Goal: Information Seeking & Learning: Learn about a topic

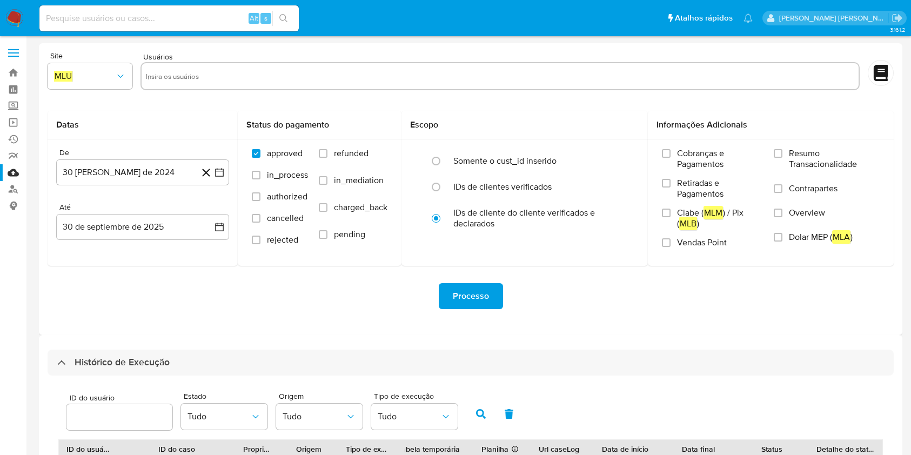
select select "10"
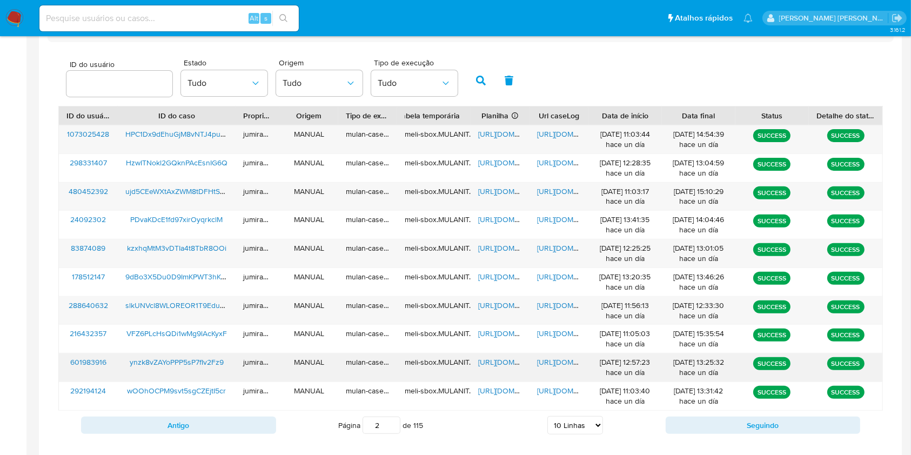
click at [212, 371] on div "ynzk8vZAYoPPP5sP7fIv2Fz9" at bounding box center [177, 367] width 118 height 28
click at [212, 144] on div "HPC1Dx9dEhuGjM8vNTJ4puWx" at bounding box center [177, 139] width 118 height 28
click at [506, 131] on span "https://docs.google.com/spreadsheets/d/1LGF1tu0mxA-mInLcIBi2ehQfqQ2GEml1U8qItvH…" at bounding box center [515, 134] width 75 height 11
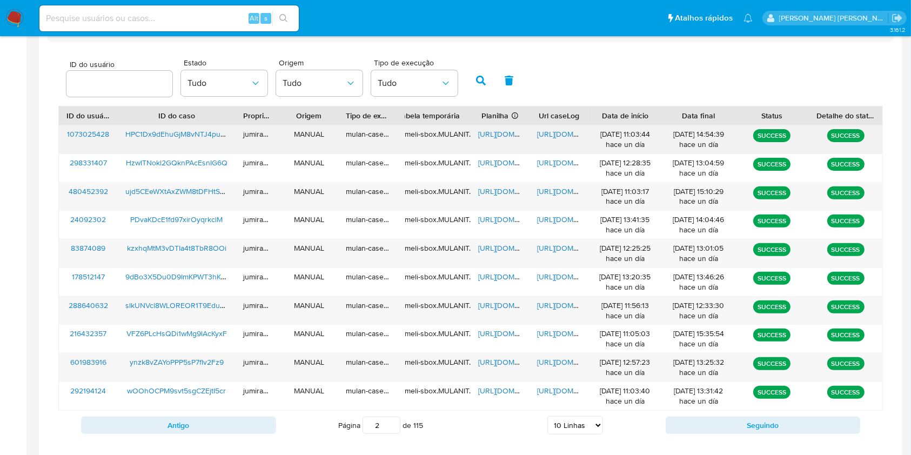
click at [545, 135] on span "https://docs.google.com/document/d/1aU4-AeraE12Ra4Fj0Ldf7t1Pjlq3Il98XV36oXH2uJE…" at bounding box center [574, 134] width 75 height 11
click at [186, 132] on span "HPC1Dx9dEhuGjM8vNTJ4puWx" at bounding box center [177, 134] width 105 height 11
click at [221, 424] on button "Antigo" at bounding box center [178, 425] width 195 height 17
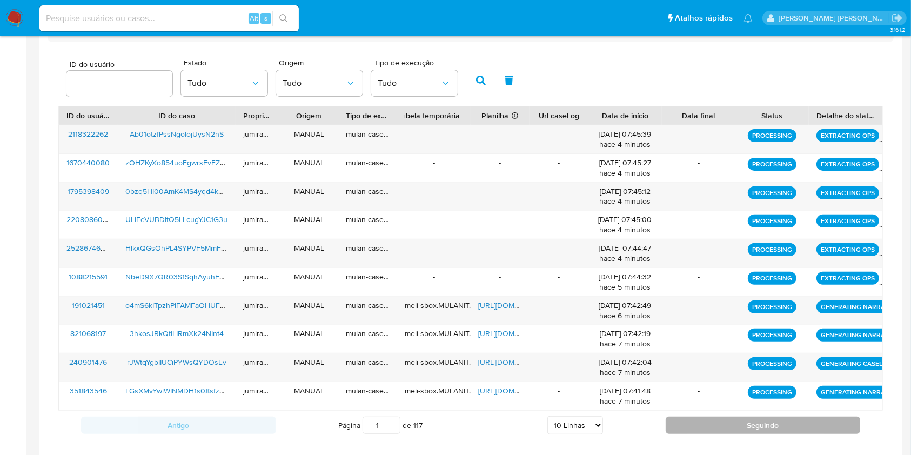
click at [695, 420] on button "Seguindo" at bounding box center [763, 425] width 195 height 17
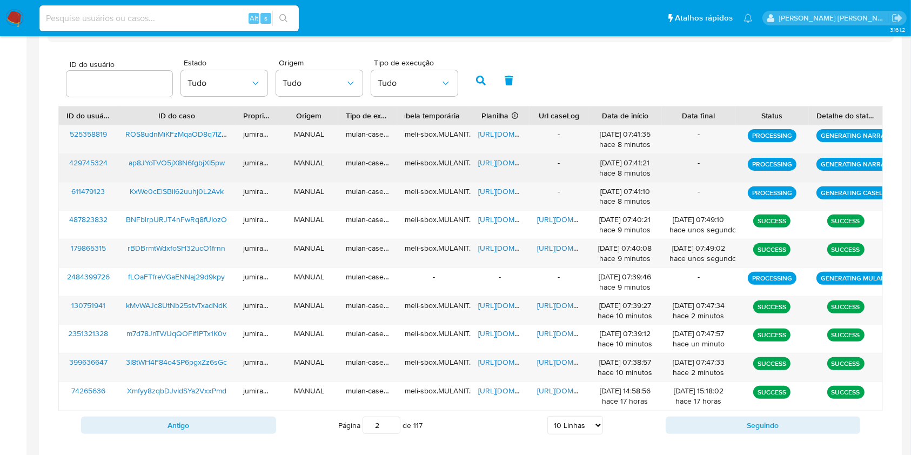
click at [219, 180] on div "ap8JYoTVO5jX8N6fgbjXI5pw" at bounding box center [177, 168] width 118 height 28
click at [219, 175] on div "ap8JYoTVO5jX8N6fgbjXI5pw" at bounding box center [177, 168] width 118 height 28
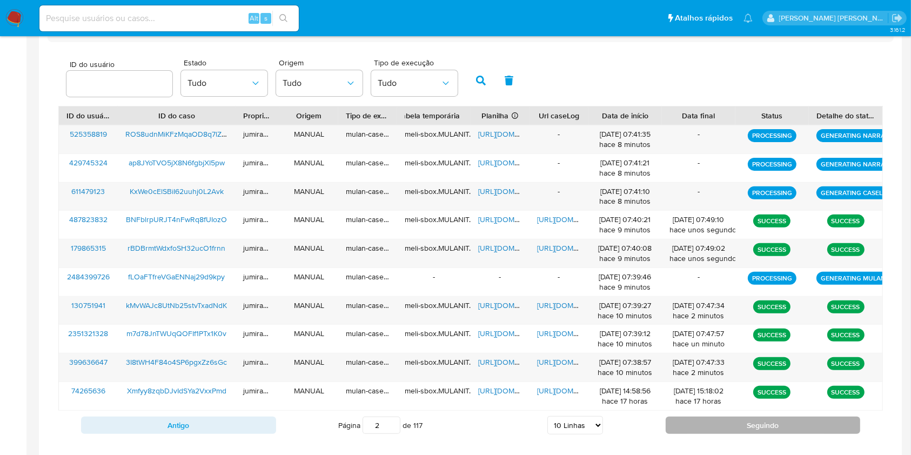
click at [701, 424] on button "Seguindo" at bounding box center [763, 425] width 195 height 17
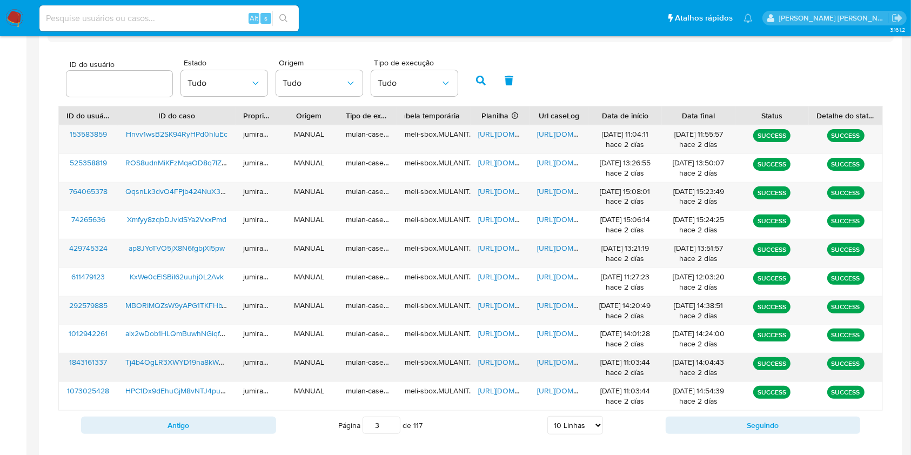
click at [209, 372] on div "Tj4b4OgLR3XWYD19na8kWhre" at bounding box center [177, 367] width 118 height 28
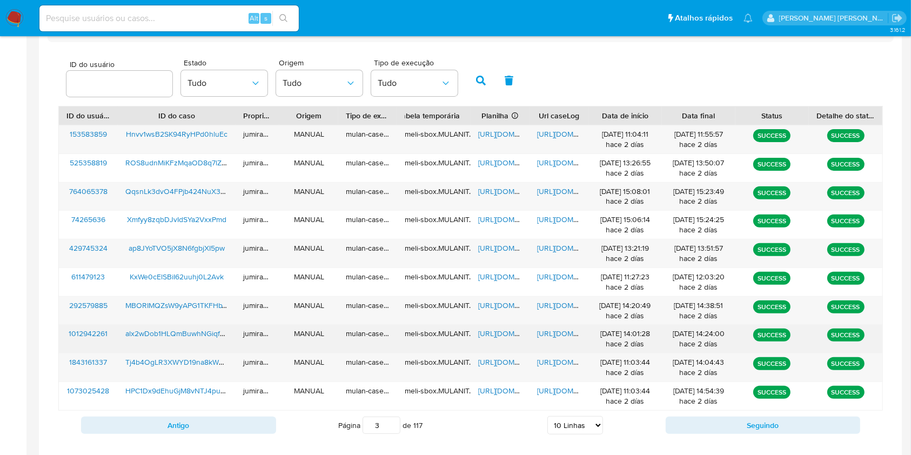
click at [209, 344] on div "alx2wDob1HLQmBuwhNGiqfQs" at bounding box center [177, 339] width 118 height 28
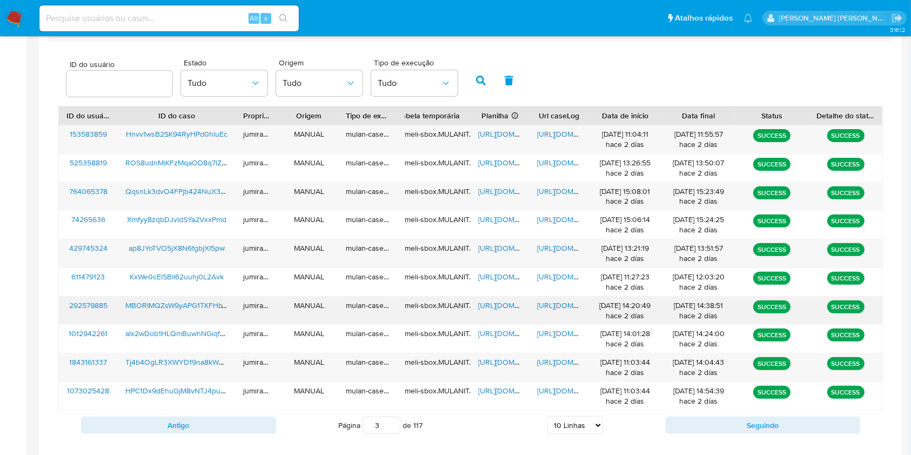
click at [198, 318] on div "MBORIMQZsW9yAPG1TKFHbT94" at bounding box center [177, 311] width 118 height 28
click at [721, 417] on button "Seguindo" at bounding box center [763, 425] width 195 height 17
click at [770, 423] on button "Seguindo" at bounding box center [763, 425] width 195 height 17
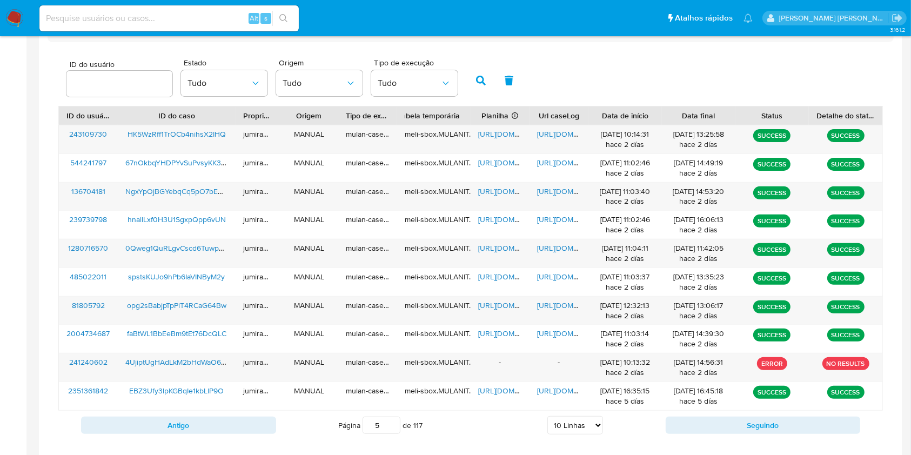
click at [267, 411] on div "Antigo Página 2 de 117 5 Linhas 10 Linhas 20 Linhas 25 Linhas 50 Linhas 100 Lin…" at bounding box center [470, 425] width 825 height 29
click at [264, 419] on button "Antigo" at bounding box center [178, 425] width 195 height 17
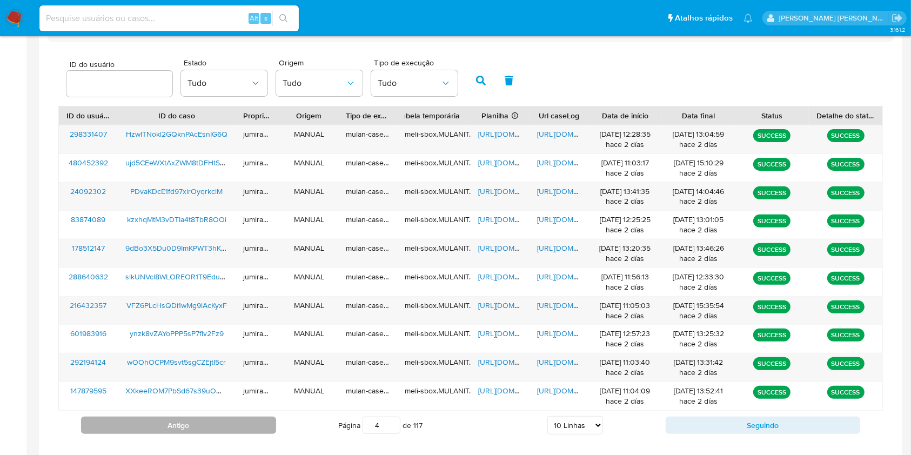
click at [264, 419] on button "Antigo" at bounding box center [178, 425] width 195 height 17
click at [258, 423] on button "Antigo" at bounding box center [178, 425] width 195 height 17
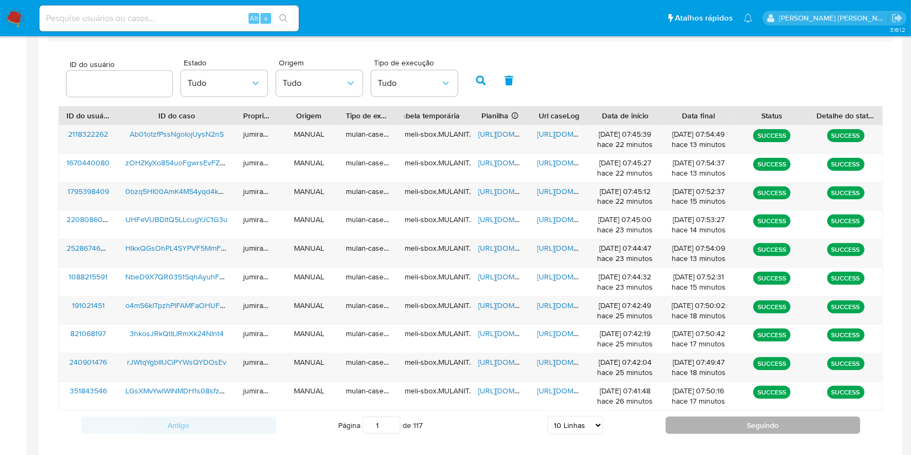
click at [727, 431] on button "Seguindo" at bounding box center [763, 425] width 195 height 17
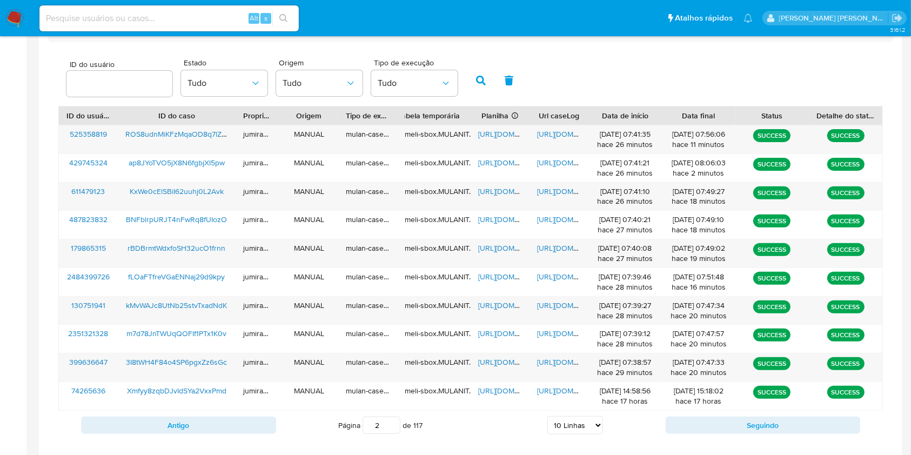
click at [731, 427] on button "Seguindo" at bounding box center [763, 425] width 195 height 17
click at [511, 362] on span "https://docs.google.com/spreadsheets/d/1r1ypLeLvm1545DV9lUAshjWL_YQrjy6VujX3txU…" at bounding box center [515, 362] width 75 height 11
click at [556, 362] on span "https://docs.google.com/document/d/1shdfklfKFLCdQukbZatt77CiN-e_G5zJP_dMgNC6S1I…" at bounding box center [574, 362] width 75 height 11
click at [143, 358] on span "Tj4b4OgLR3XWYD19na8kWhre" at bounding box center [177, 362] width 105 height 11
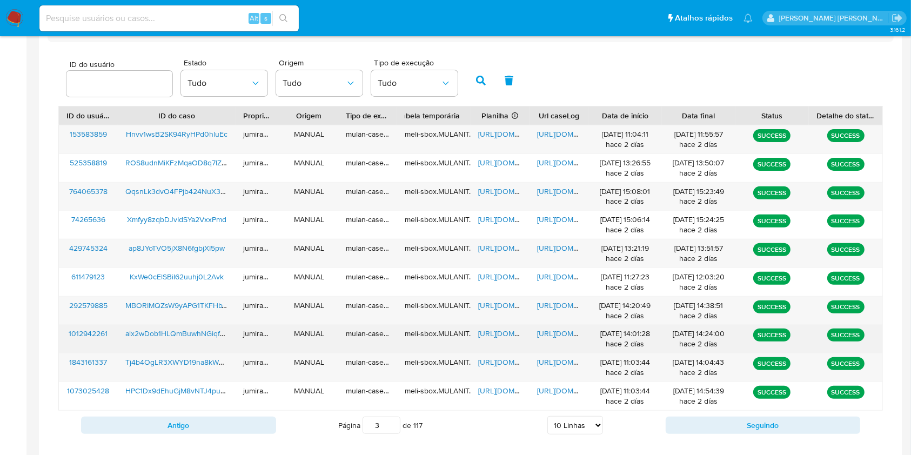
click at [496, 333] on span "https://docs.google.com/spreadsheets/d/1rd2pJ2BFyge0Ji-bwUsiCNtL-BfKoqLFf10sk_F…" at bounding box center [515, 333] width 75 height 11
click at [569, 332] on span "https://docs.google.com/document/d/1u4n0pw-IH0_woC4iT-djBGB33iovfTGkzA-LMPV_Ibo…" at bounding box center [574, 333] width 75 height 11
click at [173, 332] on span "alx2wDob1HLQmBuwhNGiqfQs" at bounding box center [177, 333] width 104 height 11
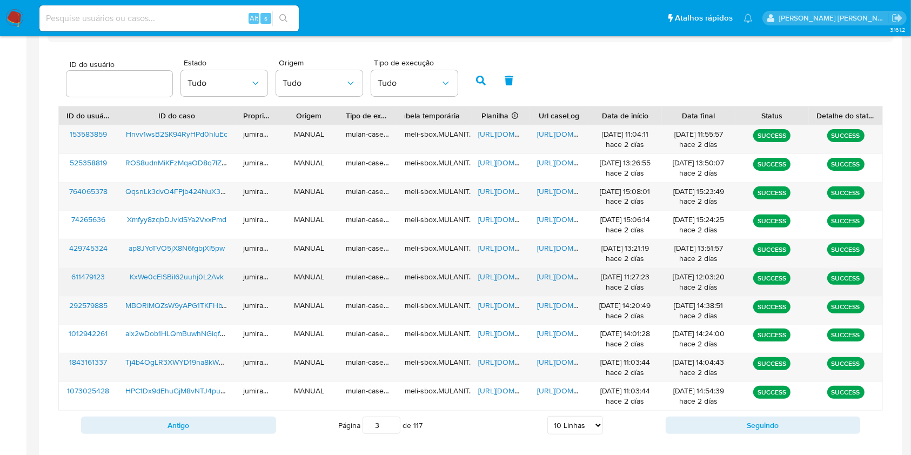
click at [497, 280] on span "https://docs.google.com/spreadsheets/d/1lbaGDYqOTYK4_U_g3ToVUFkuqCbT-PQN93rQE91…" at bounding box center [515, 276] width 75 height 11
click at [566, 280] on span "https://docs.google.com/document/d/1TBzqS5l7sZzuyCk9Ae0TSUqLQ23f2W_dwvYBj0RSTEw…" at bounding box center [574, 276] width 75 height 11
click at [208, 279] on span "KxWe0cElSBiI62uuhj0L2Avk" at bounding box center [177, 276] width 94 height 11
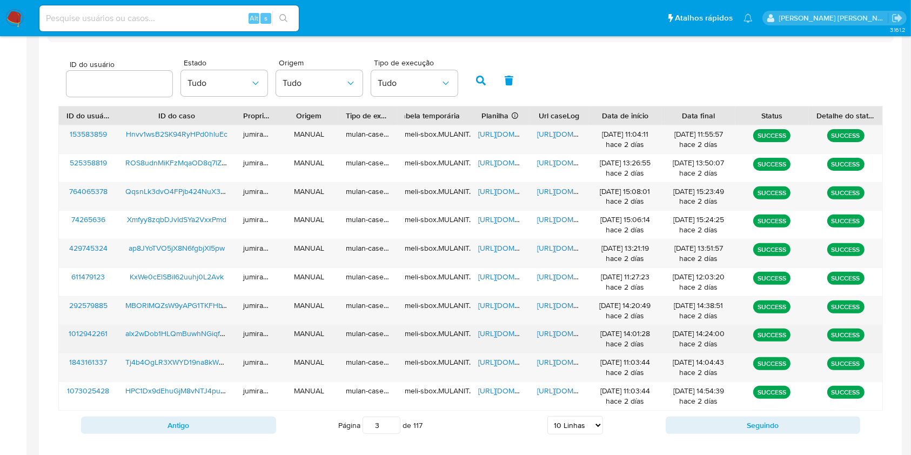
click at [504, 333] on span "https://docs.google.com/spreadsheets/d/1rd2pJ2BFyge0Ji-bwUsiCNtL-BfKoqLFf10sk_F…" at bounding box center [515, 333] width 75 height 11
click at [557, 331] on span "https://docs.google.com/document/d/1u4n0pw-IH0_woC4iT-djBGB33iovfTGkzA-LMPV_Ibo…" at bounding box center [574, 333] width 75 height 11
click at [201, 332] on span "alx2wDob1HLQmBuwhNGiqfQs" at bounding box center [177, 333] width 104 height 11
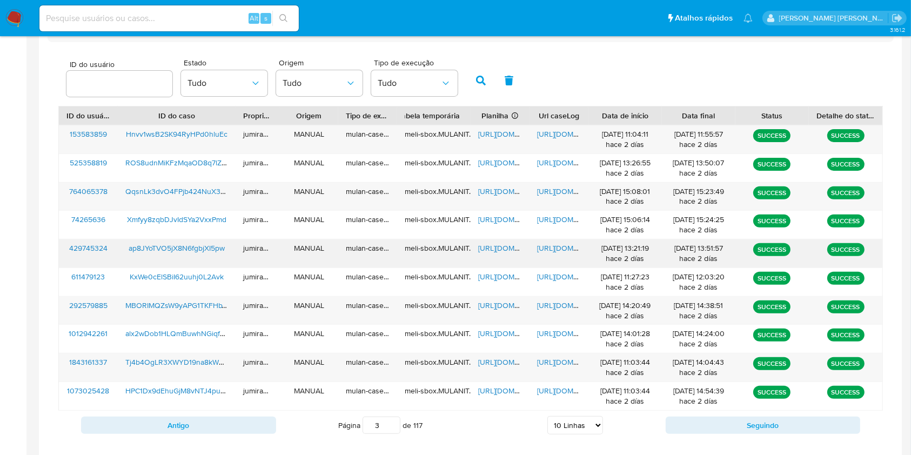
click at [188, 257] on div "ap8JYoTVO5jX8N6fgbjXI5pw" at bounding box center [177, 253] width 118 height 28
click at [487, 250] on span "https://docs.google.com/spreadsheets/d/1PPWSK81t61Cio5aMiNzfm9LWcfgrTldfdD3l4Vq…" at bounding box center [515, 248] width 75 height 11
click at [549, 245] on span "https://docs.google.com/document/d/1wE64SdbmzuCCshZjUhI8vnXYyAAc9ctDvfhQ0hZH2hQ…" at bounding box center [574, 248] width 75 height 11
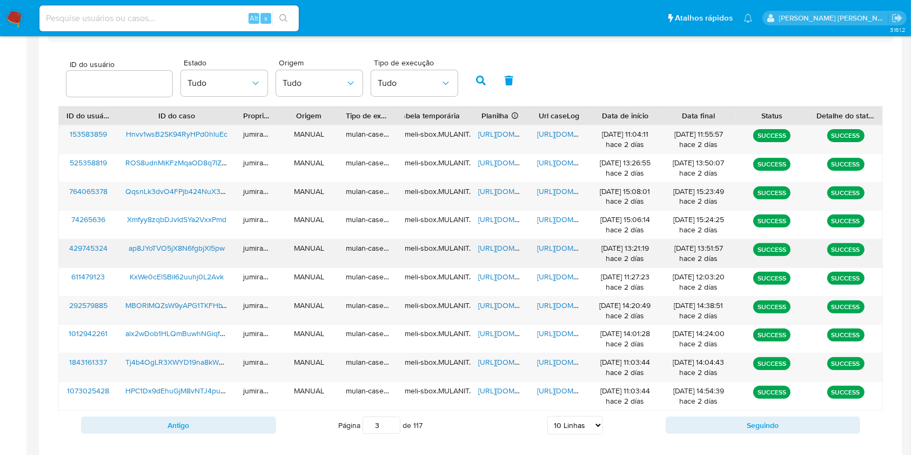
click at [208, 247] on span "ap8JYoTVO5jX8N6fgbjXI5pw" at bounding box center [177, 248] width 96 height 11
click at [493, 308] on span "https://docs.google.com/spreadsheets/d/1rDBZ8uuKOeqcMo0TxIcZP5UysTvRiP0t1UHdCRF…" at bounding box center [515, 305] width 75 height 11
click at [553, 308] on span "https://docs.google.com/document/d/1Cx5iwvdXnuqgr81F-uT8bHNmehp91NaZ1NIX-Ofj1MA…" at bounding box center [574, 305] width 75 height 11
click at [146, 300] on span "MBORIMQZsW9yAPG1TKFHbT94" at bounding box center [179, 305] width 109 height 11
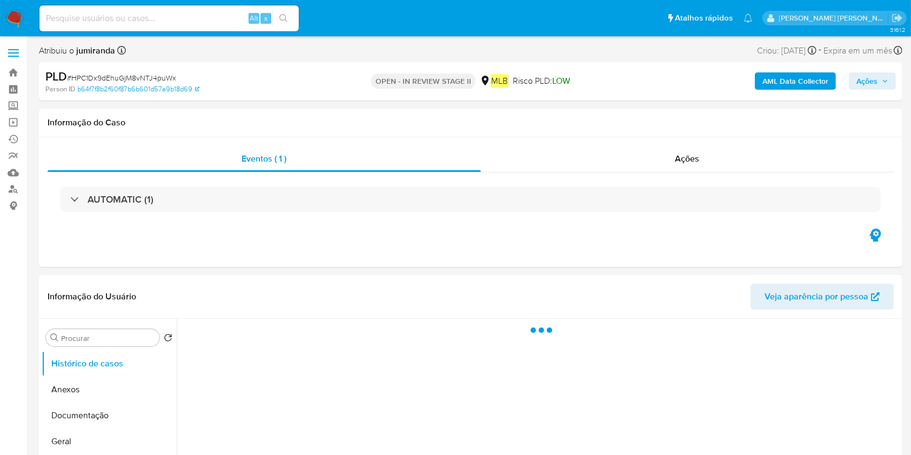
select select "10"
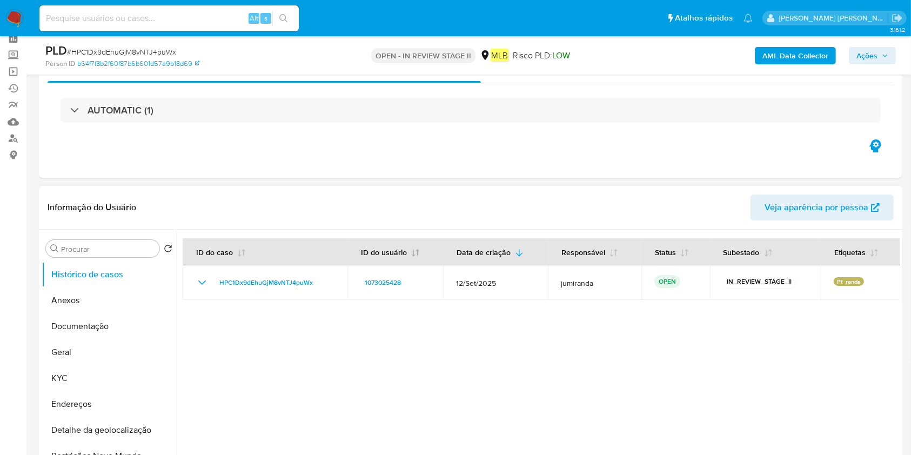
scroll to position [72, 0]
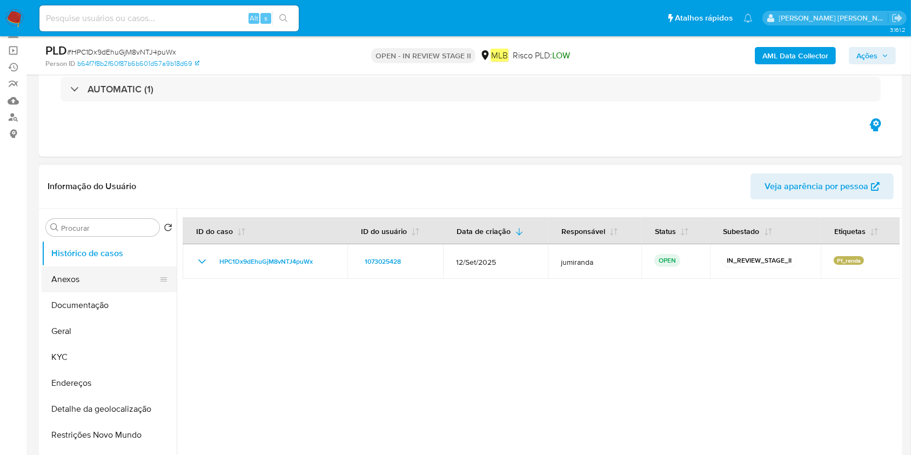
click at [126, 284] on button "Anexos" at bounding box center [105, 279] width 126 height 26
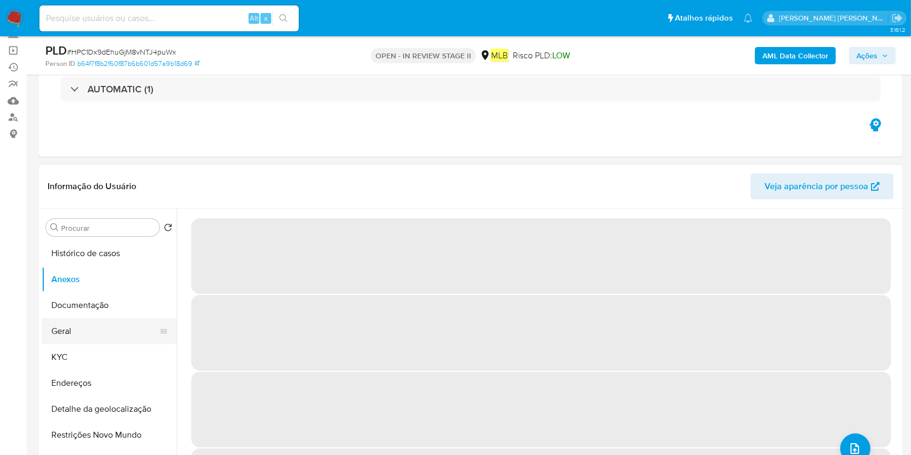
click at [92, 332] on button "Geral" at bounding box center [105, 331] width 126 height 26
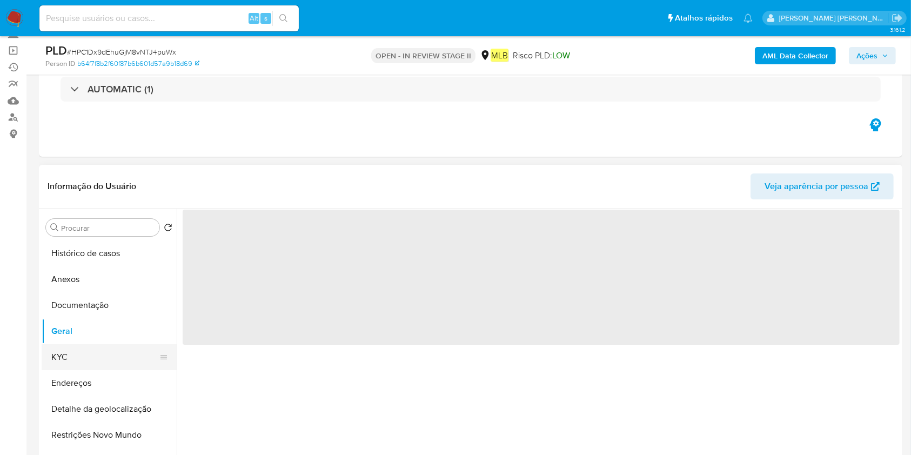
click at [85, 358] on button "KYC" at bounding box center [105, 357] width 126 height 26
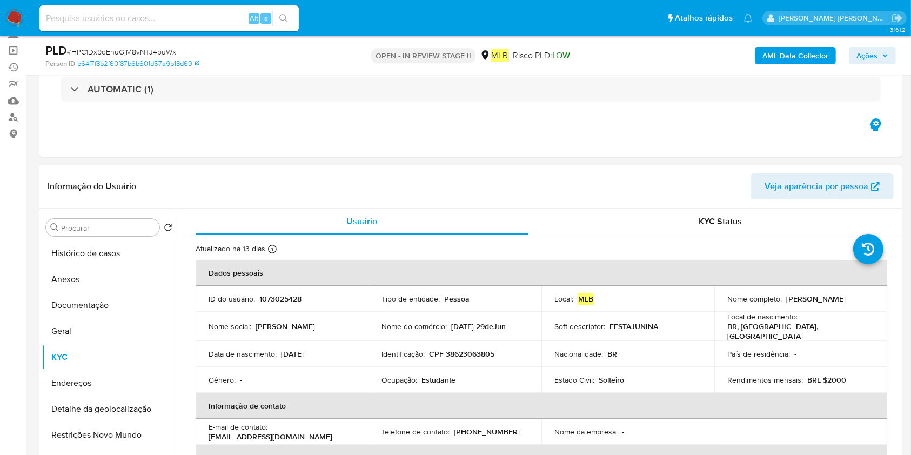
click at [445, 375] on p "Estudante" at bounding box center [439, 380] width 34 height 10
copy div "Ocupação : Estudante"
click at [92, 305] on button "Documentação" at bounding box center [105, 305] width 126 height 26
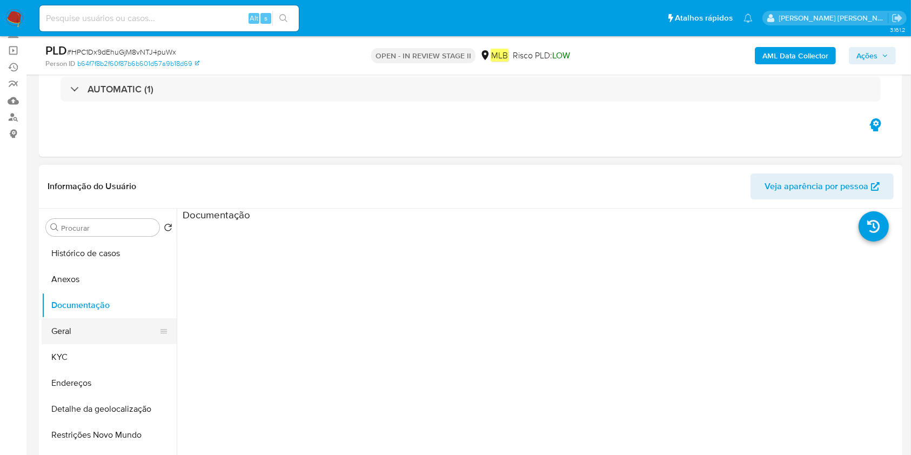
click at [96, 331] on button "Geral" at bounding box center [105, 331] width 126 height 26
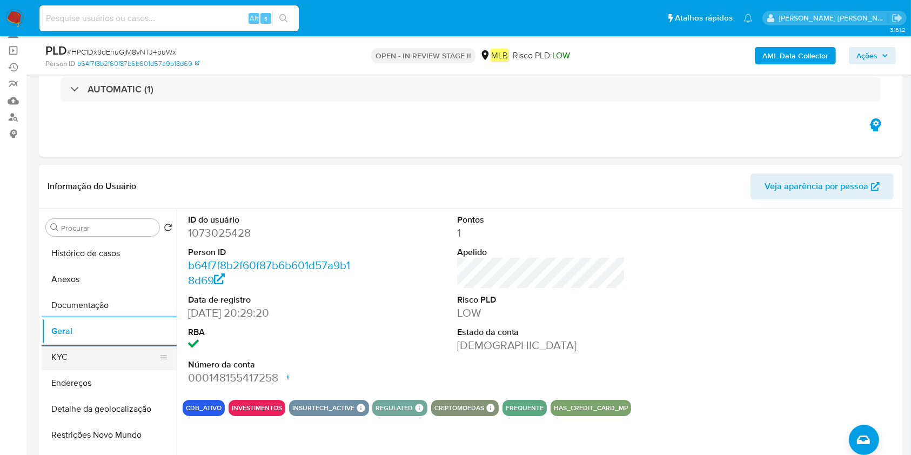
click at [121, 347] on button "KYC" at bounding box center [105, 357] width 126 height 26
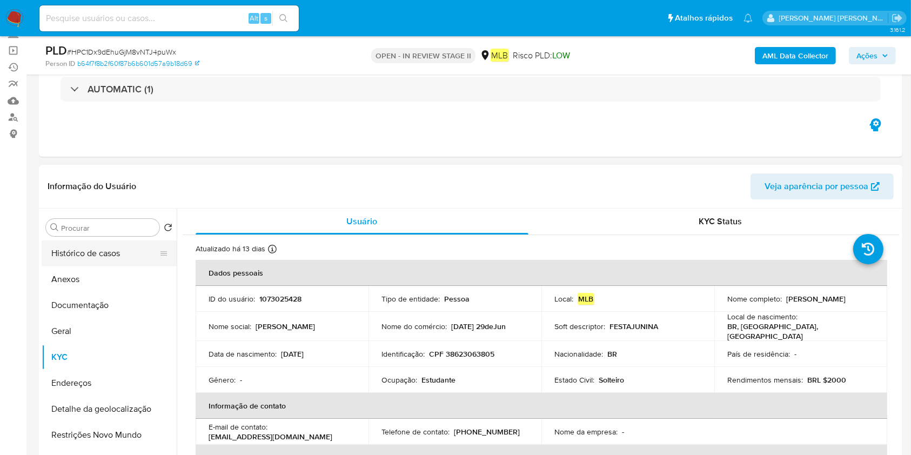
click at [123, 260] on button "Histórico de casos" at bounding box center [105, 253] width 126 height 26
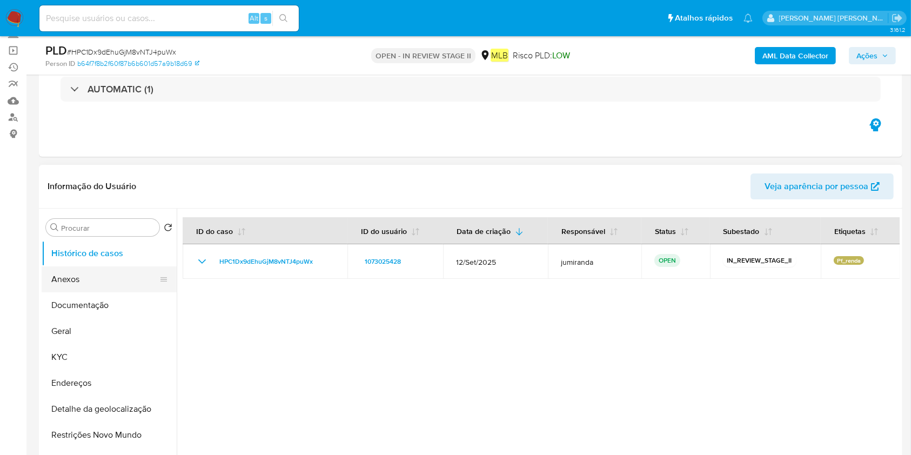
click at [89, 288] on button "Anexos" at bounding box center [105, 279] width 126 height 26
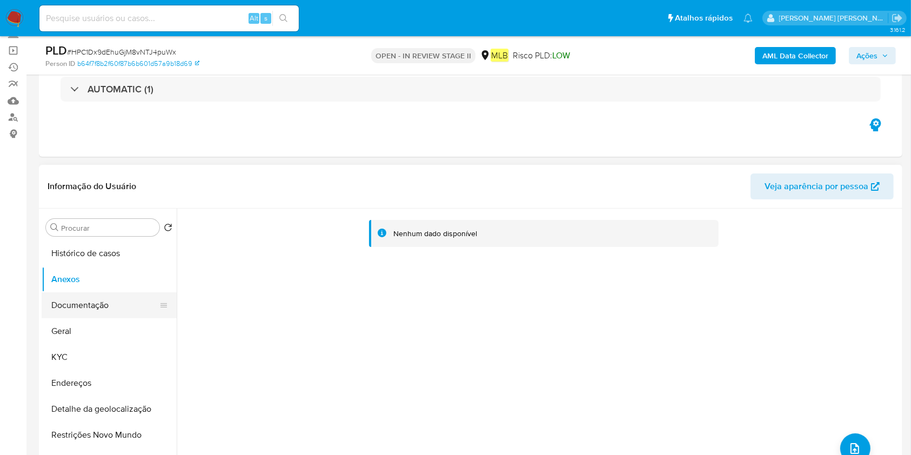
click at [90, 298] on button "Documentação" at bounding box center [105, 305] width 126 height 26
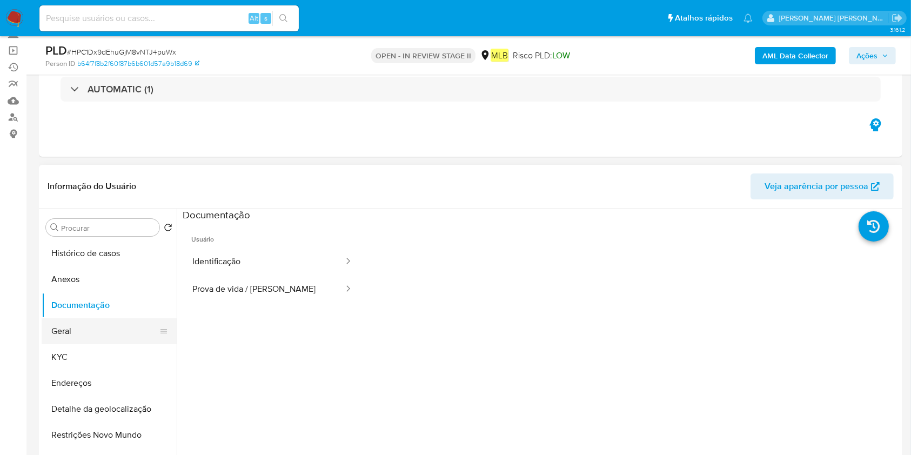
click at [111, 342] on button "Geral" at bounding box center [105, 331] width 126 height 26
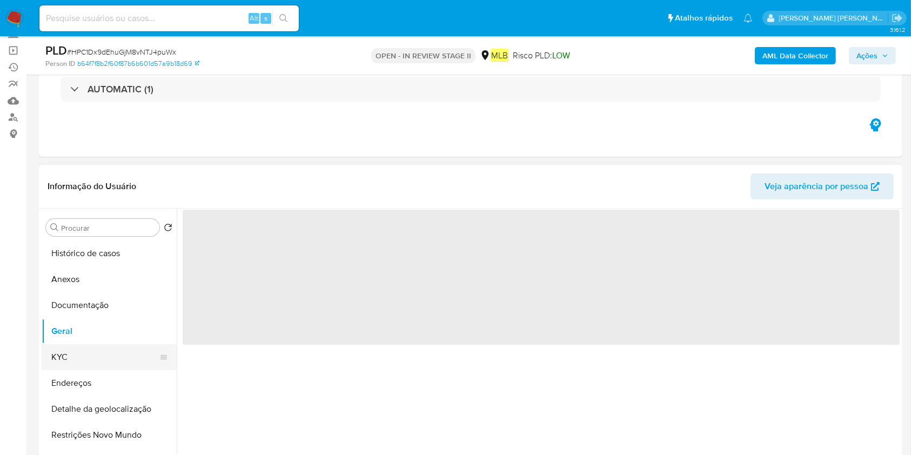
click at [109, 352] on button "KYC" at bounding box center [105, 357] width 126 height 26
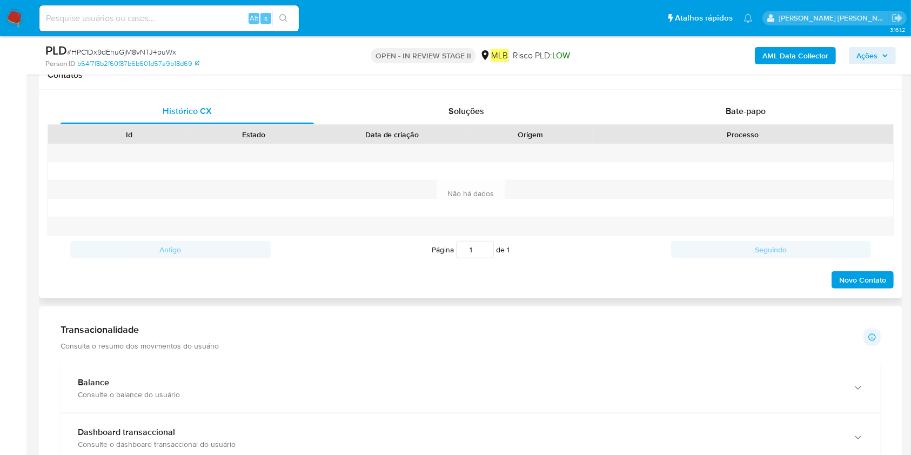
scroll to position [432, 0]
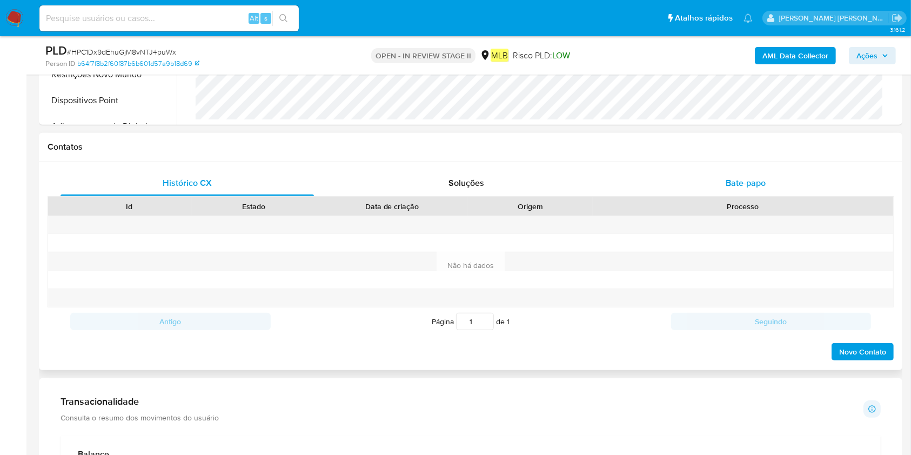
click at [747, 176] on div "Bate-papo" at bounding box center [745, 183] width 253 height 26
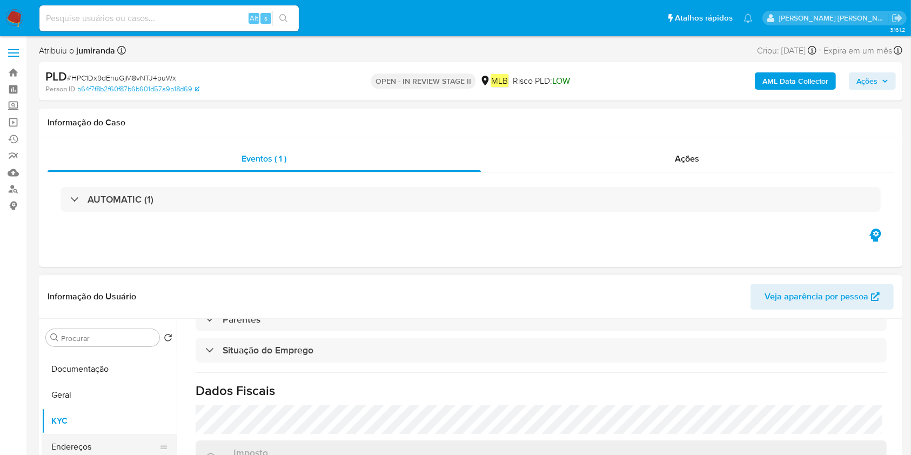
scroll to position [0, 0]
click at [64, 442] on button "Geral" at bounding box center [105, 442] width 126 height 26
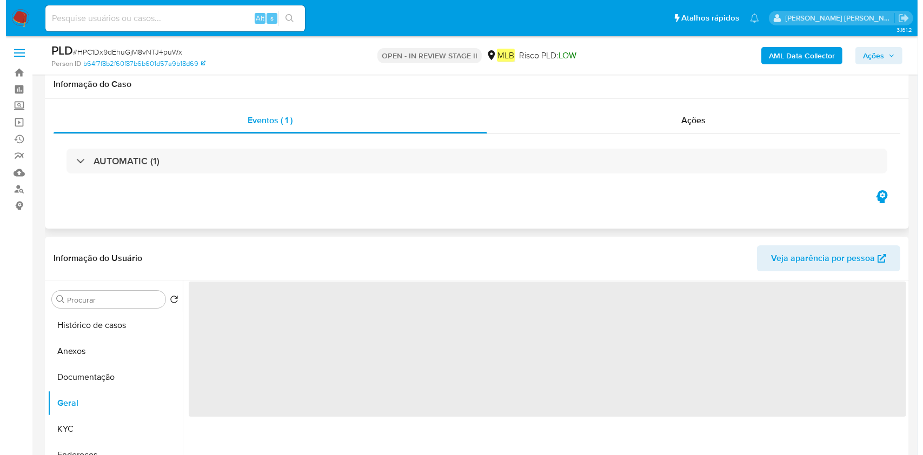
scroll to position [144, 0]
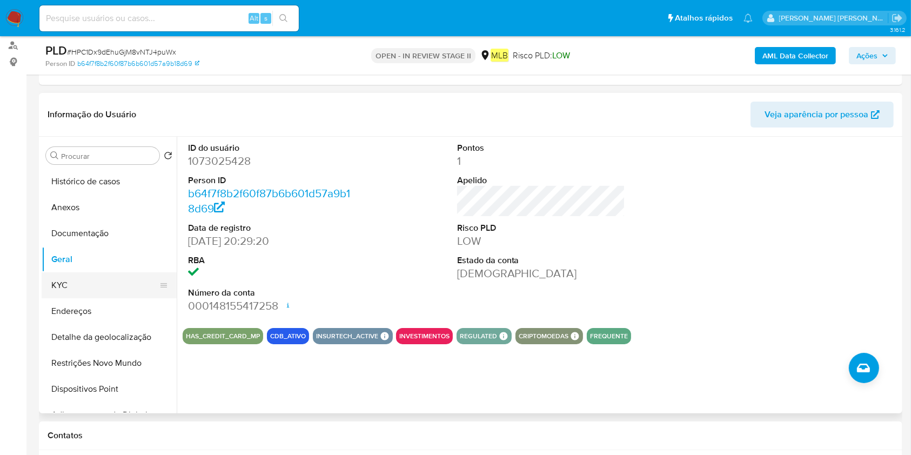
drag, startPoint x: 104, startPoint y: 295, endPoint x: 160, endPoint y: 295, distance: 56.2
click at [104, 295] on button "KYC" at bounding box center [105, 285] width 126 height 26
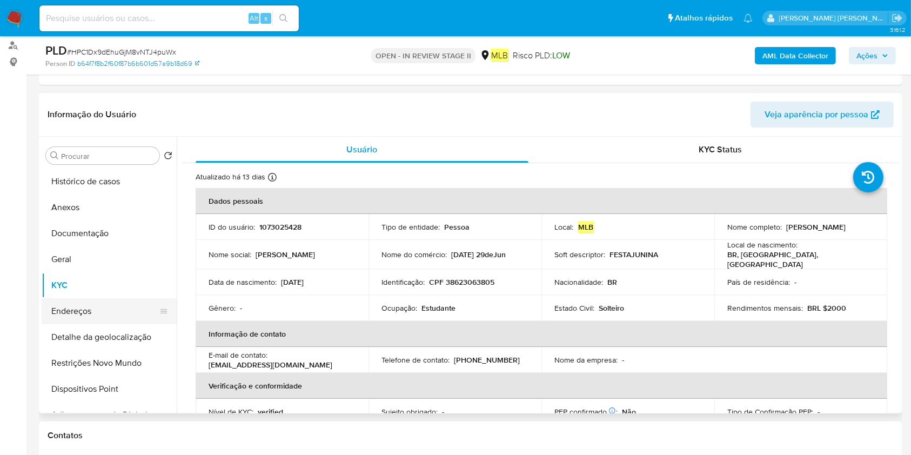
click at [69, 318] on button "Endereços" at bounding box center [105, 311] width 126 height 26
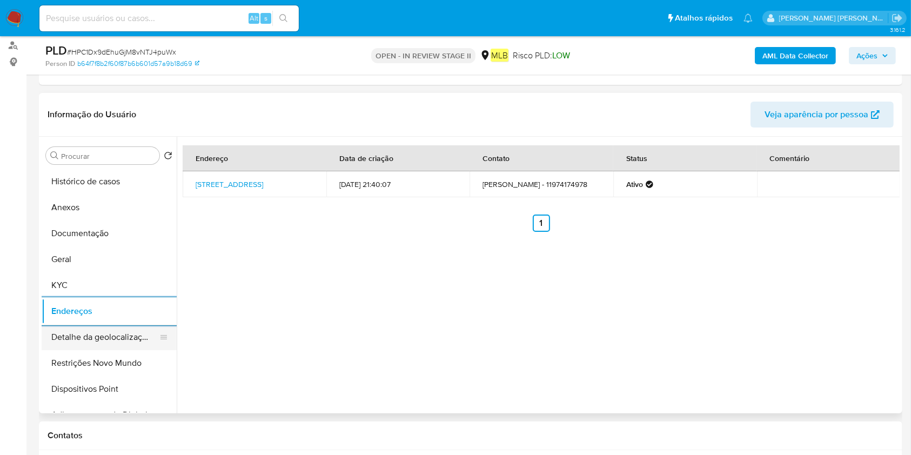
click at [65, 339] on button "Detalhe da geolocalização" at bounding box center [105, 337] width 126 height 26
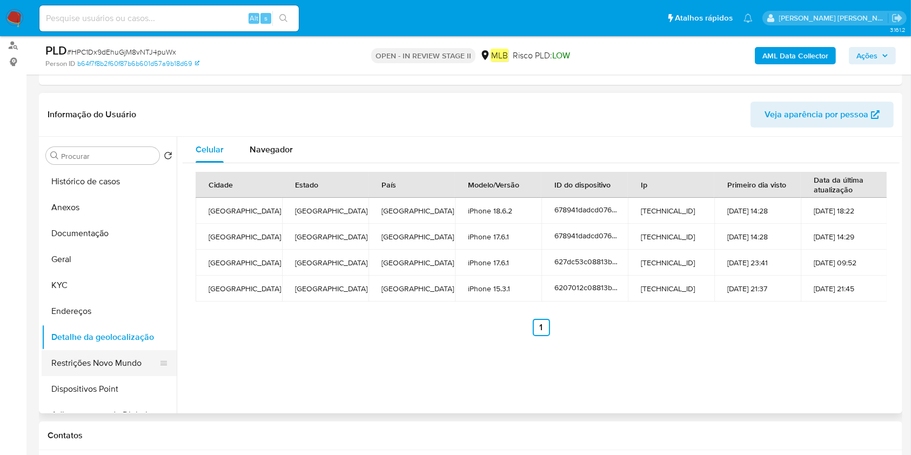
click at [86, 368] on button "Restrições Novo Mundo" at bounding box center [105, 363] width 126 height 26
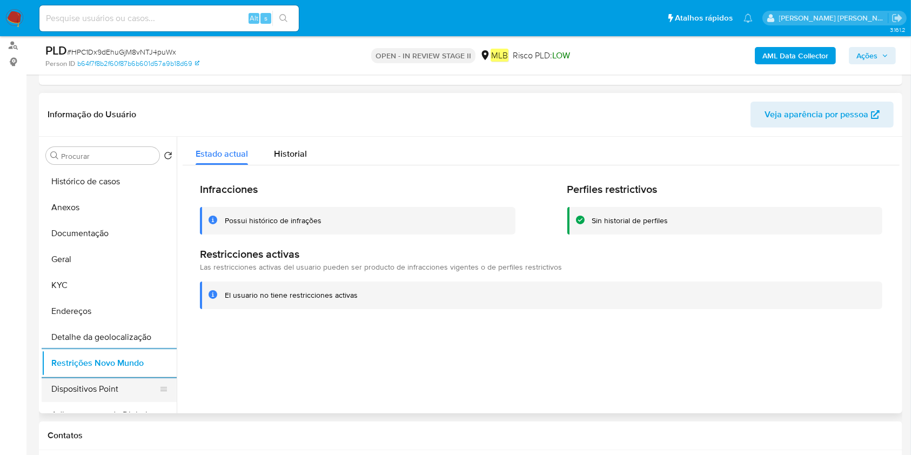
click at [90, 379] on button "Dispositivos Point" at bounding box center [105, 389] width 126 height 26
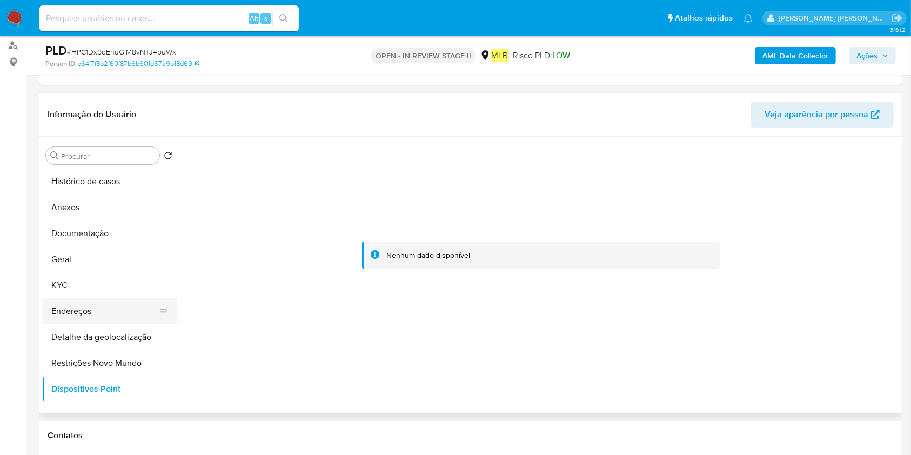
click at [70, 316] on button "Endereços" at bounding box center [105, 311] width 126 height 26
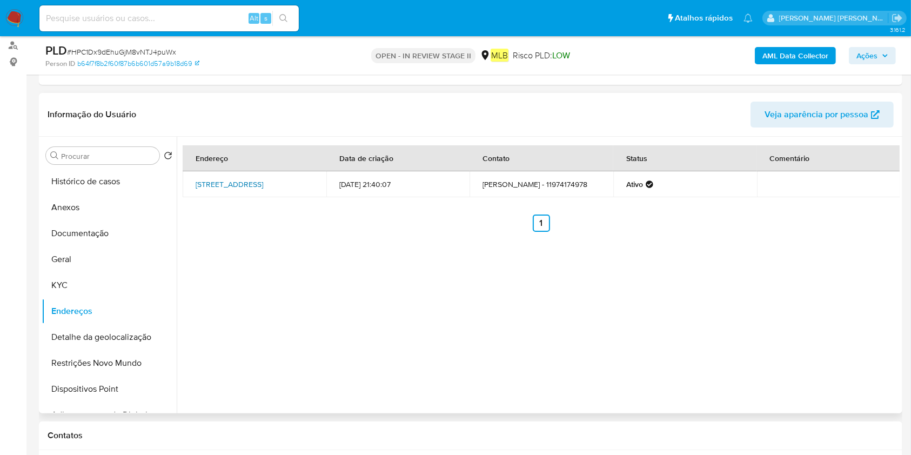
drag, startPoint x: 234, startPoint y: 170, endPoint x: 213, endPoint y: 187, distance: 26.8
click at [213, 187] on td "Rua Cristóvão País Altero 123, São Paulo, São Paulo, 08311100, Brasil 123" at bounding box center [255, 184] width 144 height 26
click at [88, 184] on button "Histórico de casos" at bounding box center [105, 182] width 126 height 26
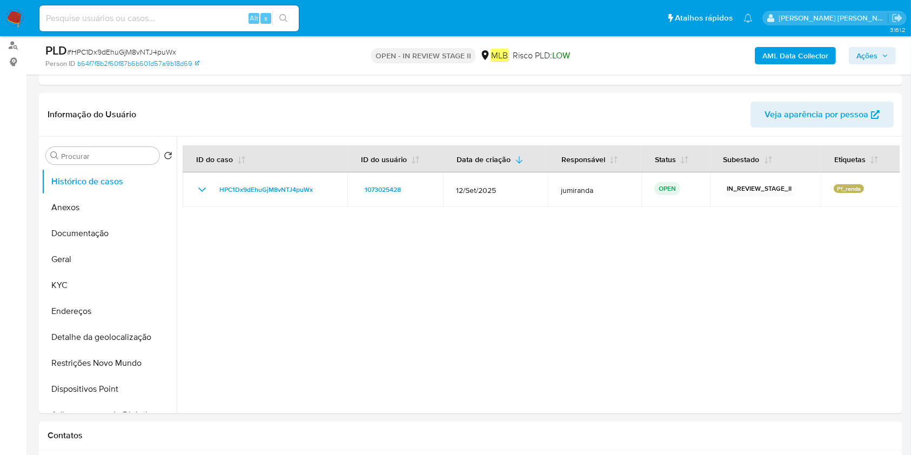
click at [819, 58] on b "AML Data Collector" at bounding box center [796, 55] width 66 height 17
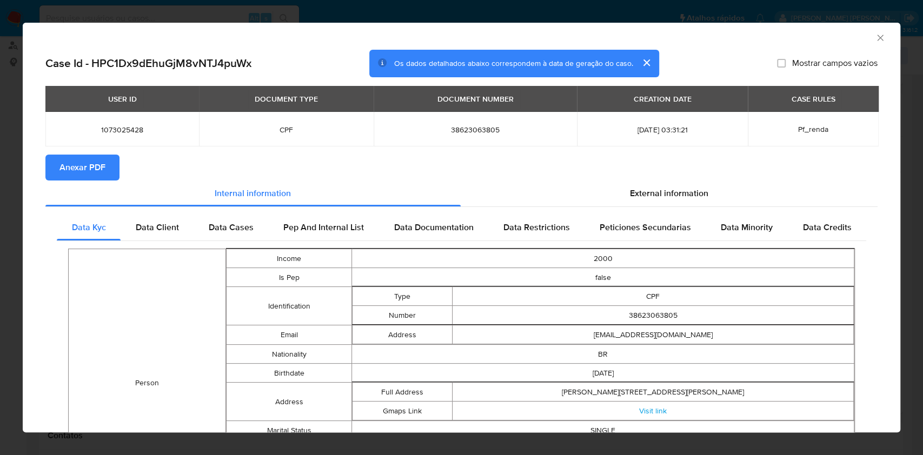
click at [93, 166] on span "Anexar PDF" at bounding box center [82, 168] width 46 height 24
click at [877, 39] on icon "Fechar a janela" at bounding box center [880, 38] width 6 height 6
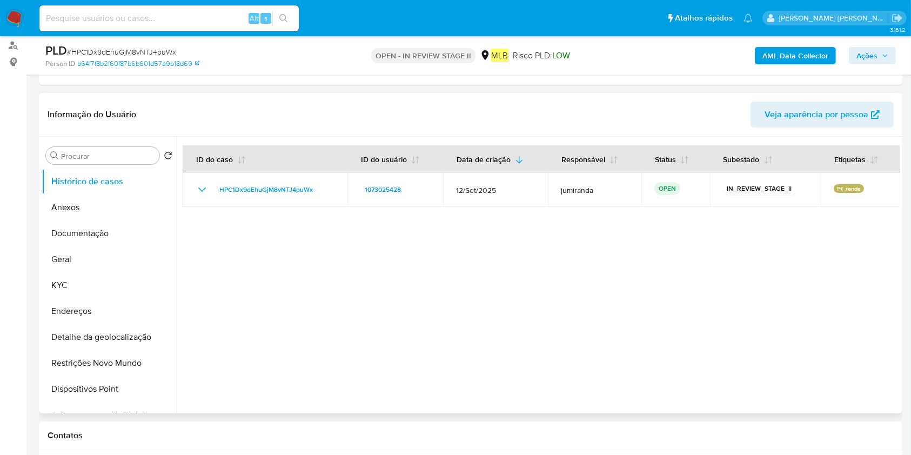
drag, startPoint x: 71, startPoint y: 211, endPoint x: 530, endPoint y: 279, distance: 463.9
click at [71, 211] on button "Anexos" at bounding box center [109, 208] width 135 height 26
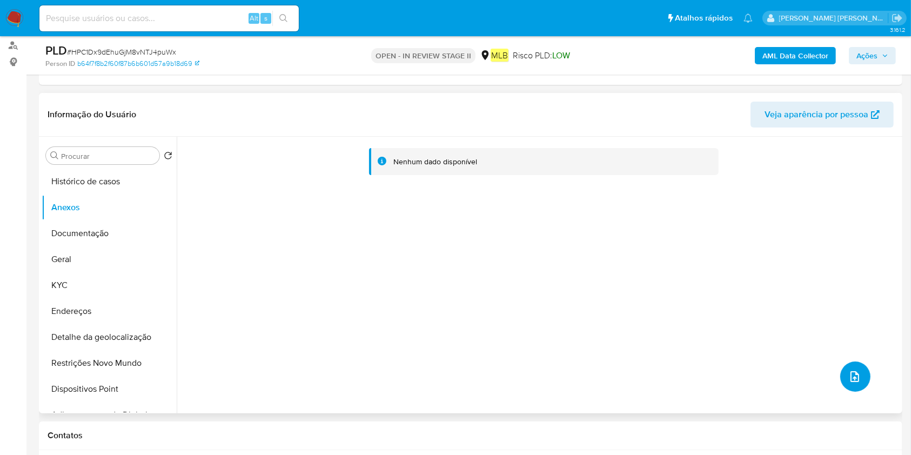
click at [841, 368] on button "upload-file" at bounding box center [855, 377] width 30 height 30
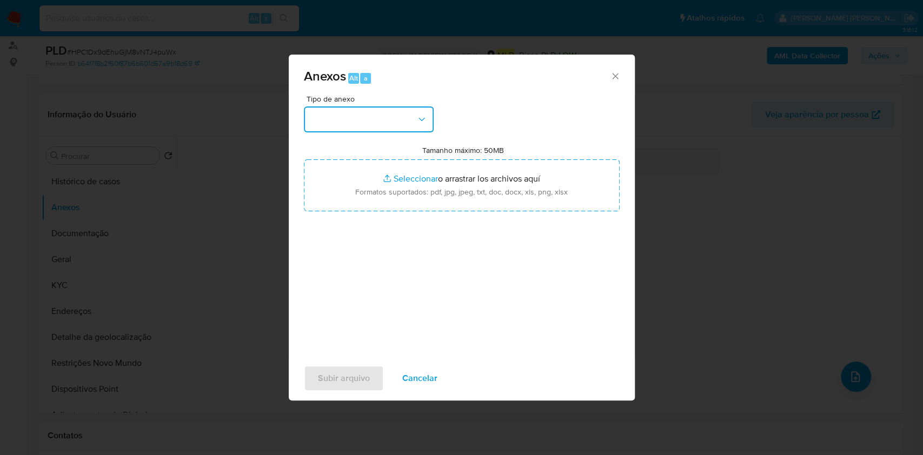
drag, startPoint x: 371, startPoint y: 126, endPoint x: 383, endPoint y: 118, distance: 14.1
click at [382, 119] on button "button" at bounding box center [369, 119] width 130 height 26
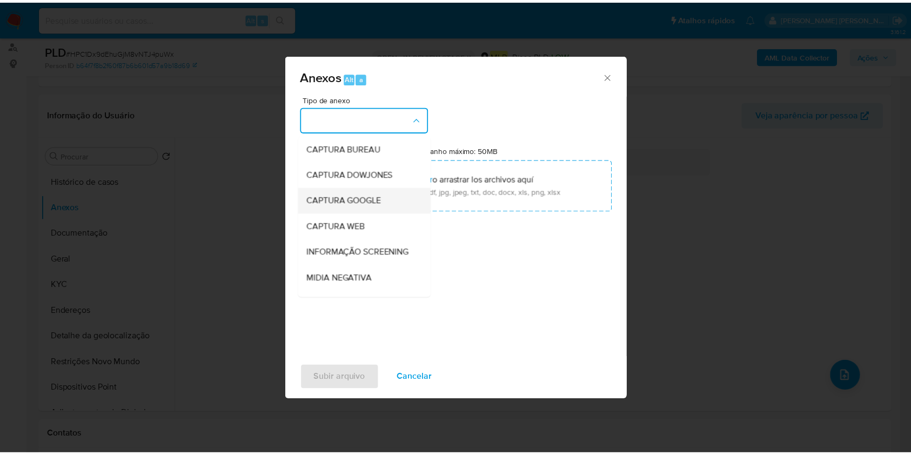
scroll to position [166, 0]
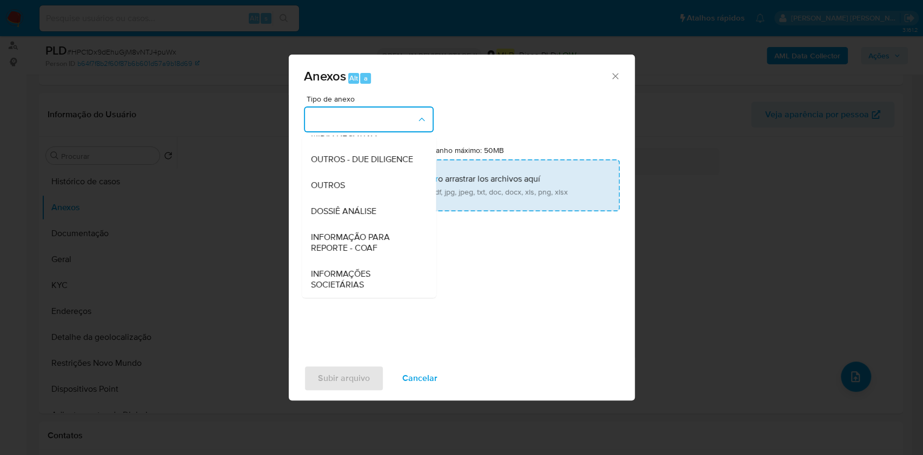
click at [349, 206] on span "DOSSIÊ ANÁLISE" at bounding box center [342, 211] width 65 height 11
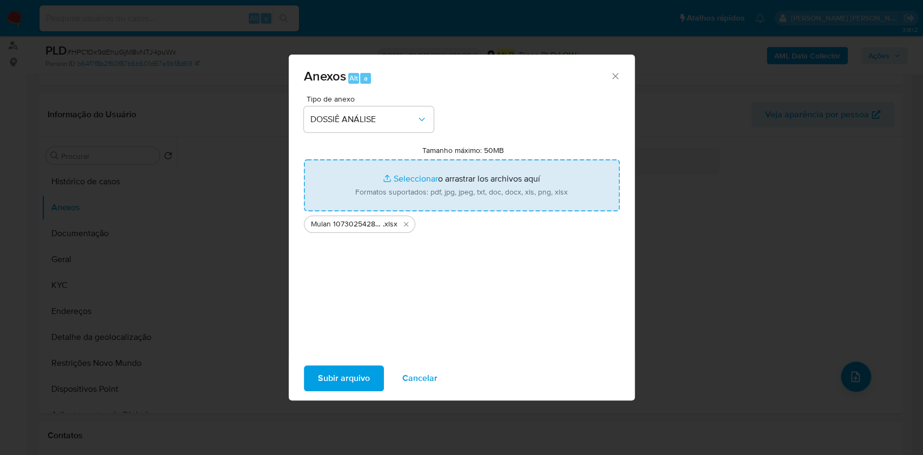
type input "C:\fakepath\SAR - XXX - CPF 38623063805 - GIOVANNA GANDOLFI TORRES.pdf"
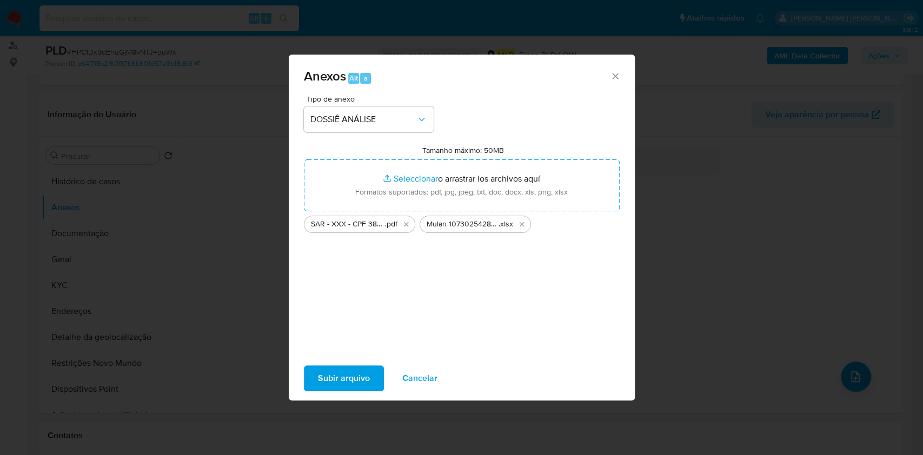
click at [567, 374] on div "Subir arquivo Cancelar" at bounding box center [462, 378] width 346 height 41
click at [336, 368] on span "Subir arquivo" at bounding box center [344, 378] width 52 height 24
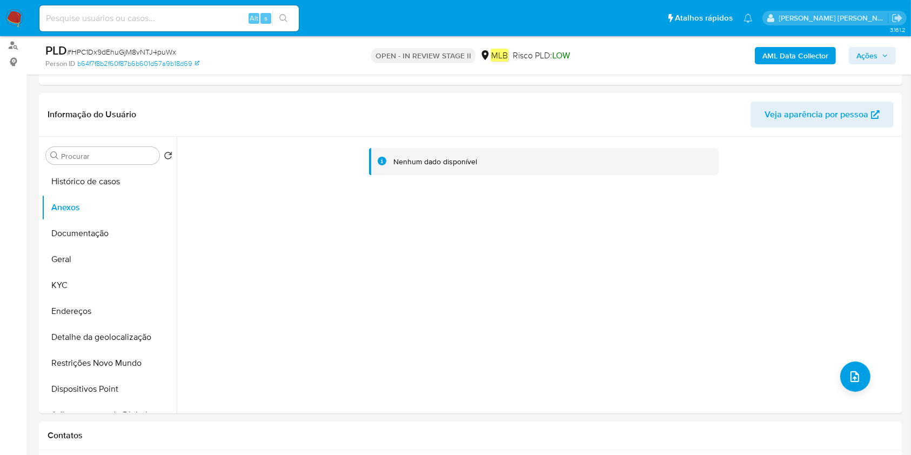
click at [886, 56] on icon "button" at bounding box center [885, 55] width 4 height 3
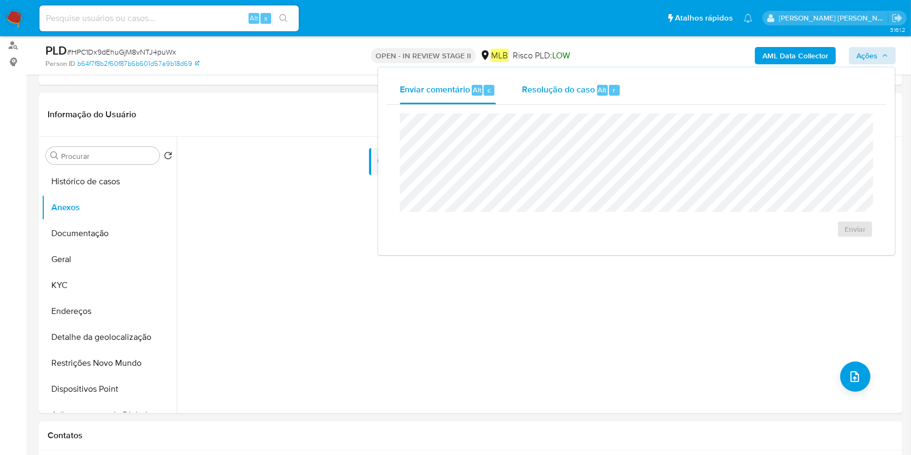
click at [613, 89] on span "r" at bounding box center [614, 90] width 3 height 10
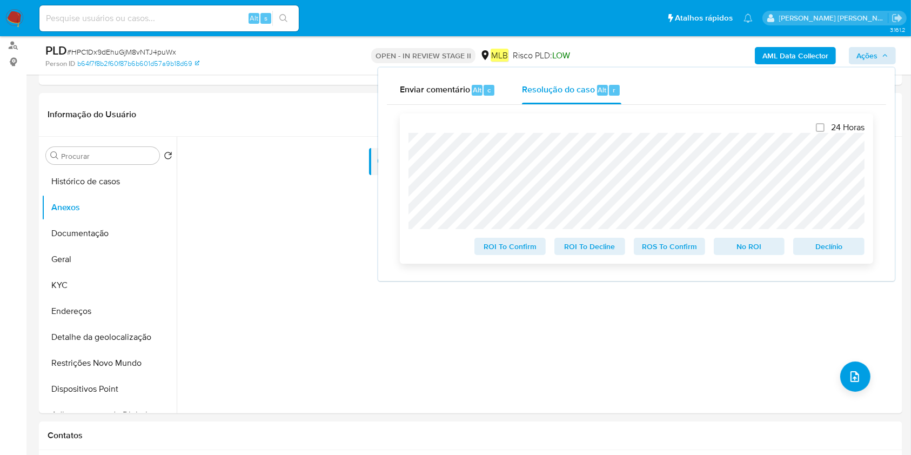
click at [683, 251] on span "ROS To Confirm" at bounding box center [670, 246] width 56 height 15
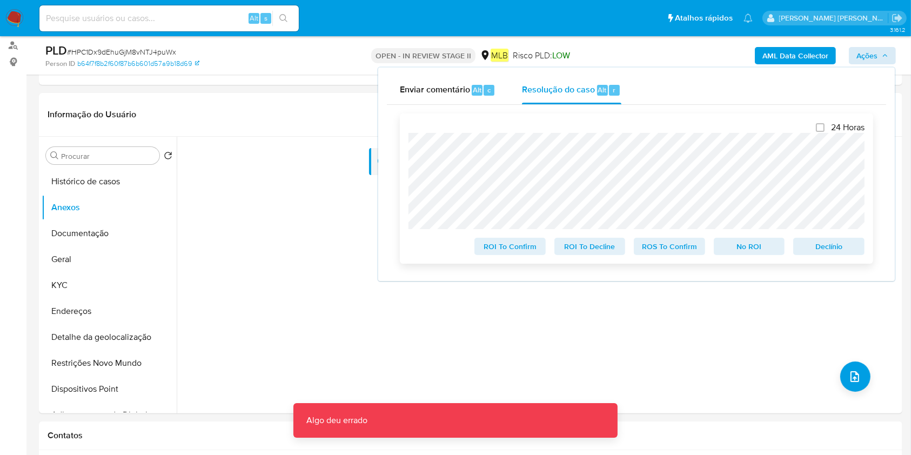
click at [672, 246] on span "ROS To Confirm" at bounding box center [670, 246] width 56 height 15
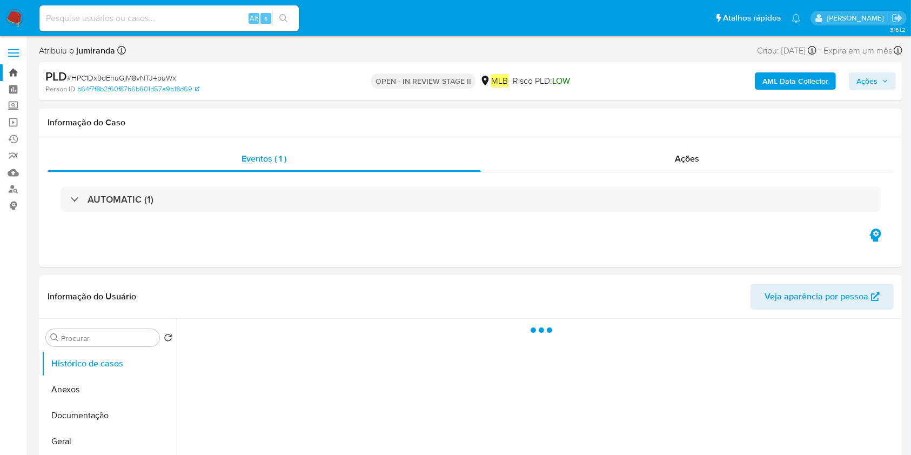
select select "10"
click at [14, 68] on link "Bandeja" at bounding box center [64, 72] width 129 height 17
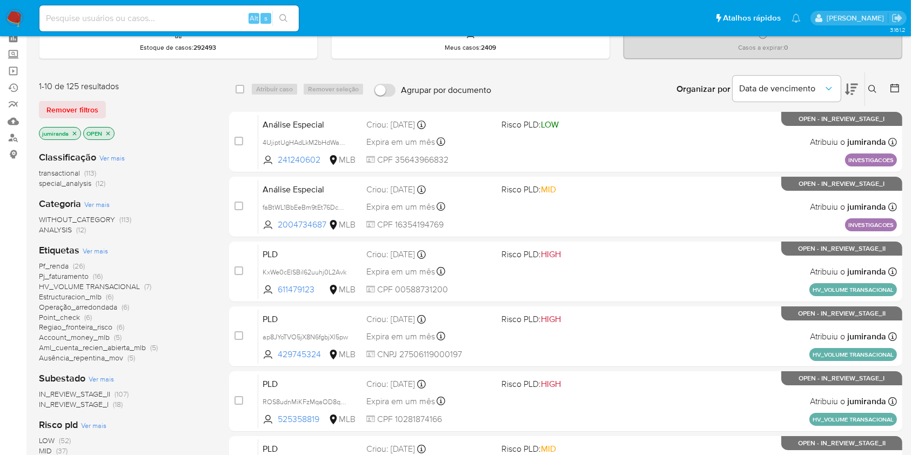
scroll to position [72, 0]
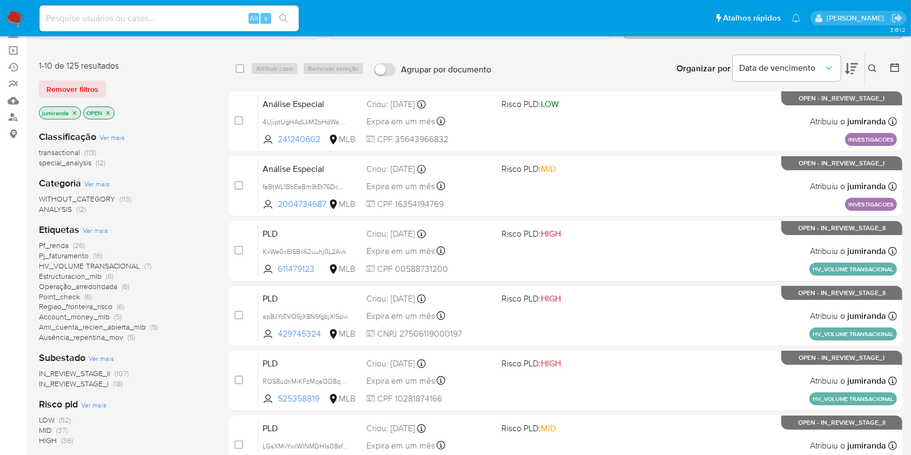
click at [108, 287] on span "Operação_arredondada" at bounding box center [78, 286] width 78 height 11
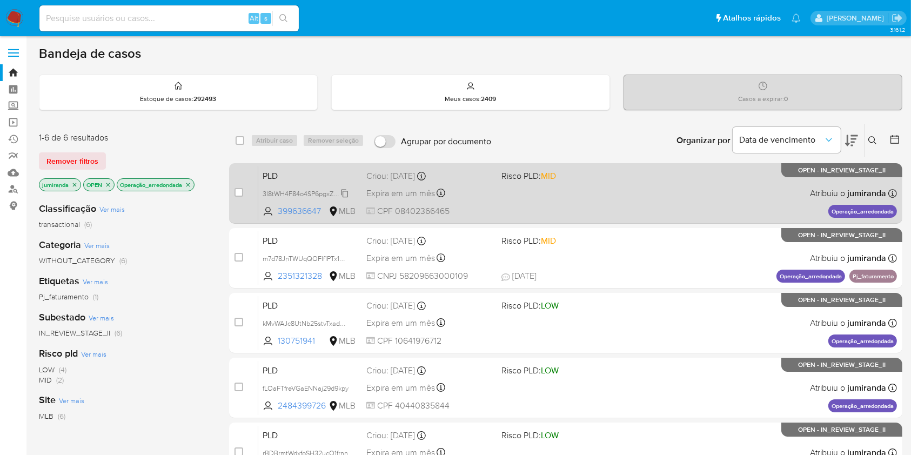
click at [340, 192] on span "3I8tWH4F84o4SP6pgxZz6sGc" at bounding box center [307, 193] width 89 height 12
click at [556, 196] on div "PLD 3I8tWH4F84o4SP6pgxZz6sGc Copiado Copiado 399636647 MLB Risco PLD: MID Criou…" at bounding box center [577, 193] width 639 height 55
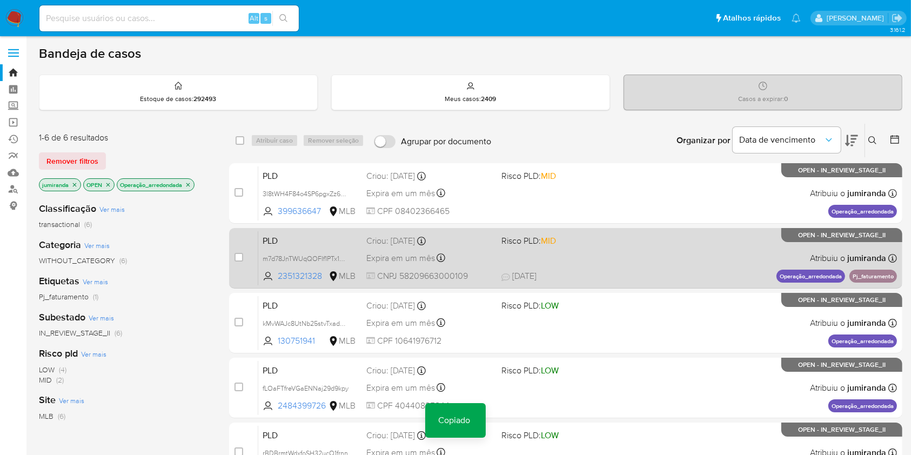
click at [524, 255] on div "PLD m7d78JnTWUqQOFIf1PTx1K0v 2351321328 MLB Risco PLD: MID Criou: 12/09/2025 Cr…" at bounding box center [577, 258] width 639 height 55
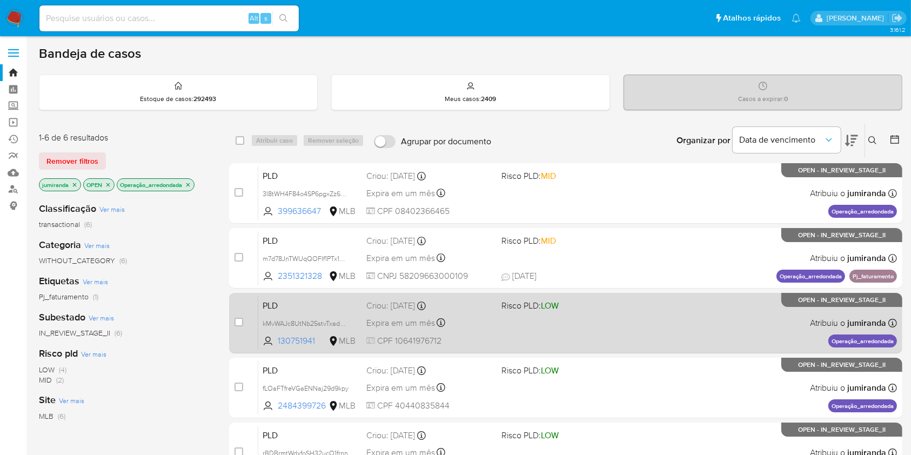
click at [493, 325] on div "PLD kMvWAJc8UtNb25stvTxadNdK 130751941 MLB Risco PLD: LOW Criou: 12/09/2025 Cri…" at bounding box center [577, 323] width 639 height 55
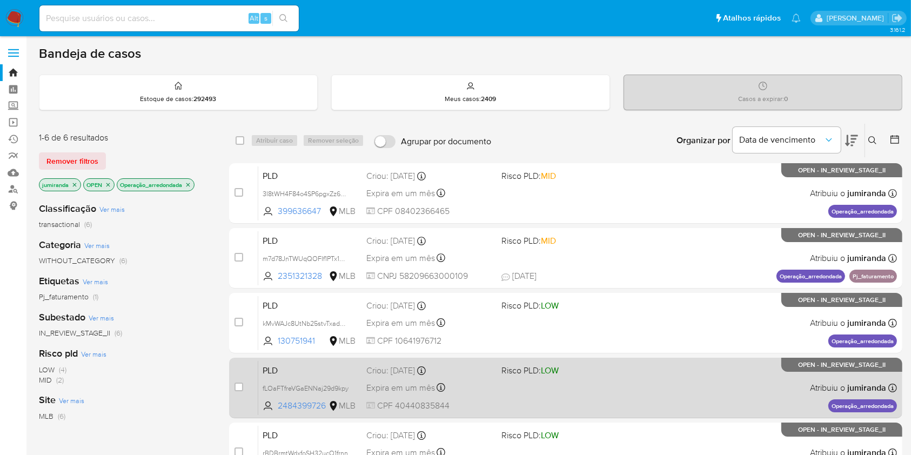
click at [500, 391] on div "PLD fLOaFTfreVGaENNaj29d9kpy 2484399726 MLB Risco PLD: LOW Criou: 12/09/2025 Cr…" at bounding box center [577, 387] width 639 height 55
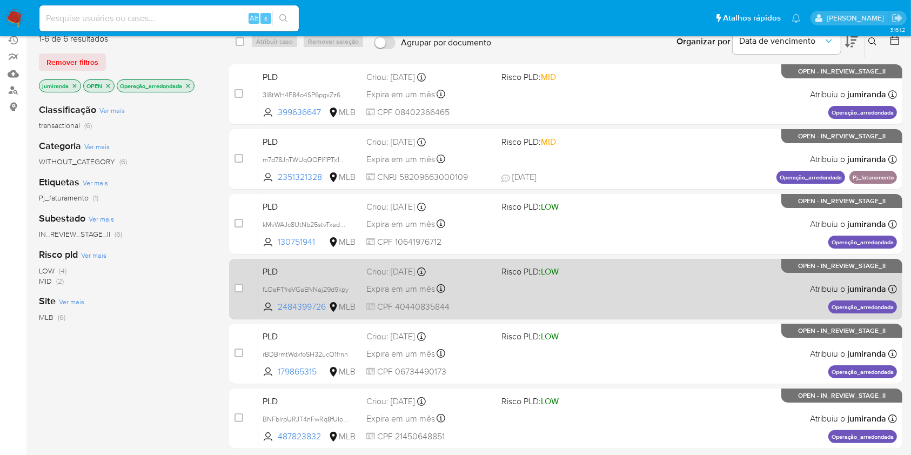
scroll to position [144, 0]
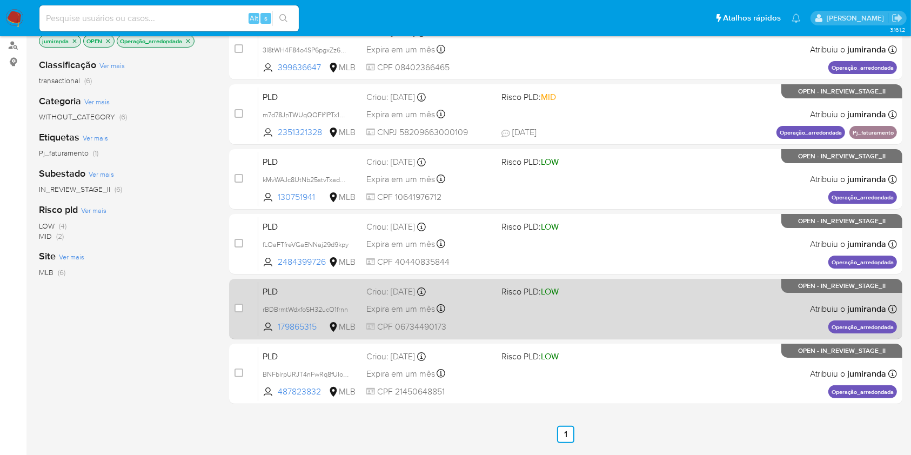
click at [506, 313] on div "PLD rBDBrmtWdxfoSH32ucO1frnn 179865315 MLB Risco PLD: LOW Criou: 12/09/2025 Cri…" at bounding box center [577, 309] width 639 height 55
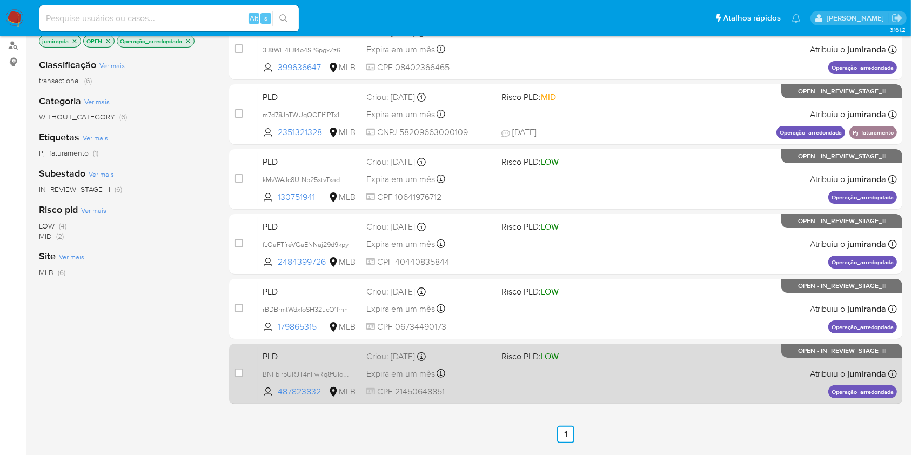
click at [493, 370] on div "PLD BNFblrpURJT4nFwRq8fUIozO 487823832 MLB Risco PLD: LOW Criou: 12/09/2025 Cri…" at bounding box center [577, 373] width 639 height 55
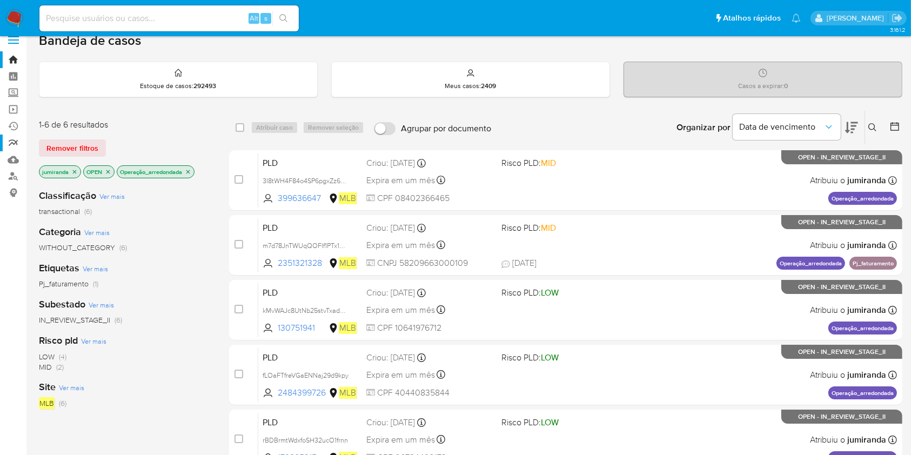
scroll to position [0, 0]
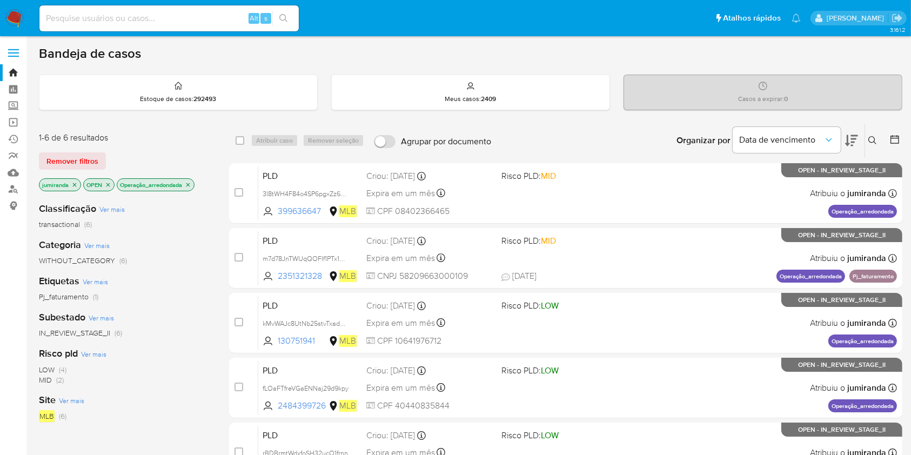
click at [190, 183] on icon "close-filter" at bounding box center [188, 185] width 4 height 4
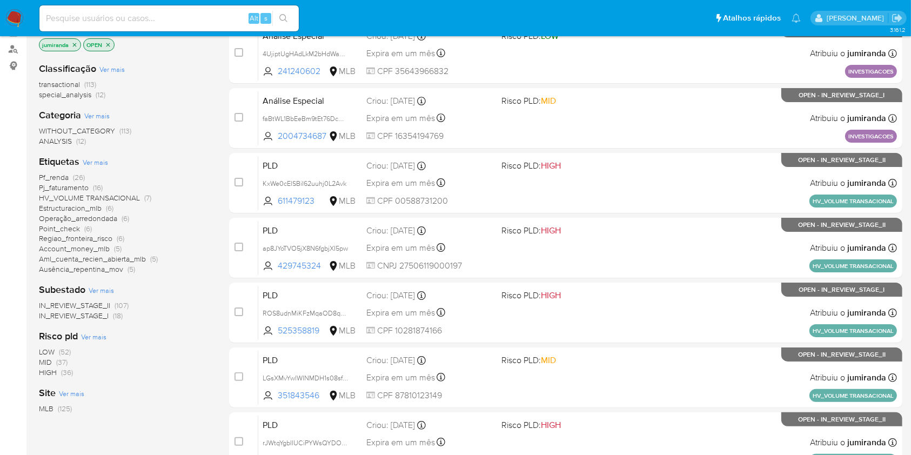
scroll to position [144, 0]
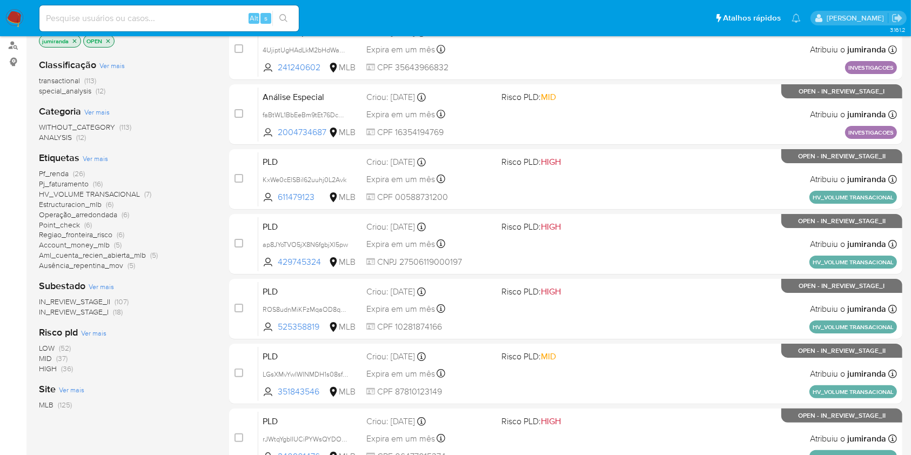
click at [109, 190] on span "HV_VOLUME TRANSACIONAL" at bounding box center [89, 194] width 101 height 11
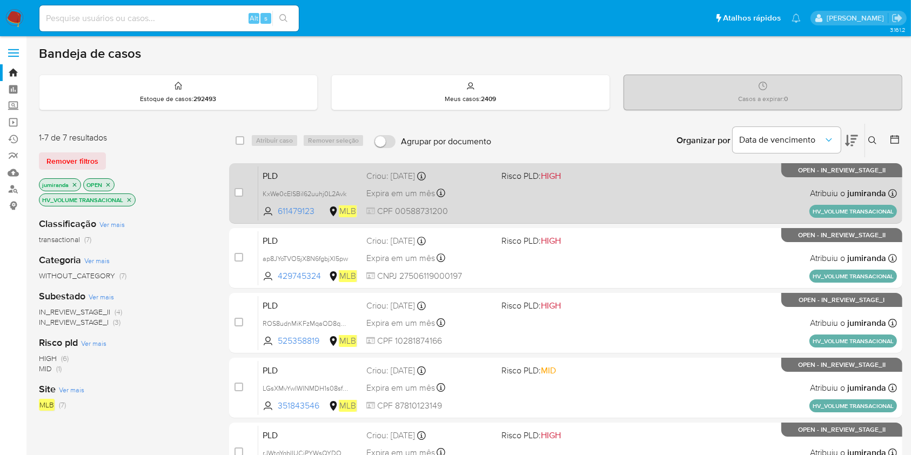
click at [513, 203] on div "PLD KxWe0cElSBiI62uuhj0L2Avk 611479123 MLB Risco PLD: HIGH Criou: 12/09/2025 Cr…" at bounding box center [577, 193] width 639 height 55
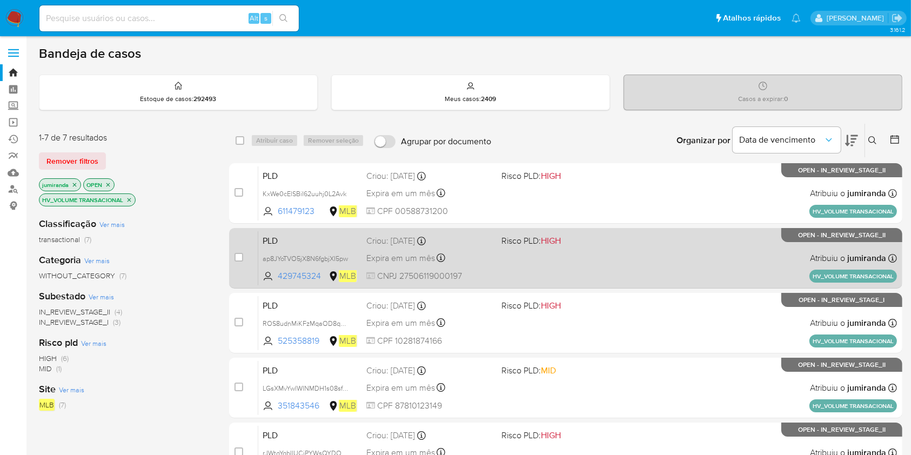
click at [508, 268] on div "PLD ap8JYoTVO5jX8N6fgbjXI5pw 429745324 MLB Risco PLD: HIGH Criou: 12/09/2025 Cr…" at bounding box center [577, 258] width 639 height 55
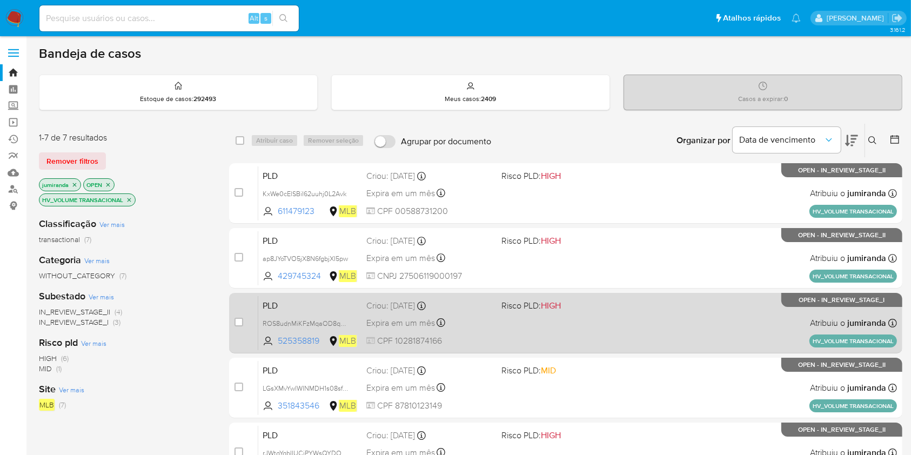
click at [504, 322] on span at bounding box center [565, 323] width 126 height 2
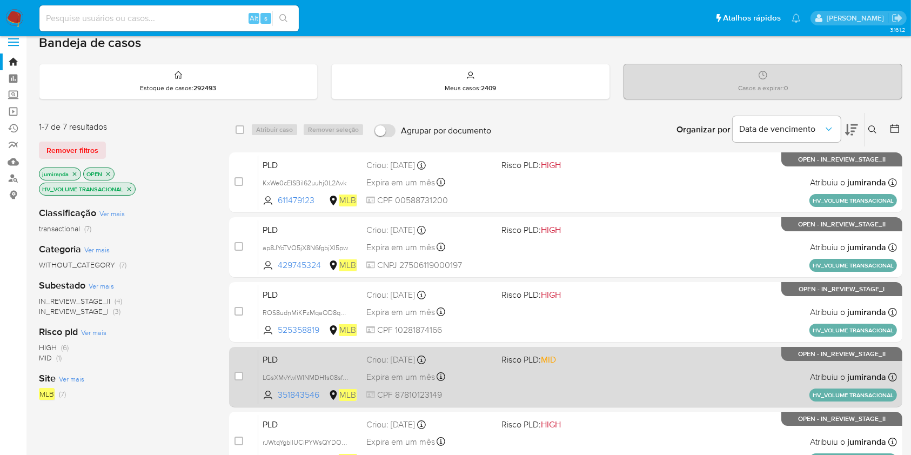
scroll to position [144, 0]
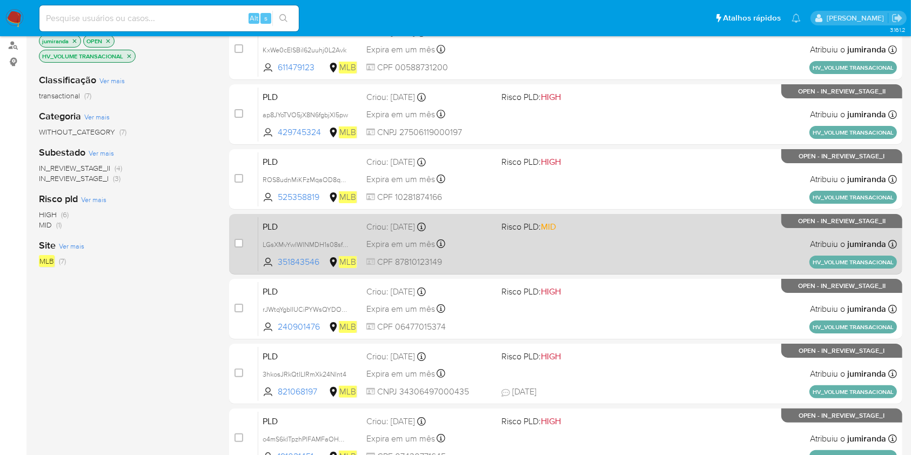
click at [493, 243] on div "PLD LGsXMvYwlWINMDH1s08sfzOv 351843546 MLB Risco PLD: MID Criou: 12/09/2025 Cri…" at bounding box center [577, 244] width 639 height 55
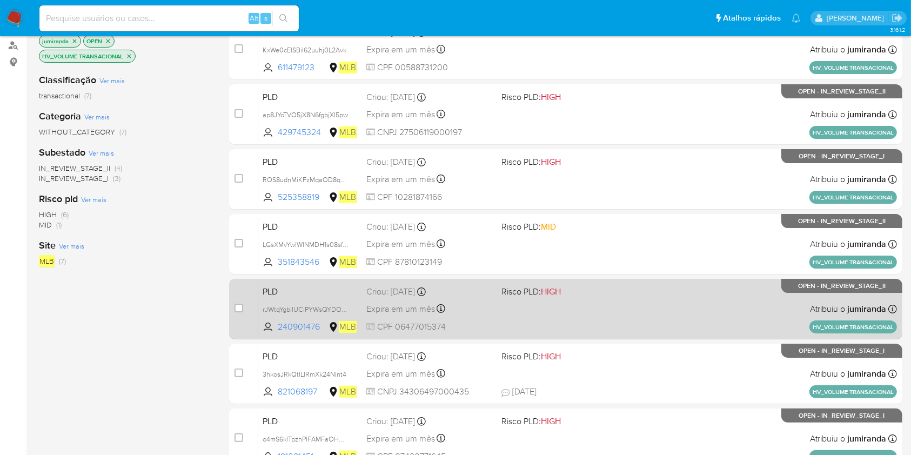
click at [485, 310] on div "Expira em um mês Expira em 27/10/2025 17:20:31" at bounding box center [429, 309] width 126 height 15
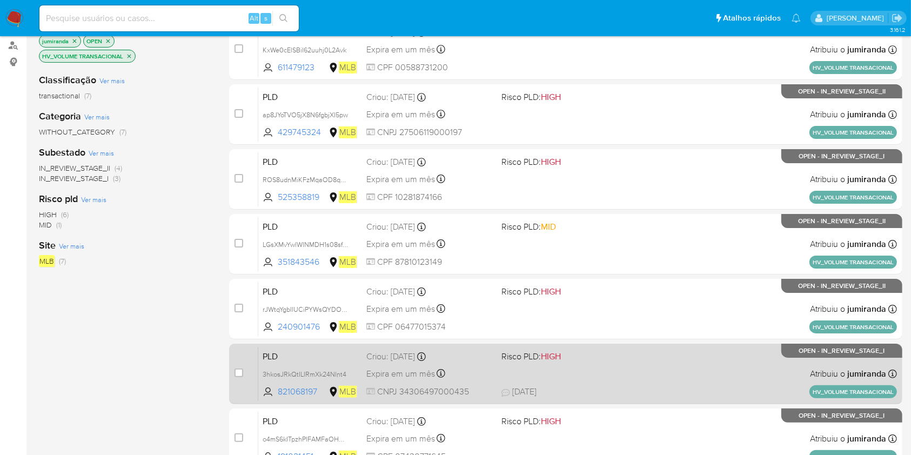
click at [464, 383] on div "PLD 3hkosJRkQtILIRmXk24NInt4 821068197 MLB Risco PLD: HIGH Criou: 12/09/2025 Cr…" at bounding box center [577, 373] width 639 height 55
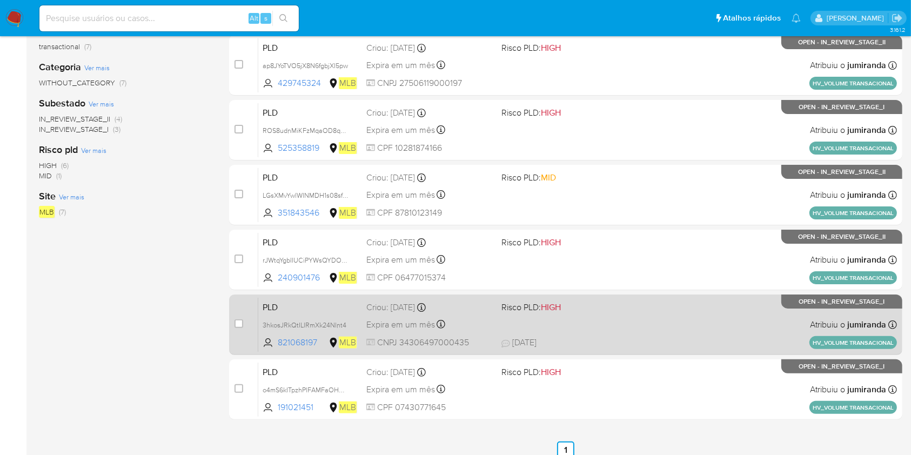
scroll to position [242, 0]
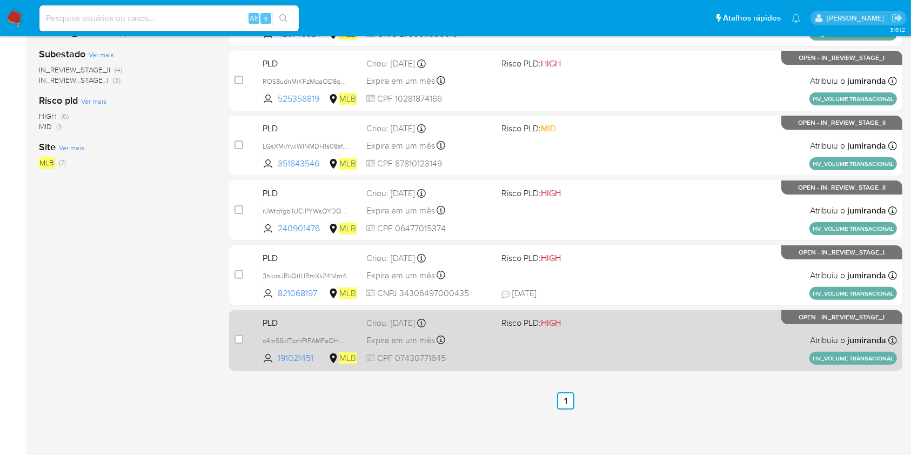
click at [486, 337] on div "Expira em um mês Expira em 27/10/2025 17:20:11" at bounding box center [429, 340] width 126 height 15
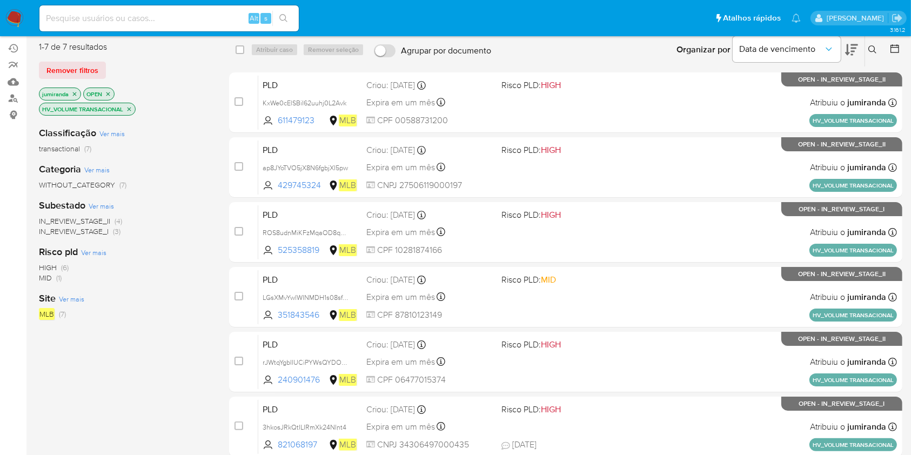
scroll to position [0, 0]
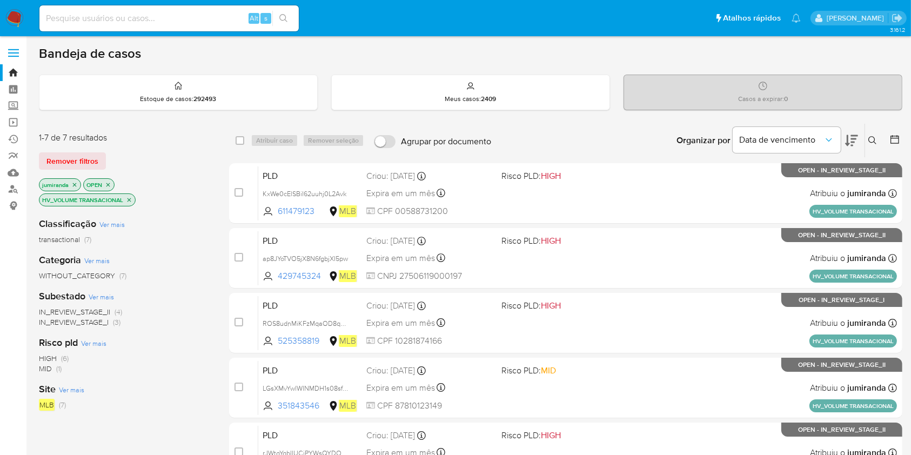
click at [130, 198] on icon "close-filter" at bounding box center [130, 200] width 4 height 4
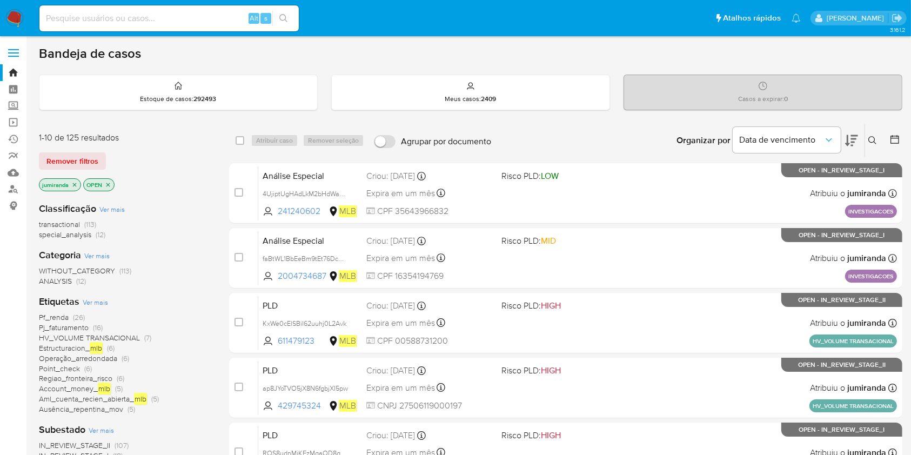
click at [79, 350] on span "Estructuracion_ mlb" at bounding box center [71, 348] width 64 height 12
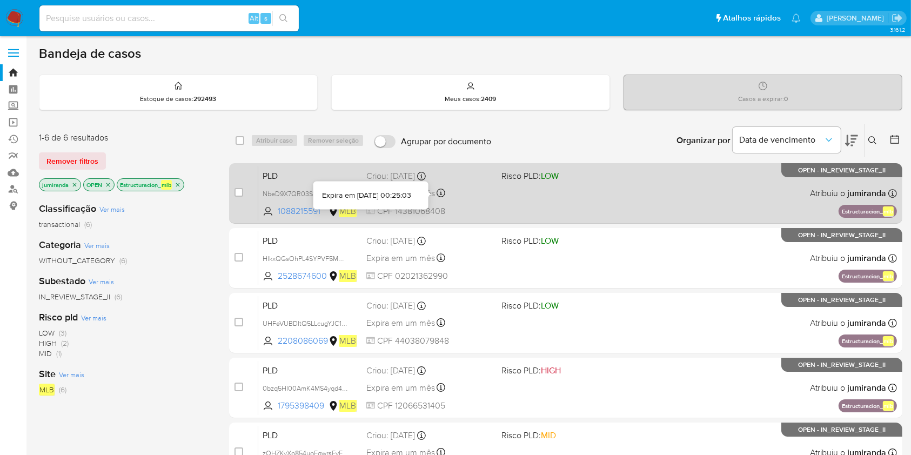
click at [486, 188] on div "Expira em um mês Expira em 27/10/2025 00:25:03" at bounding box center [429, 193] width 126 height 15
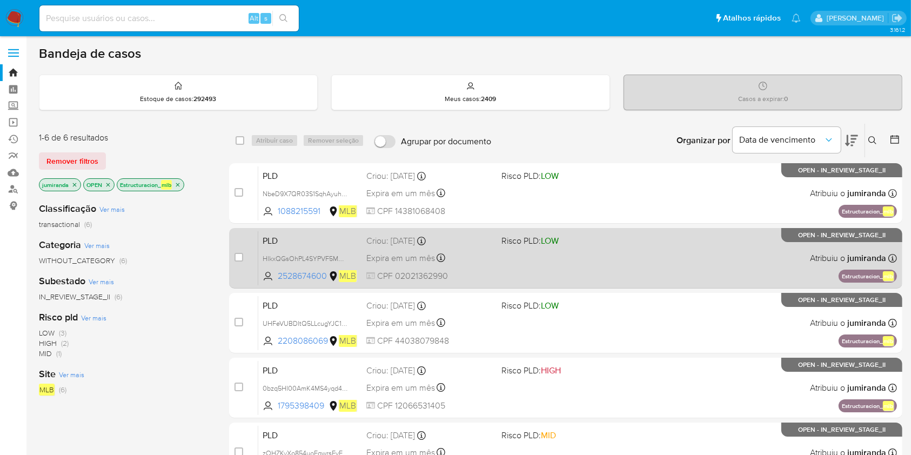
click at [482, 258] on div "Expira em um mês Expira em 27/10/2025 00:18:48" at bounding box center [429, 258] width 126 height 15
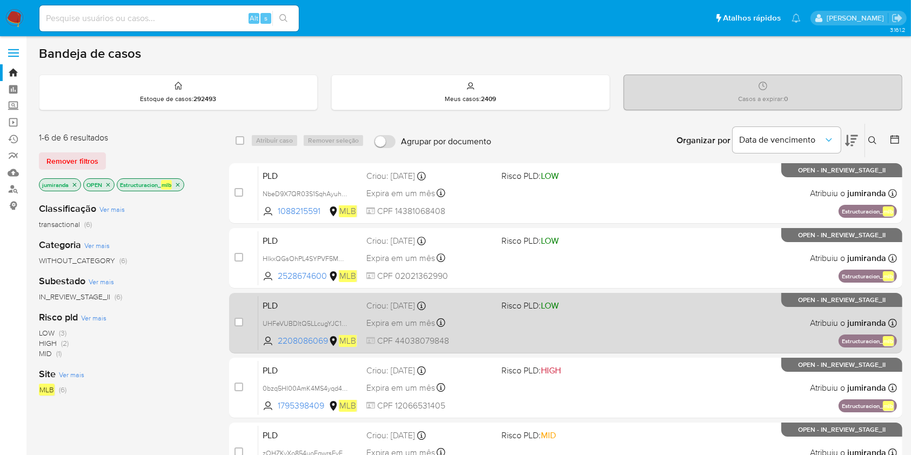
click at [476, 317] on div "Expira em um mês Expira em 27/10/2025 00:16:26" at bounding box center [429, 323] width 126 height 15
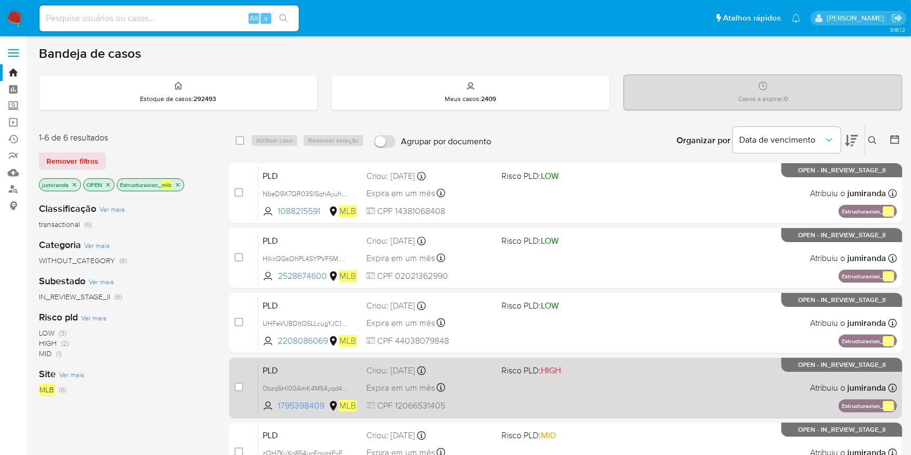
click at [463, 366] on div "Criou: 12/09/2025 Criou: 12/09/2025 00:15:17" at bounding box center [429, 371] width 126 height 12
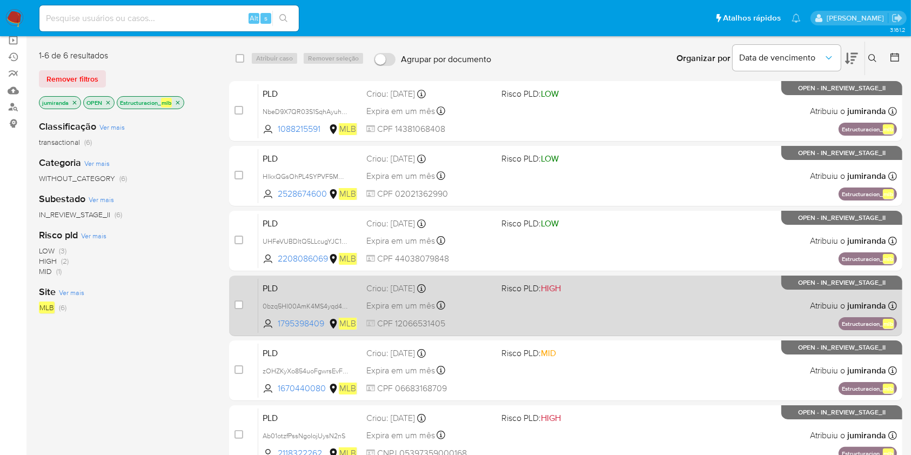
scroll to position [144, 0]
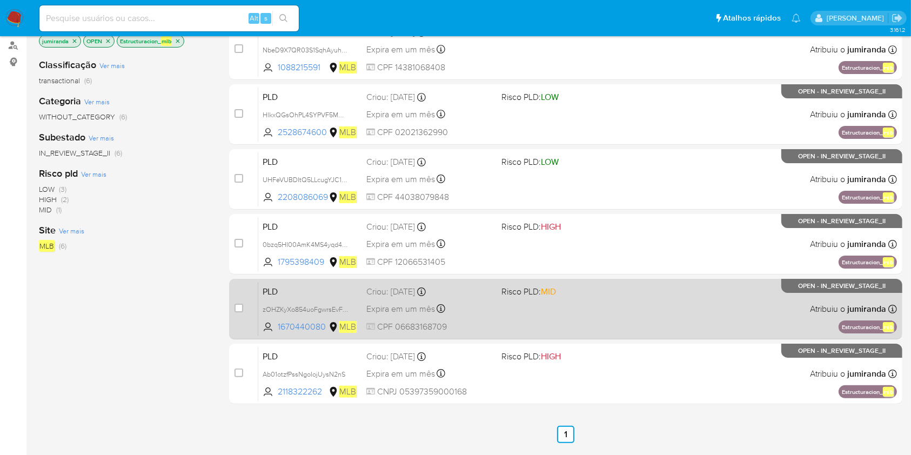
click at [477, 309] on div "Expira em um mês Expira em 27/10/2025 00:13:32" at bounding box center [429, 309] width 126 height 15
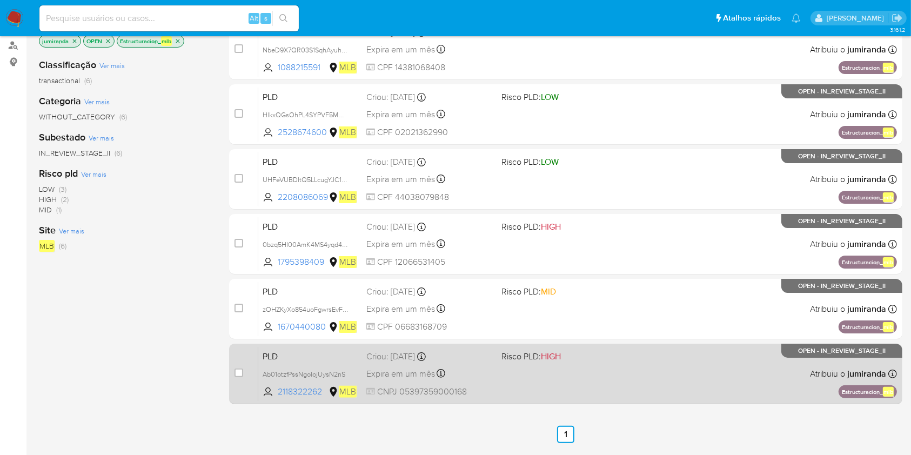
click at [469, 367] on div "Expira em um mês Expira em 27/10/2025 00:12:51" at bounding box center [429, 373] width 126 height 15
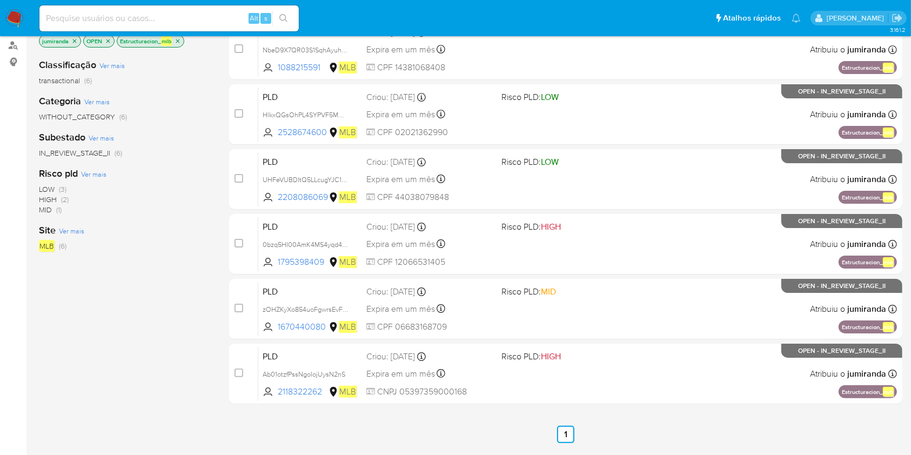
scroll to position [0, 0]
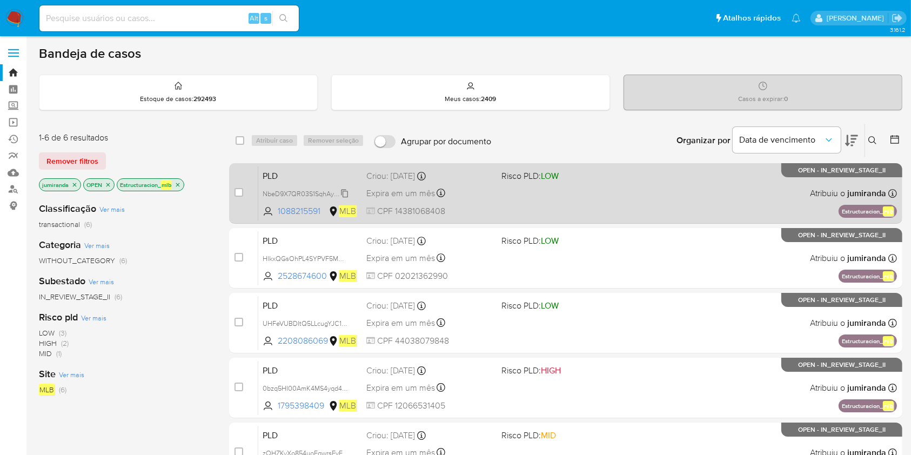
click at [304, 192] on span "NbeD9X7QR03S1SqhAyuhFabH" at bounding box center [310, 193] width 95 height 12
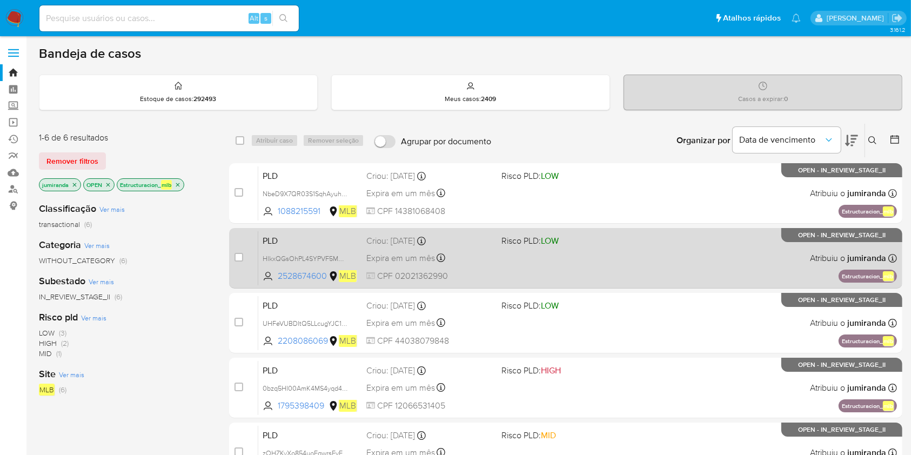
click at [283, 252] on div "HlkxQGsOhPL4SYPVF5MmFumS" at bounding box center [306, 258] width 86 height 12
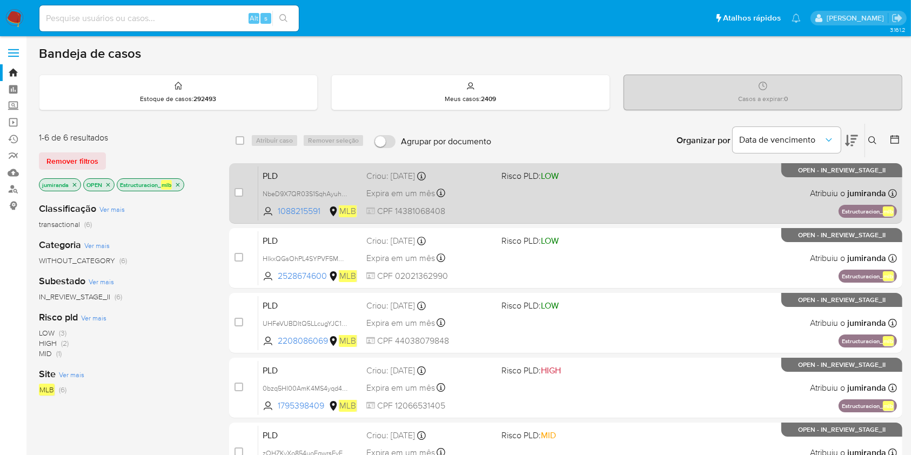
click at [306, 322] on span "UHFeVUBDItQ5LLcugYJC1G3u" at bounding box center [308, 323] width 91 height 12
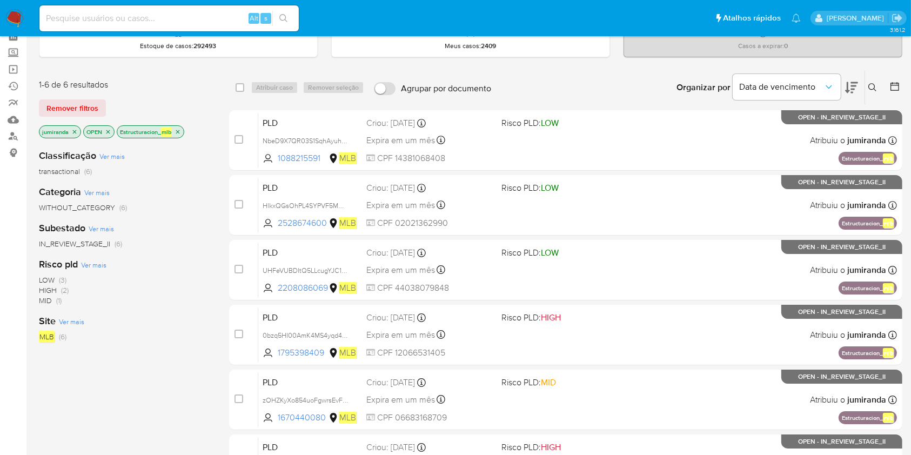
scroll to position [72, 0]
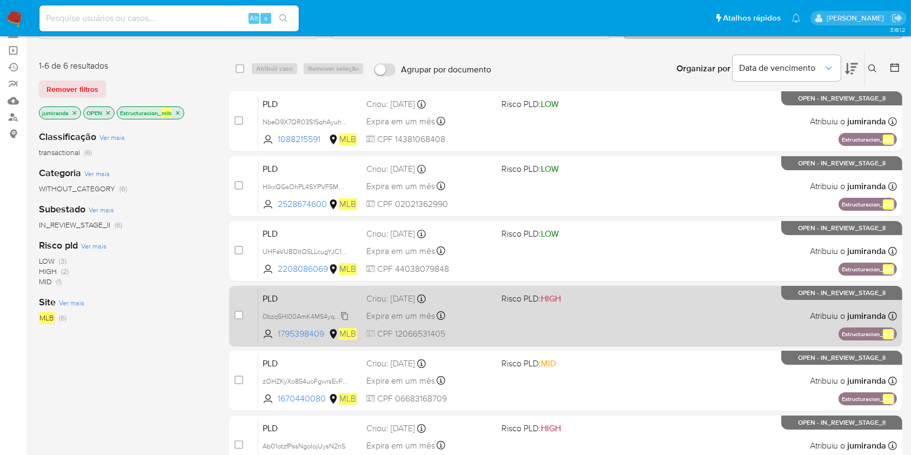
click at [300, 314] on span "0bzq5HI00AmK4MS4yqd4kNls" at bounding box center [309, 316] width 92 height 12
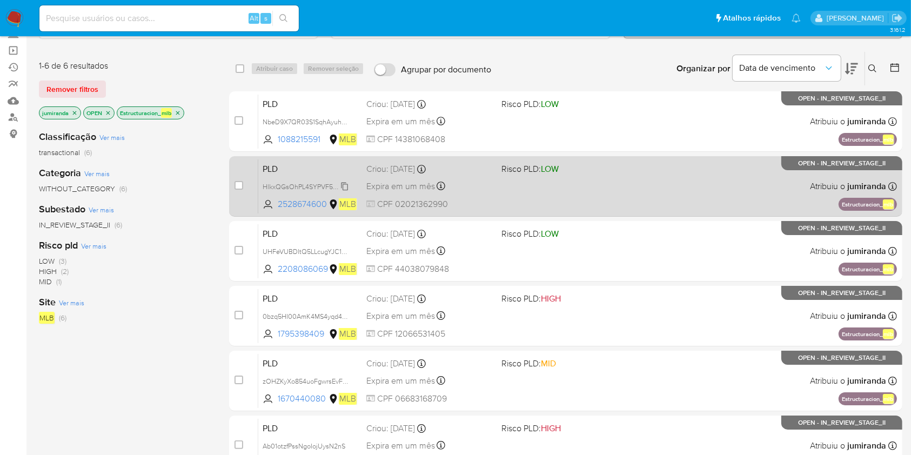
click at [283, 377] on span "zOHZKyXo854uoFgwrsEvFZME" at bounding box center [309, 381] width 93 height 12
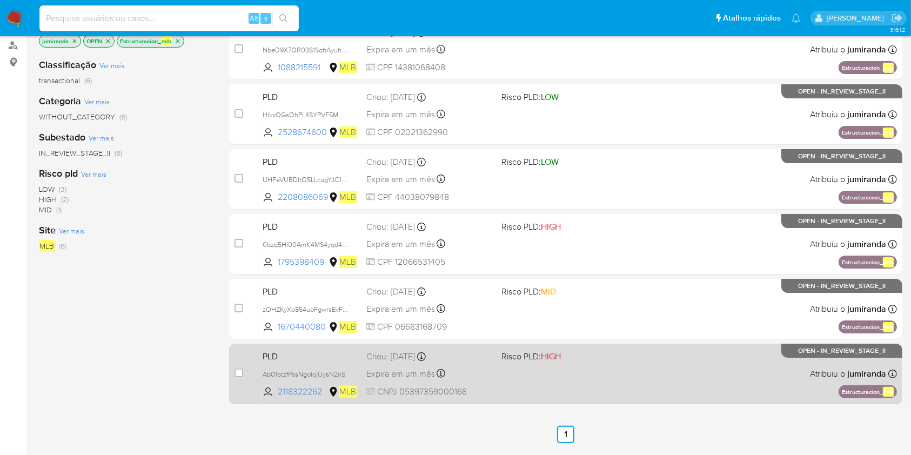
scroll to position [203, 0]
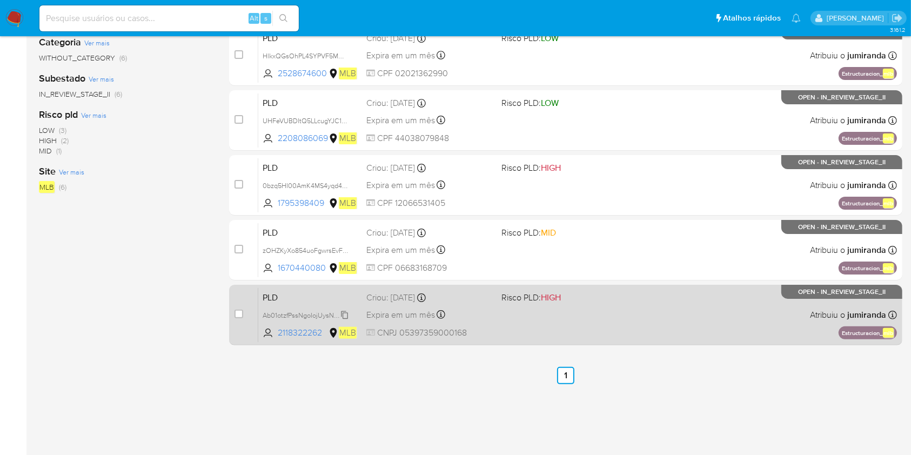
click at [303, 314] on span "Ab01otzfPssNgoIojUysN2nS" at bounding box center [304, 315] width 83 height 12
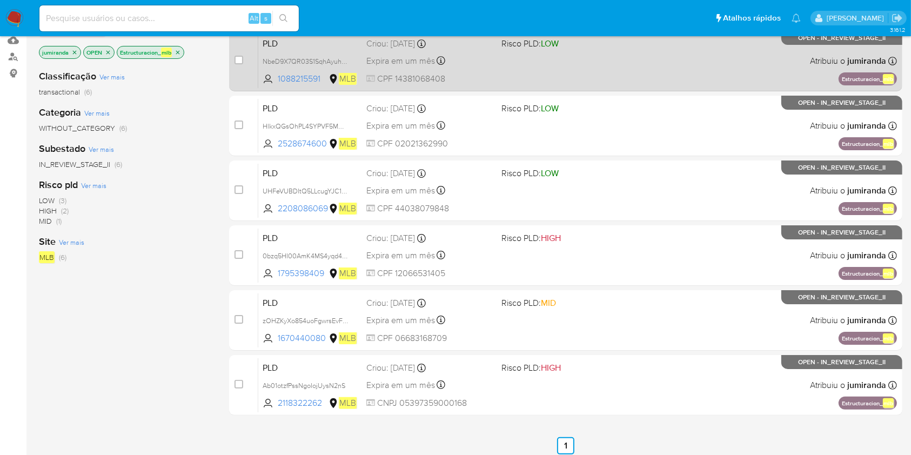
scroll to position [130, 0]
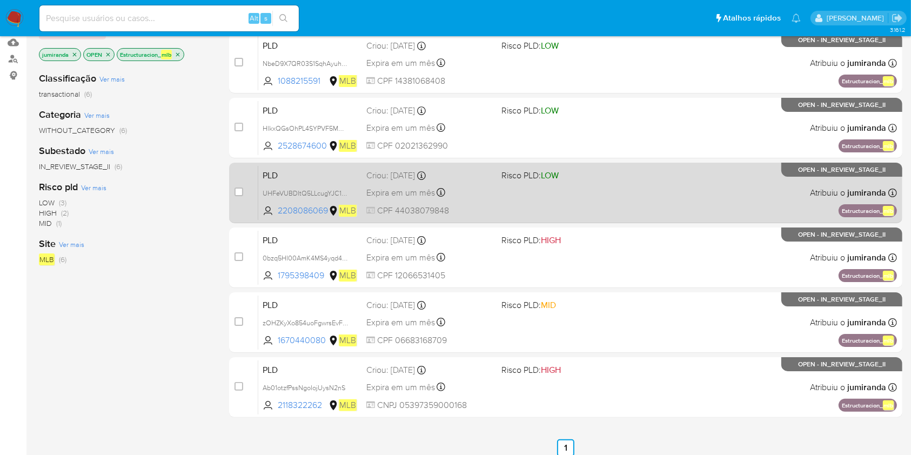
click at [884, 211] on em "mlb" at bounding box center [888, 211] width 11 height 10
click at [883, 209] on em "mlb" at bounding box center [888, 211] width 11 height 10
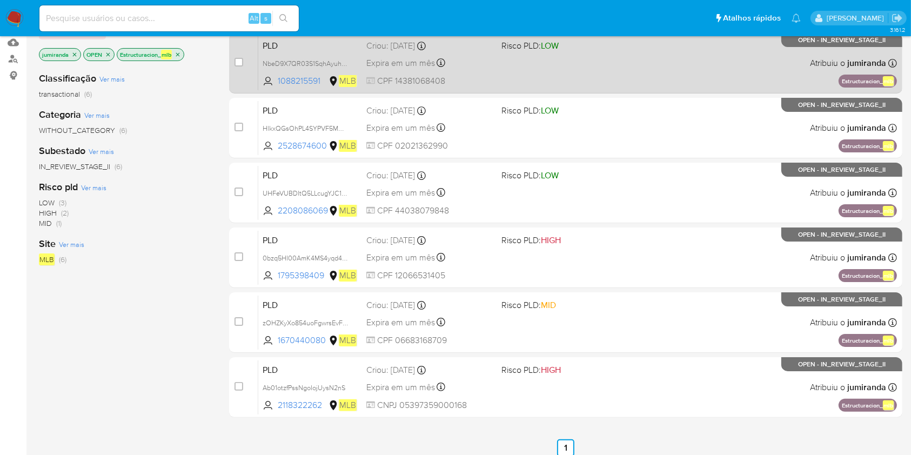
click at [886, 79] on em "mlb" at bounding box center [888, 81] width 11 height 10
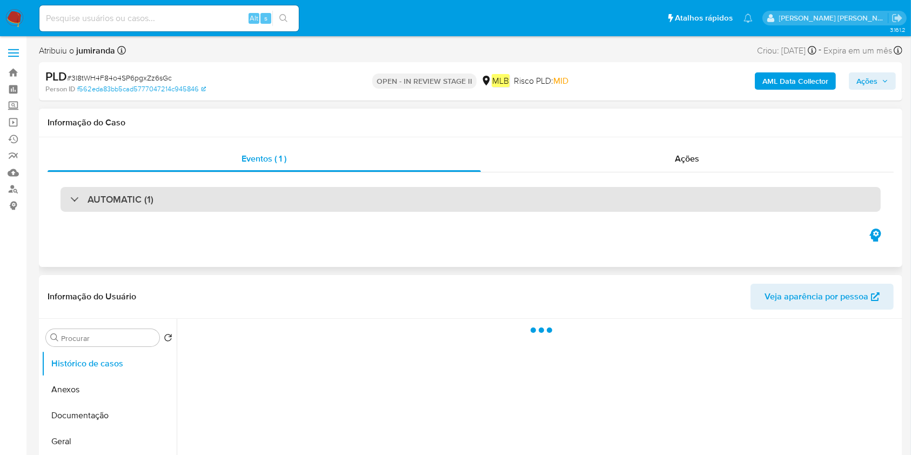
select select "10"
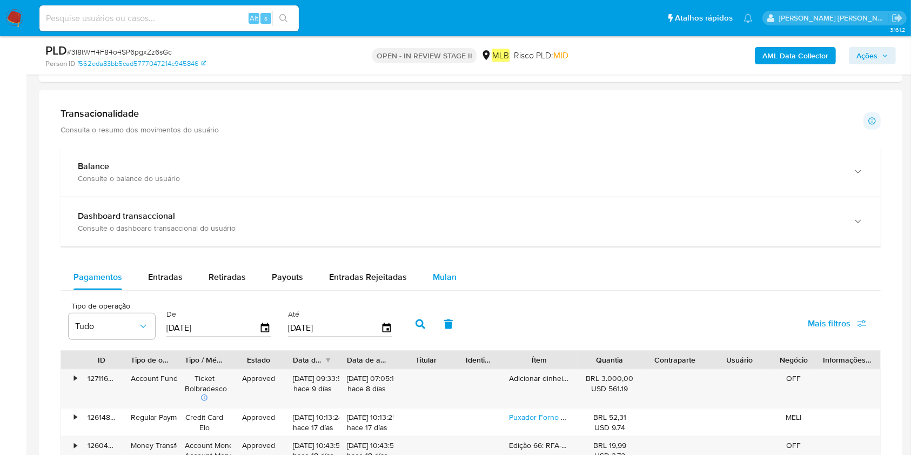
click at [436, 277] on span "Mulan" at bounding box center [445, 277] width 24 height 12
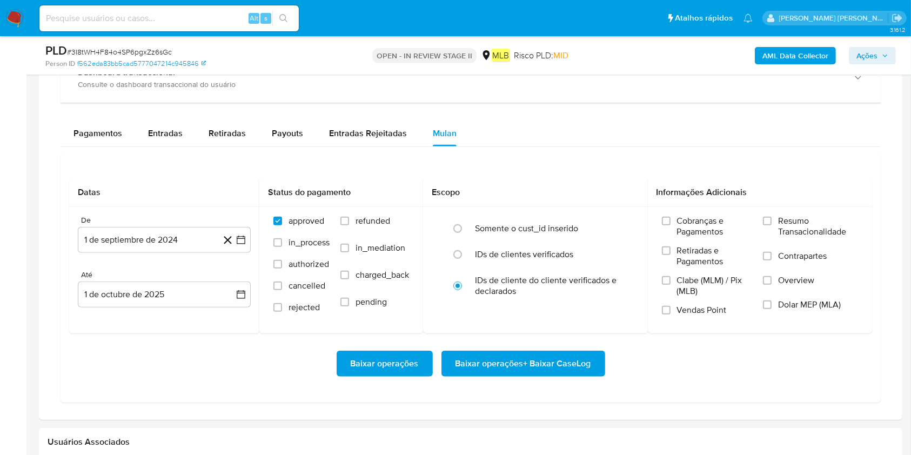
scroll to position [865, 0]
click at [109, 231] on button "1 de septiembre de 2024" at bounding box center [164, 239] width 173 height 26
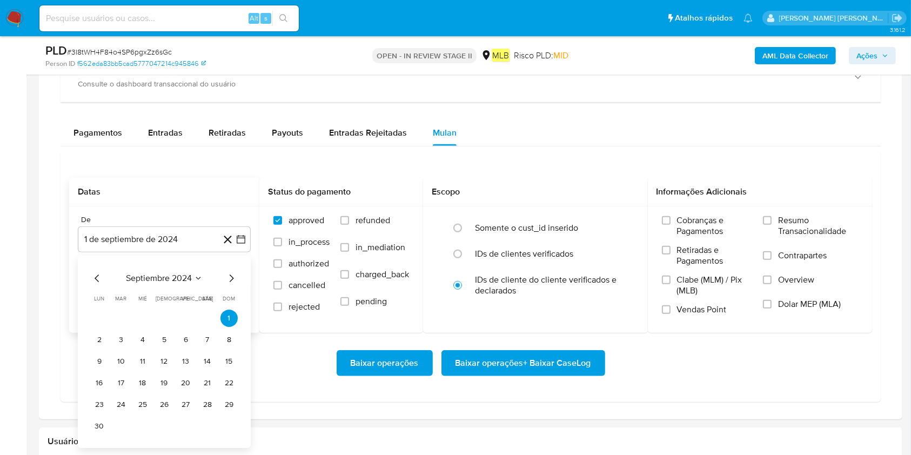
click at [163, 276] on span "septiembre 2024" at bounding box center [159, 278] width 66 height 11
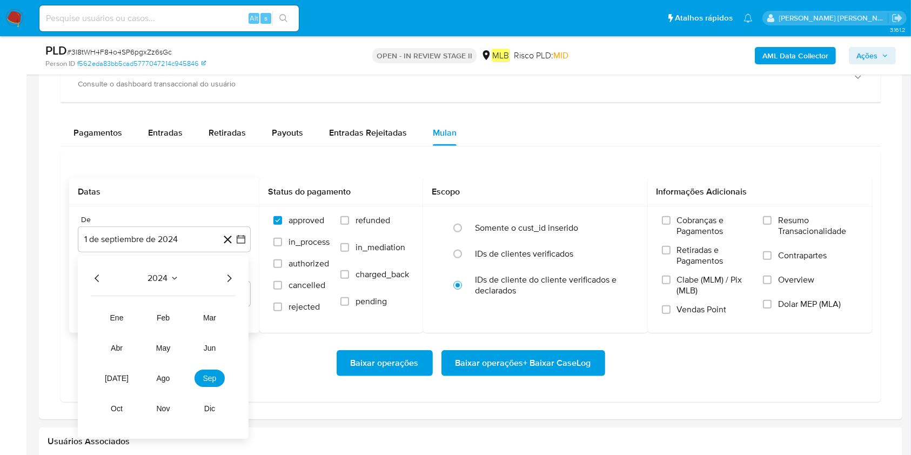
click at [228, 277] on icon "Año siguiente" at bounding box center [229, 278] width 13 height 13
click at [161, 340] on span "ago" at bounding box center [164, 378] width 14 height 9
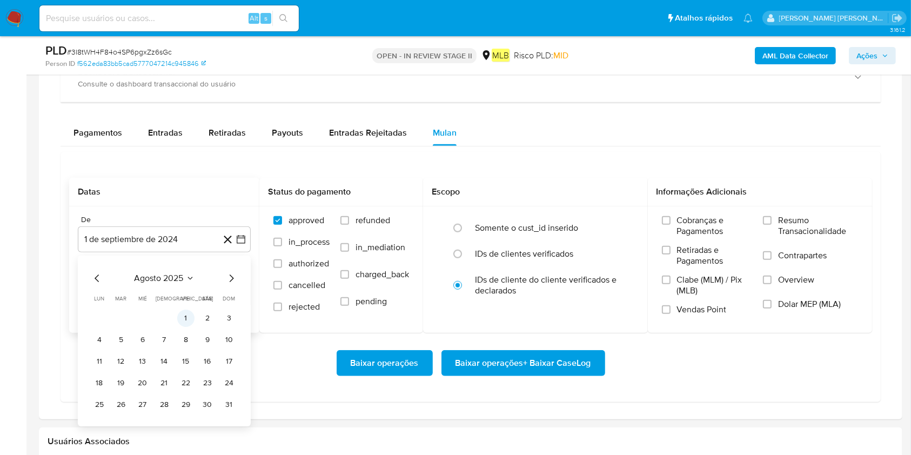
click at [184, 317] on button "1" at bounding box center [185, 318] width 17 height 17
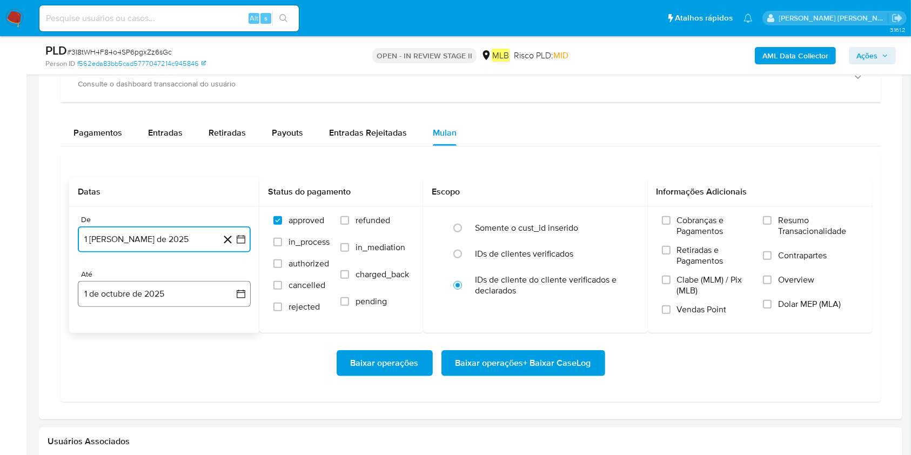
click at [188, 289] on button "1 de octubre de 2025" at bounding box center [164, 294] width 173 height 26
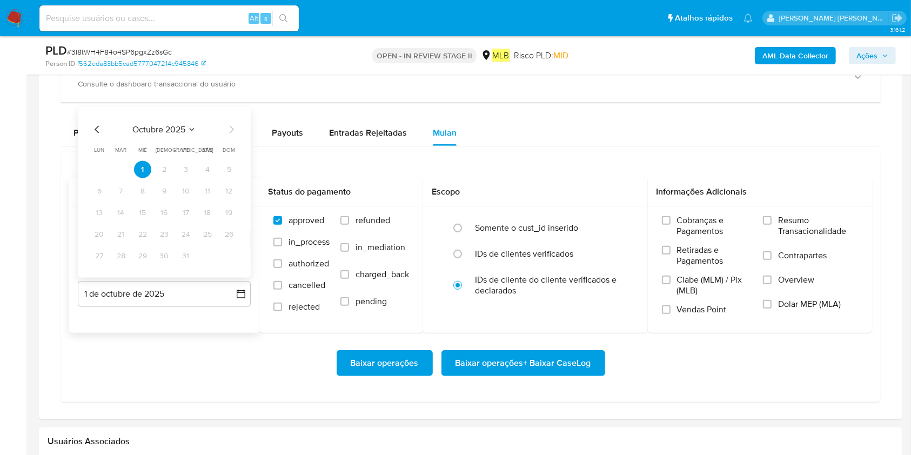
click at [96, 128] on icon "Mes anterior" at bounding box center [97, 129] width 13 height 13
click at [127, 252] on button "30" at bounding box center [120, 256] width 17 height 17
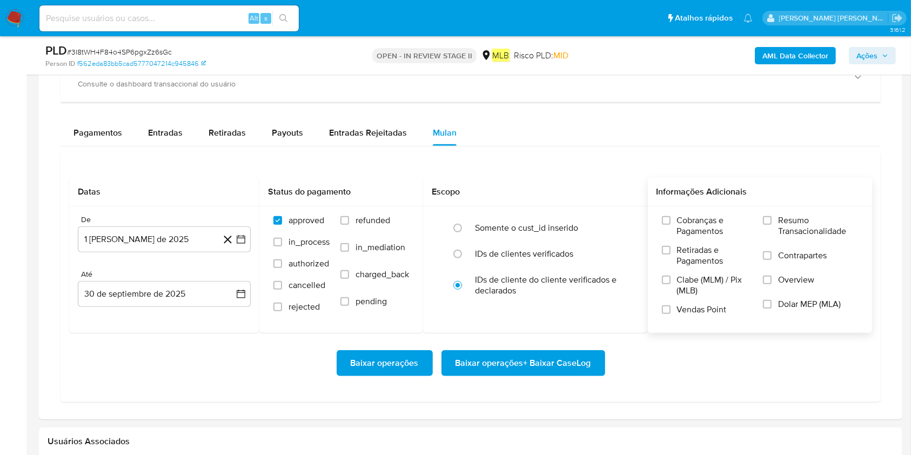
click at [683, 227] on span "Resumo Transacionalidade" at bounding box center [818, 226] width 80 height 22
click at [683, 225] on input "Resumo Transacionalidade" at bounding box center [767, 220] width 9 height 9
click at [577, 340] on span "Baixar operações + Baixar CaseLog" at bounding box center [524, 363] width 136 height 24
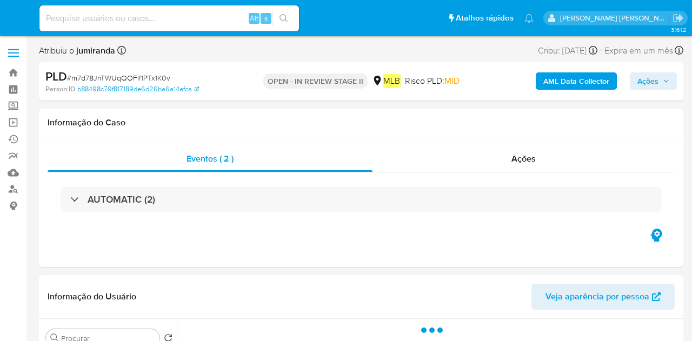
select select "10"
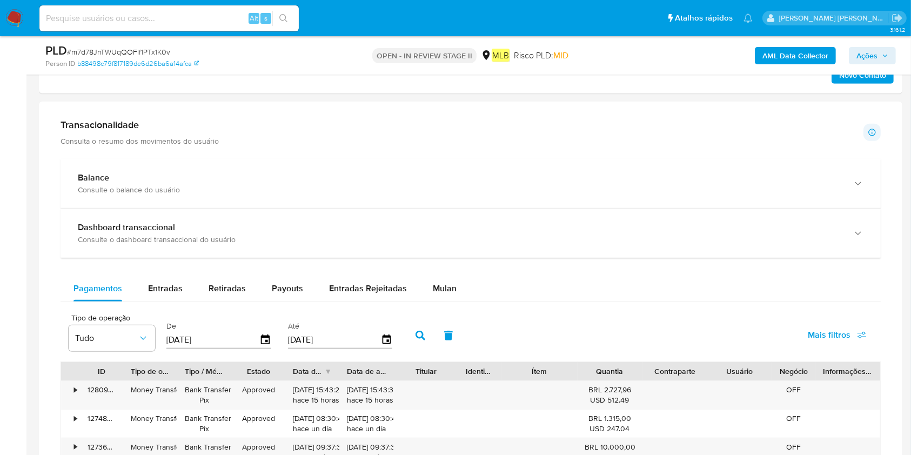
scroll to position [720, 0]
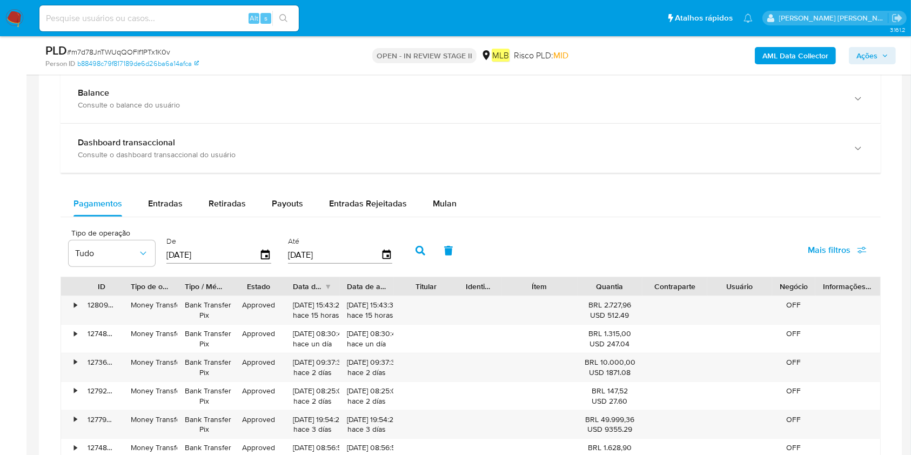
click at [437, 200] on span "Mulan" at bounding box center [445, 203] width 24 height 12
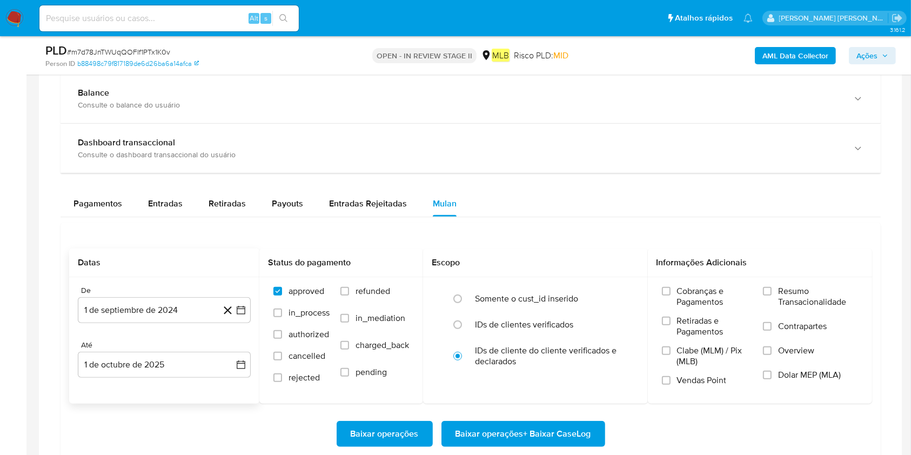
scroll to position [792, 0]
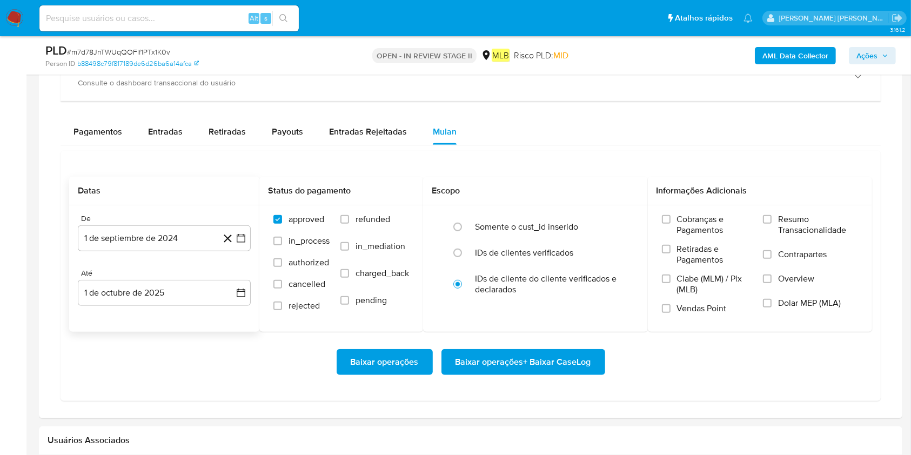
click at [177, 253] on div "De 1 de septiembre de 2024 [DATE] [GEOGRAPHIC_DATA] 1 de octubre de 2025 [DATE]" at bounding box center [164, 268] width 190 height 126
click at [180, 239] on button "1 de septiembre de 2024" at bounding box center [164, 238] width 173 height 26
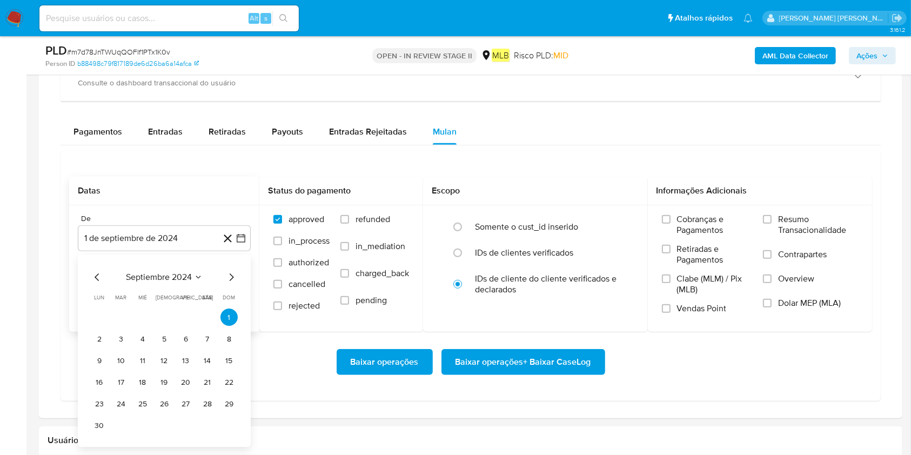
click at [184, 266] on div "septiembre 2024 septiembre 2024 lun lunes mar martes mié miércoles jue jueves v…" at bounding box center [164, 351] width 173 height 192
click at [190, 277] on span "septiembre 2024" at bounding box center [159, 277] width 66 height 11
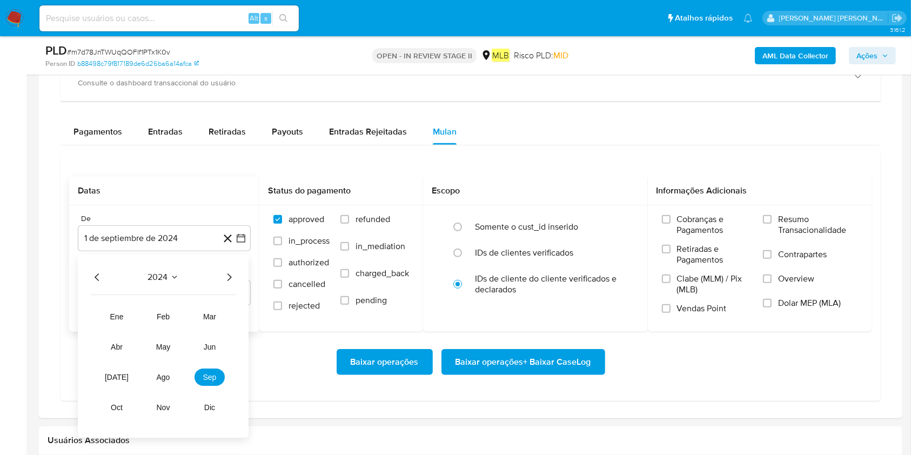
click at [231, 272] on icon "Año siguiente" at bounding box center [229, 277] width 13 height 13
click at [157, 340] on span "ago" at bounding box center [164, 377] width 14 height 9
click at [185, 318] on button "1" at bounding box center [185, 317] width 17 height 17
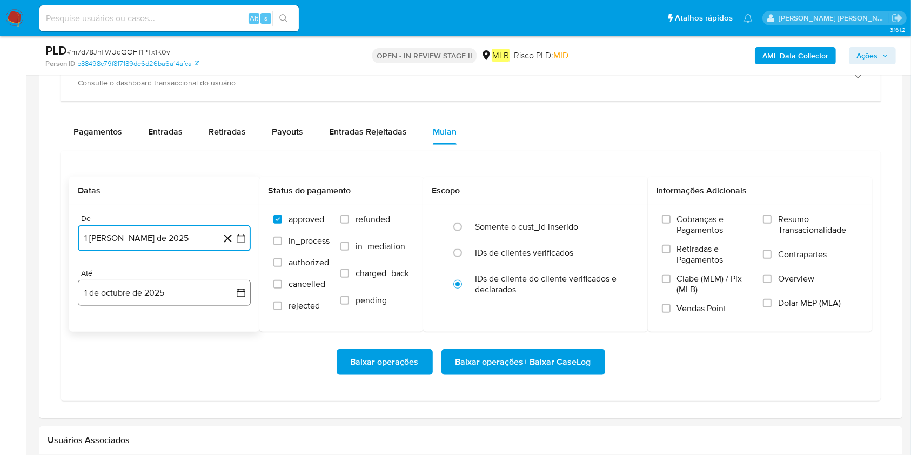
click at [173, 297] on button "1 de octubre de 2025" at bounding box center [164, 293] width 173 height 26
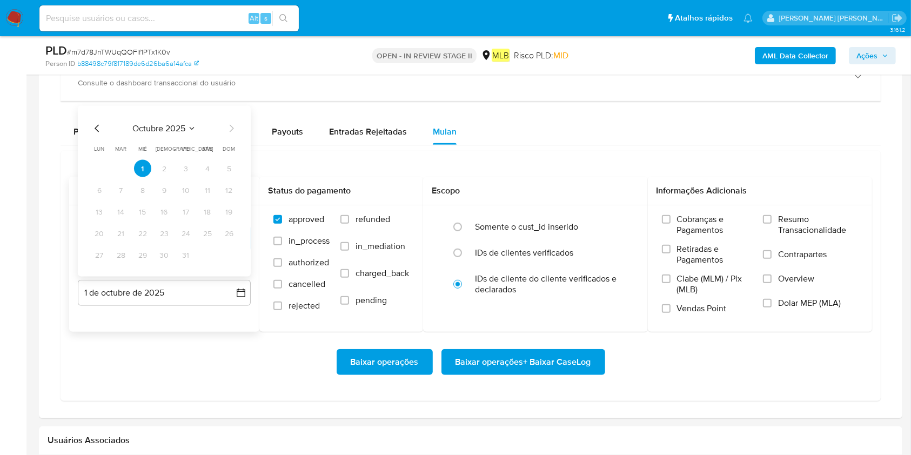
click at [96, 128] on icon "Mes anterior" at bounding box center [97, 128] width 13 height 13
click at [122, 254] on button "30" at bounding box center [120, 254] width 17 height 17
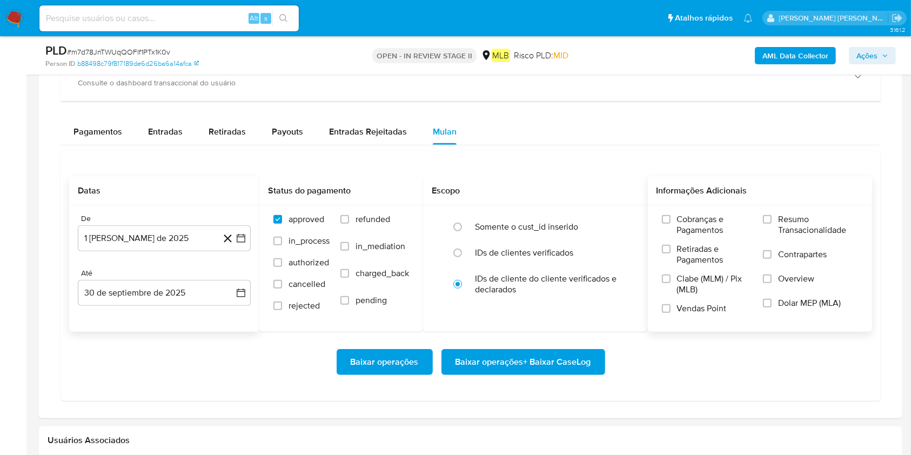
click at [691, 226] on span "Resumo Transacionalidade" at bounding box center [818, 225] width 80 height 22
click at [691, 224] on input "Resumo Transacionalidade" at bounding box center [767, 219] width 9 height 9
click at [544, 340] on span "Baixar operações + Baixar CaseLog" at bounding box center [524, 362] width 136 height 24
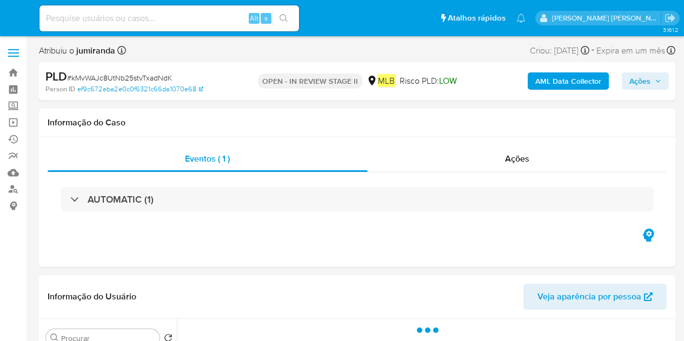
select select "10"
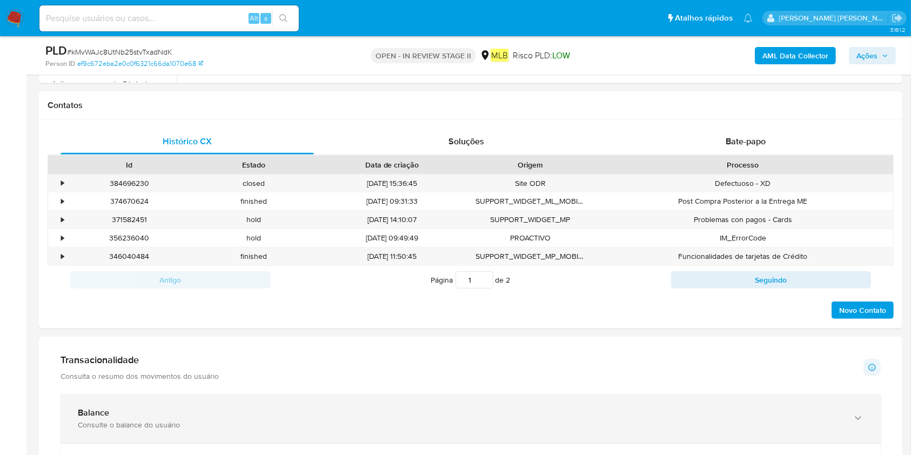
scroll to position [576, 0]
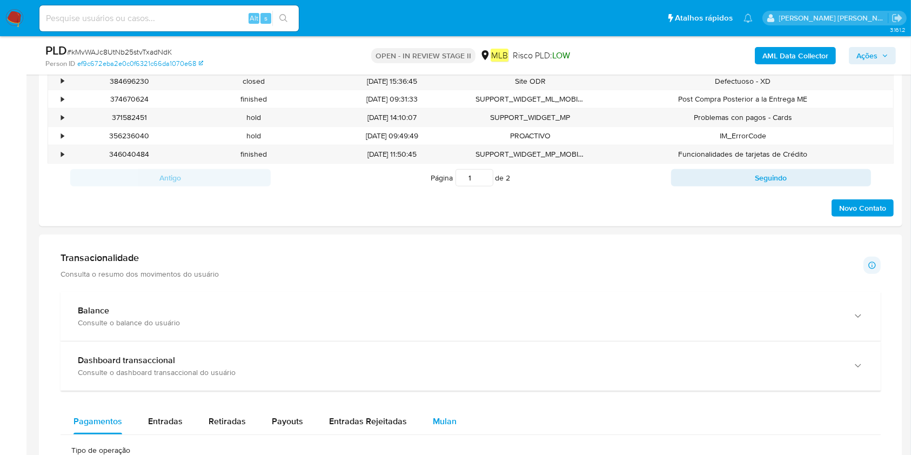
click at [420, 340] on button "Mulan" at bounding box center [445, 422] width 50 height 26
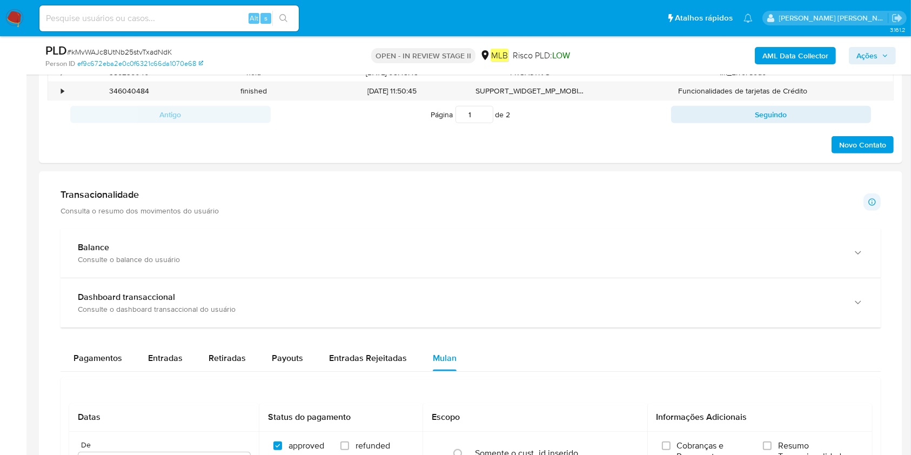
scroll to position [720, 0]
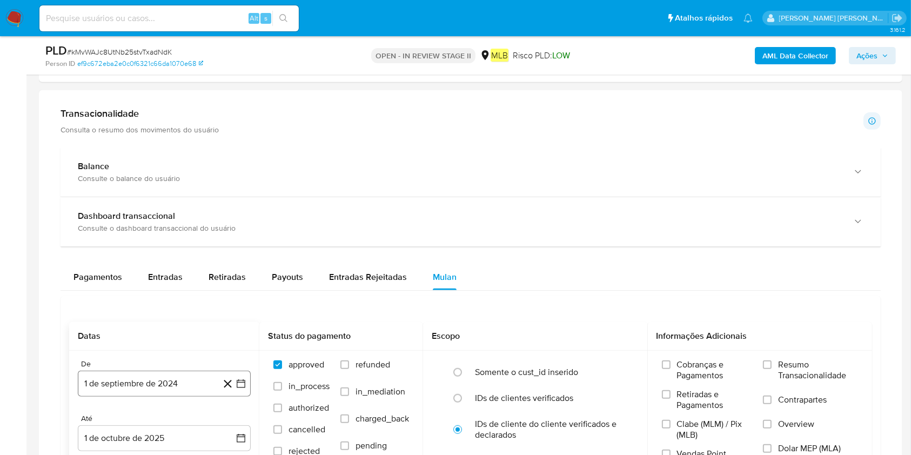
click at [147, 340] on button "1 de septiembre de 2024" at bounding box center [164, 384] width 173 height 26
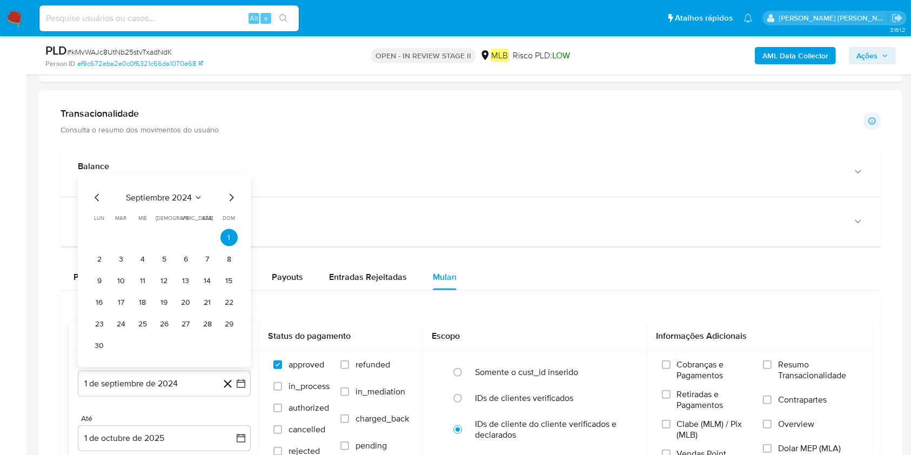
click at [182, 189] on div "septiembre 2024 septiembre 2024 lun lunes mar martes mié miércoles jue jueves v…" at bounding box center [164, 271] width 173 height 192
click at [190, 196] on span "septiembre 2024" at bounding box center [159, 197] width 66 height 11
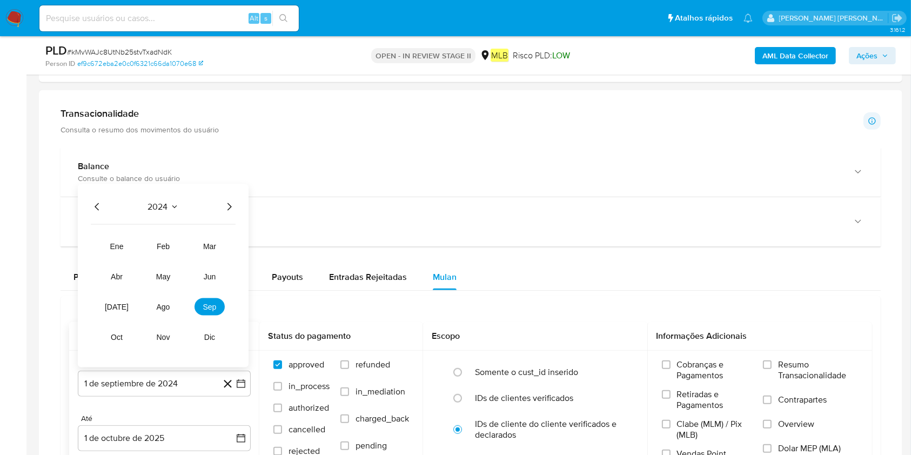
click at [232, 205] on icon "Año siguiente" at bounding box center [229, 207] width 13 height 13
click at [158, 309] on span "ago" at bounding box center [164, 307] width 14 height 9
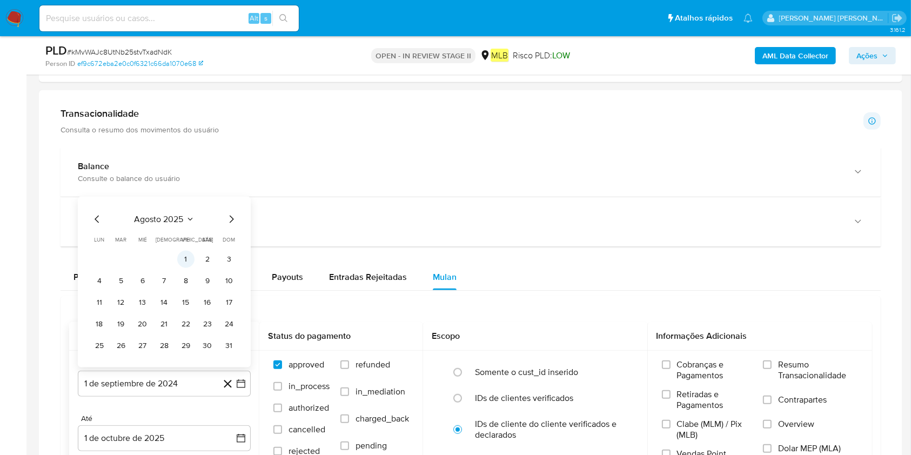
click at [190, 256] on button "1" at bounding box center [185, 259] width 17 height 17
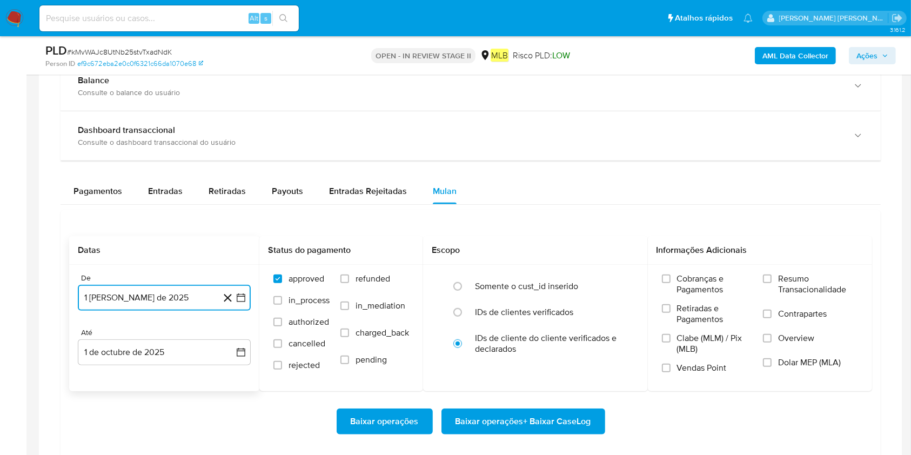
scroll to position [865, 0]
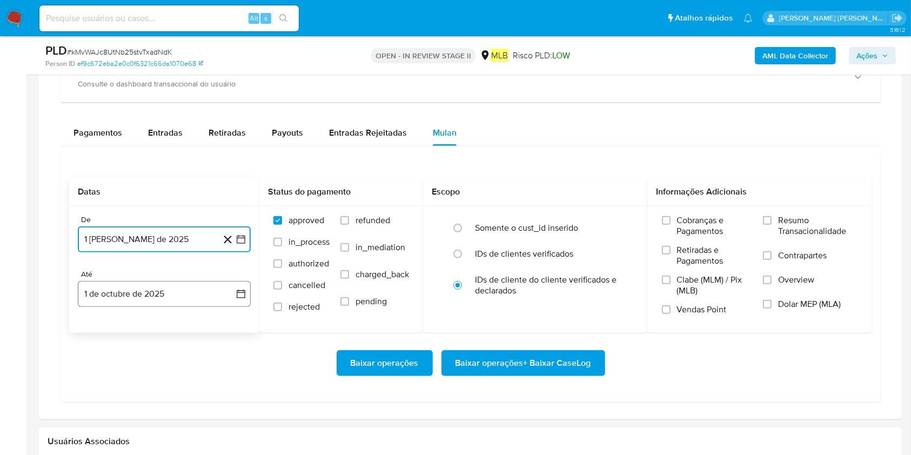
click at [171, 299] on button "1 de octubre de 2025" at bounding box center [164, 294] width 173 height 26
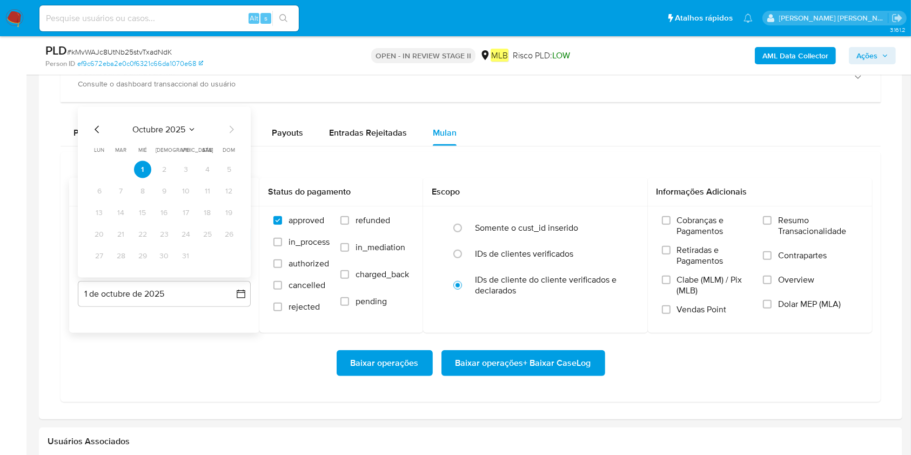
click at [97, 131] on icon "Mes anterior" at bounding box center [97, 130] width 4 height 8
click at [117, 253] on button "30" at bounding box center [120, 256] width 17 height 17
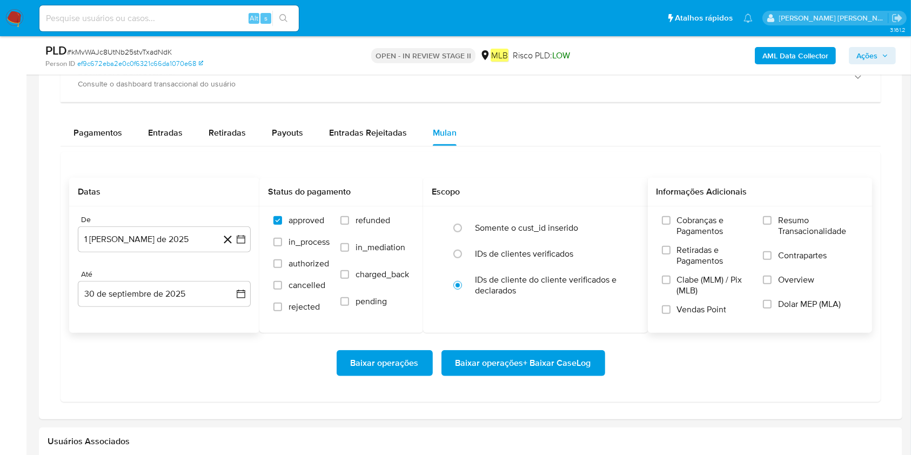
click at [683, 231] on span "Resumo Transacionalidade" at bounding box center [818, 226] width 80 height 22
click at [683, 225] on input "Resumo Transacionalidade" at bounding box center [767, 220] width 9 height 9
click at [507, 340] on span "Baixar operações + Baixar CaseLog" at bounding box center [524, 363] width 136 height 24
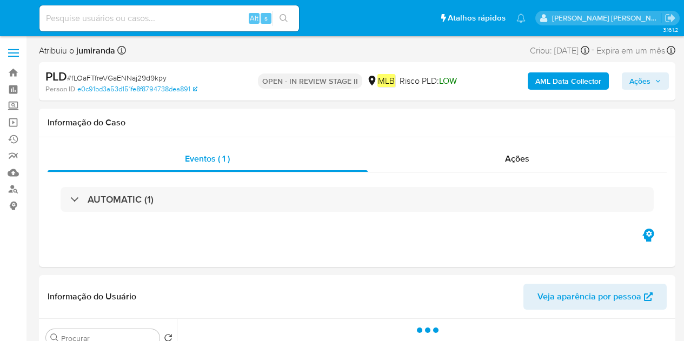
select select "10"
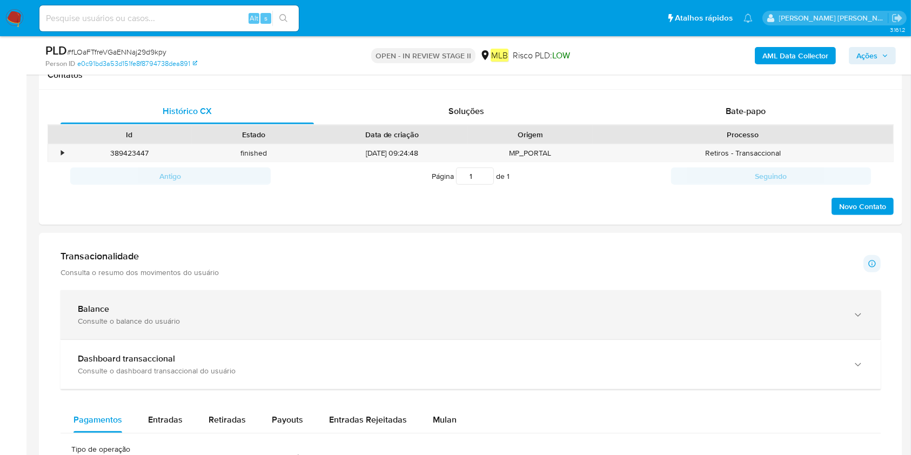
scroll to position [649, 0]
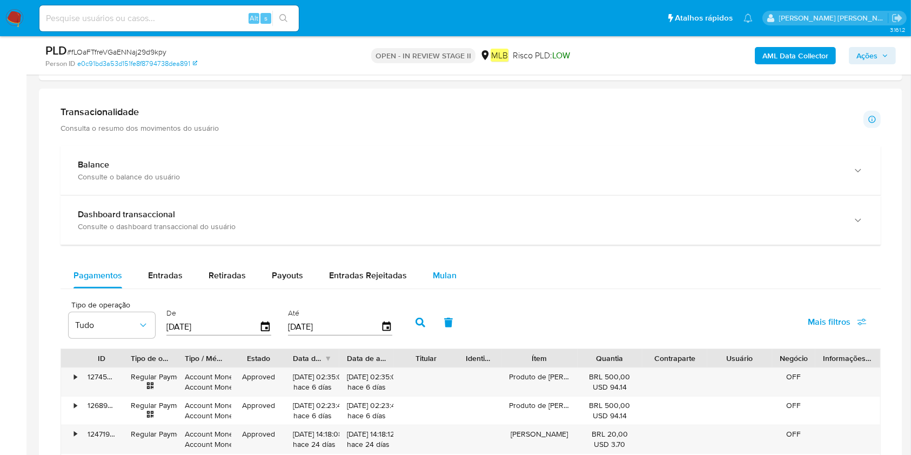
click at [454, 270] on button "Mulan" at bounding box center [445, 276] width 50 height 26
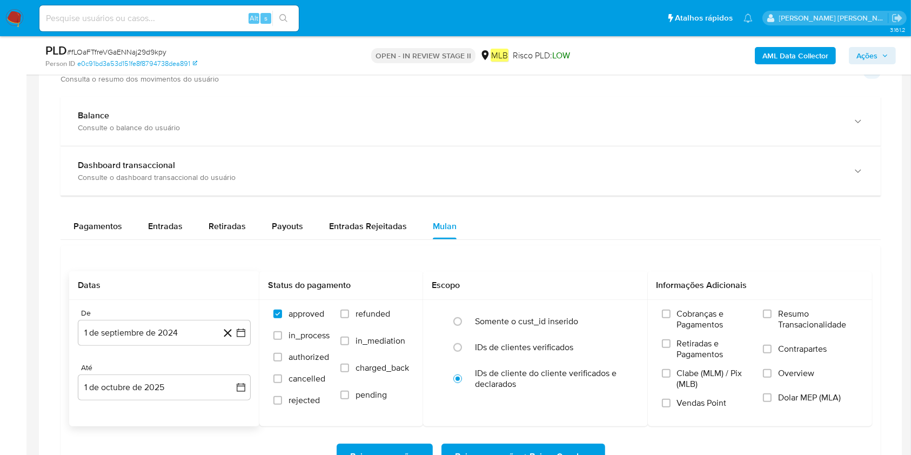
scroll to position [720, 0]
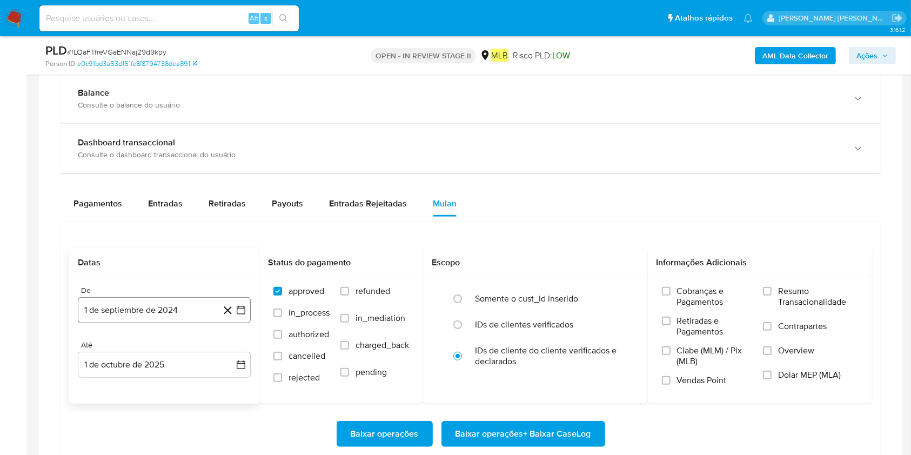
click at [179, 308] on button "1 de septiembre de 2024" at bounding box center [164, 310] width 173 height 26
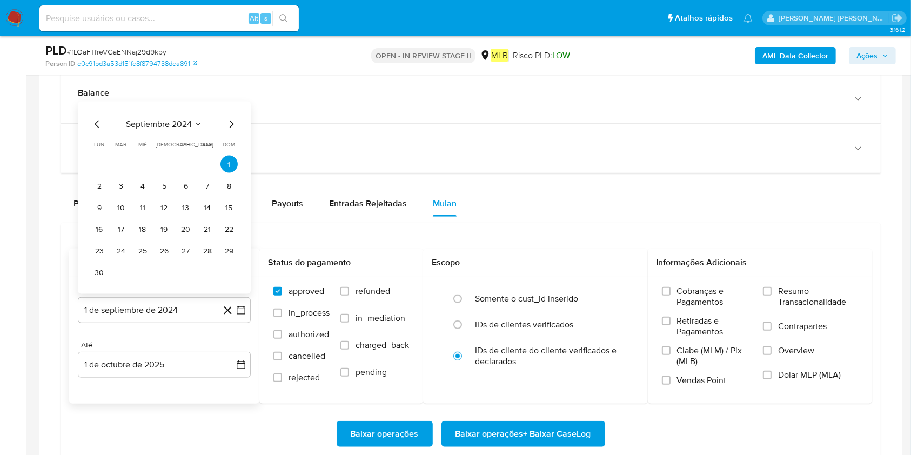
click at [183, 121] on span "septiembre 2024" at bounding box center [159, 124] width 66 height 11
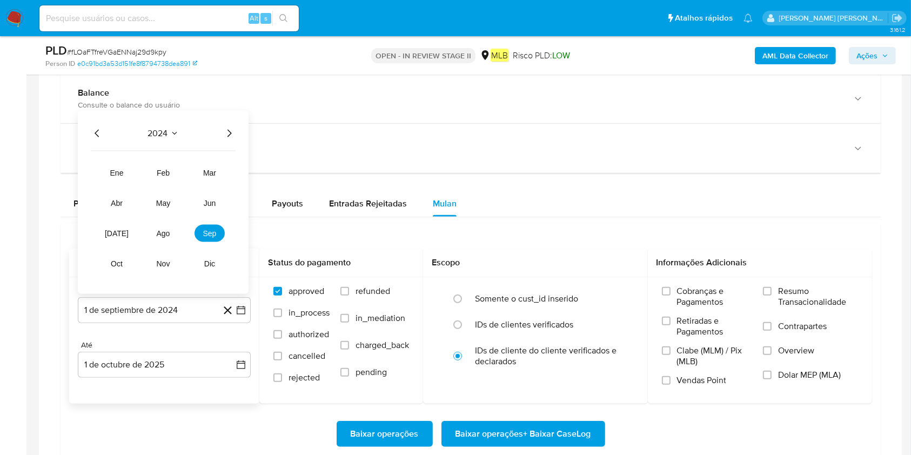
click at [232, 131] on icon "Año siguiente" at bounding box center [229, 133] width 13 height 13
click at [162, 231] on span "ago" at bounding box center [164, 233] width 14 height 9
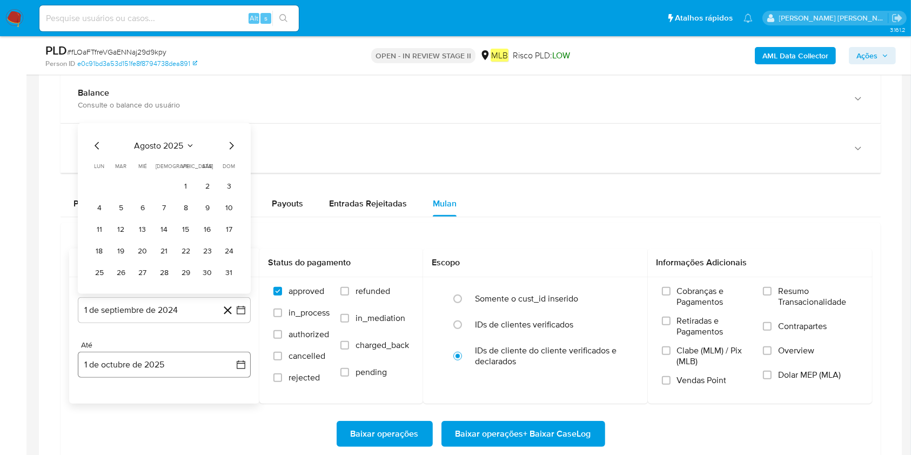
click at [142, 340] on button "1 de octubre de 2025" at bounding box center [164, 365] width 173 height 26
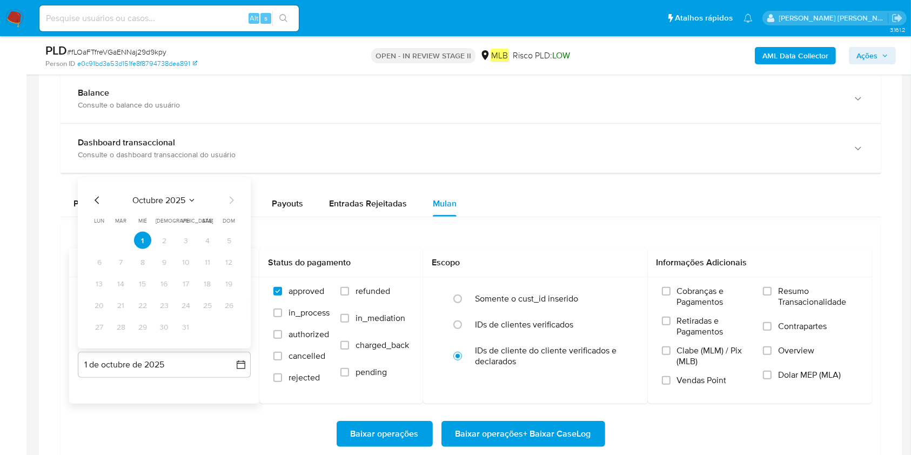
click at [97, 203] on icon "Mes anterior" at bounding box center [97, 200] width 13 height 13
click at [95, 203] on icon "Mes anterior" at bounding box center [97, 200] width 13 height 13
click at [182, 232] on button "1" at bounding box center [185, 240] width 17 height 17
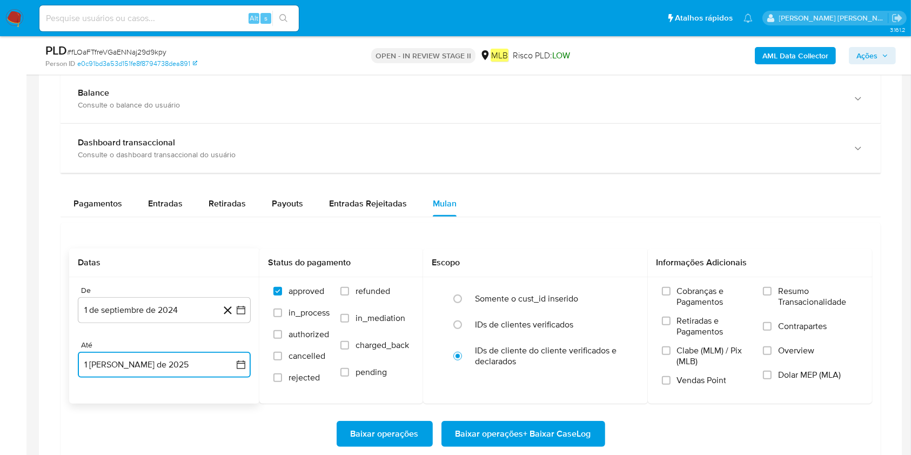
click at [147, 340] on button "1 [PERSON_NAME] de 2025" at bounding box center [164, 365] width 173 height 26
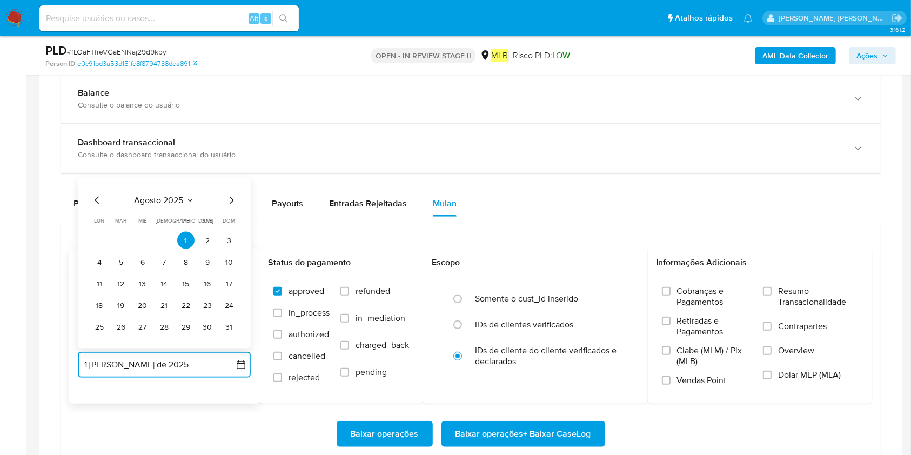
click at [229, 204] on icon "Mes siguiente" at bounding box center [231, 200] width 13 height 13
click at [121, 325] on button "30" at bounding box center [120, 326] width 17 height 17
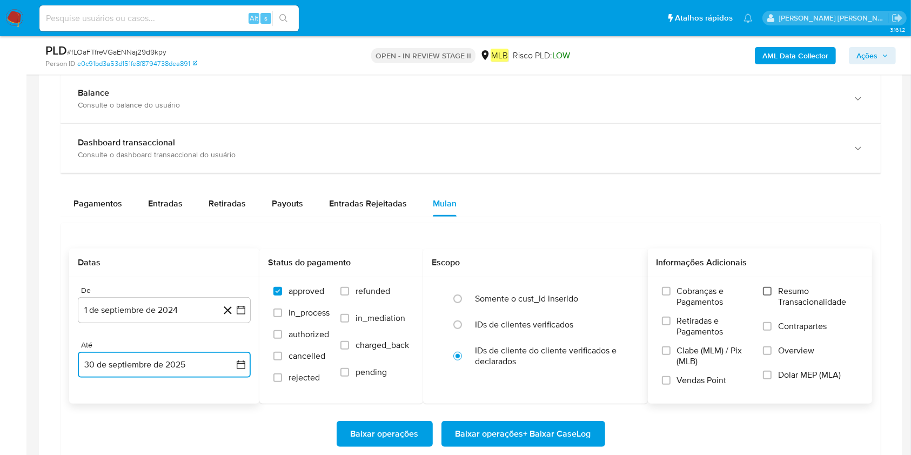
click at [683, 295] on input "Resumo Transacionalidade" at bounding box center [767, 291] width 9 height 9
click at [506, 340] on span "Baixar operações + Baixar CaseLog" at bounding box center [524, 434] width 136 height 24
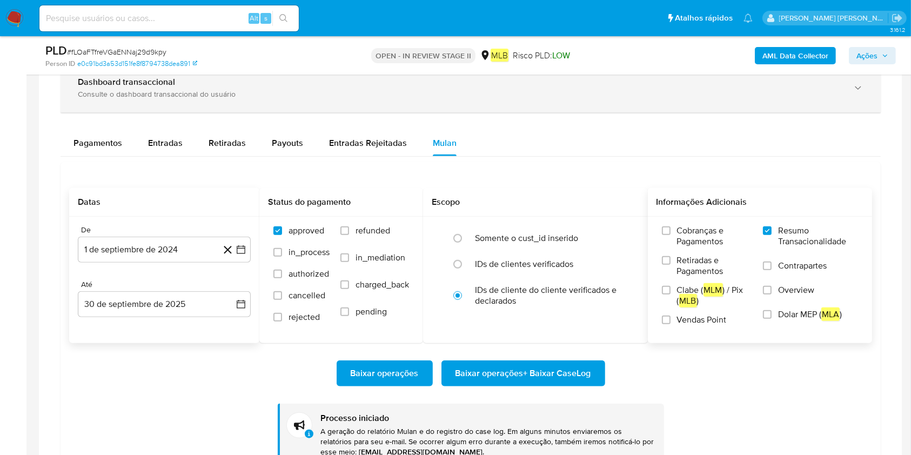
scroll to position [865, 0]
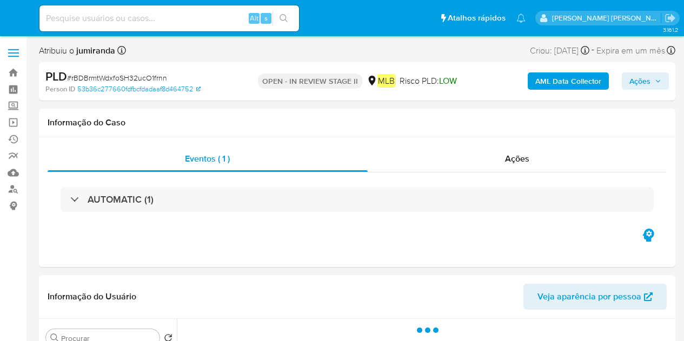
select select "10"
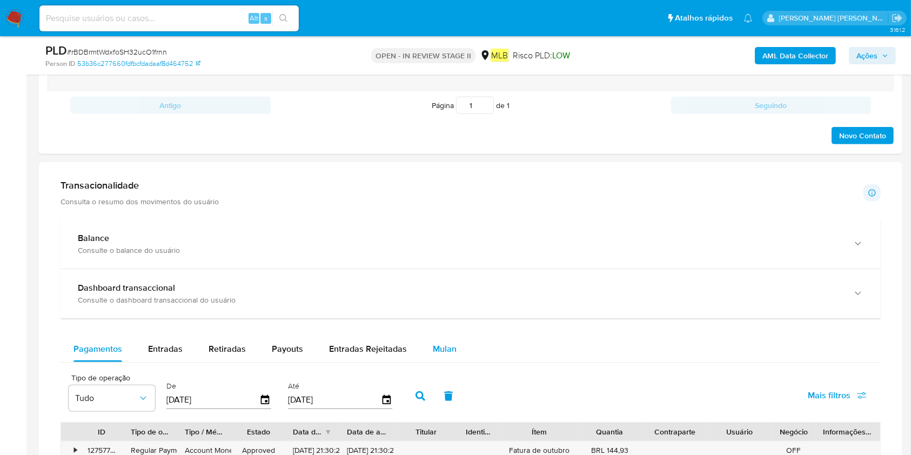
click at [427, 340] on button "Mulan" at bounding box center [445, 349] width 50 height 26
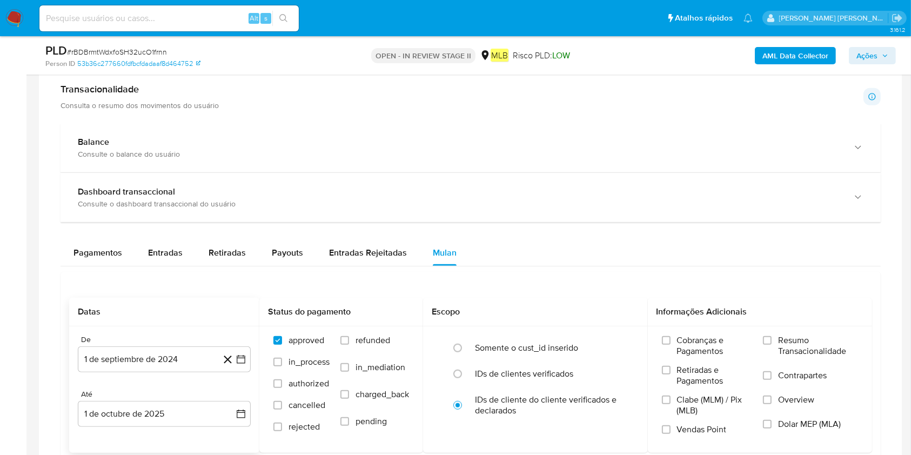
scroll to position [792, 0]
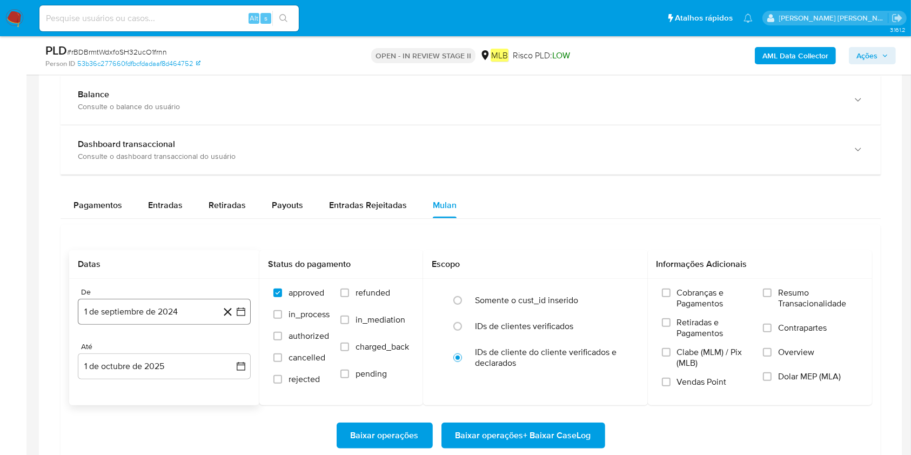
click at [161, 315] on button "1 de septiembre de 2024" at bounding box center [164, 312] width 173 height 26
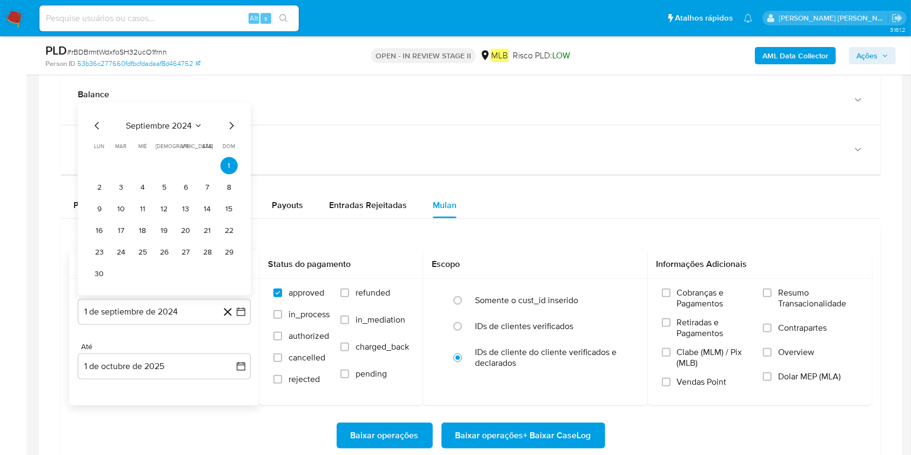
click at [173, 122] on span "septiembre 2024" at bounding box center [159, 126] width 66 height 11
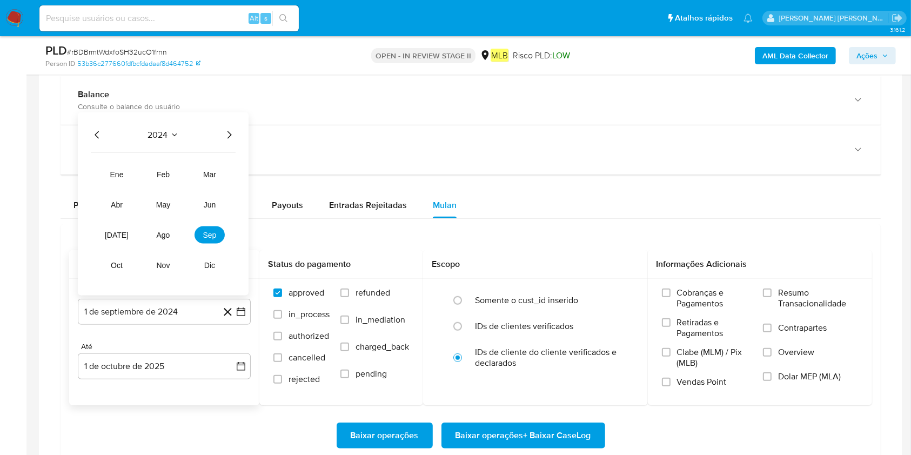
click at [227, 136] on icon "Año siguiente" at bounding box center [229, 135] width 13 height 13
click at [206, 236] on span "sep" at bounding box center [210, 235] width 14 height 9
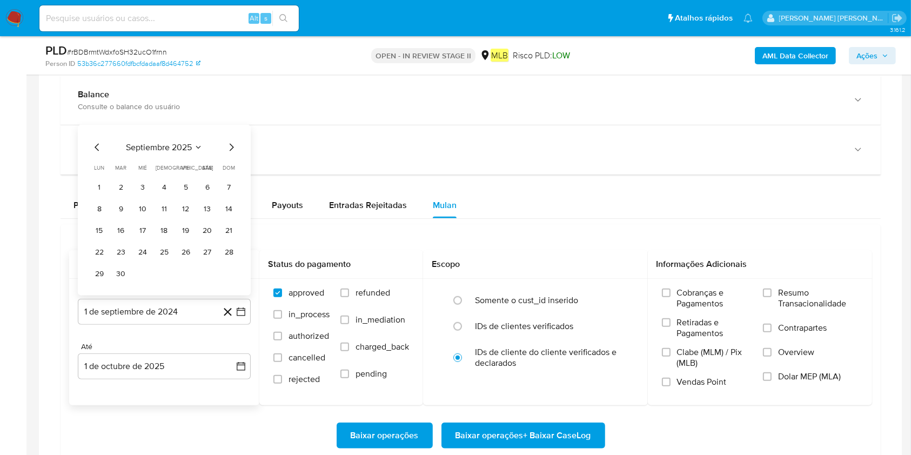
click at [94, 145] on icon "Mes anterior" at bounding box center [97, 147] width 13 height 13
click at [182, 184] on button "1" at bounding box center [185, 187] width 17 height 17
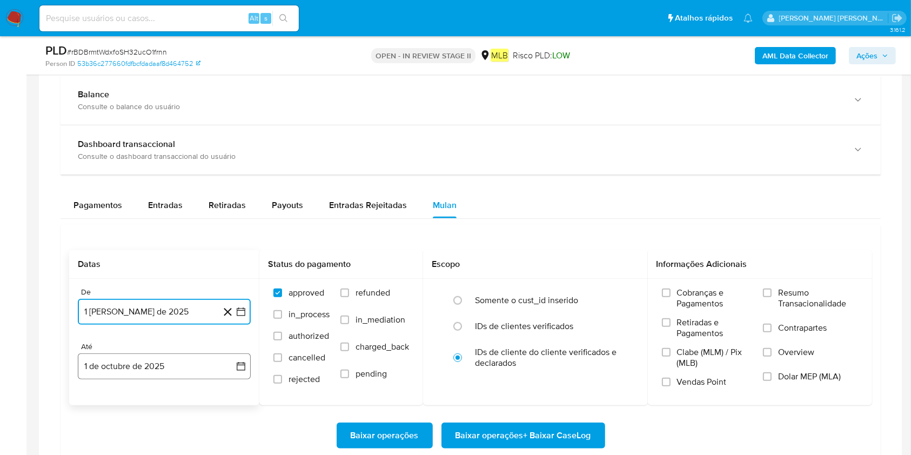
click at [177, 340] on button "1 de octubre de 2025" at bounding box center [164, 366] width 173 height 26
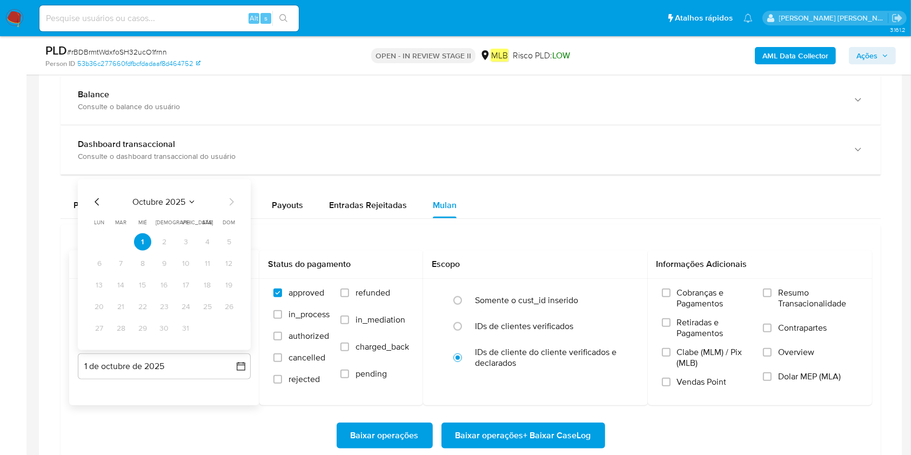
click at [91, 202] on icon "Mes anterior" at bounding box center [97, 202] width 13 height 13
click at [125, 322] on button "30" at bounding box center [120, 328] width 17 height 17
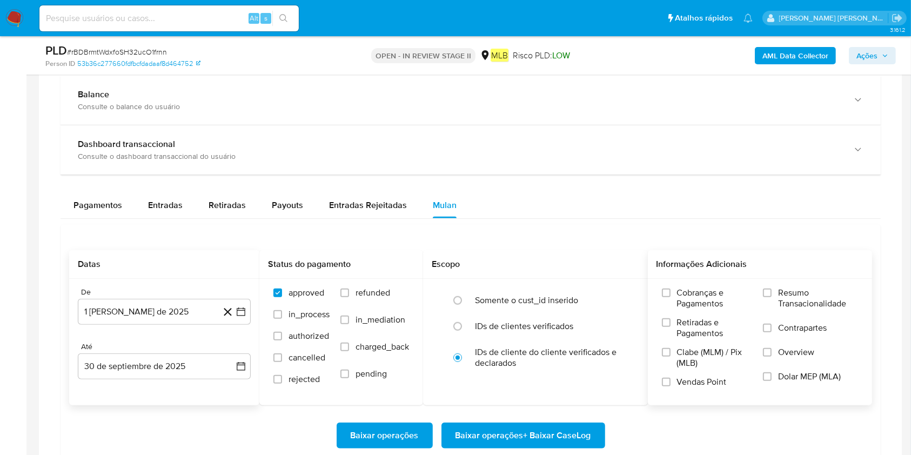
click at [683, 313] on label "Resumo Transacionalidade" at bounding box center [810, 305] width 95 height 35
click at [683, 297] on input "Resumo Transacionalidade" at bounding box center [767, 293] width 9 height 9
click at [569, 340] on span "Baixar operações + Baixar CaseLog" at bounding box center [524, 436] width 136 height 24
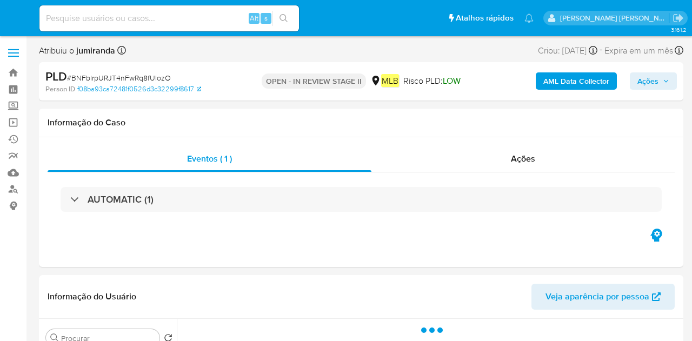
select select "10"
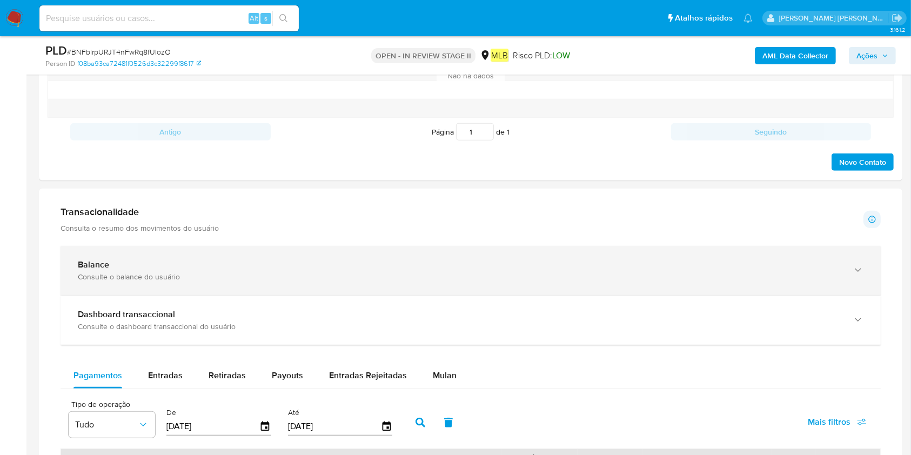
scroll to position [720, 0]
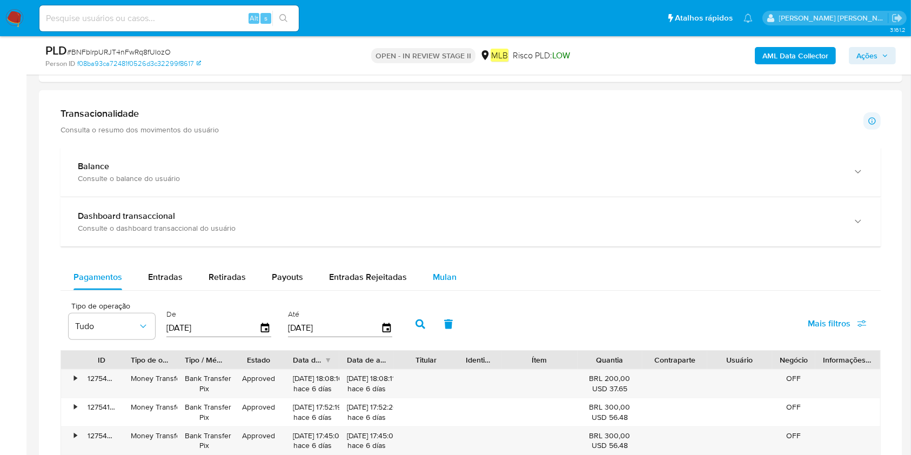
click at [441, 272] on span "Mulan" at bounding box center [445, 277] width 24 height 12
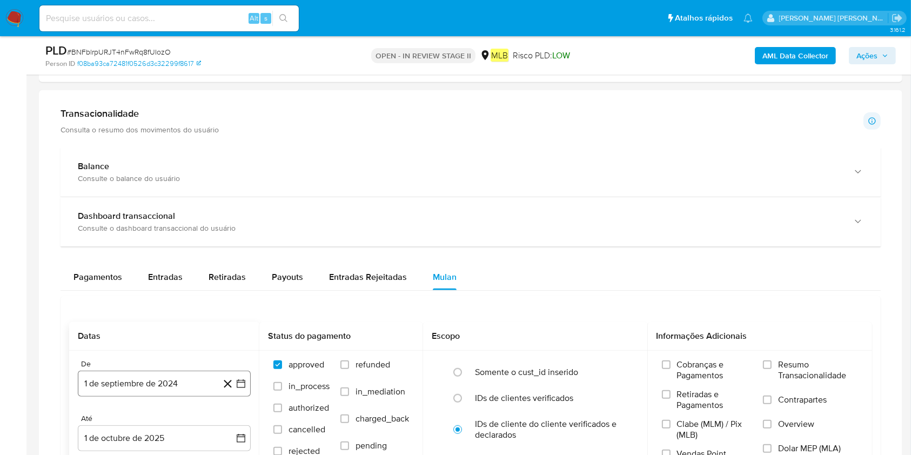
click at [121, 340] on button "1 de septiembre de 2024" at bounding box center [164, 384] width 173 height 26
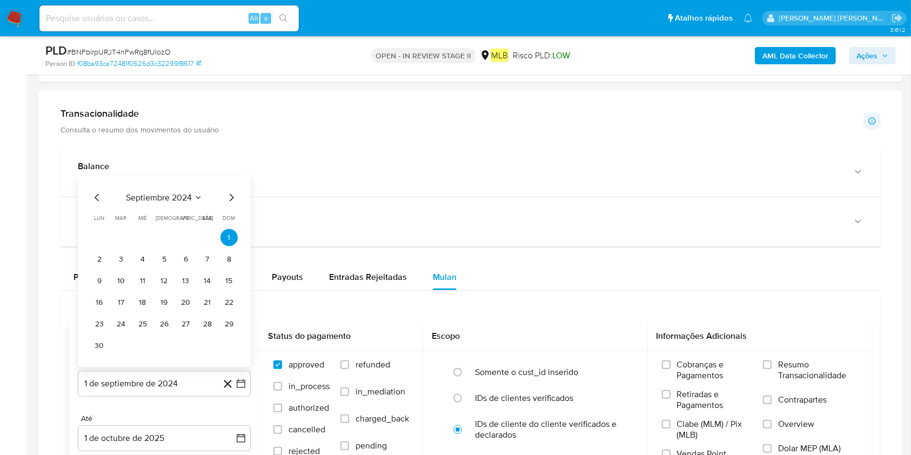
click at [169, 192] on span "septiembre 2024" at bounding box center [159, 197] width 66 height 11
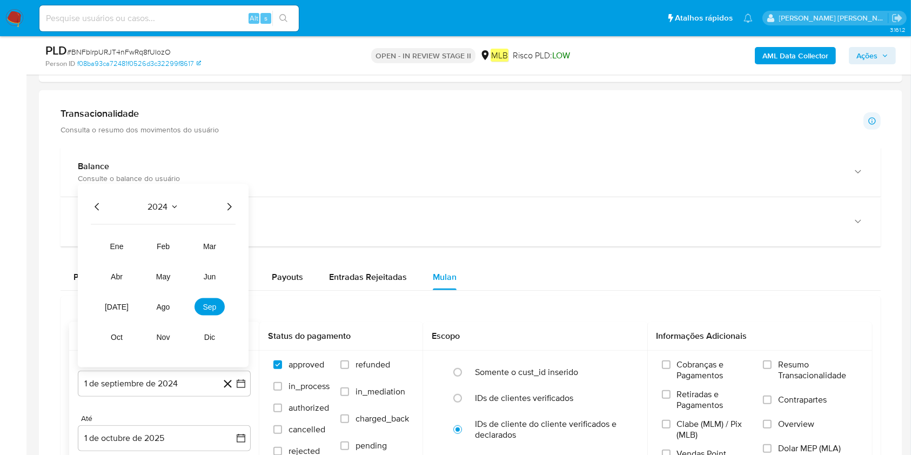
click at [230, 205] on icon "Año siguiente" at bounding box center [229, 207] width 13 height 13
click at [171, 308] on button "ago" at bounding box center [163, 306] width 30 height 17
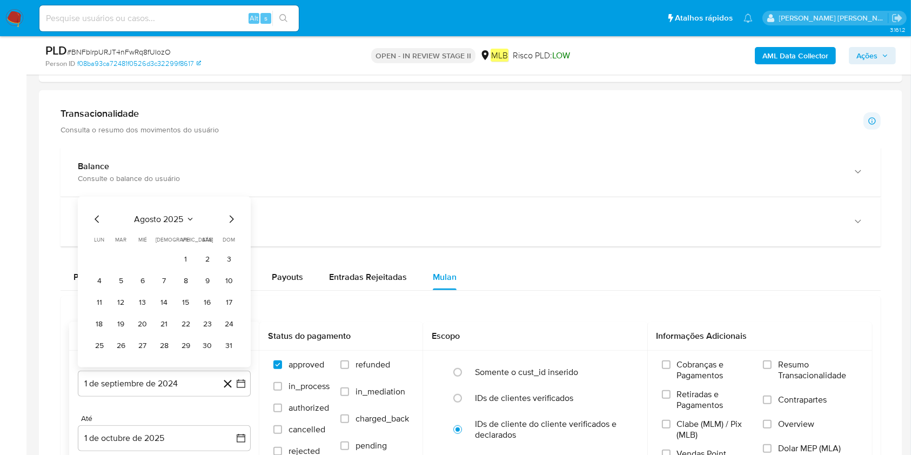
click at [192, 257] on button "1" at bounding box center [185, 259] width 17 height 17
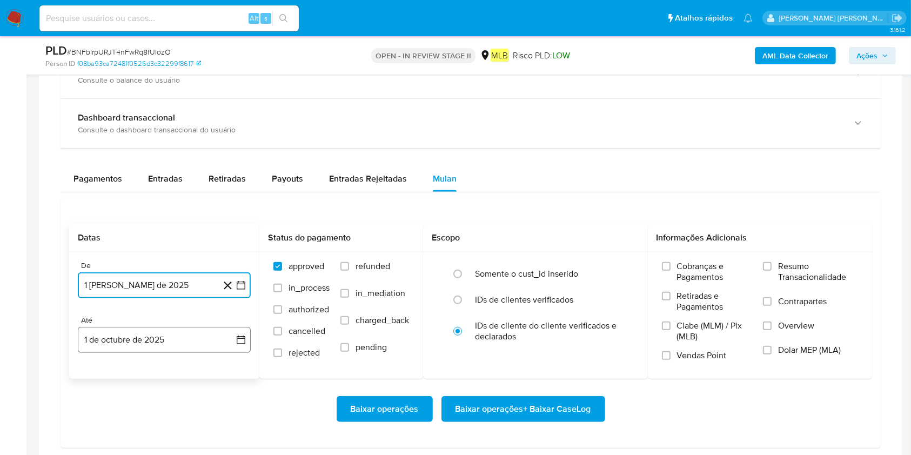
scroll to position [865, 0]
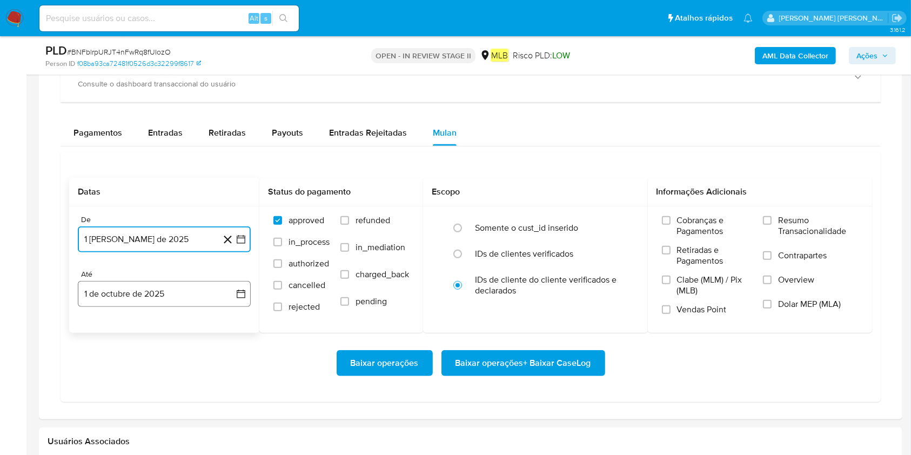
click at [174, 292] on button "1 de octubre de 2025" at bounding box center [164, 294] width 173 height 26
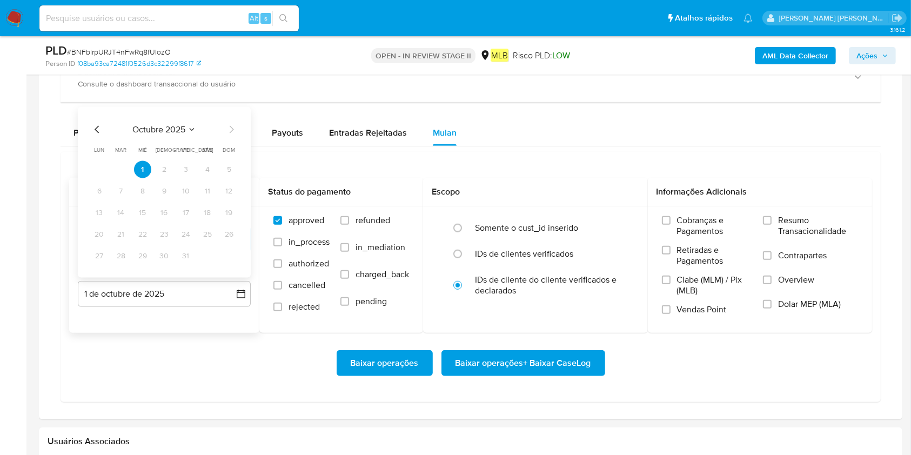
drag, startPoint x: 96, startPoint y: 127, endPoint x: 96, endPoint y: 152, distance: 25.4
click at [96, 126] on icon "Mes anterior" at bounding box center [97, 129] width 13 height 13
click at [125, 258] on button "30" at bounding box center [120, 256] width 17 height 17
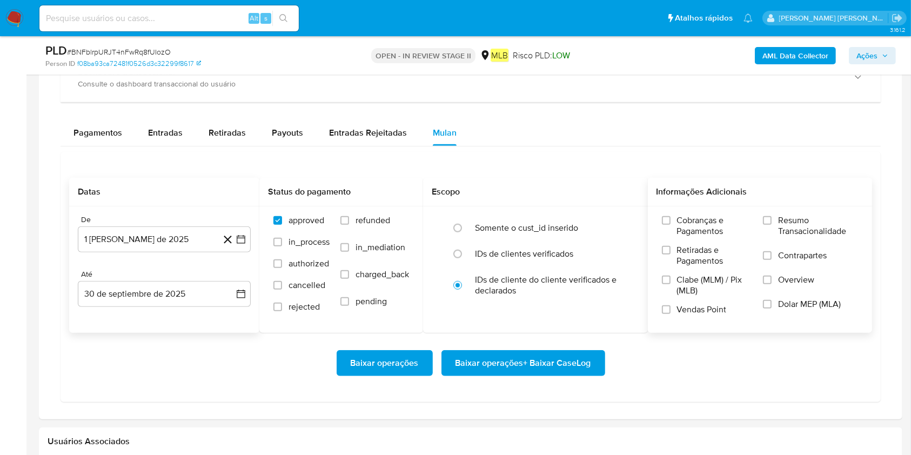
click at [691, 227] on span "Resumo Transacionalidade" at bounding box center [818, 226] width 80 height 22
click at [691, 225] on input "Resumo Transacionalidade" at bounding box center [767, 220] width 9 height 9
click at [585, 340] on span "Baixar operações + Baixar CaseLog" at bounding box center [524, 363] width 136 height 24
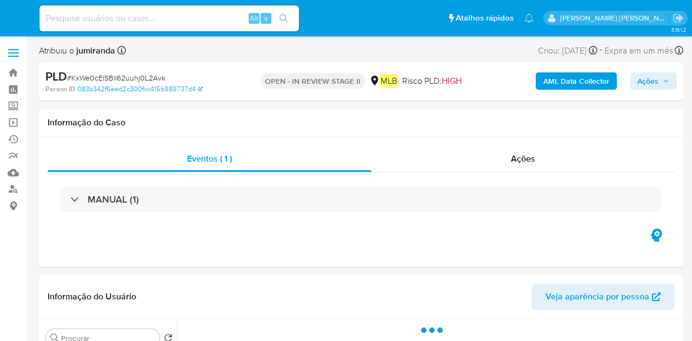
select select "10"
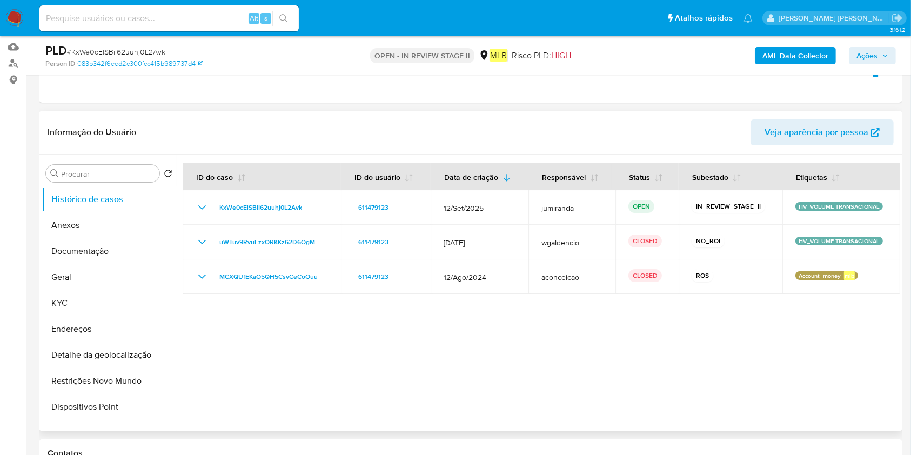
scroll to position [72, 0]
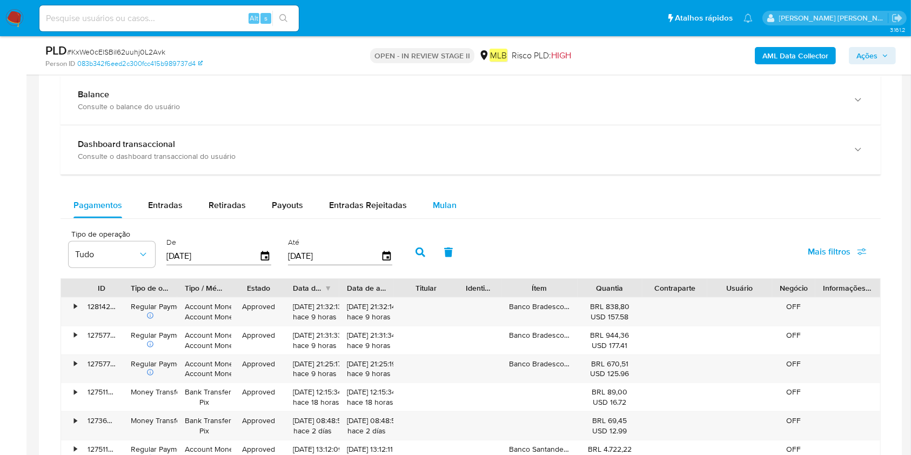
click at [424, 205] on button "Mulan" at bounding box center [445, 205] width 50 height 26
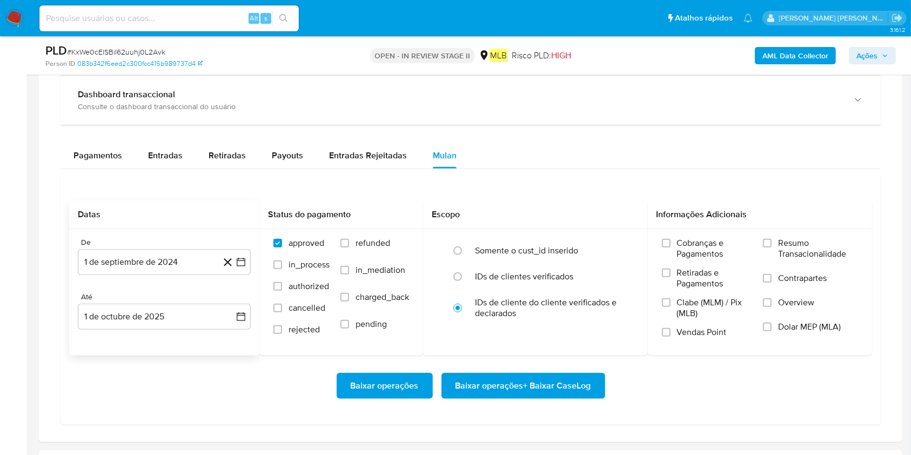
scroll to position [865, 0]
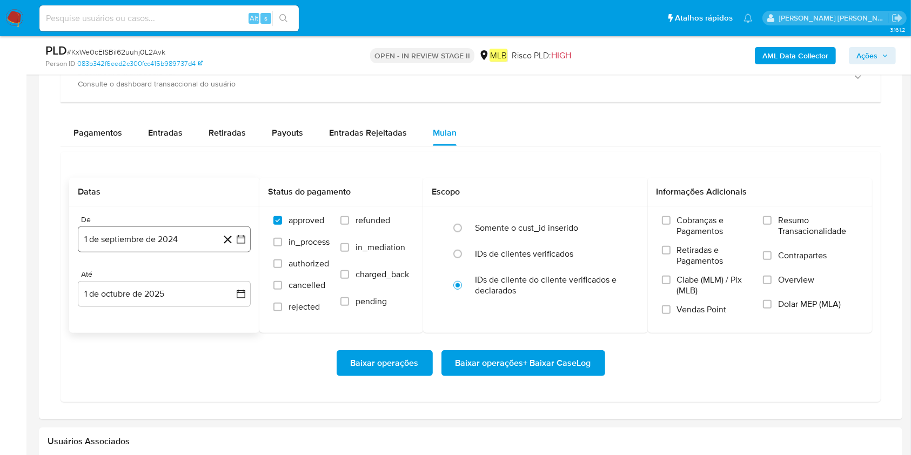
drag, startPoint x: 112, startPoint y: 223, endPoint x: 124, endPoint y: 244, distance: 24.9
click at [112, 223] on div "De" at bounding box center [164, 220] width 173 height 10
click at [125, 243] on button "1 de septiembre de 2024" at bounding box center [164, 239] width 173 height 26
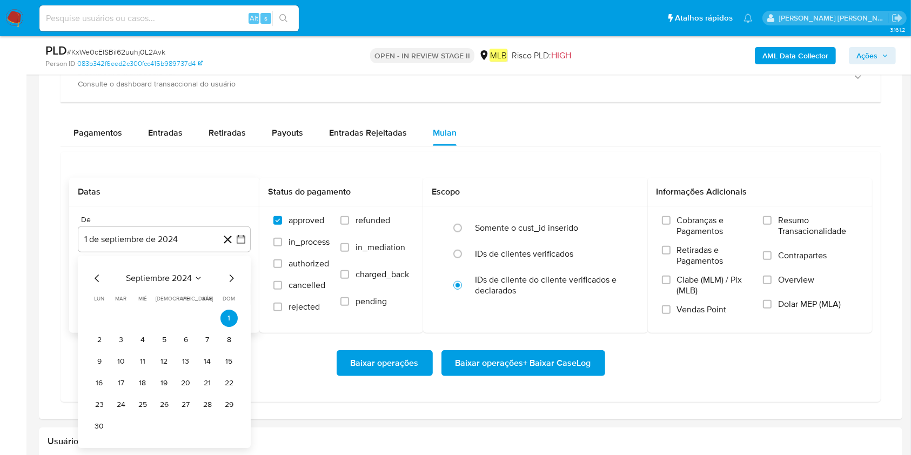
click at [151, 284] on div "septiembre 2024" at bounding box center [164, 278] width 147 height 13
click at [178, 278] on span "septiembre 2024" at bounding box center [159, 278] width 66 height 11
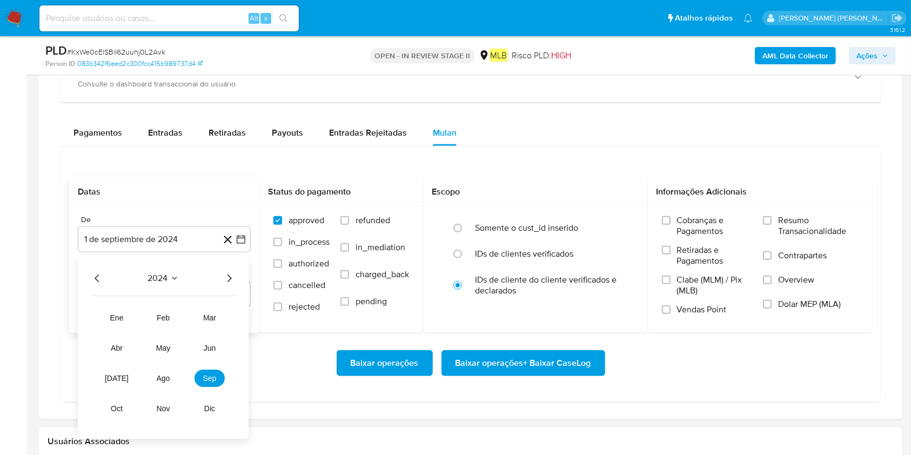
click at [236, 279] on div "2024 2024 ene feb mar abr may jun [DATE] ago sep oct nov dic" at bounding box center [163, 347] width 171 height 183
click at [229, 279] on icon "Año siguiente" at bounding box center [230, 279] width 4 height 8
click at [157, 340] on span "ago" at bounding box center [164, 378] width 14 height 9
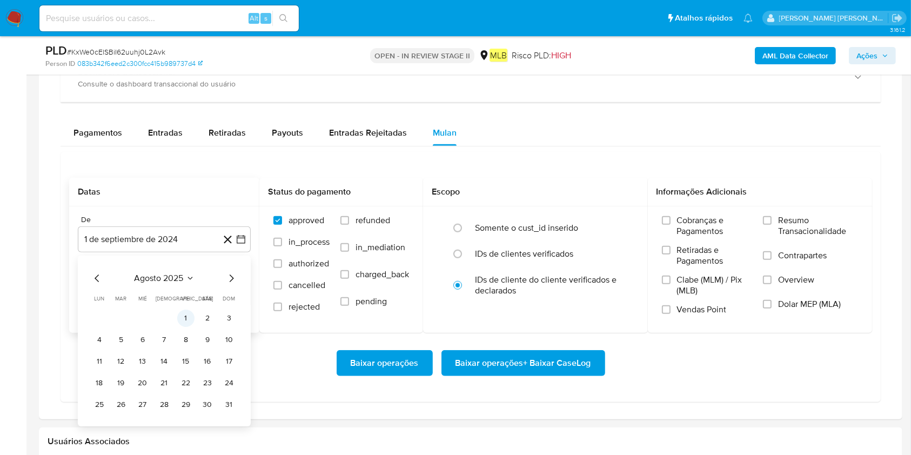
click at [182, 311] on button "1" at bounding box center [185, 318] width 17 height 17
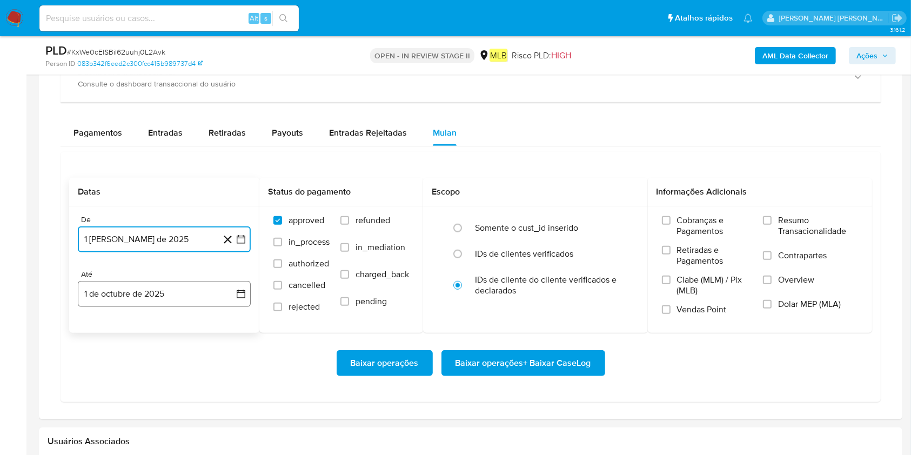
click at [184, 291] on button "1 de octubre de 2025" at bounding box center [164, 294] width 173 height 26
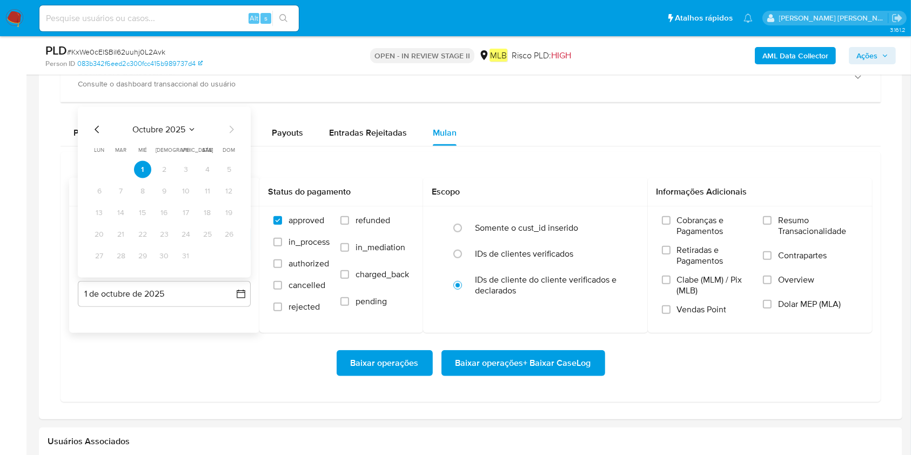
click at [93, 130] on icon "Mes anterior" at bounding box center [97, 129] width 13 height 13
click at [123, 262] on button "30" at bounding box center [120, 256] width 17 height 17
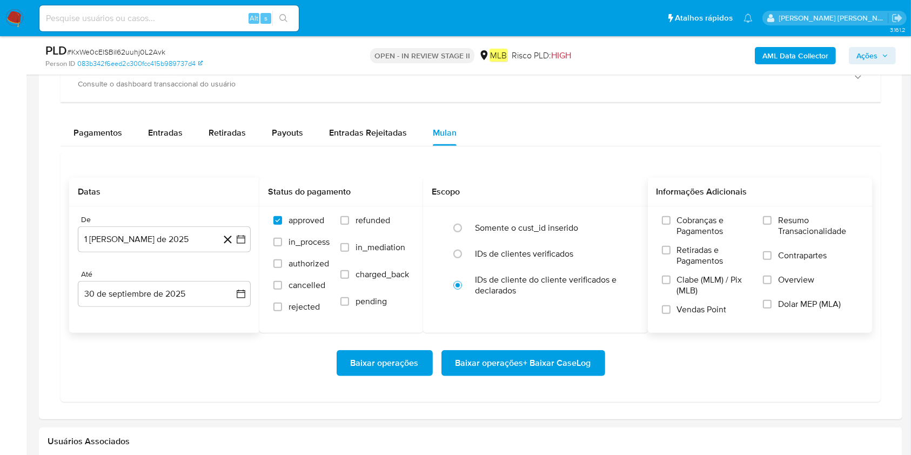
click at [691, 229] on span "Resumo Transacionalidade" at bounding box center [818, 226] width 80 height 22
click at [691, 225] on input "Resumo Transacionalidade" at bounding box center [767, 220] width 9 height 9
click at [496, 340] on span "Baixar operações + Baixar CaseLog" at bounding box center [524, 363] width 136 height 24
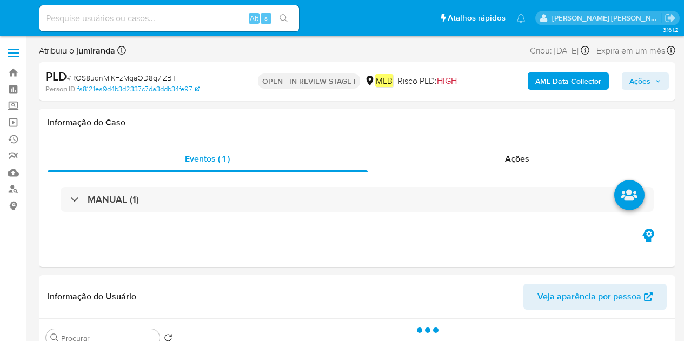
select select "10"
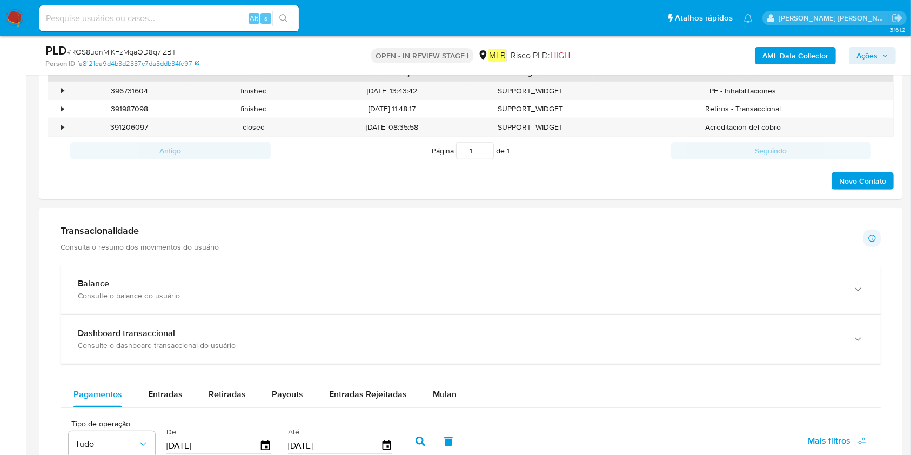
scroll to position [720, 0]
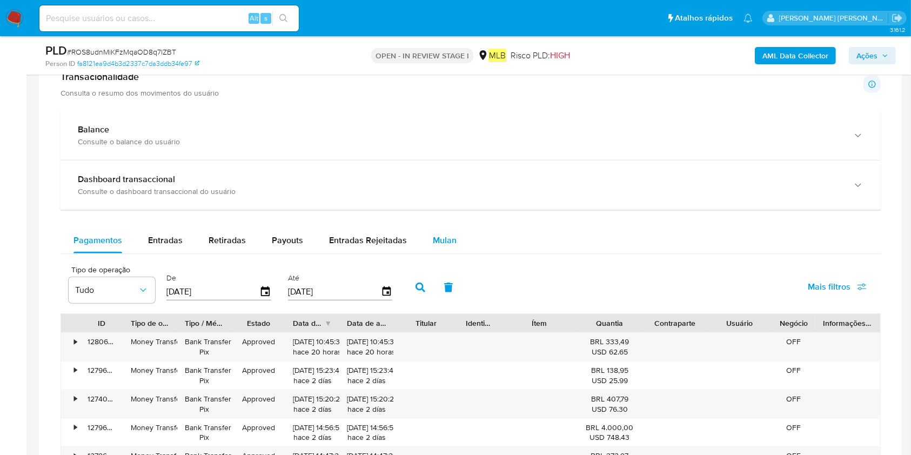
click at [450, 240] on span "Mulan" at bounding box center [445, 240] width 24 height 12
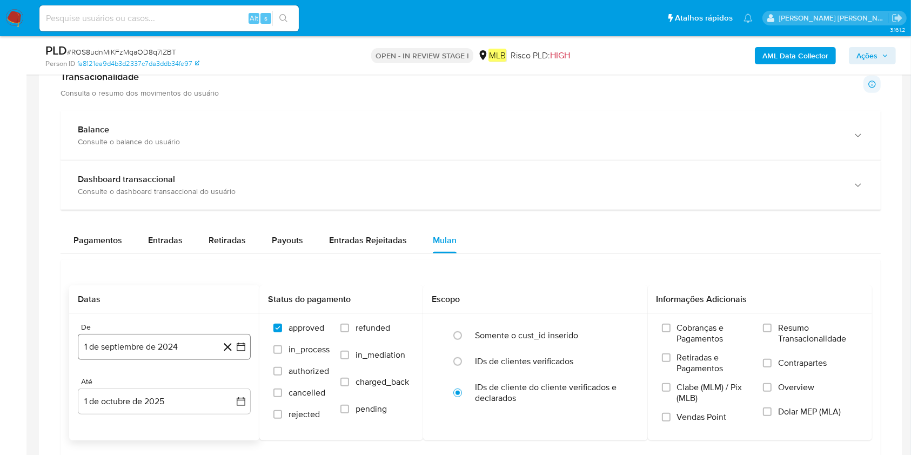
click at [136, 340] on button "1 de septiembre de 2024" at bounding box center [164, 347] width 173 height 26
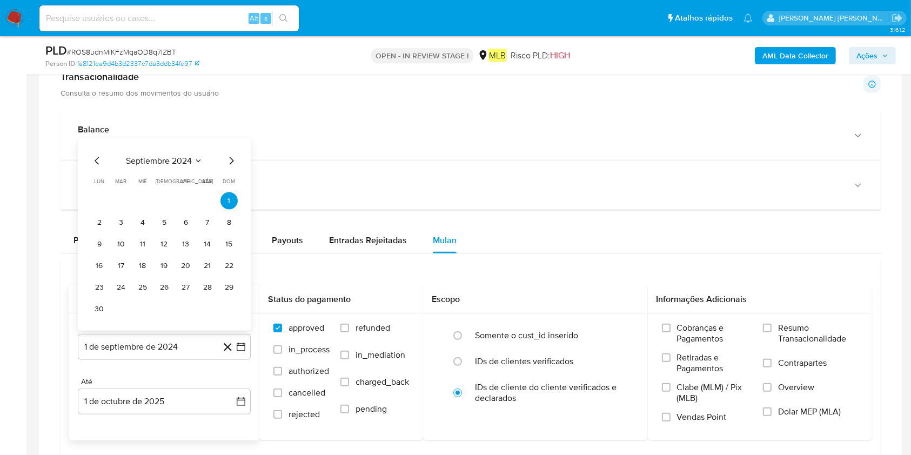
click at [190, 164] on span "septiembre 2024" at bounding box center [159, 161] width 66 height 11
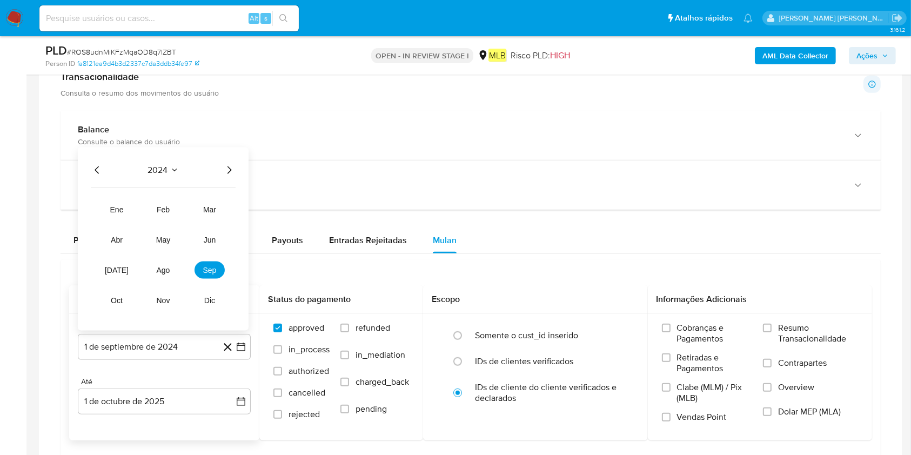
click at [230, 171] on icon "Año siguiente" at bounding box center [229, 170] width 13 height 13
click at [169, 264] on button "ago" at bounding box center [163, 270] width 30 height 17
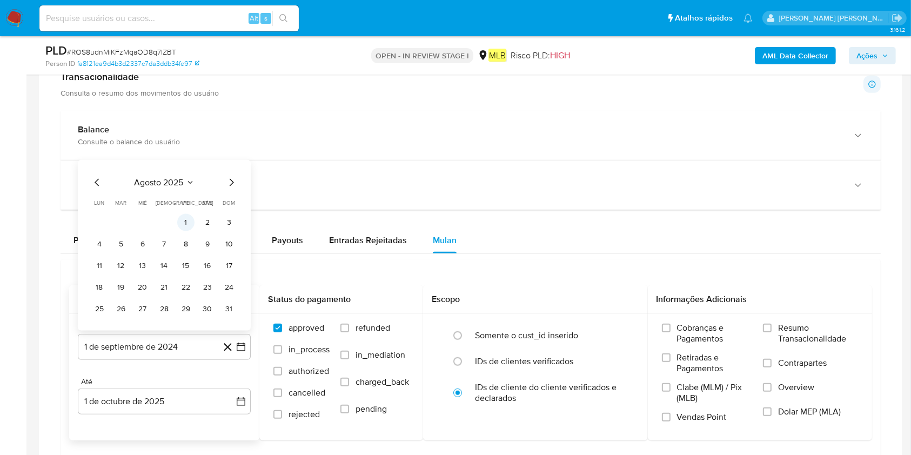
click at [190, 218] on button "1" at bounding box center [185, 222] width 17 height 17
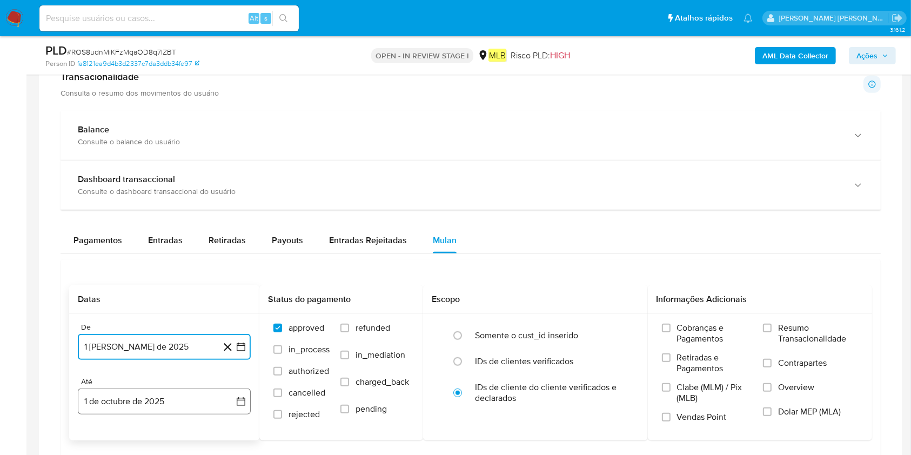
drag, startPoint x: 136, startPoint y: 403, endPoint x: 147, endPoint y: 390, distance: 16.9
click at [137, 340] on button "1 de octubre de 2025" at bounding box center [164, 402] width 173 height 26
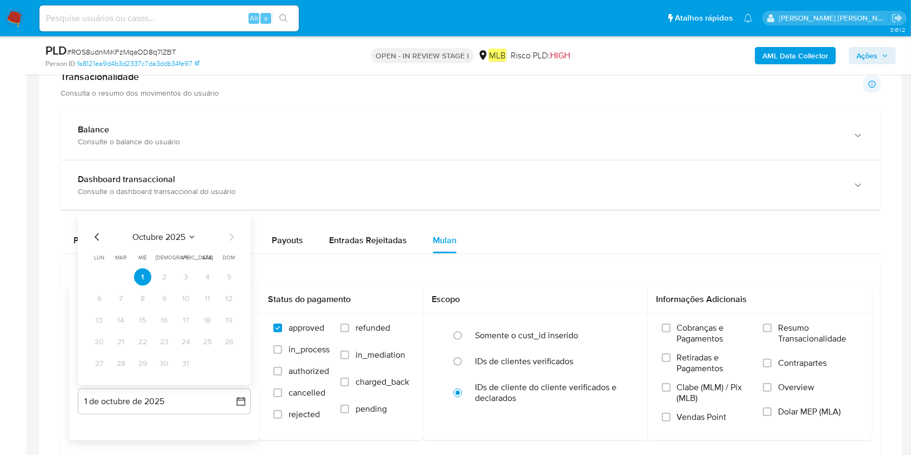
click at [96, 239] on icon "Mes anterior" at bounding box center [97, 237] width 13 height 13
click at [124, 340] on button "30" at bounding box center [120, 363] width 17 height 17
click at [683, 338] on span "Resumo Transacionalidade" at bounding box center [818, 334] width 80 height 22
click at [683, 332] on input "Resumo Transacionalidade" at bounding box center [767, 328] width 9 height 9
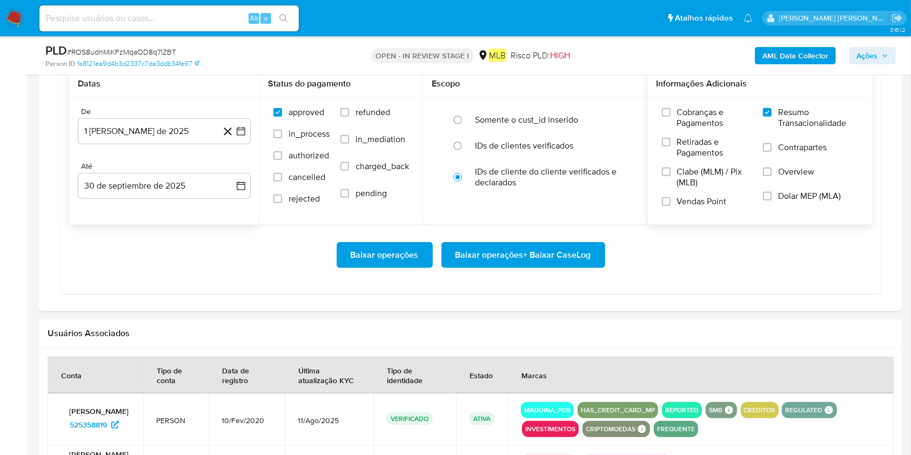
scroll to position [937, 0]
click at [530, 252] on span "Baixar operações + Baixar CaseLog" at bounding box center [524, 255] width 136 height 24
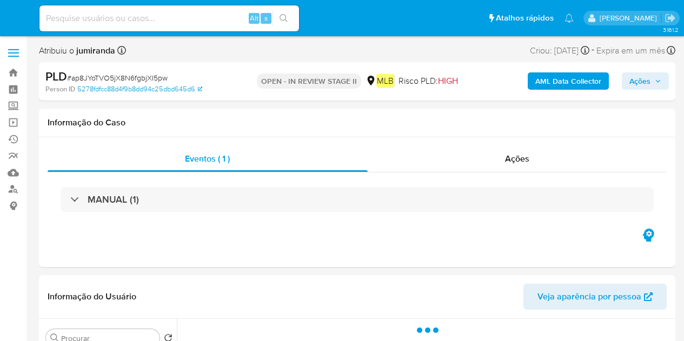
select select "10"
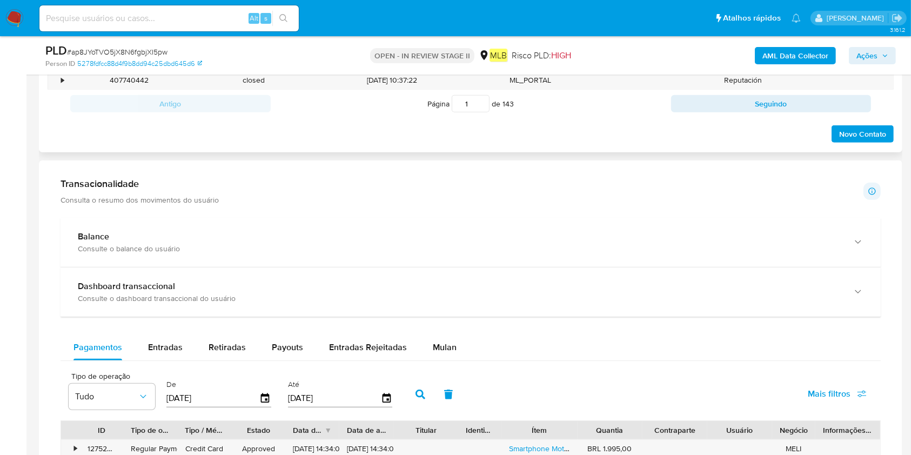
scroll to position [720, 0]
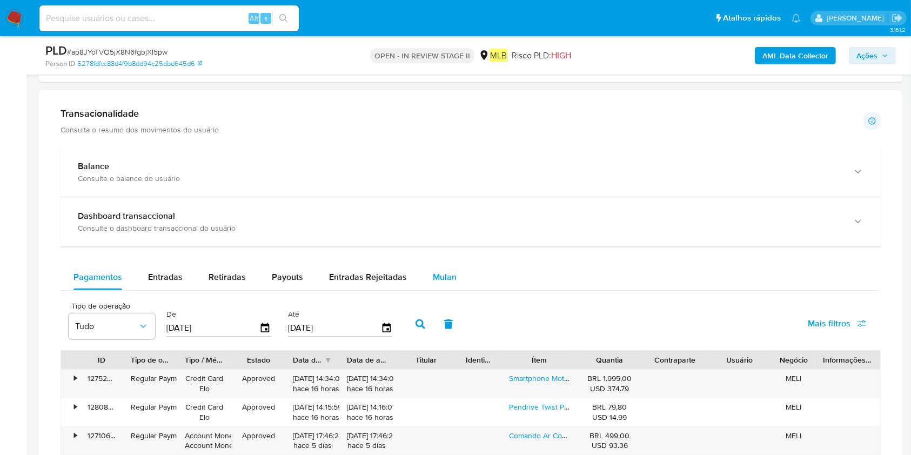
click at [449, 269] on div "Mulan" at bounding box center [445, 277] width 24 height 26
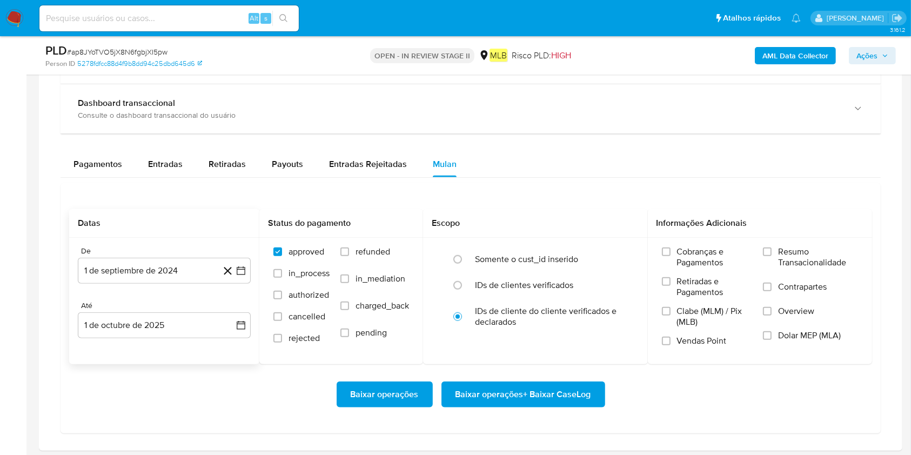
scroll to position [865, 0]
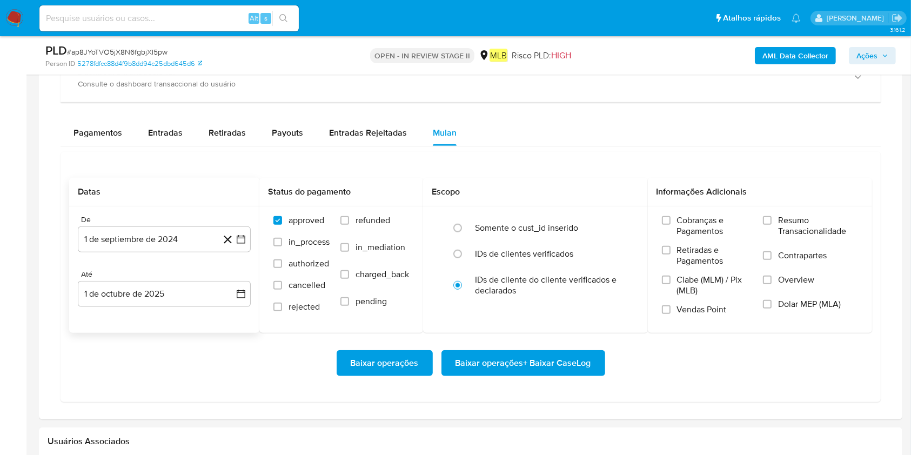
click at [114, 254] on div "De 1 de septiembre de 2024 1-09-2024 Até 1 de octubre de 2025 1-10-2025" at bounding box center [164, 269] width 190 height 126
click at [133, 242] on button "1 de septiembre de 2024" at bounding box center [164, 239] width 173 height 26
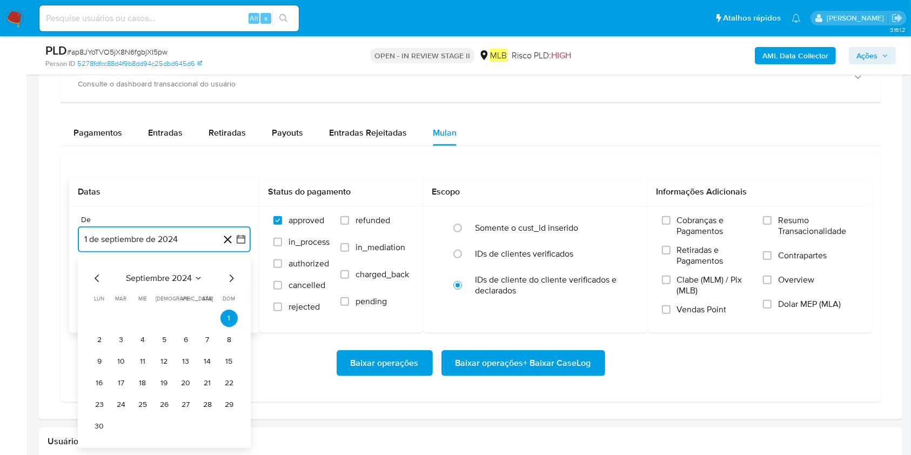
click at [181, 273] on span "septiembre 2024" at bounding box center [159, 278] width 66 height 11
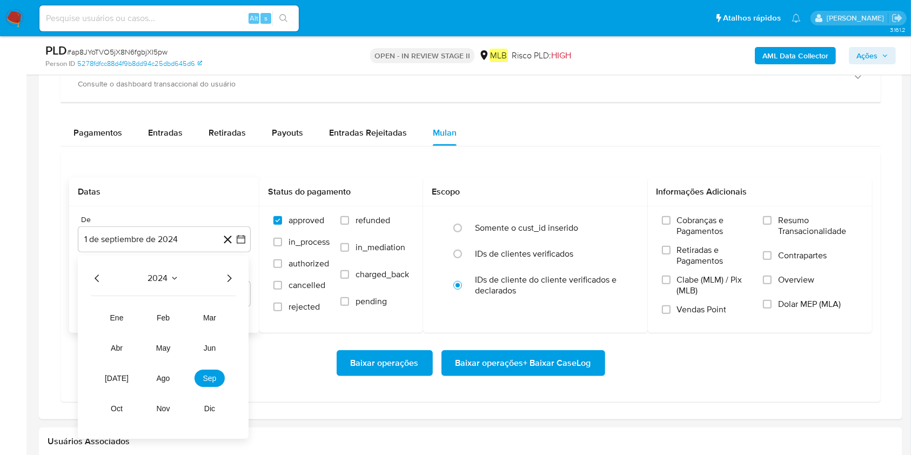
click at [229, 277] on icon "Año siguiente" at bounding box center [230, 279] width 4 height 8
click at [166, 340] on button "ago" at bounding box center [163, 378] width 30 height 17
click at [186, 316] on button "1" at bounding box center [185, 318] width 17 height 17
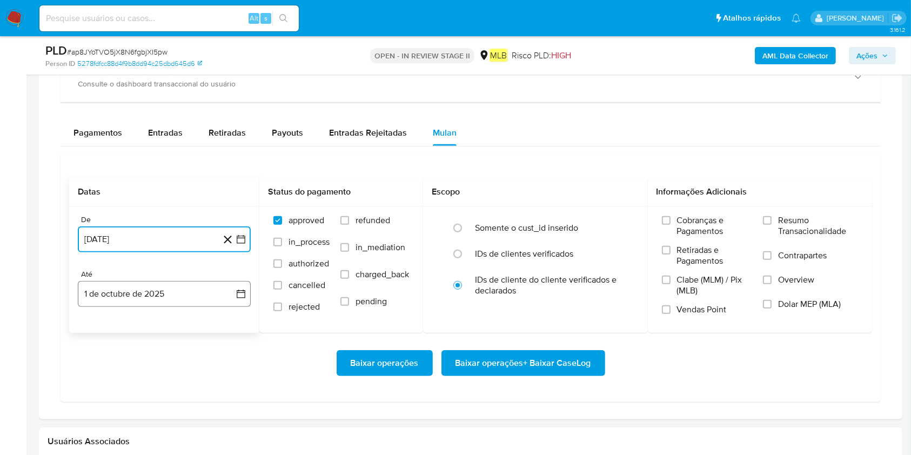
click at [185, 305] on button "1 de octubre de 2025" at bounding box center [164, 294] width 173 height 26
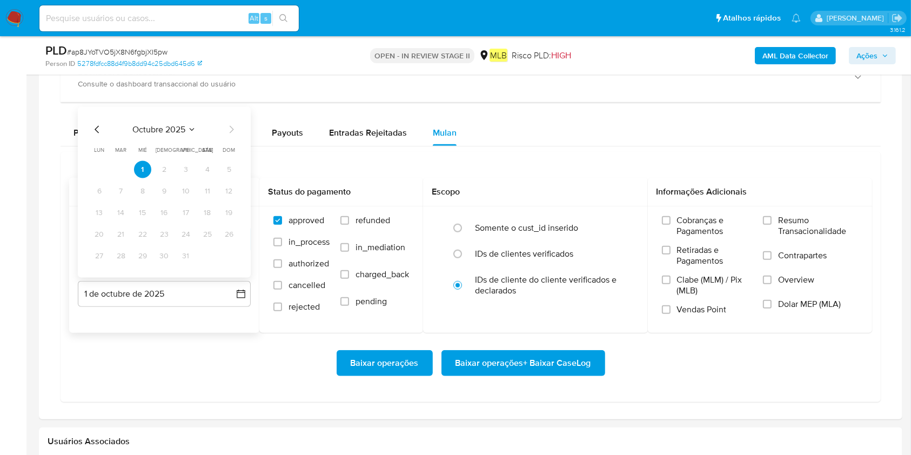
click at [99, 126] on icon "Mes anterior" at bounding box center [97, 129] width 13 height 13
click at [125, 251] on button "30" at bounding box center [120, 256] width 17 height 17
click at [683, 228] on span "Resumo Transacionalidade" at bounding box center [818, 226] width 80 height 22
click at [683, 225] on input "Resumo Transacionalidade" at bounding box center [767, 220] width 9 height 9
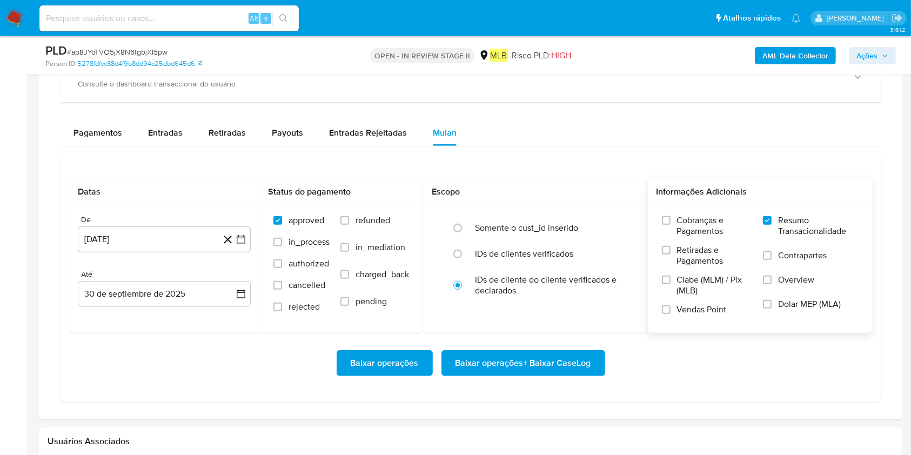
click at [566, 340] on span "Baixar operações + Baixar CaseLog" at bounding box center [524, 363] width 136 height 24
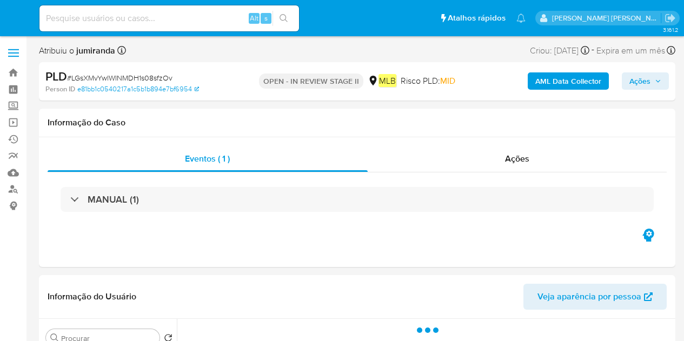
select select "10"
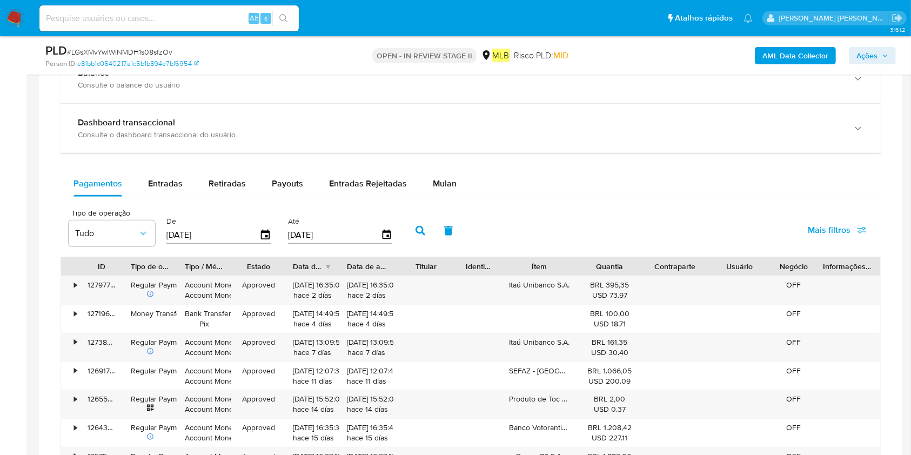
scroll to position [792, 0]
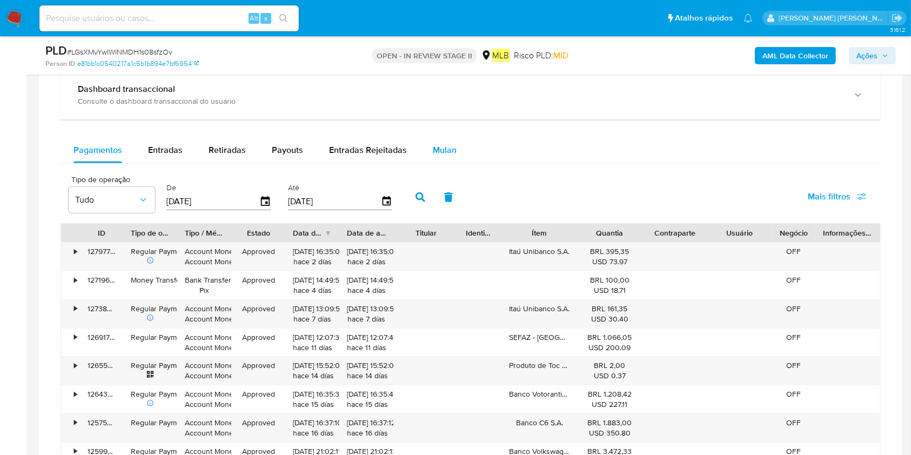
click at [450, 149] on span "Mulan" at bounding box center [445, 150] width 24 height 12
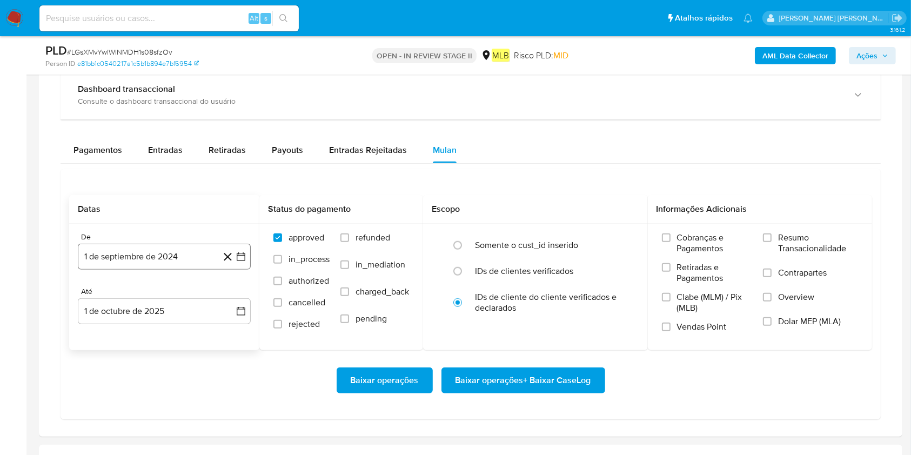
click at [161, 262] on button "1 de septiembre de 2024" at bounding box center [164, 257] width 173 height 26
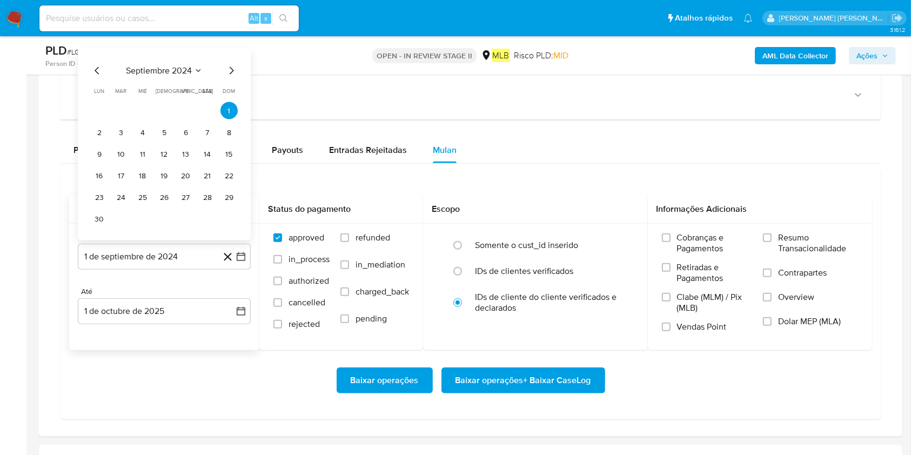
click at [186, 65] on span "septiembre 2024" at bounding box center [159, 70] width 66 height 11
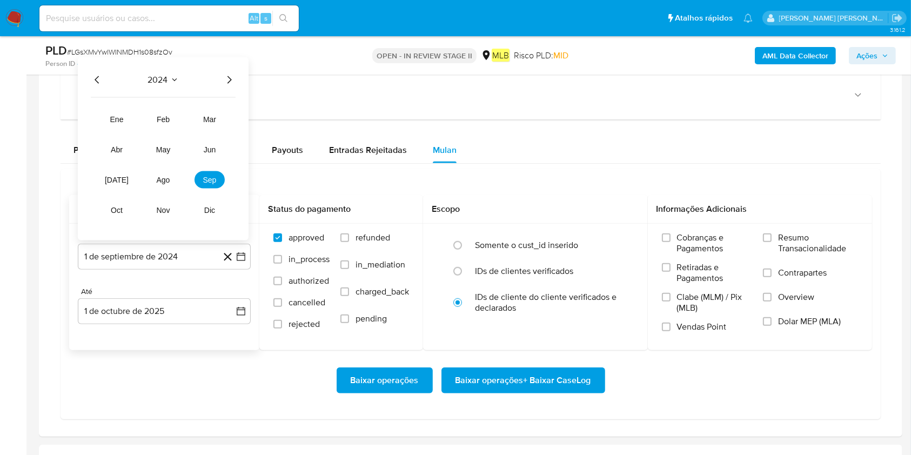
click at [226, 71] on div "2024 2024 ene feb mar abr may jun [DATE] ago sep oct nov dic" at bounding box center [163, 148] width 171 height 183
click at [228, 74] on icon "Año siguiente" at bounding box center [229, 80] width 13 height 13
click at [166, 182] on span "ago" at bounding box center [164, 180] width 14 height 9
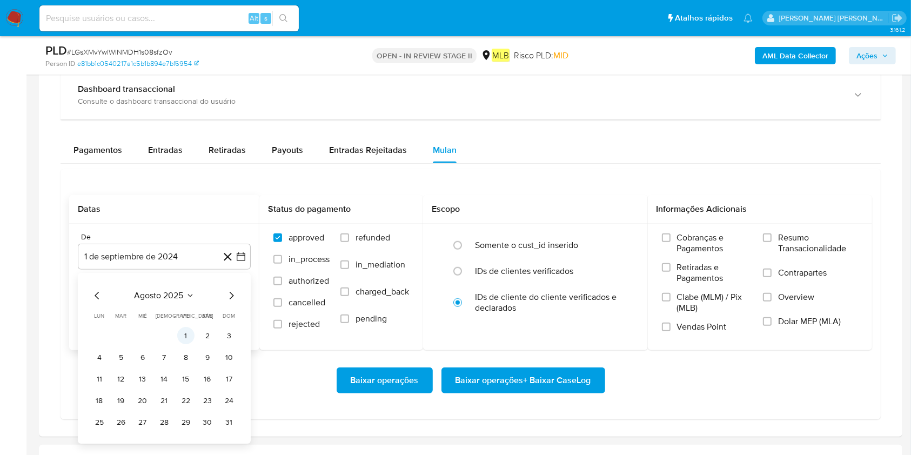
click at [187, 335] on button "1" at bounding box center [185, 336] width 17 height 17
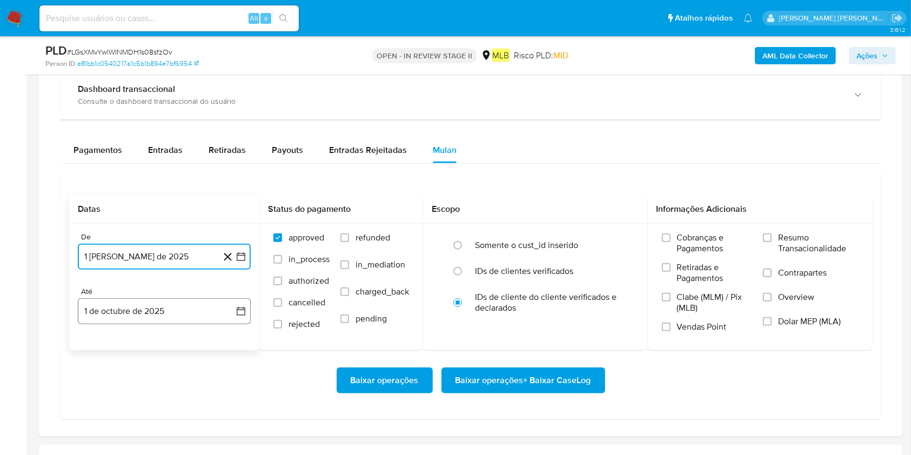
drag, startPoint x: 171, startPoint y: 311, endPoint x: 169, endPoint y: 316, distance: 5.6
click at [170, 311] on button "1 de octubre de 2025" at bounding box center [164, 311] width 173 height 26
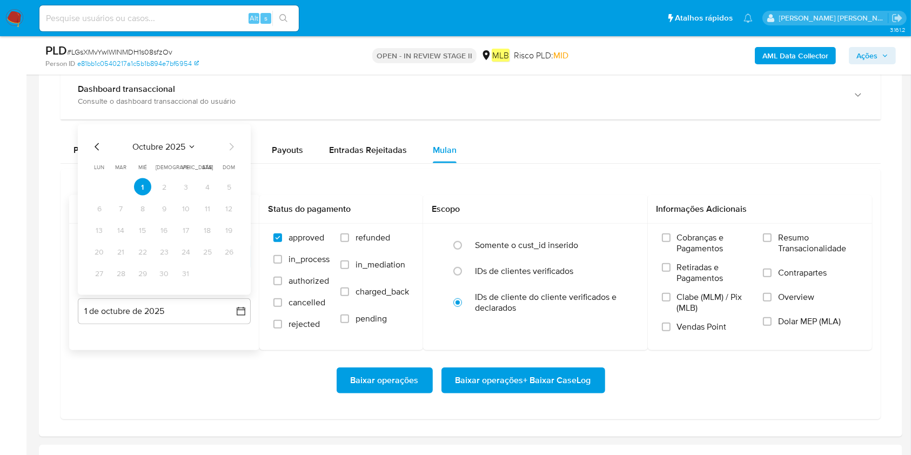
click at [99, 150] on icon "Mes anterior" at bounding box center [97, 147] width 13 height 13
click at [122, 271] on button "30" at bounding box center [120, 273] width 17 height 17
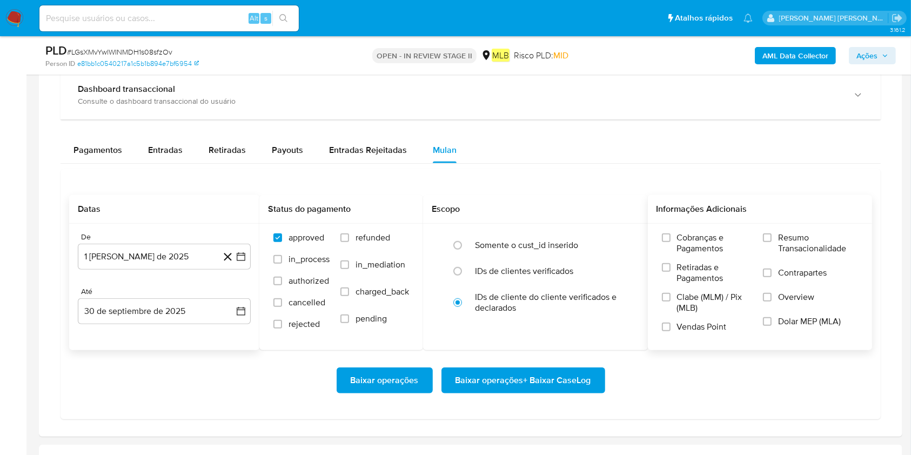
click at [683, 246] on span "Resumo Transacionalidade" at bounding box center [818, 243] width 80 height 22
click at [683, 242] on input "Resumo Transacionalidade" at bounding box center [767, 237] width 9 height 9
click at [527, 340] on span "Baixar operações + Baixar CaseLog" at bounding box center [524, 381] width 136 height 24
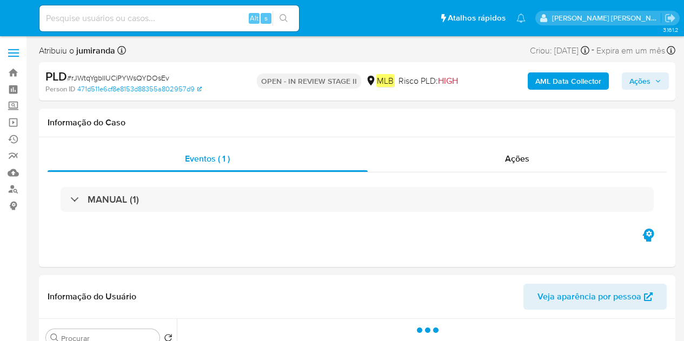
select select "10"
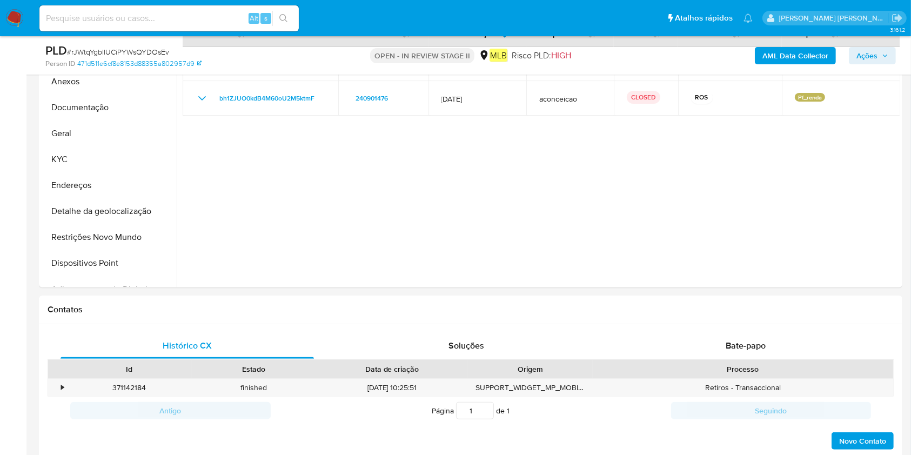
scroll to position [360, 0]
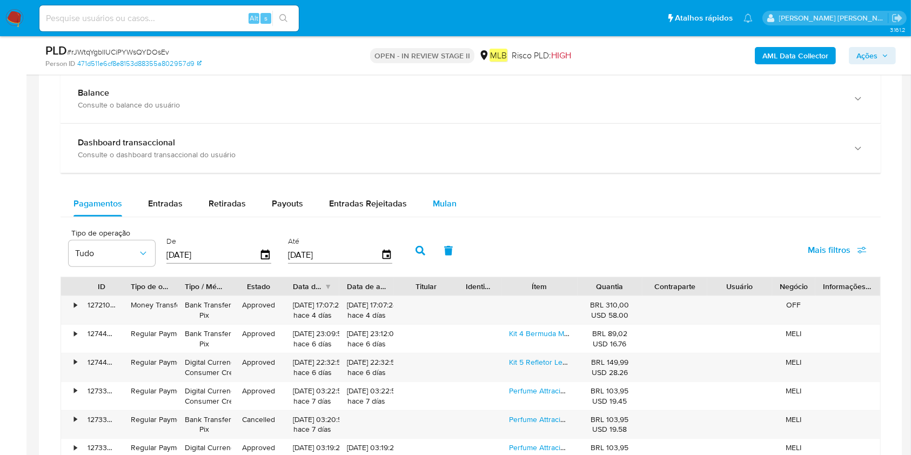
click at [452, 199] on span "Mulan" at bounding box center [445, 203] width 24 height 12
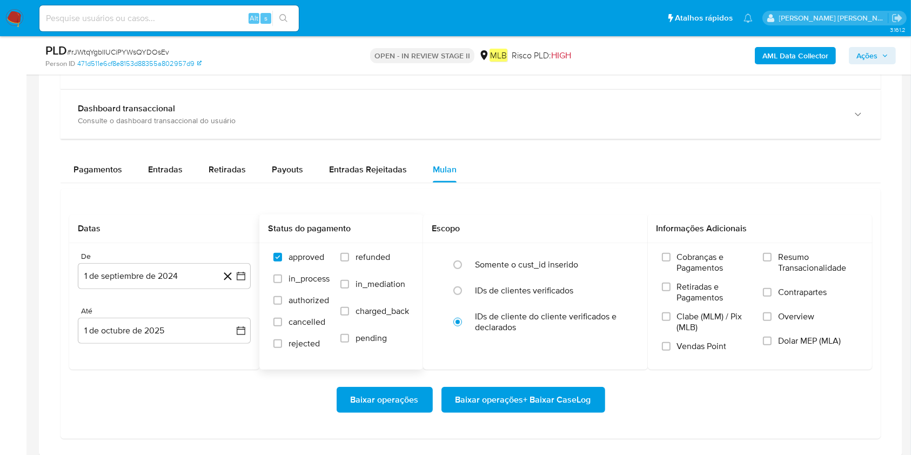
scroll to position [865, 0]
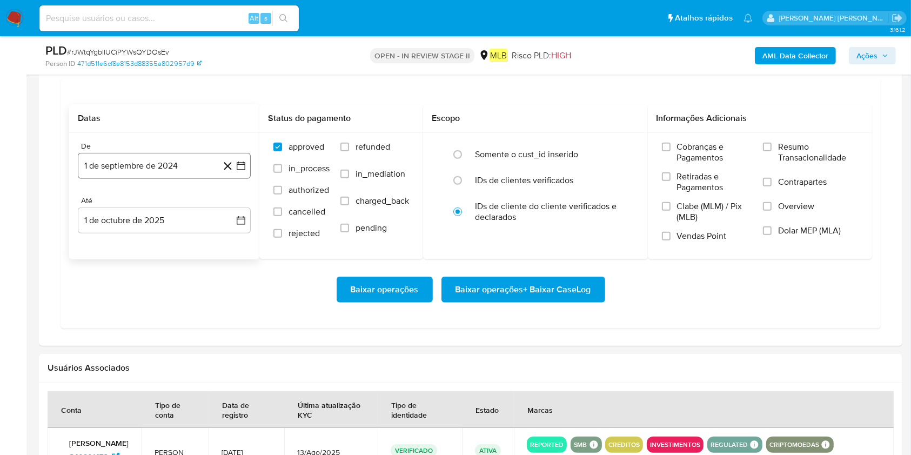
click at [177, 166] on button "1 de septiembre de 2024" at bounding box center [164, 166] width 173 height 26
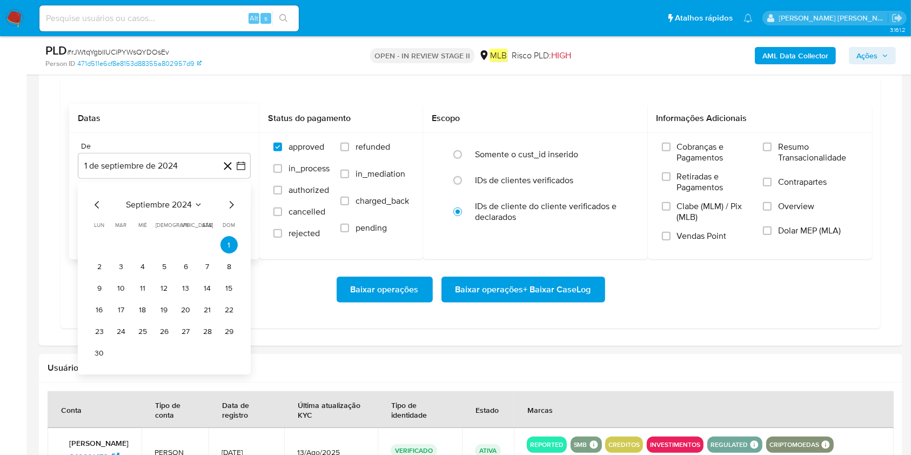
click at [178, 204] on span "septiembre 2024" at bounding box center [159, 205] width 66 height 11
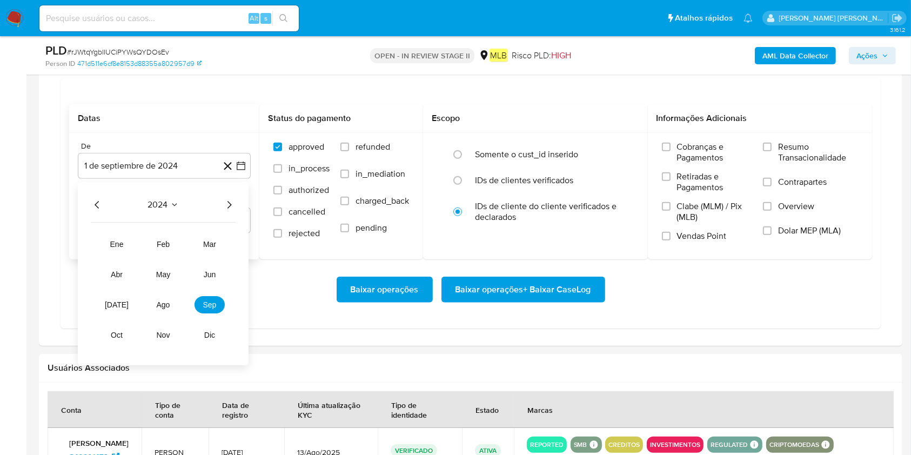
click at [228, 206] on icon "Año siguiente" at bounding box center [229, 205] width 13 height 13
click at [171, 303] on button "ago" at bounding box center [163, 305] width 30 height 17
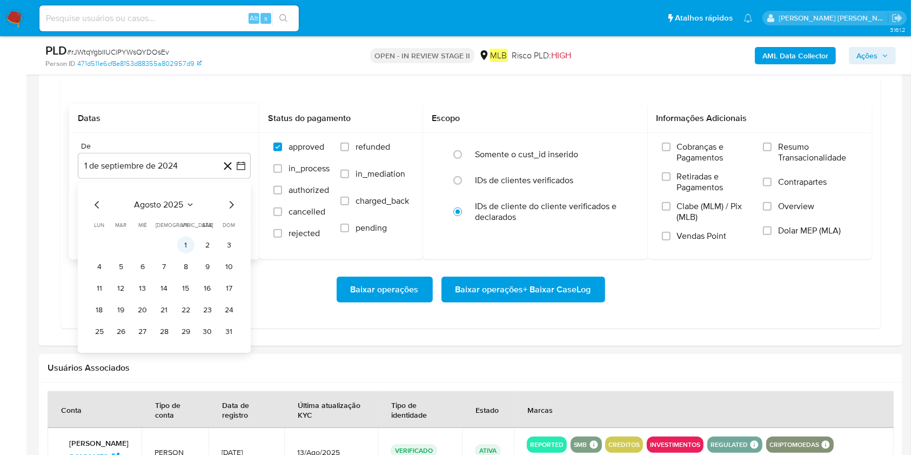
click at [188, 240] on button "1" at bounding box center [185, 245] width 17 height 17
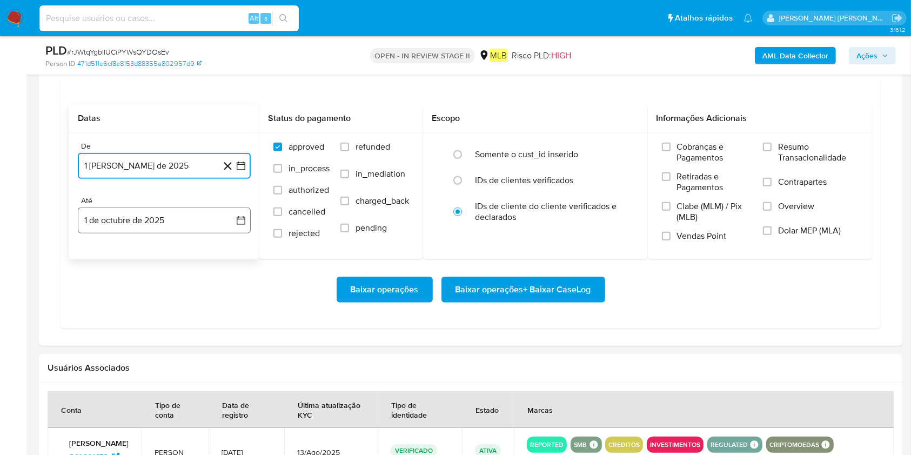
click at [173, 223] on button "1 de octubre de 2025" at bounding box center [164, 221] width 173 height 26
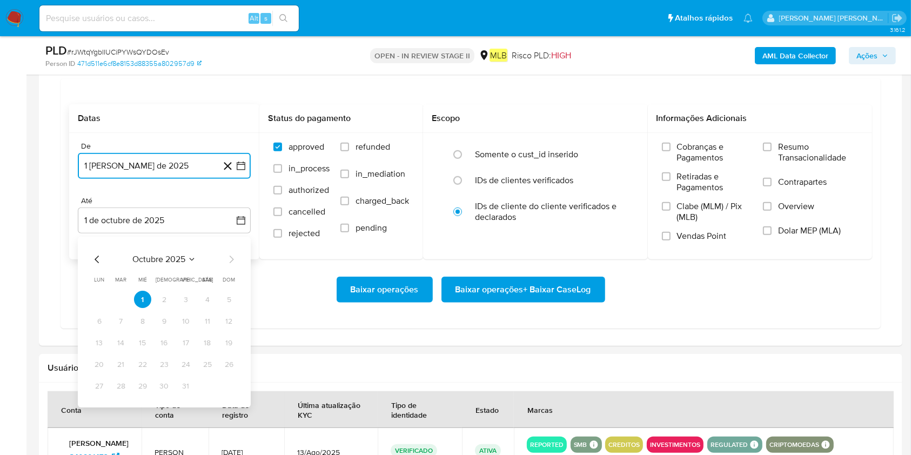
click at [99, 259] on icon "Mes anterior" at bounding box center [97, 259] width 13 height 13
click at [122, 340] on button "30" at bounding box center [120, 386] width 17 height 17
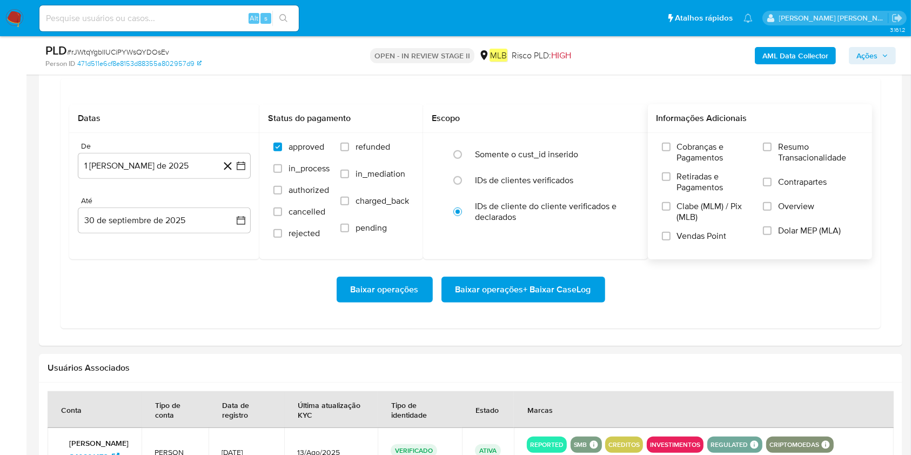
click at [683, 154] on span "Resumo Transacionalidade" at bounding box center [818, 153] width 80 height 22
click at [683, 151] on input "Resumo Transacionalidade" at bounding box center [767, 147] width 9 height 9
click at [562, 293] on span "Baixar operações + Baixar CaseLog" at bounding box center [524, 290] width 136 height 24
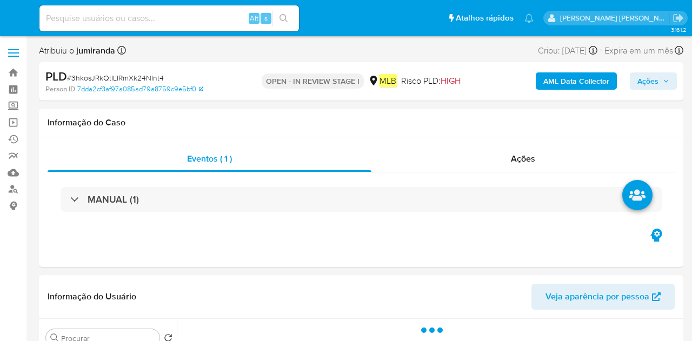
select select "10"
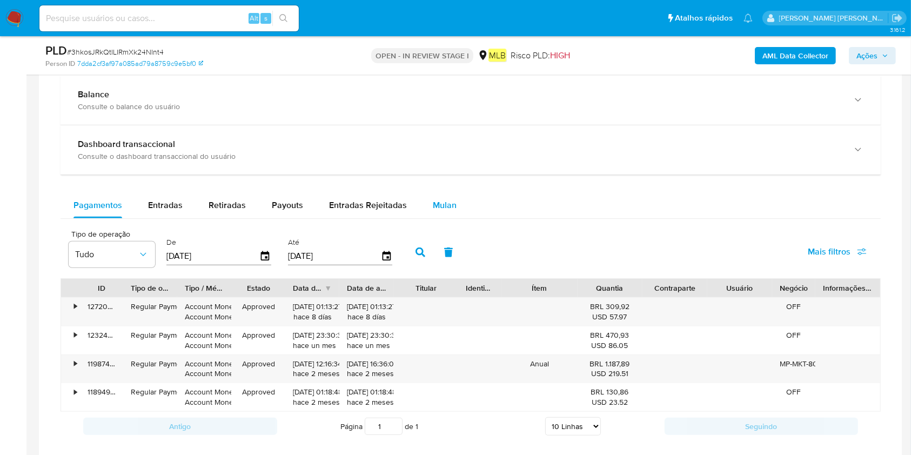
click at [450, 203] on span "Mulan" at bounding box center [445, 205] width 24 height 12
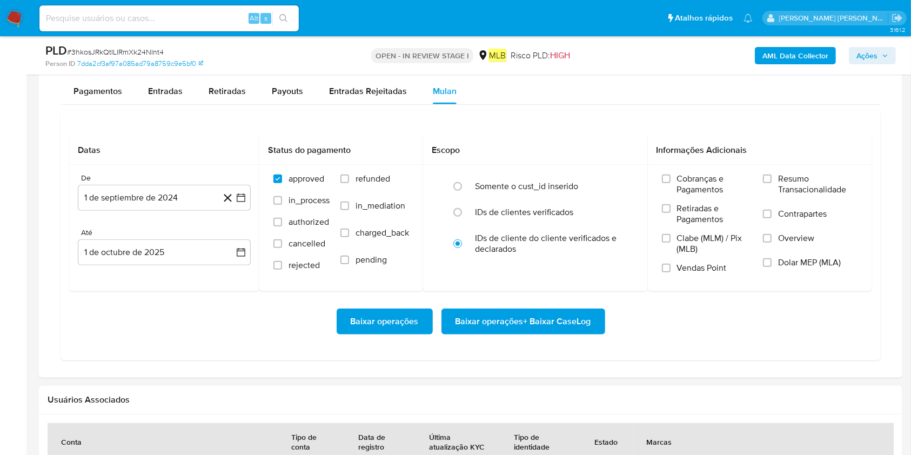
scroll to position [1008, 0]
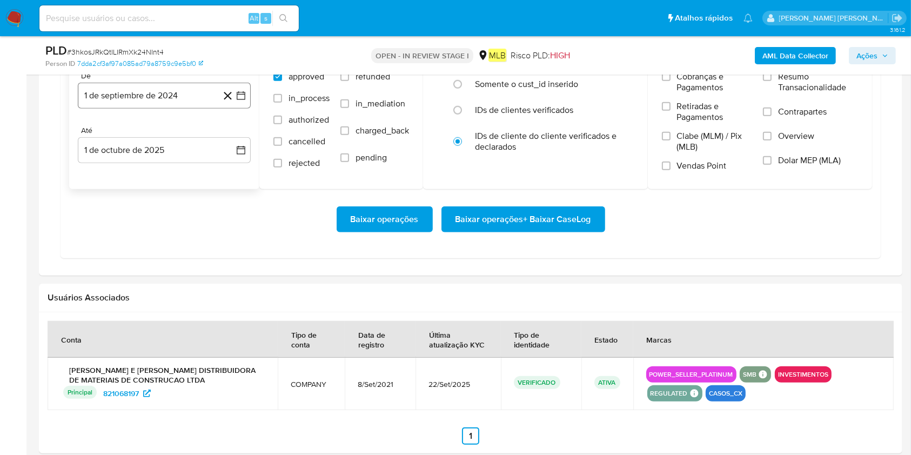
click at [163, 96] on button "1 de septiembre de 2024" at bounding box center [164, 96] width 173 height 26
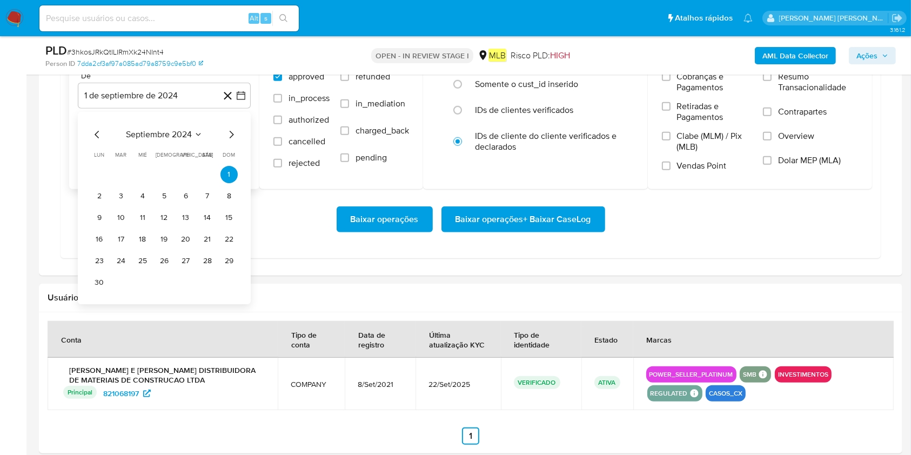
click at [163, 138] on span "septiembre 2024" at bounding box center [159, 134] width 66 height 11
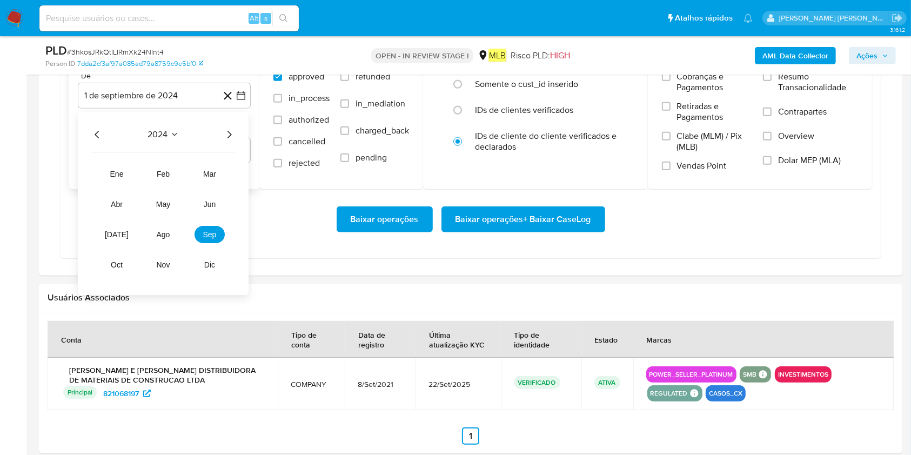
click at [232, 135] on icon "Año siguiente" at bounding box center [229, 134] width 13 height 13
click at [171, 231] on button "ago" at bounding box center [163, 234] width 30 height 17
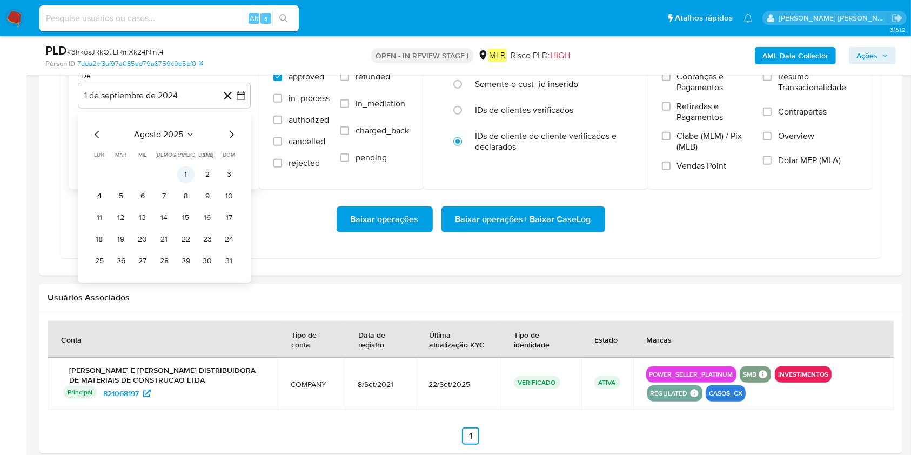
click at [188, 168] on button "1" at bounding box center [185, 174] width 17 height 17
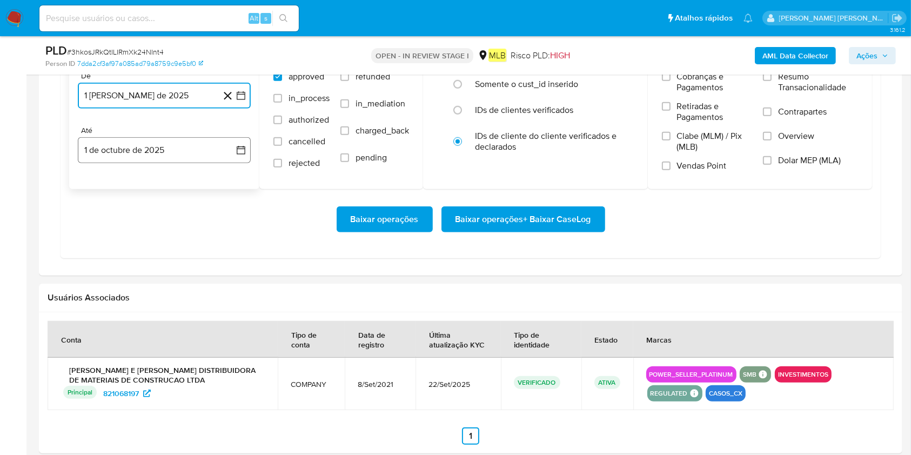
click at [173, 152] on button "1 de octubre de 2025" at bounding box center [164, 150] width 173 height 26
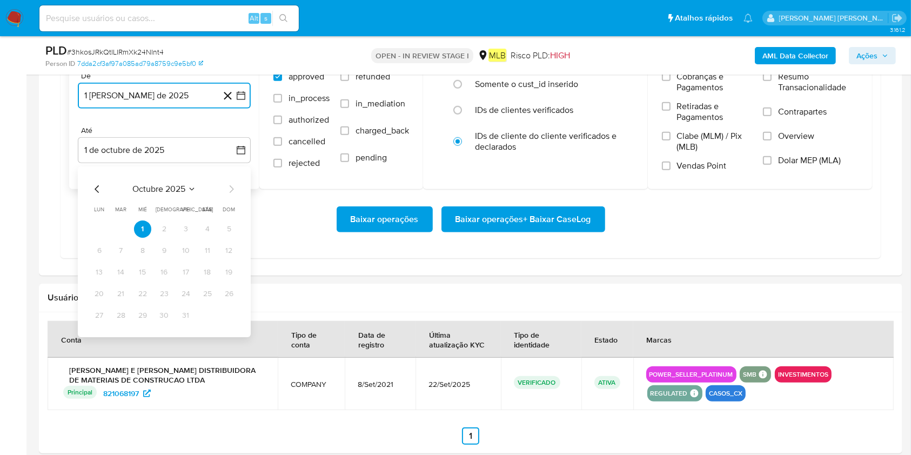
click at [99, 192] on icon "Mes anterior" at bounding box center [97, 189] width 13 height 13
click at [119, 311] on button "30" at bounding box center [120, 315] width 17 height 17
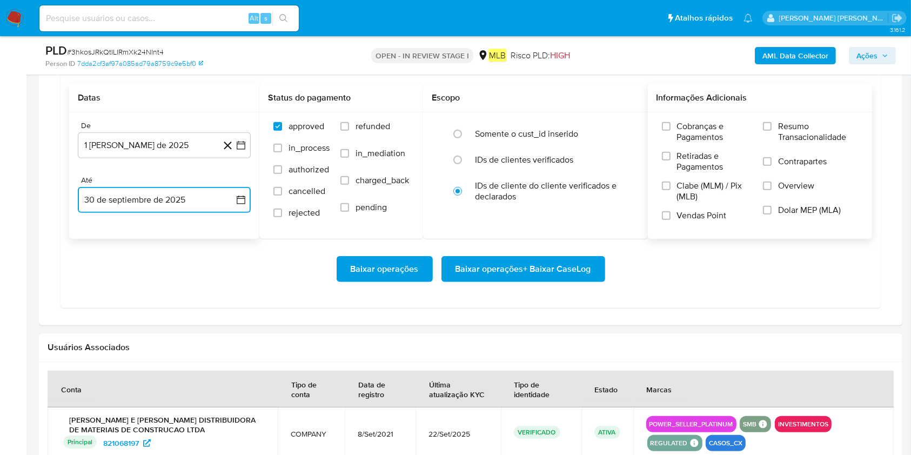
scroll to position [937, 0]
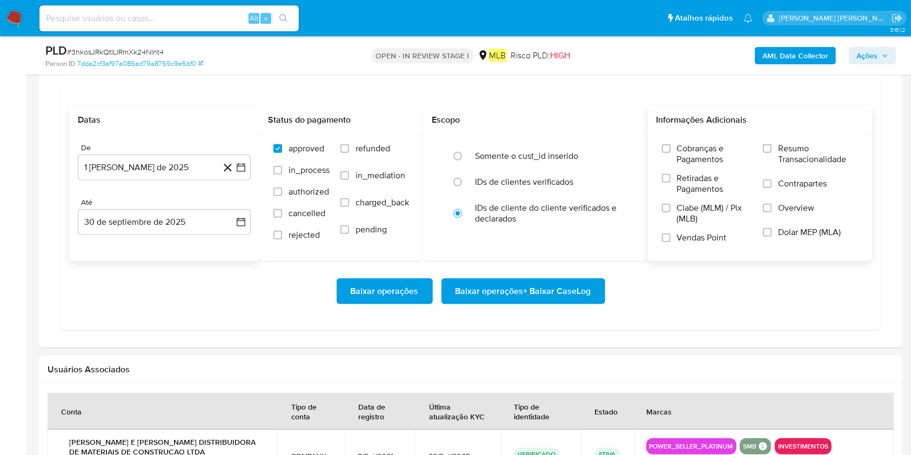
click at [691, 145] on span "Resumo Transacionalidade" at bounding box center [818, 154] width 80 height 22
click at [691, 145] on input "Resumo Transacionalidade" at bounding box center [767, 148] width 9 height 9
click at [492, 292] on span "Baixar operações + Baixar CaseLog" at bounding box center [524, 291] width 136 height 24
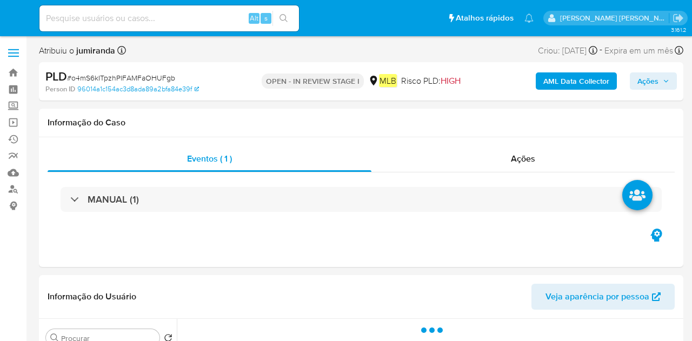
select select "10"
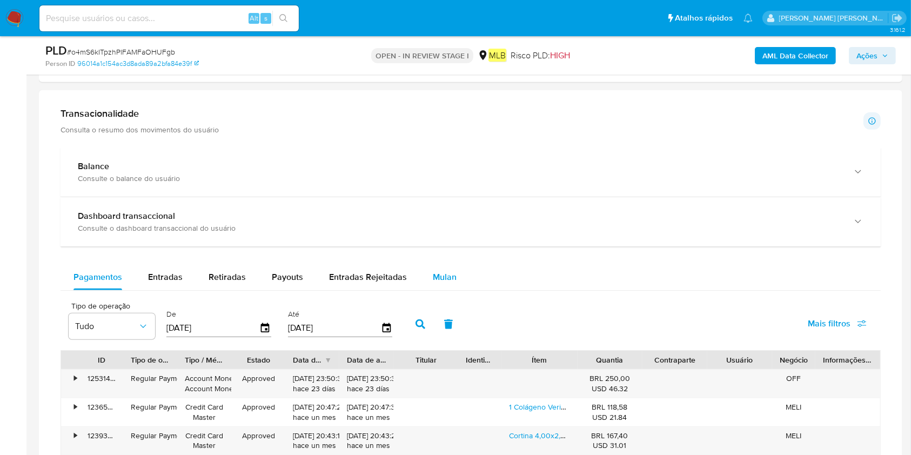
click at [433, 270] on div "Mulan" at bounding box center [445, 277] width 24 height 26
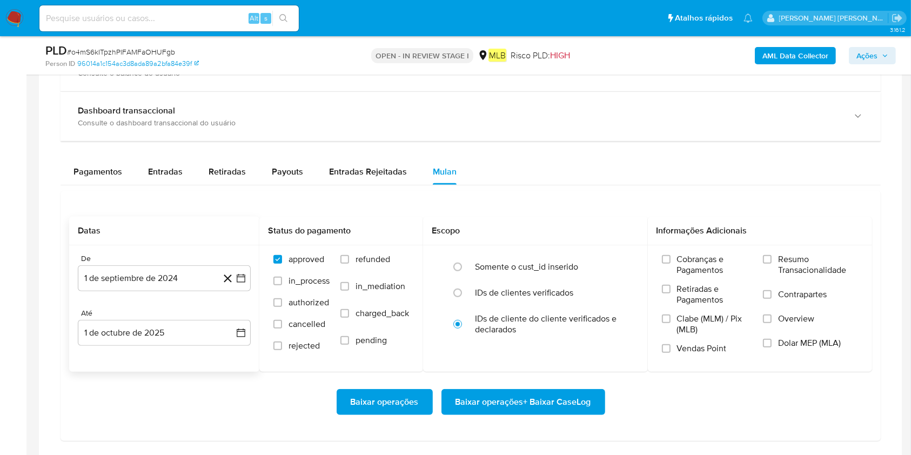
scroll to position [865, 0]
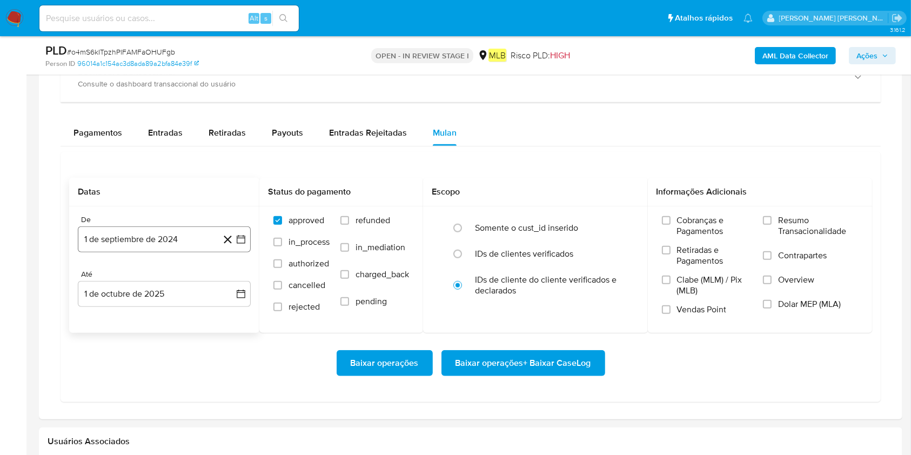
click at [128, 250] on button "1 de septiembre de 2024" at bounding box center [164, 239] width 173 height 26
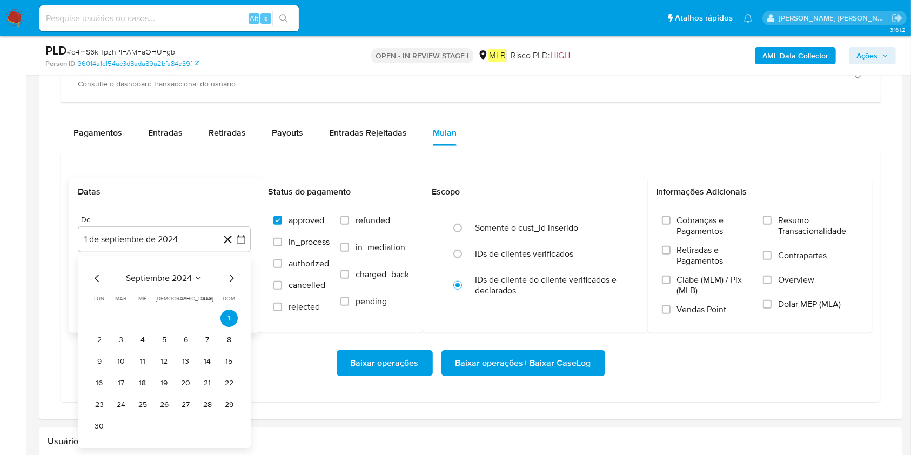
click at [148, 283] on span "septiembre 2024" at bounding box center [159, 278] width 66 height 11
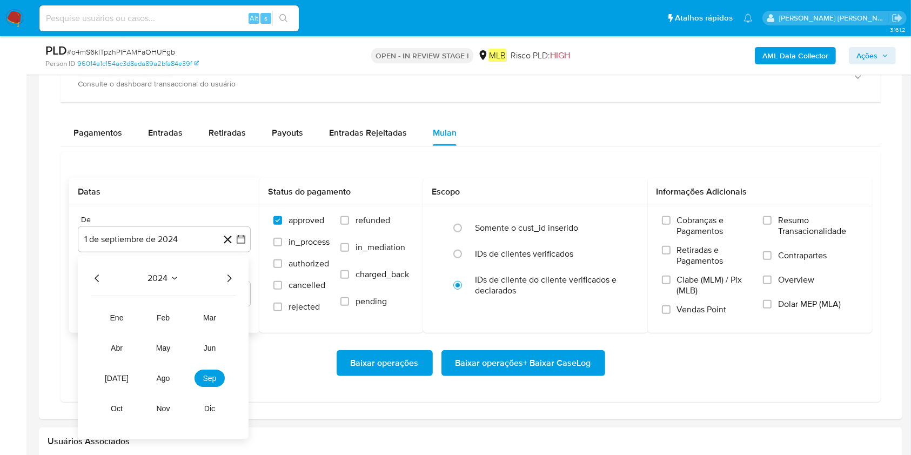
click at [225, 281] on icon "Año siguiente" at bounding box center [229, 278] width 13 height 13
click at [156, 340] on button "ago" at bounding box center [163, 378] width 30 height 17
click at [188, 317] on button "1" at bounding box center [185, 318] width 17 height 17
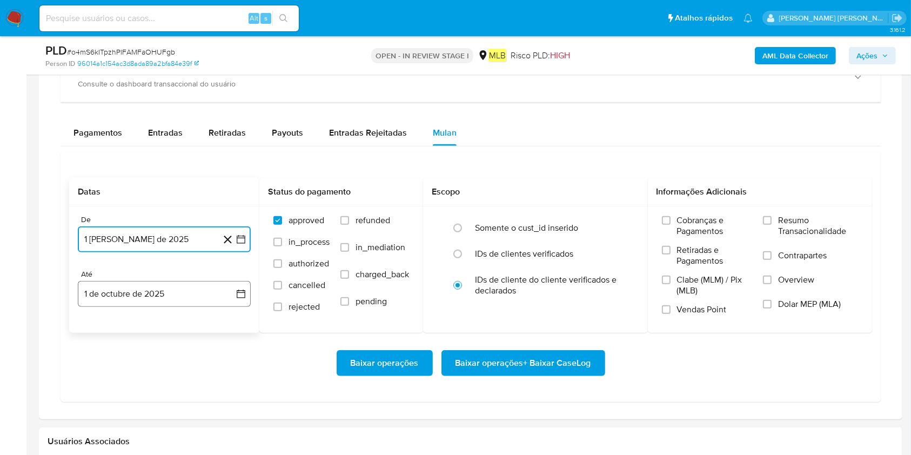
click at [184, 302] on button "1 de octubre de 2025" at bounding box center [164, 294] width 173 height 26
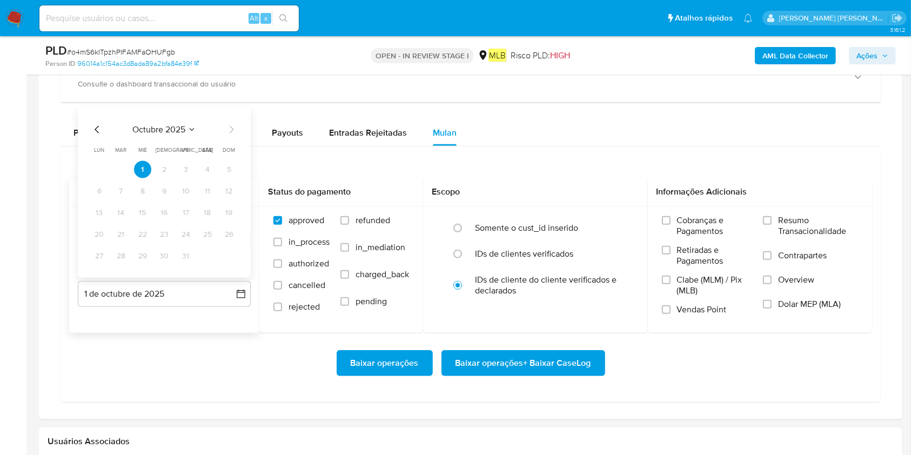
click at [95, 127] on icon "Mes anterior" at bounding box center [97, 129] width 13 height 13
drag, startPoint x: 124, startPoint y: 251, endPoint x: 726, endPoint y: 213, distance: 602.7
click at [125, 251] on button "30" at bounding box center [120, 256] width 17 height 17
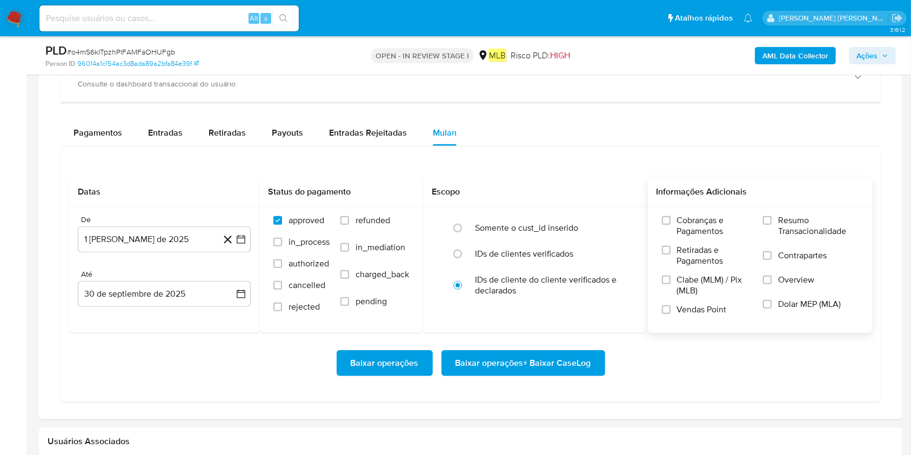
click at [691, 223] on span "Resumo Transacionalidade" at bounding box center [818, 226] width 80 height 22
click at [691, 223] on input "Resumo Transacionalidade" at bounding box center [767, 220] width 9 height 9
click at [515, 340] on span "Baixar operações + Baixar CaseLog" at bounding box center [524, 363] width 136 height 24
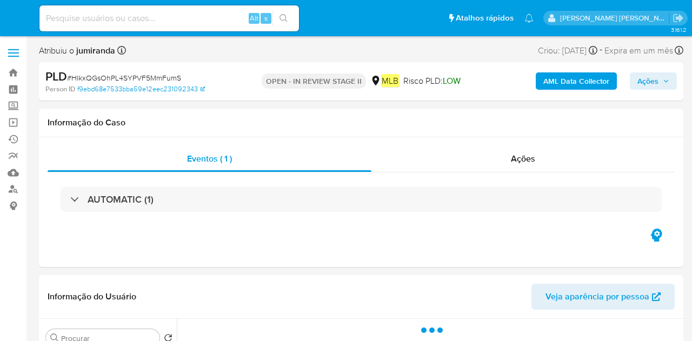
select select "10"
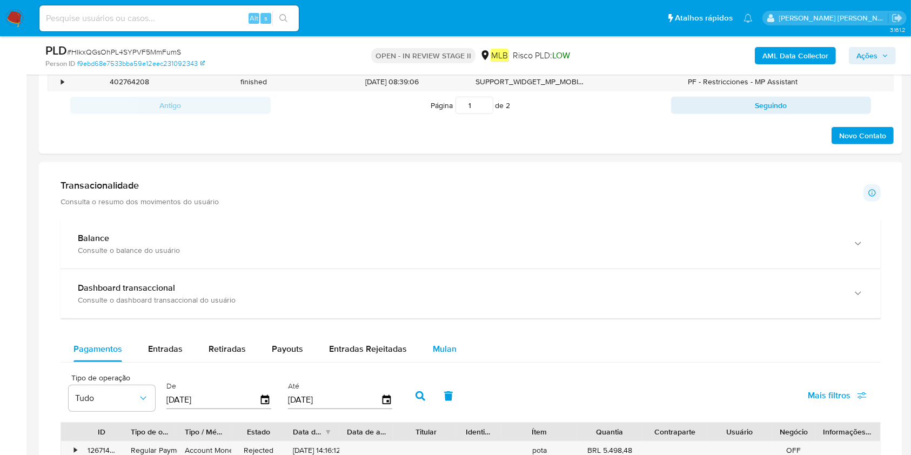
click at [434, 340] on span "Mulan" at bounding box center [445, 349] width 24 height 12
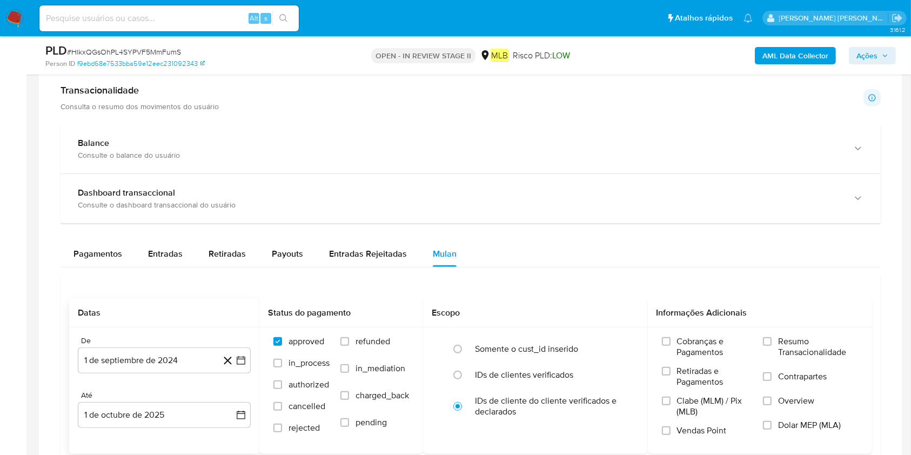
scroll to position [865, 0]
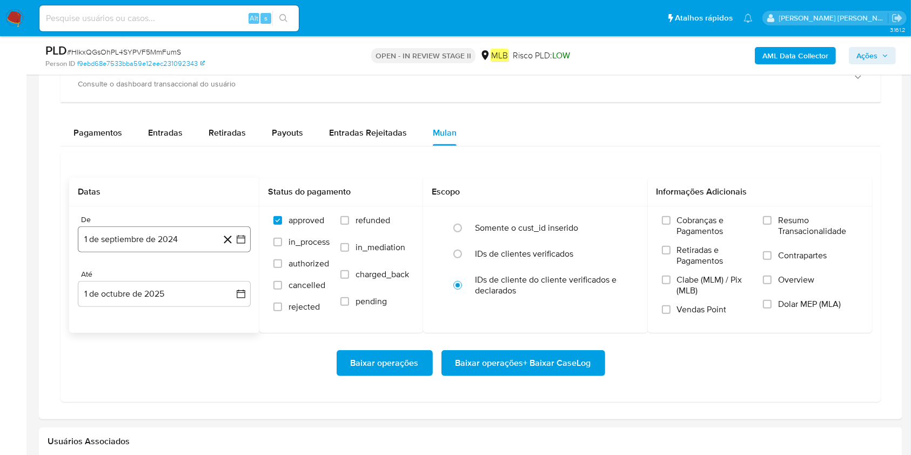
click at [146, 240] on button "1 de septiembre de 2024" at bounding box center [164, 239] width 173 height 26
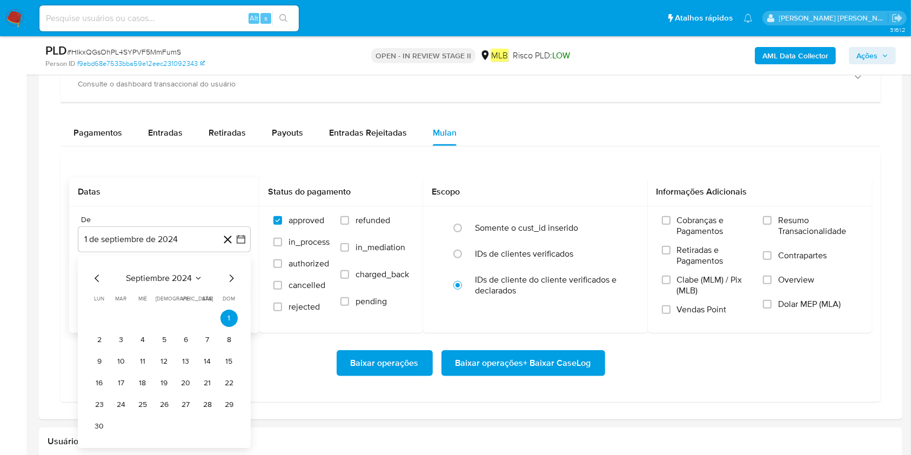
click at [158, 283] on span "septiembre 2024" at bounding box center [159, 278] width 66 height 11
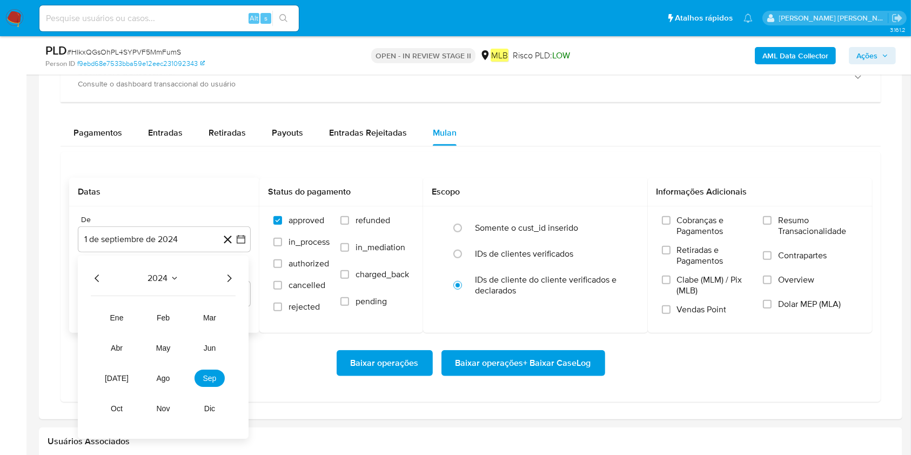
click at [231, 282] on icon "Año siguiente" at bounding box center [229, 278] width 13 height 13
click at [167, 340] on button "ago" at bounding box center [163, 378] width 30 height 17
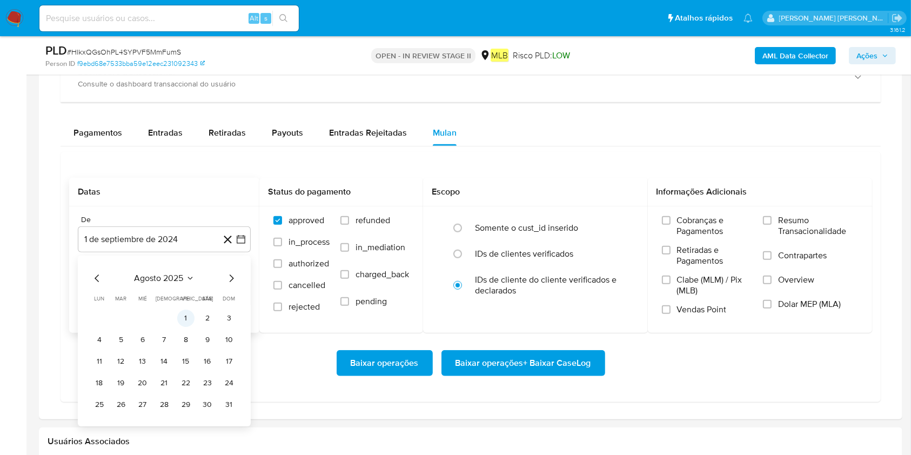
click at [189, 313] on button "1" at bounding box center [185, 318] width 17 height 17
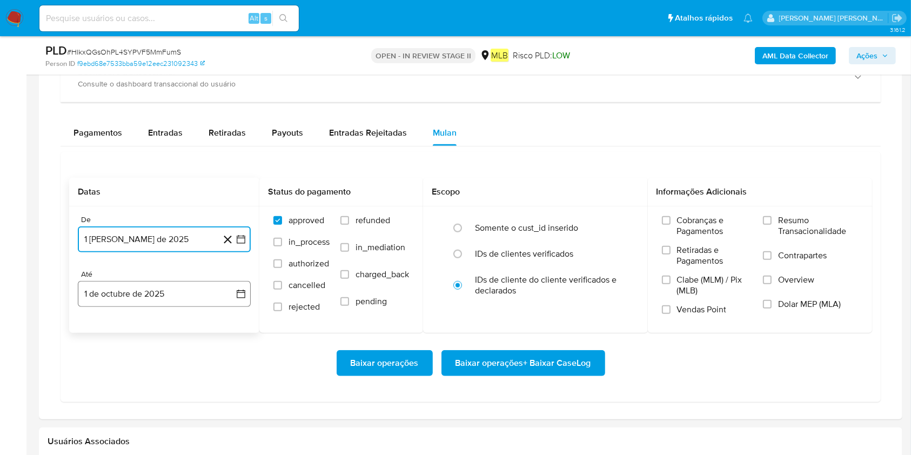
click at [182, 299] on button "1 de octubre de 2025" at bounding box center [164, 294] width 173 height 26
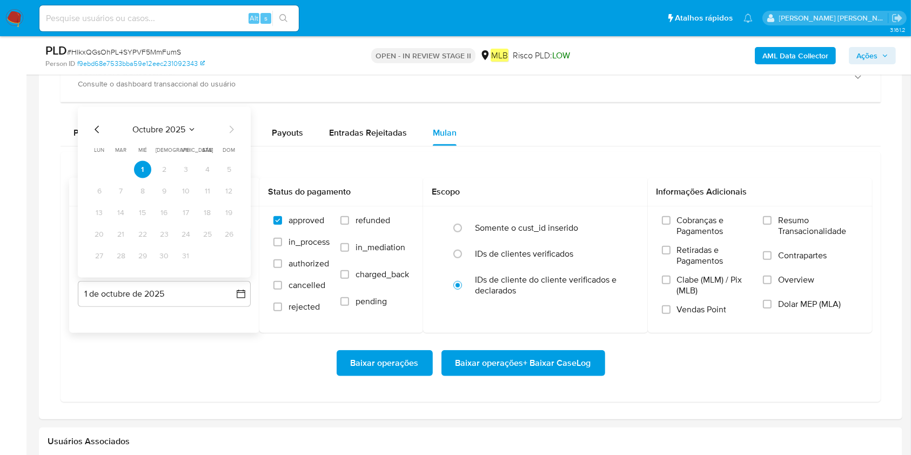
click at [101, 131] on icon "Mes anterior" at bounding box center [97, 129] width 13 height 13
click at [121, 255] on button "30" at bounding box center [120, 256] width 17 height 17
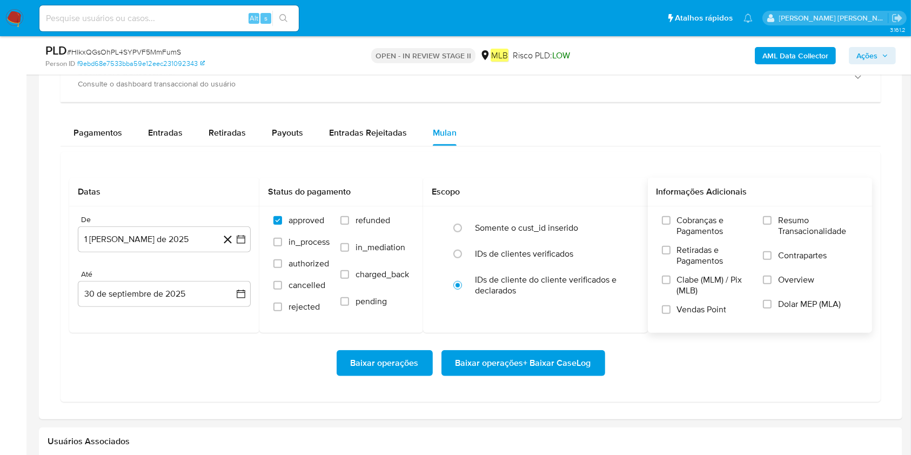
click at [691, 226] on span "Resumo Transacionalidade" at bounding box center [818, 226] width 80 height 22
click at [691, 225] on input "Resumo Transacionalidade" at bounding box center [767, 220] width 9 height 9
click at [566, 340] on span "Baixar operações + Baixar CaseLog" at bounding box center [524, 363] width 136 height 24
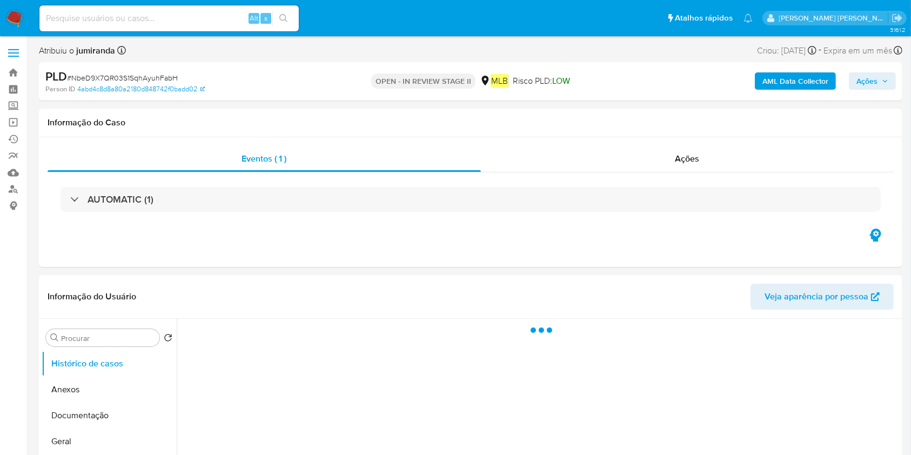
select select "10"
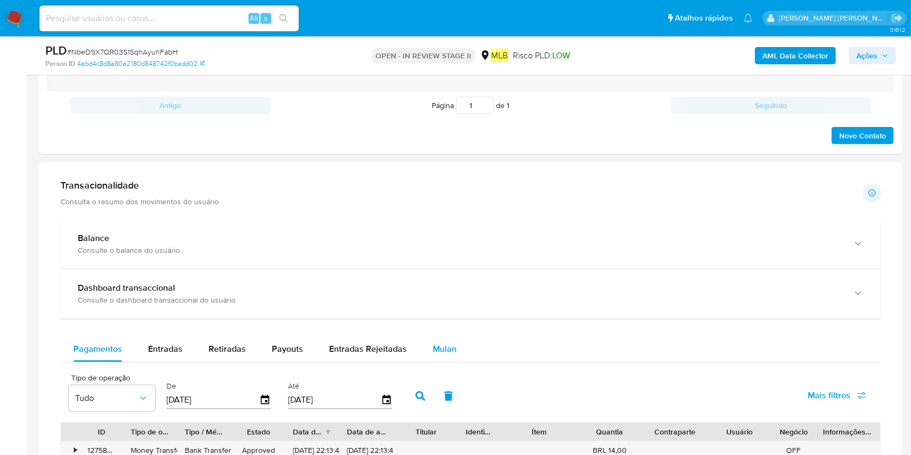
click at [439, 340] on span "Mulan" at bounding box center [445, 349] width 24 height 12
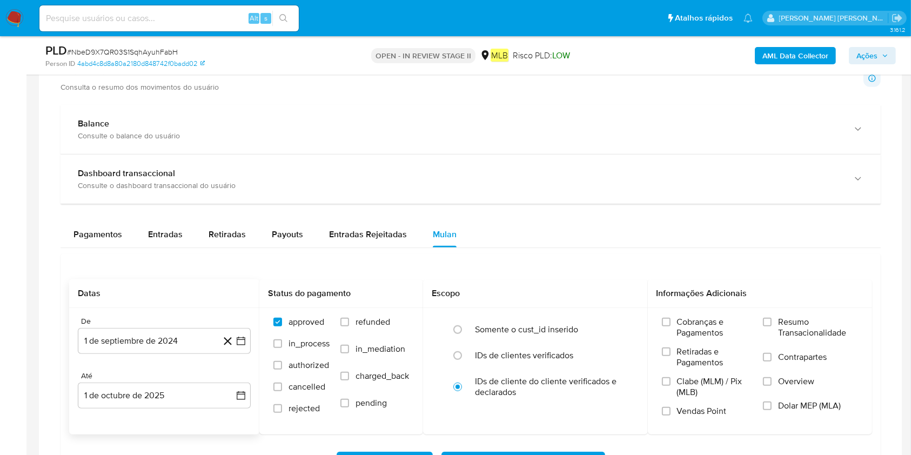
scroll to position [792, 0]
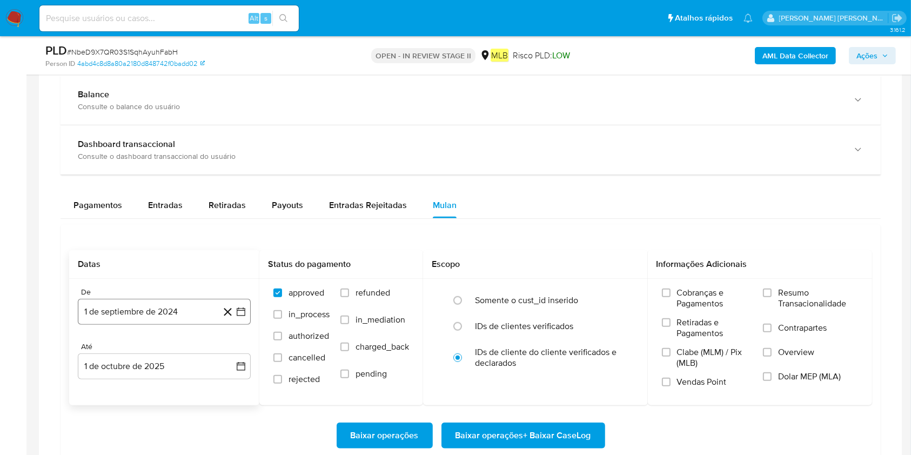
click at [100, 313] on button "1 de septiembre de 2024" at bounding box center [164, 312] width 173 height 26
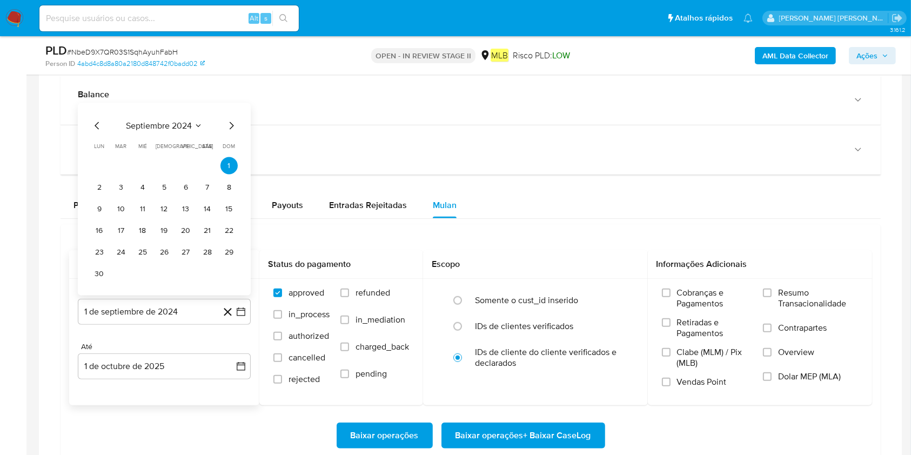
click at [171, 123] on span "septiembre 2024" at bounding box center [159, 126] width 66 height 11
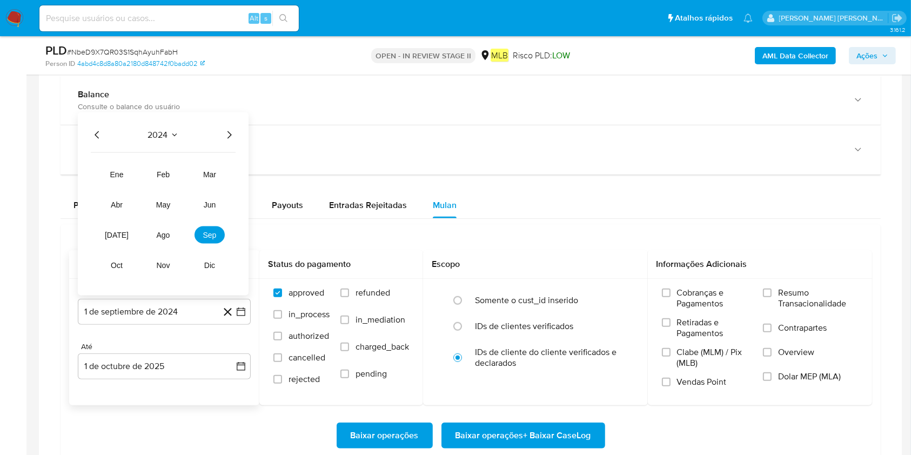
click at [232, 134] on icon "Año siguiente" at bounding box center [229, 135] width 13 height 13
click at [157, 231] on span "ago" at bounding box center [164, 235] width 14 height 9
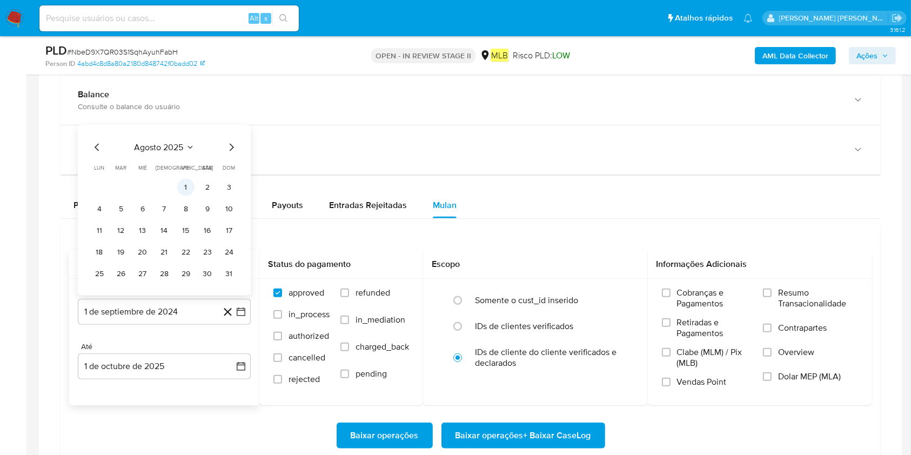
click at [186, 184] on button "1" at bounding box center [185, 187] width 17 height 17
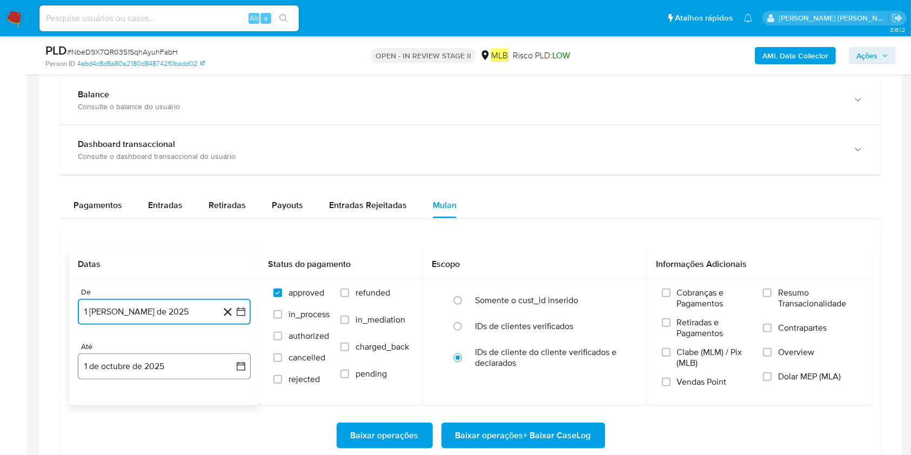
click at [128, 340] on button "1 de octubre de 2025" at bounding box center [164, 366] width 173 height 26
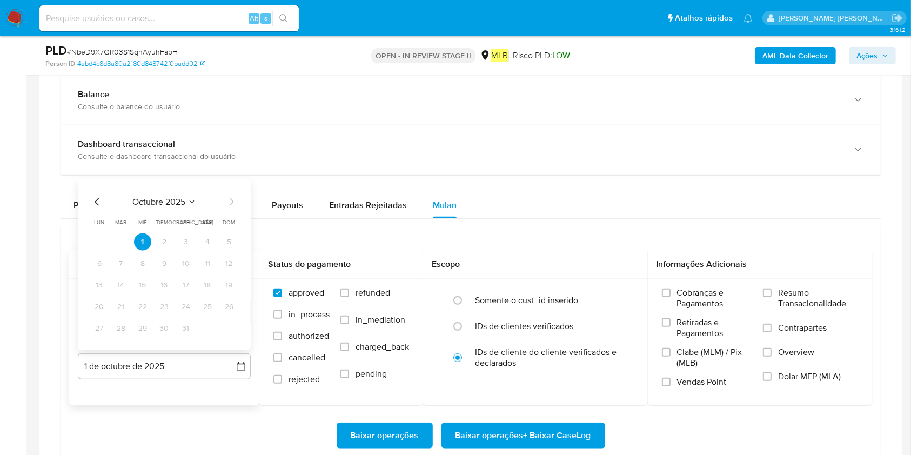
click at [95, 198] on icon "Mes anterior" at bounding box center [97, 202] width 13 height 13
click at [121, 329] on button "30" at bounding box center [120, 328] width 17 height 17
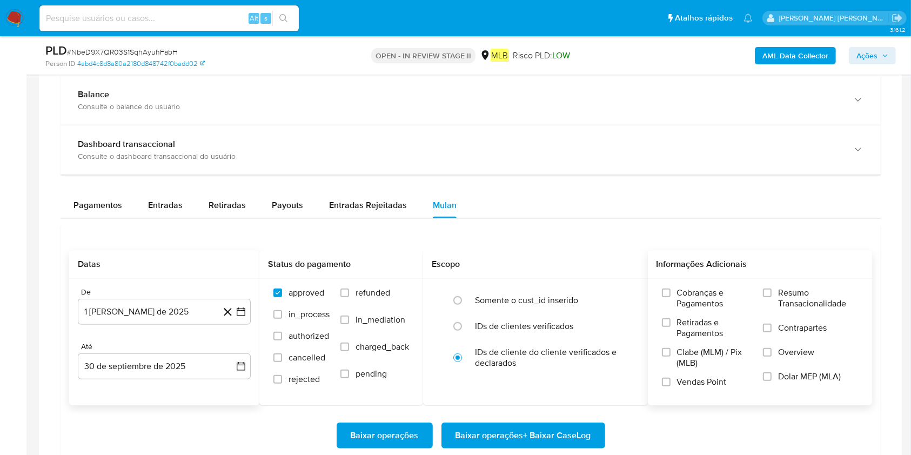
click at [691, 292] on span "Resumo Transacionalidade" at bounding box center [818, 299] width 80 height 22
click at [691, 292] on input "Resumo Transacionalidade" at bounding box center [767, 293] width 9 height 9
click at [554, 340] on span "Baixar operações + Baixar CaseLog" at bounding box center [524, 436] width 136 height 24
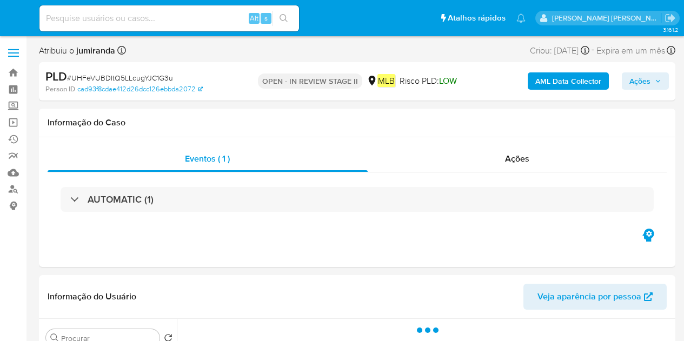
select select "10"
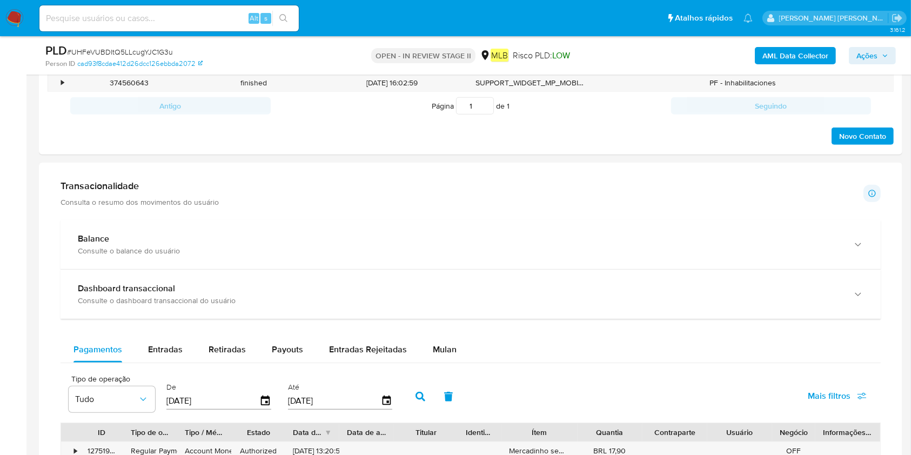
scroll to position [720, 0]
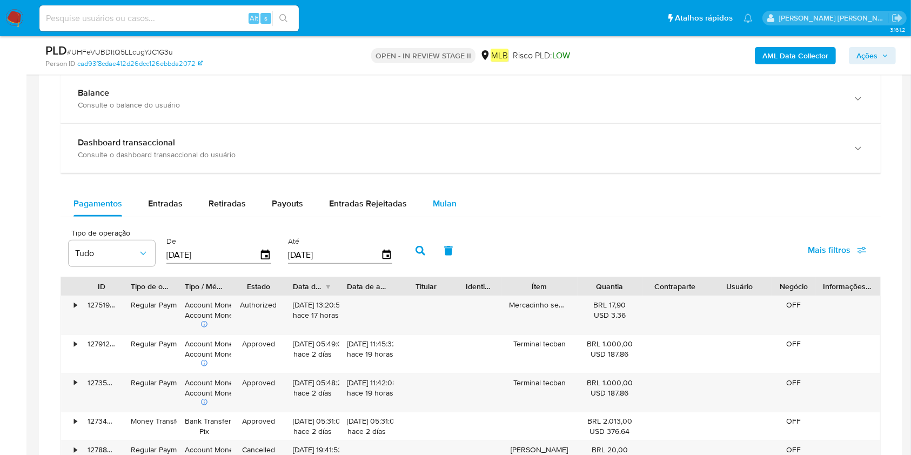
click at [453, 211] on button "Mulan" at bounding box center [445, 204] width 50 height 26
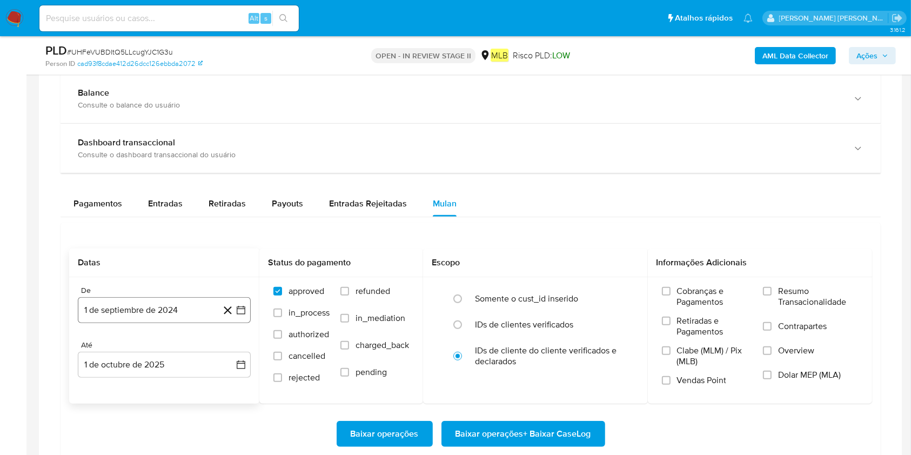
click at [158, 309] on button "1 de septiembre de 2024" at bounding box center [164, 310] width 173 height 26
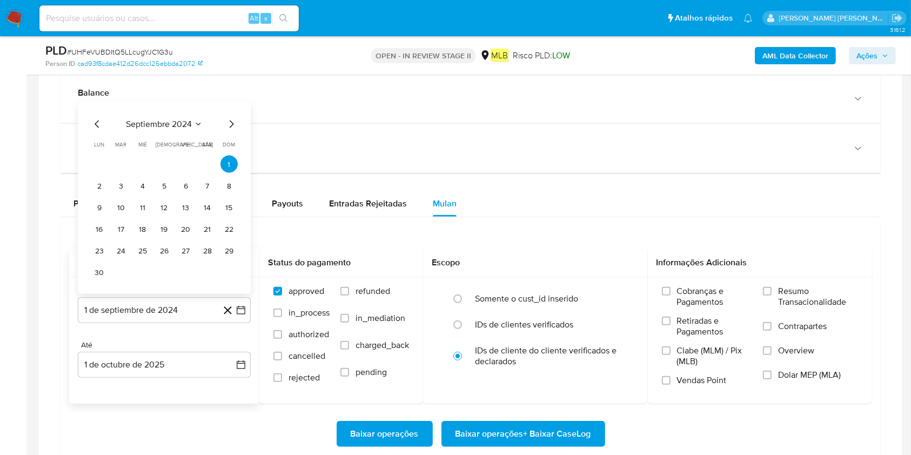
click at [161, 128] on span "septiembre 2024" at bounding box center [159, 124] width 66 height 11
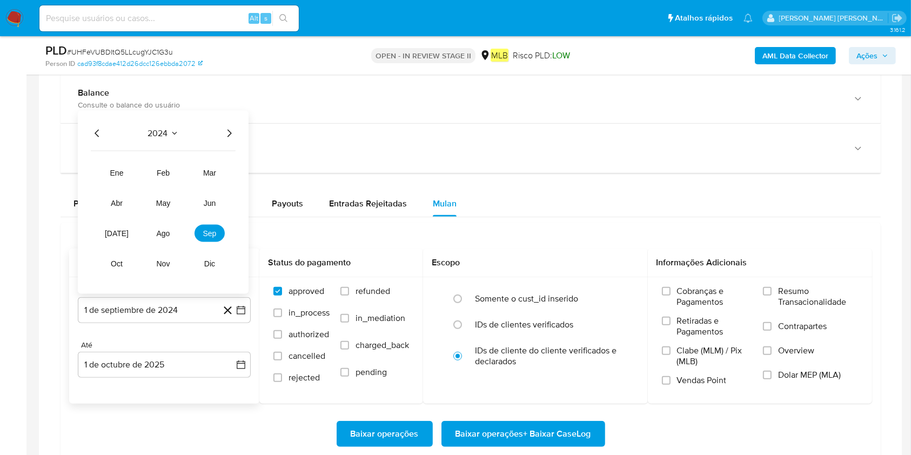
click at [233, 130] on icon "Año siguiente" at bounding box center [229, 133] width 13 height 13
click at [162, 232] on span "ago" at bounding box center [164, 233] width 14 height 9
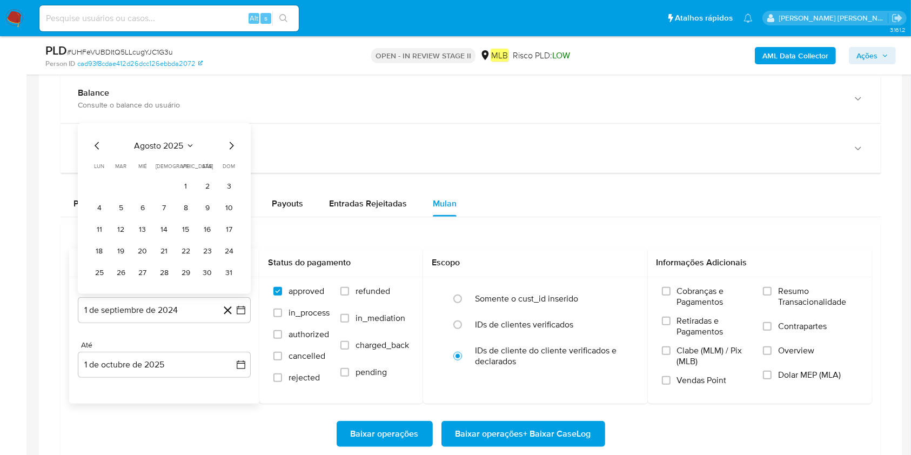
click at [182, 185] on button "1" at bounding box center [185, 185] width 17 height 17
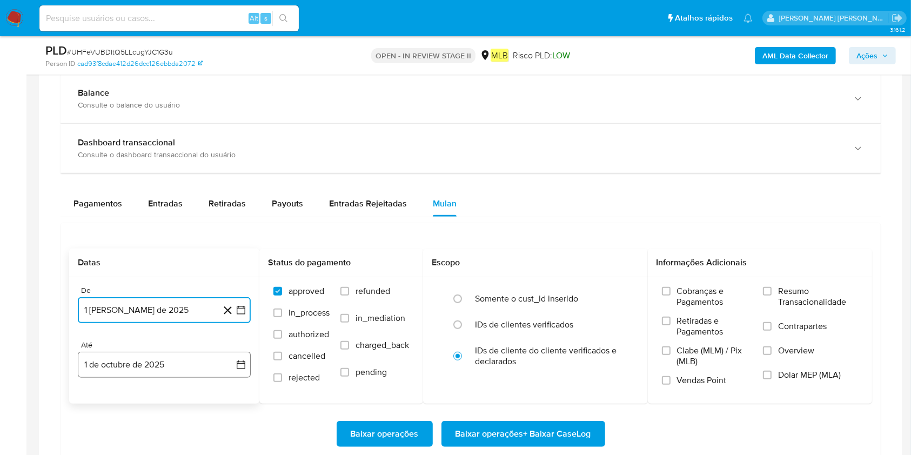
click at [177, 340] on button "1 de octubre de 2025" at bounding box center [164, 365] width 173 height 26
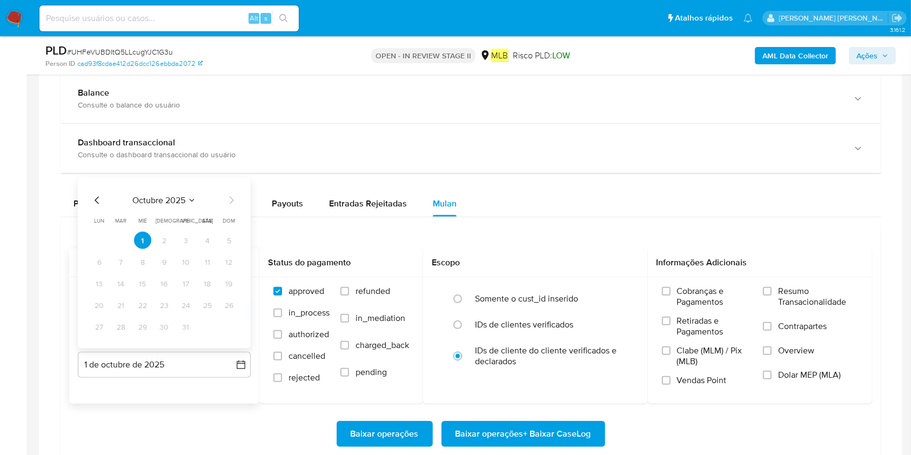
click at [91, 201] on icon "Mes anterior" at bounding box center [97, 200] width 13 height 13
click at [118, 326] on button "30" at bounding box center [120, 326] width 17 height 17
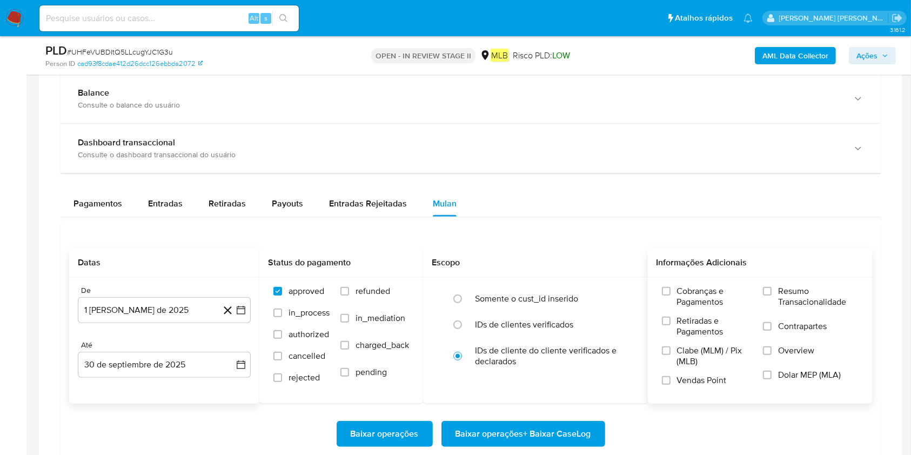
click at [683, 296] on span "Resumo Transacionalidade" at bounding box center [818, 297] width 80 height 22
click at [683, 296] on input "Resumo Transacionalidade" at bounding box center [767, 291] width 9 height 9
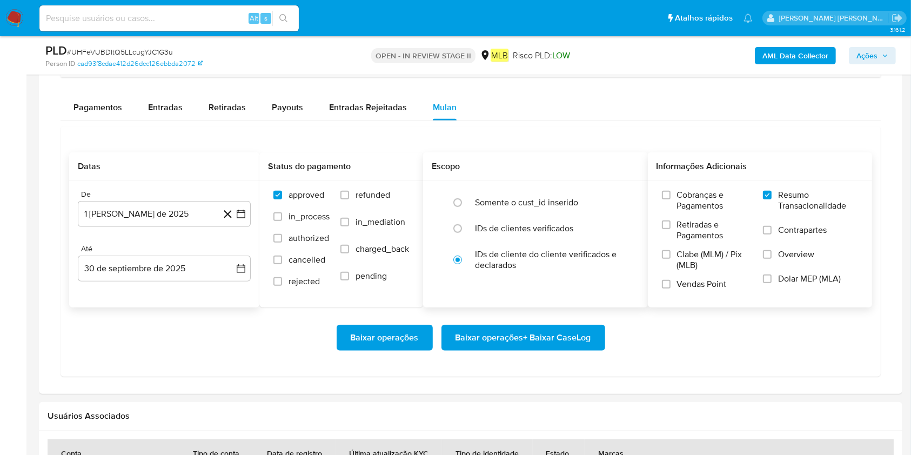
scroll to position [865, 0]
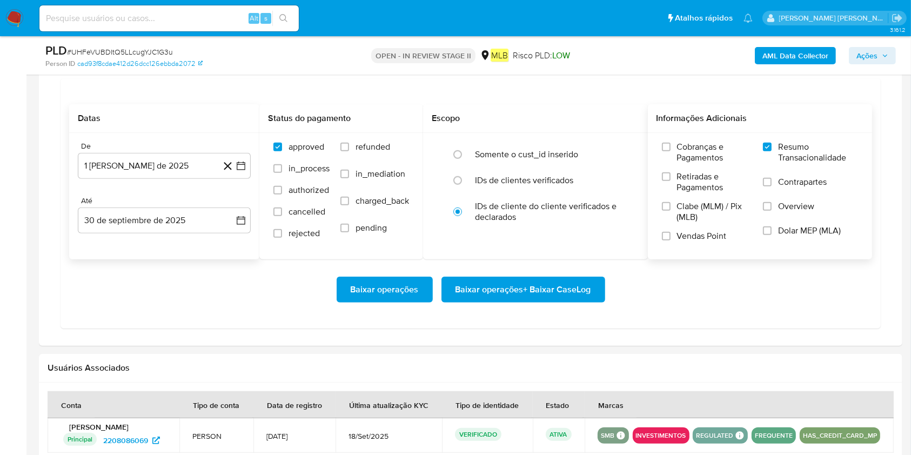
click at [520, 290] on span "Baixar operações + Baixar CaseLog" at bounding box center [524, 290] width 136 height 24
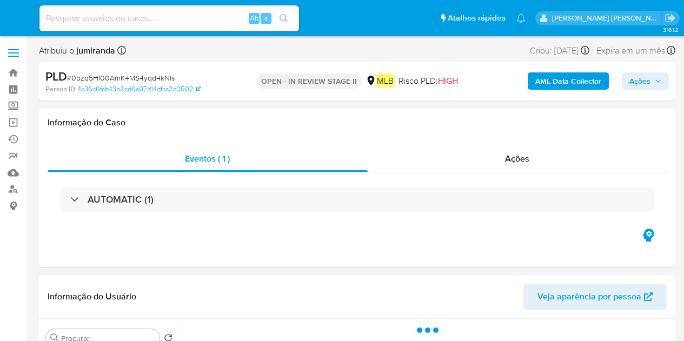
select select "10"
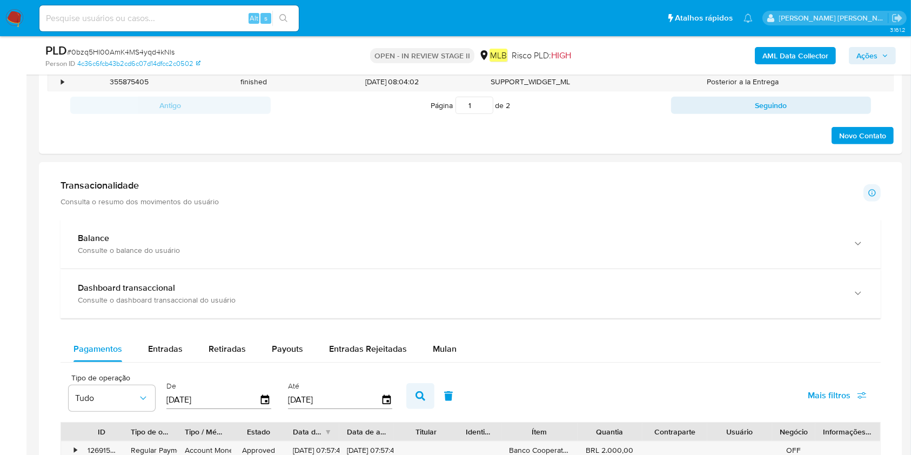
scroll to position [792, 0]
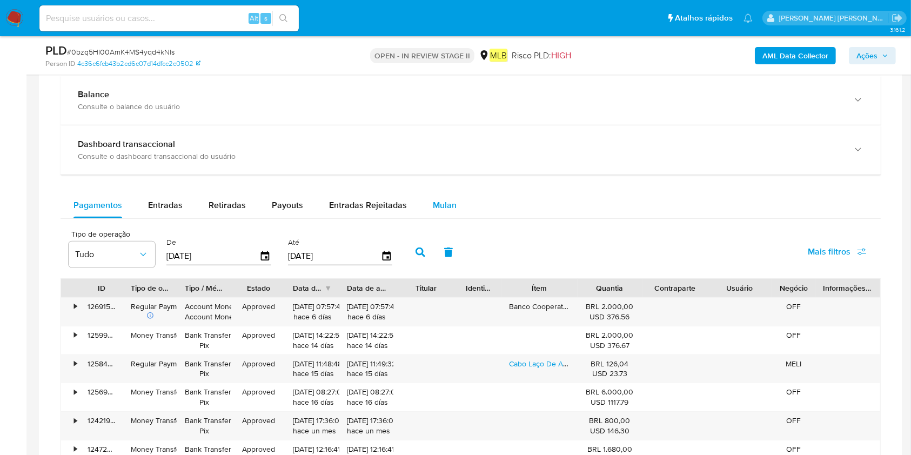
drag, startPoint x: 452, startPoint y: 209, endPoint x: 441, endPoint y: 215, distance: 12.3
click at [452, 209] on span "Mulan" at bounding box center [445, 205] width 24 height 12
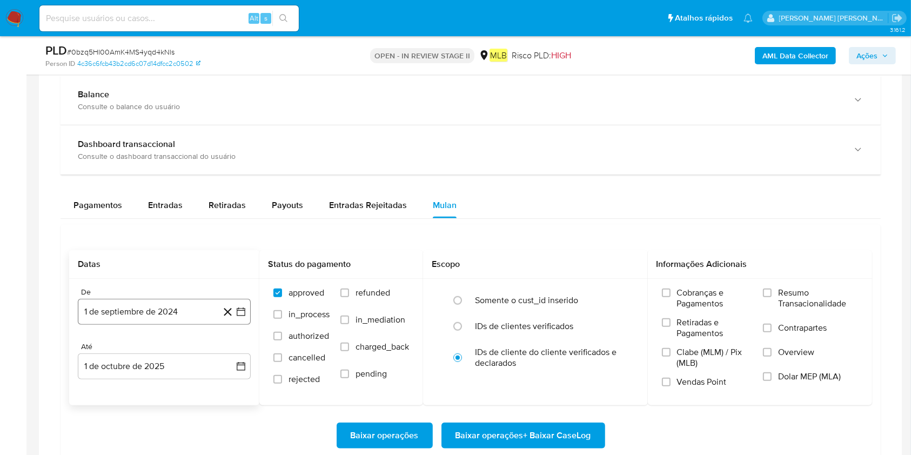
click at [156, 303] on button "1 de septiembre de 2024" at bounding box center [164, 312] width 173 height 26
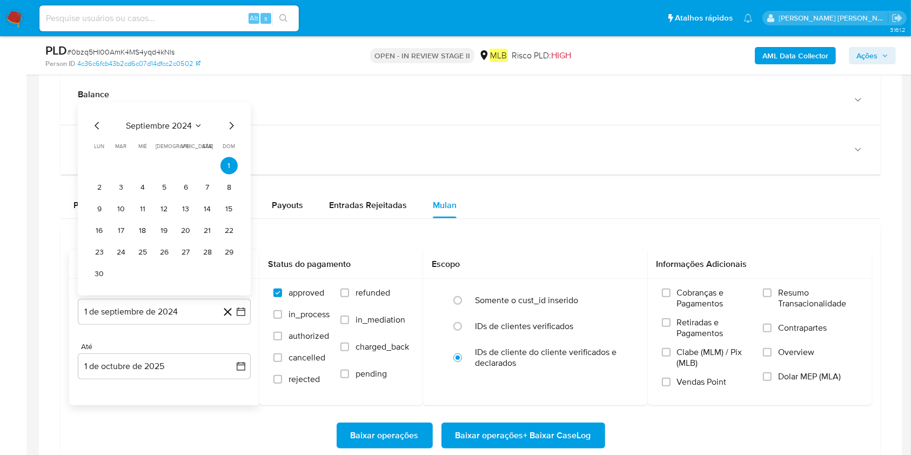
click at [192, 111] on div "septiembre 2024 septiembre 2024 lun lunes mar martes mié miércoles jue jueves v…" at bounding box center [164, 199] width 173 height 192
click at [193, 125] on button "septiembre 2024" at bounding box center [164, 126] width 77 height 11
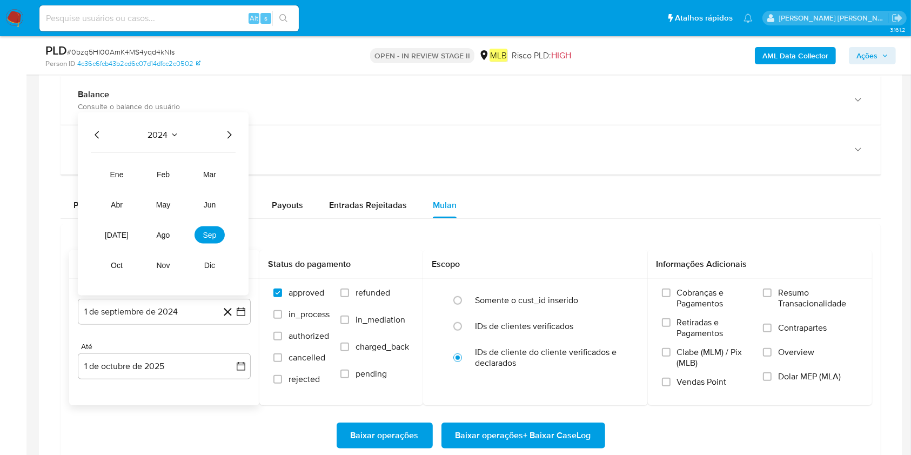
click at [233, 135] on icon "Año siguiente" at bounding box center [229, 135] width 13 height 13
click at [167, 236] on span "ago" at bounding box center [164, 235] width 14 height 9
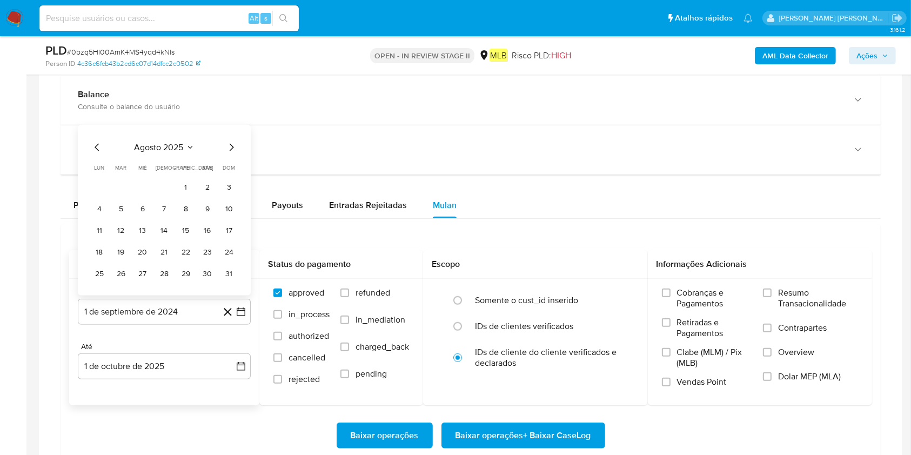
click at [185, 188] on button "1" at bounding box center [185, 187] width 17 height 17
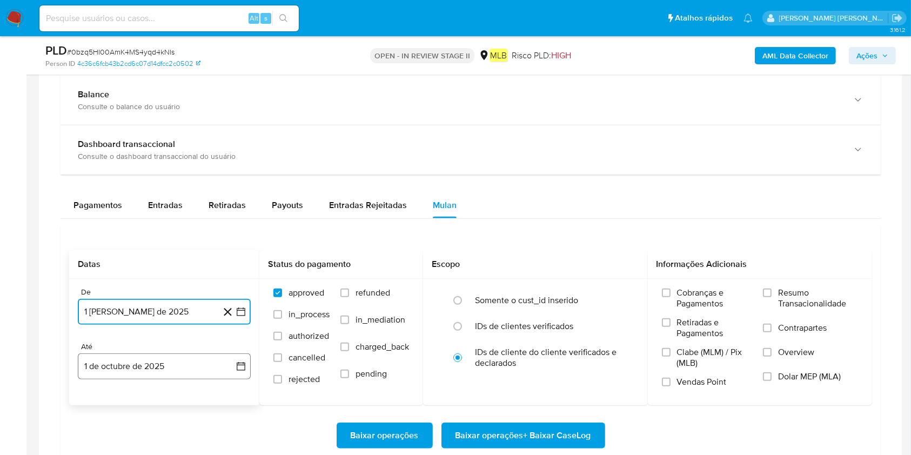
drag, startPoint x: 133, startPoint y: 365, endPoint x: 133, endPoint y: 372, distance: 7.0
click at [133, 340] on button "1 de octubre de 2025" at bounding box center [164, 366] width 173 height 26
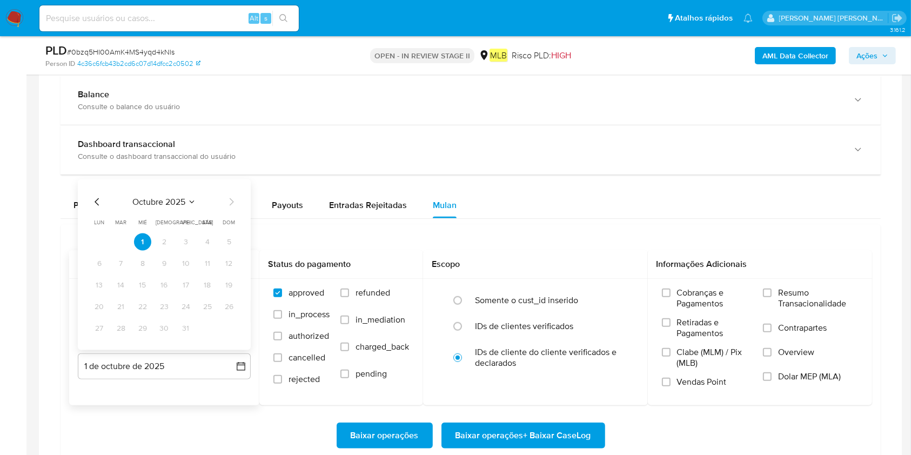
click at [107, 201] on div "octubre 2025" at bounding box center [164, 202] width 147 height 13
click at [98, 202] on icon "Mes anterior" at bounding box center [97, 202] width 13 height 13
click at [121, 335] on button "30" at bounding box center [120, 328] width 17 height 17
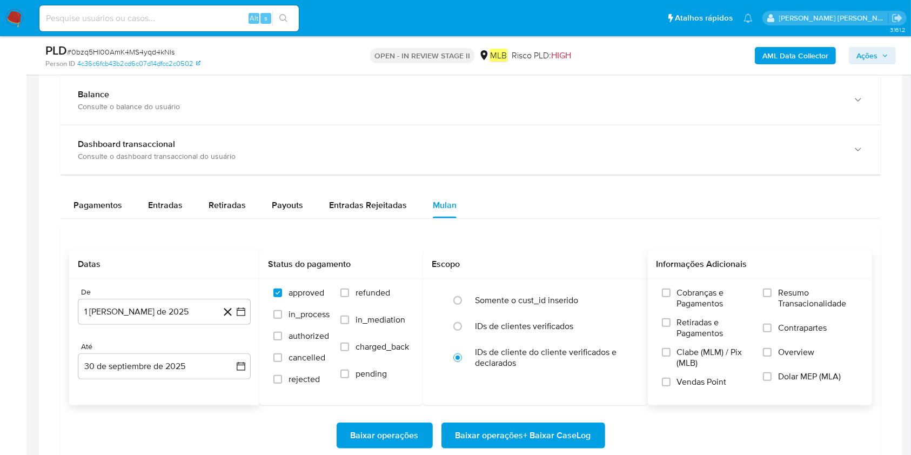
click at [683, 300] on label "Resumo Transacionalidade" at bounding box center [810, 305] width 95 height 35
click at [683, 297] on input "Resumo Transacionalidade" at bounding box center [767, 293] width 9 height 9
click at [582, 340] on span "Baixar operações + Baixar CaseLog" at bounding box center [524, 436] width 136 height 24
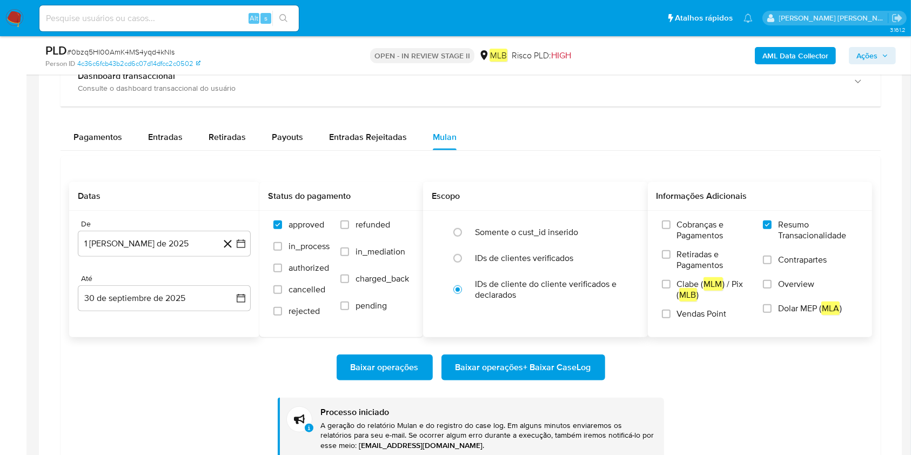
scroll to position [937, 0]
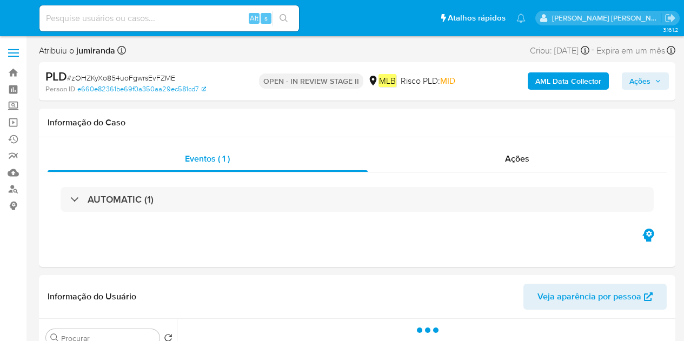
select select "10"
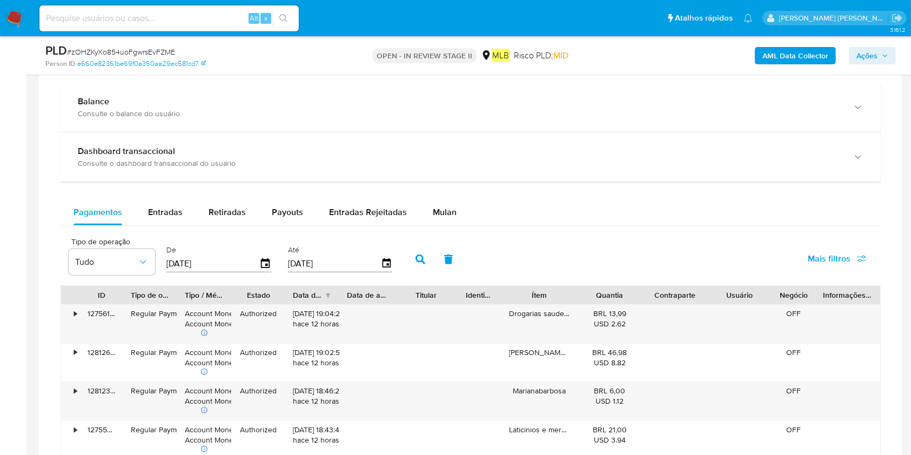
scroll to position [865, 0]
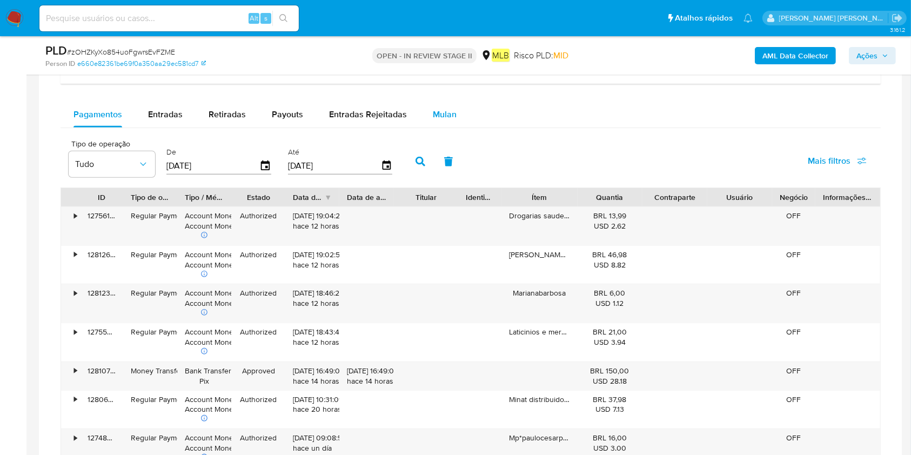
click at [448, 116] on span "Mulan" at bounding box center [445, 114] width 24 height 12
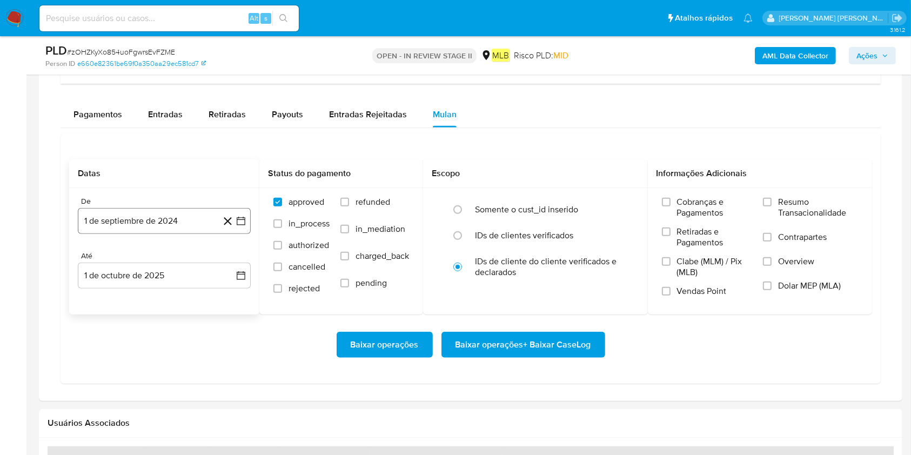
click at [138, 221] on button "1 de septiembre de 2024" at bounding box center [164, 221] width 173 height 26
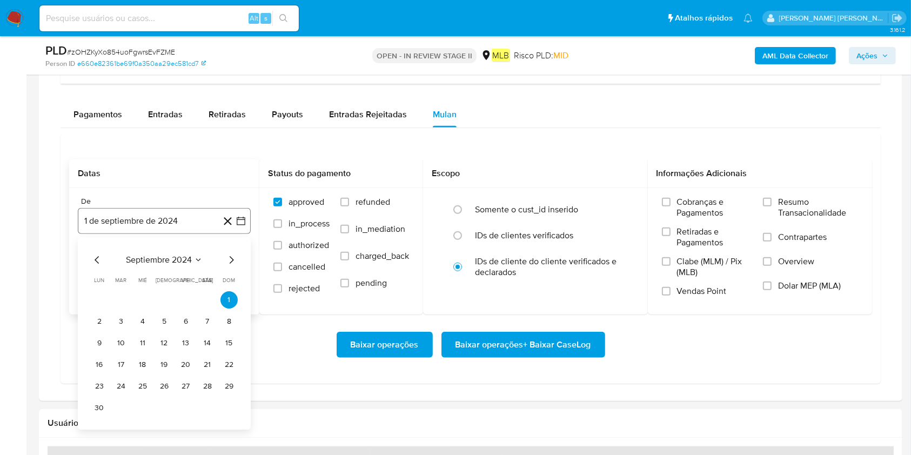
click at [148, 217] on button "1 de septiembre de 2024" at bounding box center [164, 221] width 173 height 26
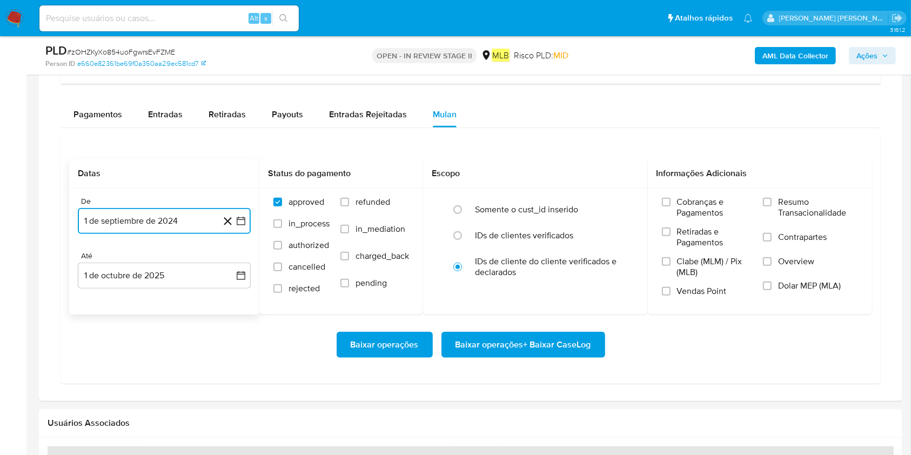
click at [176, 220] on button "1 de septiembre de 2024" at bounding box center [164, 221] width 173 height 26
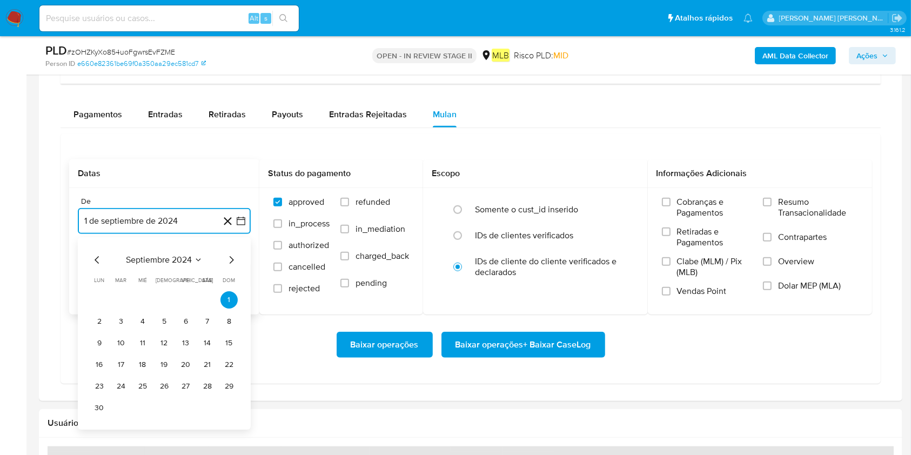
click at [187, 258] on span "septiembre 2024" at bounding box center [159, 260] width 66 height 11
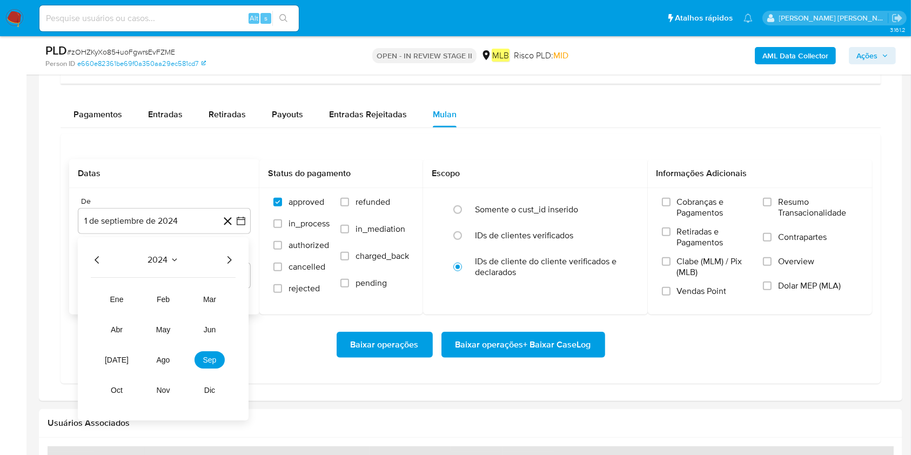
click at [226, 255] on icon "Año siguiente" at bounding box center [229, 259] width 13 height 13
click at [170, 340] on button "ago" at bounding box center [163, 359] width 30 height 17
click at [189, 295] on button "1" at bounding box center [185, 299] width 17 height 17
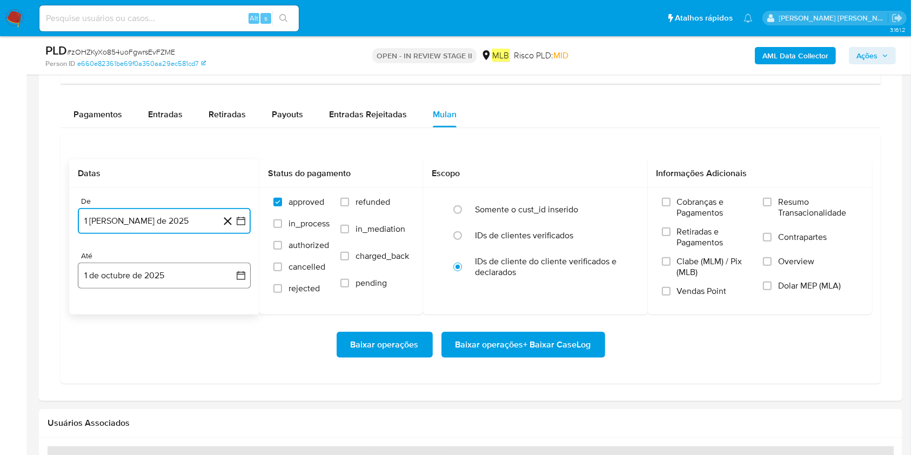
click at [185, 277] on button "1 de octubre de 2025" at bounding box center [164, 276] width 173 height 26
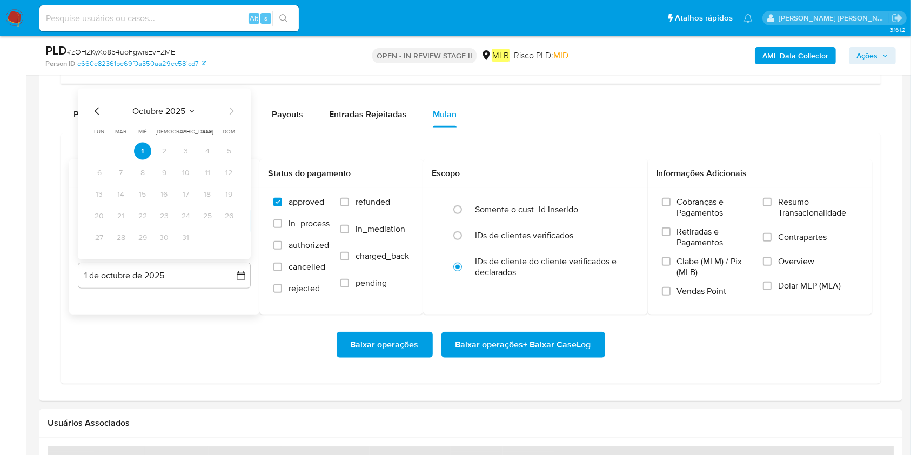
click at [93, 113] on icon "Mes anterior" at bounding box center [97, 111] width 13 height 13
click at [118, 235] on button "30" at bounding box center [120, 237] width 17 height 17
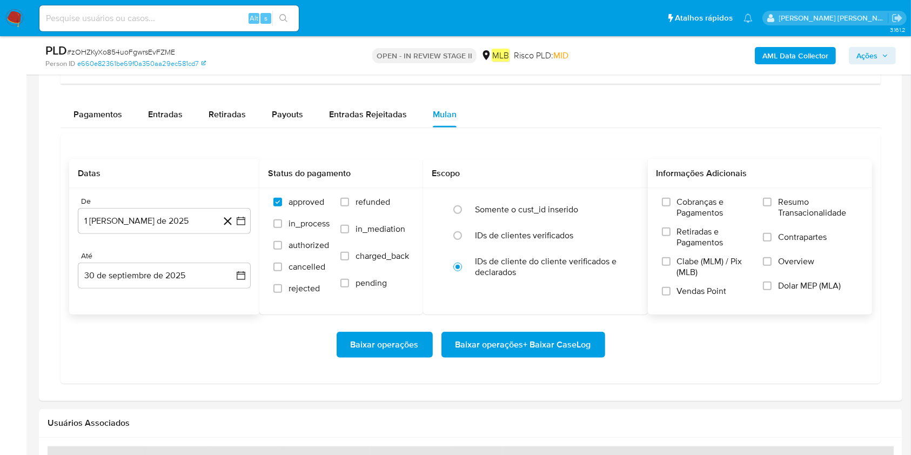
click at [683, 214] on span "Resumo Transacionalidade" at bounding box center [818, 208] width 80 height 22
click at [683, 206] on input "Resumo Transacionalidade" at bounding box center [767, 202] width 9 height 9
click at [584, 339] on span "Baixar operações + Baixar CaseLog" at bounding box center [524, 345] width 136 height 24
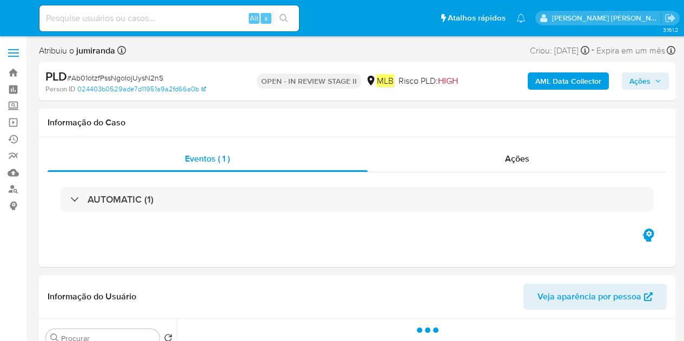
select select "10"
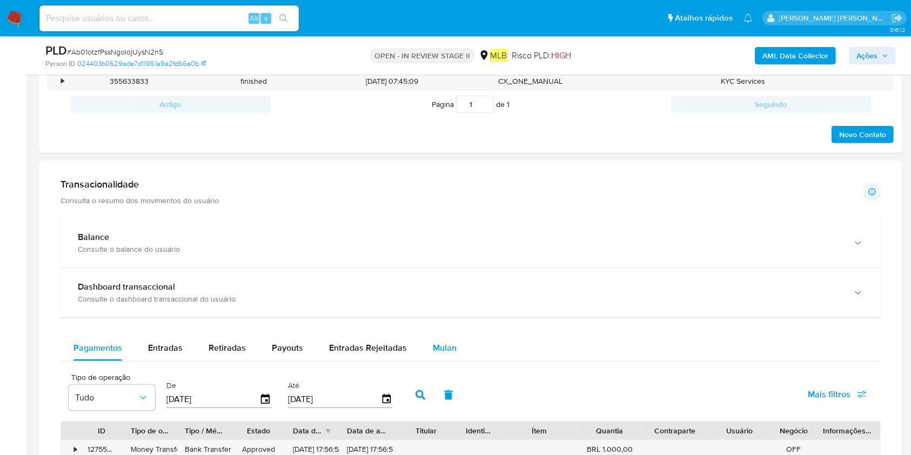
click at [437, 340] on div "Mulan" at bounding box center [445, 348] width 24 height 26
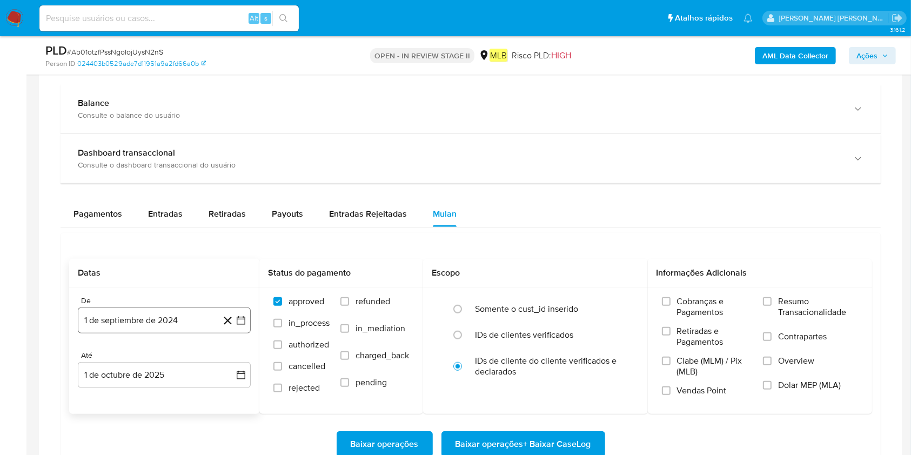
scroll to position [720, 0]
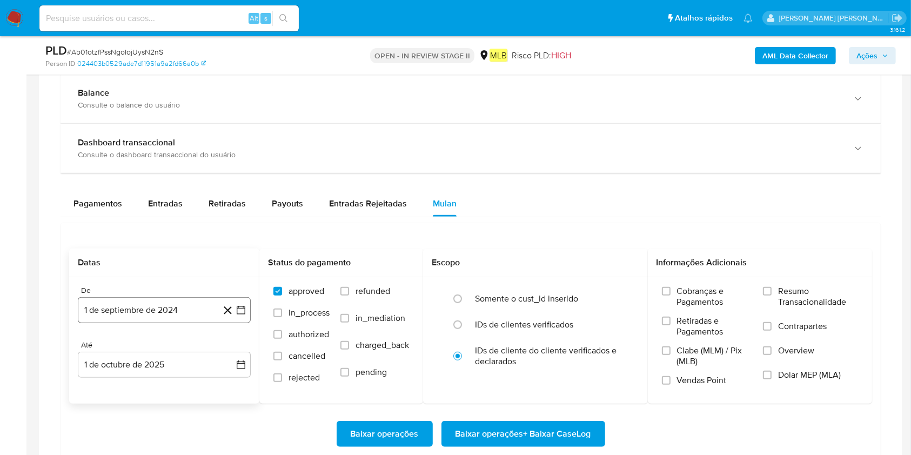
click at [145, 309] on button "1 de septiembre de 2024" at bounding box center [164, 310] width 173 height 26
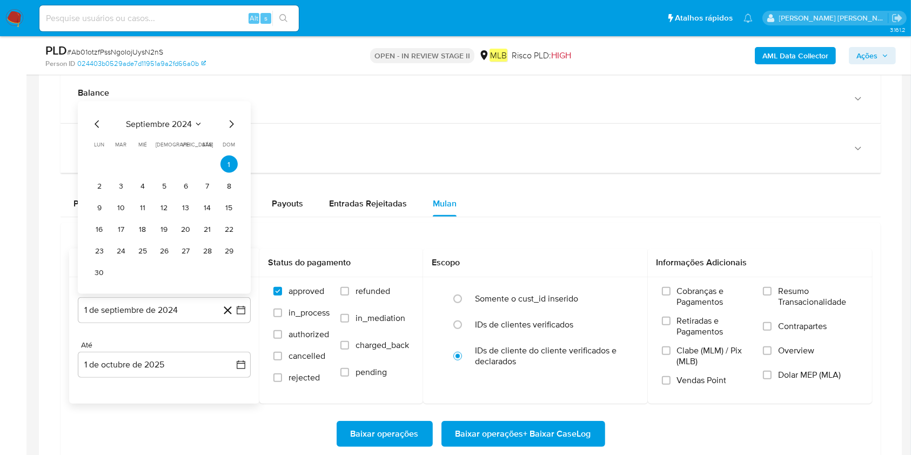
click at [182, 124] on span "septiembre 2024" at bounding box center [159, 124] width 66 height 11
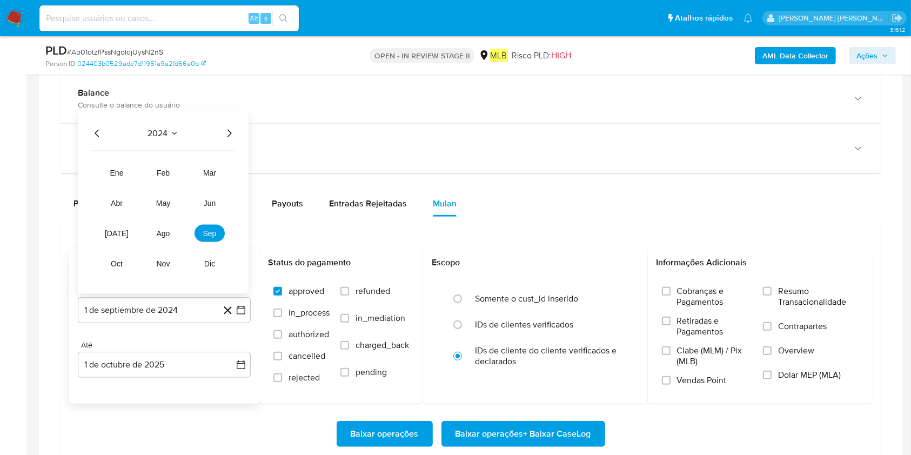
click at [233, 133] on icon "Año siguiente" at bounding box center [229, 133] width 13 height 13
click at [169, 235] on span "ago" at bounding box center [164, 233] width 14 height 9
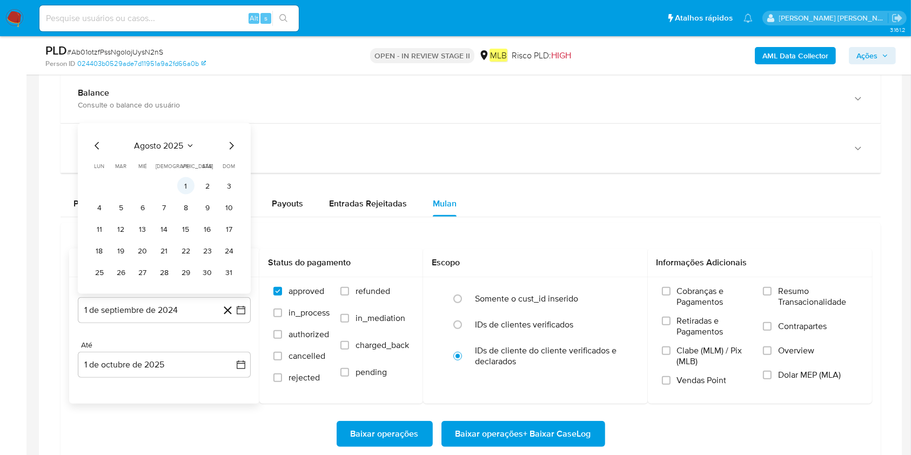
click at [193, 179] on td "1" at bounding box center [185, 185] width 17 height 17
click at [190, 179] on button "1" at bounding box center [185, 185] width 17 height 17
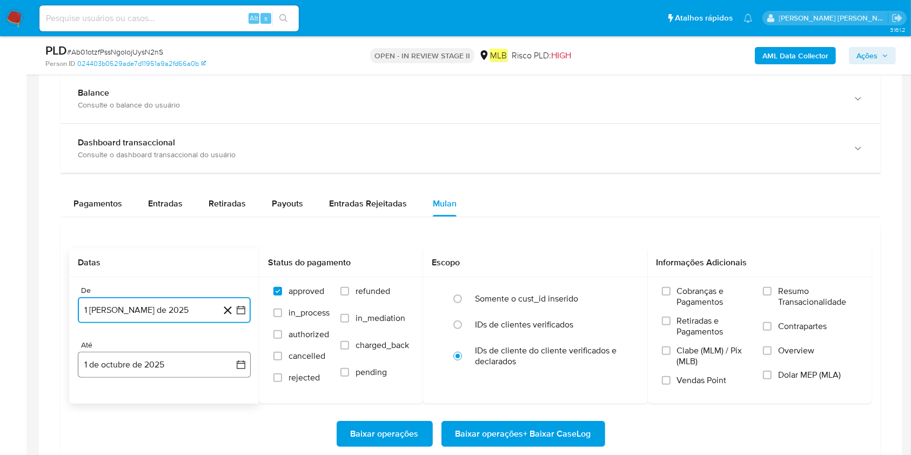
click at [156, 340] on button "1 de octubre de 2025" at bounding box center [164, 365] width 173 height 26
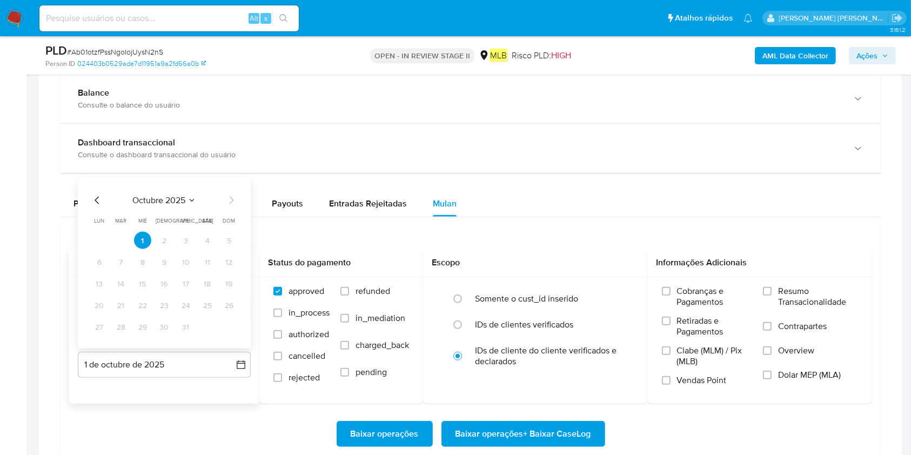
click at [95, 200] on icon "Mes anterior" at bounding box center [97, 201] width 4 height 8
click at [124, 329] on button "30" at bounding box center [120, 326] width 17 height 17
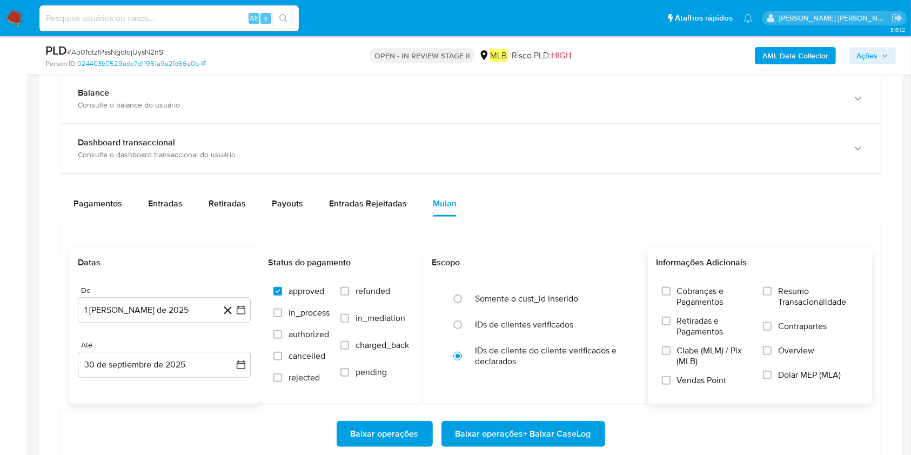
click at [683, 298] on span "Resumo Transacionalidade" at bounding box center [818, 297] width 80 height 22
click at [683, 296] on input "Resumo Transacionalidade" at bounding box center [767, 291] width 9 height 9
click at [473, 340] on span "Baixar operações + Baixar CaseLog" at bounding box center [524, 434] width 136 height 24
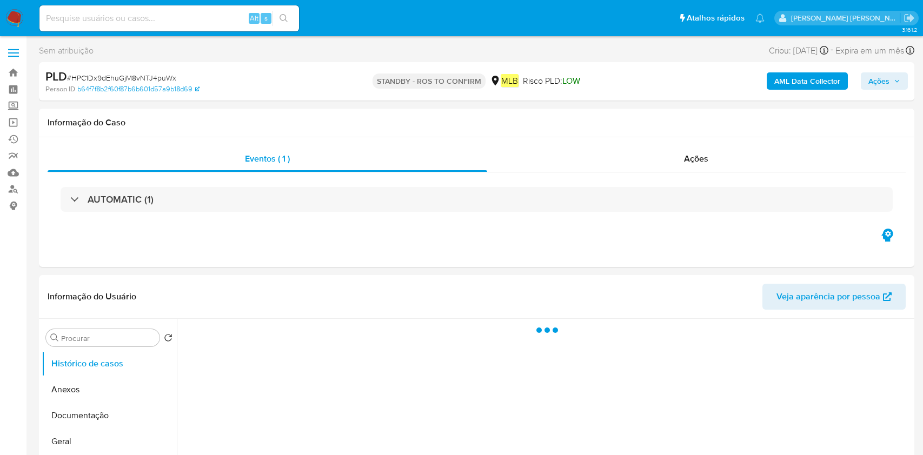
select select "10"
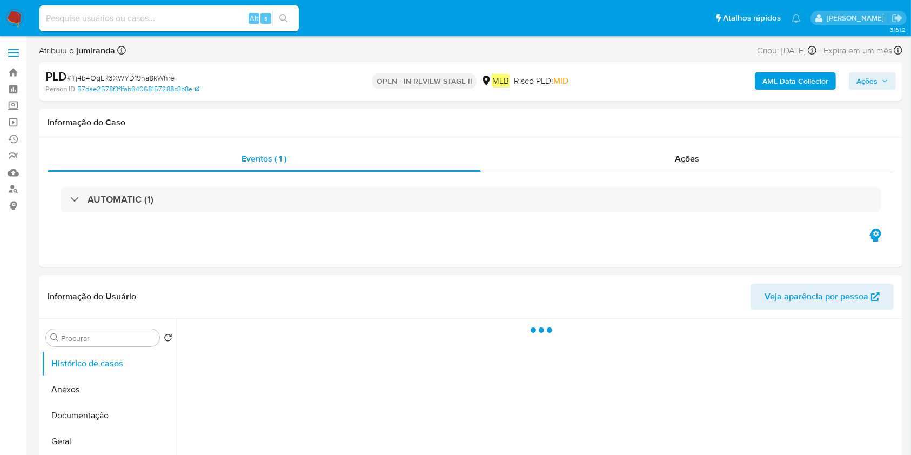
select select "10"
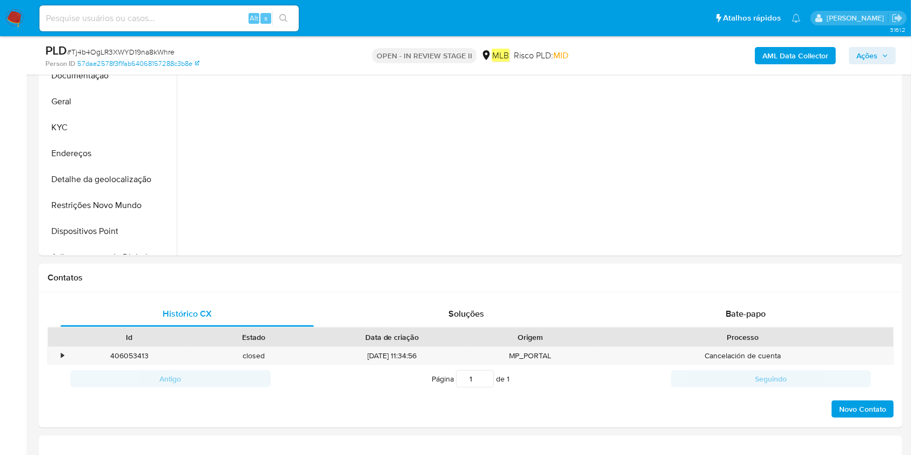
scroll to position [432, 0]
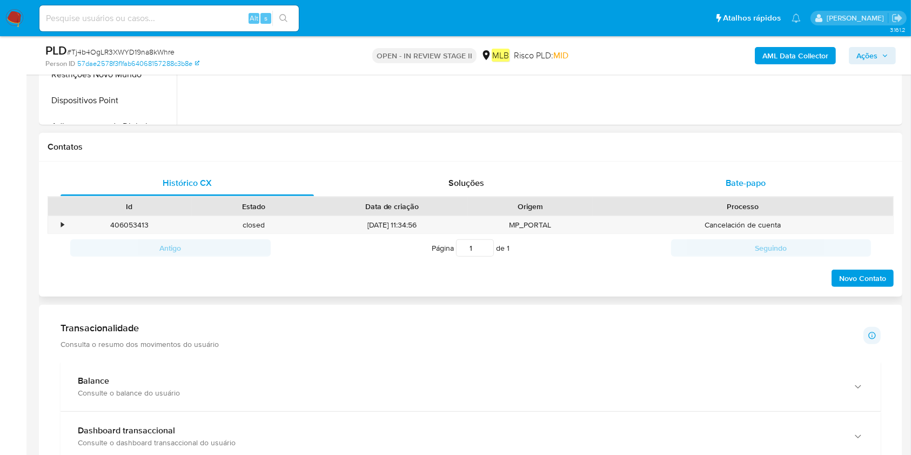
click at [740, 172] on div "Bate-papo" at bounding box center [745, 183] width 253 height 26
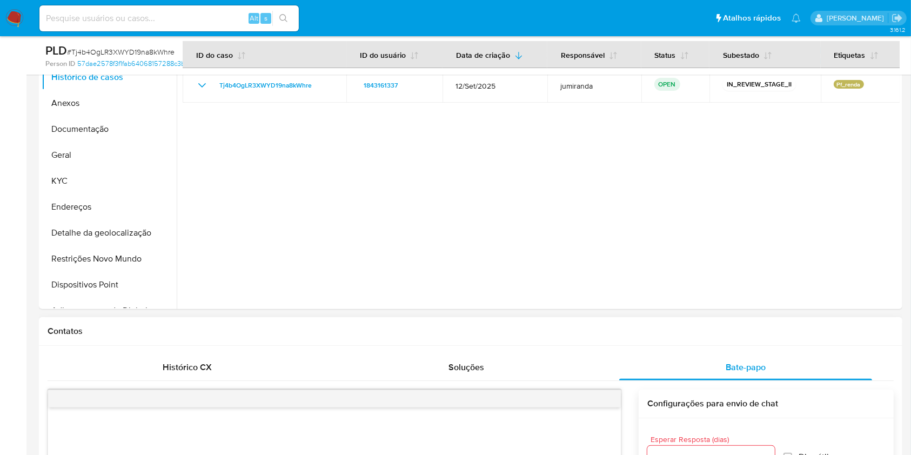
scroll to position [216, 0]
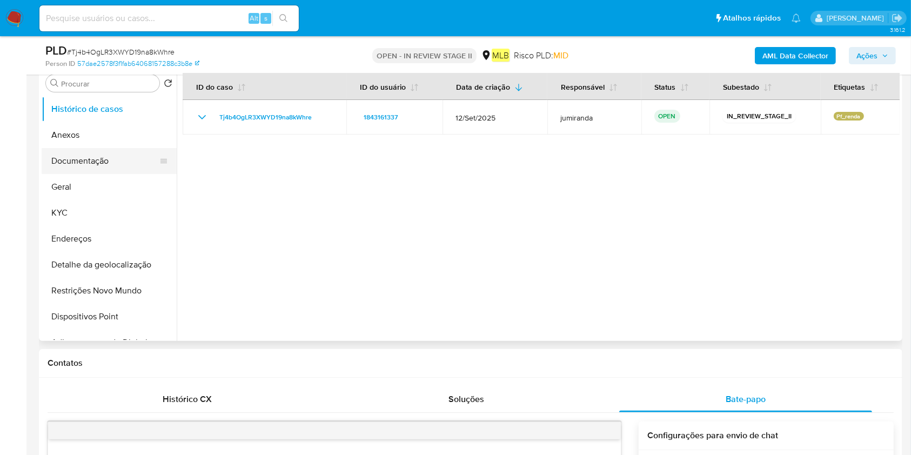
click at [99, 162] on button "Documentação" at bounding box center [105, 161] width 126 height 26
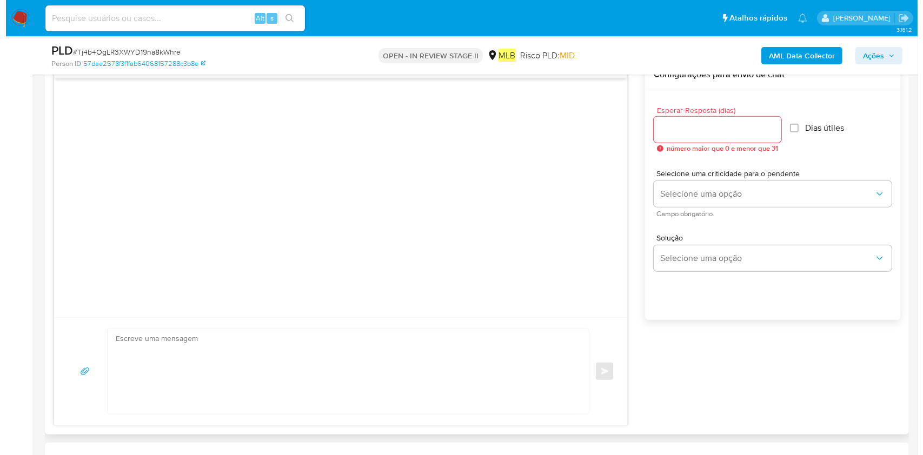
scroll to position [504, 0]
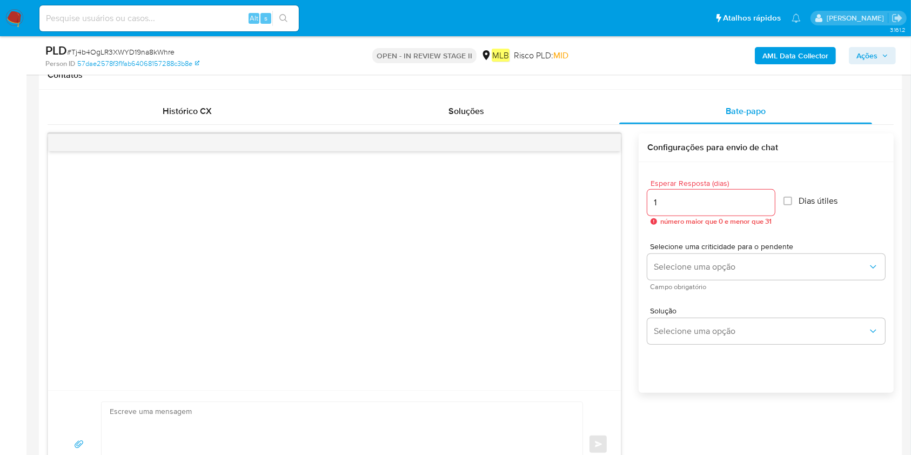
click at [767, 199] on input "1" at bounding box center [711, 203] width 128 height 14
click at [767, 199] on input "2" at bounding box center [709, 203] width 124 height 14
type input "3"
click at [767, 199] on input "3" at bounding box center [709, 203] width 124 height 14
click at [784, 203] on input "Dias útiles" at bounding box center [784, 201] width 9 height 9
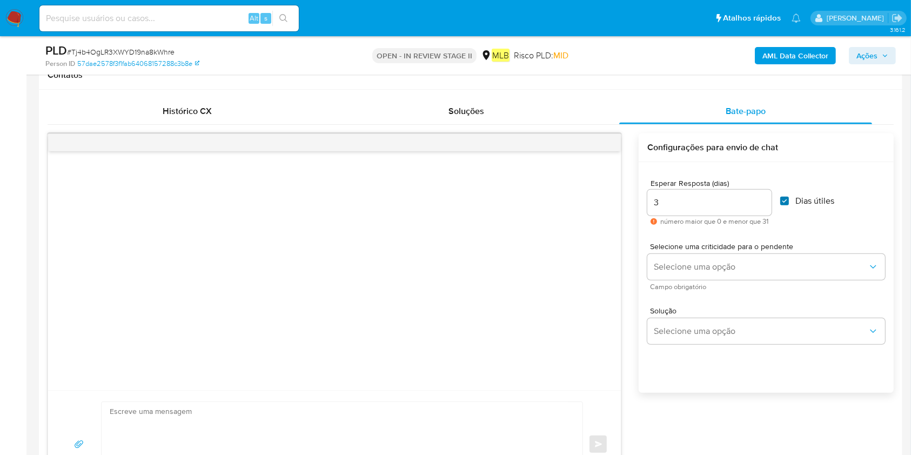
checkbox input "true"
click at [747, 252] on div "Selecione uma criticidade para o pendente Selecione uma opção Campo obrigatório" at bounding box center [766, 266] width 238 height 47
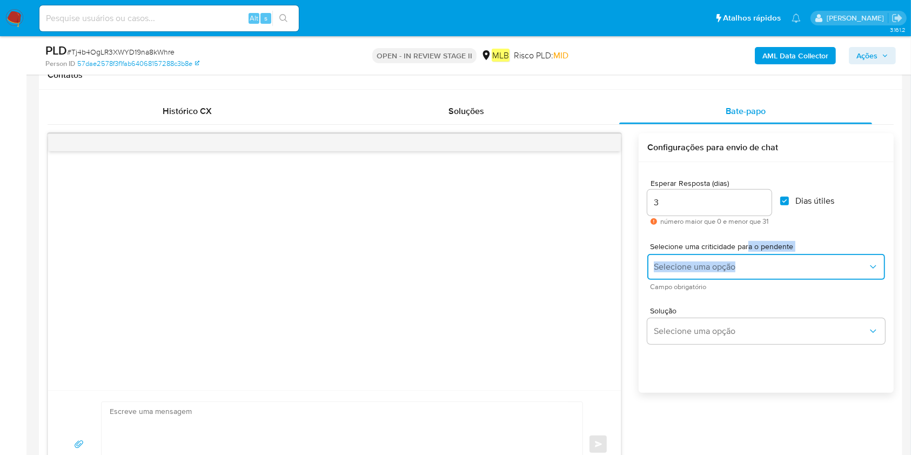
click at [744, 262] on span "Selecione uma opção" at bounding box center [761, 267] width 214 height 11
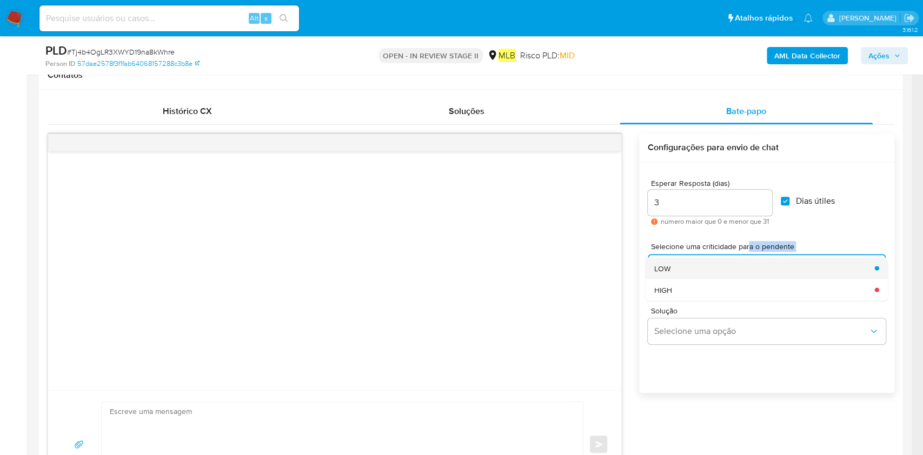
click at [723, 275] on div "LOW" at bounding box center [761, 268] width 214 height 22
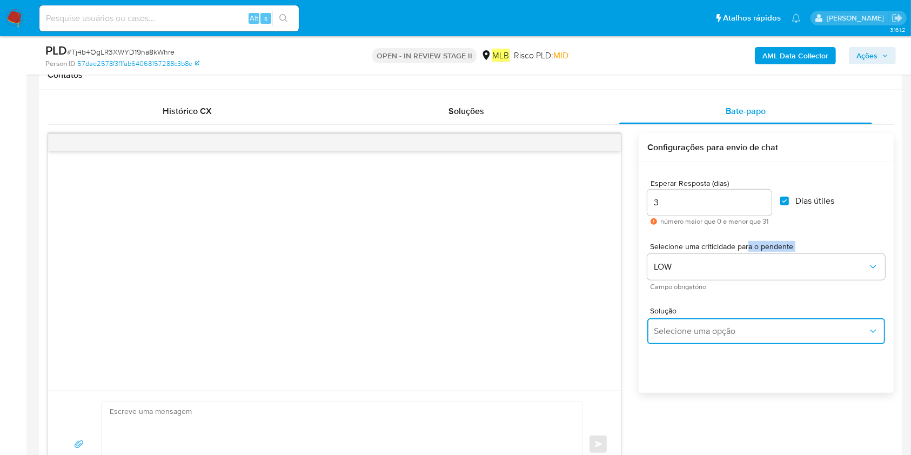
click at [692, 331] on span "Selecione uma opção" at bounding box center [761, 331] width 214 height 11
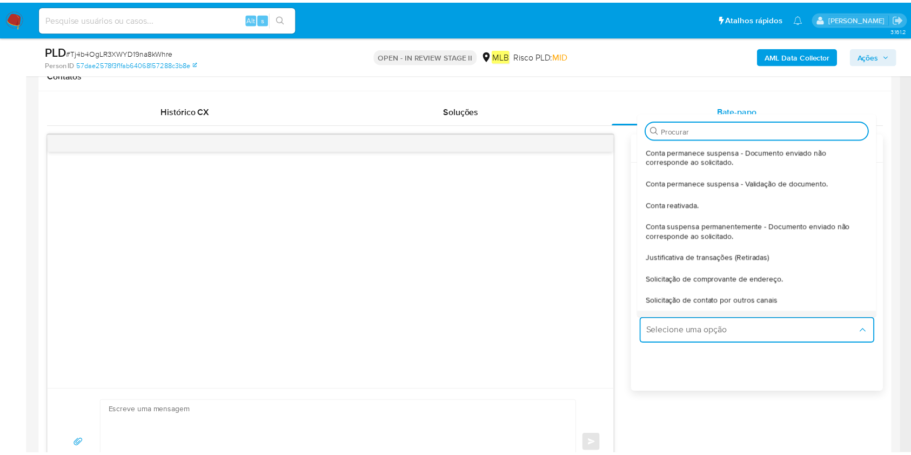
scroll to position [90, 0]
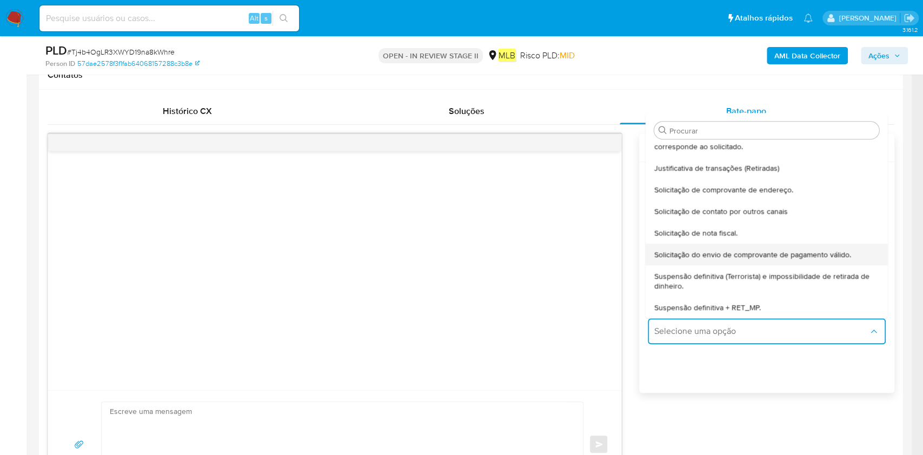
click at [757, 254] on span "Solicitação do envio de comprovante de pagamento válido." at bounding box center [752, 255] width 197 height 10
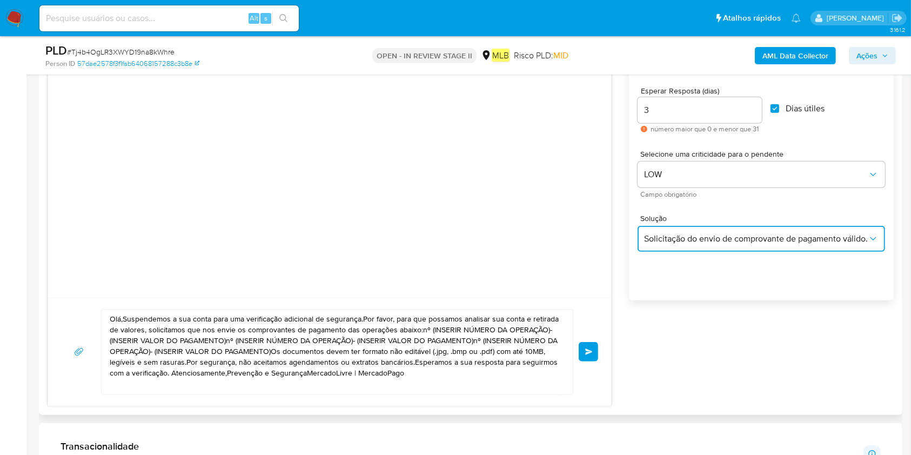
scroll to position [649, 0]
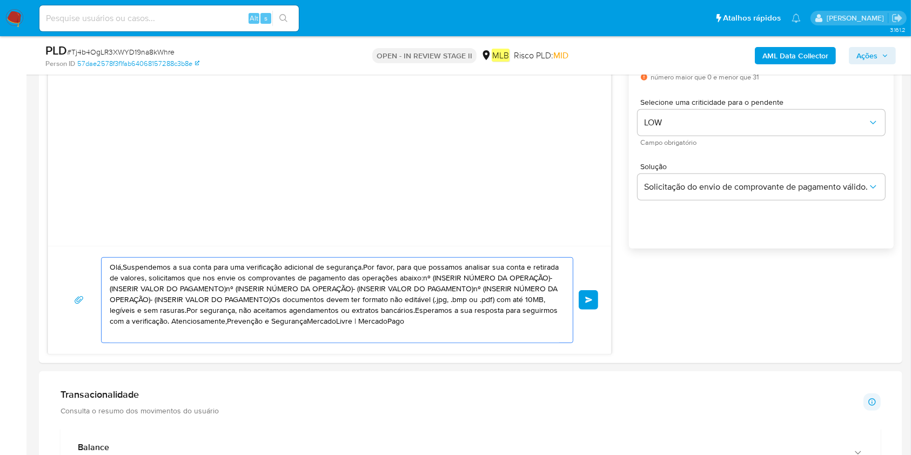
drag, startPoint x: 443, startPoint y: 324, endPoint x: 0, endPoint y: 212, distance: 457.1
click at [0, 212] on section "Bandeja Painel Screening Pesquisa em Listas Watchlist Ferramentas Operações em …" at bounding box center [455, 434] width 911 height 2167
paste textarea "! Estamos realizando uma verificação adicional de segurança em contas de usuári…"
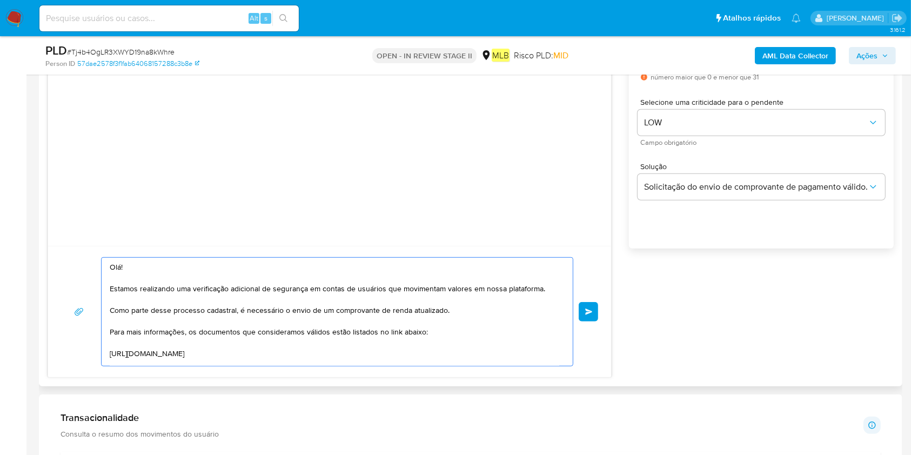
scroll to position [172, 0]
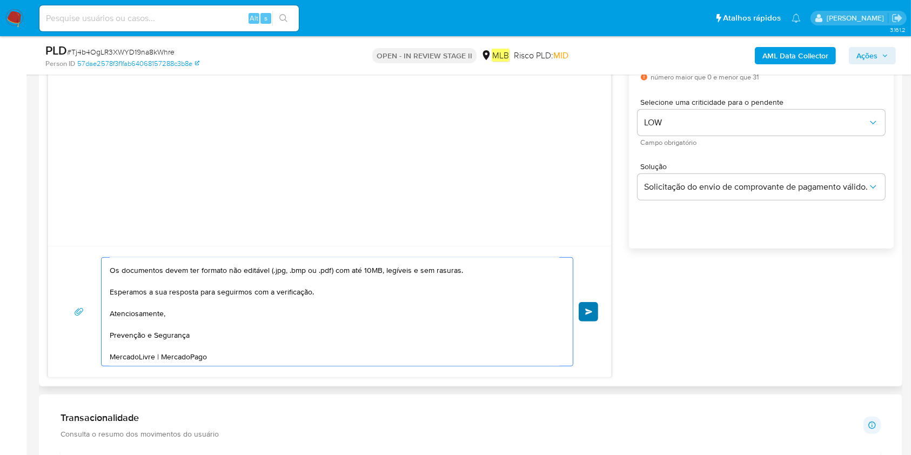
type textarea "Olá! Estamos realizando uma verificação adicional de segurança em contas de usu…"
click at [591, 314] on button "common.send" at bounding box center [588, 311] width 19 height 19
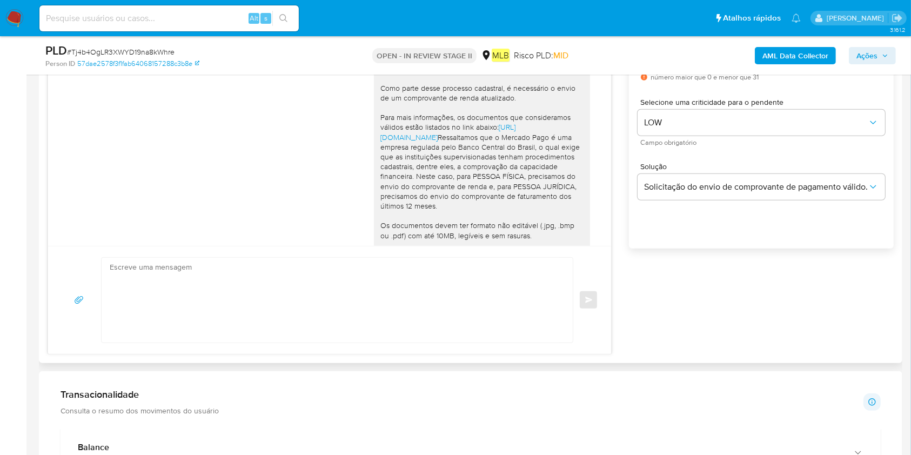
scroll to position [117, 0]
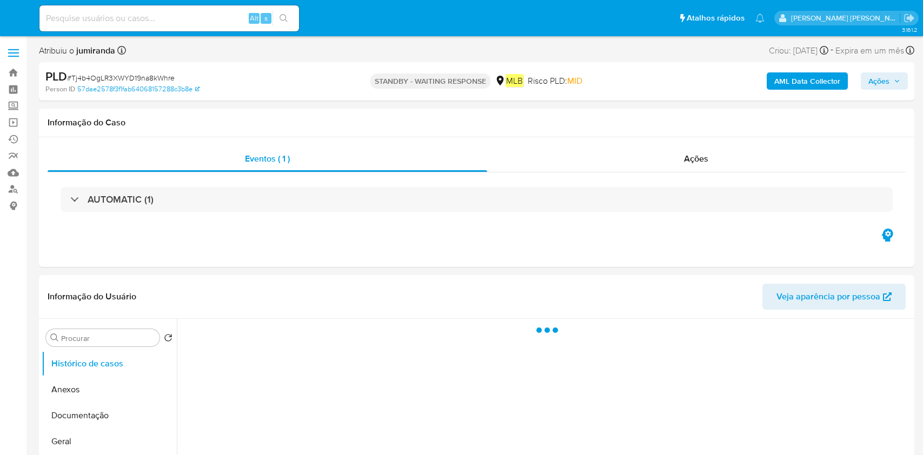
select select "10"
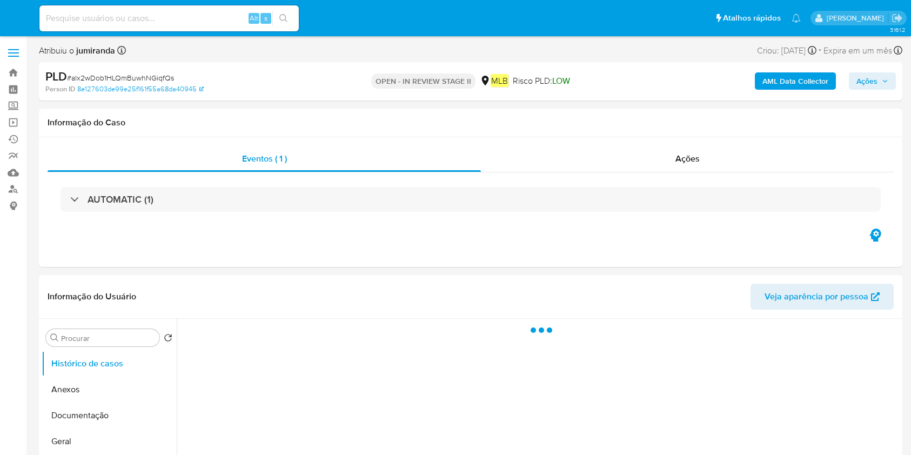
select select "10"
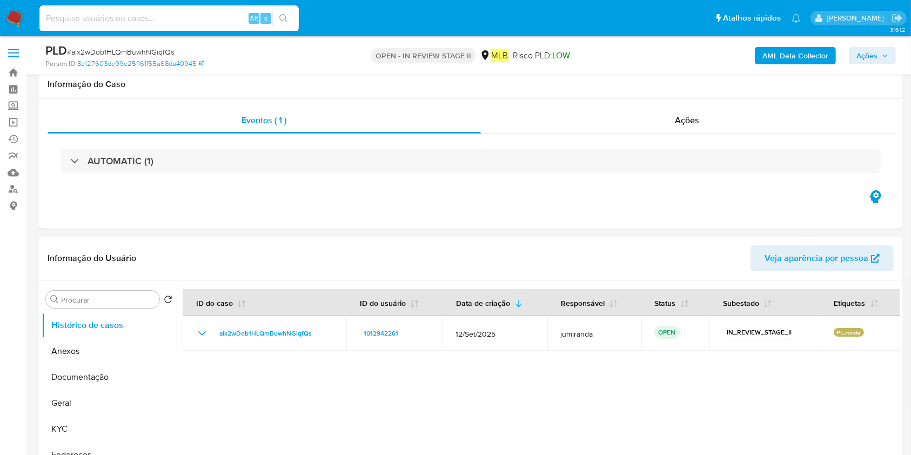
scroll to position [216, 0]
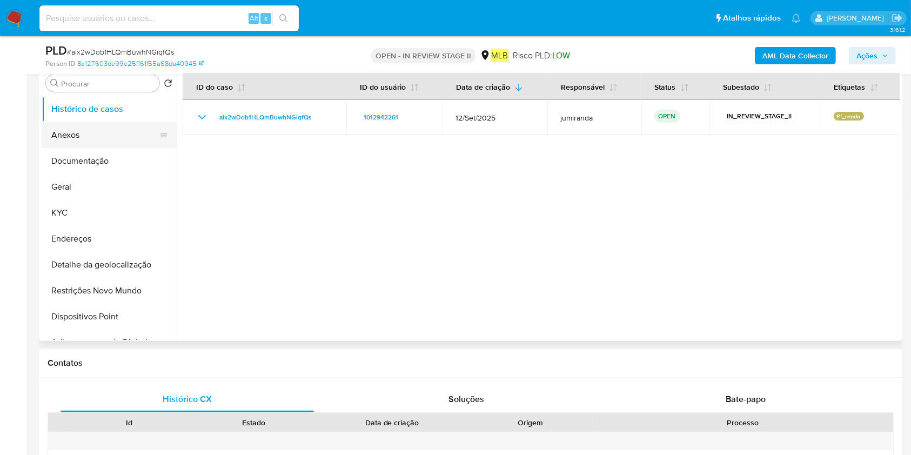
click at [128, 129] on button "Anexos" at bounding box center [105, 135] width 126 height 26
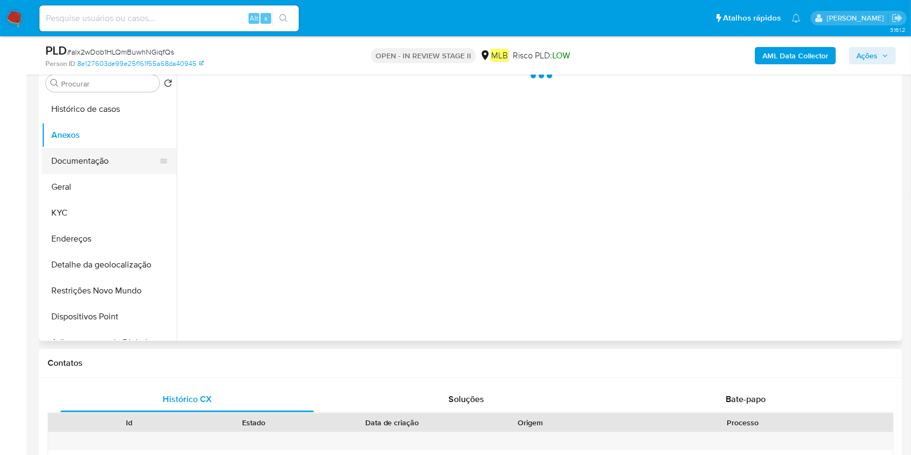
click at [115, 154] on button "Documentação" at bounding box center [105, 161] width 126 height 26
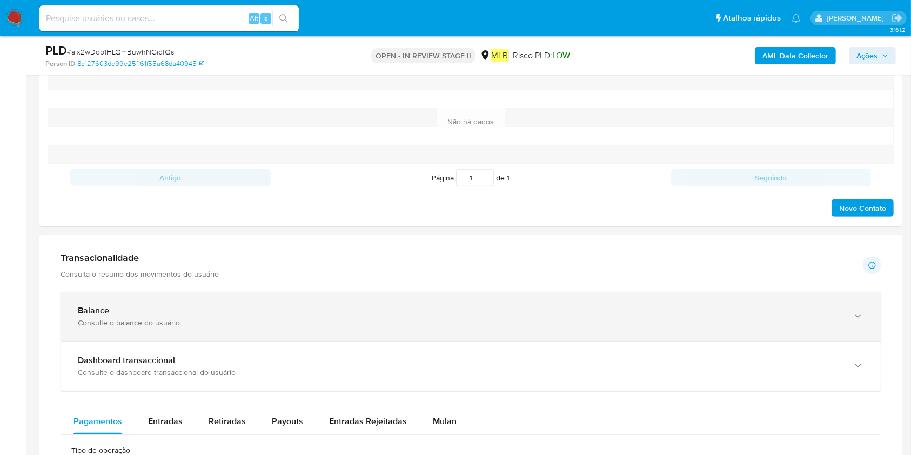
scroll to position [360, 0]
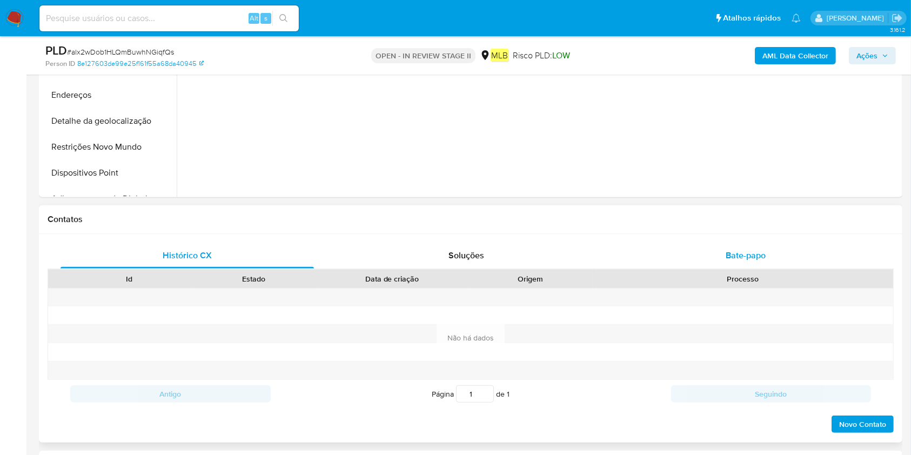
click at [713, 255] on div "Bate-papo" at bounding box center [745, 256] width 253 height 26
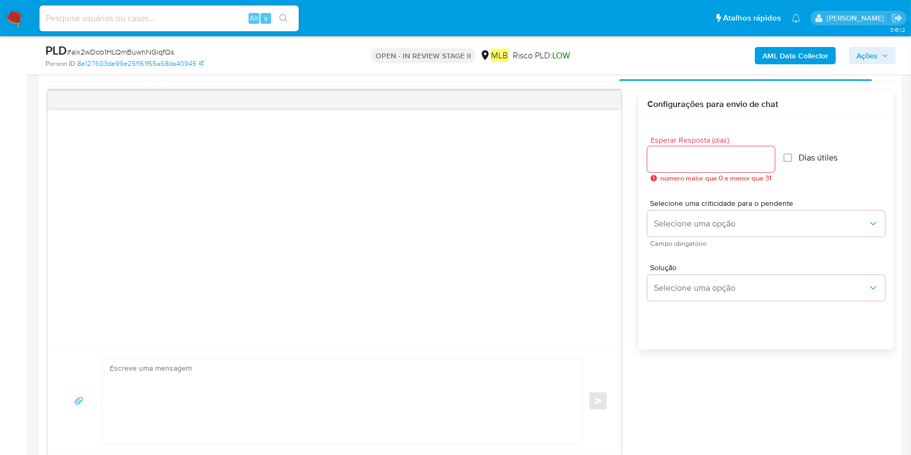
scroll to position [576, 0]
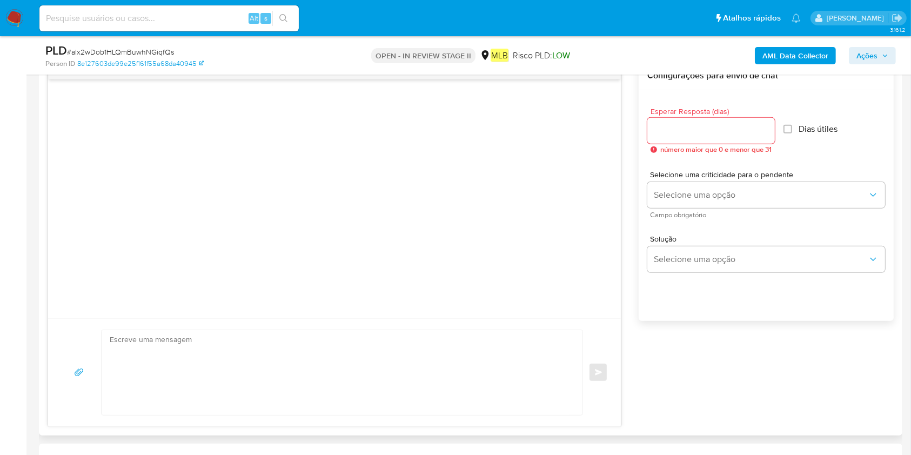
click at [359, 365] on textarea at bounding box center [339, 372] width 459 height 85
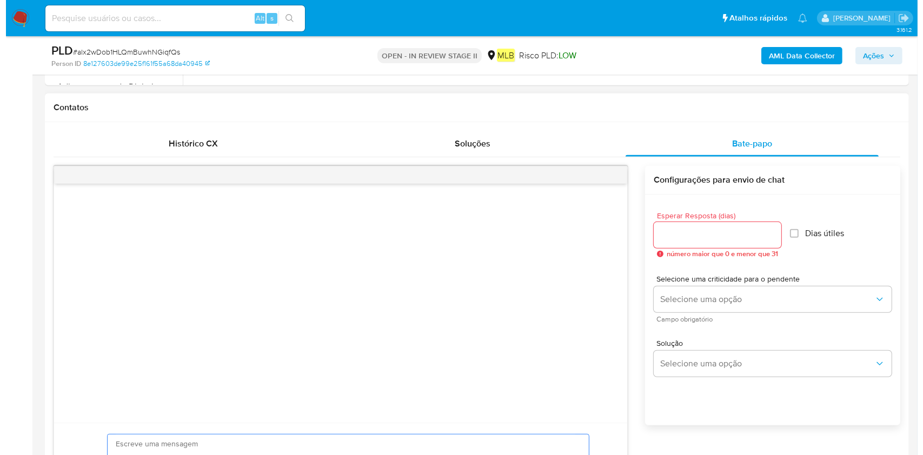
scroll to position [432, 0]
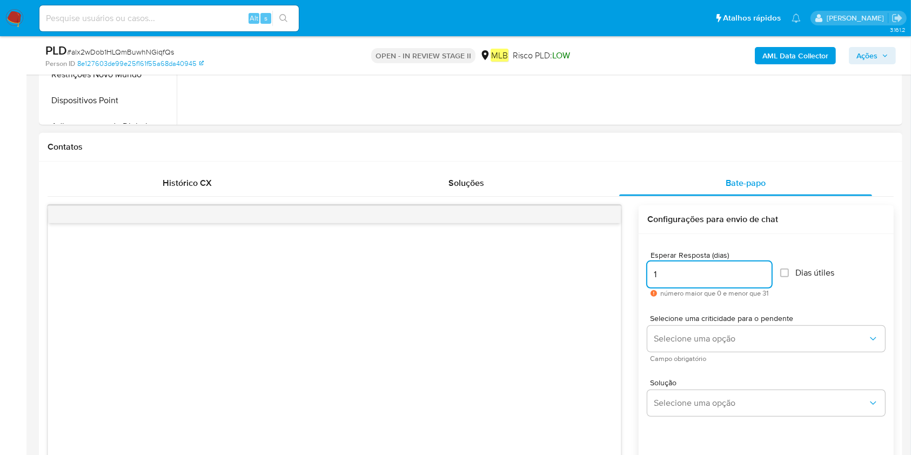
click at [769, 270] on input "1" at bounding box center [709, 275] width 124 height 14
click at [765, 269] on input "2" at bounding box center [709, 275] width 124 height 14
type input "3"
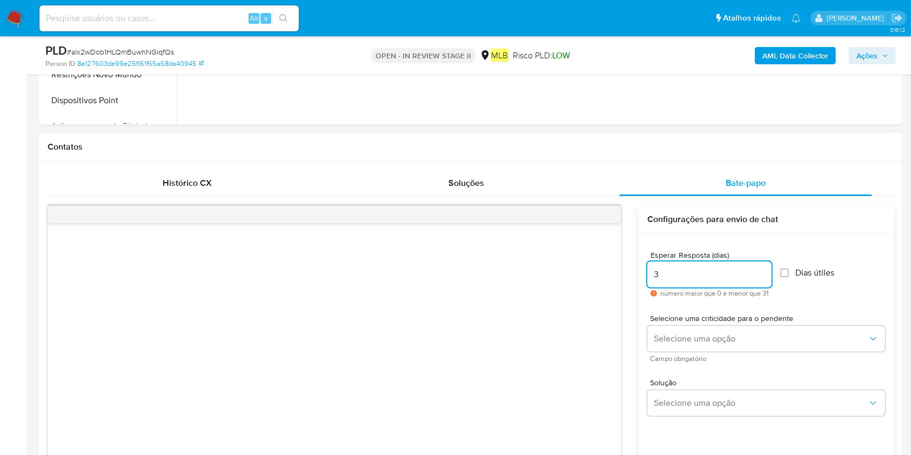
click at [765, 269] on input "3" at bounding box center [709, 275] width 124 height 14
click at [789, 270] on input "Dias útiles" at bounding box center [784, 273] width 9 height 9
checkbox input "true"
click at [733, 354] on div "Selecione uma criticidade para o pendente Selecione uma opção Campo obrigatório" at bounding box center [766, 338] width 238 height 47
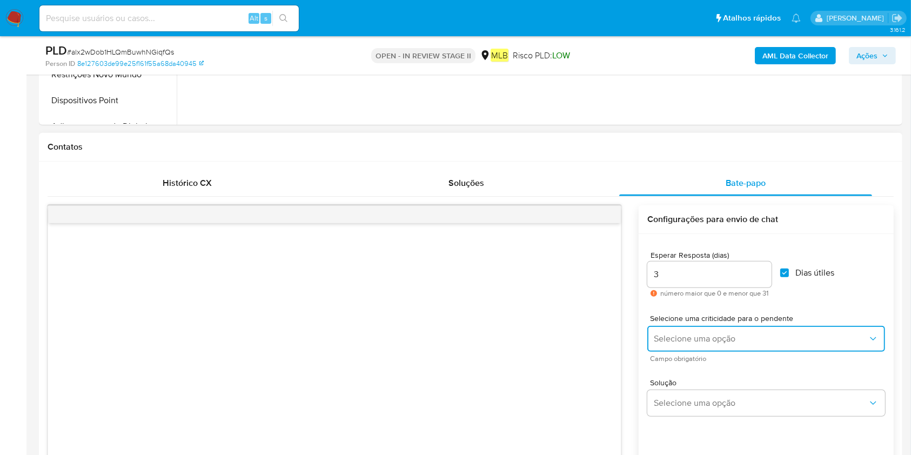
click at [734, 343] on span "Selecione uma opção" at bounding box center [761, 338] width 214 height 11
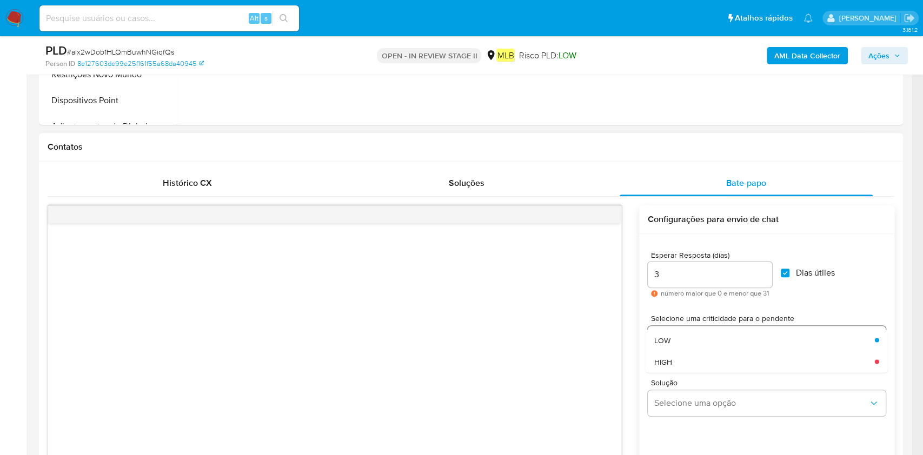
click at [729, 348] on div "LOW" at bounding box center [761, 340] width 214 height 22
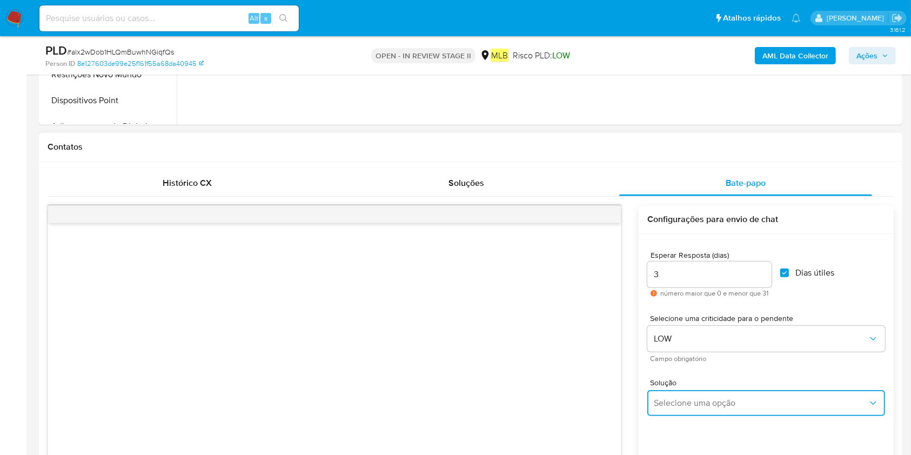
click at [718, 409] on button "Selecione uma opção" at bounding box center [766, 403] width 238 height 26
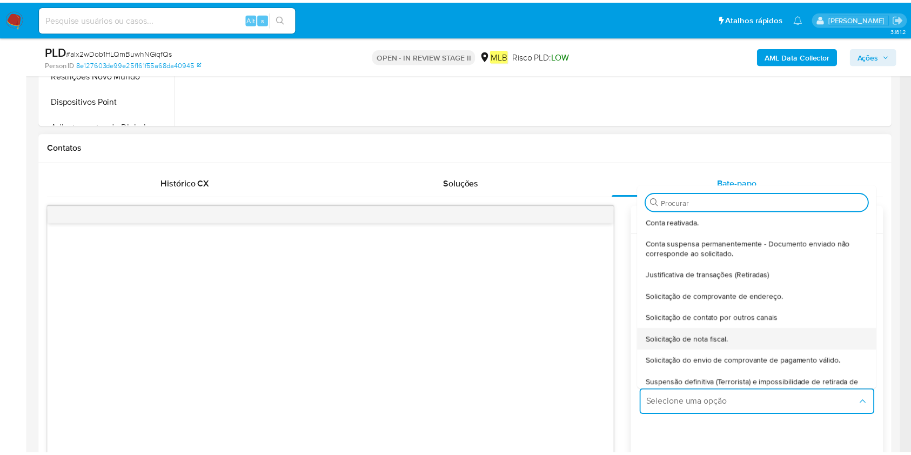
scroll to position [90, 0]
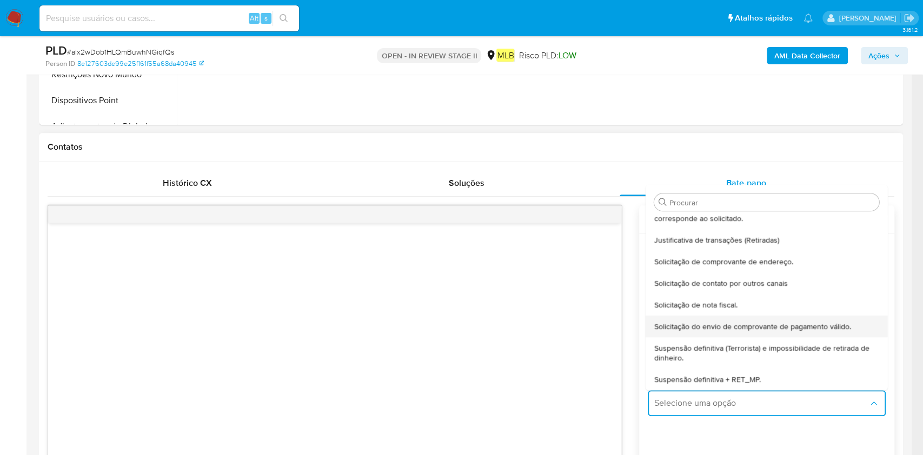
click at [792, 328] on span "Solicitação do envio de comprovante de pagamento válido." at bounding box center [752, 327] width 197 height 10
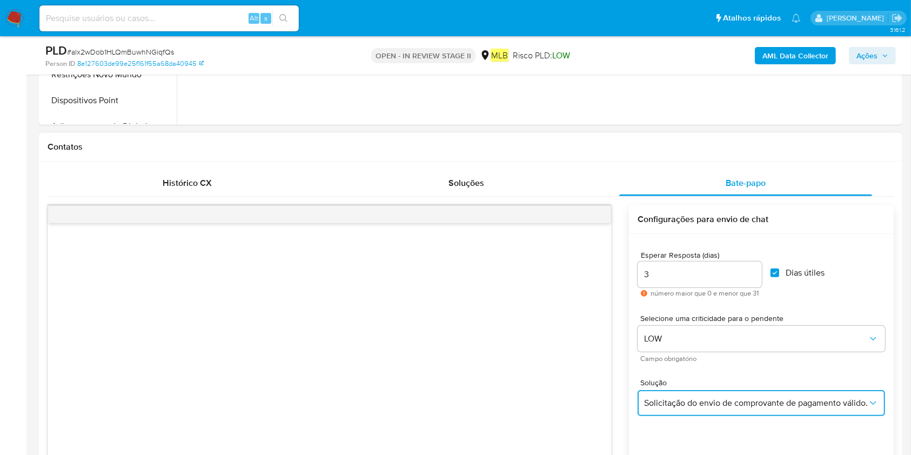
scroll to position [649, 0]
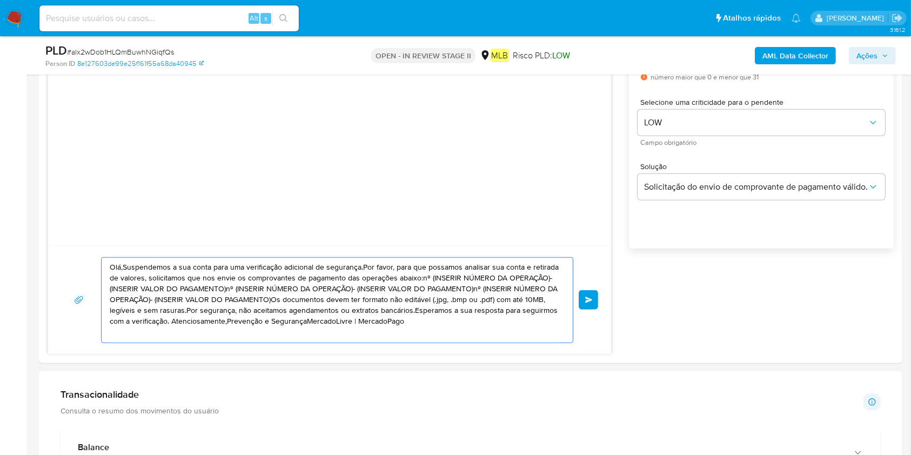
drag, startPoint x: 469, startPoint y: 328, endPoint x: 6, endPoint y: 235, distance: 472.0
click at [0, 236] on section "Bandeja Painel Screening Pesquisa em Listas Watchlist Ferramentas Operações em …" at bounding box center [455, 442] width 911 height 2183
paste textarea "! Estamos realizando uma verificação adicional de segurança em contas de usuári…"
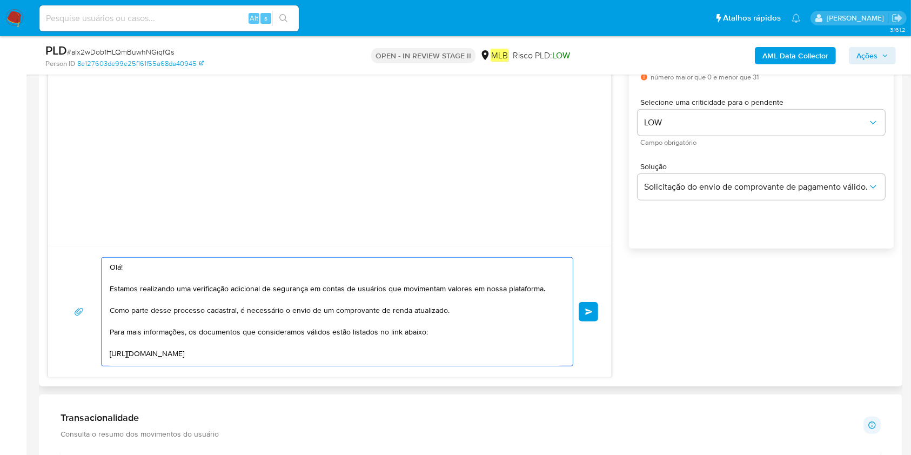
scroll to position [172, 0]
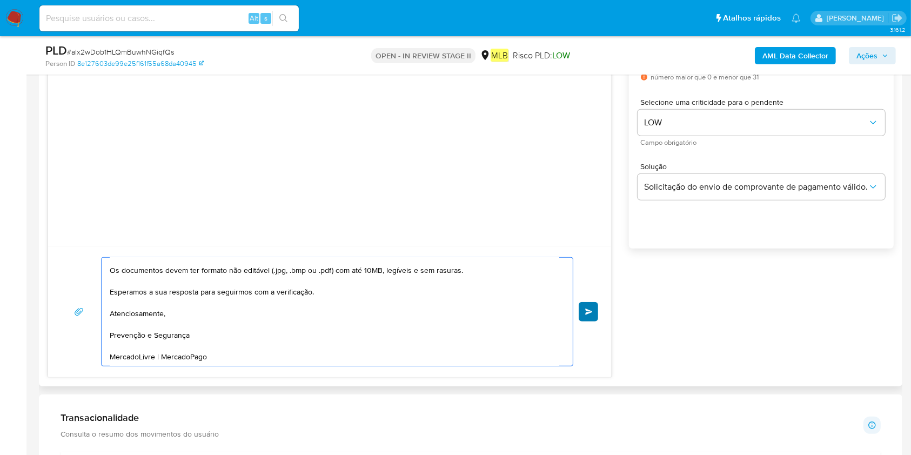
type textarea "Olá! Estamos realizando uma verificação adicional de segurança em contas de usu…"
click at [589, 311] on span "common.send" at bounding box center [589, 312] width 8 height 6
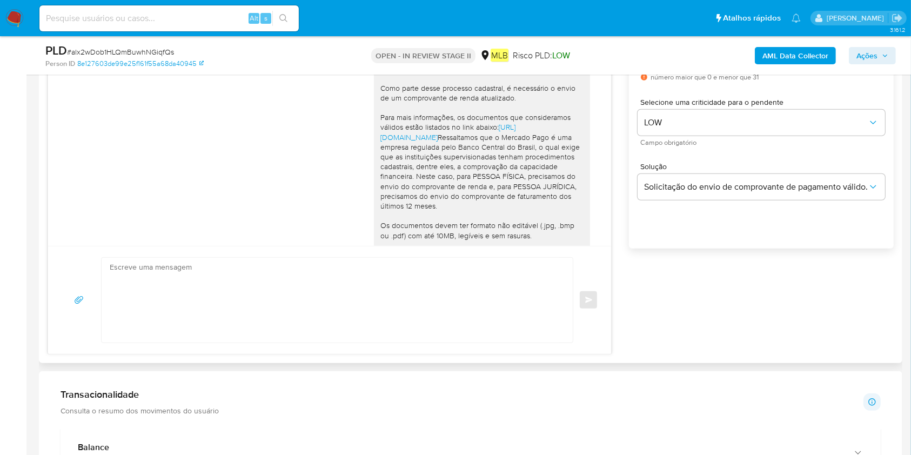
scroll to position [117, 0]
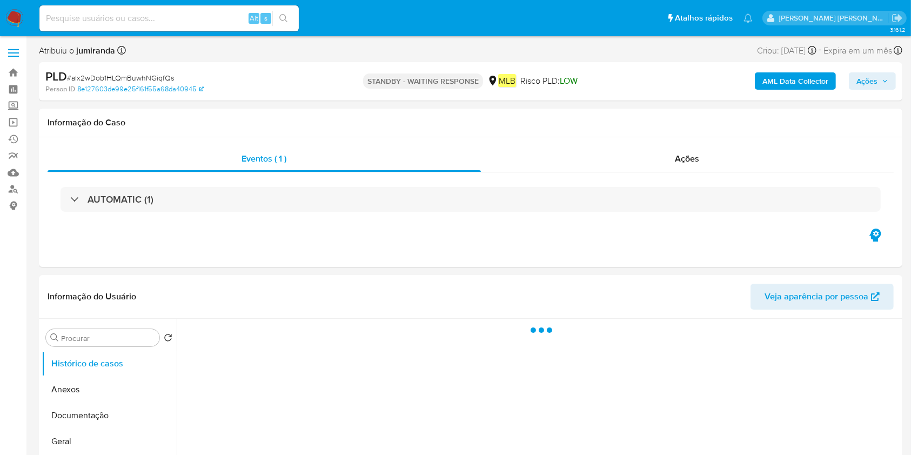
select select "10"
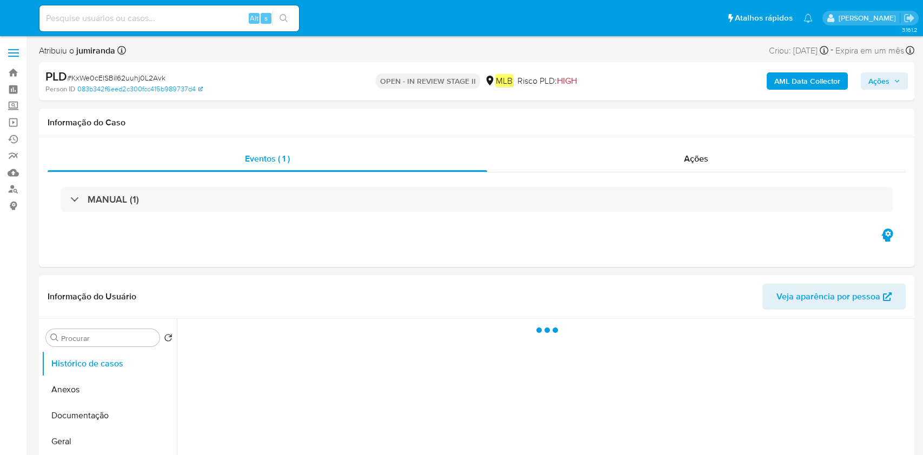
select select "10"
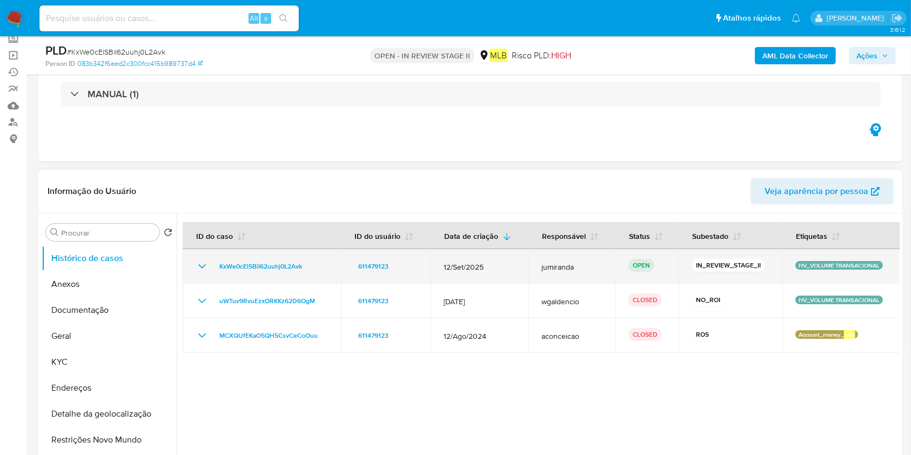
scroll to position [144, 0]
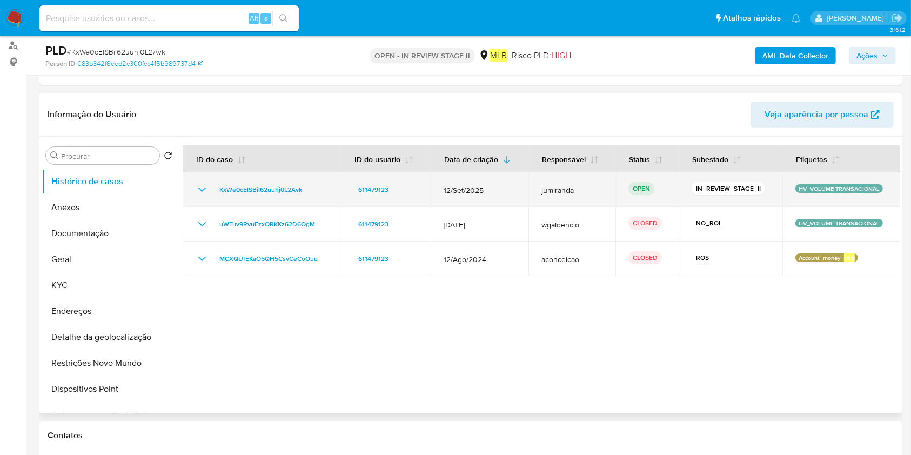
click at [847, 181] on td "HV_VOLUME TRANSACIONAL" at bounding box center [842, 189] width 118 height 35
click at [847, 185] on p "HV_VOLUME TRANSACIONAL" at bounding box center [840, 188] width 88 height 9
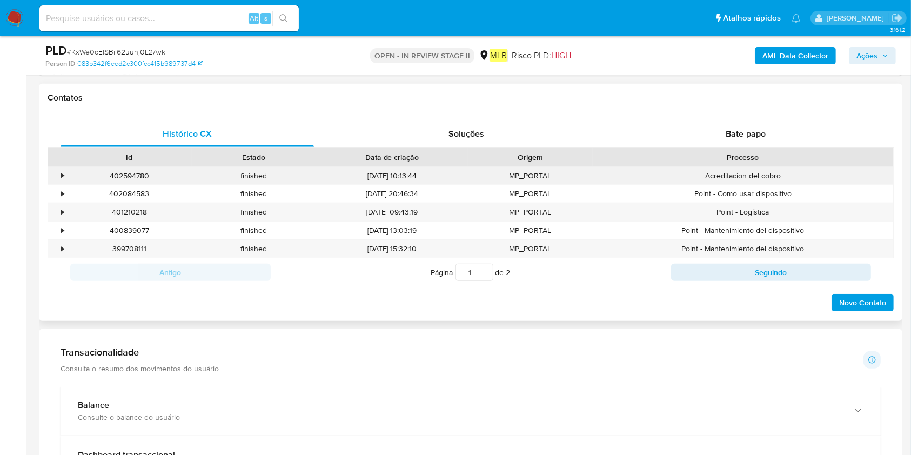
scroll to position [432, 0]
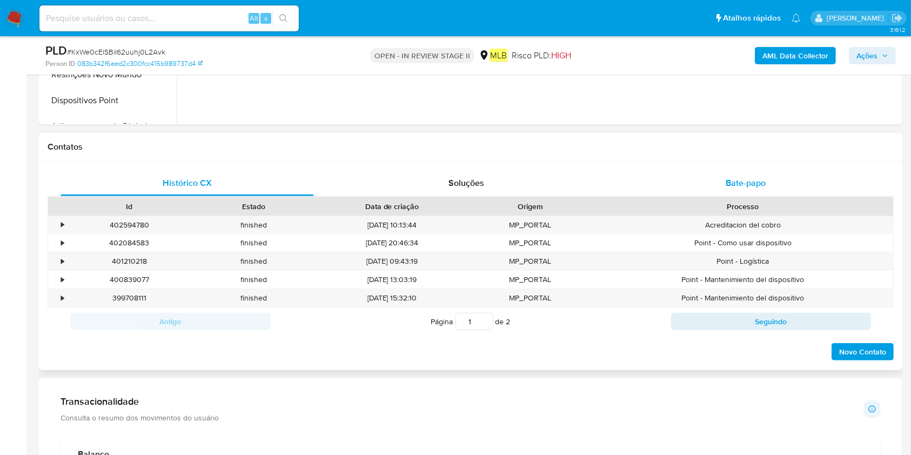
click at [755, 187] on span "Bate-papo" at bounding box center [746, 183] width 40 height 12
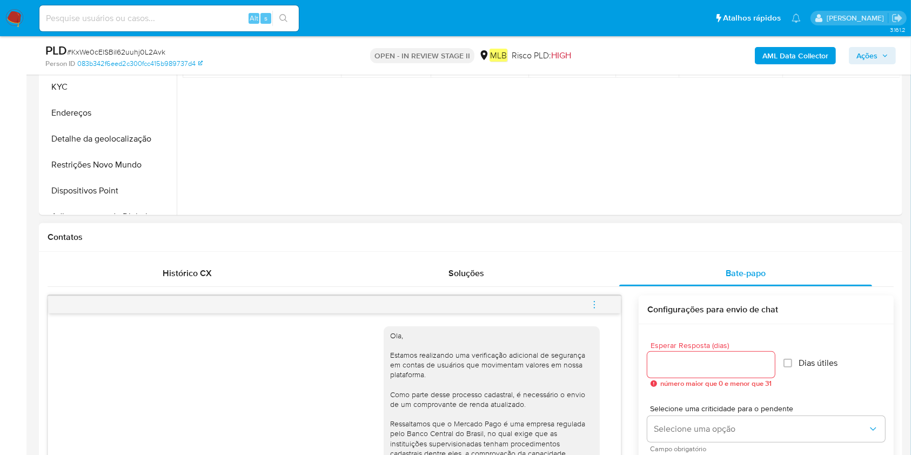
scroll to position [288, 0]
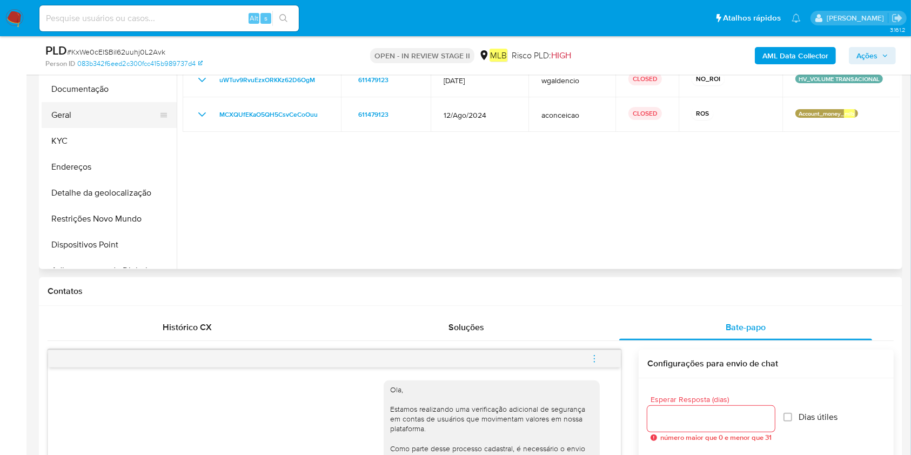
click at [104, 113] on button "Geral" at bounding box center [105, 115] width 126 height 26
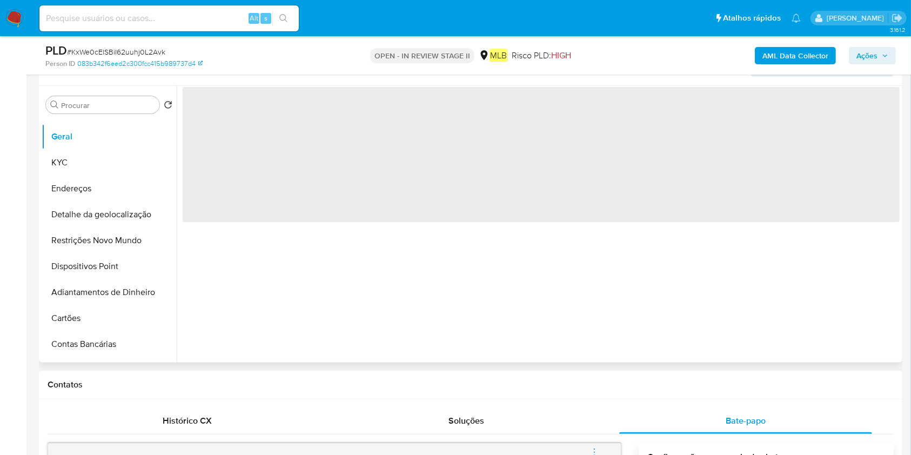
scroll to position [144, 0]
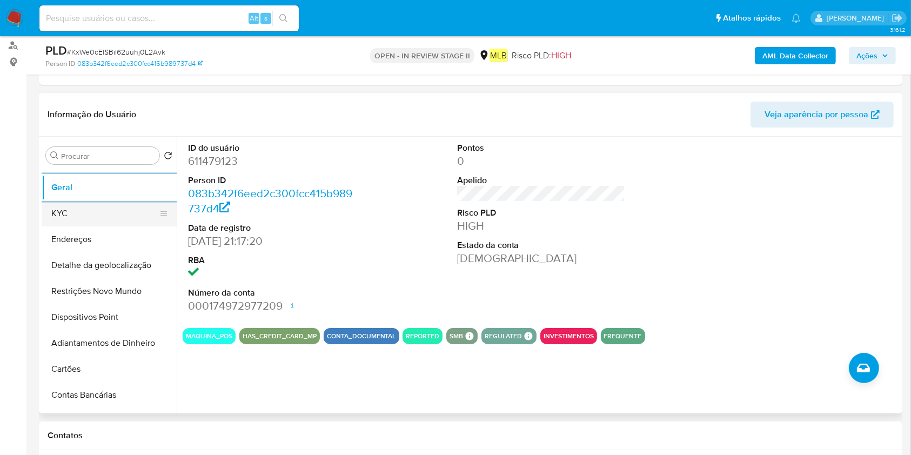
click at [104, 217] on button "KYC" at bounding box center [105, 214] width 126 height 26
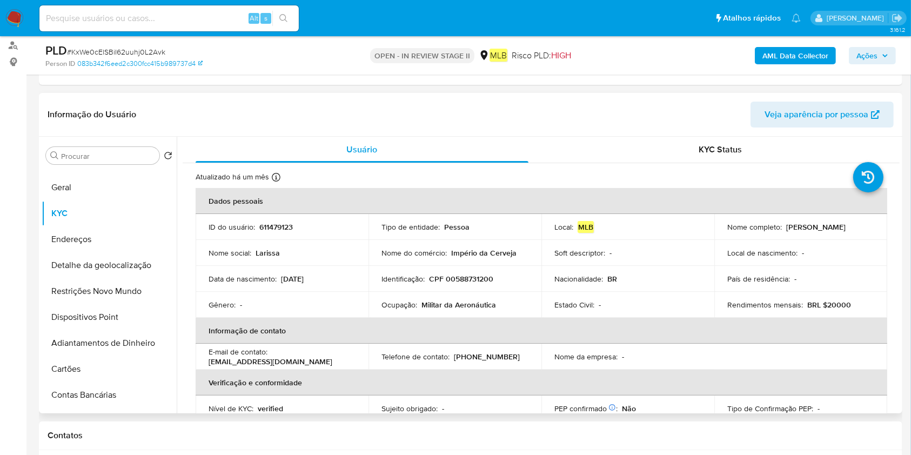
click at [450, 303] on p "Militar da Aeronáutica" at bounding box center [459, 305] width 75 height 10
copy div "Ocupação : Militar da Aeronáutica"
click at [95, 175] on button "Geral" at bounding box center [105, 188] width 126 height 26
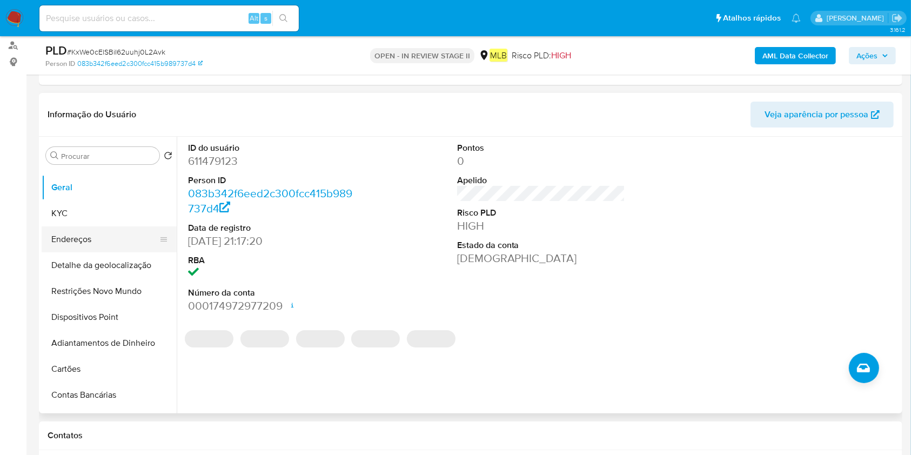
scroll to position [0, 0]
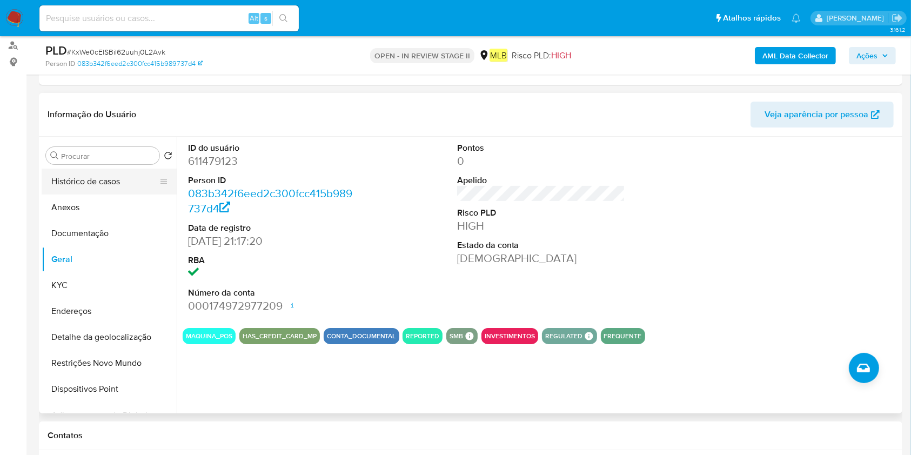
click at [99, 191] on button "Histórico de casos" at bounding box center [105, 182] width 126 height 26
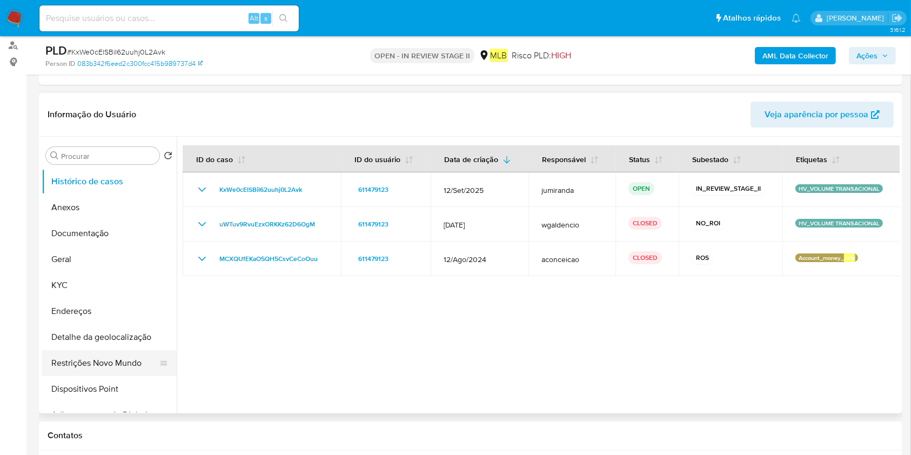
click at [104, 359] on button "Restrições Novo Mundo" at bounding box center [105, 363] width 126 height 26
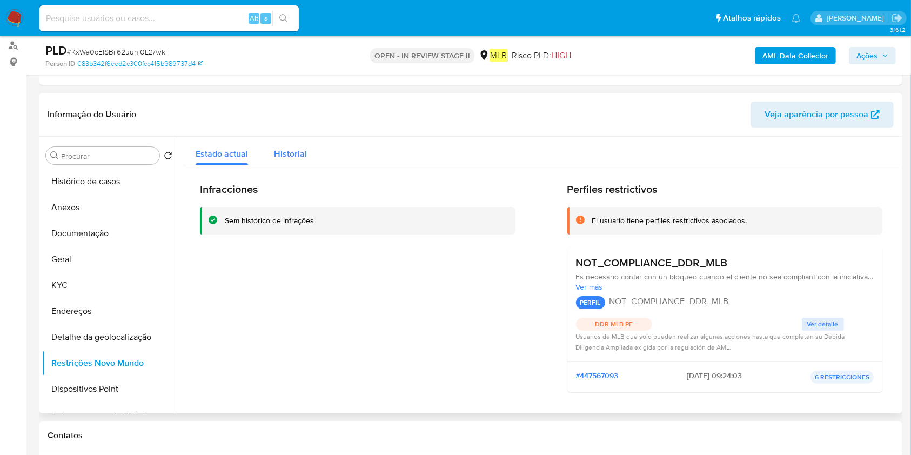
click at [308, 153] on button "Historial" at bounding box center [290, 151] width 59 height 29
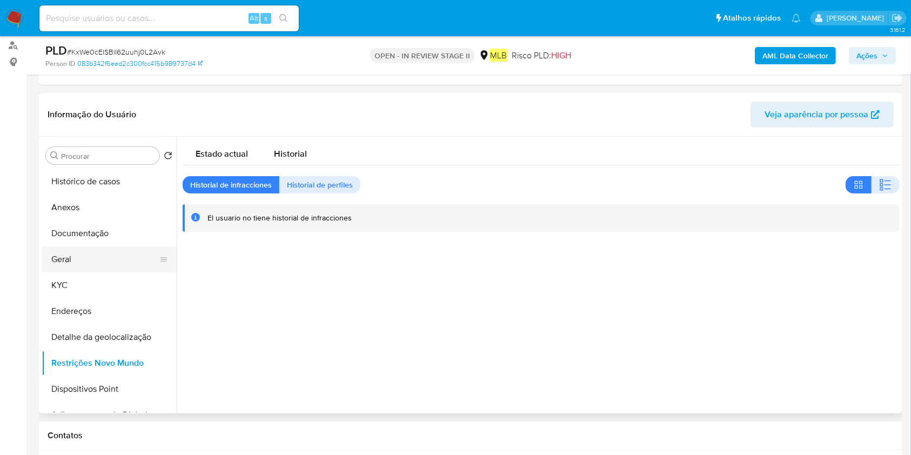
click at [118, 248] on button "Geral" at bounding box center [105, 259] width 126 height 26
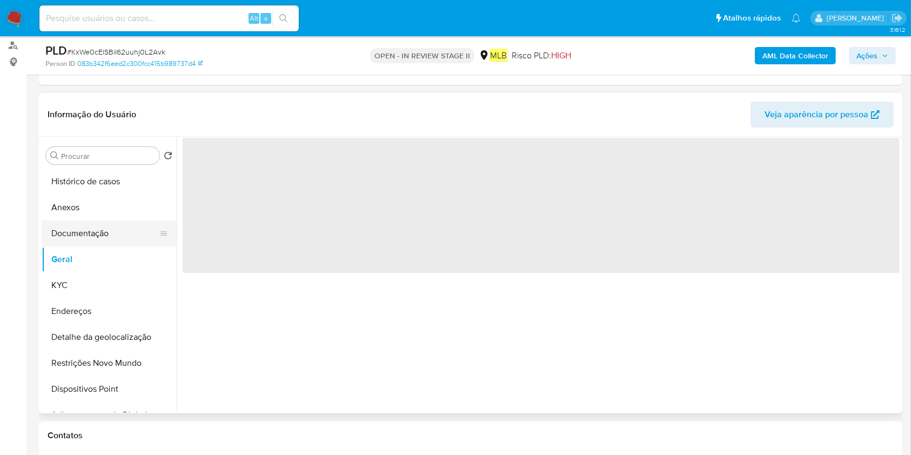
click at [118, 237] on button "Documentação" at bounding box center [105, 234] width 126 height 26
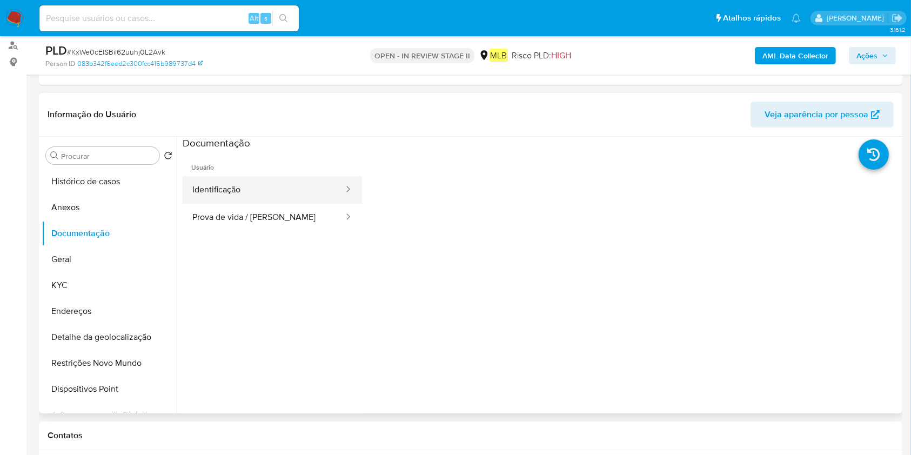
click at [300, 199] on button "Identificação" at bounding box center [264, 190] width 162 height 28
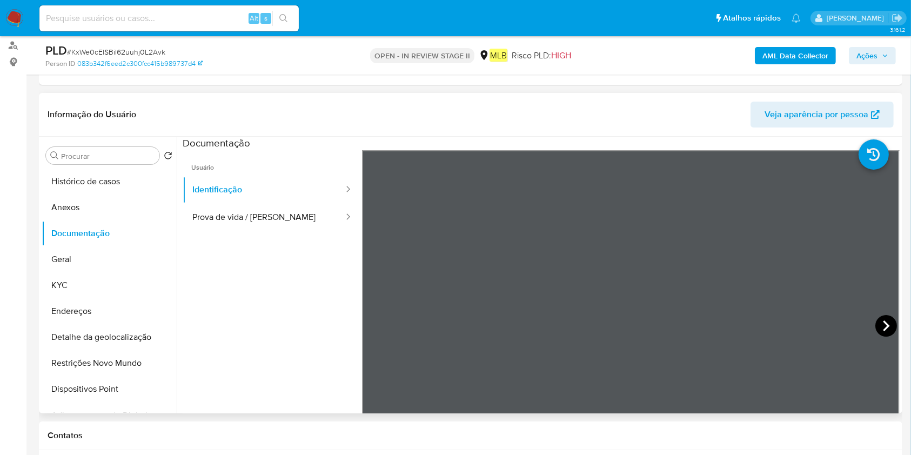
click at [887, 324] on icon at bounding box center [887, 326] width 22 height 22
click at [278, 219] on button "Prova de vida / Selfie" at bounding box center [264, 218] width 162 height 28
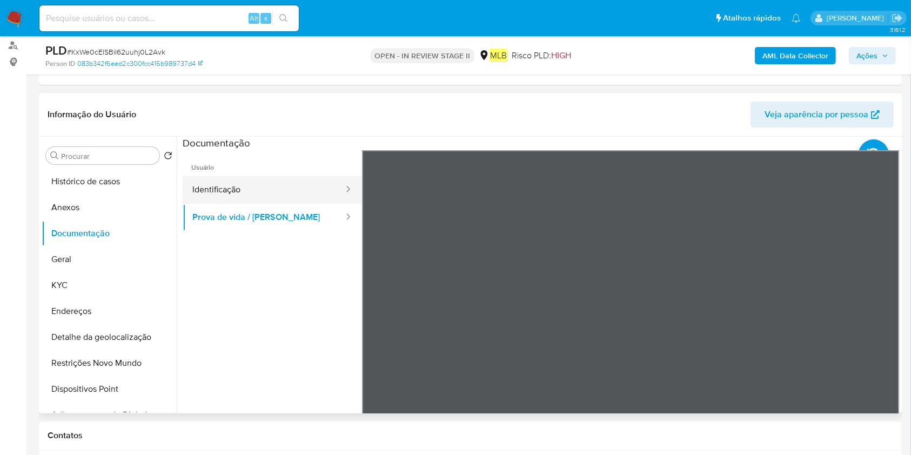
click at [246, 193] on button "Identificação" at bounding box center [264, 190] width 162 height 28
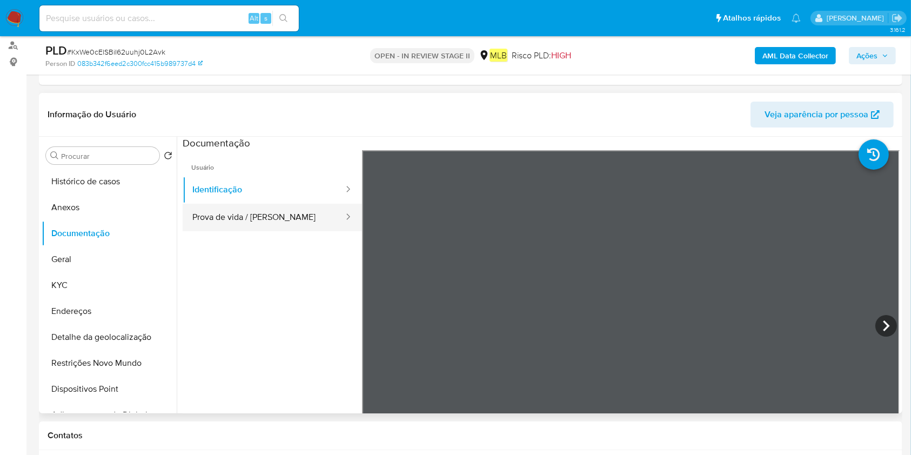
click at [256, 218] on button "Prova de vida / Selfie" at bounding box center [264, 218] width 162 height 28
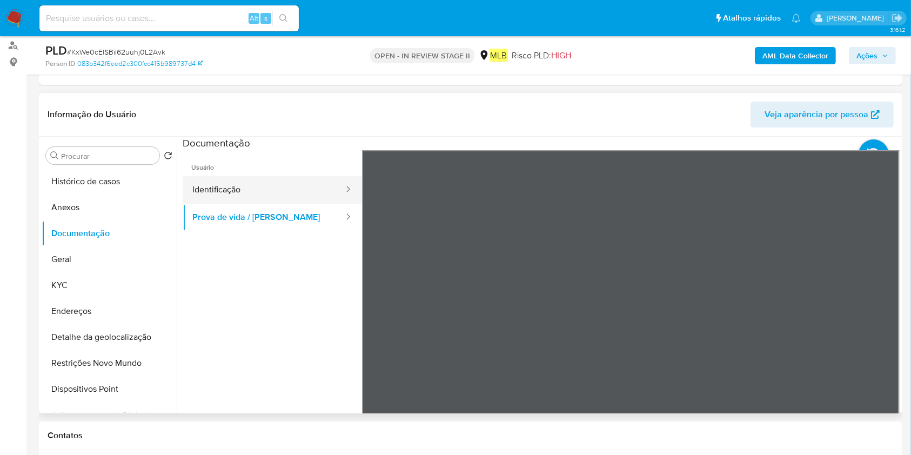
click at [269, 183] on button "Identificação" at bounding box center [264, 190] width 162 height 28
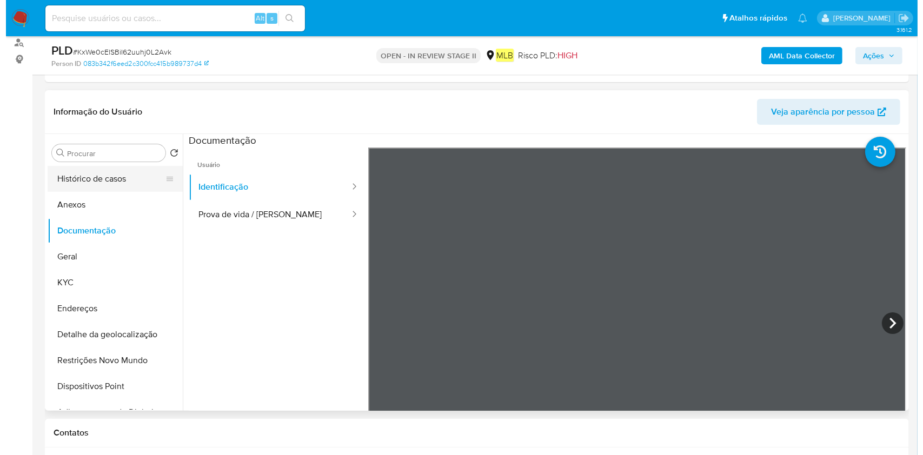
scroll to position [144, 0]
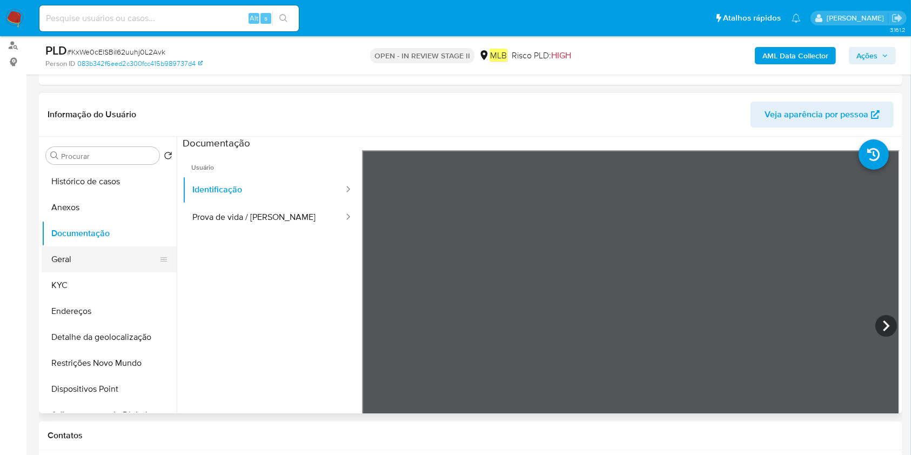
click at [74, 263] on button "Geral" at bounding box center [105, 259] width 126 height 26
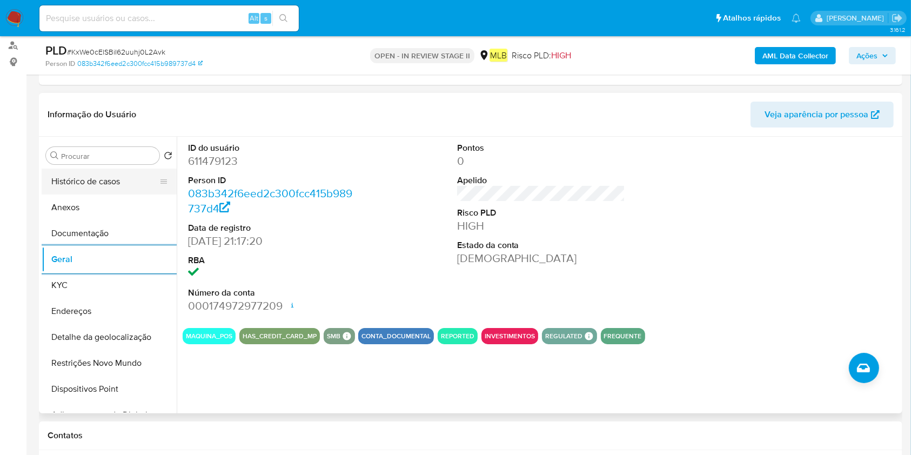
click at [104, 184] on button "Histórico de casos" at bounding box center [105, 182] width 126 height 26
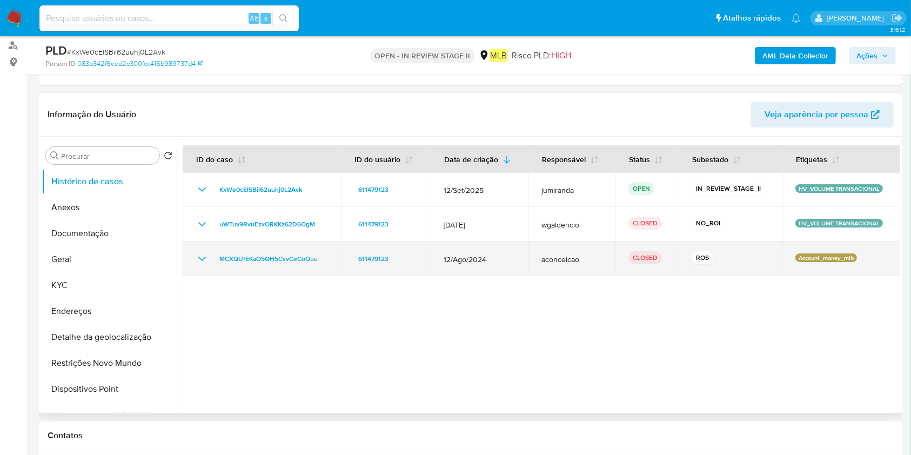
click at [199, 259] on icon "Mostrar/Ocultar" at bounding box center [202, 258] width 13 height 13
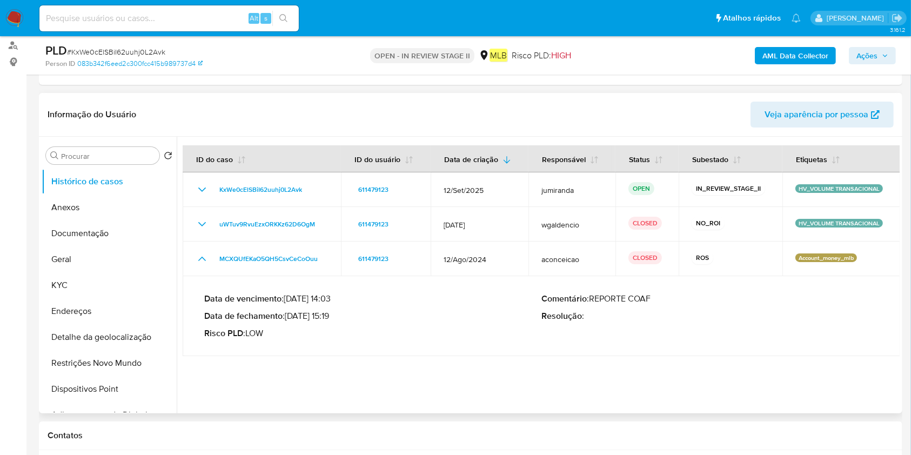
drag, startPoint x: 333, startPoint y: 313, endPoint x: 291, endPoint y: 317, distance: 42.3
click at [291, 317] on p "Data de fechamento : 24/09/2024 15:19" at bounding box center [372, 316] width 337 height 11
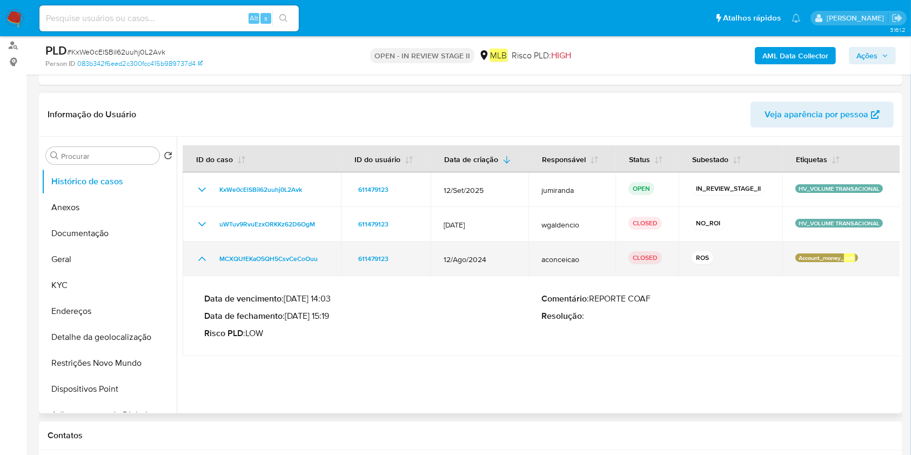
click at [261, 269] on td "MCXQUfEKaO5QH5CsvCeCoOuu" at bounding box center [262, 259] width 158 height 35
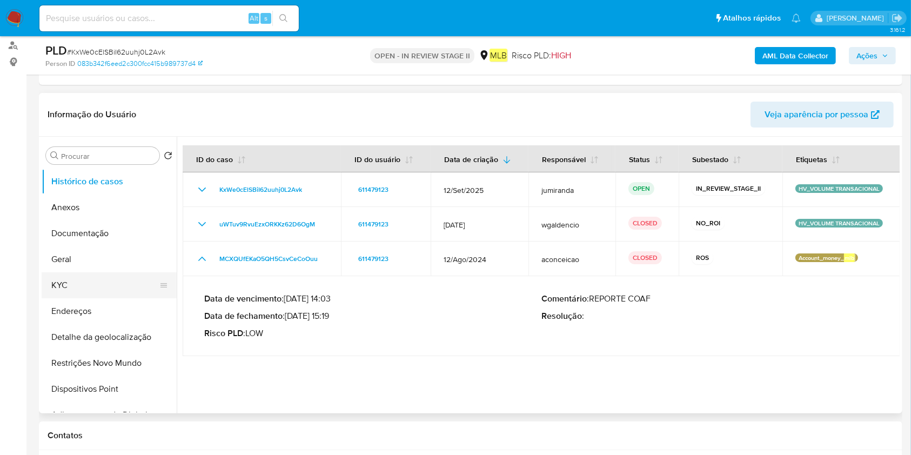
click at [62, 287] on button "KYC" at bounding box center [105, 285] width 126 height 26
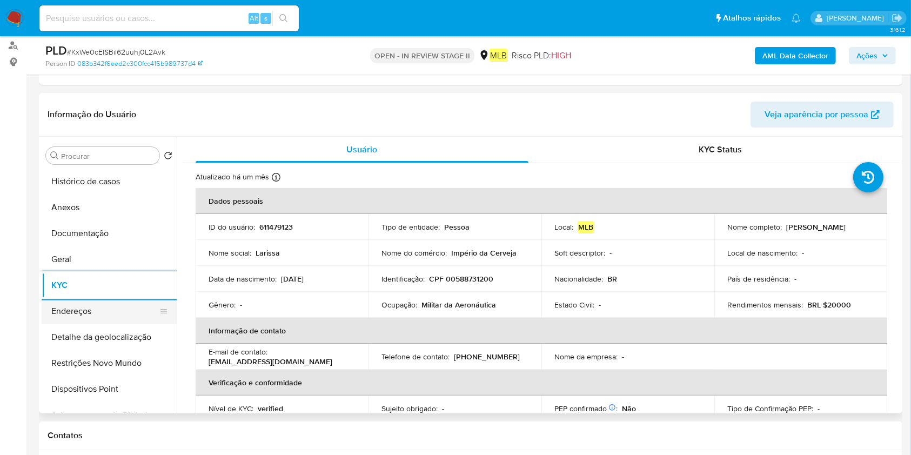
click at [105, 306] on button "Endereços" at bounding box center [105, 311] width 126 height 26
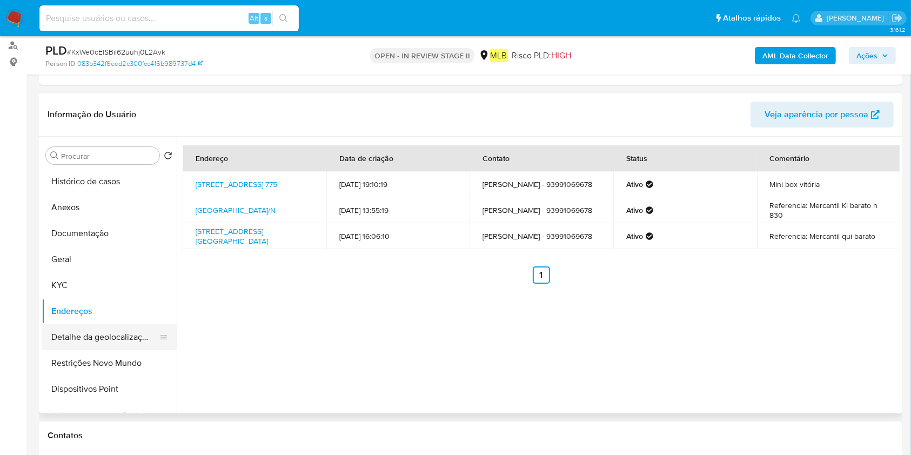
click at [85, 334] on button "Detalhe da geolocalização" at bounding box center [105, 337] width 126 height 26
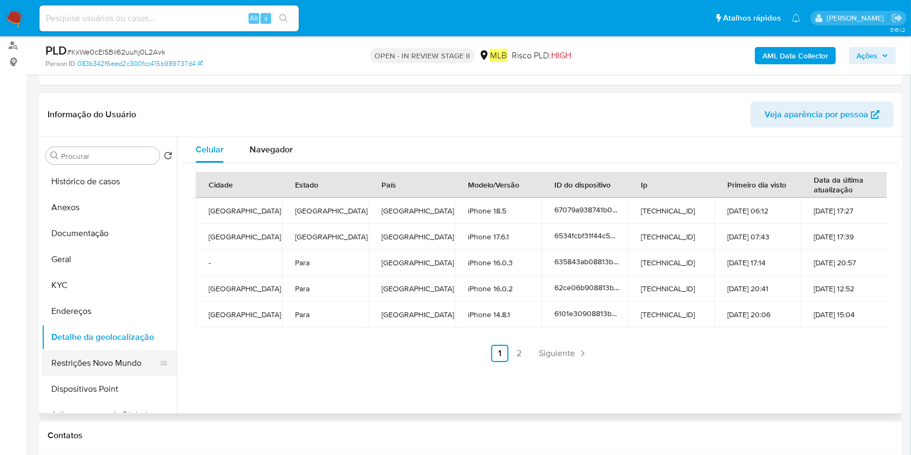
click at [117, 368] on button "Restrições Novo Mundo" at bounding box center [105, 363] width 126 height 26
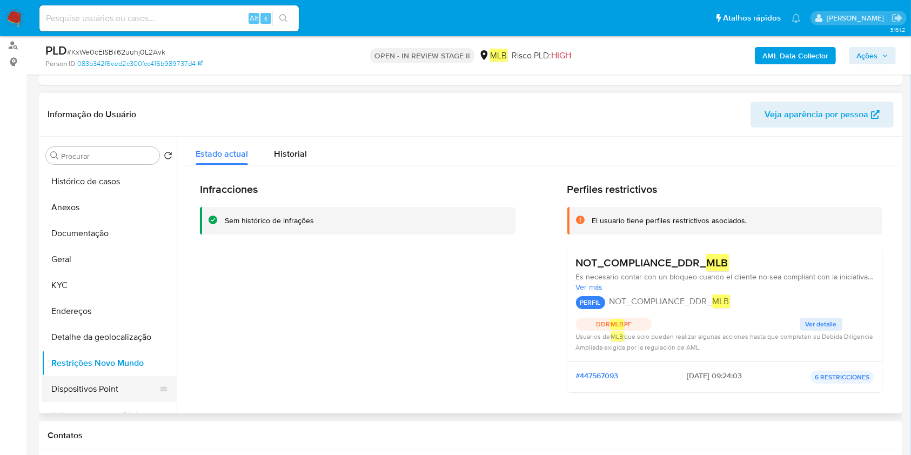
click at [94, 389] on button "Dispositivos Point" at bounding box center [105, 389] width 126 height 26
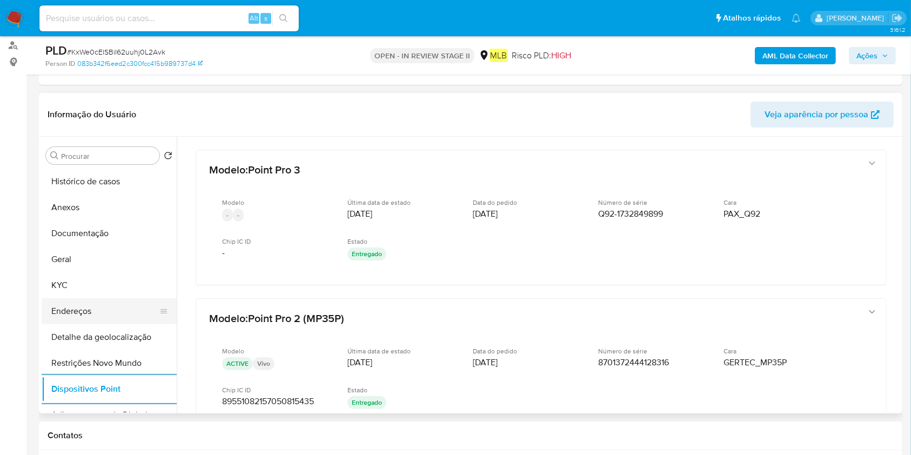
click at [75, 301] on button "Endereços" at bounding box center [105, 311] width 126 height 26
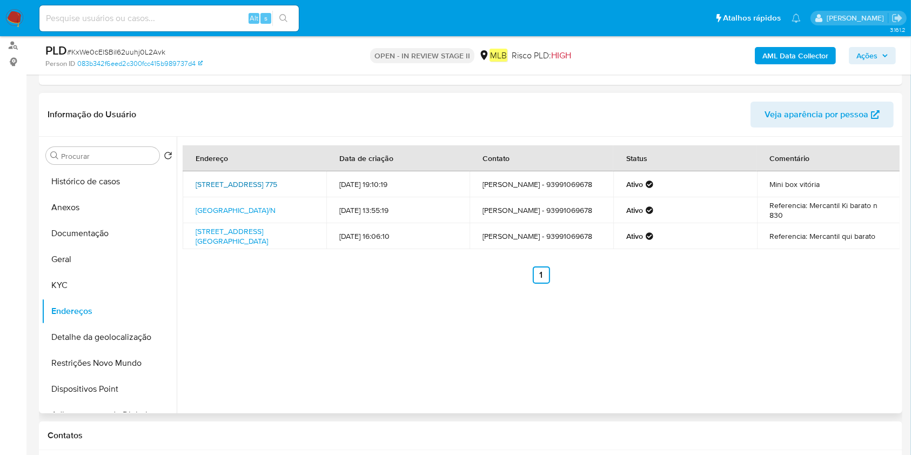
drag, startPoint x: 186, startPoint y: 175, endPoint x: 242, endPoint y: 186, distance: 56.9
click at [242, 186] on td "Avenida Trinta E Um De Março 775, Santarém, Pará, 68015440, Brasil 775" at bounding box center [255, 184] width 144 height 26
copy link "Avenida Trinta E Um De Março 775, Santarém"
drag, startPoint x: 72, startPoint y: 254, endPoint x: 539, endPoint y: 292, distance: 468.5
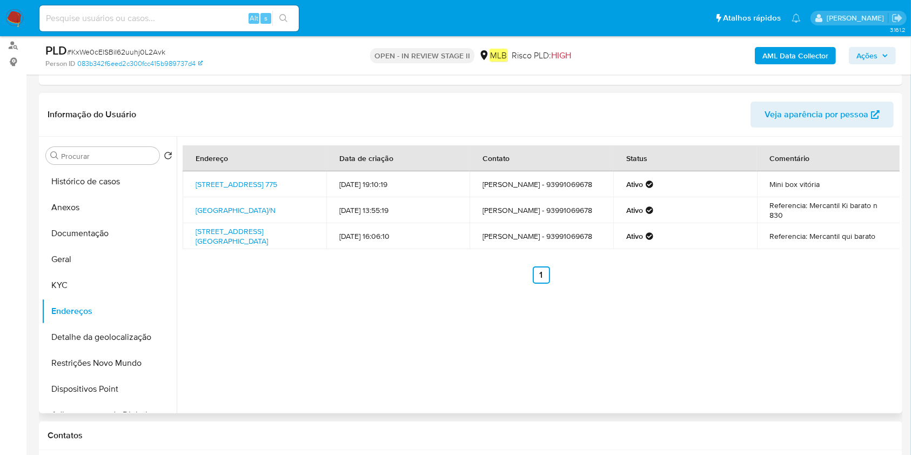
click at [72, 254] on button "Geral" at bounding box center [109, 259] width 135 height 26
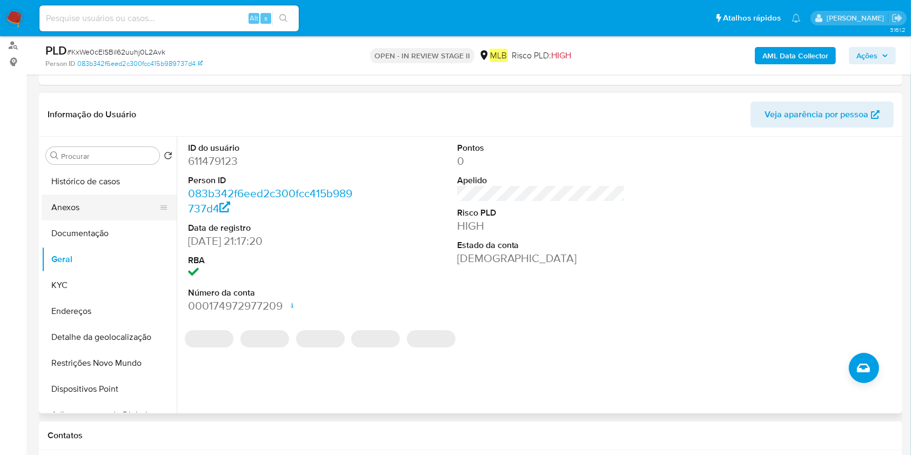
click at [72, 215] on button "Anexos" at bounding box center [105, 208] width 126 height 26
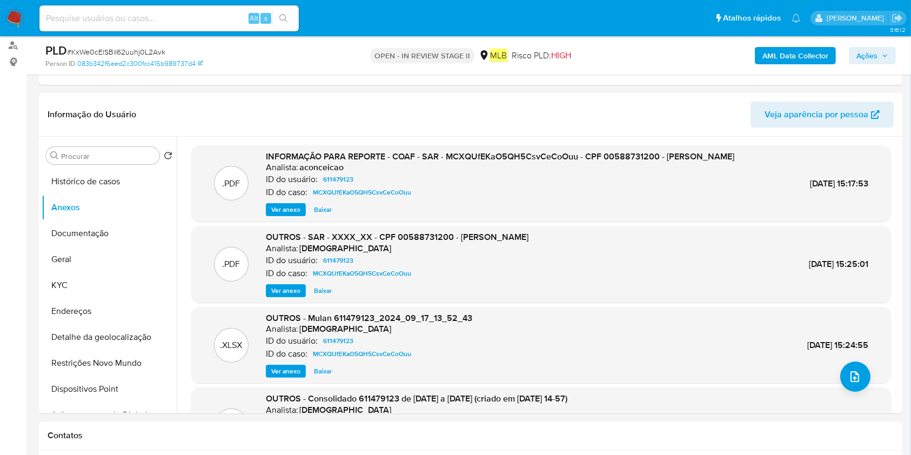
click at [795, 55] on b "AML Data Collector" at bounding box center [796, 55] width 66 height 17
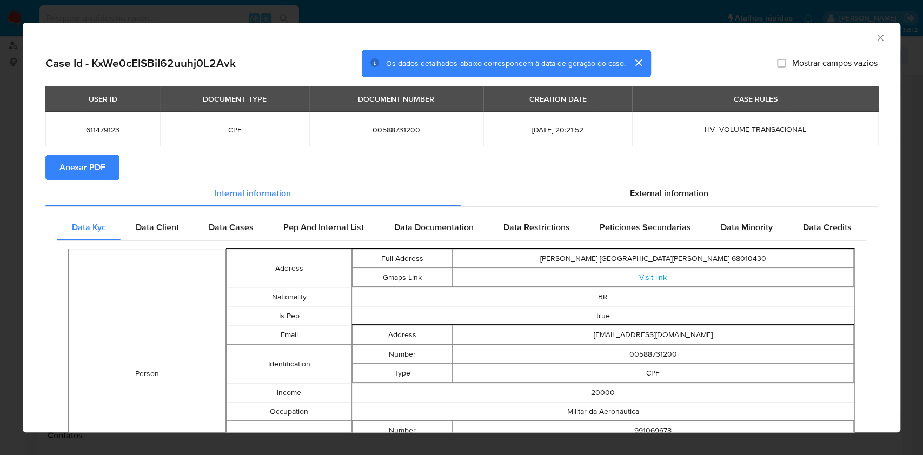
click at [106, 169] on button "Anexar PDF" at bounding box center [82, 168] width 74 height 26
click at [874, 38] on icon "Fechar a janela" at bounding box center [879, 37] width 11 height 11
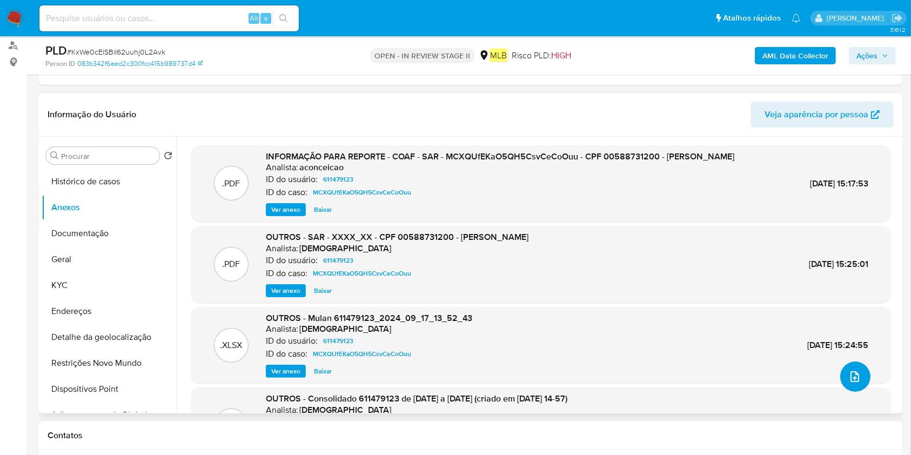
click at [856, 365] on button "upload-file" at bounding box center [855, 377] width 30 height 30
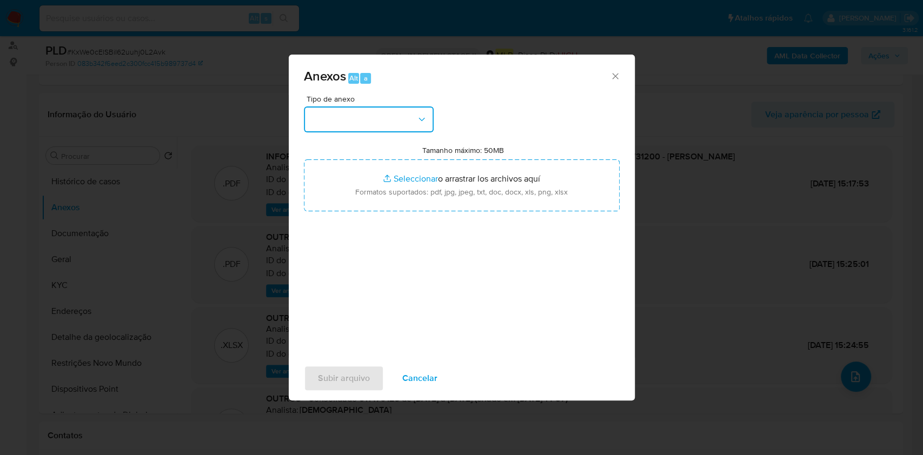
click at [395, 127] on button "button" at bounding box center [369, 119] width 130 height 26
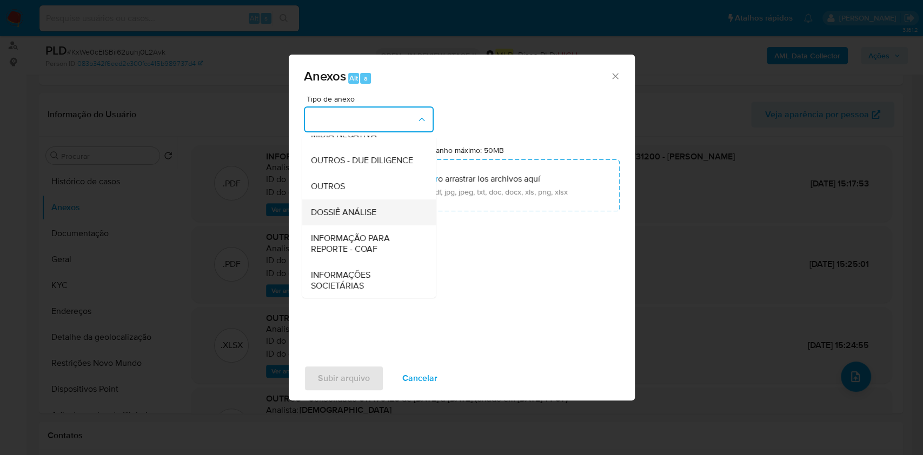
click at [349, 218] on span "DOSSIÊ ANÁLISE" at bounding box center [342, 212] width 65 height 11
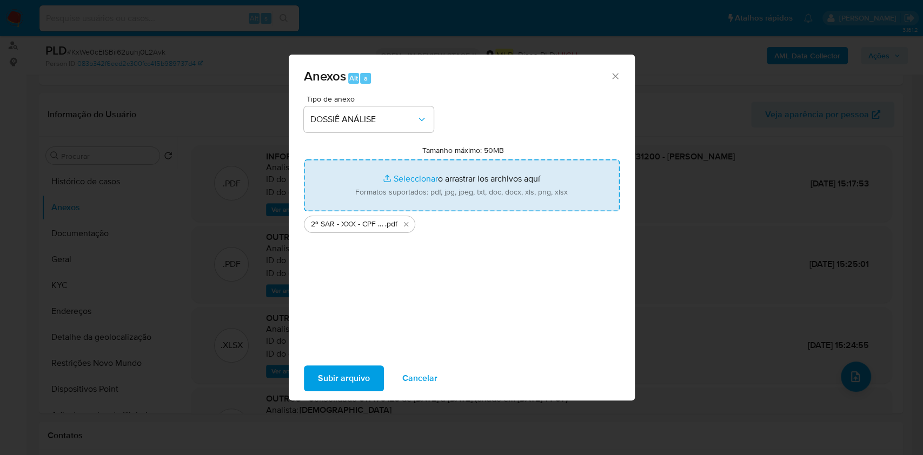
type input "C:\fakepath\Mulan 611479123_2025_09_29_10_57_00.xlsx"
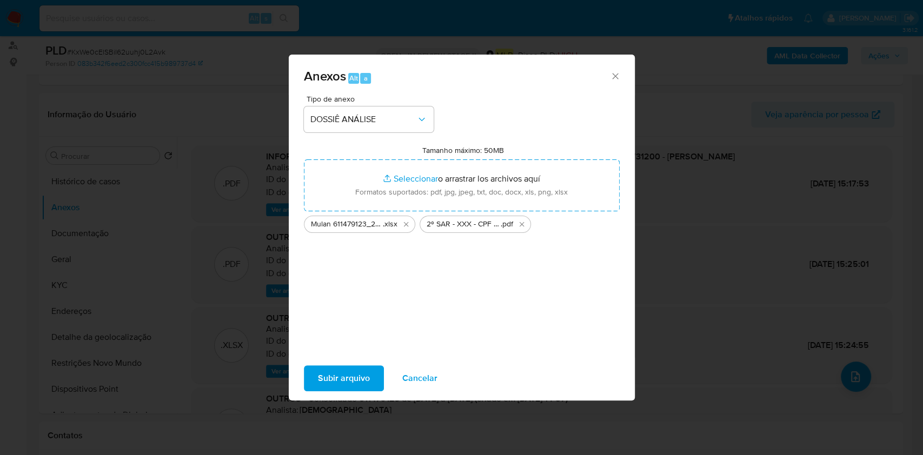
click at [357, 379] on span "Subir arquivo" at bounding box center [344, 378] width 52 height 24
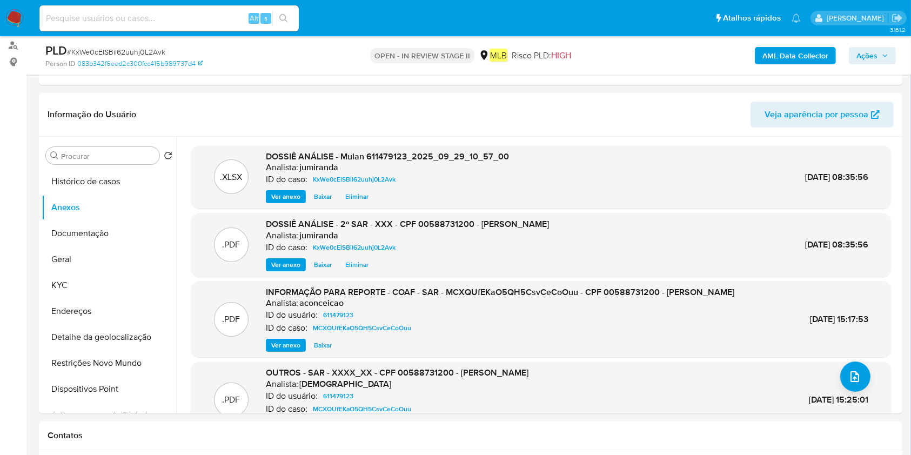
click at [891, 52] on button "Ações" at bounding box center [872, 55] width 47 height 17
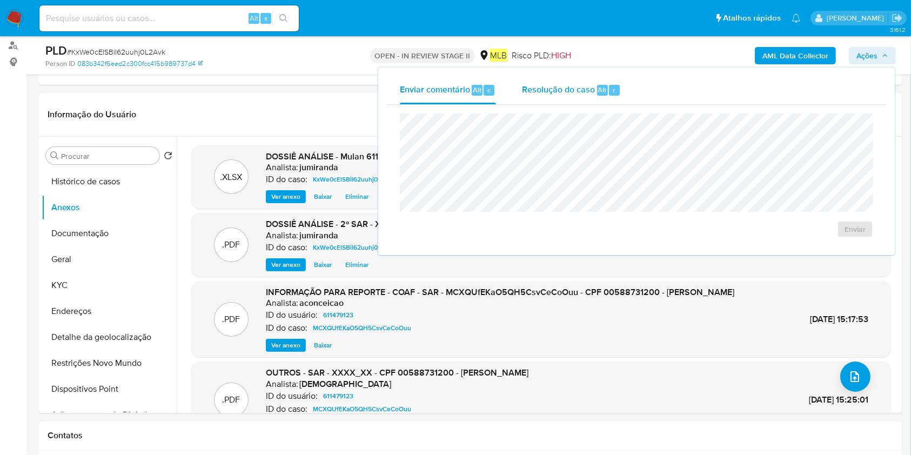
click at [611, 85] on div "r" at bounding box center [614, 90] width 11 height 11
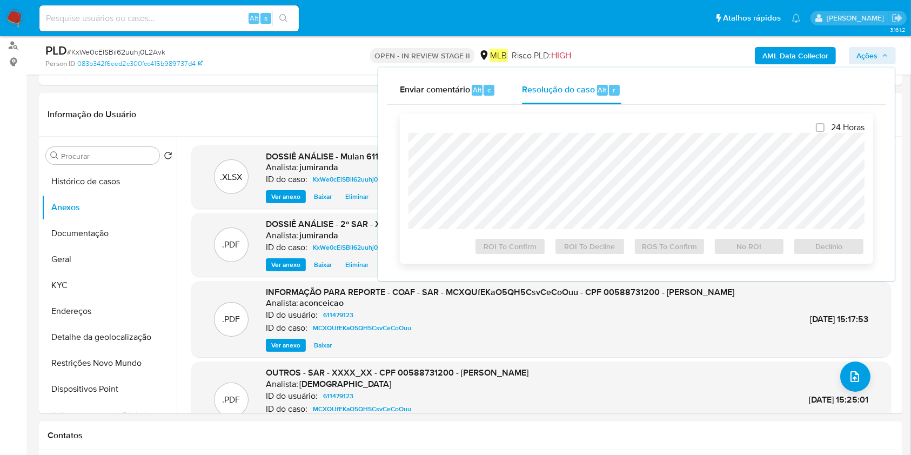
click at [578, 237] on div "ROI To Decline" at bounding box center [590, 244] width 80 height 22
click at [666, 249] on span "ROS To Confirm" at bounding box center [670, 246] width 56 height 15
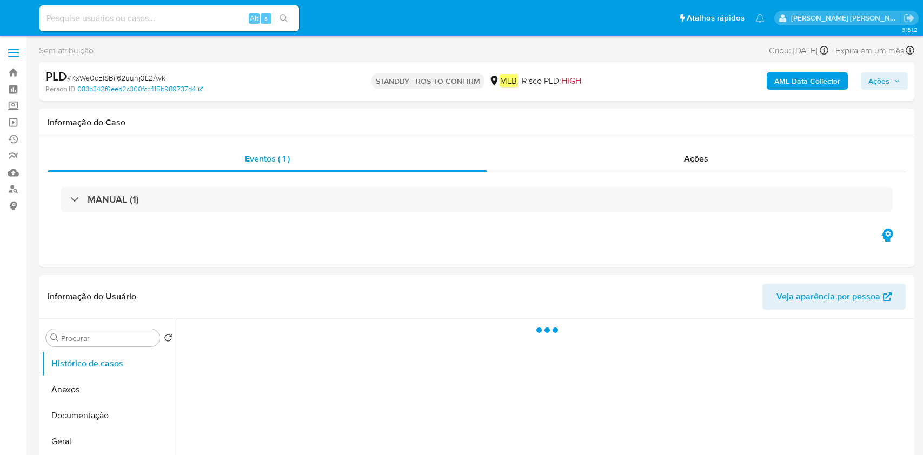
select select "10"
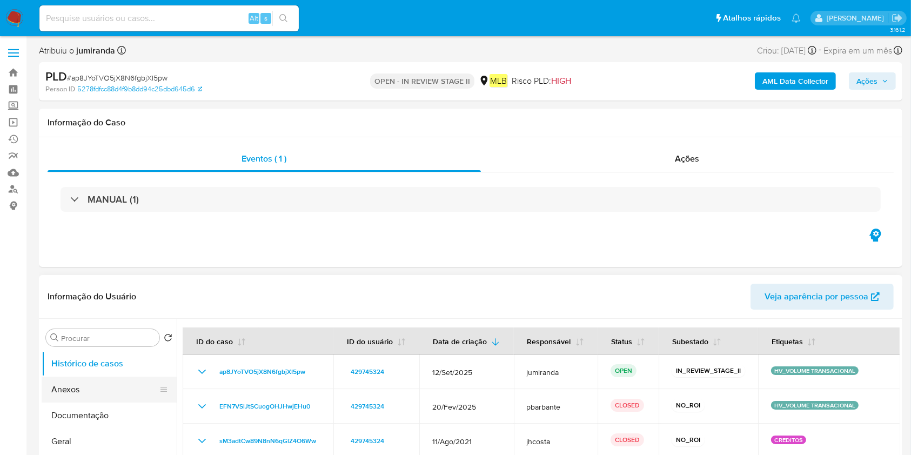
drag, startPoint x: 90, startPoint y: 409, endPoint x: 117, endPoint y: 383, distance: 37.1
click at [90, 410] on button "Documentação" at bounding box center [109, 416] width 135 height 26
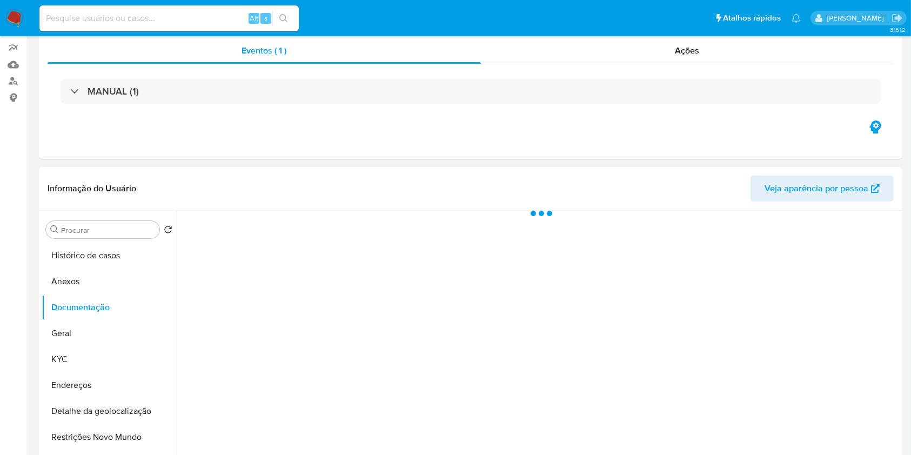
scroll to position [216, 0]
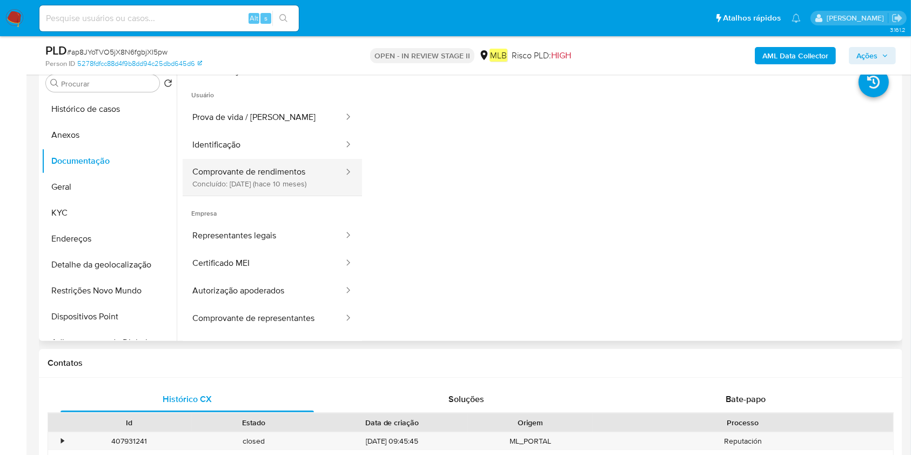
click at [308, 162] on button "Comprovante de rendimentos Concluído: [DATE] (hace 10 meses)" at bounding box center [264, 177] width 162 height 37
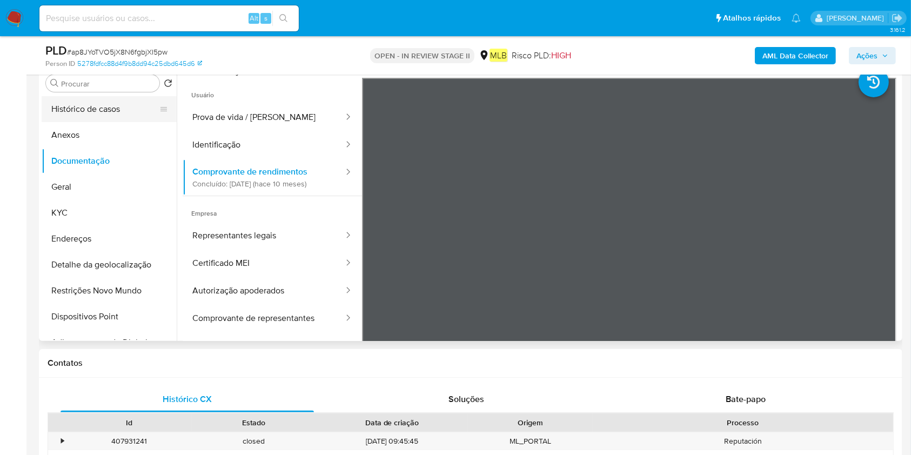
click at [102, 116] on button "Histórico de casos" at bounding box center [105, 109] width 126 height 26
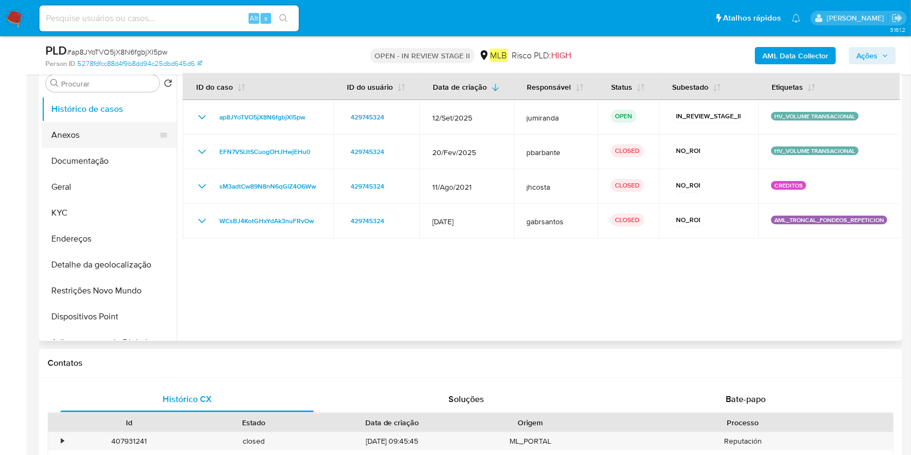
click at [91, 132] on button "Anexos" at bounding box center [105, 135] width 126 height 26
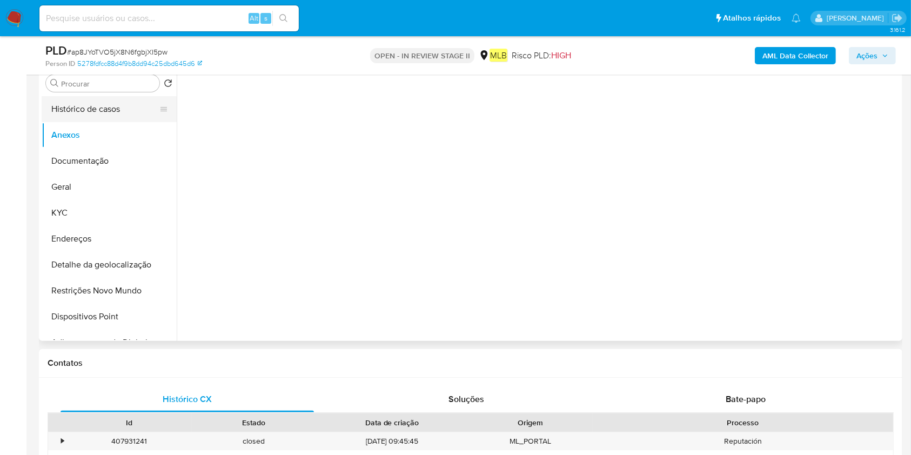
click at [96, 119] on button "Histórico de casos" at bounding box center [105, 109] width 126 height 26
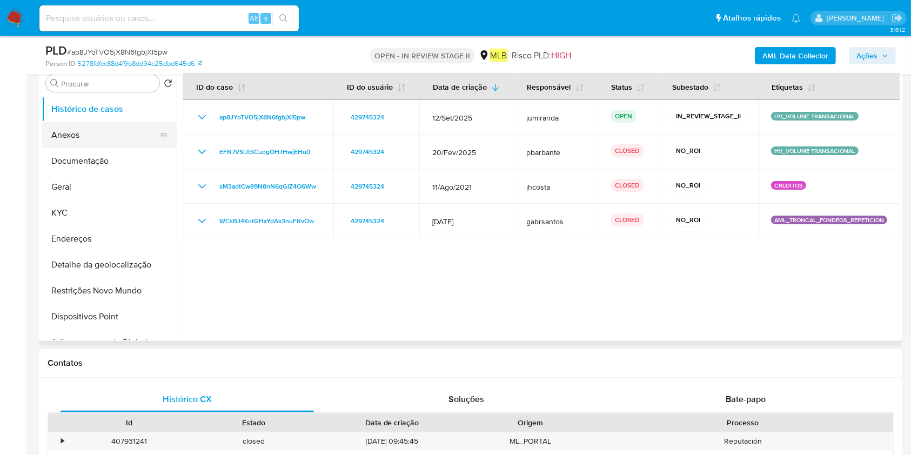
click at [96, 133] on button "Anexos" at bounding box center [105, 135] width 126 height 26
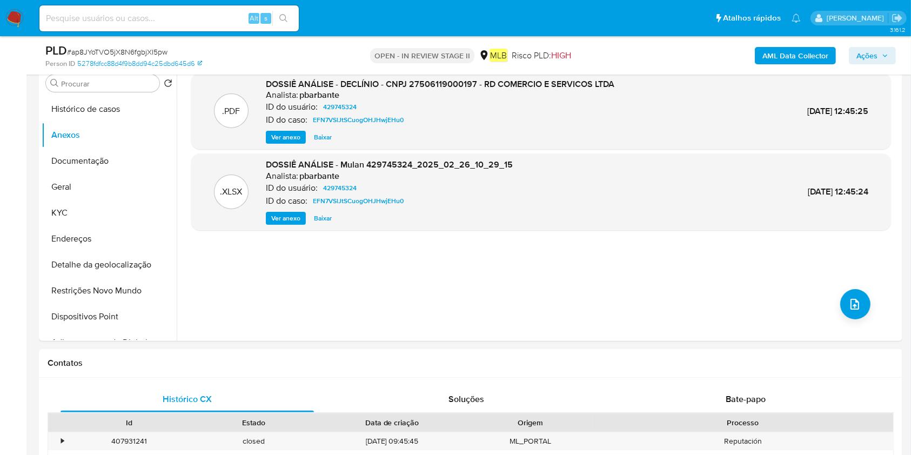
click at [778, 48] on b "AML Data Collector" at bounding box center [796, 55] width 66 height 17
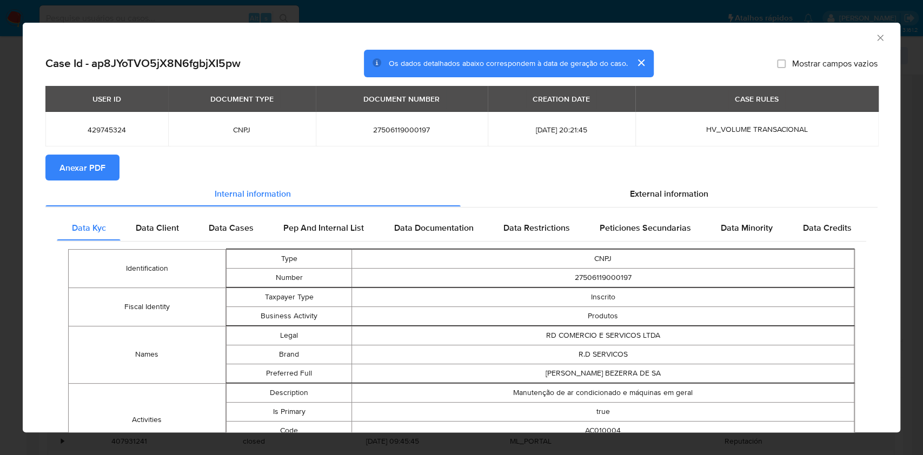
click at [98, 176] on span "Anexar PDF" at bounding box center [82, 168] width 46 height 24
click at [874, 37] on icon "Fechar a janela" at bounding box center [879, 37] width 11 height 11
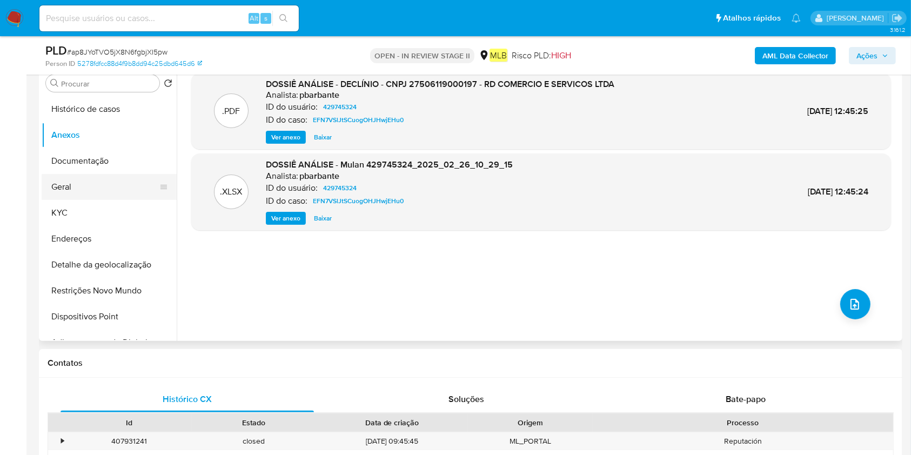
click at [83, 181] on button "Geral" at bounding box center [105, 187] width 126 height 26
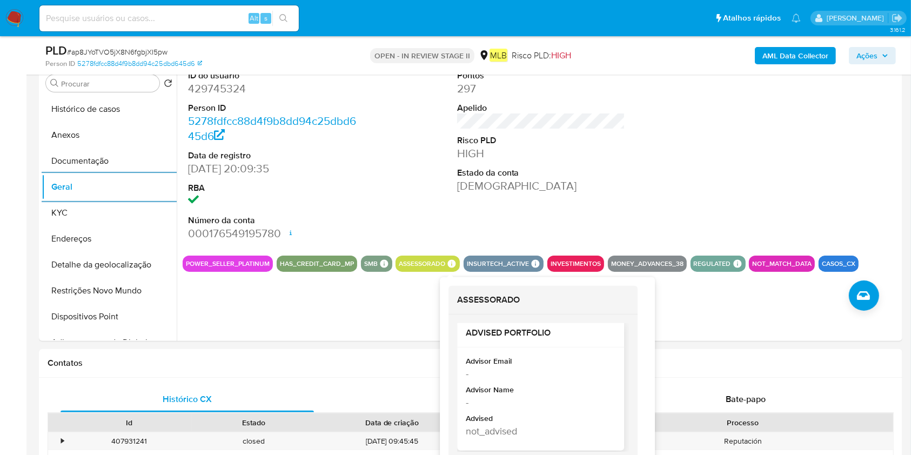
scroll to position [9, 0]
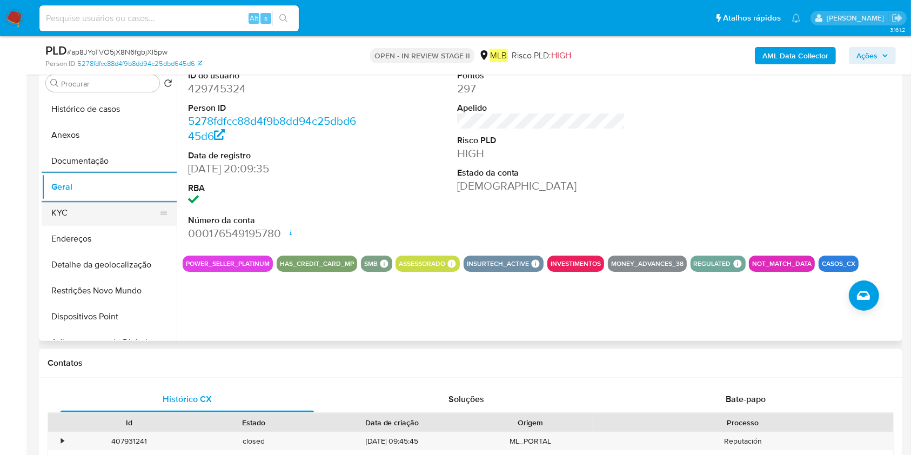
click at [95, 219] on button "KYC" at bounding box center [105, 213] width 126 height 26
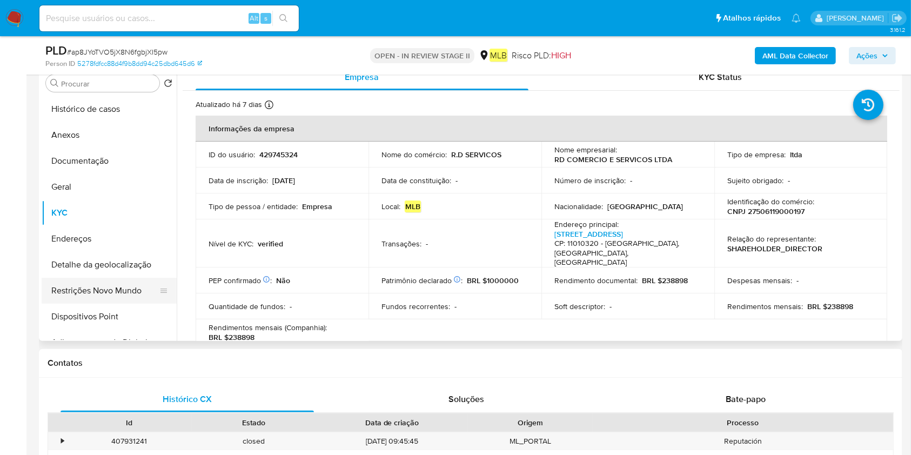
click at [86, 290] on button "Restrições Novo Mundo" at bounding box center [105, 291] width 126 height 26
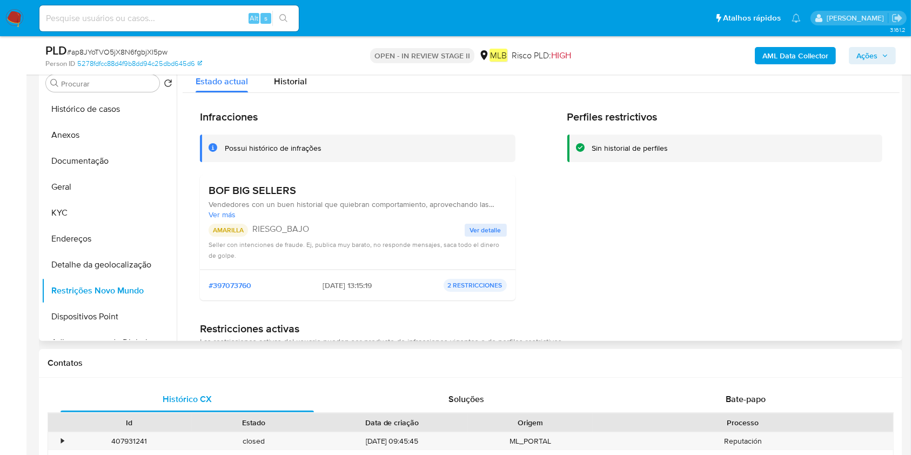
click at [474, 231] on span "Ver detalle" at bounding box center [485, 230] width 31 height 11
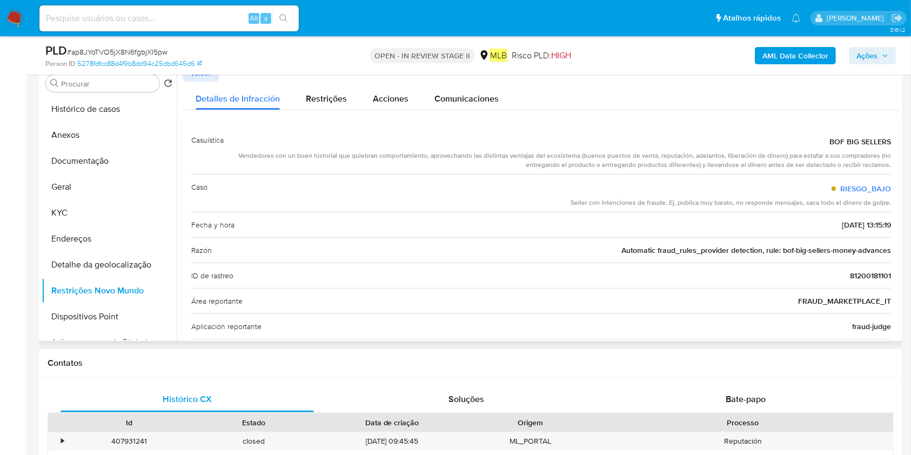
click at [879, 142] on span "BOF BIG SELLERS" at bounding box center [861, 141] width 62 height 11
click at [655, 168] on div "Vendedores con un buen historial que quiebran comportamiento, aprovechando las …" at bounding box center [561, 160] width 659 height 18
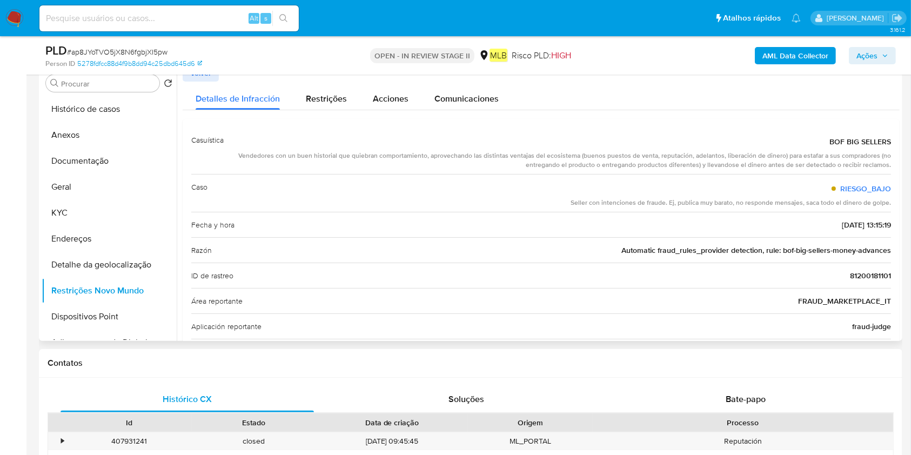
click at [655, 168] on div "Vendedores con un buen historial que quiebran comportamiento, aprovechando las …" at bounding box center [561, 160] width 659 height 18
click at [85, 192] on button "Geral" at bounding box center [105, 187] width 126 height 26
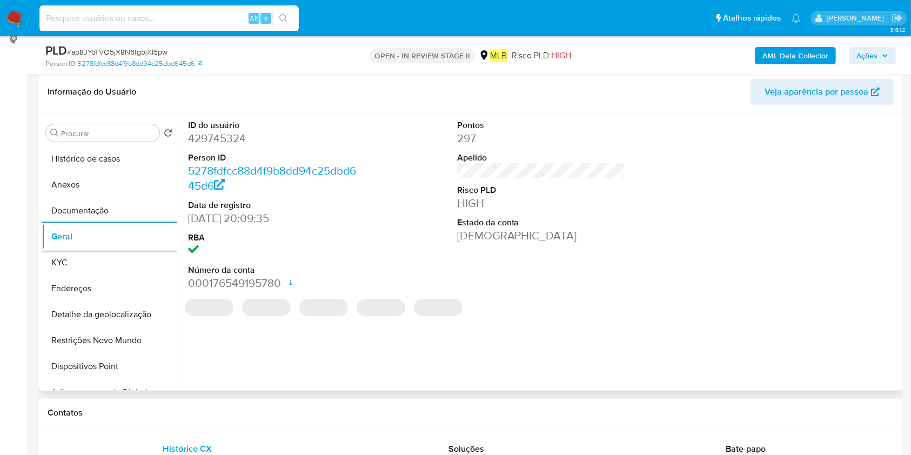
scroll to position [144, 0]
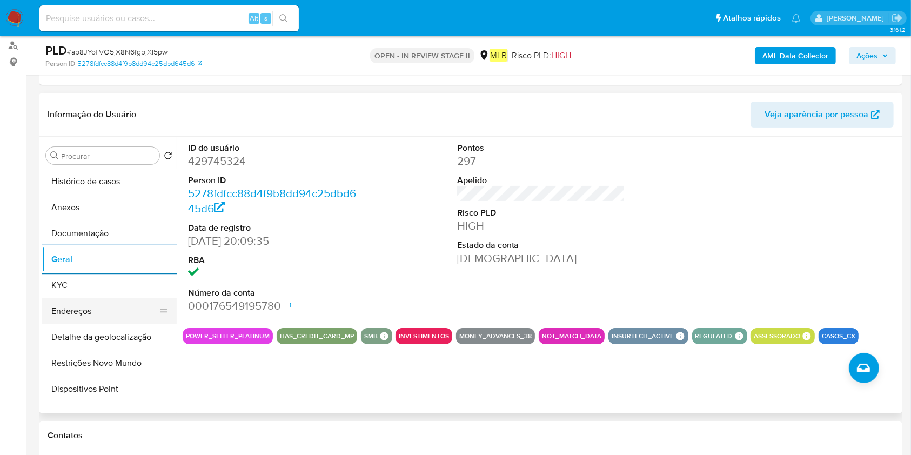
drag, startPoint x: 95, startPoint y: 287, endPoint x: 140, endPoint y: 297, distance: 46.0
click at [95, 287] on button "KYC" at bounding box center [109, 285] width 135 height 26
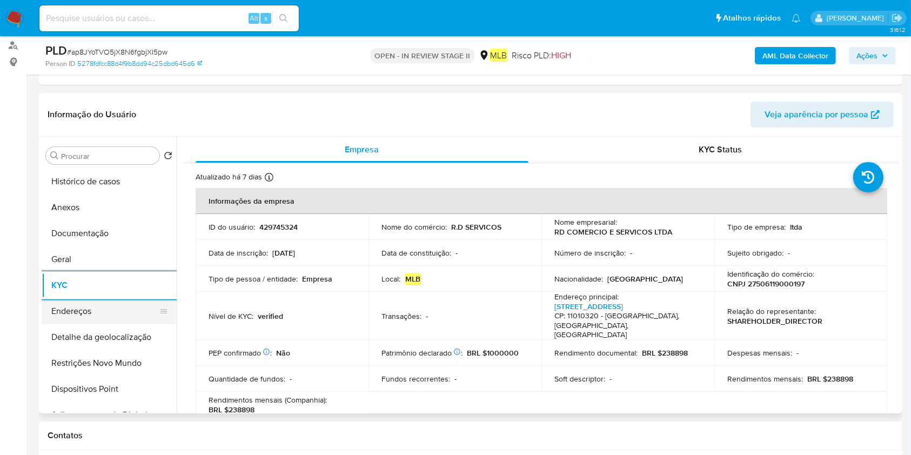
click at [96, 305] on button "Endereços" at bounding box center [105, 311] width 126 height 26
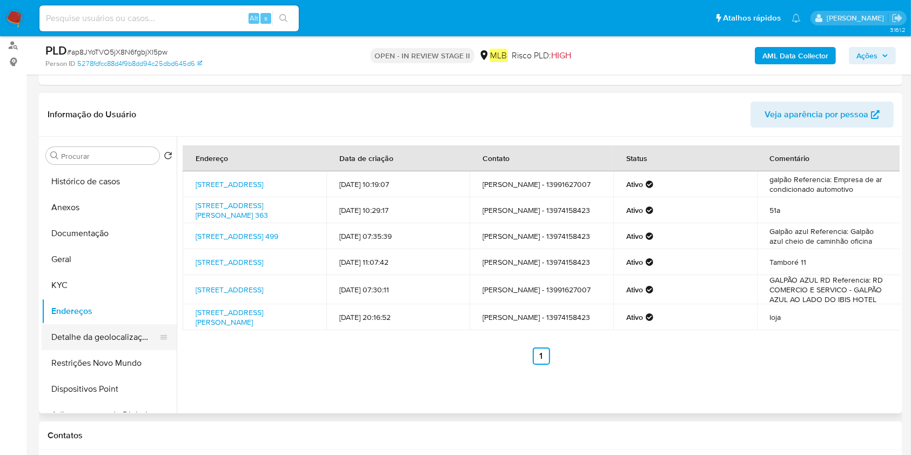
click at [78, 334] on button "Detalhe da geolocalização" at bounding box center [105, 337] width 126 height 26
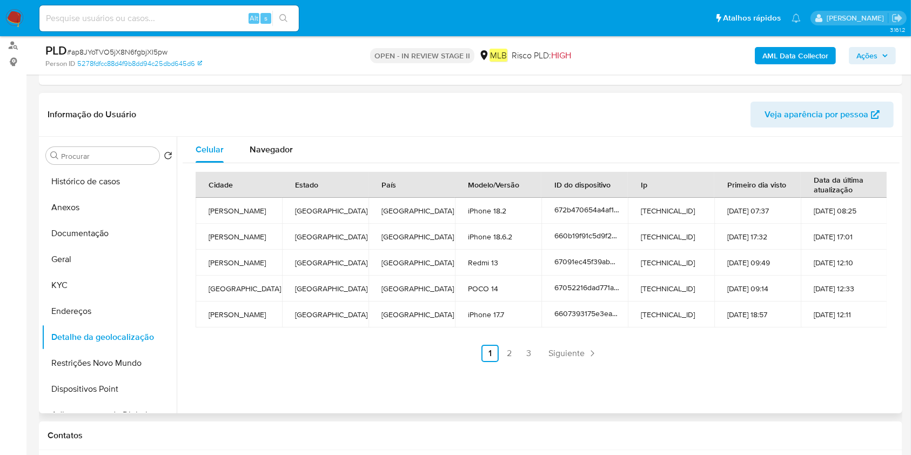
click at [86, 362] on button "Restrições Novo Mundo" at bounding box center [109, 363] width 135 height 26
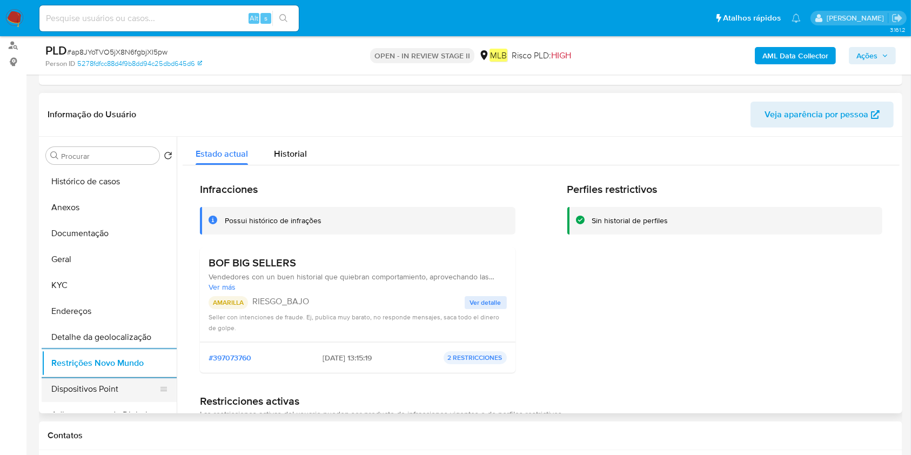
click at [70, 386] on button "Dispositivos Point" at bounding box center [105, 389] width 126 height 26
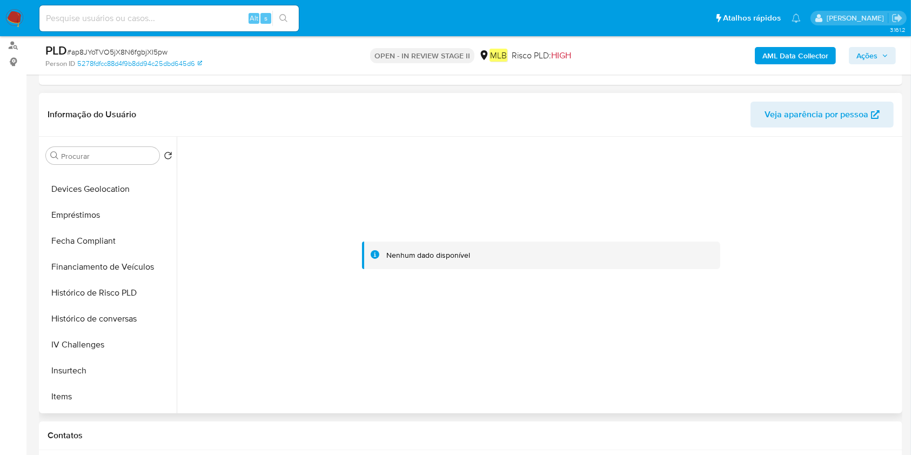
scroll to position [360, 0]
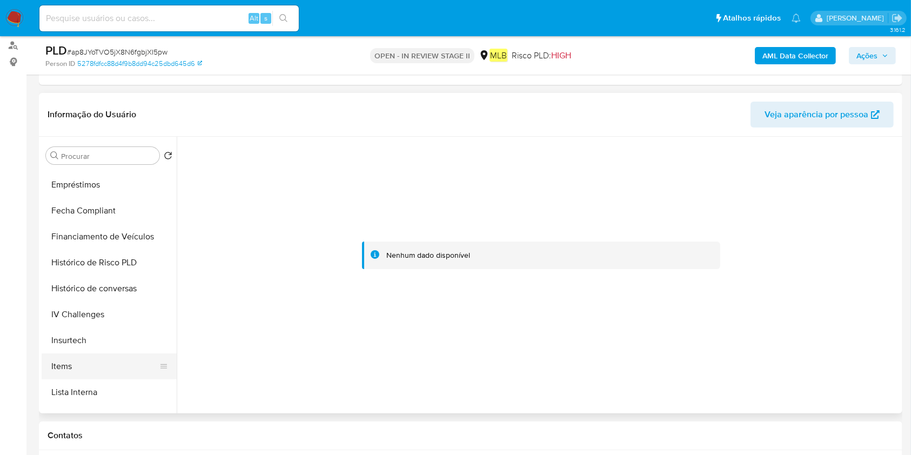
click at [76, 367] on button "Items" at bounding box center [105, 366] width 126 height 26
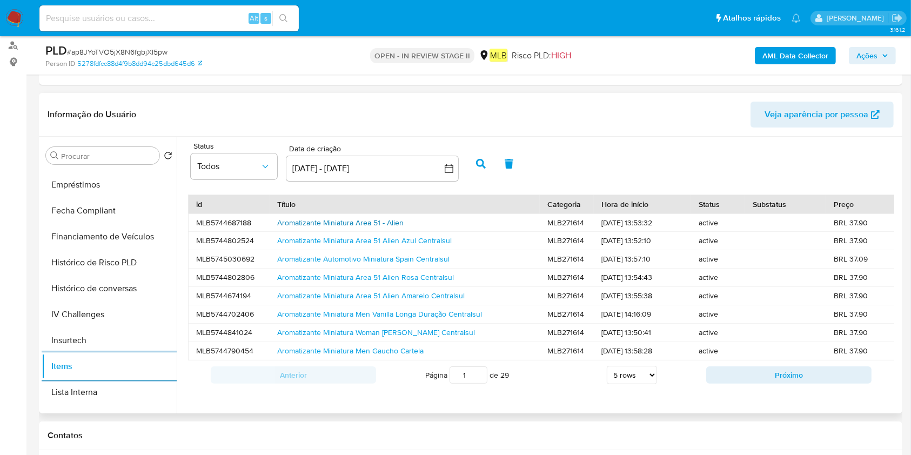
click at [366, 222] on link "Aromatizante Miniatura Area 51 - Alien" at bounding box center [340, 222] width 126 height 11
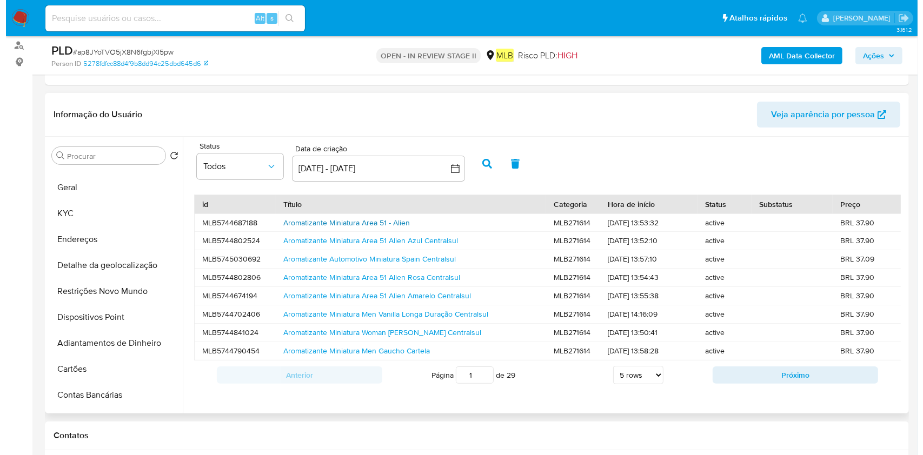
scroll to position [0, 0]
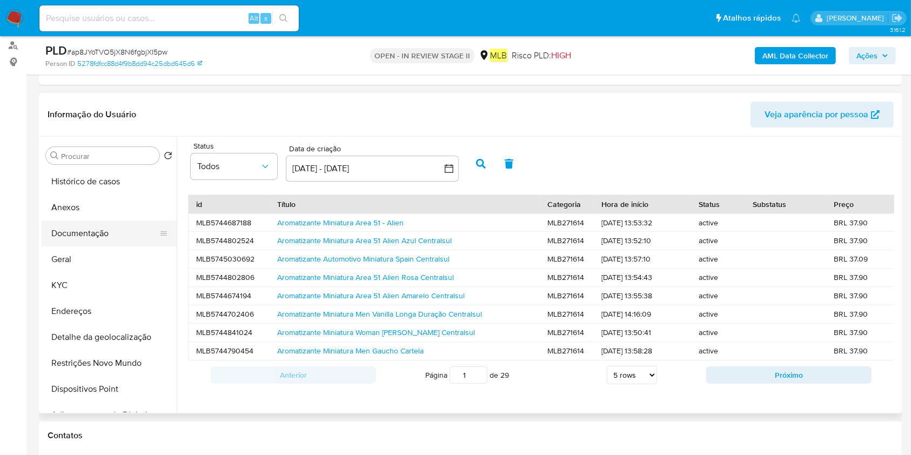
click at [103, 237] on button "Documentação" at bounding box center [105, 234] width 126 height 26
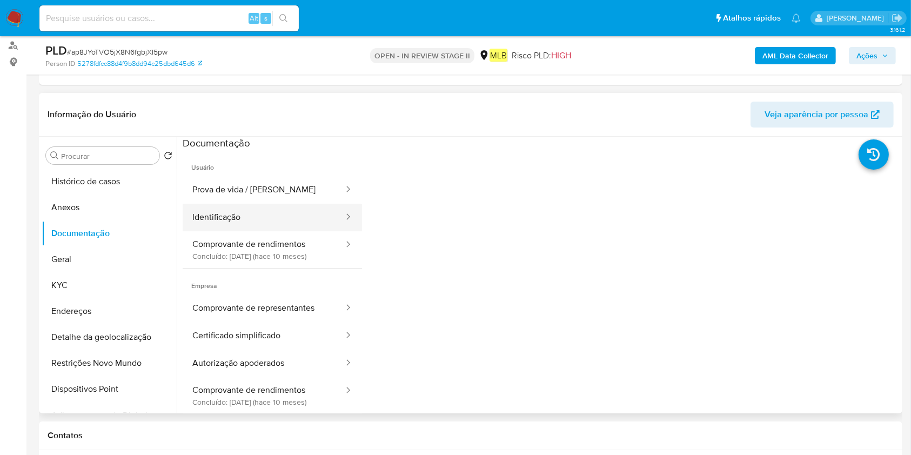
click at [276, 219] on button "Identificação" at bounding box center [264, 218] width 162 height 28
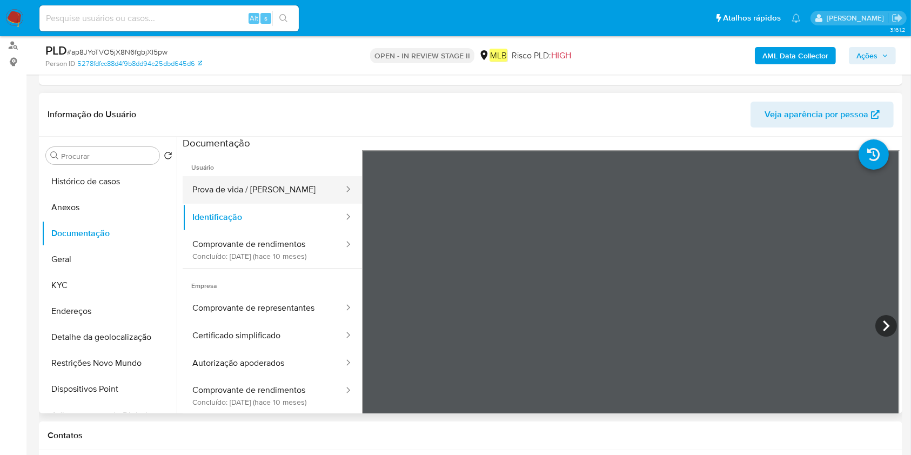
click at [269, 190] on button "Prova de vida / [PERSON_NAME]" at bounding box center [264, 190] width 162 height 28
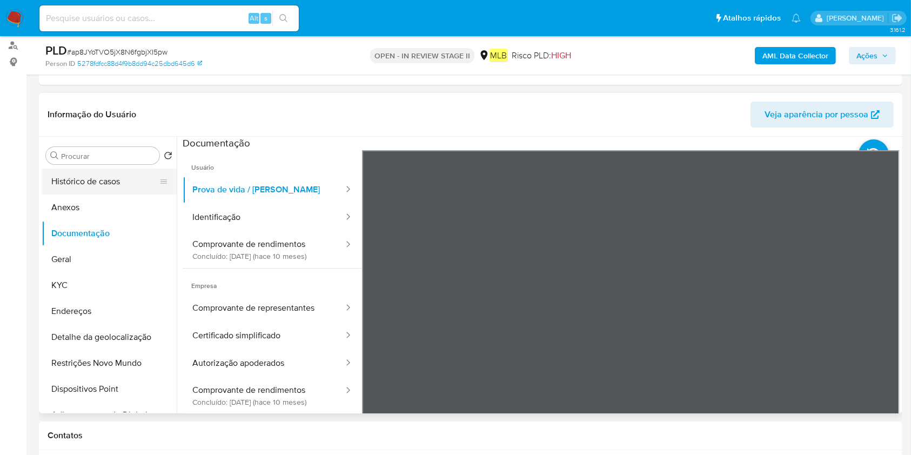
click at [116, 179] on button "Histórico de casos" at bounding box center [105, 182] width 126 height 26
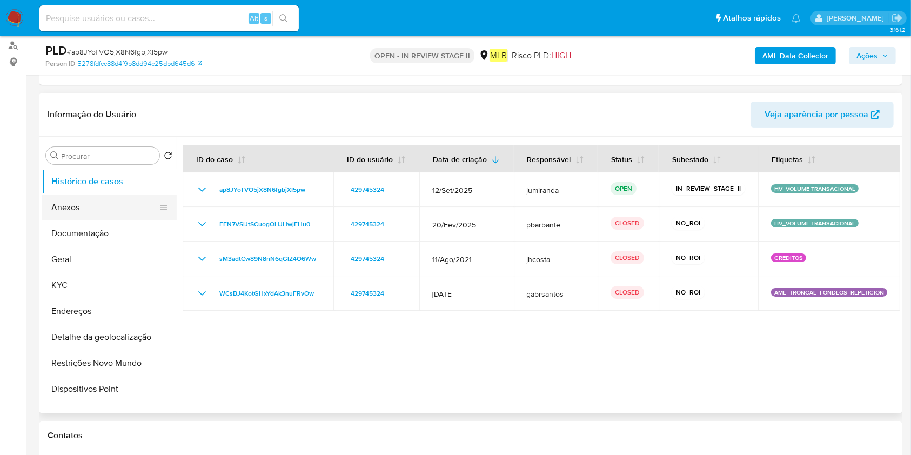
click at [110, 207] on button "Anexos" at bounding box center [105, 208] width 126 height 26
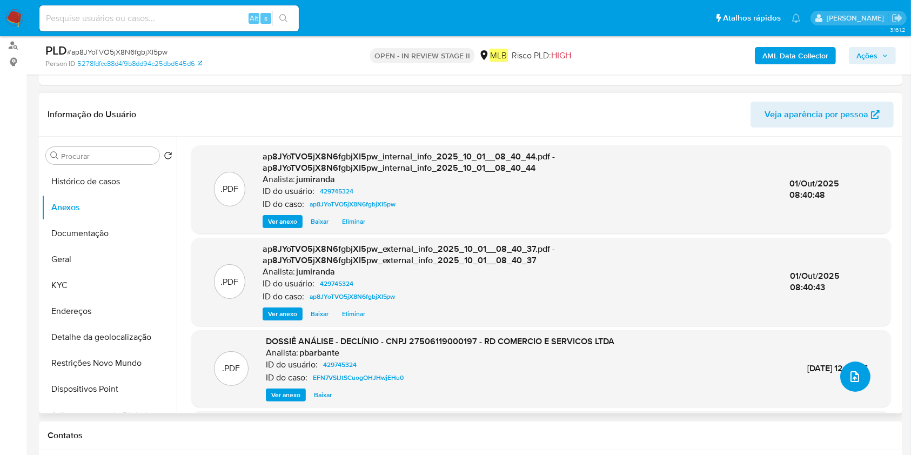
click at [858, 378] on button "upload-file" at bounding box center [855, 377] width 30 height 30
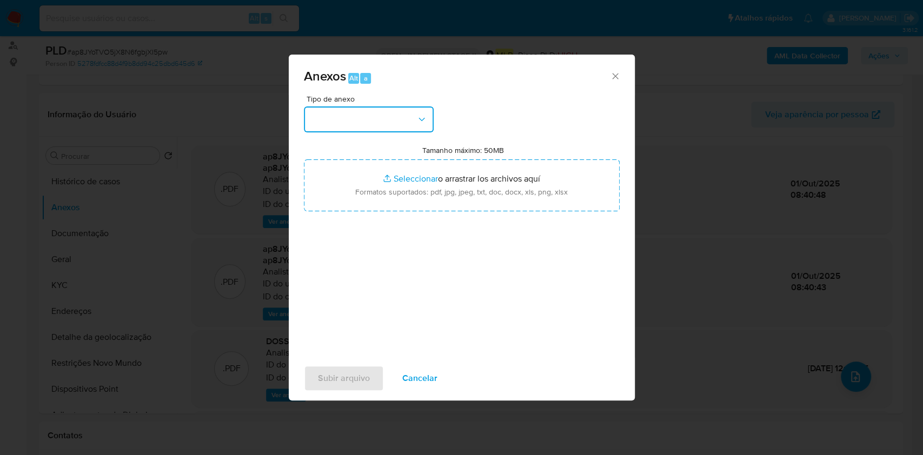
click at [359, 114] on button "button" at bounding box center [369, 119] width 130 height 26
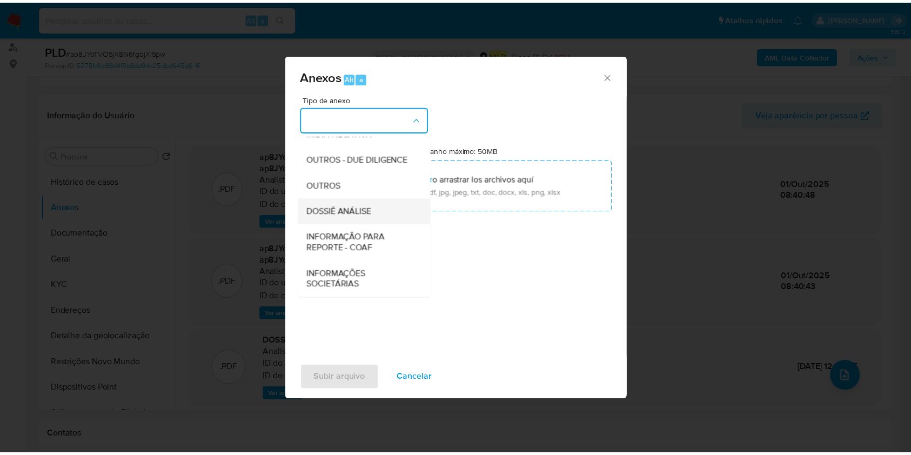
scroll to position [166, 0]
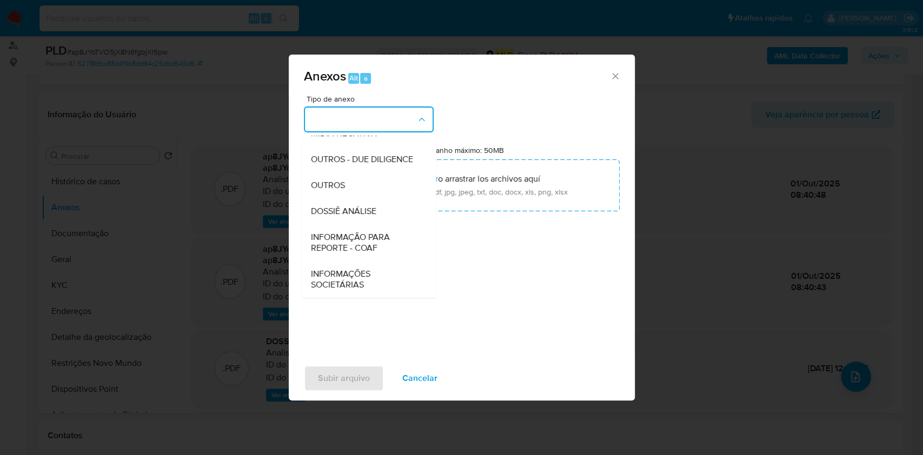
drag, startPoint x: 361, startPoint y: 215, endPoint x: 631, endPoint y: 119, distance: 286.7
click at [363, 214] on span "DOSSIÊ ANÁLISE" at bounding box center [342, 211] width 65 height 11
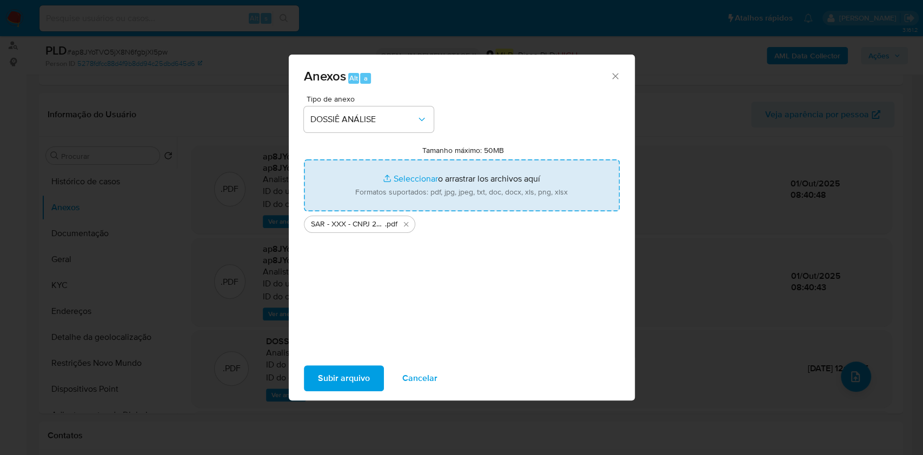
type input "C:\fakepath\Mulan 429745324_2025_09_29_12_47_01.xlsx"
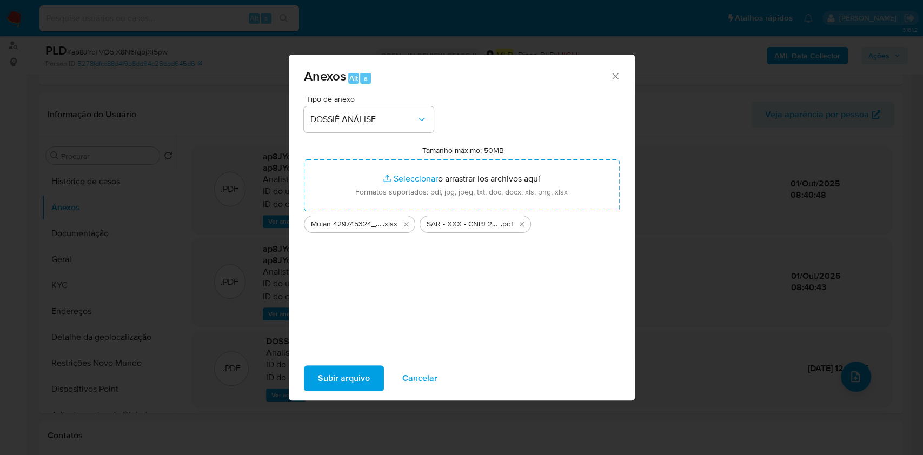
click at [348, 379] on span "Subir arquivo" at bounding box center [344, 378] width 52 height 24
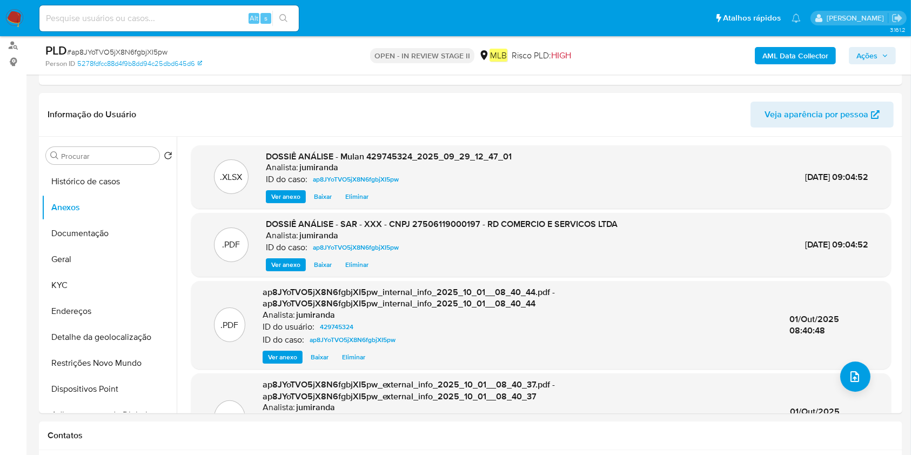
click at [874, 49] on span "Ações" at bounding box center [867, 55] width 21 height 17
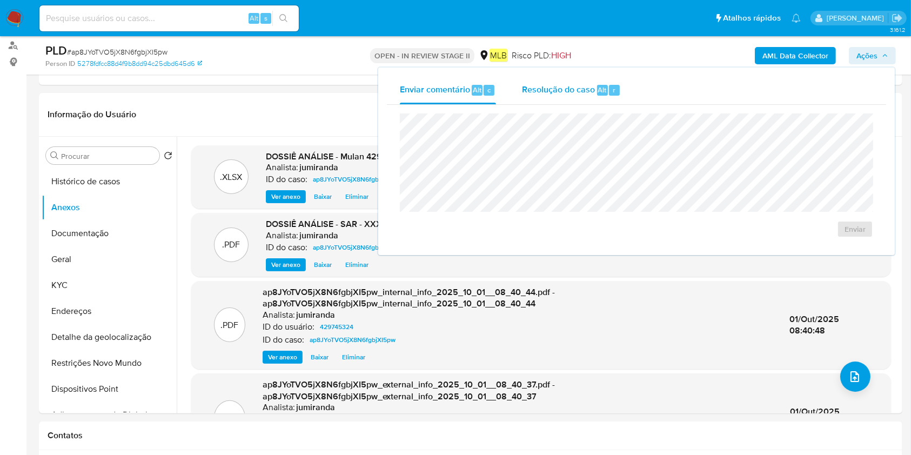
click at [603, 93] on span "Alt" at bounding box center [602, 90] width 9 height 10
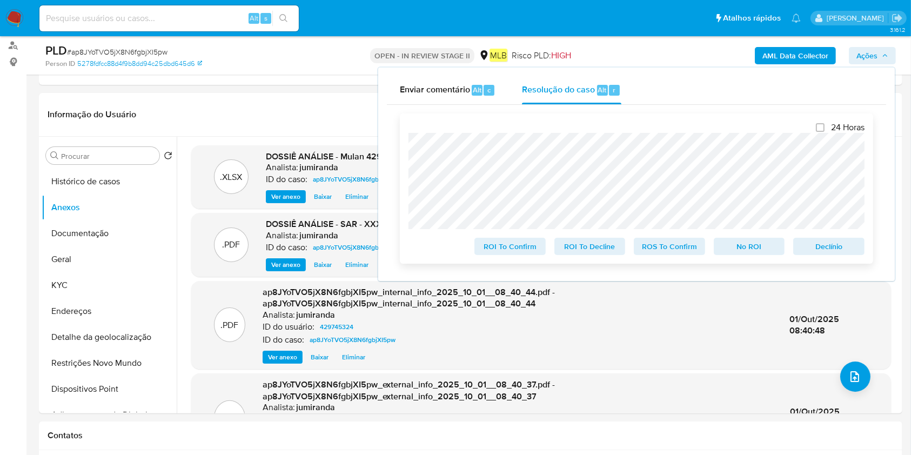
click at [676, 250] on span "ROS To Confirm" at bounding box center [670, 246] width 56 height 15
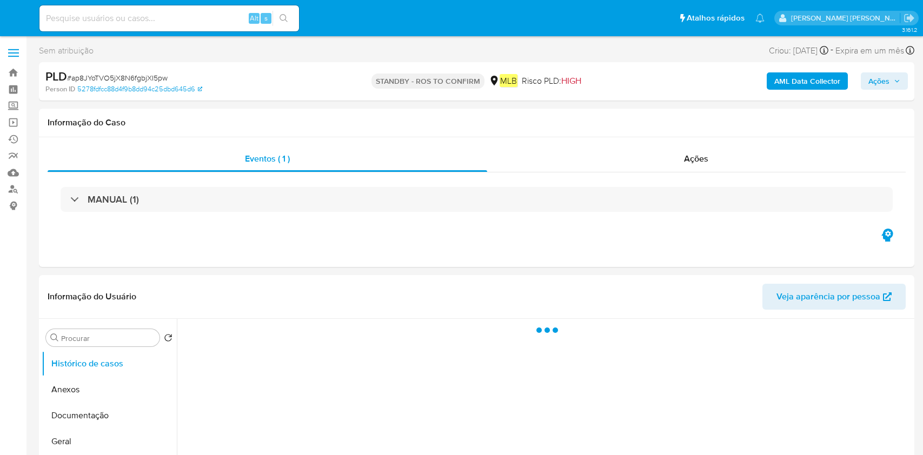
select select "10"
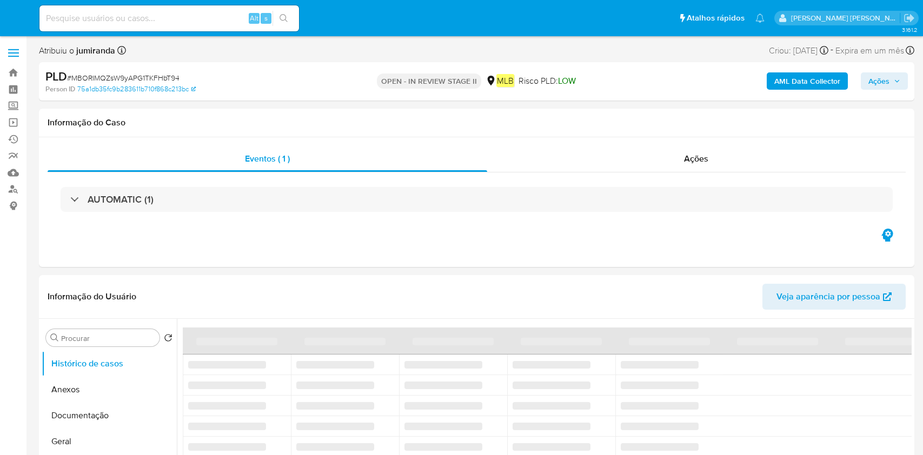
select select "10"
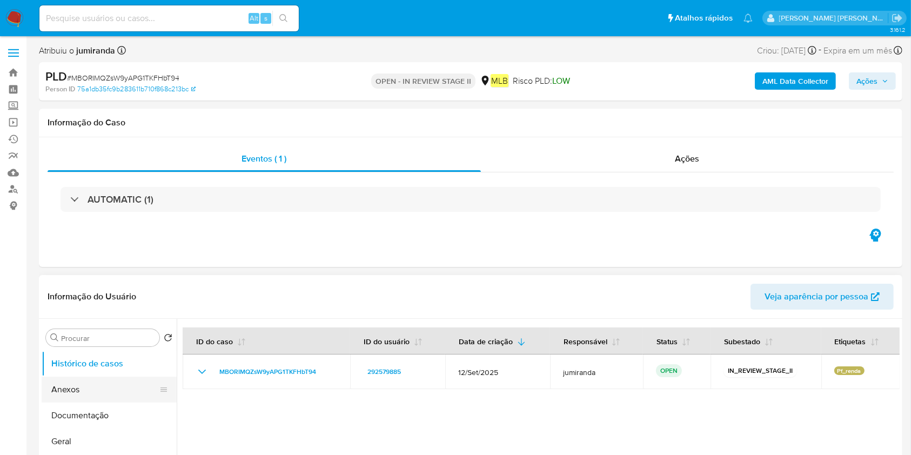
click at [85, 382] on button "Anexos" at bounding box center [105, 390] width 126 height 26
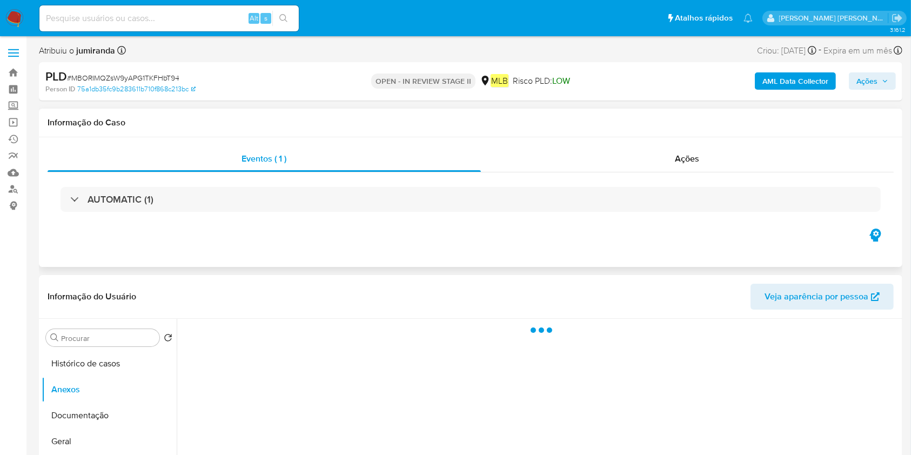
scroll to position [144, 0]
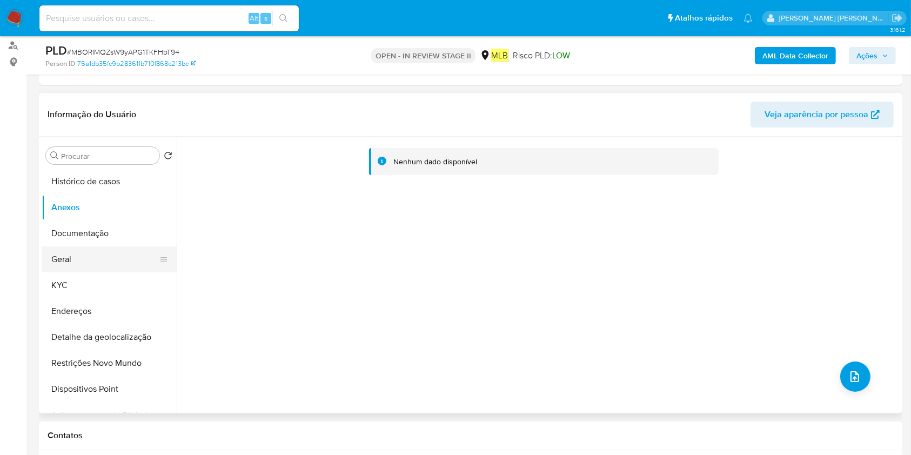
click at [102, 270] on button "Geral" at bounding box center [105, 259] width 126 height 26
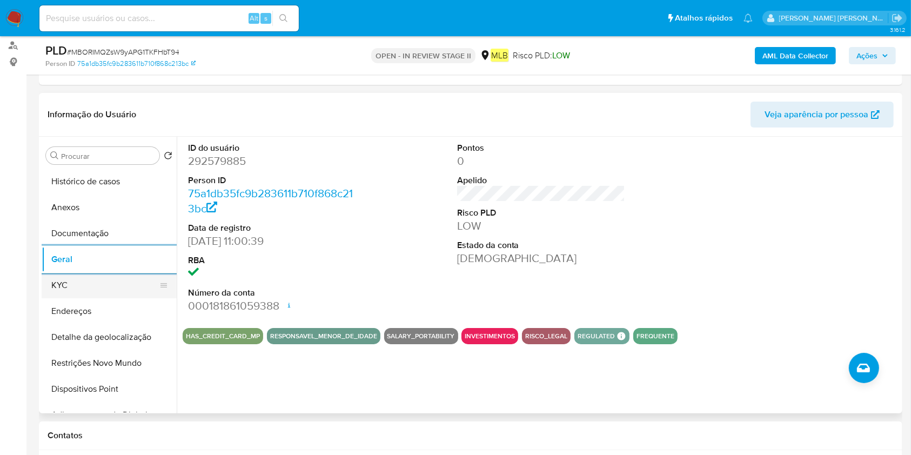
click at [60, 275] on button "KYC" at bounding box center [105, 285] width 126 height 26
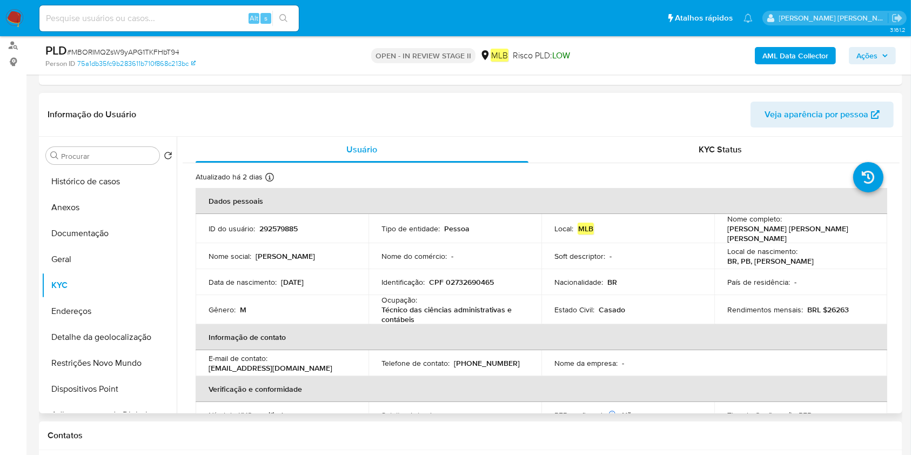
click at [372, 308] on td "Ocupação : Técnico das ciências administrativas e contábeis" at bounding box center [455, 309] width 173 height 29
click at [396, 306] on p "Técnico das ciências administrativas e contábeis" at bounding box center [453, 314] width 143 height 19
copy div "Ocupação : Técnico das ciências administrativas e contábeis"
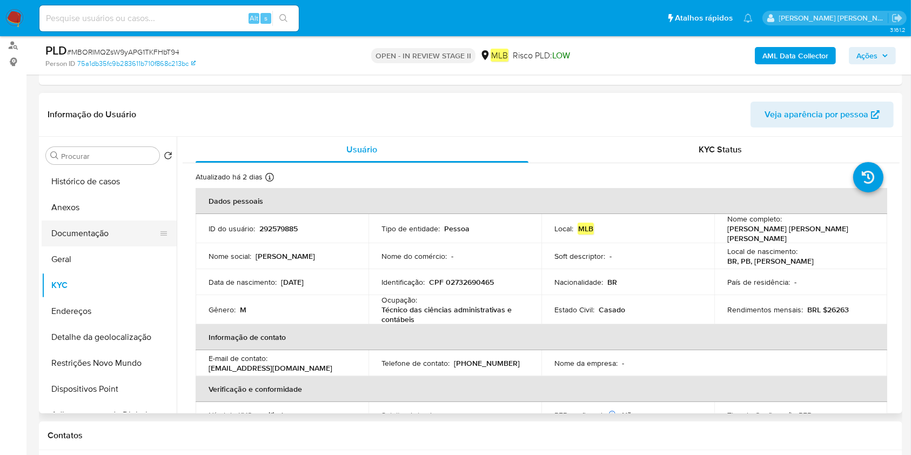
click at [83, 234] on button "Documentação" at bounding box center [105, 234] width 126 height 26
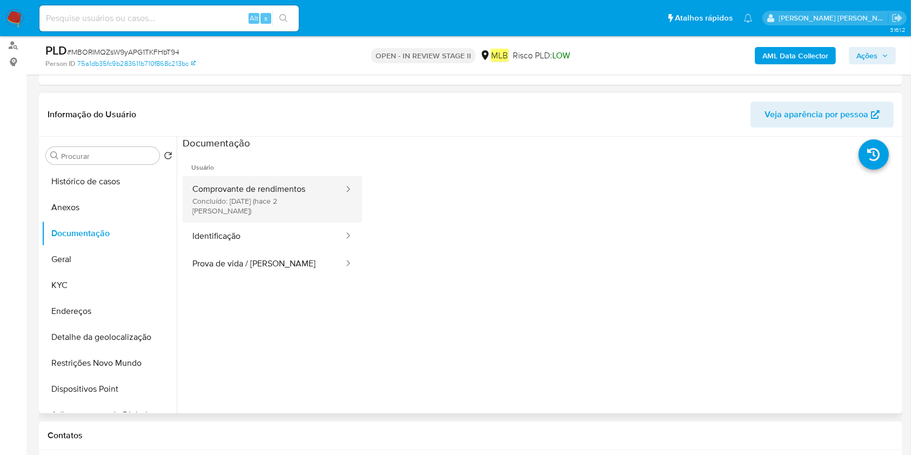
click at [278, 196] on button "Comprovante de rendimentos Concluído: [DATE] (hace 2 [PERSON_NAME])" at bounding box center [264, 199] width 162 height 46
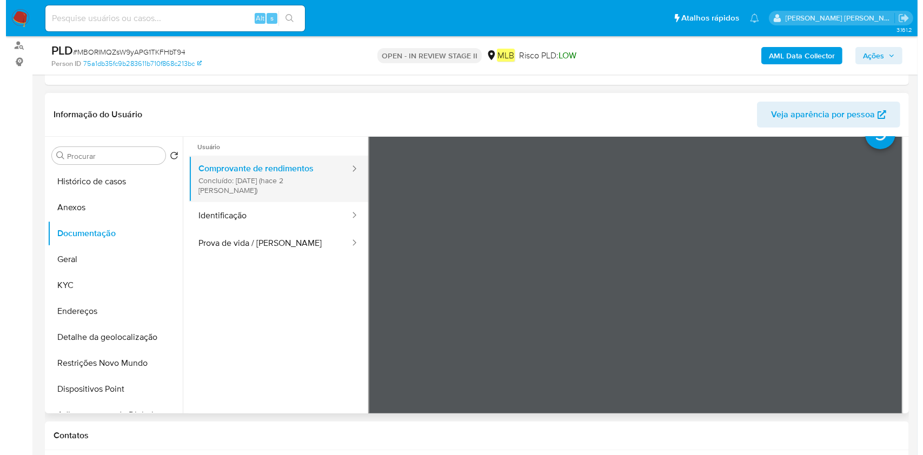
scroll to position [0, 0]
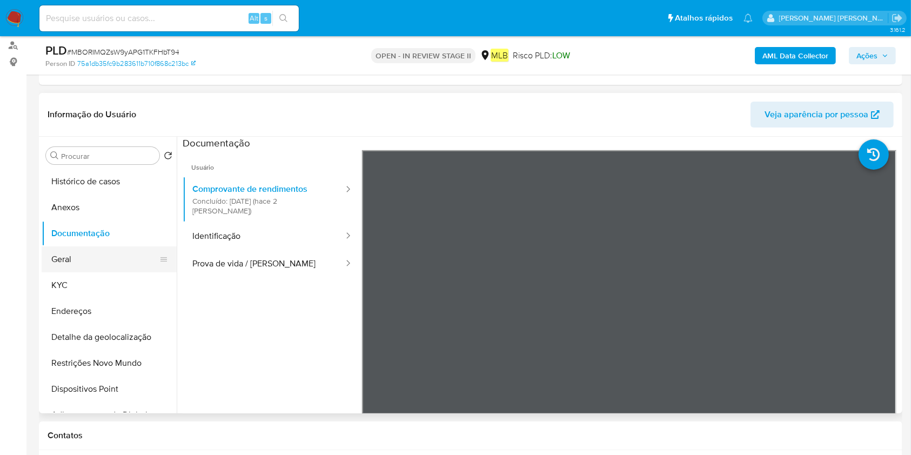
click at [114, 270] on button "Geral" at bounding box center [105, 259] width 126 height 26
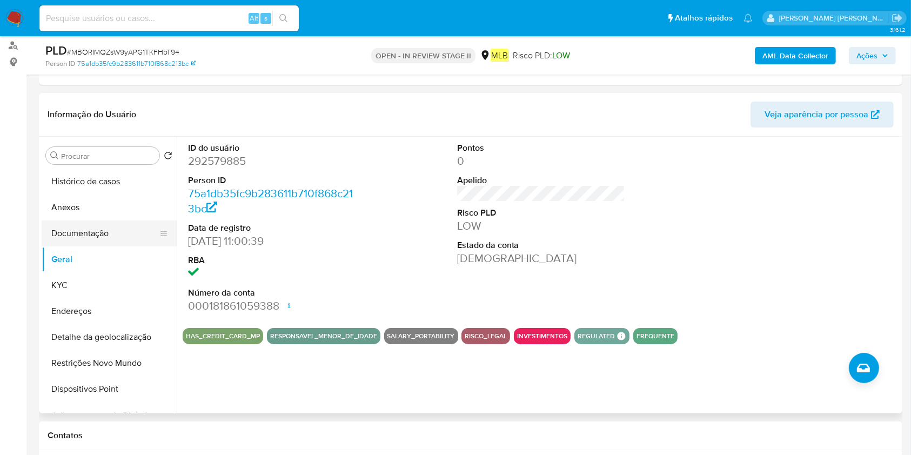
click at [132, 237] on button "Documentação" at bounding box center [105, 234] width 126 height 26
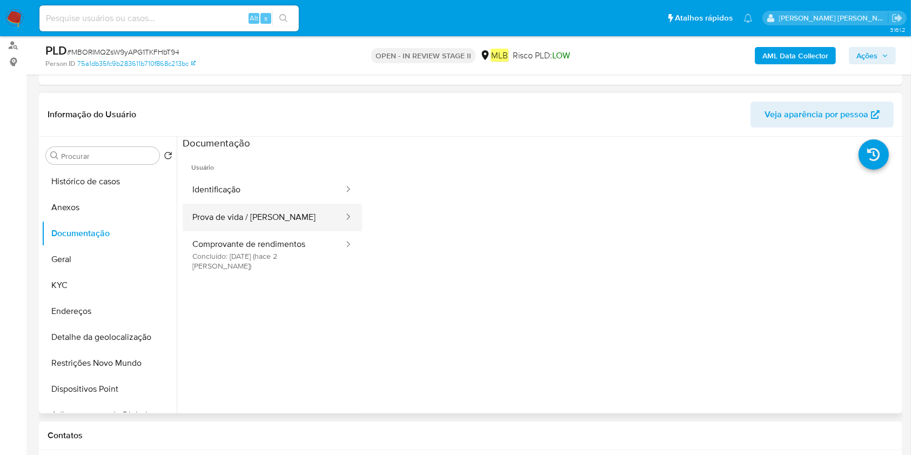
click at [276, 215] on button "Prova de vida / [PERSON_NAME]" at bounding box center [264, 218] width 162 height 28
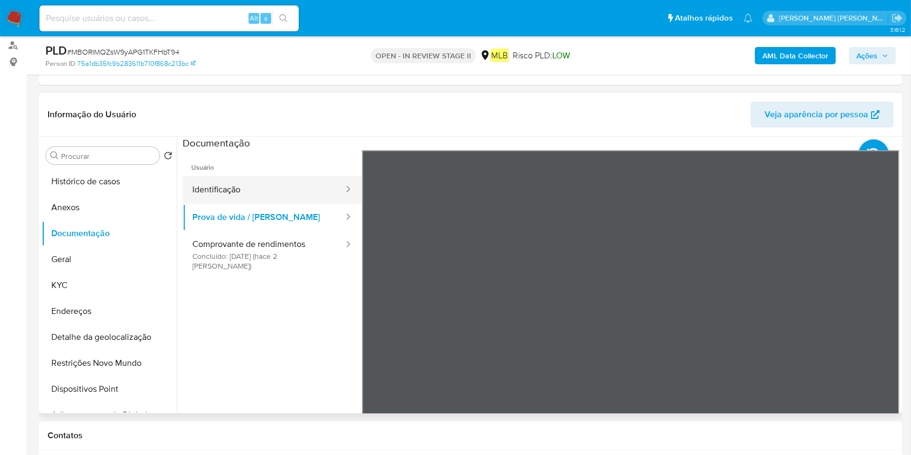
drag, startPoint x: 271, startPoint y: 183, endPoint x: 344, endPoint y: 200, distance: 75.0
click at [271, 182] on button "Identificação" at bounding box center [264, 190] width 162 height 28
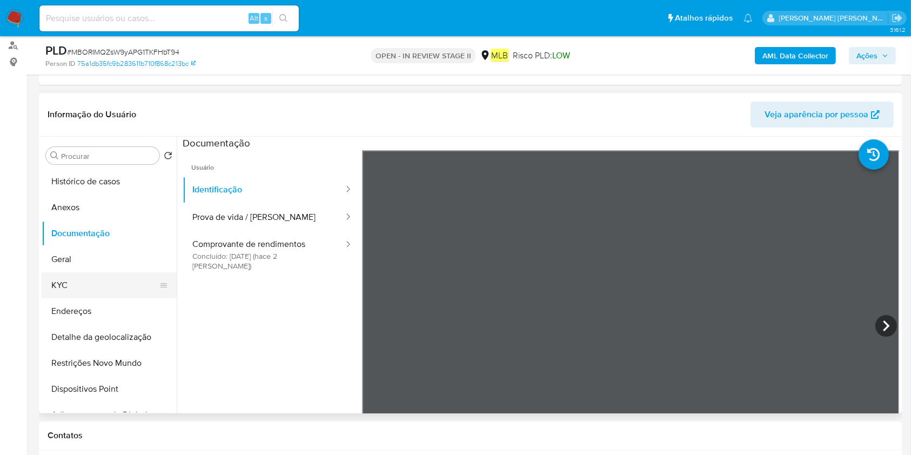
click at [50, 280] on button "KYC" at bounding box center [105, 285] width 126 height 26
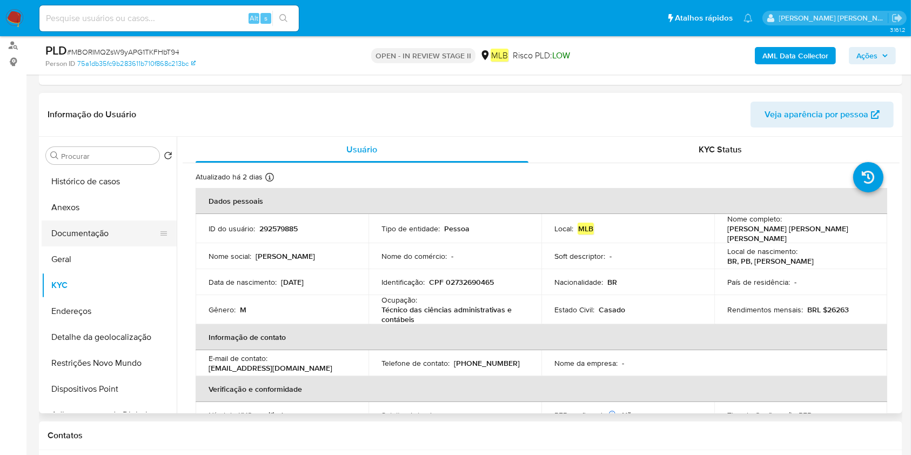
click at [105, 240] on button "Documentação" at bounding box center [105, 234] width 126 height 26
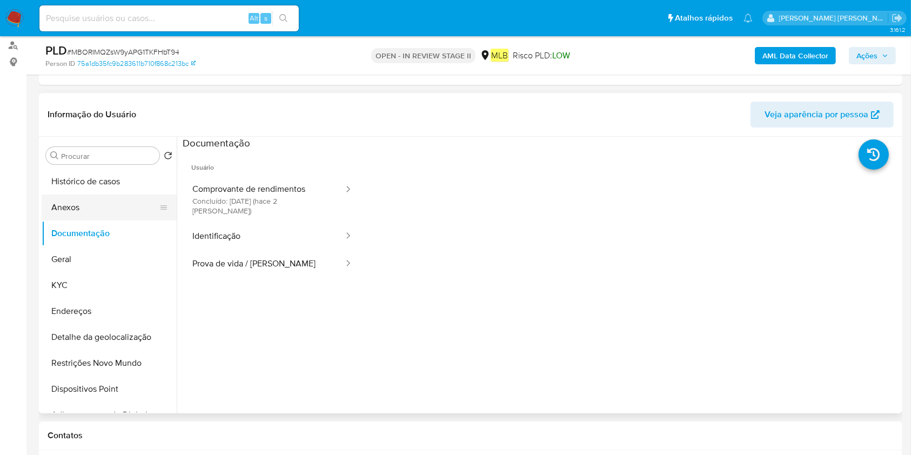
click at [99, 212] on button "Anexos" at bounding box center [105, 208] width 126 height 26
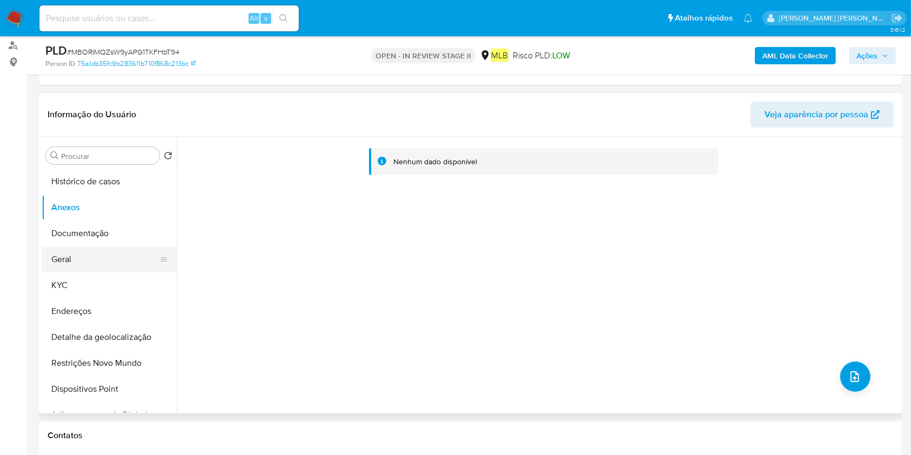
click at [82, 260] on button "Geral" at bounding box center [105, 259] width 126 height 26
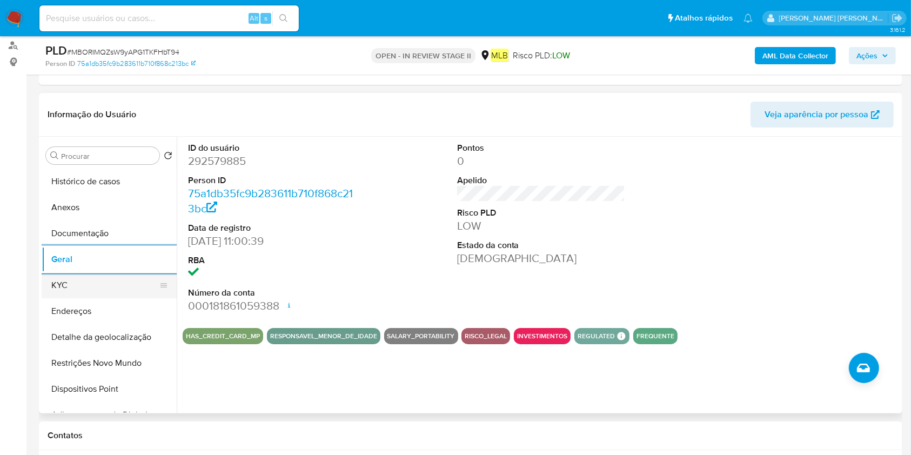
drag, startPoint x: 108, startPoint y: 288, endPoint x: 122, endPoint y: 287, distance: 13.6
click at [108, 288] on button "KYC" at bounding box center [105, 285] width 126 height 26
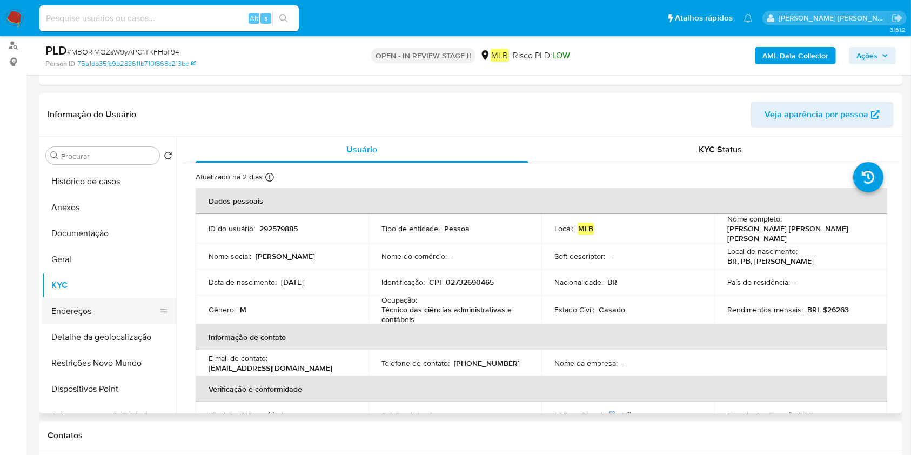
click at [98, 309] on button "Endereços" at bounding box center [105, 311] width 126 height 26
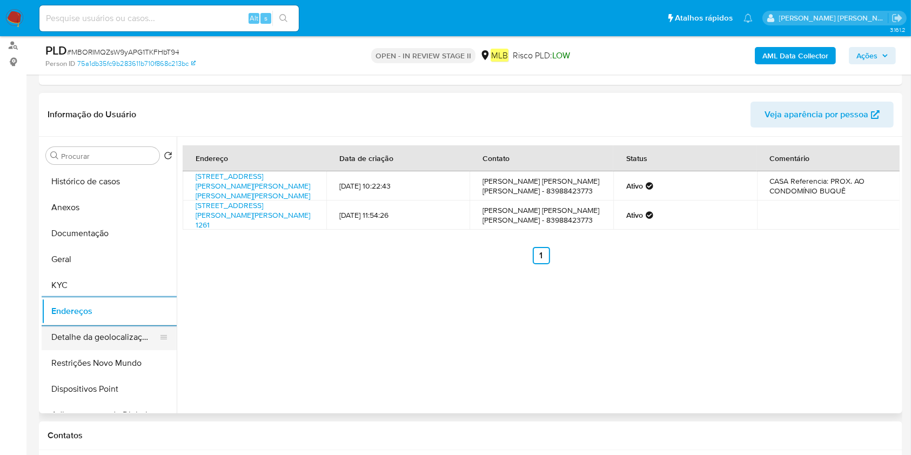
click at [99, 328] on button "Detalhe da geolocalização" at bounding box center [105, 337] width 126 height 26
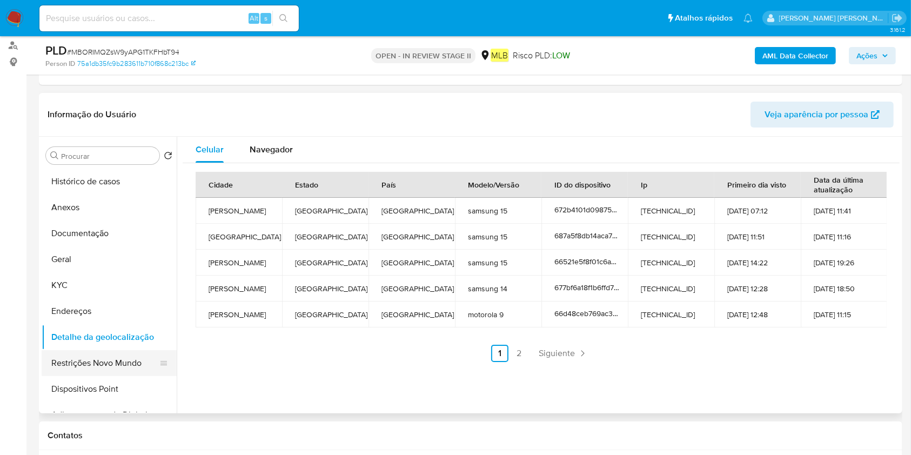
click at [99, 361] on button "Restrições Novo Mundo" at bounding box center [105, 363] width 126 height 26
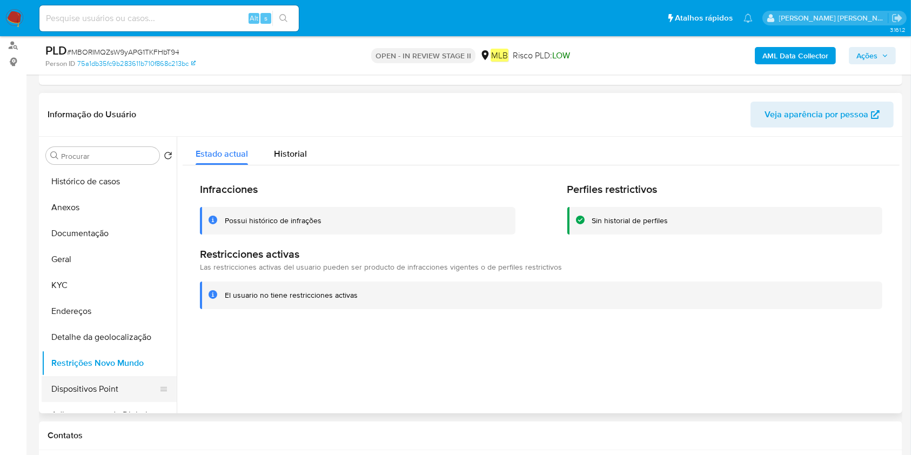
click at [77, 389] on button "Dispositivos Point" at bounding box center [105, 389] width 126 height 26
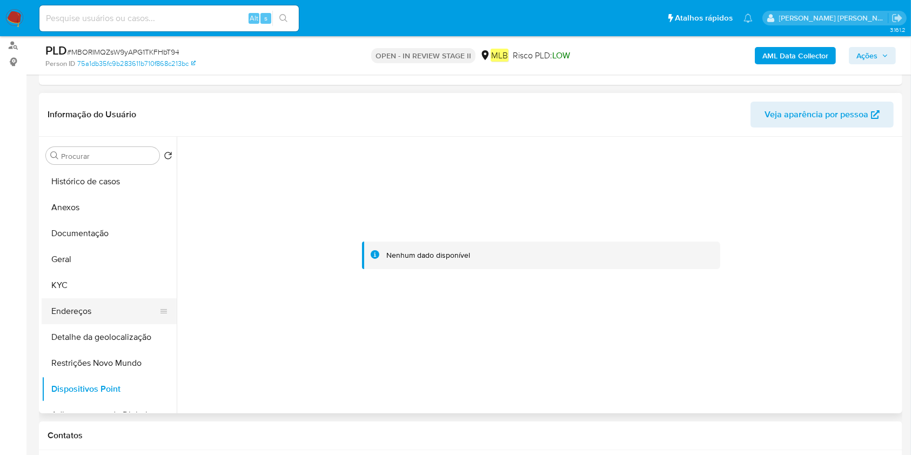
click at [85, 307] on button "Endereços" at bounding box center [105, 311] width 126 height 26
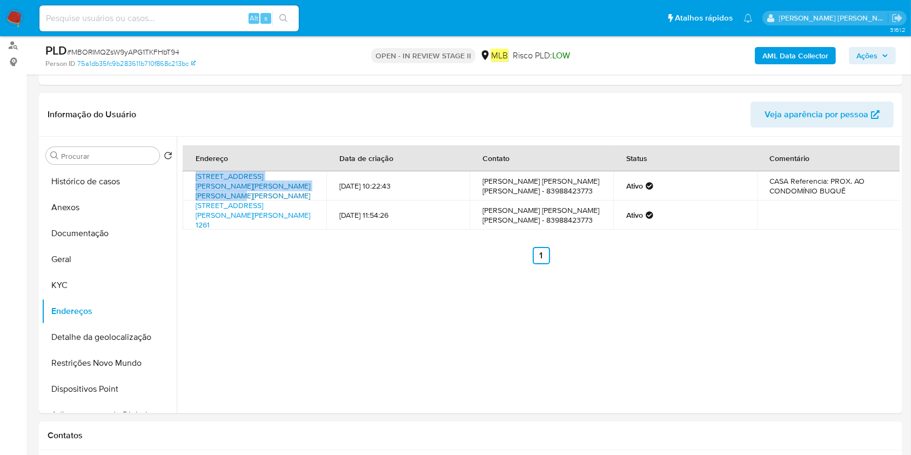
drag, startPoint x: 192, startPoint y: 174, endPoint x: 269, endPoint y: 182, distance: 76.6
click at [269, 182] on td "[STREET_ADDRESS][PERSON_NAME][PERSON_NAME][PERSON_NAME][PERSON_NAME]" at bounding box center [255, 185] width 144 height 29
copy link "[STREET_ADDRESS][PERSON_NAME][PERSON_NAME][PERSON_NAME][PERSON_NAME],"
click at [125, 204] on button "Anexos" at bounding box center [105, 208] width 126 height 26
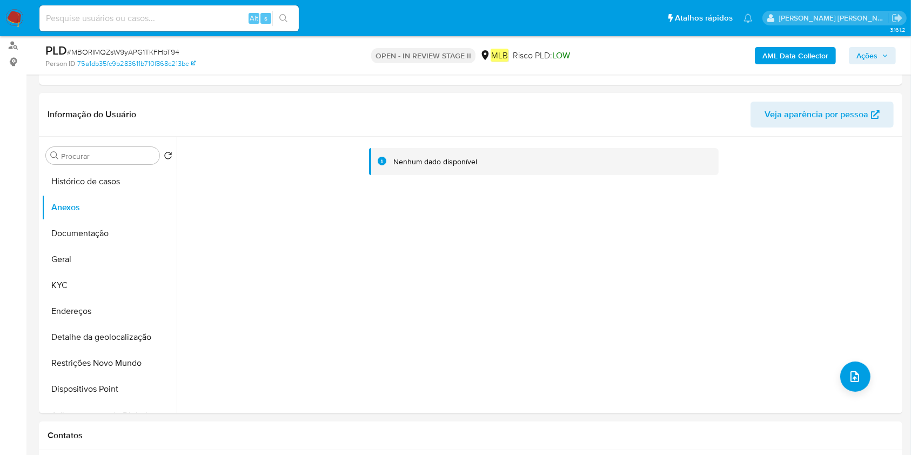
click at [794, 55] on b "AML Data Collector" at bounding box center [796, 55] width 66 height 17
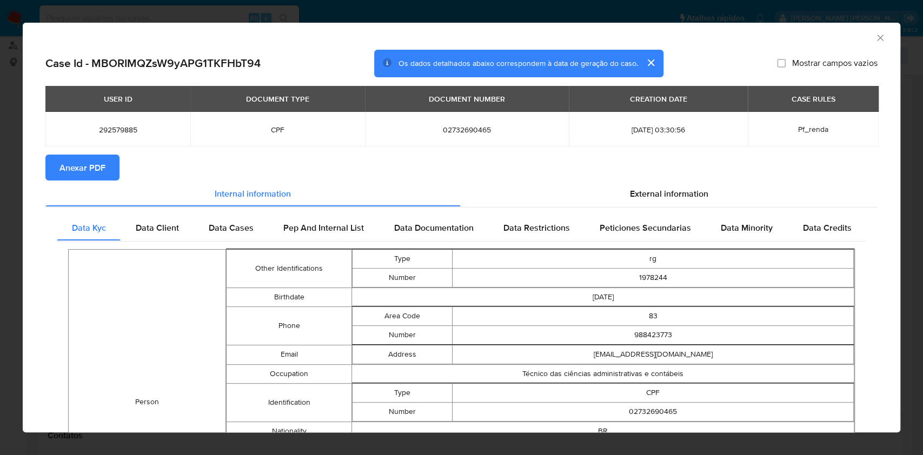
click at [108, 164] on button "Anexar PDF" at bounding box center [82, 168] width 74 height 26
click at [874, 42] on icon "Fechar a janela" at bounding box center [879, 37] width 11 height 11
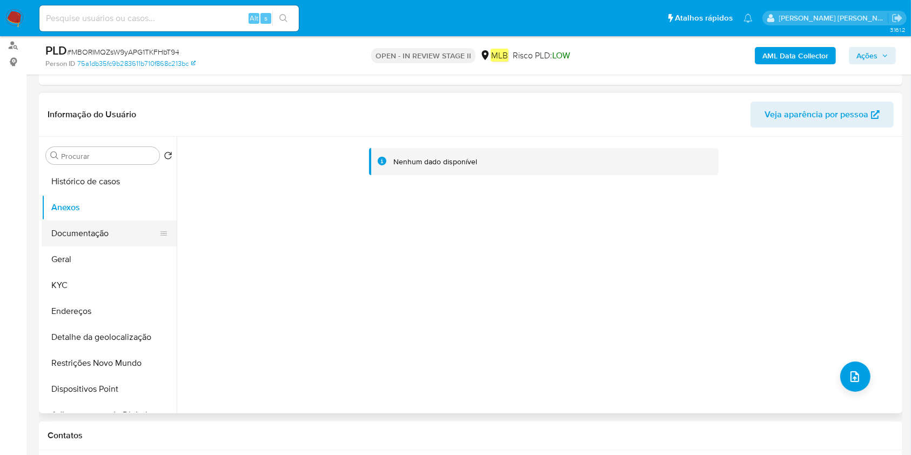
click at [88, 237] on button "Documentação" at bounding box center [105, 234] width 126 height 26
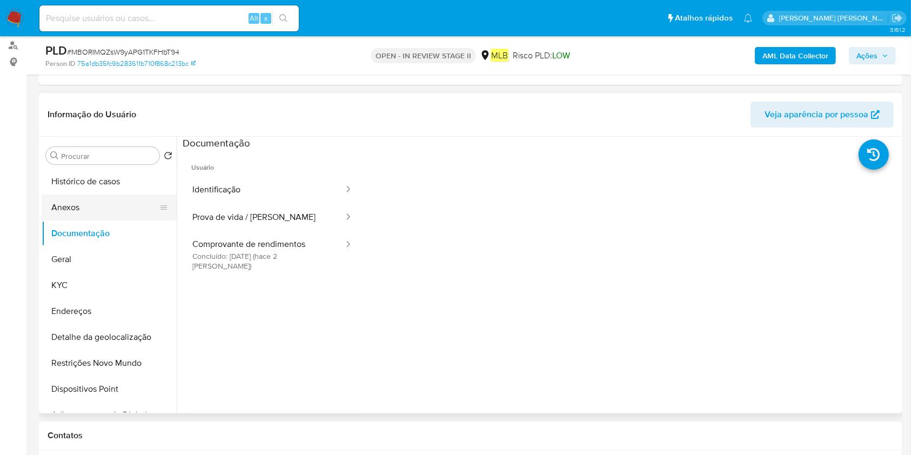
click at [101, 204] on button "Anexos" at bounding box center [105, 208] width 126 height 26
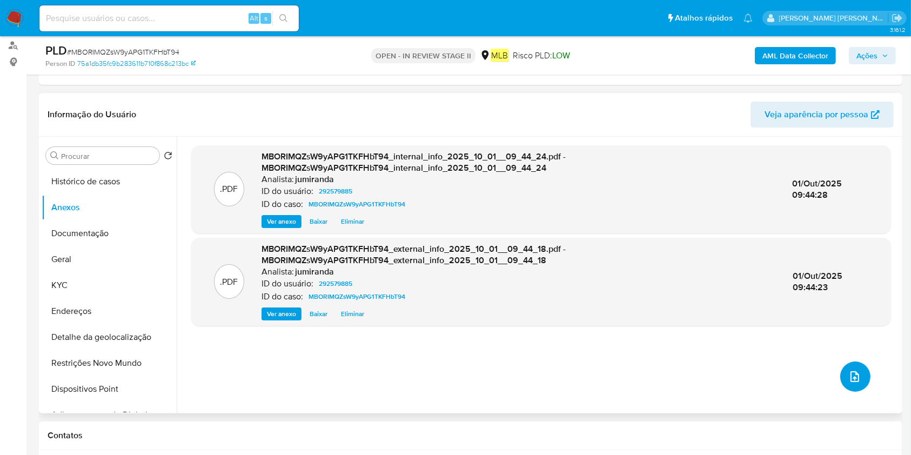
click at [846, 385] on button "upload-file" at bounding box center [855, 377] width 30 height 30
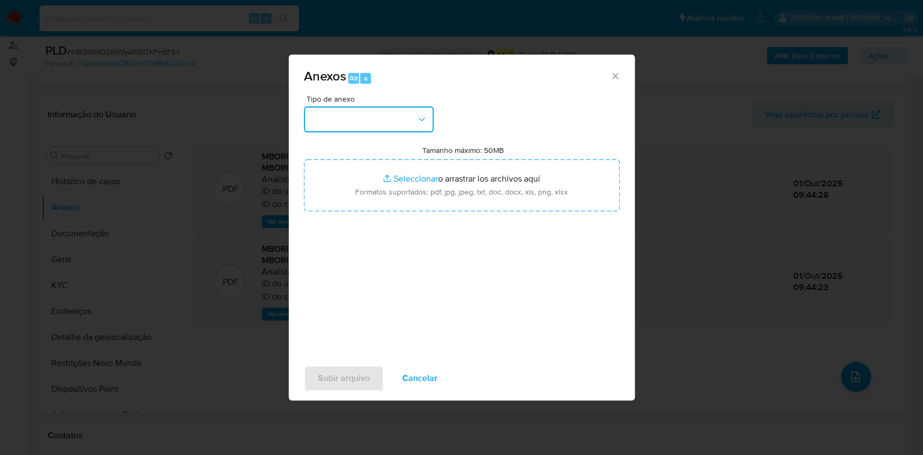
click at [369, 118] on button "button" at bounding box center [369, 119] width 130 height 26
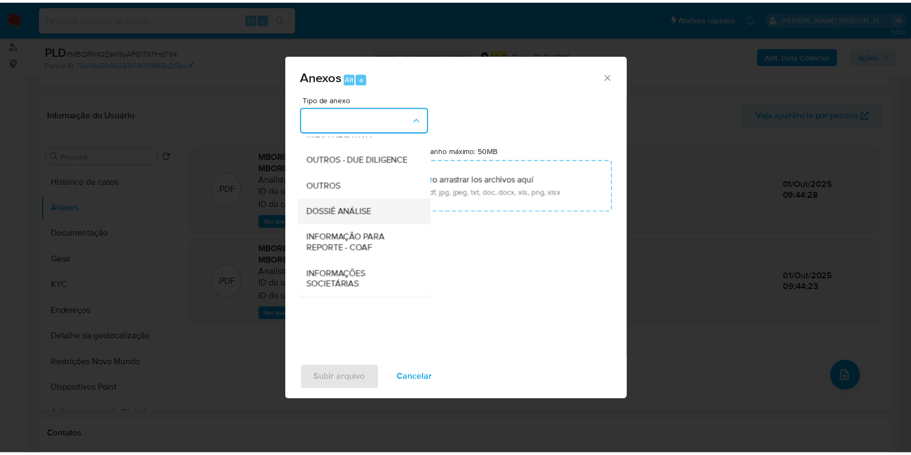
scroll to position [166, 0]
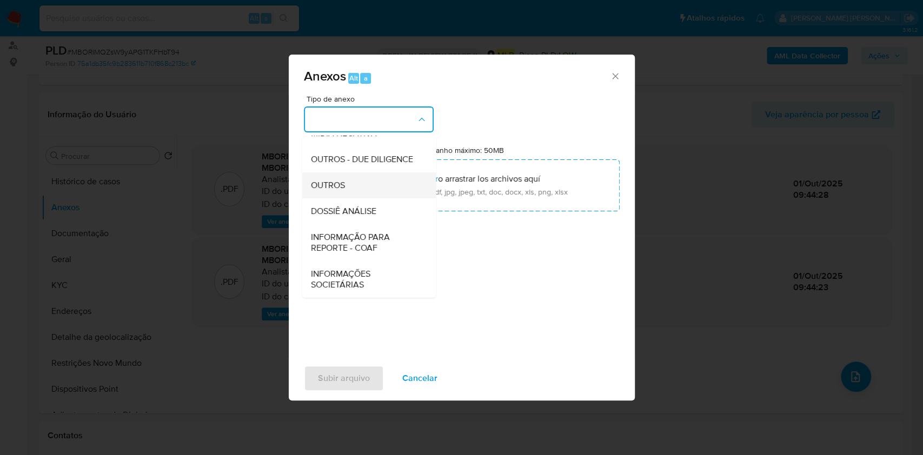
click at [364, 193] on div "OUTROS" at bounding box center [365, 185] width 110 height 26
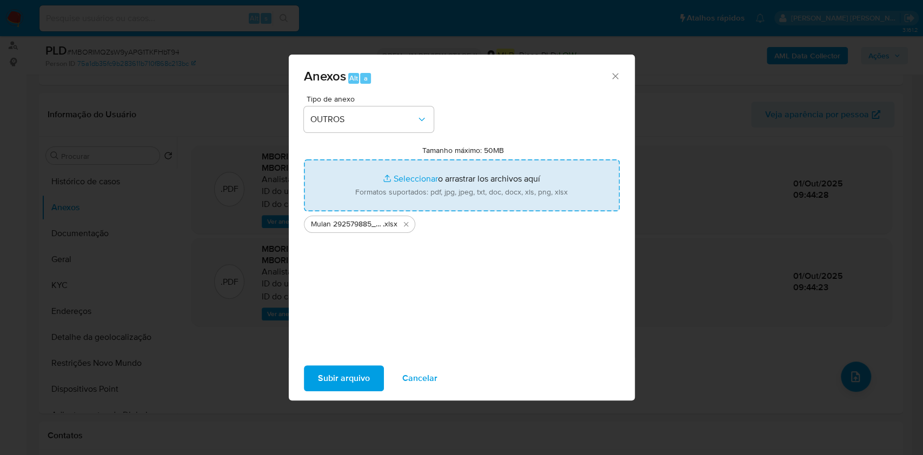
type input "C:\fakepath\SAR - XXX - CPF 02732690465 - JOAO FILADELFO DE CARVALHO NETO.pdf"
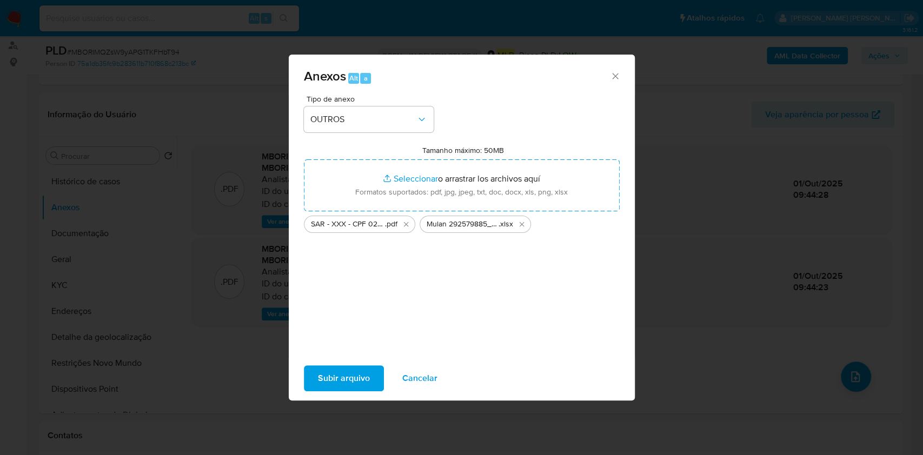
click at [346, 376] on span "Subir arquivo" at bounding box center [344, 378] width 52 height 24
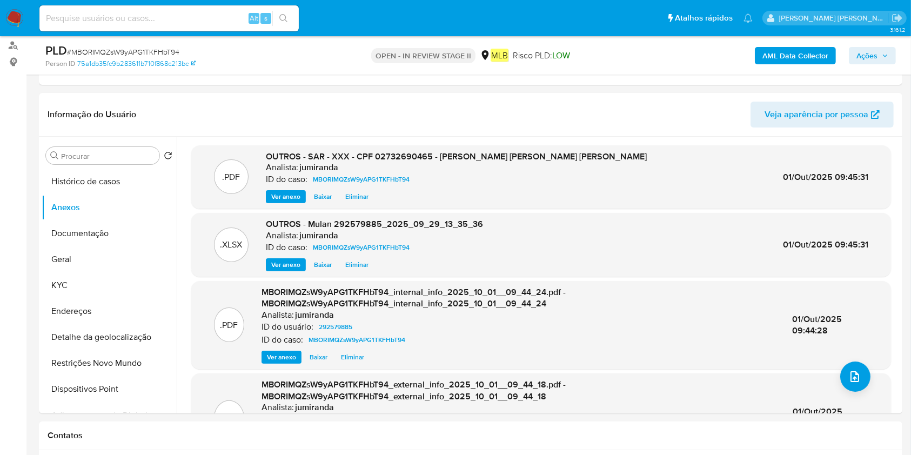
click at [888, 63] on button "Ações" at bounding box center [872, 55] width 47 height 17
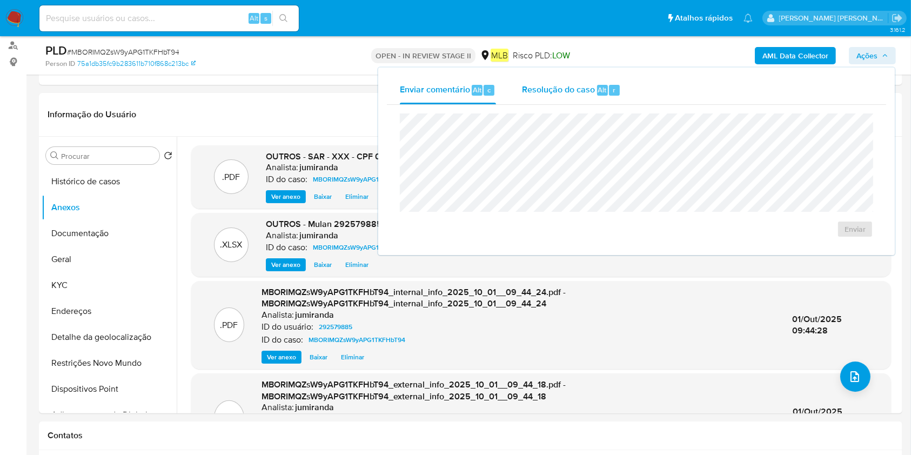
click at [566, 96] on div "Resolução do caso Alt r" at bounding box center [571, 90] width 99 height 28
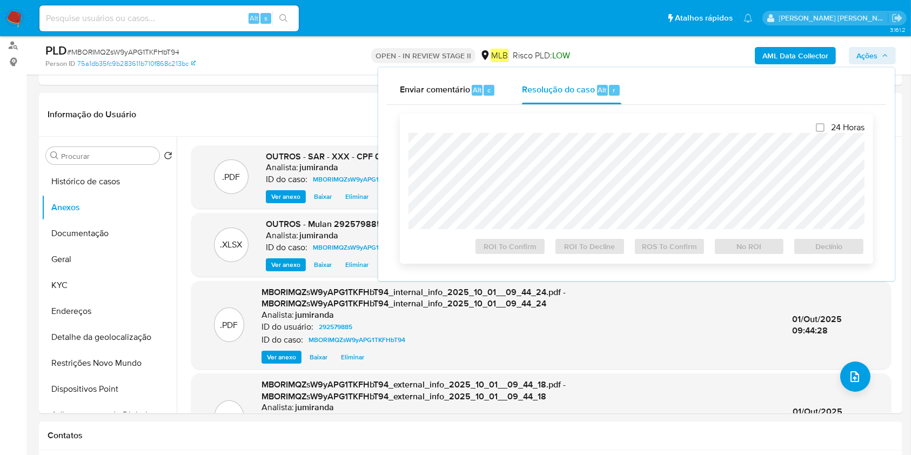
click at [563, 134] on div at bounding box center [637, 181] width 456 height 96
click at [681, 251] on span "ROS To Confirm" at bounding box center [670, 246] width 56 height 15
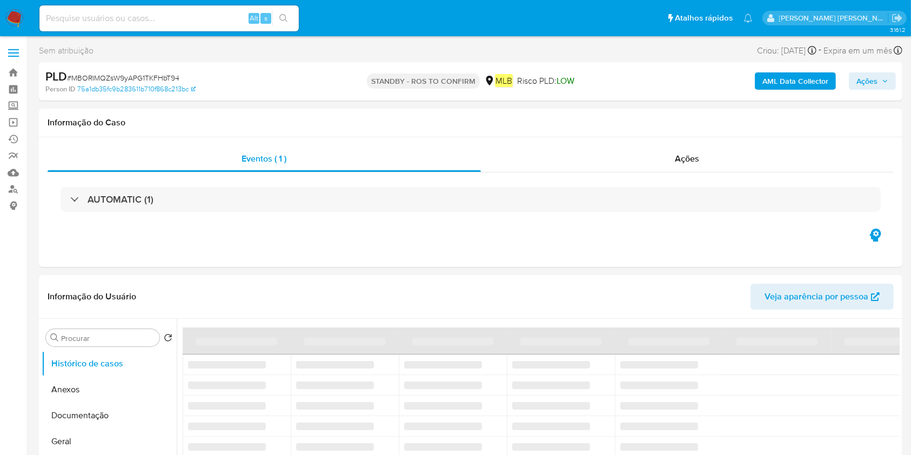
select select "10"
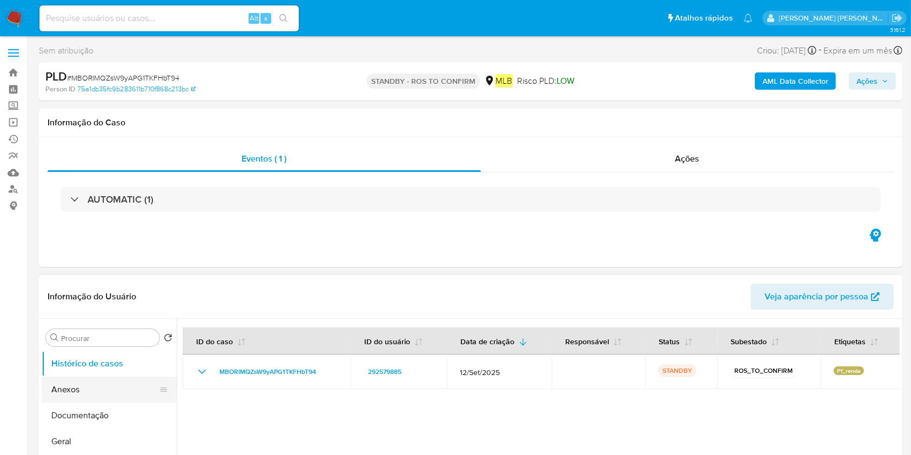
click at [74, 389] on button "Anexos" at bounding box center [105, 390] width 126 height 26
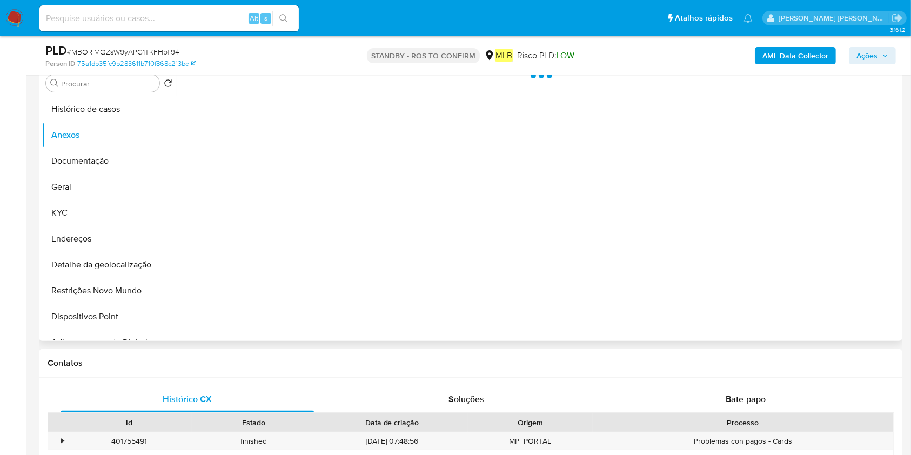
scroll to position [144, 0]
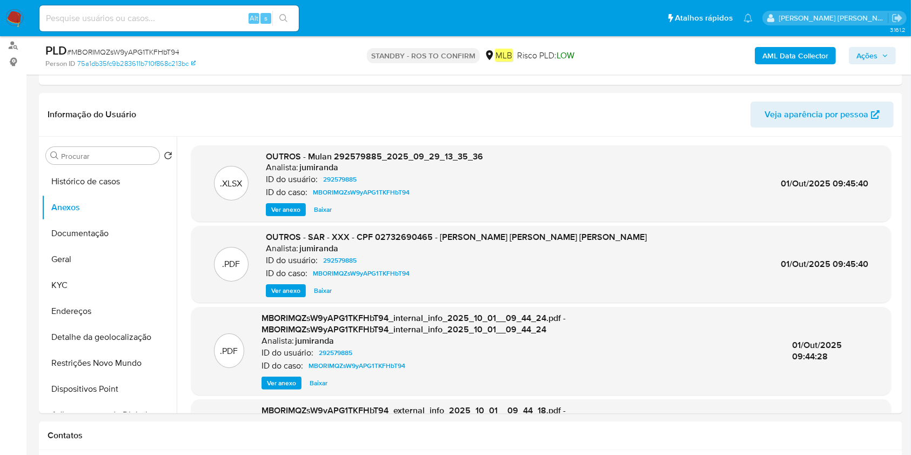
click at [868, 54] on span "Ações" at bounding box center [867, 55] width 21 height 17
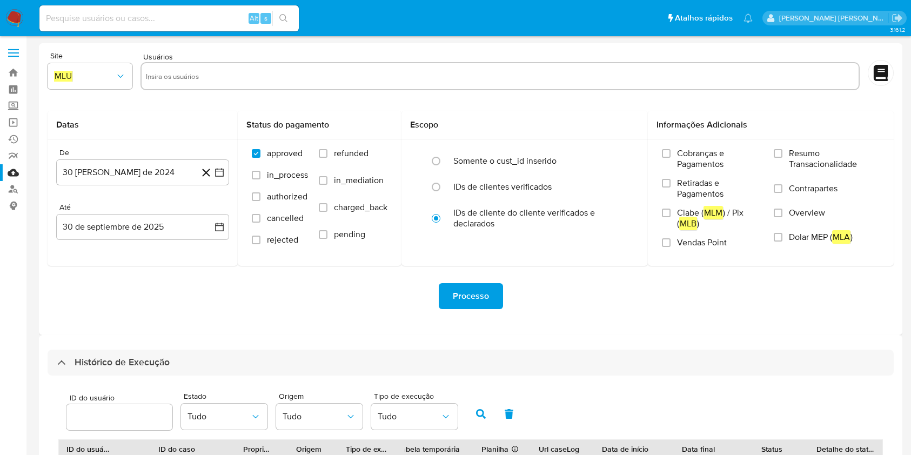
select select "10"
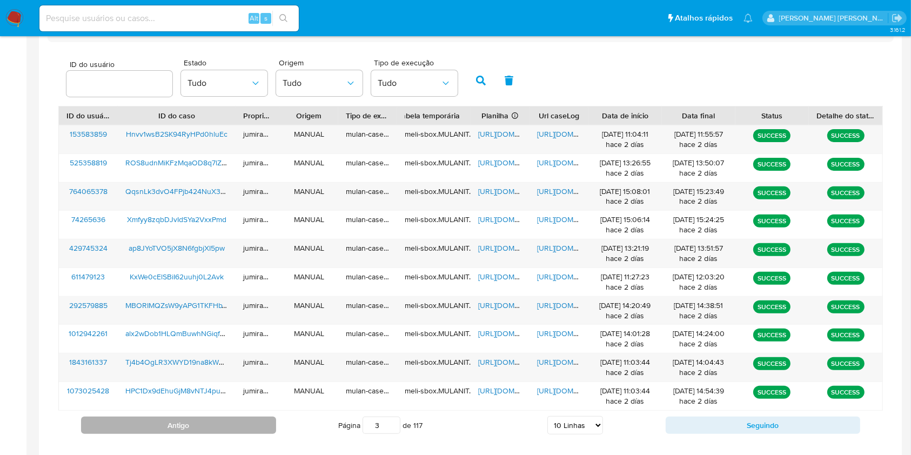
click at [230, 423] on button "Antigo" at bounding box center [178, 425] width 195 height 17
click at [205, 422] on button "Antigo" at bounding box center [178, 425] width 195 height 17
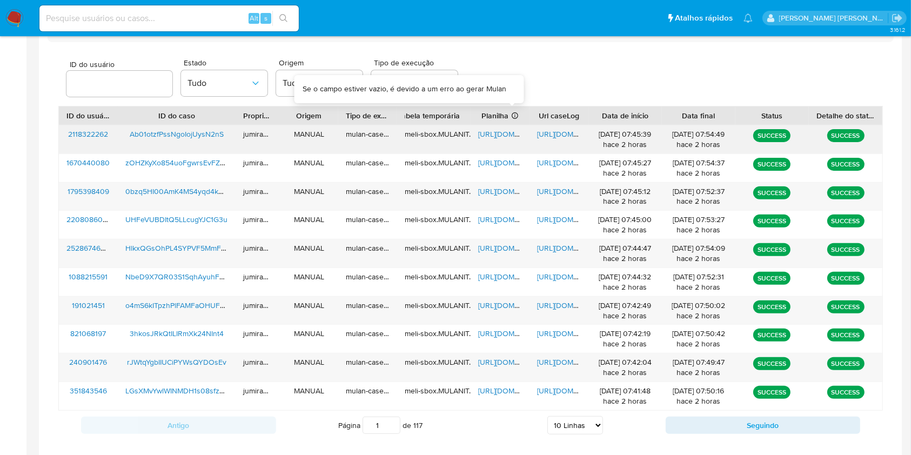
click at [502, 132] on span "[URL][DOMAIN_NAME]" at bounding box center [515, 134] width 75 height 11
click at [573, 132] on span "[URL][DOMAIN_NAME]" at bounding box center [574, 134] width 75 height 11
click at [186, 130] on span "Ab01otzfPssNgoIojUysN2nS" at bounding box center [177, 134] width 94 height 11
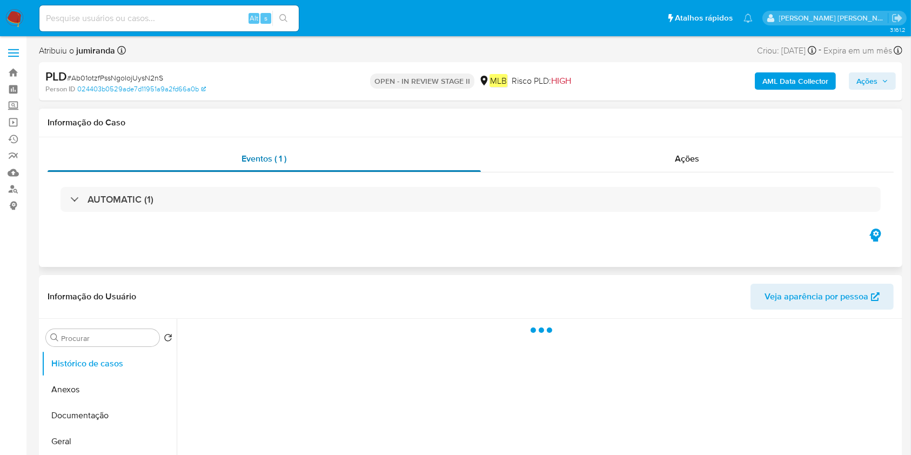
select select "10"
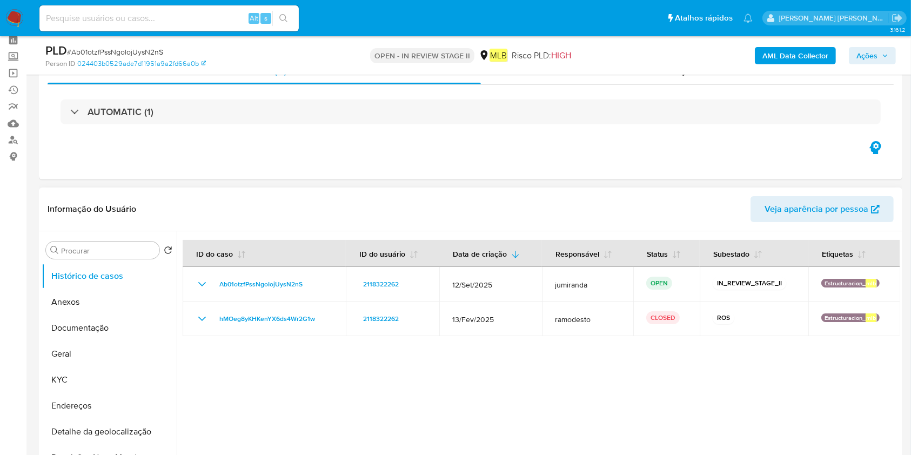
scroll to position [72, 0]
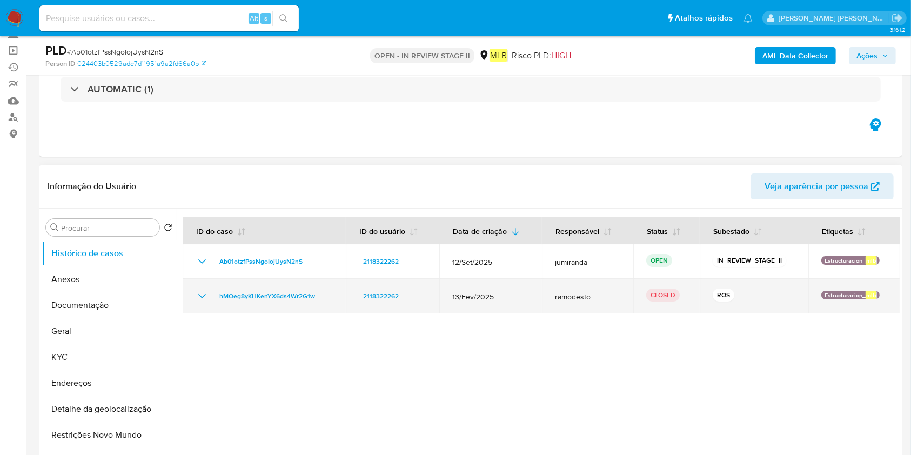
click at [206, 295] on icon "Mostrar/Ocultar" at bounding box center [202, 296] width 13 height 13
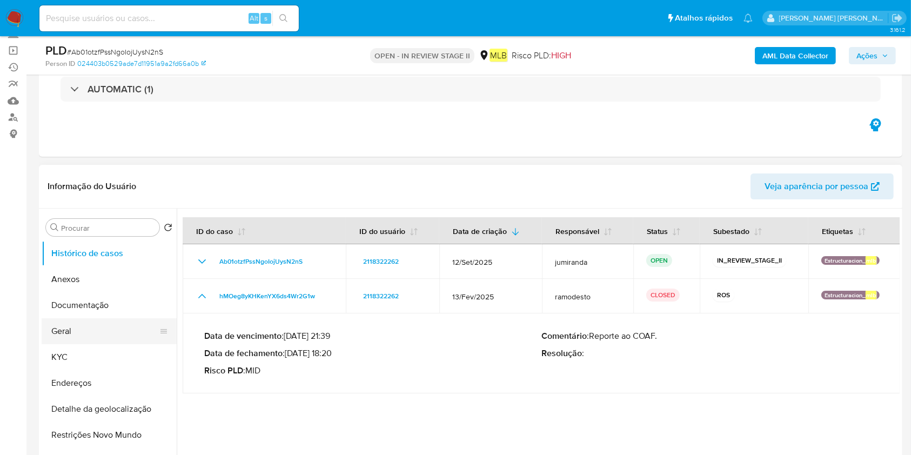
click at [74, 325] on button "Geral" at bounding box center [105, 331] width 126 height 26
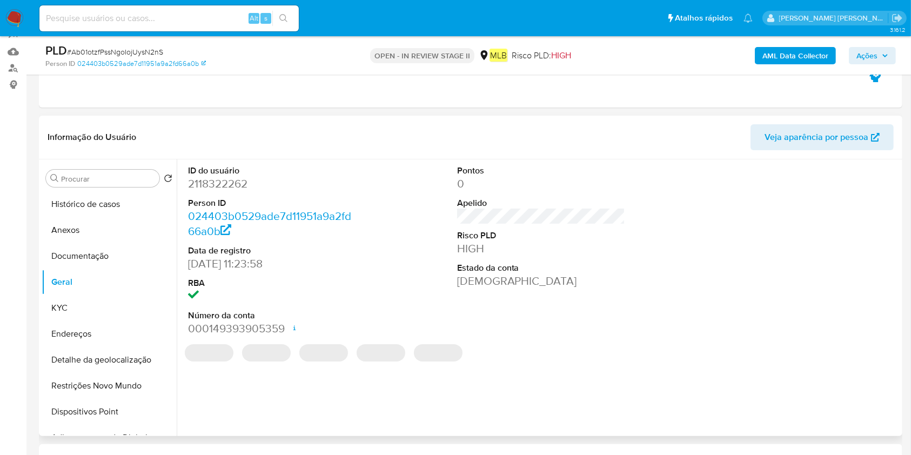
scroll to position [144, 0]
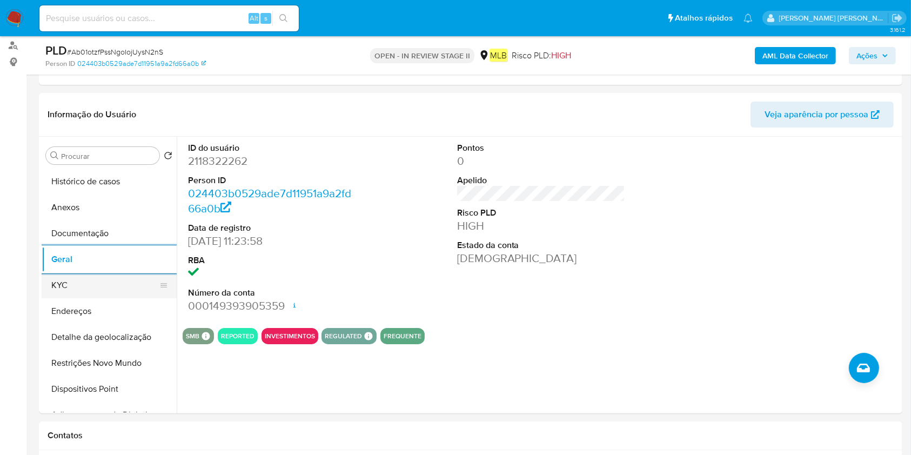
drag, startPoint x: 99, startPoint y: 280, endPoint x: 122, endPoint y: 279, distance: 23.2
click at [99, 282] on button "KYC" at bounding box center [105, 285] width 126 height 26
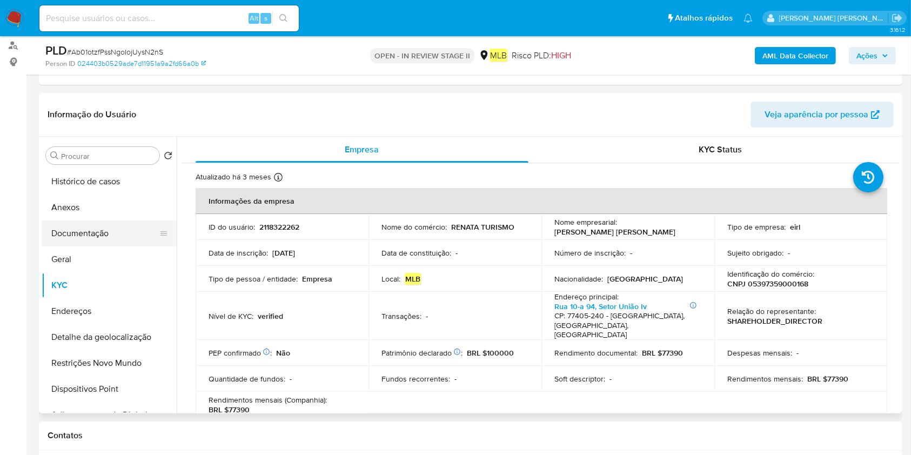
click at [125, 240] on button "Documentação" at bounding box center [105, 234] width 126 height 26
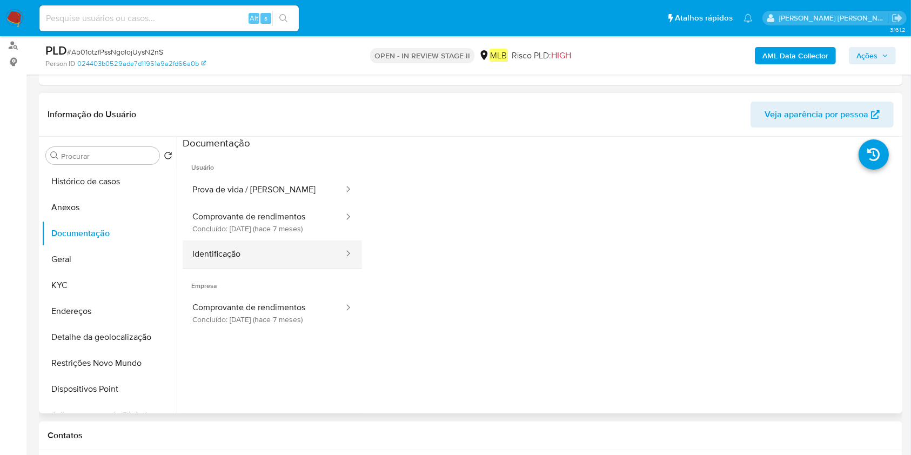
drag, startPoint x: 263, startPoint y: 225, endPoint x: 343, endPoint y: 253, distance: 85.3
click at [263, 226] on button "Comprovante de rendimentos Concluído: 10/03/2025 (hace 7 meses)" at bounding box center [264, 222] width 162 height 37
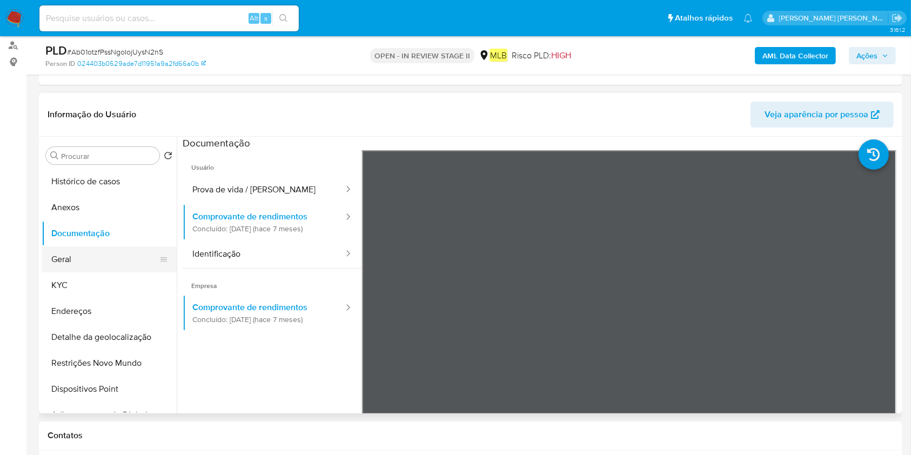
click at [92, 251] on button "Geral" at bounding box center [105, 259] width 126 height 26
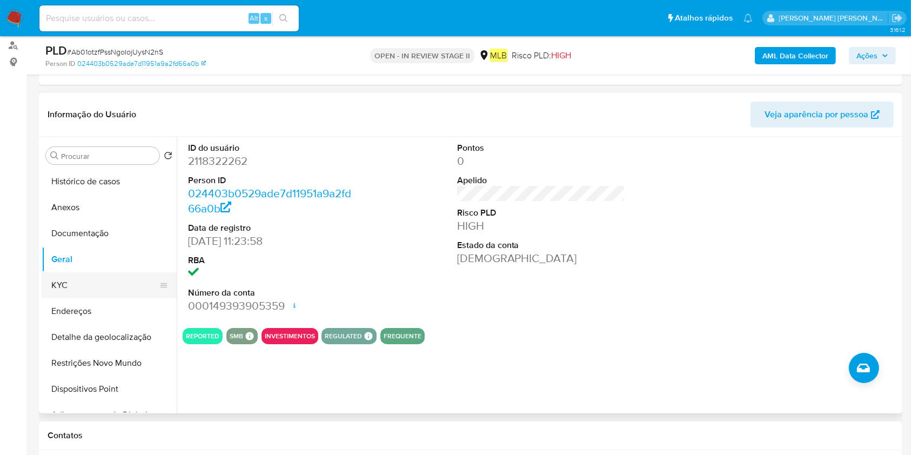
click at [88, 292] on button "KYC" at bounding box center [105, 285] width 126 height 26
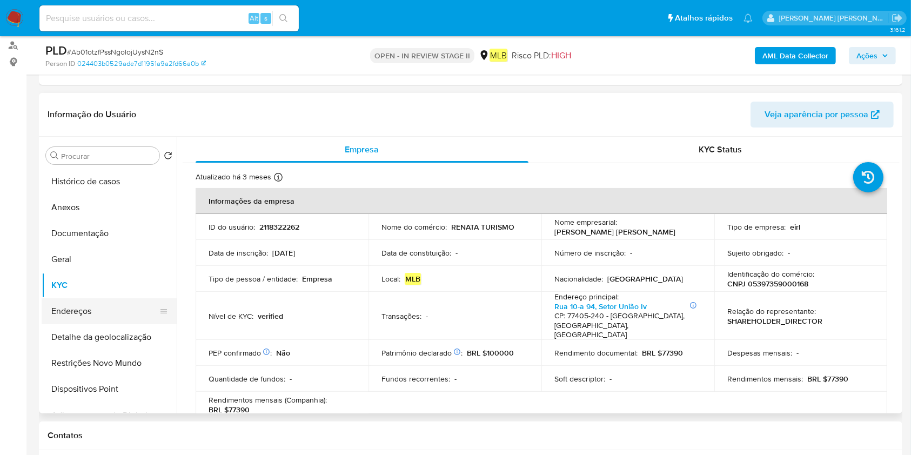
click at [93, 309] on button "Endereços" at bounding box center [105, 311] width 126 height 26
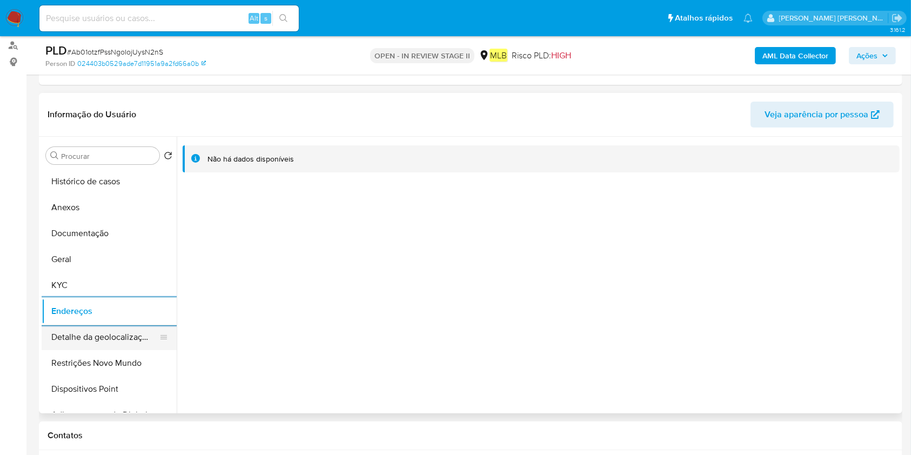
click at [83, 335] on button "Detalhe da geolocalização" at bounding box center [105, 337] width 126 height 26
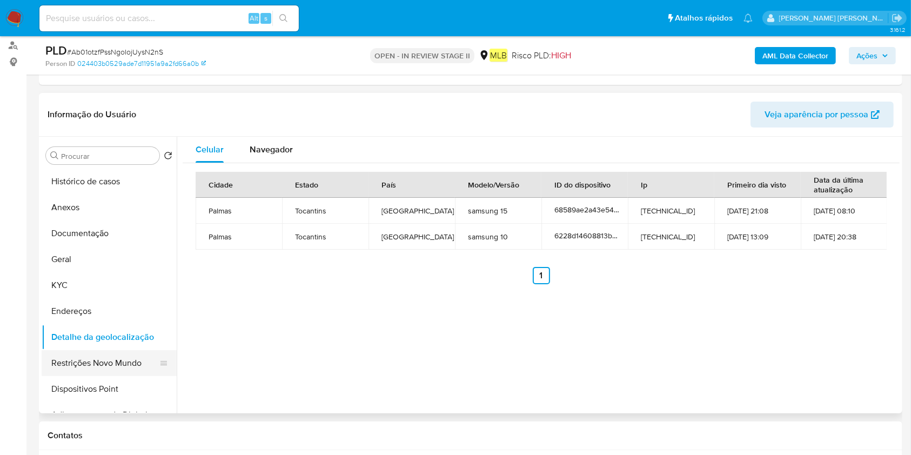
click at [62, 362] on button "Restrições Novo Mundo" at bounding box center [105, 363] width 126 height 26
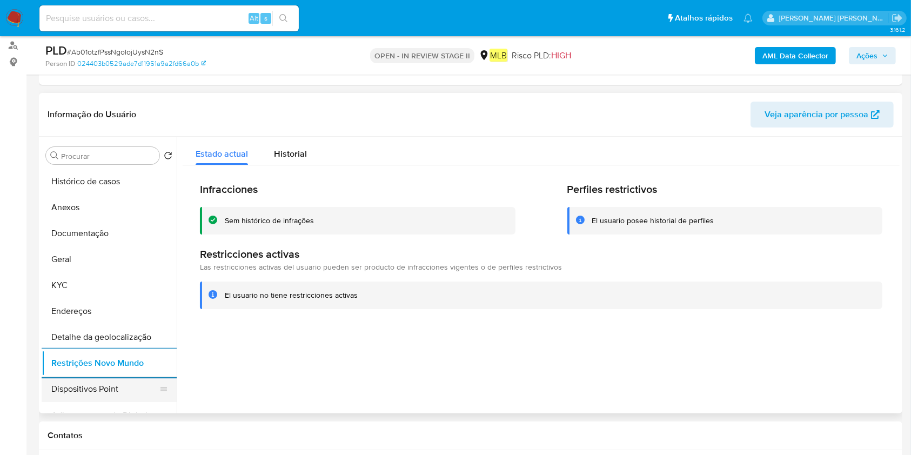
click at [91, 379] on button "Dispositivos Point" at bounding box center [105, 389] width 126 height 26
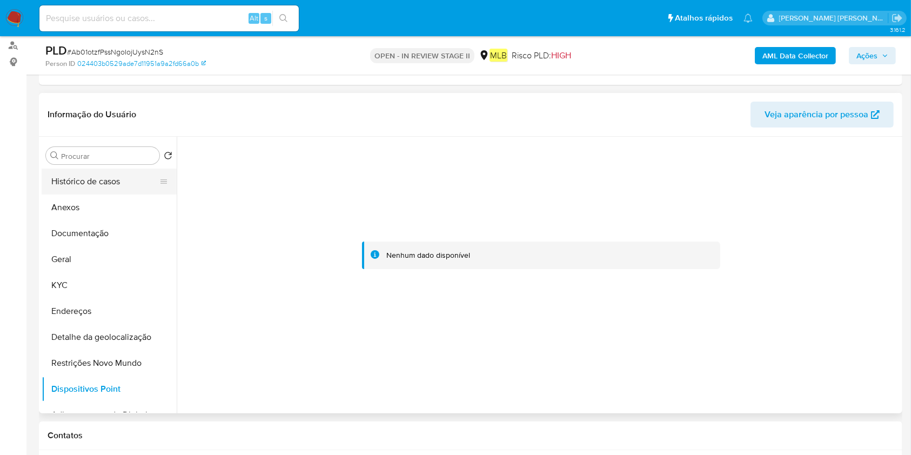
click at [102, 173] on button "Histórico de casos" at bounding box center [105, 182] width 126 height 26
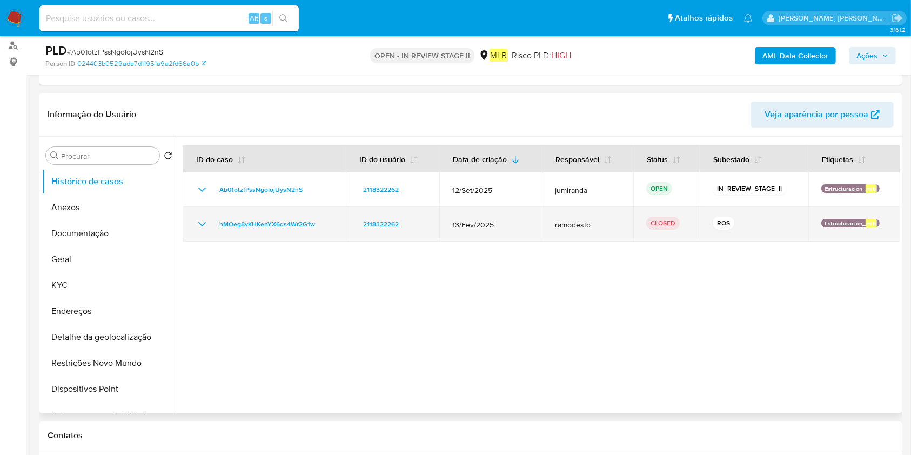
drag, startPoint x: 201, startPoint y: 223, endPoint x: 206, endPoint y: 226, distance: 6.2
click at [201, 222] on icon "Mostrar/Ocultar" at bounding box center [202, 224] width 13 height 13
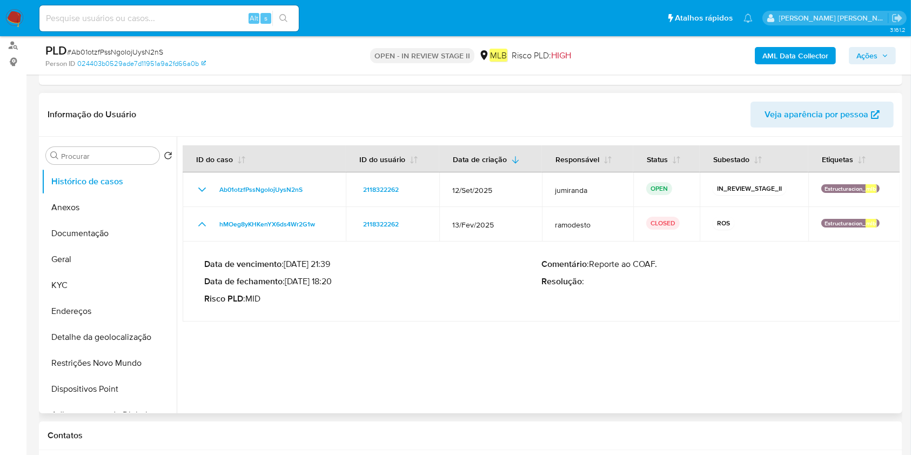
drag, startPoint x: 336, startPoint y: 282, endPoint x: 289, endPoint y: 277, distance: 46.7
click at [289, 277] on p "Data de fechamento : 05/03/2025 18:20" at bounding box center [372, 281] width 337 height 11
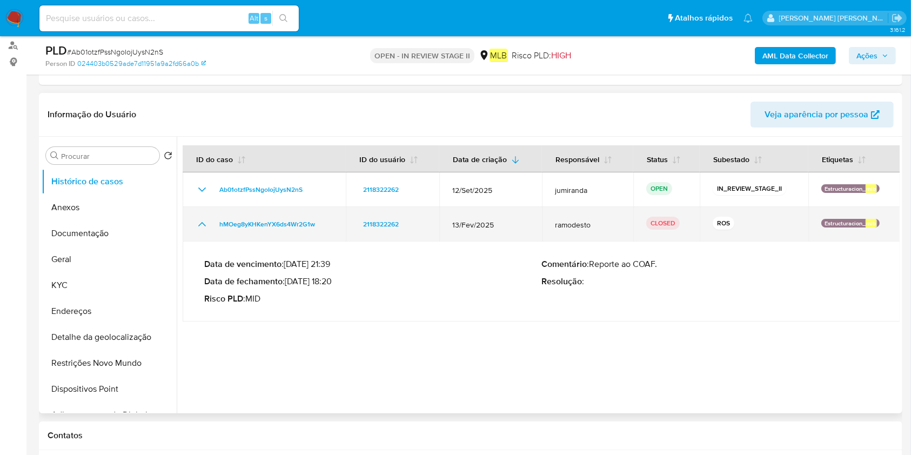
click at [249, 235] on td "hMOeg8yKHKenYX6ds4Wr2G1w" at bounding box center [264, 224] width 163 height 35
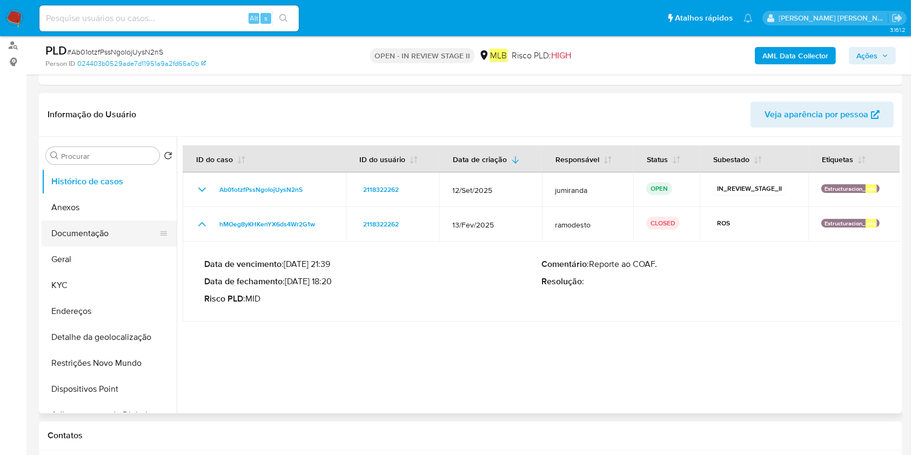
click at [91, 237] on button "Documentação" at bounding box center [105, 234] width 126 height 26
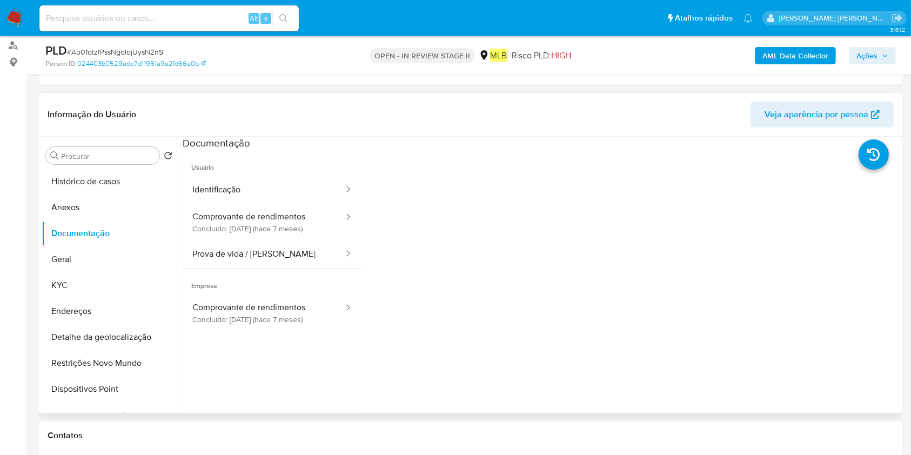
drag, startPoint x: 283, startPoint y: 189, endPoint x: 359, endPoint y: 178, distance: 77.0
click at [284, 189] on button "Identificação" at bounding box center [264, 190] width 162 height 28
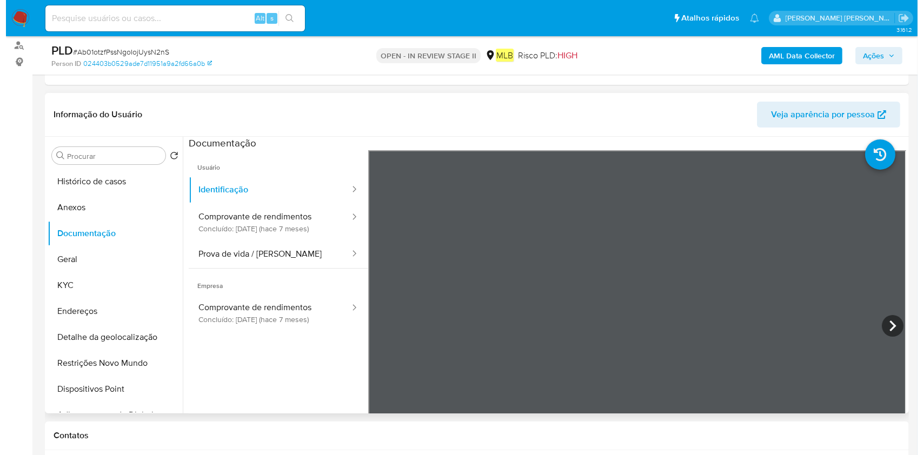
scroll to position [95, 0]
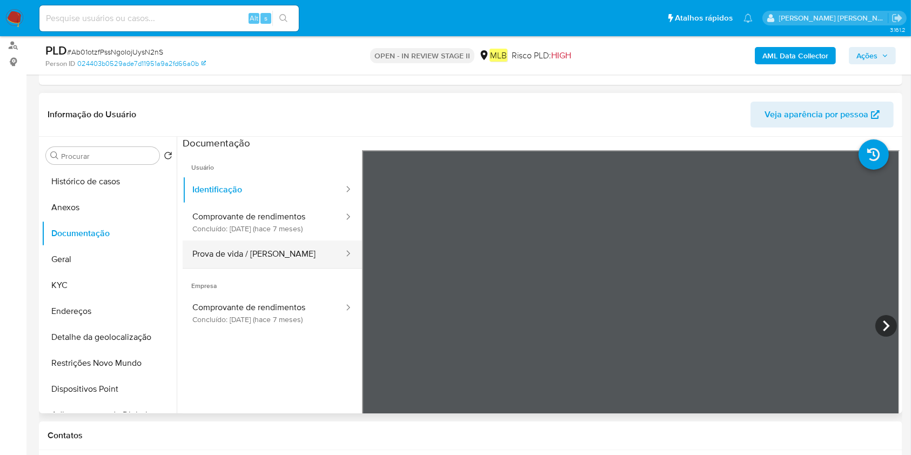
click at [238, 255] on button "Prova de vida / Selfie" at bounding box center [264, 254] width 162 height 28
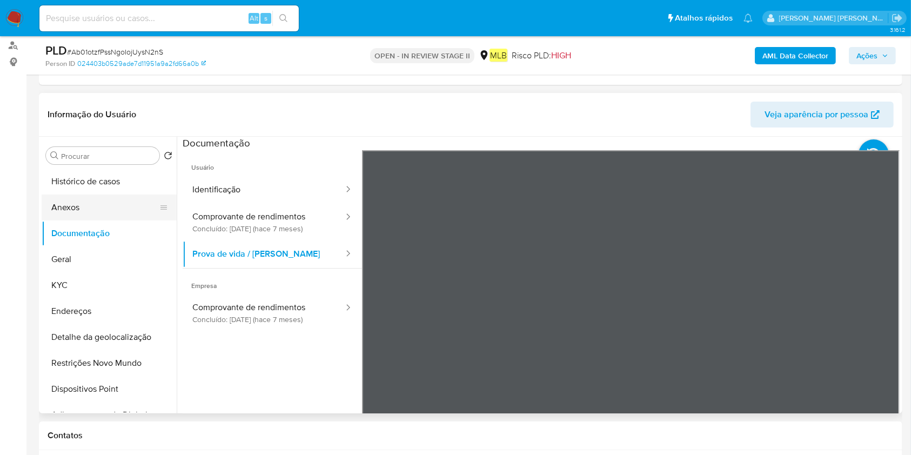
click at [107, 206] on button "Anexos" at bounding box center [105, 208] width 126 height 26
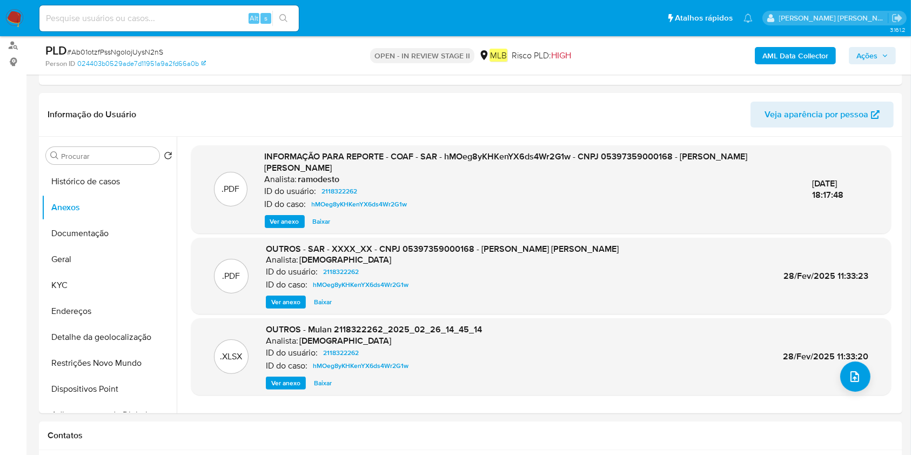
click at [809, 51] on b "AML Data Collector" at bounding box center [796, 55] width 66 height 17
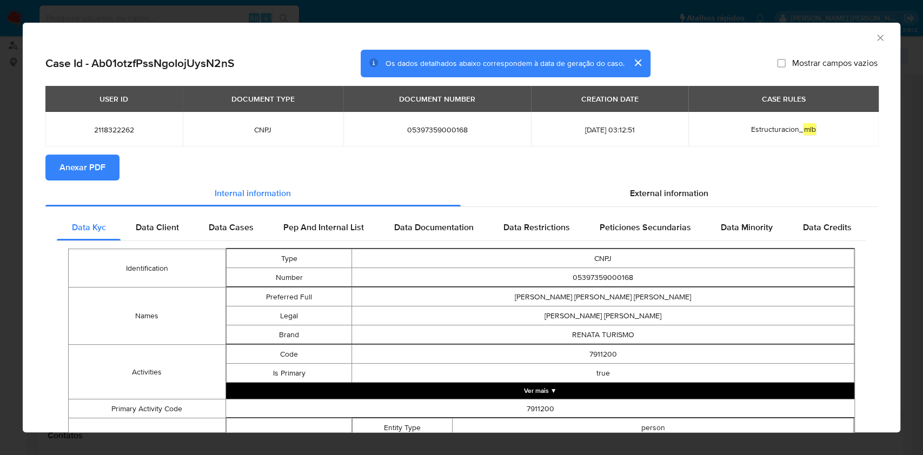
click at [103, 168] on span "Anexar PDF" at bounding box center [82, 168] width 46 height 24
click at [874, 38] on icon "Fechar a janela" at bounding box center [879, 37] width 11 height 11
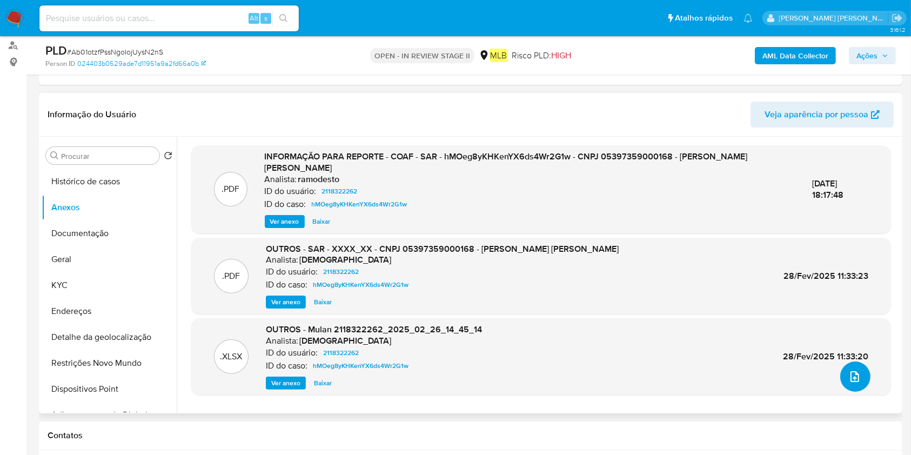
click at [854, 389] on button "upload-file" at bounding box center [855, 377] width 30 height 30
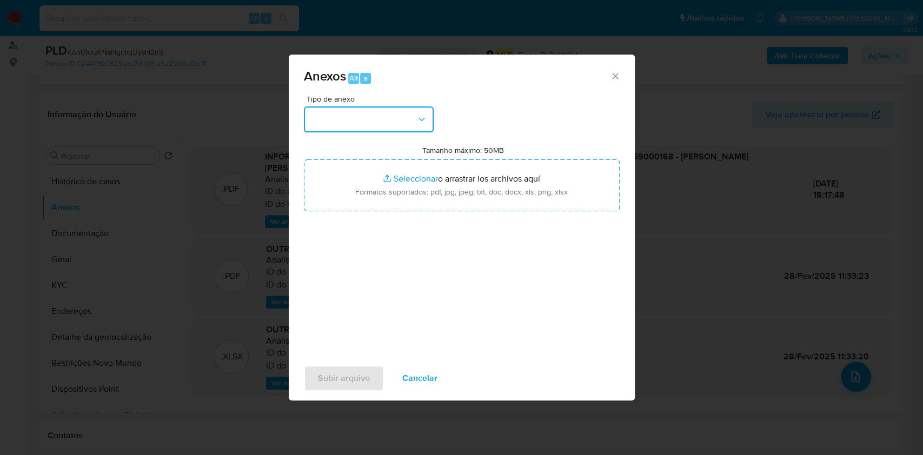
click at [383, 109] on button "button" at bounding box center [369, 119] width 130 height 26
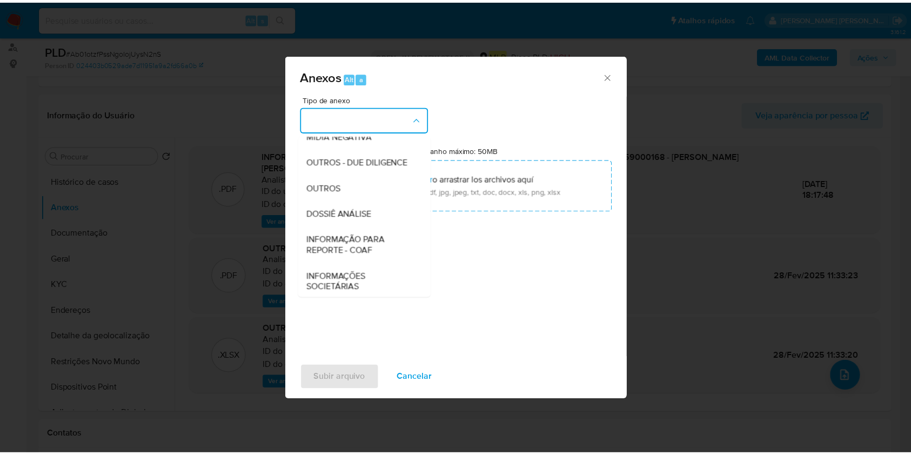
scroll to position [166, 0]
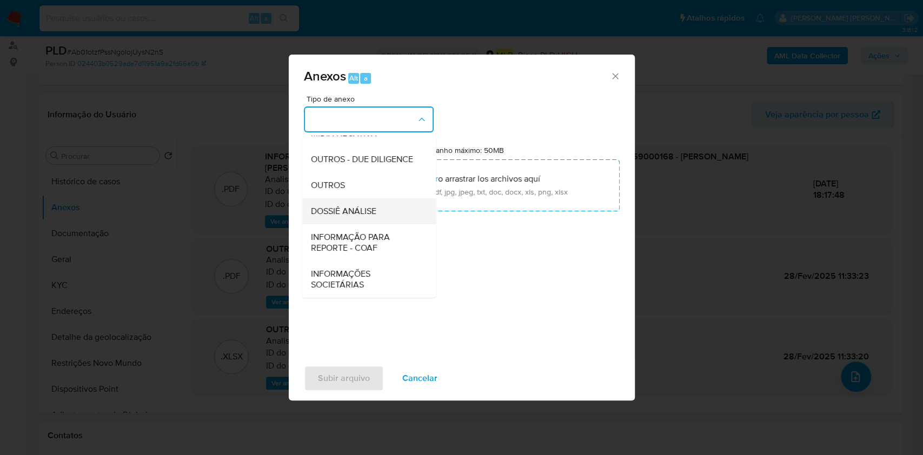
click at [375, 213] on span "DOSSIÊ ANÁLISE" at bounding box center [342, 211] width 65 height 11
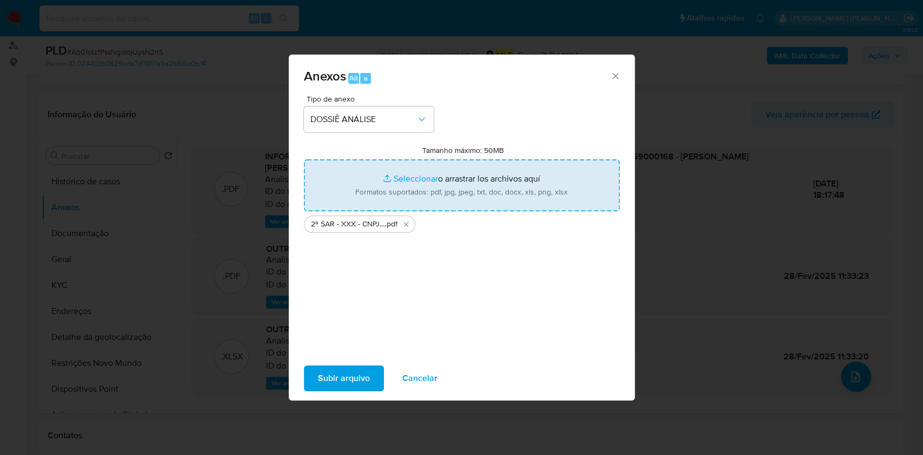
type input "C:\fakepath\Mulan 2118322262_2025_10_01_06_52_05.xlsx"
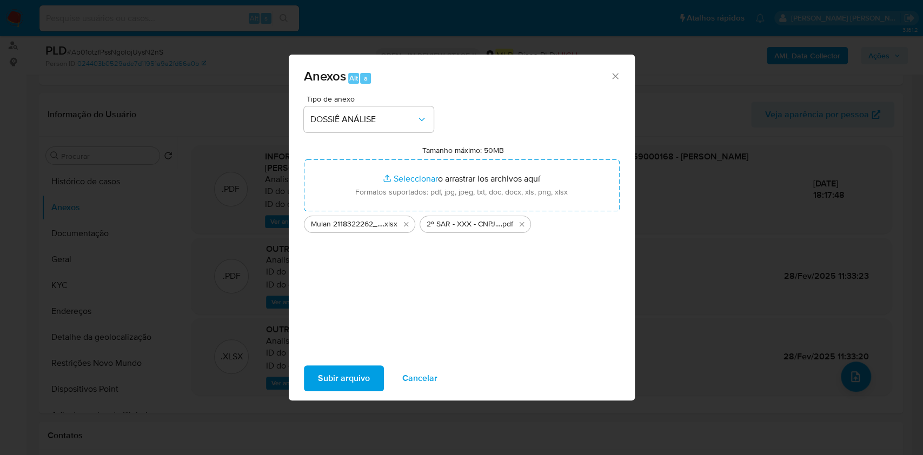
click at [368, 362] on div "Subir arquivo Cancelar" at bounding box center [462, 378] width 346 height 41
click at [367, 366] on span "Subir arquivo" at bounding box center [344, 378] width 52 height 24
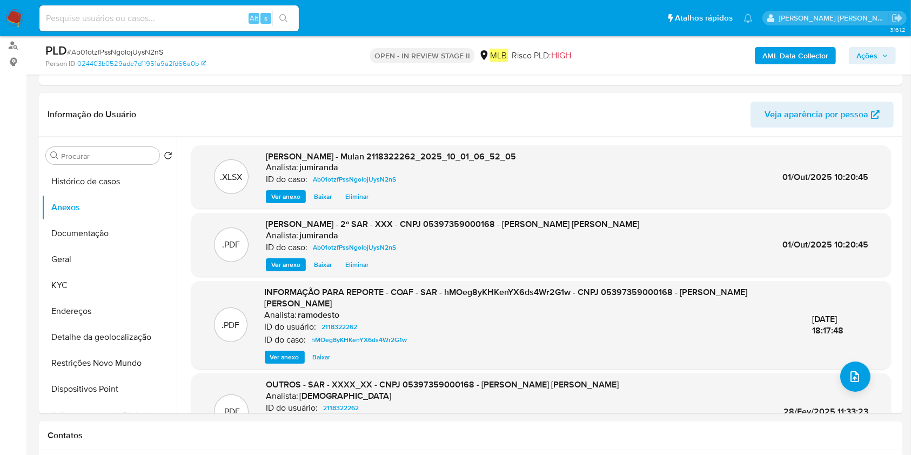
click at [877, 56] on span "Ações" at bounding box center [867, 55] width 21 height 17
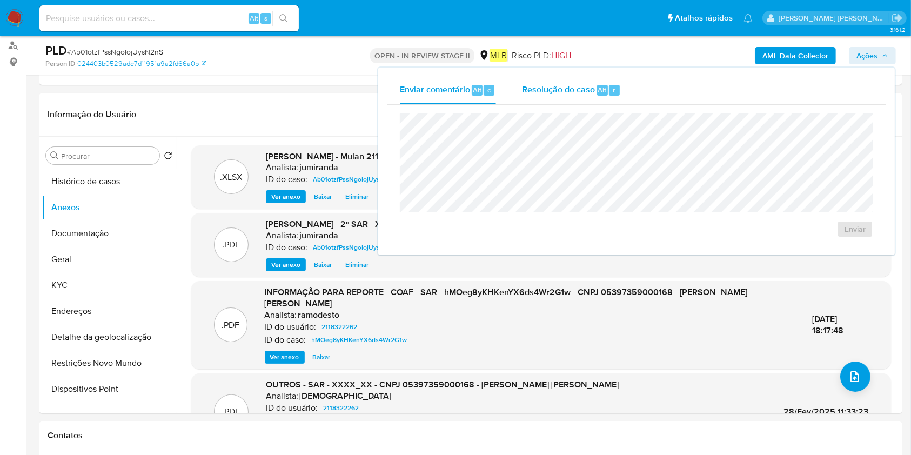
click at [566, 83] on div "Resolução do caso Alt r" at bounding box center [571, 90] width 99 height 28
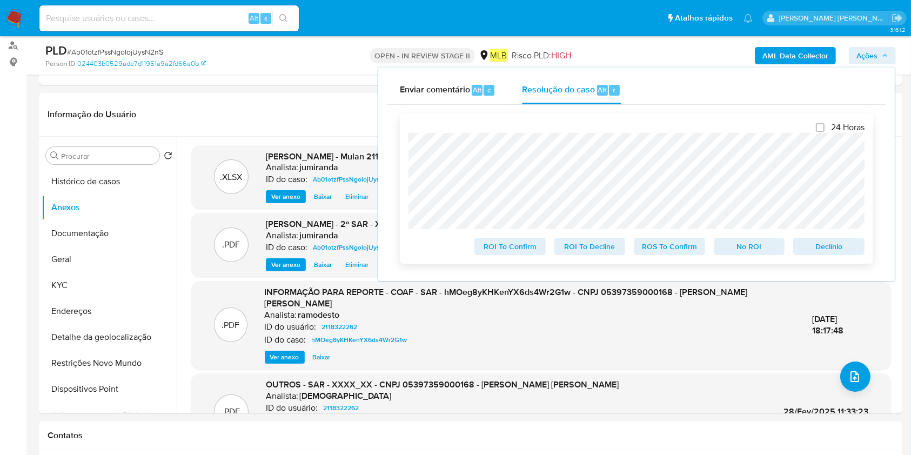
click at [677, 245] on span "ROS To Confirm" at bounding box center [670, 246] width 56 height 15
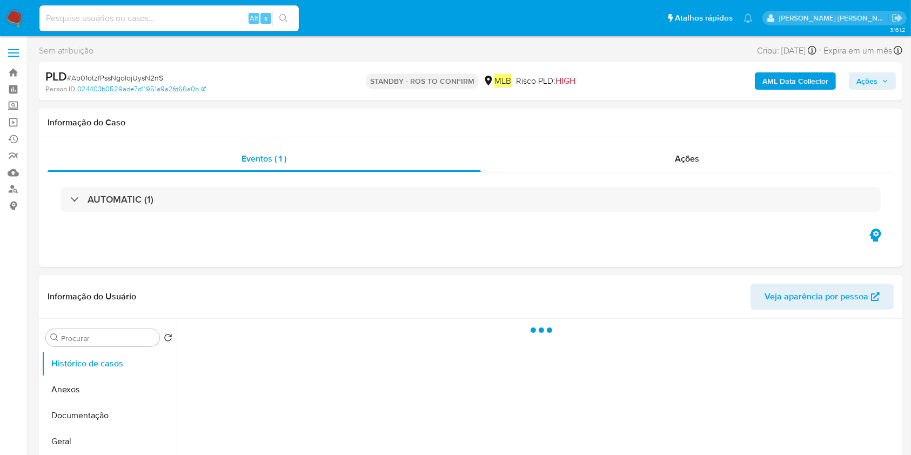
select select "10"
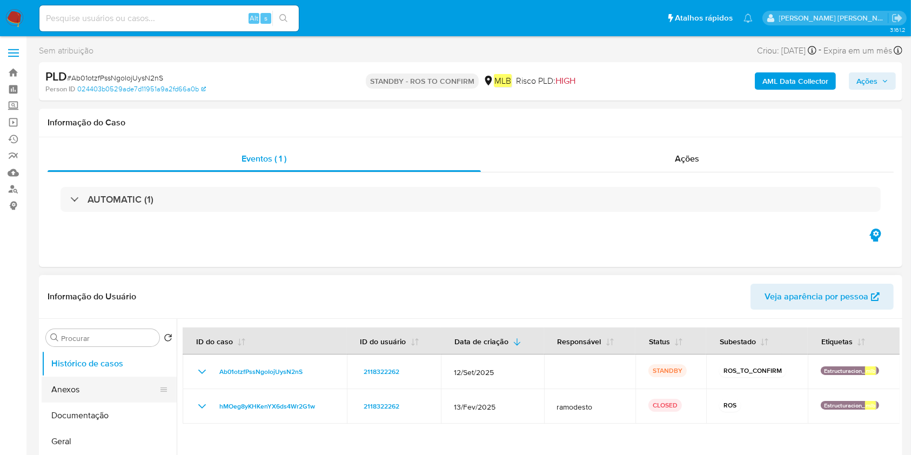
click at [95, 381] on button "Anexos" at bounding box center [105, 390] width 126 height 26
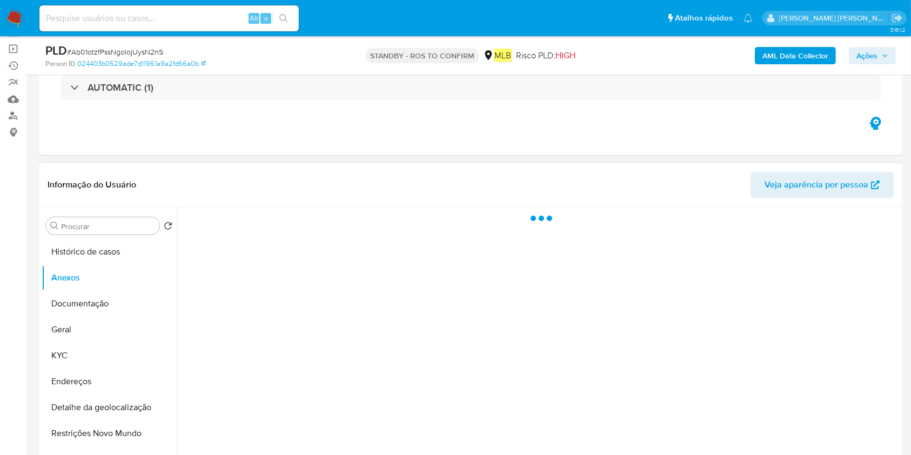
scroll to position [144, 0]
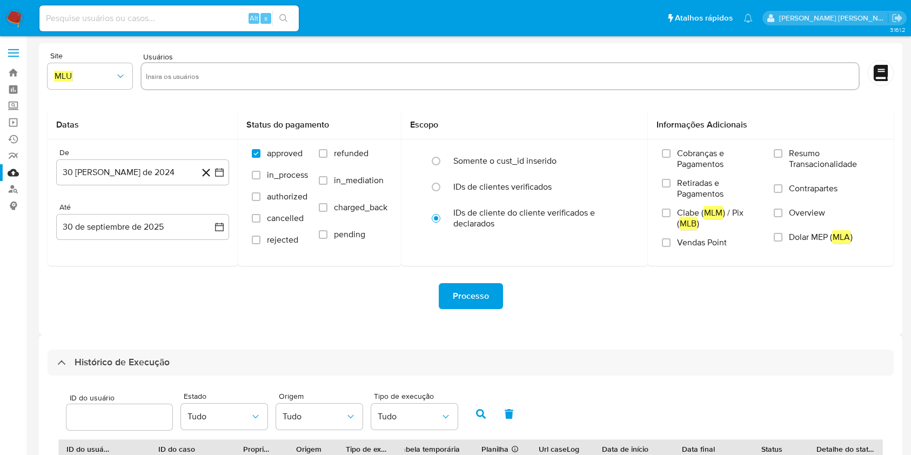
select select "10"
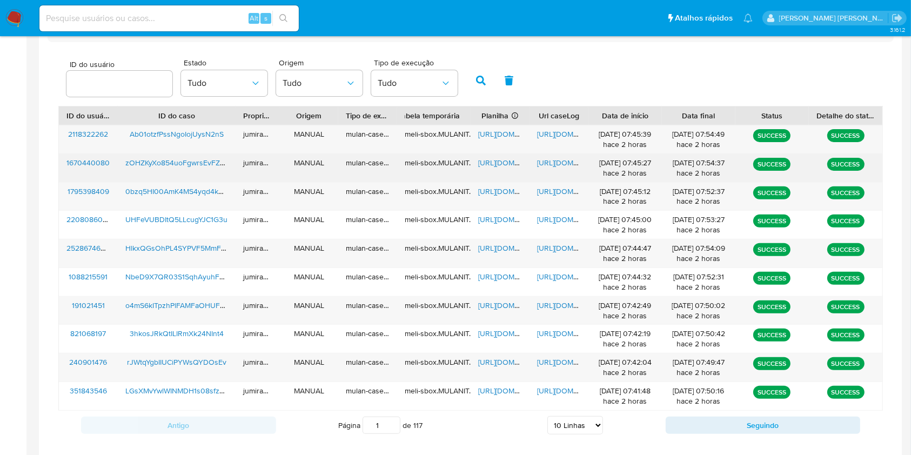
click at [490, 166] on span "[URL][DOMAIN_NAME]" at bounding box center [515, 162] width 75 height 11
click at [562, 162] on span "[URL][DOMAIN_NAME]" at bounding box center [574, 162] width 75 height 11
click at [201, 159] on span "zOHZKyXo854uoFgwrsEvFZME" at bounding box center [177, 162] width 105 height 11
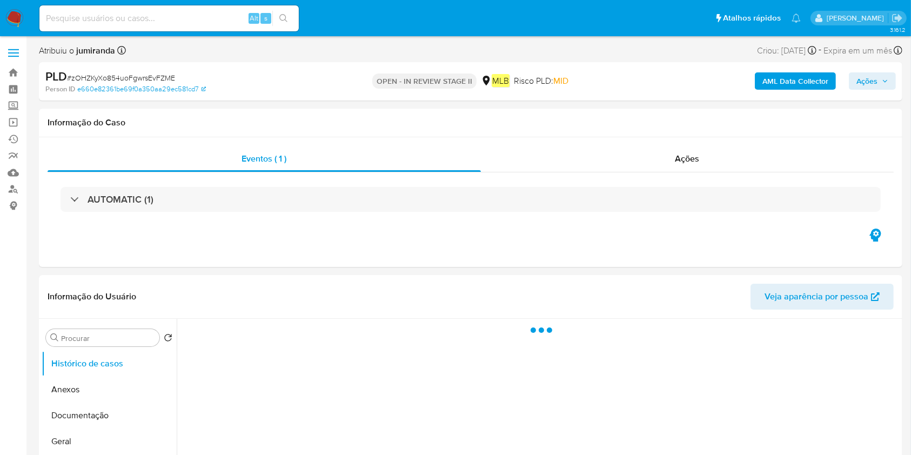
select select "10"
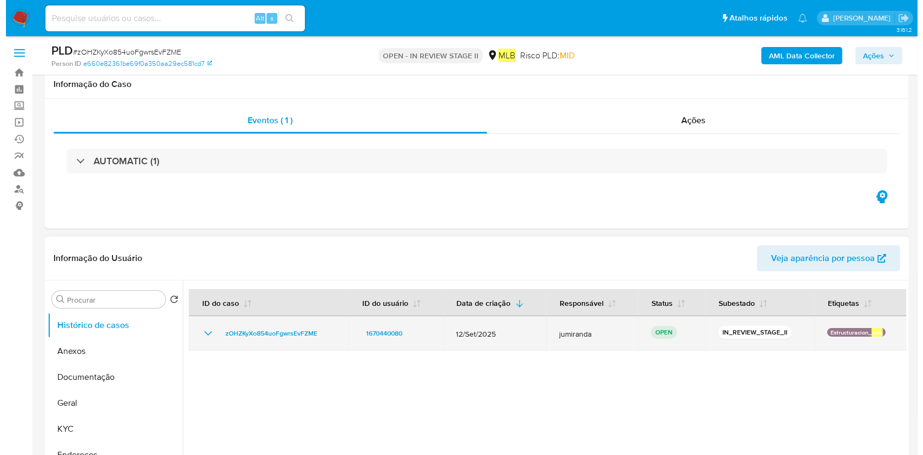
scroll to position [144, 0]
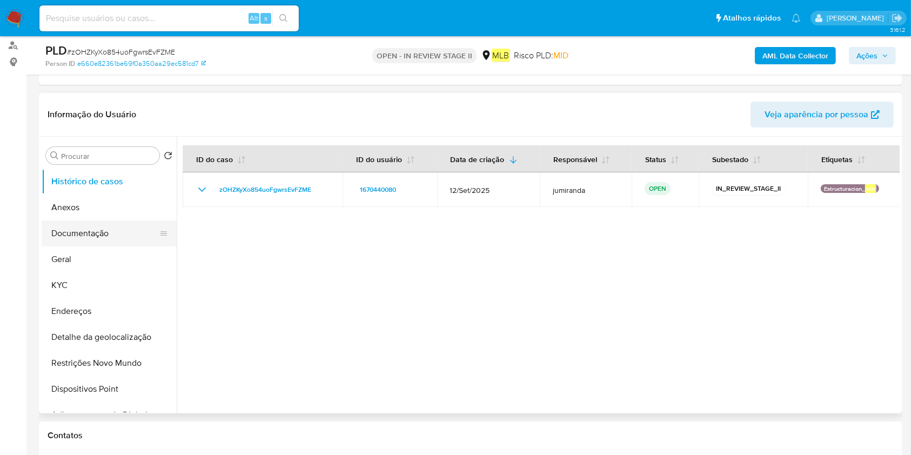
click at [104, 222] on button "Documentação" at bounding box center [105, 234] width 126 height 26
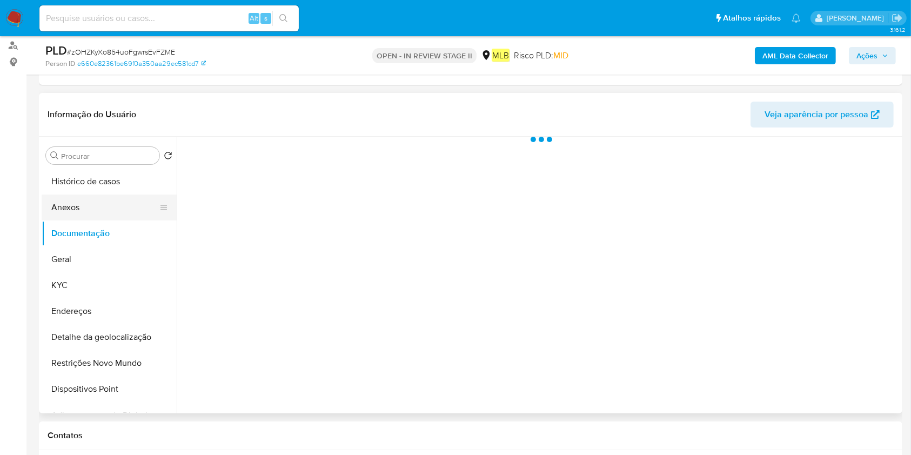
click at [115, 209] on button "Anexos" at bounding box center [105, 208] width 126 height 26
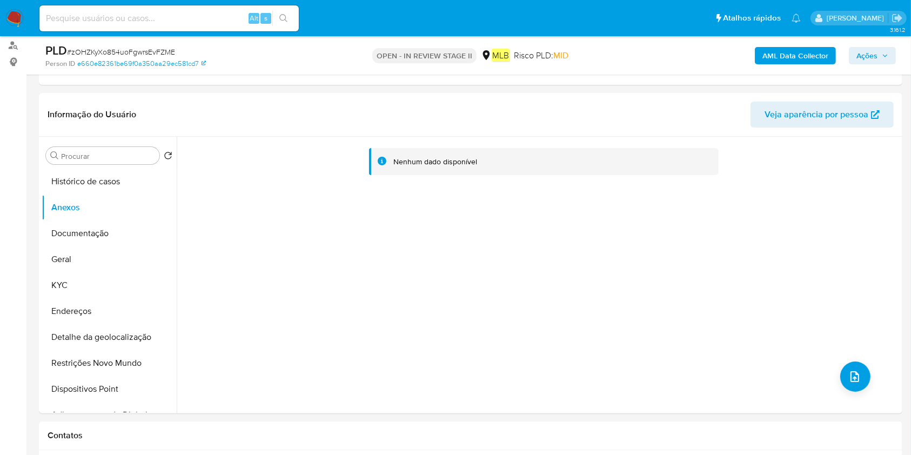
click at [822, 59] on b "AML Data Collector" at bounding box center [796, 55] width 66 height 17
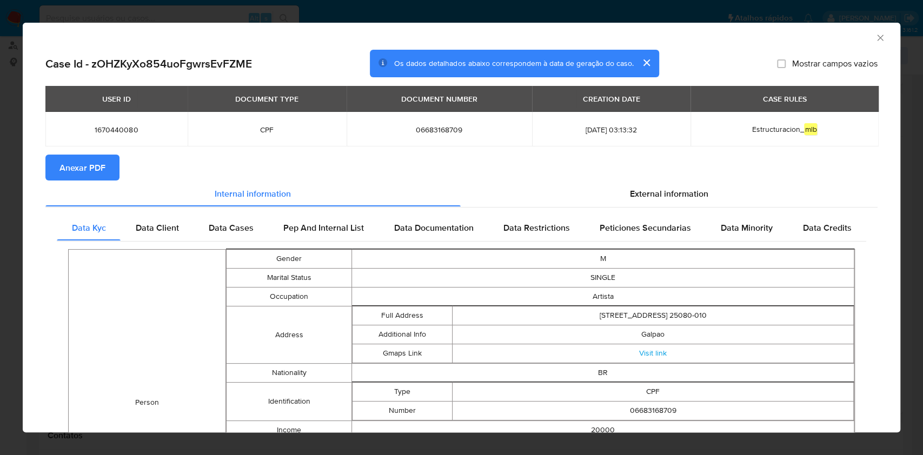
click at [111, 165] on button "Anexar PDF" at bounding box center [82, 168] width 74 height 26
click at [874, 39] on icon "Fechar a janela" at bounding box center [879, 37] width 11 height 11
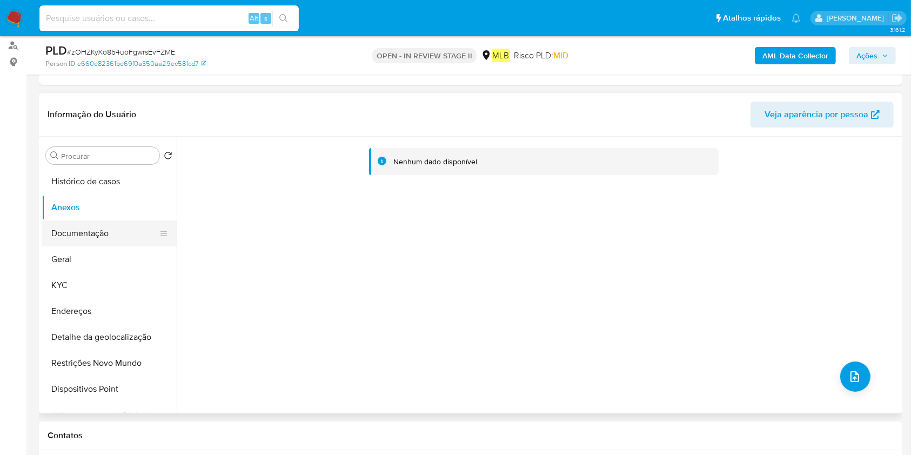
click at [57, 235] on button "Documentação" at bounding box center [105, 234] width 126 height 26
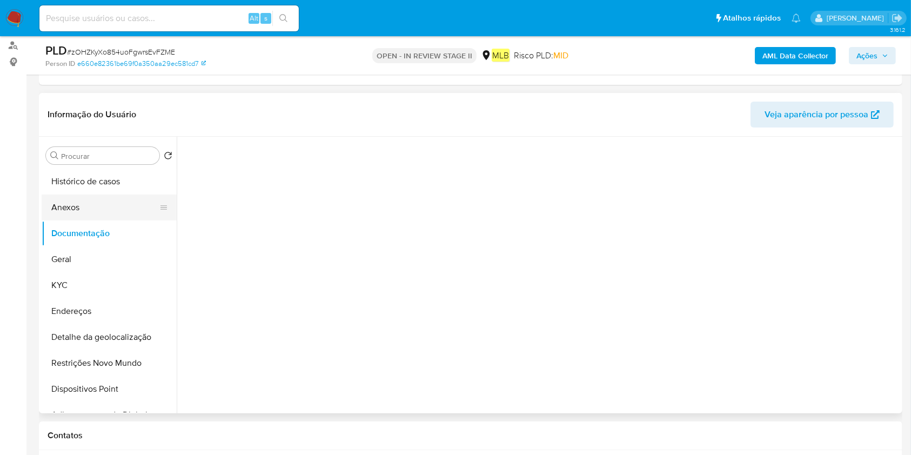
click at [76, 210] on button "Anexos" at bounding box center [105, 208] width 126 height 26
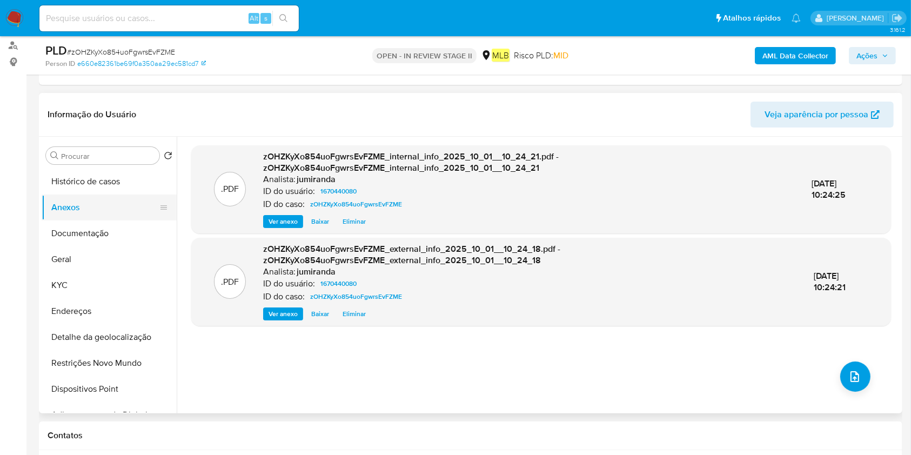
click at [108, 216] on button "Anexos" at bounding box center [105, 208] width 126 height 26
click at [108, 231] on button "Documentação" at bounding box center [105, 234] width 126 height 26
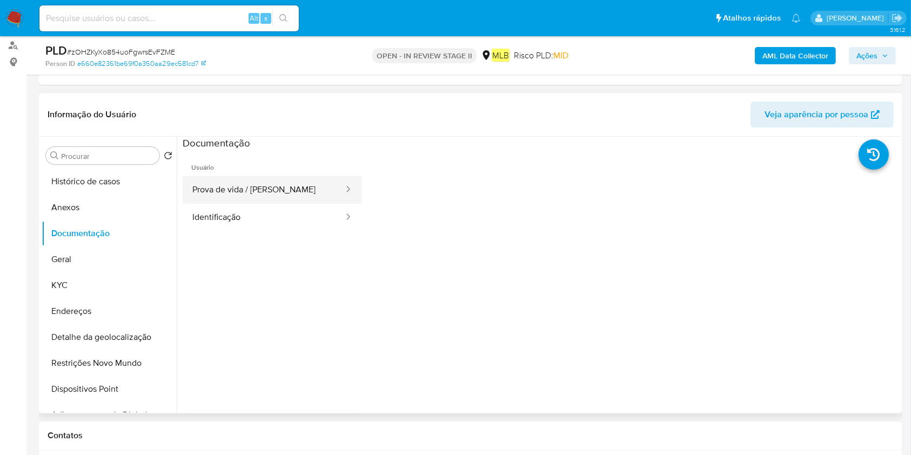
drag, startPoint x: 248, startPoint y: 183, endPoint x: 272, endPoint y: 199, distance: 29.2
click at [251, 182] on button "Prova de vida / [PERSON_NAME]" at bounding box center [264, 190] width 162 height 28
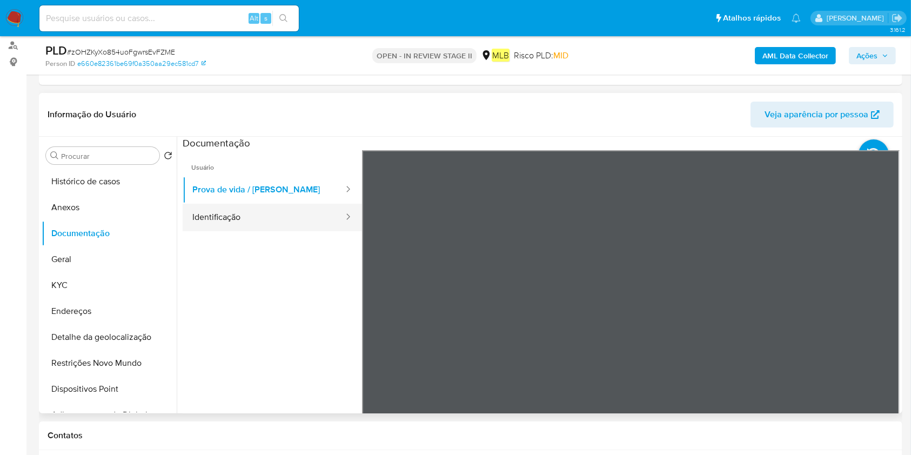
click at [273, 214] on button "Identificação" at bounding box center [264, 218] width 162 height 28
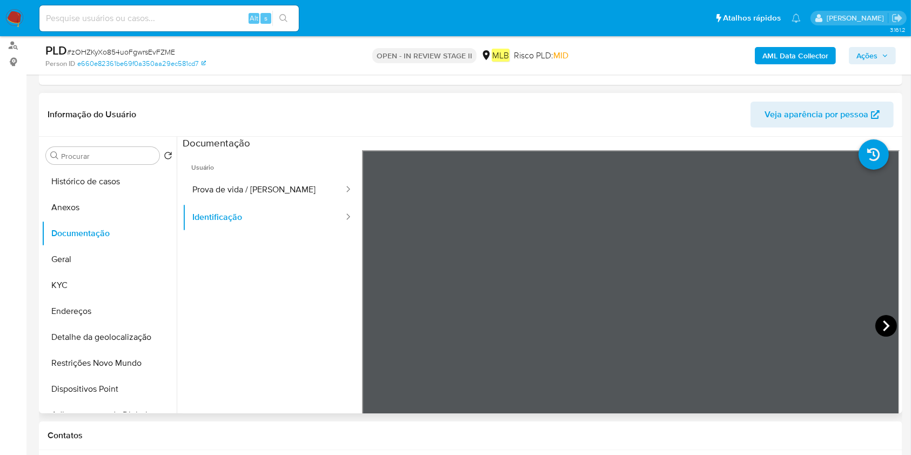
click at [884, 319] on icon at bounding box center [887, 326] width 22 height 22
click at [373, 321] on icon at bounding box center [376, 326] width 22 height 22
click at [250, 189] on button "Prova de vida / Selfie" at bounding box center [264, 190] width 162 height 28
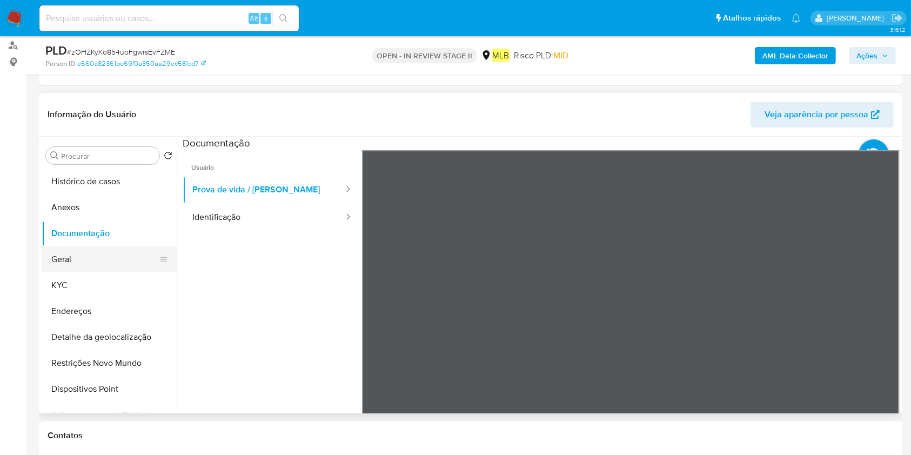
click at [65, 267] on button "Geral" at bounding box center [105, 259] width 126 height 26
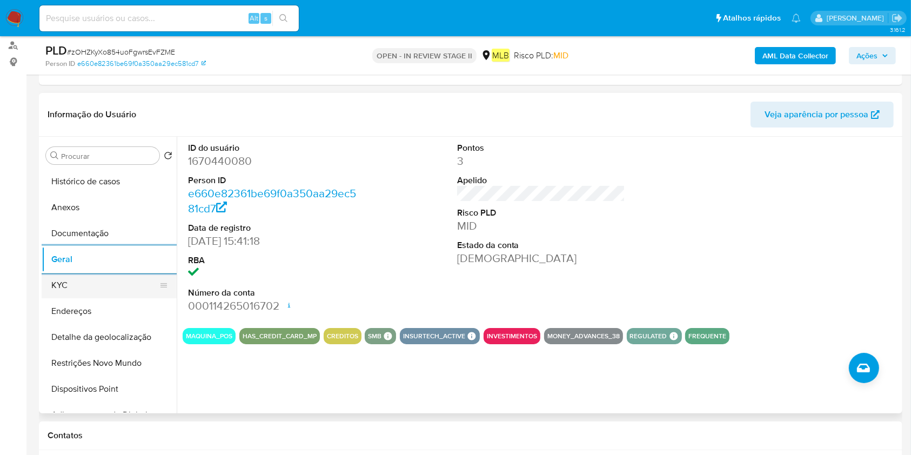
click at [78, 291] on button "KYC" at bounding box center [105, 285] width 126 height 26
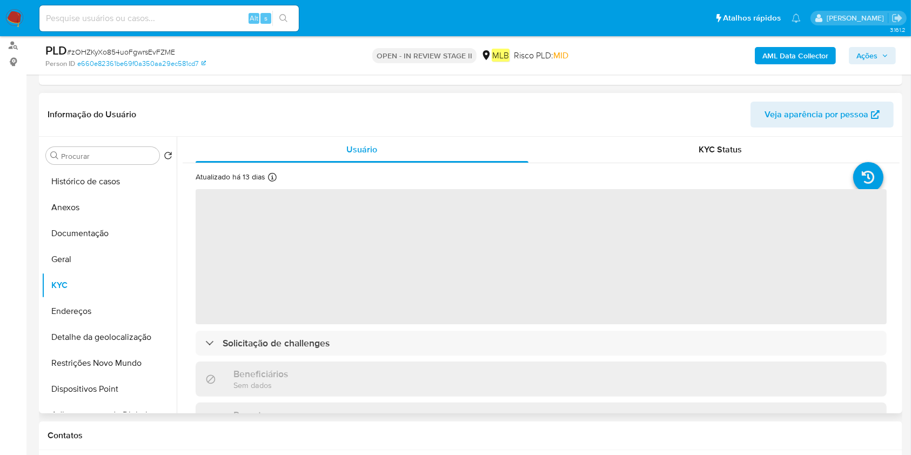
click at [487, 318] on span "‌" at bounding box center [541, 256] width 691 height 135
click at [463, 304] on span "‌" at bounding box center [541, 256] width 691 height 135
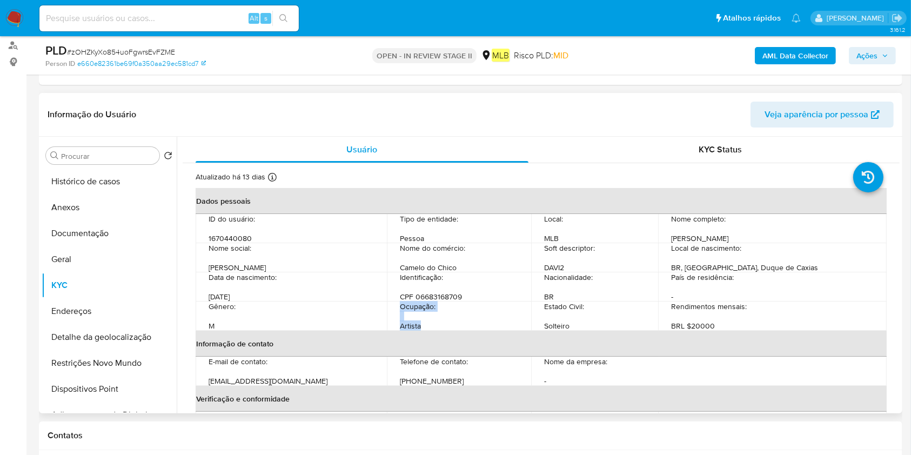
click at [463, 304] on div "Ocupação : Artista" at bounding box center [455, 308] width 147 height 10
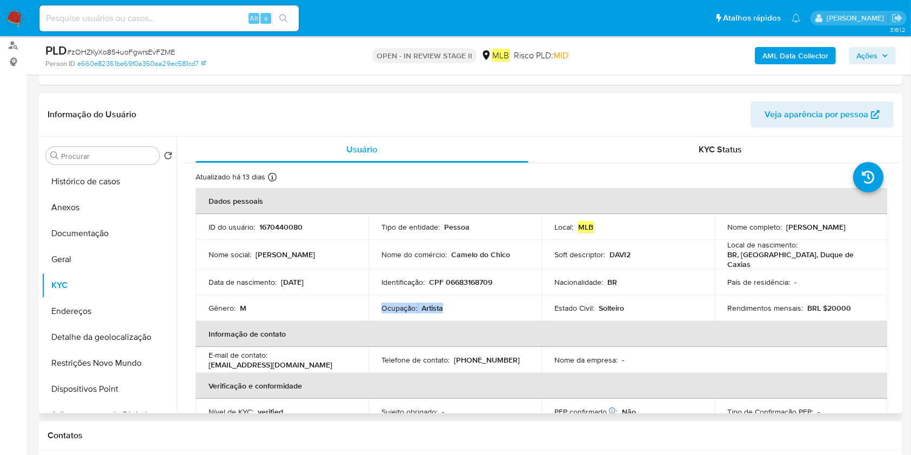
click at [431, 303] on p "Artista" at bounding box center [433, 308] width 22 height 10
click at [107, 257] on button "Geral" at bounding box center [105, 259] width 126 height 26
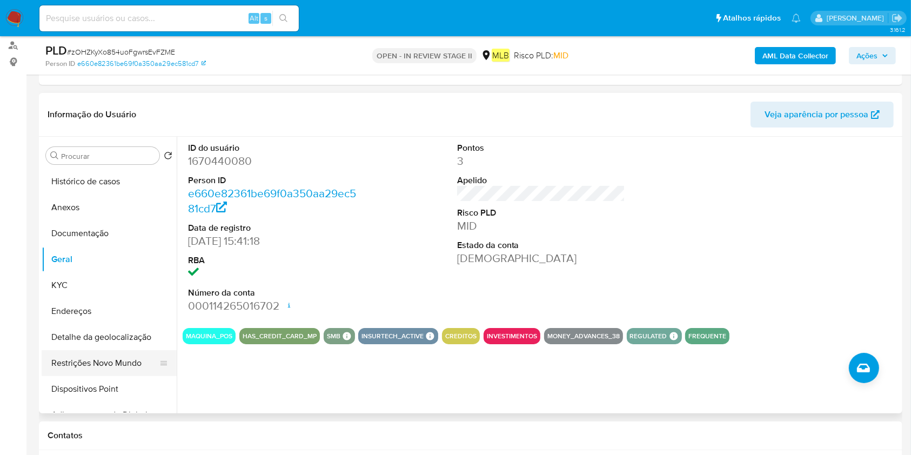
click at [84, 362] on button "Restrições Novo Mundo" at bounding box center [105, 363] width 126 height 26
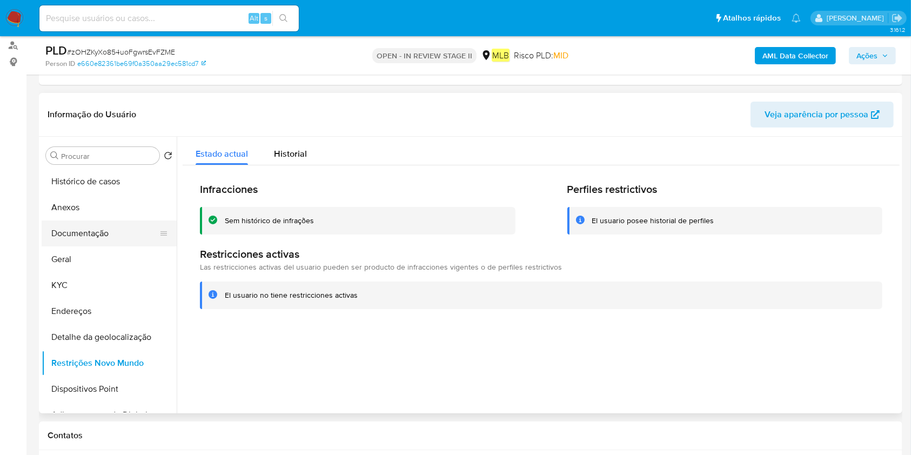
click at [101, 238] on button "Documentação" at bounding box center [105, 234] width 126 height 26
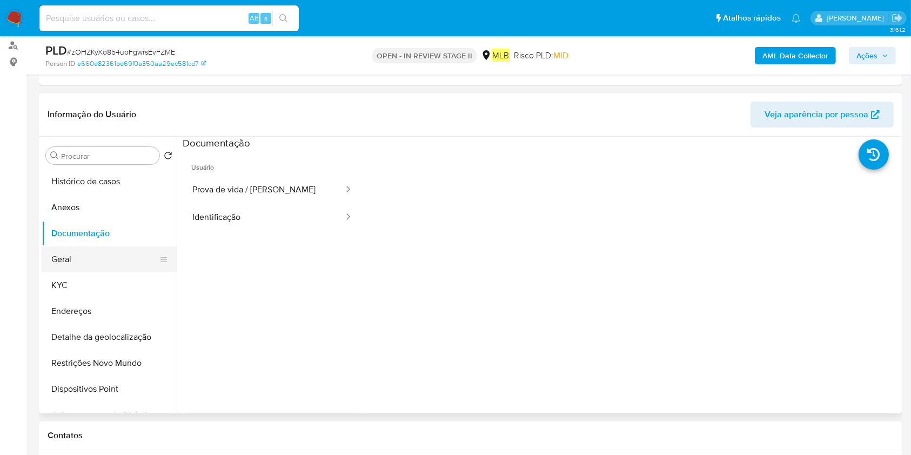
drag, startPoint x: 104, startPoint y: 249, endPoint x: 118, endPoint y: 250, distance: 14.7
click at [103, 251] on button "Geral" at bounding box center [105, 259] width 126 height 26
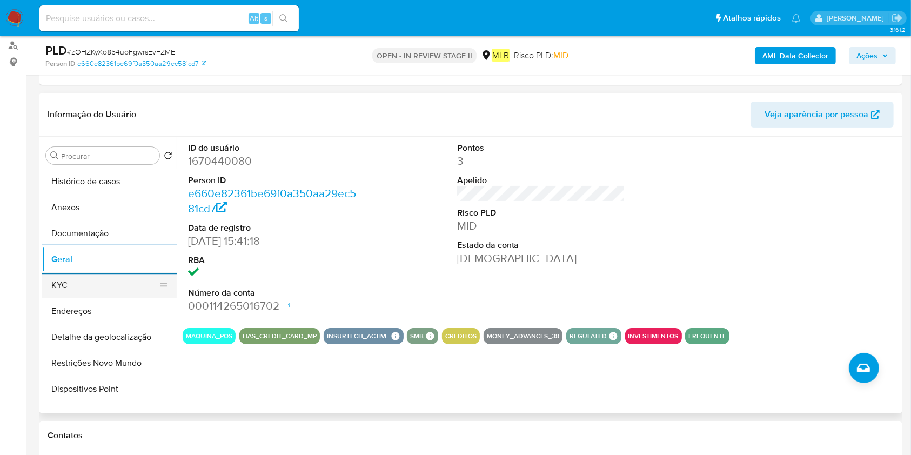
click at [104, 286] on button "KYC" at bounding box center [105, 285] width 126 height 26
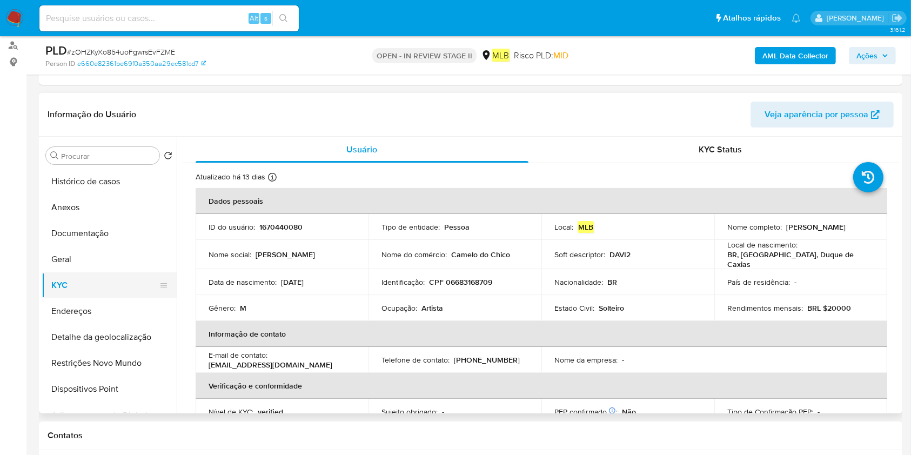
drag, startPoint x: 89, startPoint y: 313, endPoint x: 139, endPoint y: 292, distance: 54.5
click at [93, 310] on button "Endereços" at bounding box center [109, 311] width 135 height 26
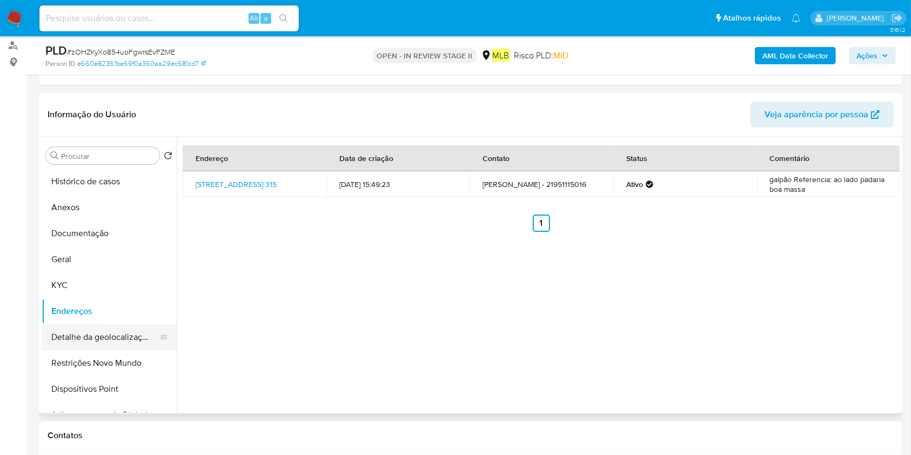
drag, startPoint x: 105, startPoint y: 342, endPoint x: 169, endPoint y: 340, distance: 63.8
click at [105, 342] on button "Detalhe da geolocalização" at bounding box center [105, 337] width 126 height 26
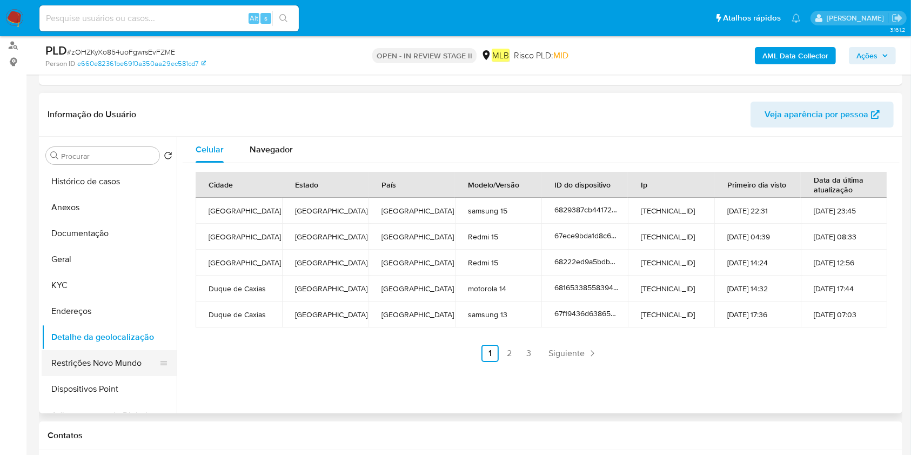
click at [79, 359] on button "Restrições Novo Mundo" at bounding box center [105, 363] width 126 height 26
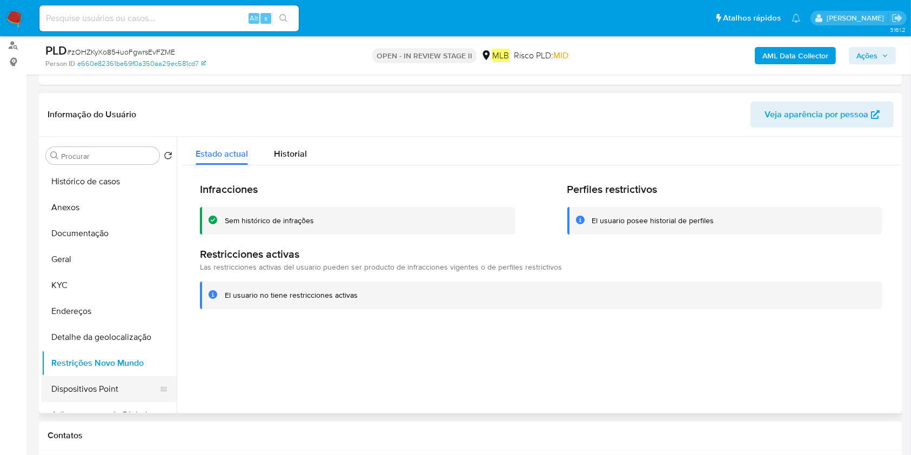
click at [78, 390] on button "Dispositivos Point" at bounding box center [105, 389] width 126 height 26
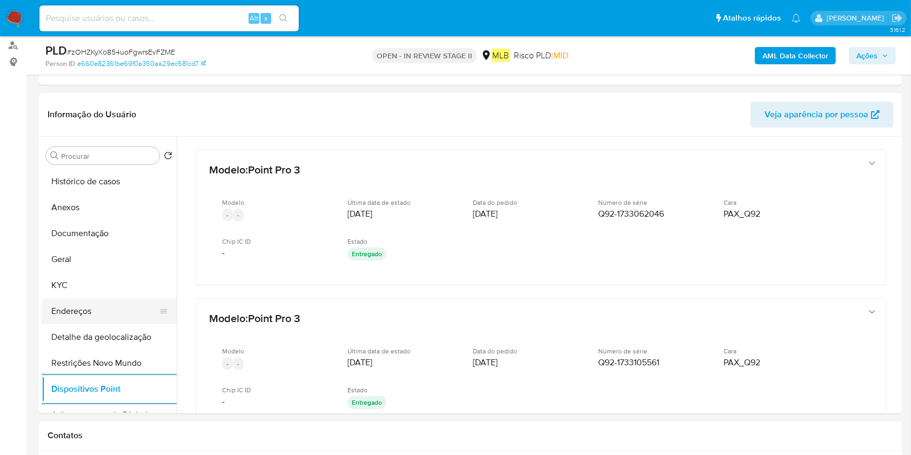
click at [84, 309] on button "Endereços" at bounding box center [105, 311] width 126 height 26
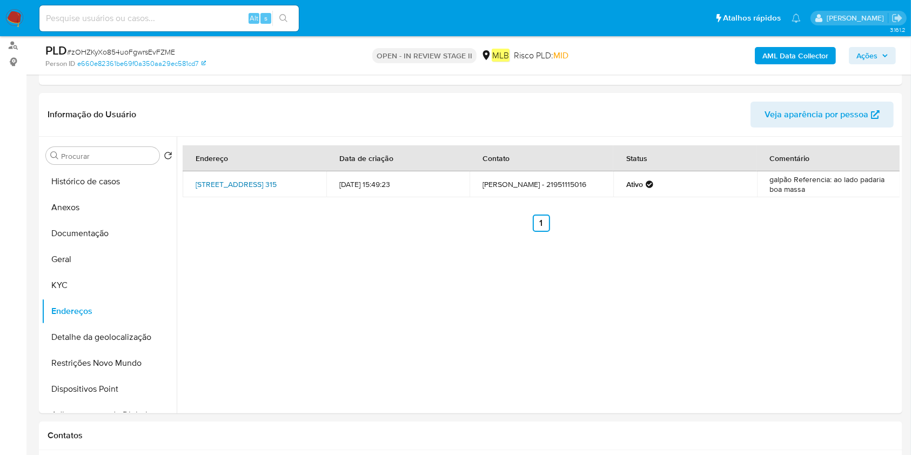
drag, startPoint x: 190, startPoint y: 176, endPoint x: 300, endPoint y: 184, distance: 111.1
click at [298, 182] on td "Avenida Perimetral Doutor Albino Imparato 315, Duque De Caxias, Rio De Janeiro,…" at bounding box center [255, 184] width 144 height 26
copy link "Avenida Perimetral Doutor Albino Imparato 315, Duque De Caxias"
click at [92, 342] on button "Detalhe da geolocalização" at bounding box center [105, 337] width 126 height 26
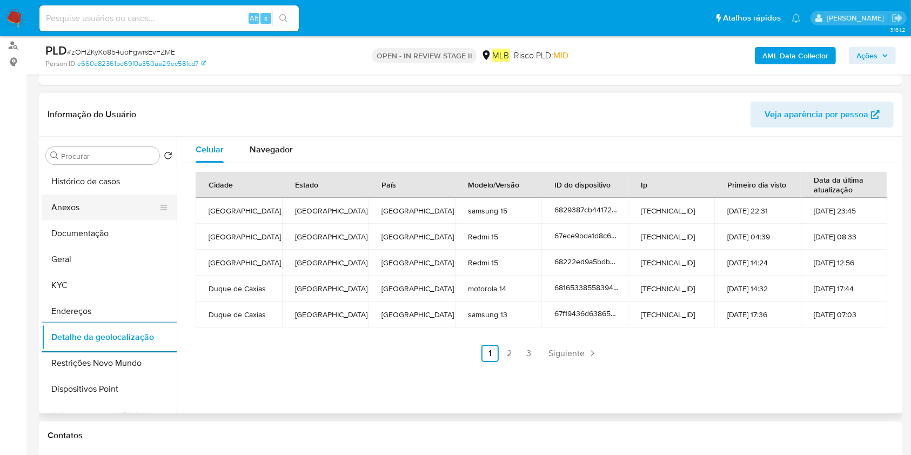
click at [117, 218] on button "Anexos" at bounding box center [105, 208] width 126 height 26
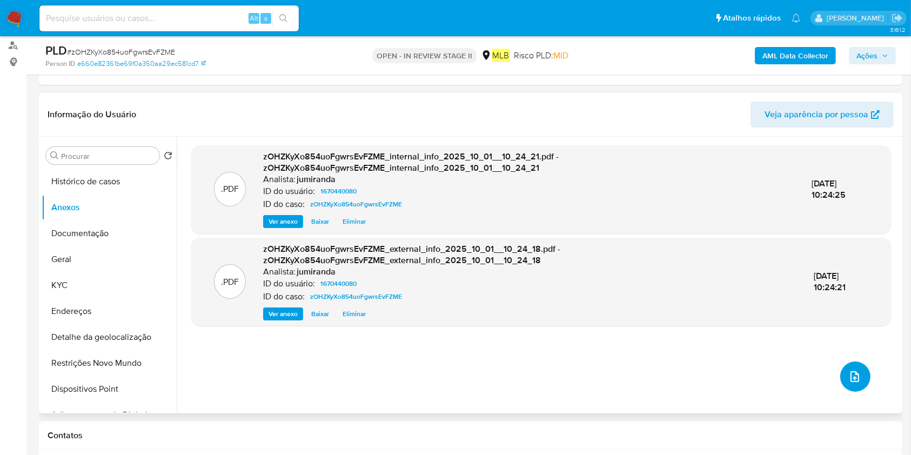
click at [849, 365] on button "upload-file" at bounding box center [855, 377] width 30 height 30
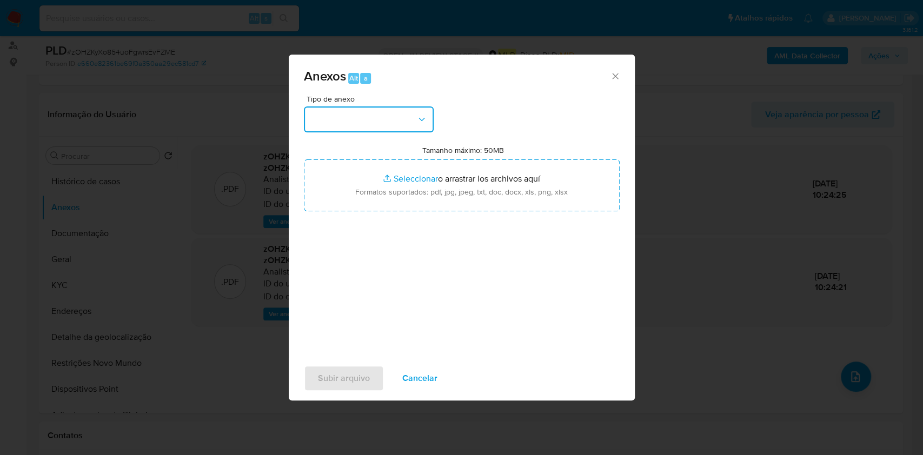
click at [330, 112] on button "button" at bounding box center [369, 119] width 130 height 26
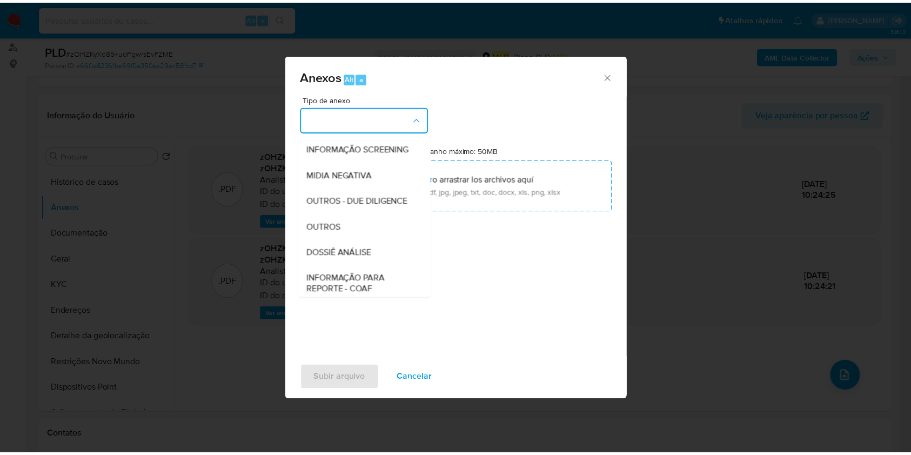
scroll to position [166, 0]
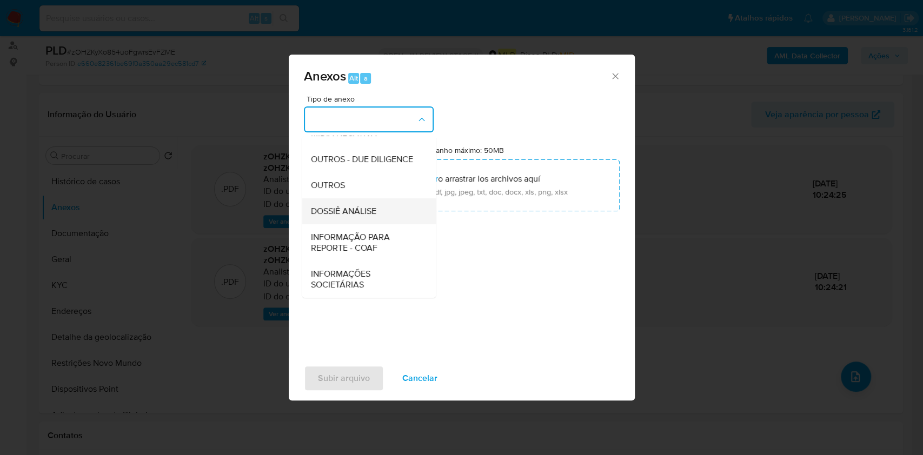
click at [342, 206] on span "DOSSIÊ ANÁLISE" at bounding box center [342, 211] width 65 height 11
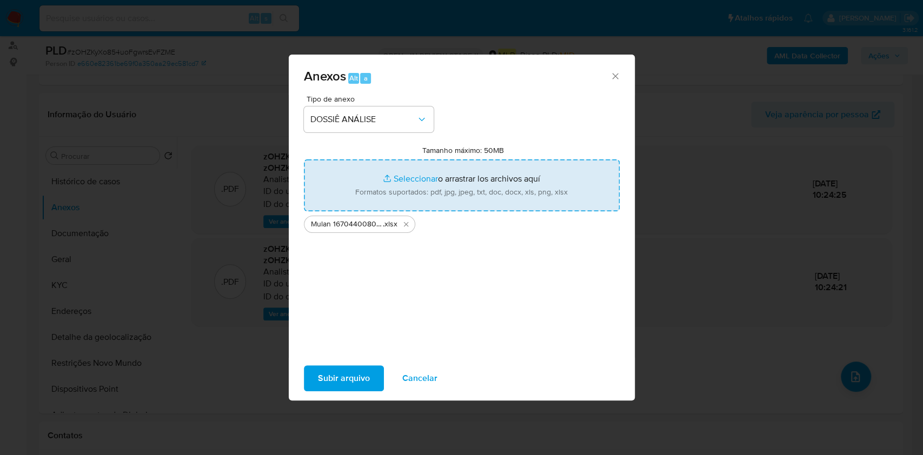
type input "C:\fakepath\SAR - XXX - CPF 06683168709 - GUILHERME MAIA DE OLIVEIRA.pdf"
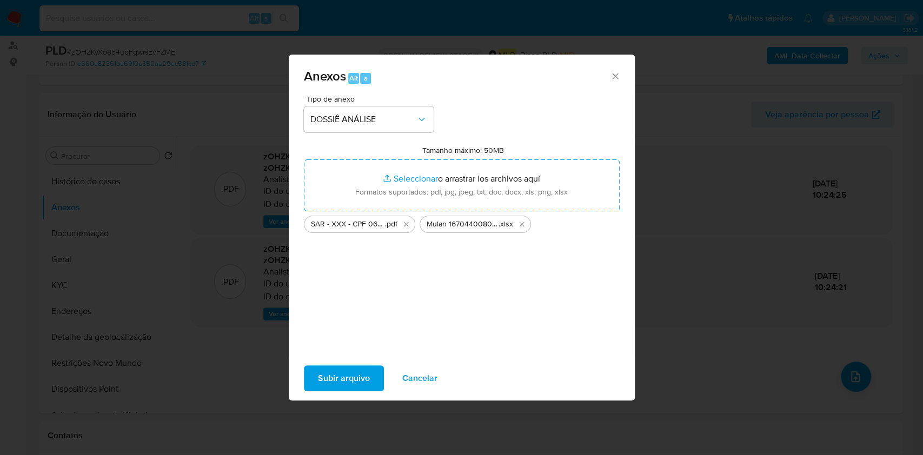
click at [350, 371] on span "Subir arquivo" at bounding box center [344, 378] width 52 height 24
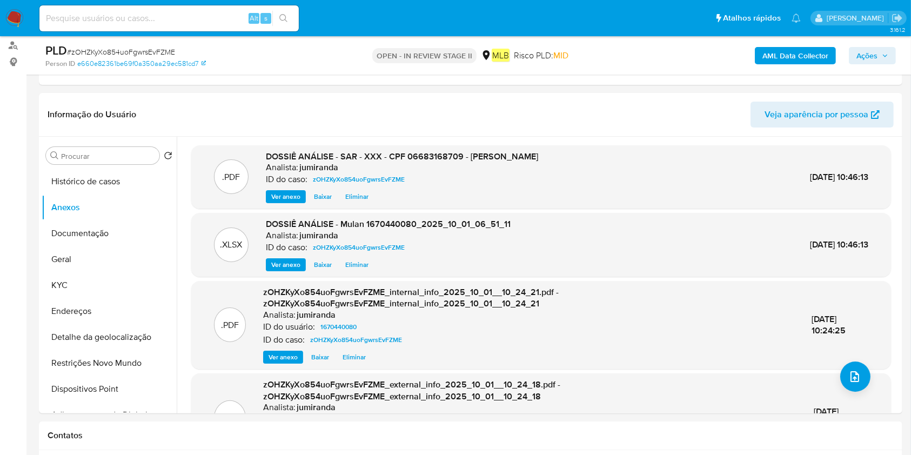
click at [865, 49] on span "Ações" at bounding box center [867, 55] width 21 height 17
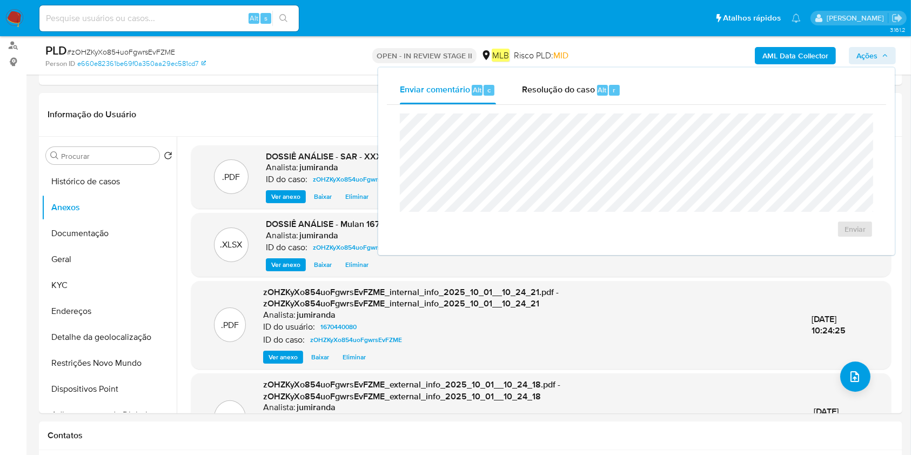
click at [592, 74] on div "Enviar comentário Alt c Resolução do caso Alt r Enviar" at bounding box center [636, 162] width 517 height 188
click at [585, 90] on span "Resolução do caso" at bounding box center [558, 89] width 73 height 12
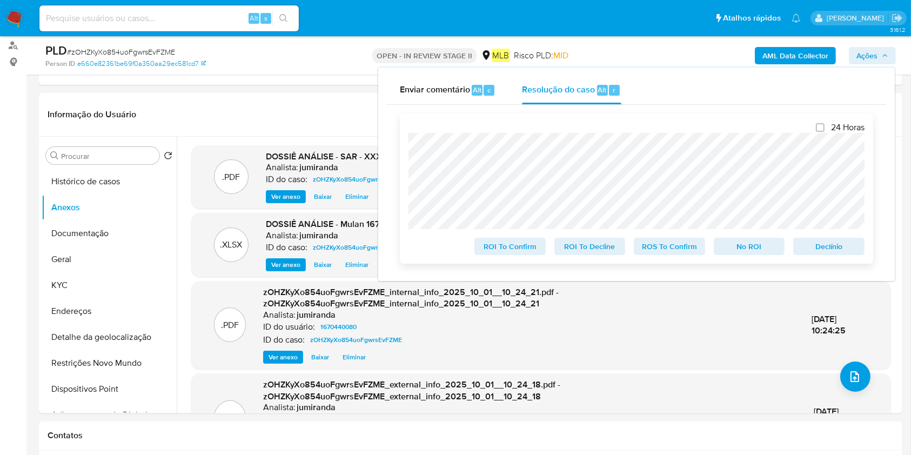
click at [662, 246] on span "ROS To Confirm" at bounding box center [670, 246] width 56 height 15
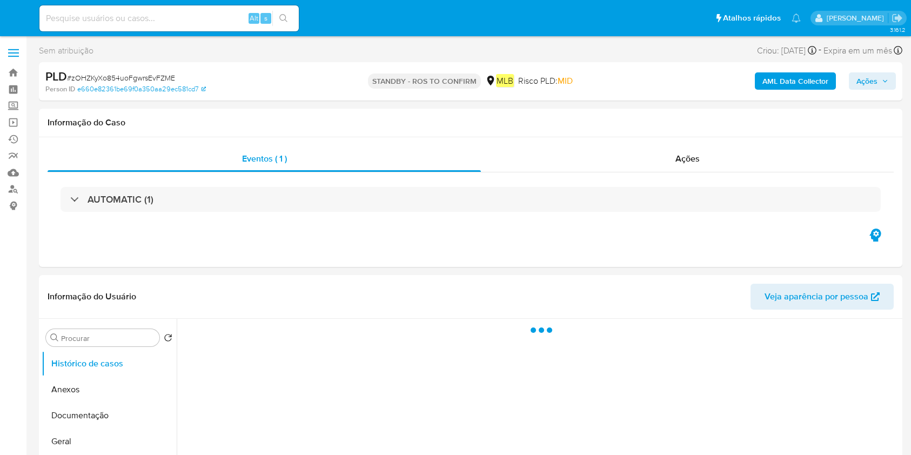
select select "10"
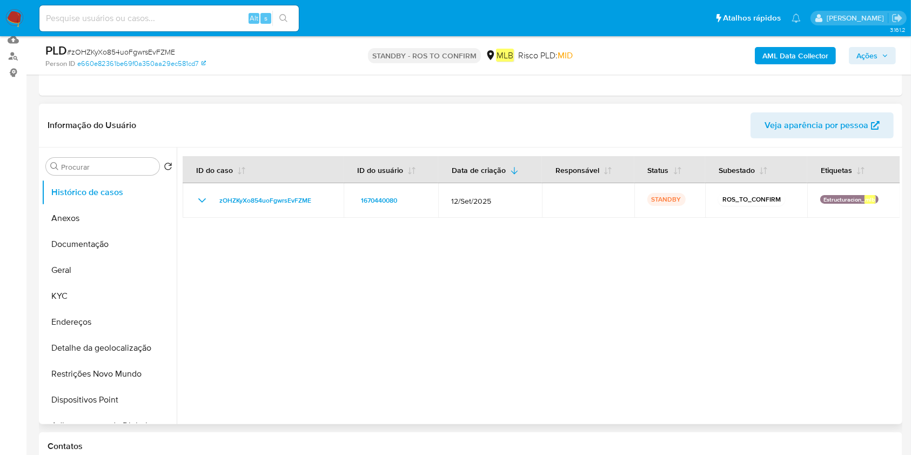
scroll to position [144, 0]
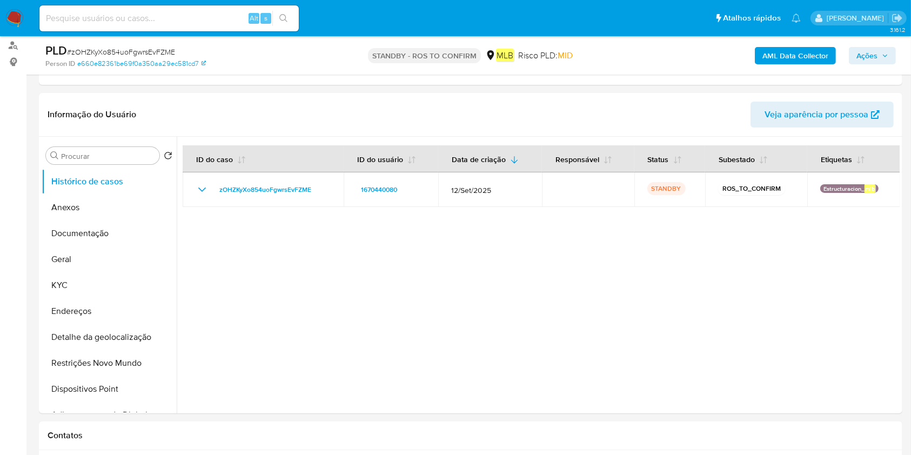
click at [221, 10] on div "Alt s" at bounding box center [168, 18] width 259 height 26
click at [221, 13] on input at bounding box center [168, 18] width 259 height 14
paste input "2131656725"
type input "2131656725"
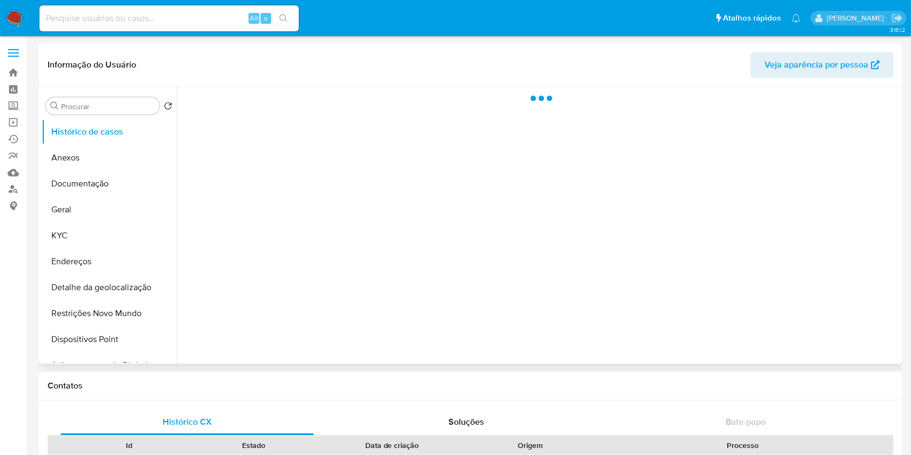
select select "10"
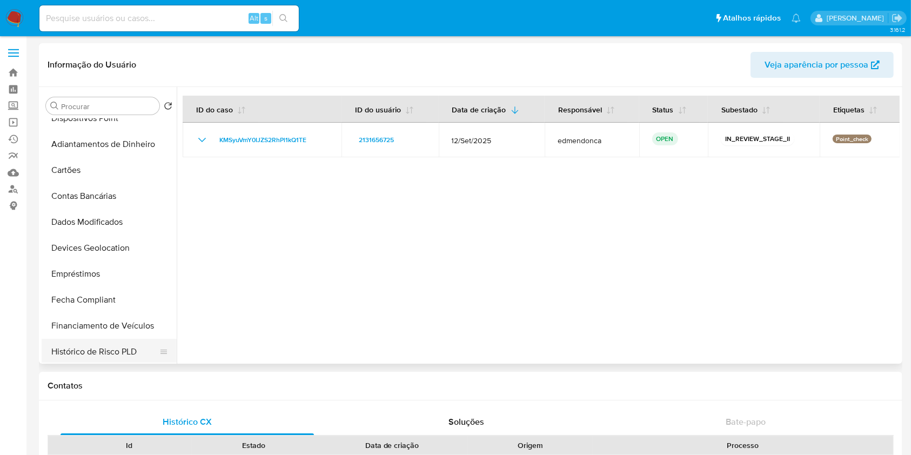
scroll to position [72, 0]
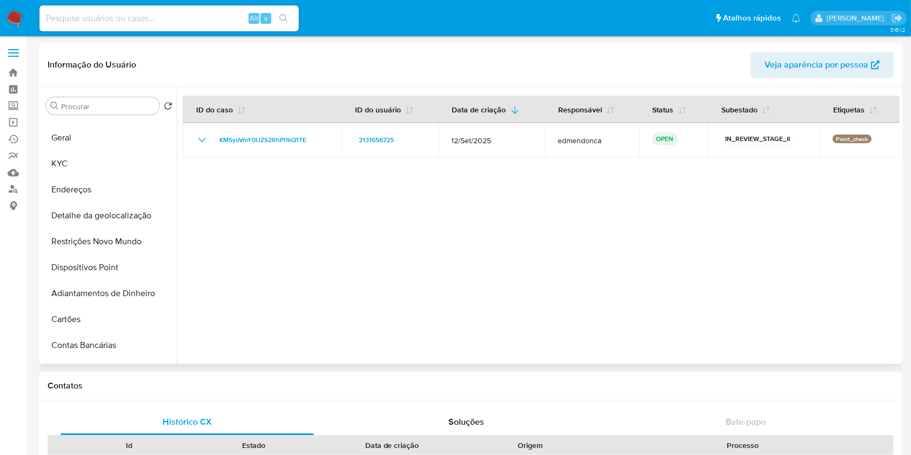
drag, startPoint x: 106, startPoint y: 215, endPoint x: 202, endPoint y: 247, distance: 100.5
click at [106, 213] on button "Detalhe da geolocalização" at bounding box center [109, 216] width 135 height 26
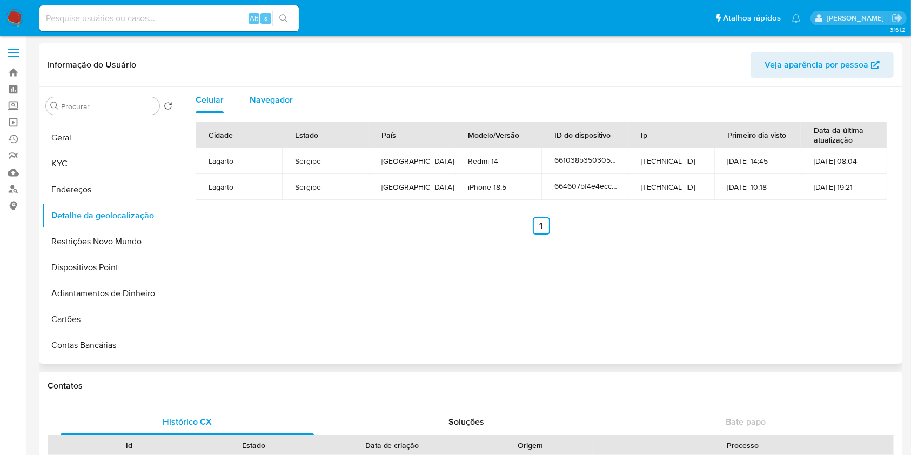
click at [278, 101] on span "Navegador" at bounding box center [271, 99] width 43 height 12
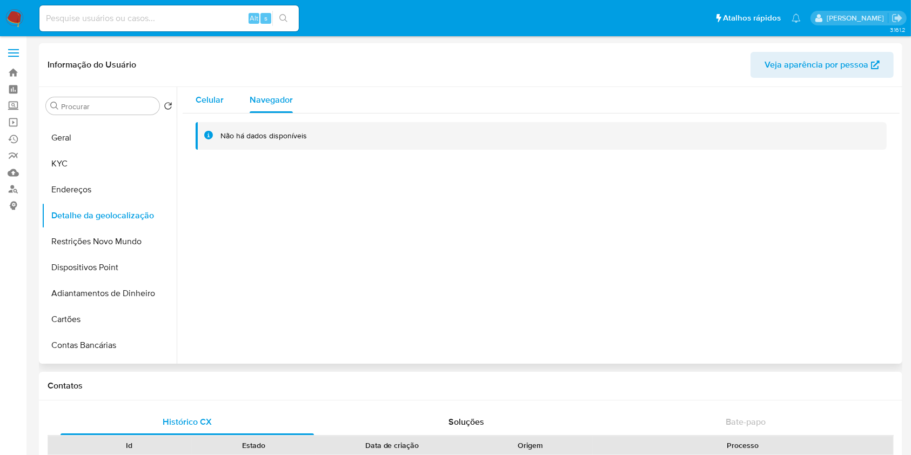
click at [196, 104] on span "Celular" at bounding box center [210, 99] width 28 height 12
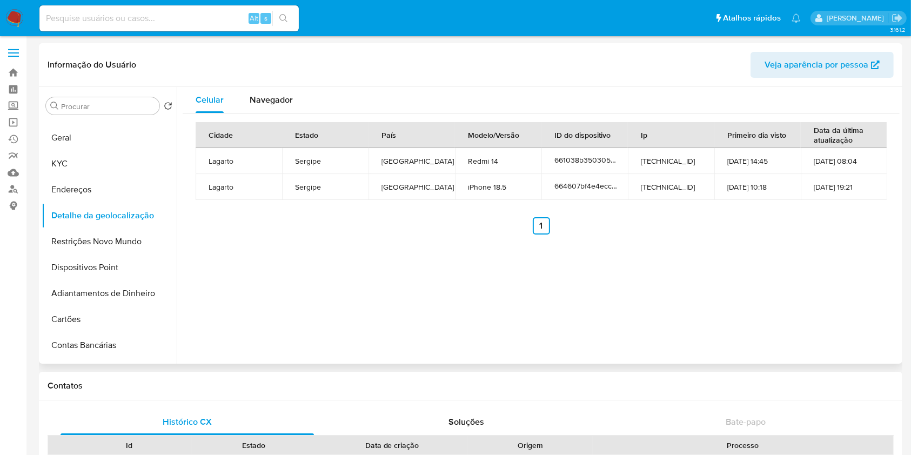
click at [679, 157] on td "[TECHNICAL_ID]" at bounding box center [671, 161] width 86 height 26
click at [674, 162] on td "[TECHNICAL_ID]" at bounding box center [671, 161] width 86 height 26
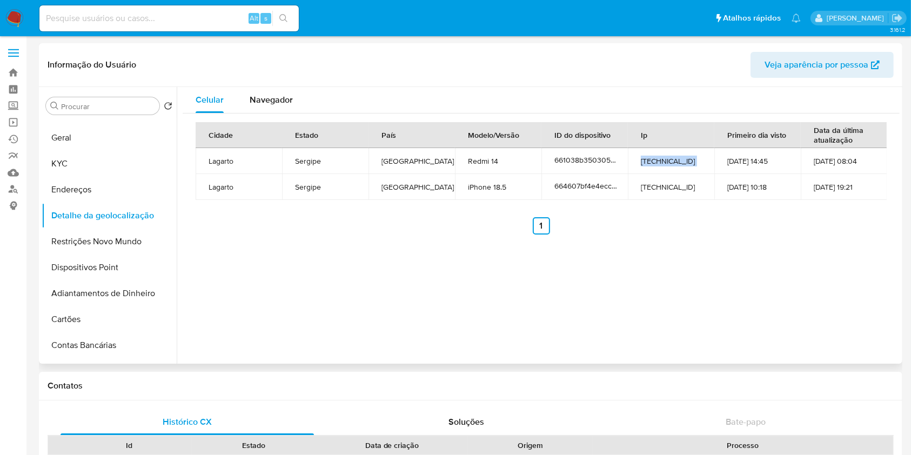
click at [674, 162] on td "[TECHNICAL_ID]" at bounding box center [671, 161] width 86 height 26
click at [571, 159] on span "661038b3503055a1124c5c33" at bounding box center [603, 160] width 99 height 11
click at [484, 166] on td "Redmi 14" at bounding box center [498, 161] width 86 height 26
click at [486, 161] on td "Redmi 14" at bounding box center [498, 161] width 86 height 26
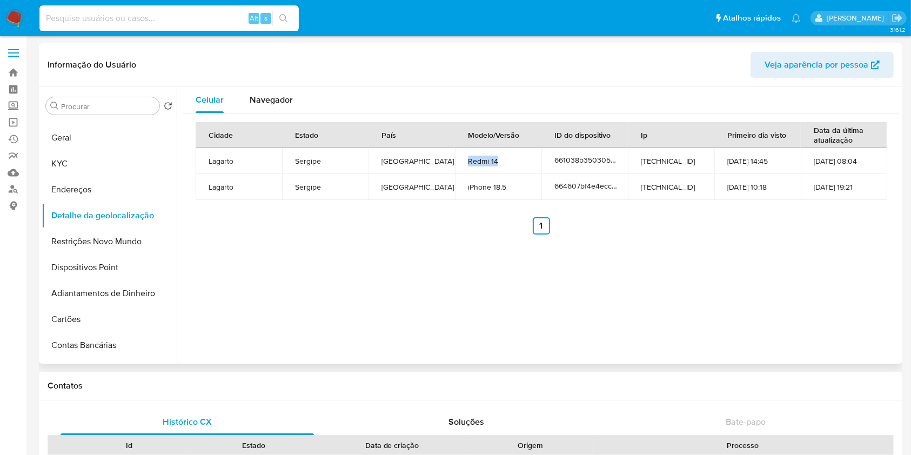
click at [486, 161] on td "Redmi 14" at bounding box center [498, 161] width 86 height 26
copy td "Redmi 14"
click at [667, 188] on td "[TECHNICAL_ID]" at bounding box center [671, 187] width 86 height 26
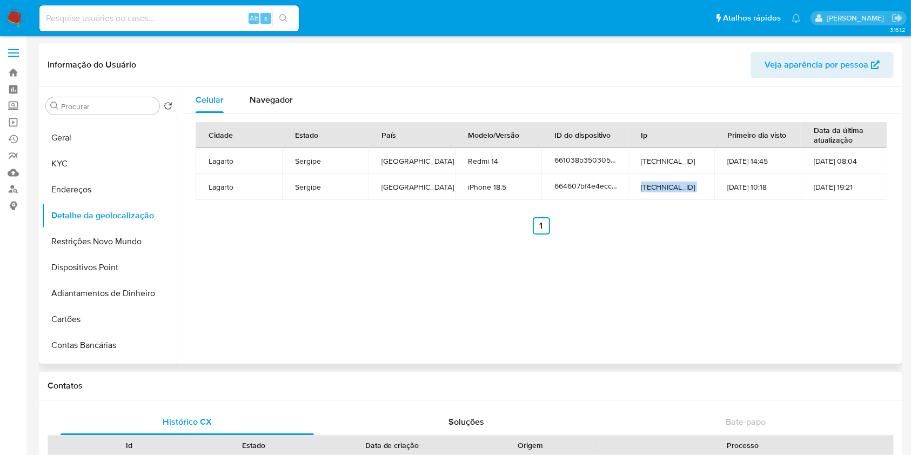
copy td "[TECHNICAL_ID]"
click at [665, 161] on td "[TECHNICAL_ID]" at bounding box center [671, 161] width 86 height 26
copy td "[TECHNICAL_ID]"
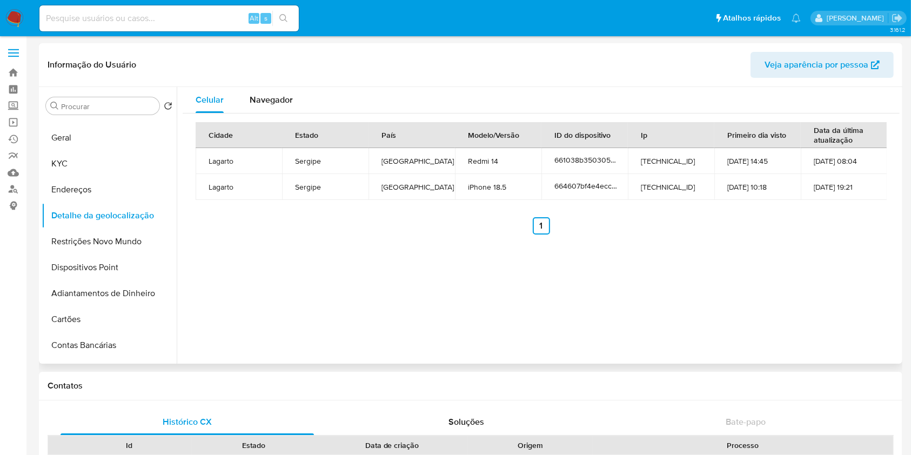
click at [671, 186] on td "[TECHNICAL_ID]" at bounding box center [671, 187] width 86 height 26
copy td "[TECHNICAL_ID]"
click at [584, 188] on span "664607bf4e4ecc2de21ca097" at bounding box center [603, 186] width 98 height 11
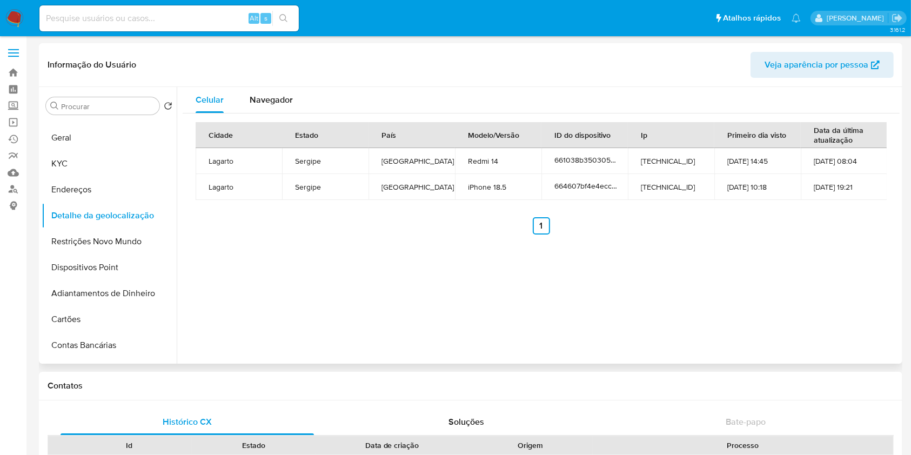
click at [503, 184] on td "iPhone 18.5" at bounding box center [498, 187] width 86 height 26
copy td "iPhone 18.5"
click at [224, 161] on td "Lagarto" at bounding box center [239, 161] width 86 height 26
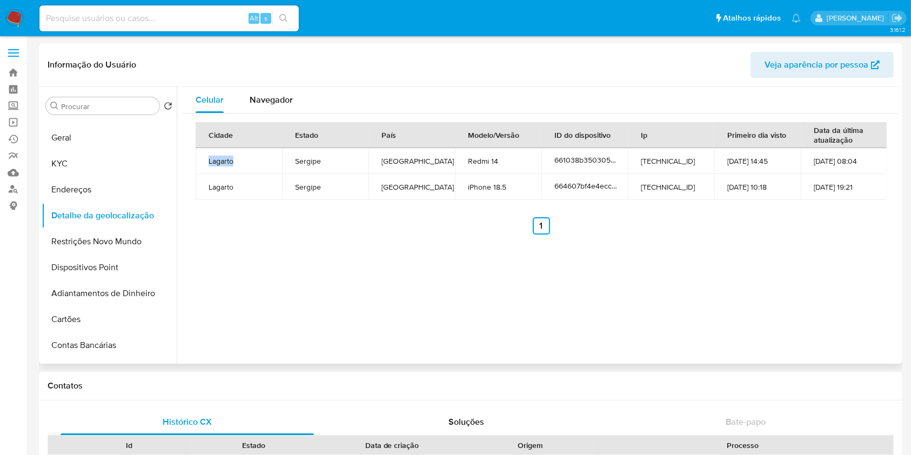
click at [224, 161] on td "Lagarto" at bounding box center [239, 161] width 86 height 26
copy td "Lagarto"
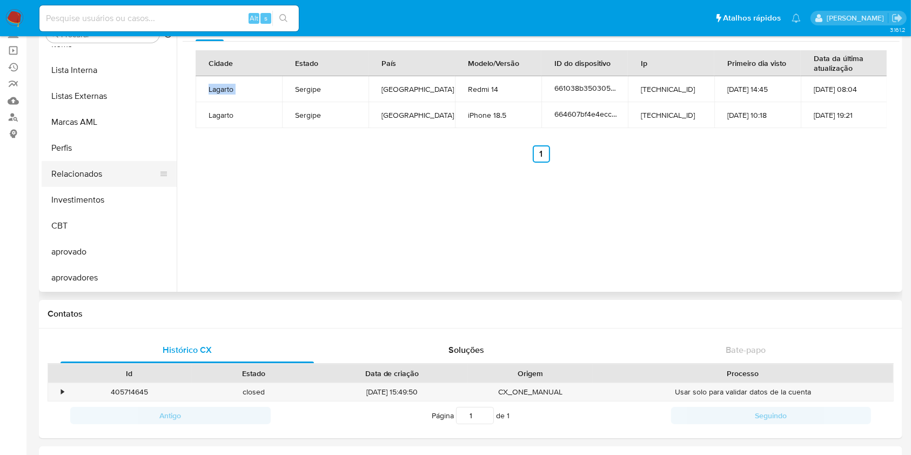
click at [103, 176] on button "Relacionados" at bounding box center [105, 174] width 126 height 26
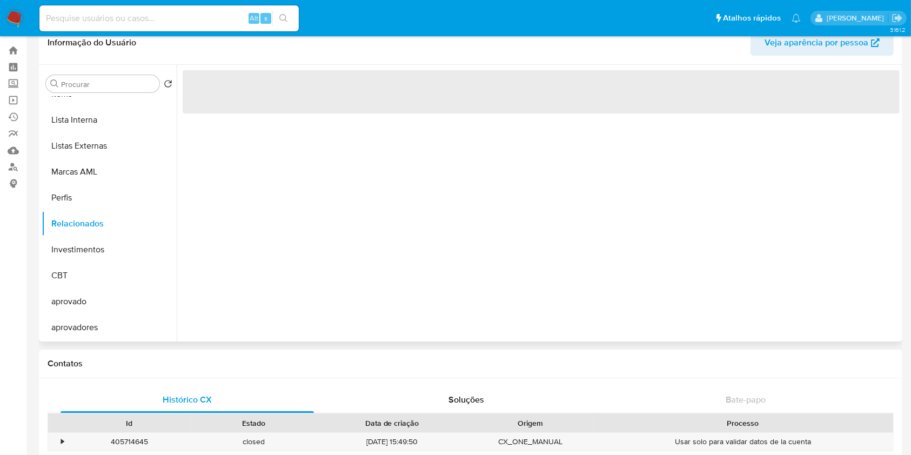
scroll to position [0, 0]
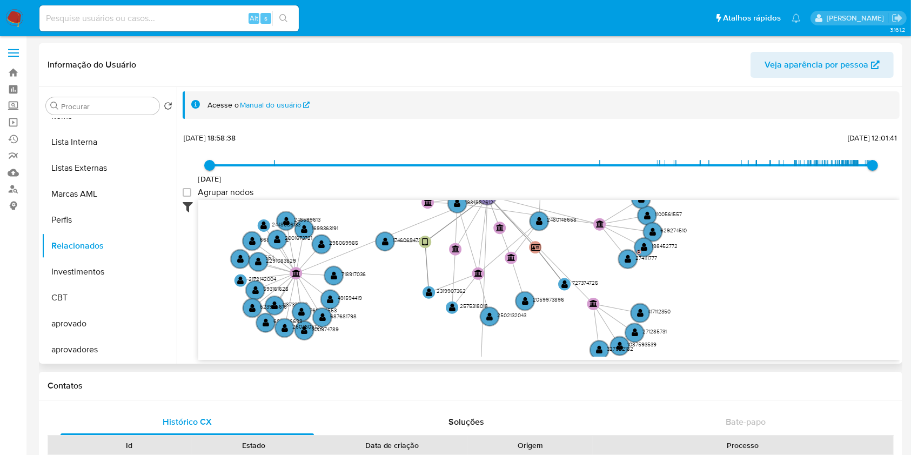
click at [186, 205] on icon at bounding box center [191, 206] width 16 height 13
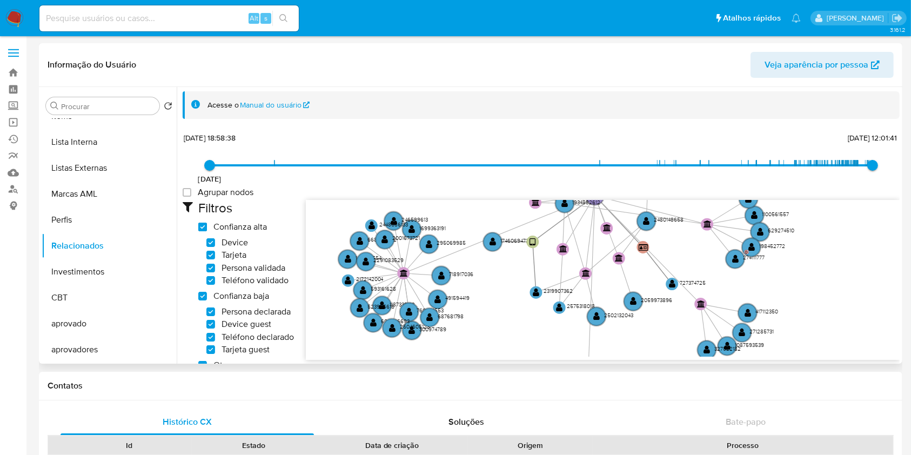
click at [204, 227] on high_trust "Confianza alta" at bounding box center [202, 227] width 9 height 9
checkbox high_trust "false"
checkbox input "false"
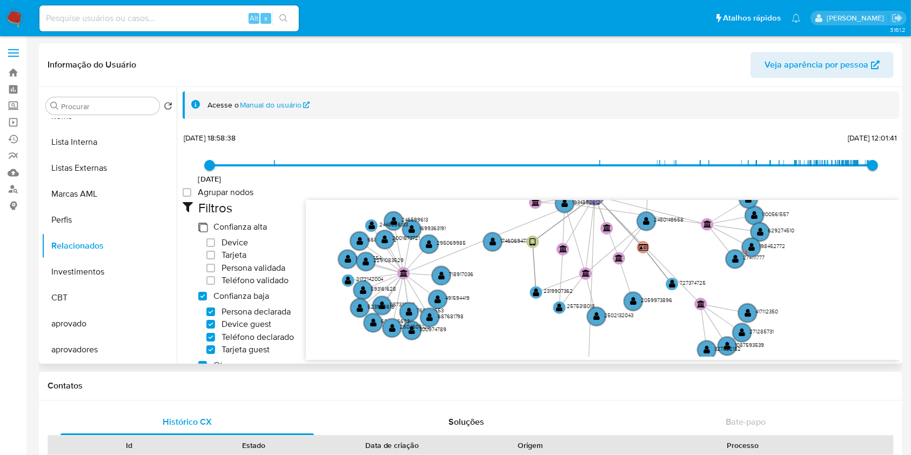
checkbox input "false"
click at [203, 292] on low_trust "Confianza baja" at bounding box center [202, 296] width 9 height 9
checkbox low_trust "false"
checkbox input "false"
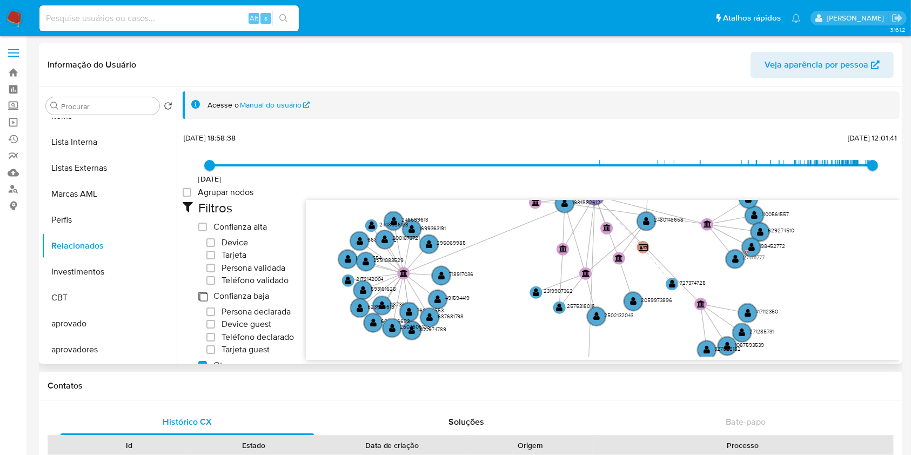
checkbox input "false"
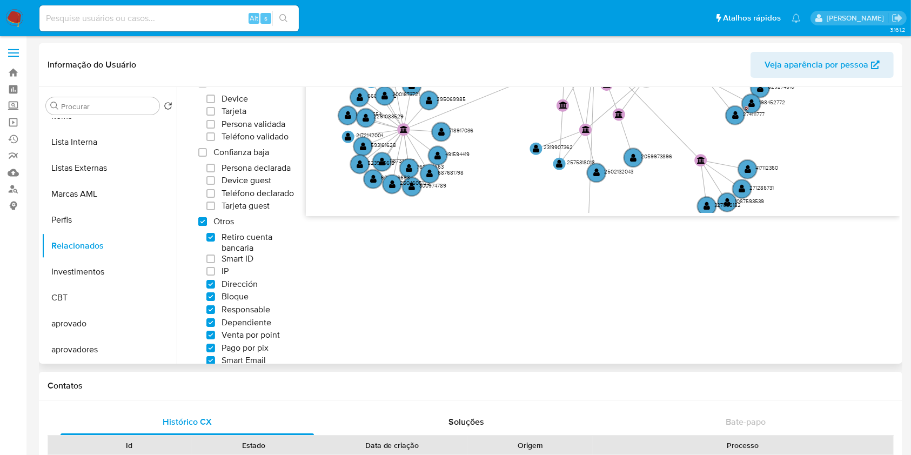
click at [202, 226] on others "Otros" at bounding box center [202, 221] width 9 height 9
checkbox others "false"
checkbox input "false"
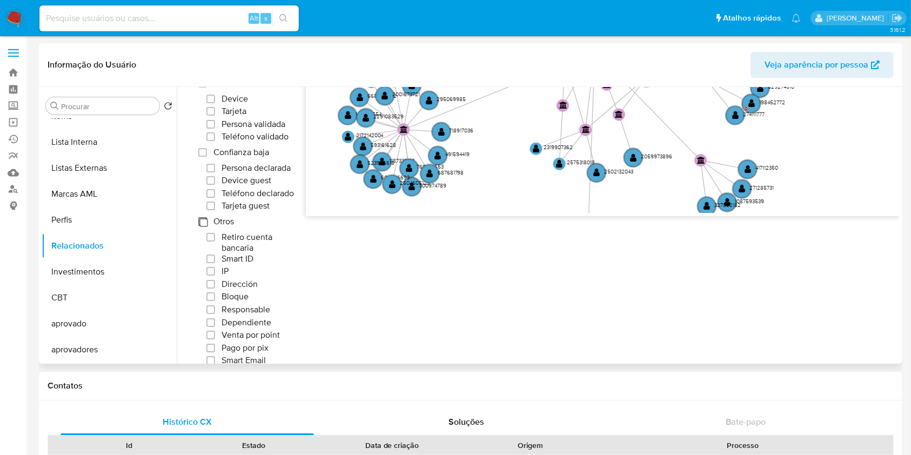
checkbox input "false"
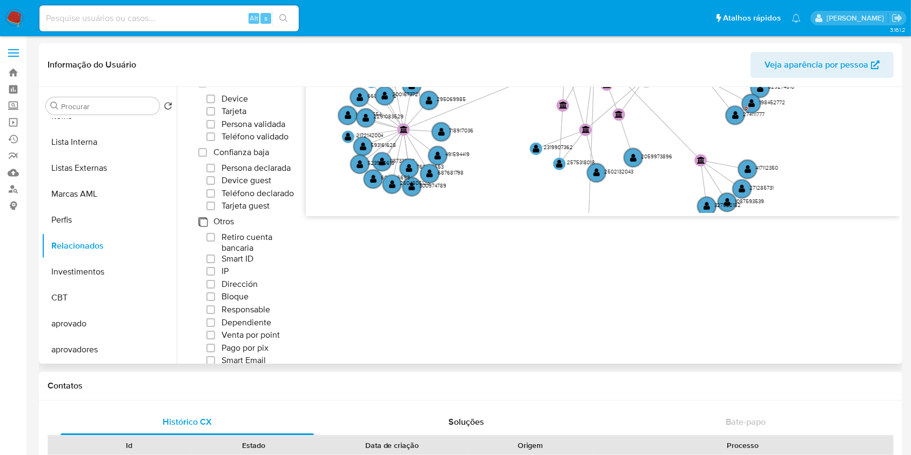
checkbox input "false"
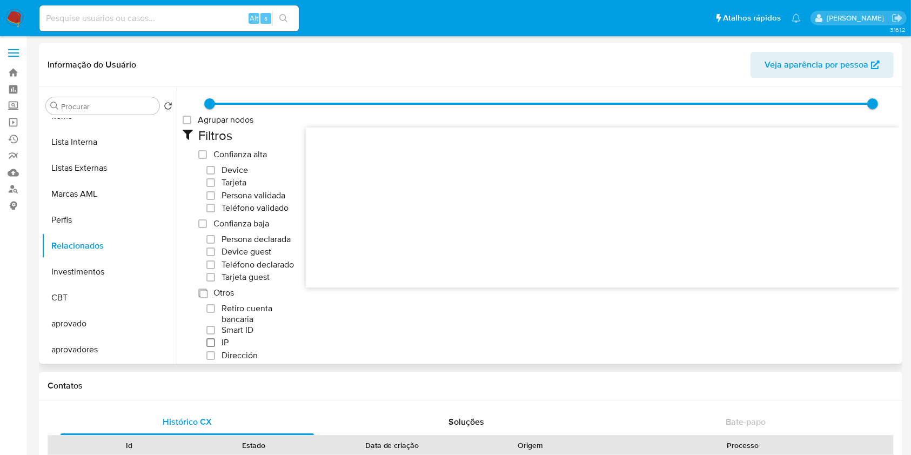
scroll to position [0, 0]
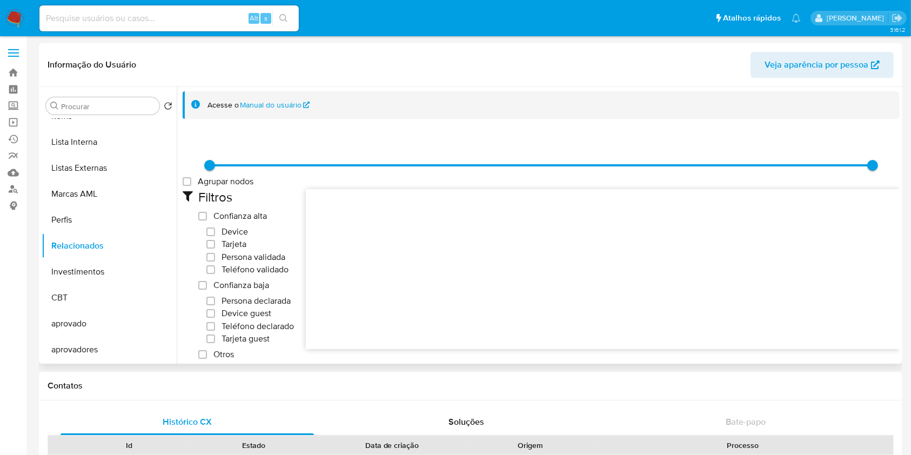
click at [218, 235] on label "Device" at bounding box center [227, 231] width 42 height 11
click at [215, 235] on input "Device" at bounding box center [210, 232] width 9 height 9
checkbox input "true"
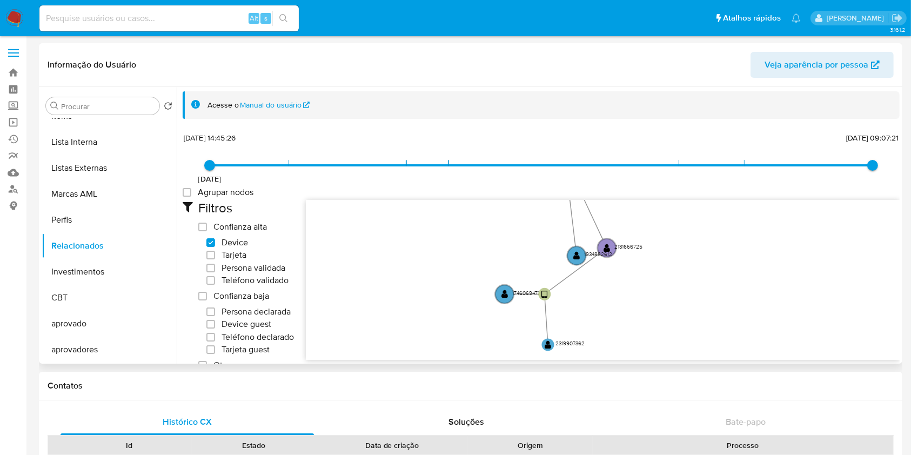
drag, startPoint x: 541, startPoint y: 270, endPoint x: 554, endPoint y: 344, distance: 74.6
click at [554, 344] on icon "user-2131656725  2131656725 user-1934882612  1934882612 user-500401528  5004…" at bounding box center [603, 278] width 594 height 157
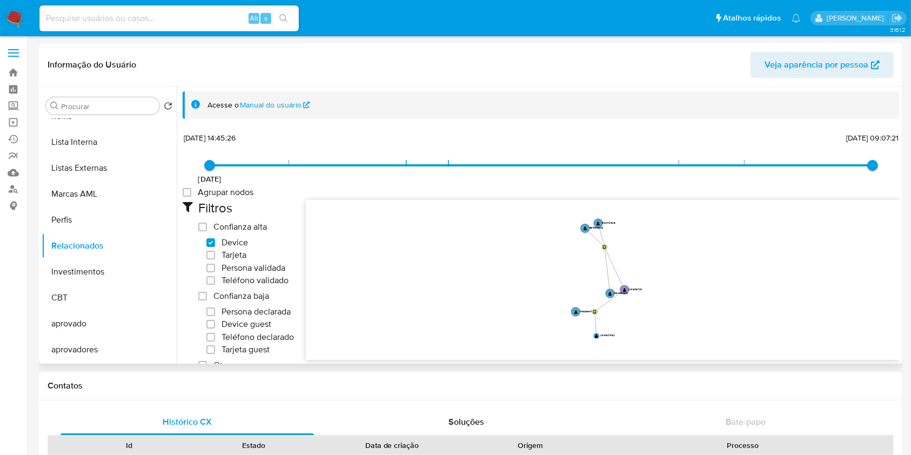
drag, startPoint x: 618, startPoint y: 325, endPoint x: 623, endPoint y: 297, distance: 28.4
click at [623, 297] on icon "user-2131656725  2131656725 user-1934882612  1934882612 user-500401528  5004…" at bounding box center [603, 278] width 594 height 157
click at [600, 223] on circle at bounding box center [598, 223] width 10 height 10
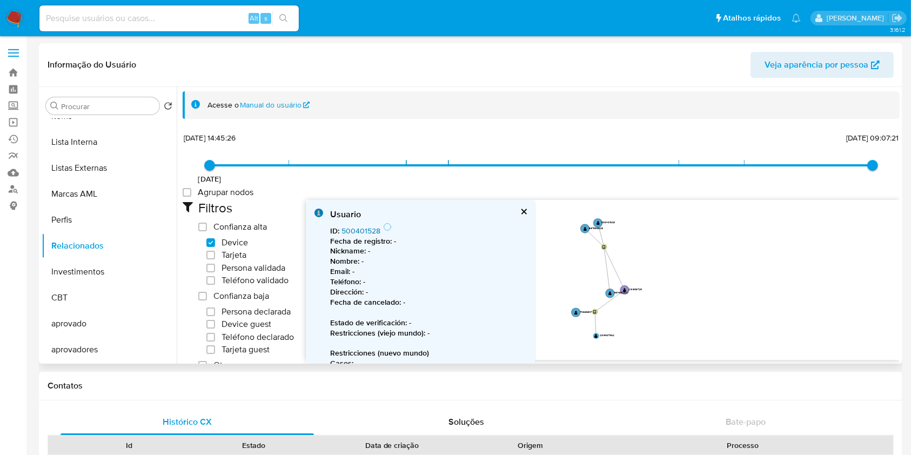
click at [355, 231] on link "500401528" at bounding box center [361, 230] width 39 height 11
click at [588, 230] on circle at bounding box center [585, 229] width 10 height 10
click at [362, 230] on link "1897599828" at bounding box center [362, 230] width 41 height 11
click at [605, 283] on circle at bounding box center [608, 283] width 9 height 9
click at [368, 228] on link "1934882612" at bounding box center [362, 230] width 40 height 11
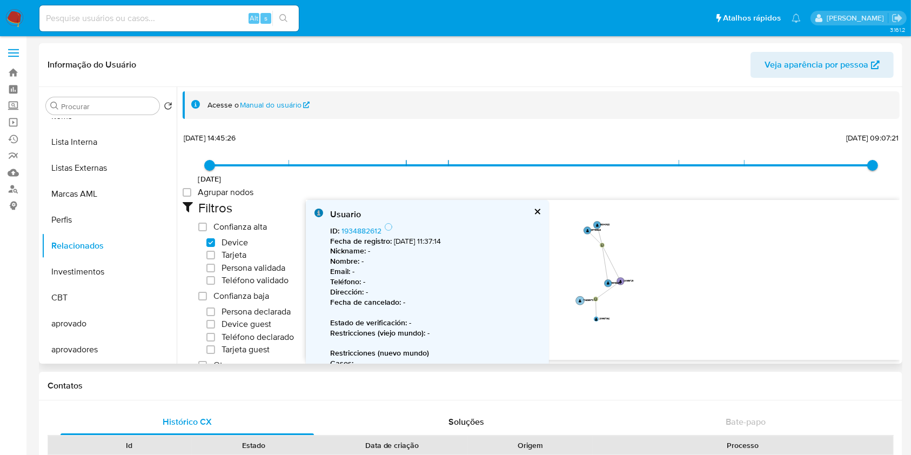
click at [576, 301] on circle at bounding box center [580, 301] width 9 height 9
click at [366, 230] on link "1746069473" at bounding box center [362, 230] width 41 height 11
click at [599, 245] on circle at bounding box center [602, 245] width 6 height 6
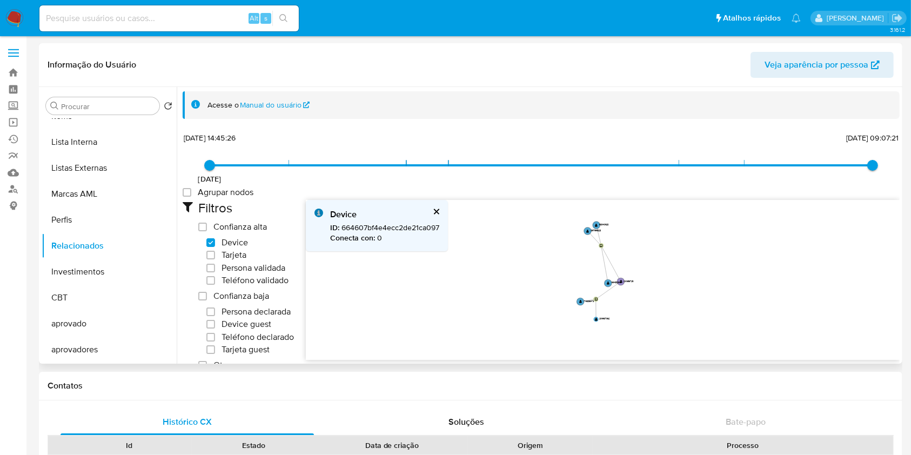
click at [417, 228] on span "ID : 664607bf4e4ecc2de21ca097" at bounding box center [384, 227] width 109 height 11
click at [416, 228] on span "ID : 664607bf4e4ecc2de21ca097" at bounding box center [384, 227] width 109 height 11
copy span "664607bf4e4ecc2de21ca097"
click at [601, 221] on icon "user-2131656725  2131656725 user-1934882612  1934882612 user-500401528  5004…" at bounding box center [603, 278] width 594 height 157
click at [597, 219] on icon "user-2131656725  2131656725 user-1934882612  1934882612 user-500401528  5004…" at bounding box center [603, 278] width 594 height 157
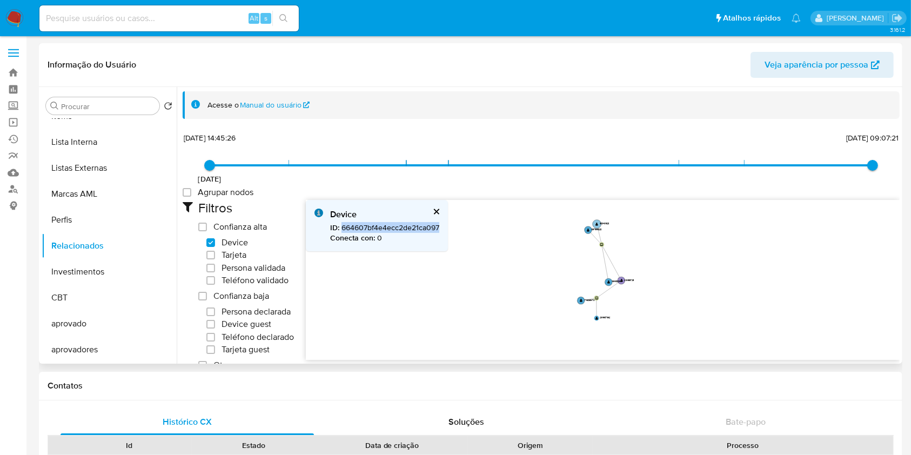
click at [596, 224] on text "" at bounding box center [597, 224] width 3 height 4
click at [594, 224] on circle at bounding box center [596, 225] width 9 height 9
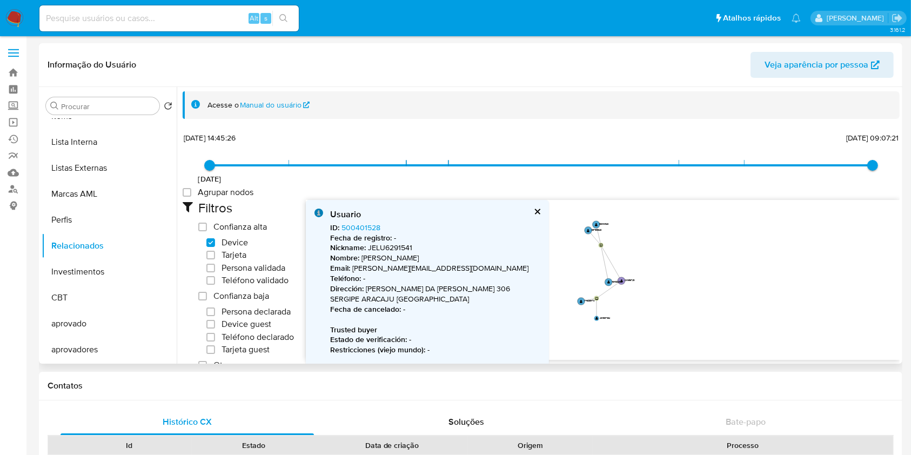
click at [409, 226] on div "ID : 500401528 Fecha de registro : - Nickname : JELU6291541 Nombre : Luiz Jeron…" at bounding box center [435, 340] width 210 height 235
click at [409, 225] on div "ID : 500401528 Fecha de registro : - Nickname : JELU6291541 Nombre : Luiz Jeron…" at bounding box center [435, 340] width 210 height 235
click at [408, 224] on div "ID : 500401528 Fecha de registro : - Nickname : JELU6291541 Nombre : Luiz Jeron…" at bounding box center [435, 340] width 210 height 235
drag, startPoint x: 331, startPoint y: 231, endPoint x: 339, endPoint y: 226, distance: 9.5
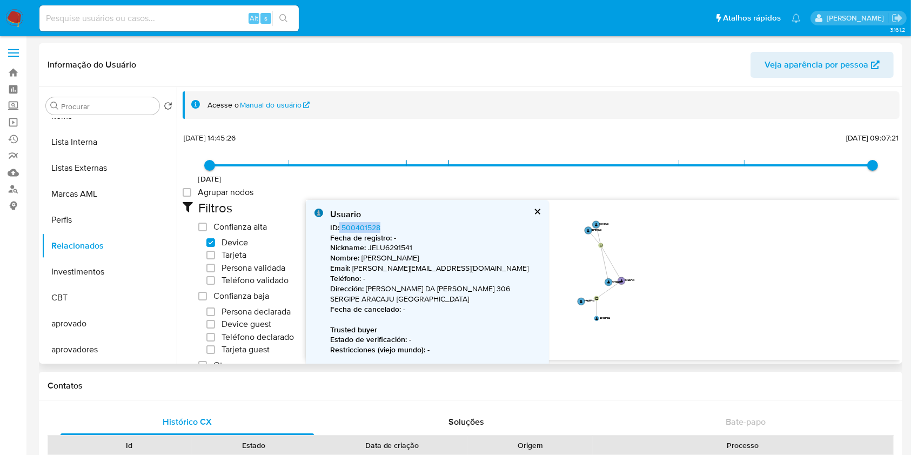
click at [339, 226] on div "ID : 500401528 Fecha de registro : - Nickname : JELU6291541 Nombre : Luiz Jeron…" at bounding box center [435, 340] width 210 height 235
click at [417, 230] on div "ID : 500401528 Fecha de registro : - Nickname : JELU6291541 Nombre : Luiz Jeron…" at bounding box center [435, 340] width 210 height 235
drag, startPoint x: 389, startPoint y: 226, endPoint x: 341, endPoint y: 228, distance: 48.1
click at [341, 228] on div "ID : 500401528 Fecha de registro : - Nickname : JELU6291541 Nombre : Luiz Jeron…" at bounding box center [435, 340] width 210 height 235
copy link "500401528"
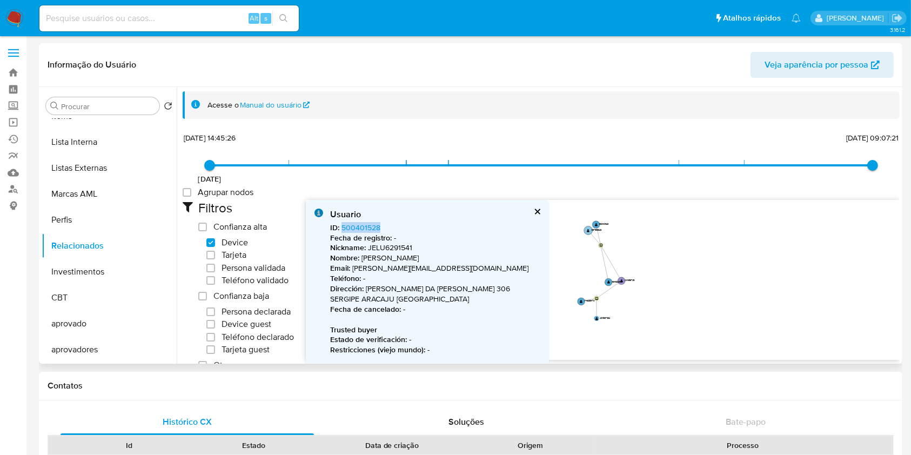
click at [586, 228] on circle at bounding box center [588, 230] width 9 height 9
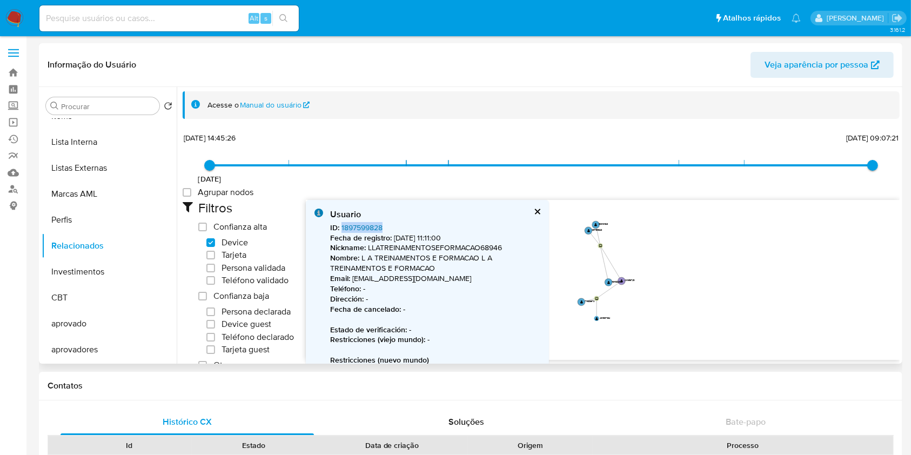
drag, startPoint x: 395, startPoint y: 228, endPoint x: 342, endPoint y: 224, distance: 53.7
click at [342, 224] on div "ID : 1897599828 Fecha de registro : 11/07/2024, 11:11:00 Nickname : LLATREINAME…" at bounding box center [436, 458] width 213 height 470
copy link "1897599828"
click at [606, 279] on circle at bounding box center [608, 282] width 9 height 9
click at [606, 280] on circle at bounding box center [609, 282] width 9 height 9
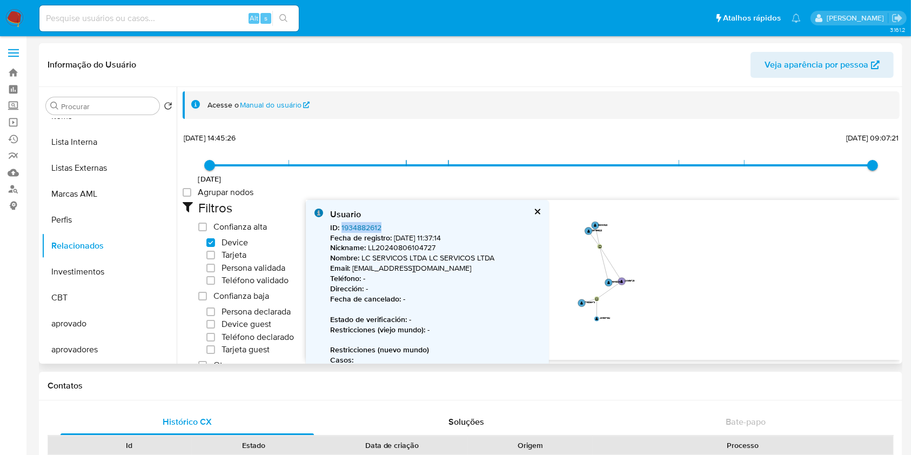
drag, startPoint x: 398, startPoint y: 226, endPoint x: 341, endPoint y: 223, distance: 56.8
click at [341, 223] on div "ID : 1934882612 Fecha de registro : 06/08/2024, 11:37:14 Nickname : LL202408061…" at bounding box center [435, 340] width 210 height 235
copy link "1934882612"
click at [579, 300] on circle at bounding box center [581, 303] width 9 height 9
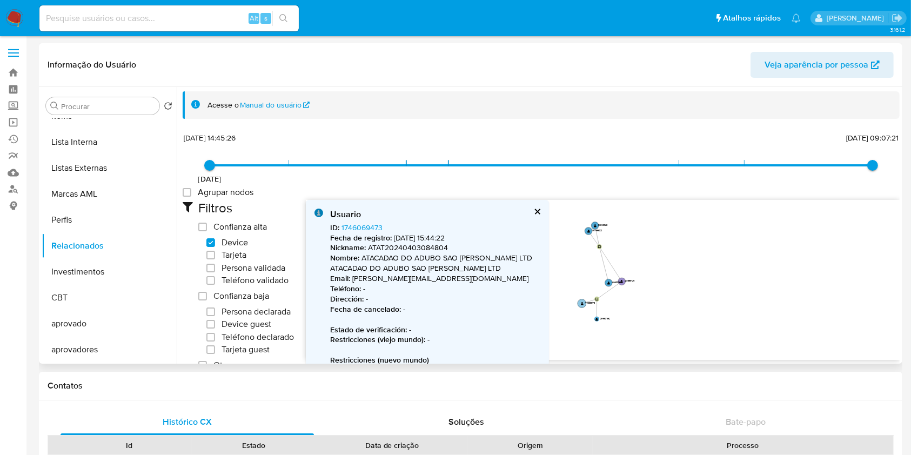
click at [578, 303] on circle at bounding box center [582, 303] width 9 height 9
drag, startPoint x: 372, startPoint y: 225, endPoint x: 340, endPoint y: 223, distance: 31.4
click at [340, 223] on div "ID : 1746069473 Fecha de registro : 28/03/2024, 15:44:22 Nickname : ATAT2024040…" at bounding box center [436, 458] width 213 height 470
click at [597, 320] on text "" at bounding box center [597, 319] width 3 height 4
click at [579, 303] on circle at bounding box center [582, 304] width 9 height 9
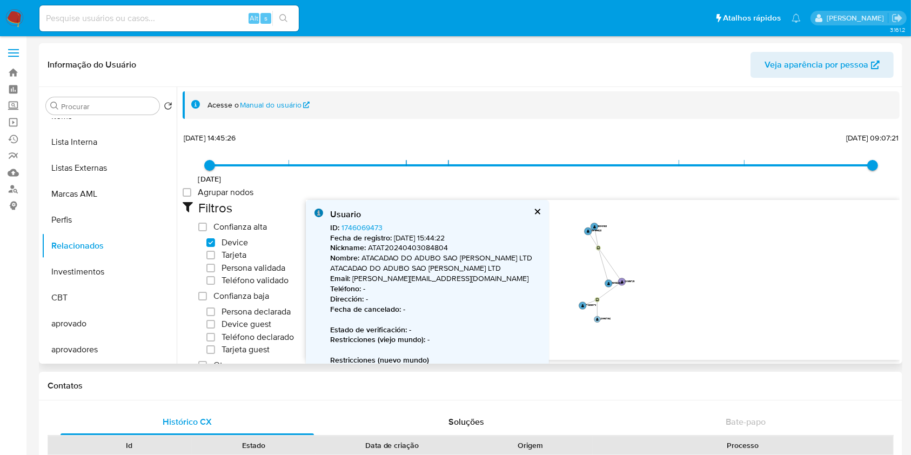
click at [599, 320] on circle at bounding box center [597, 319] width 6 height 6
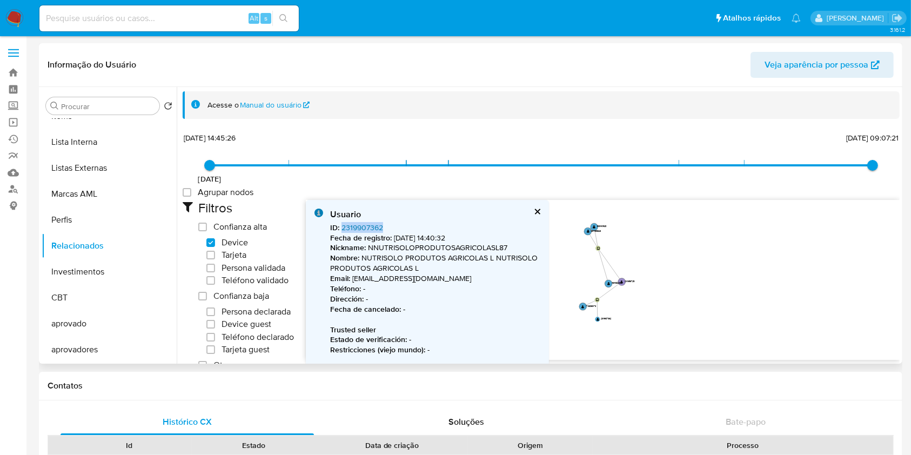
drag, startPoint x: 398, startPoint y: 229, endPoint x: 342, endPoint y: 227, distance: 56.2
click at [342, 227] on div "ID : 2319907362 Fecha de registro : 10/03/2025, 14:40:32 Nickname : NNUTRISOLOP…" at bounding box center [435, 340] width 210 height 235
click at [584, 304] on circle at bounding box center [583, 307] width 9 height 9
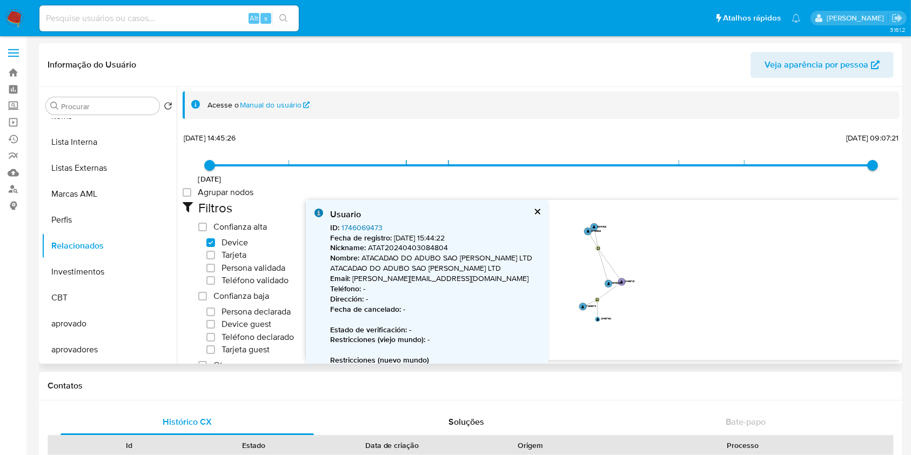
click at [365, 229] on link "1746069473" at bounding box center [362, 227] width 41 height 11
click at [597, 319] on text "" at bounding box center [598, 319] width 3 height 4
click at [372, 226] on link "2319907362" at bounding box center [363, 227] width 42 height 11
click at [595, 225] on circle at bounding box center [594, 227] width 9 height 9
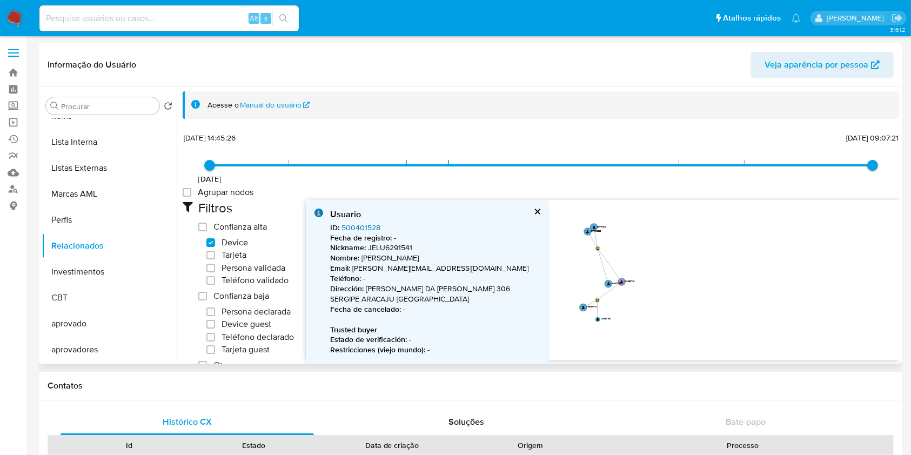
click at [364, 227] on link "500401528" at bounding box center [361, 227] width 39 height 11
click at [587, 232] on text "" at bounding box center [587, 232] width 3 height 4
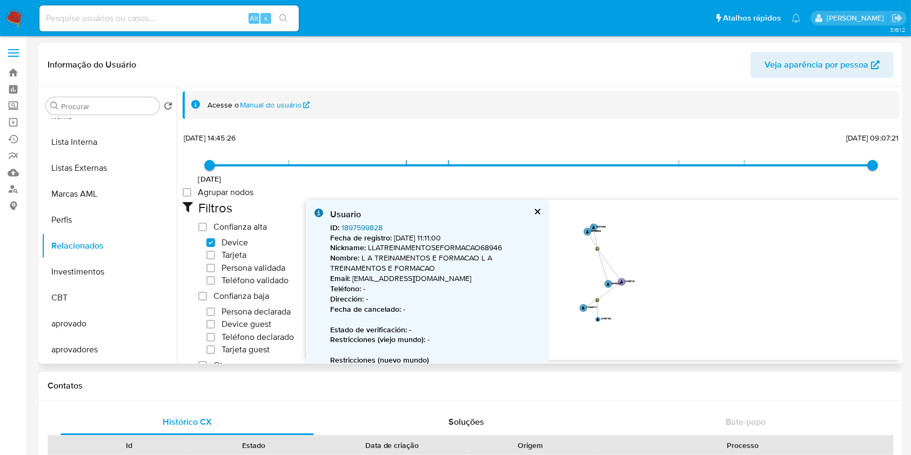
click at [372, 223] on link "1897599828" at bounding box center [362, 227] width 41 height 11
click at [607, 283] on text "" at bounding box center [608, 284] width 3 height 4
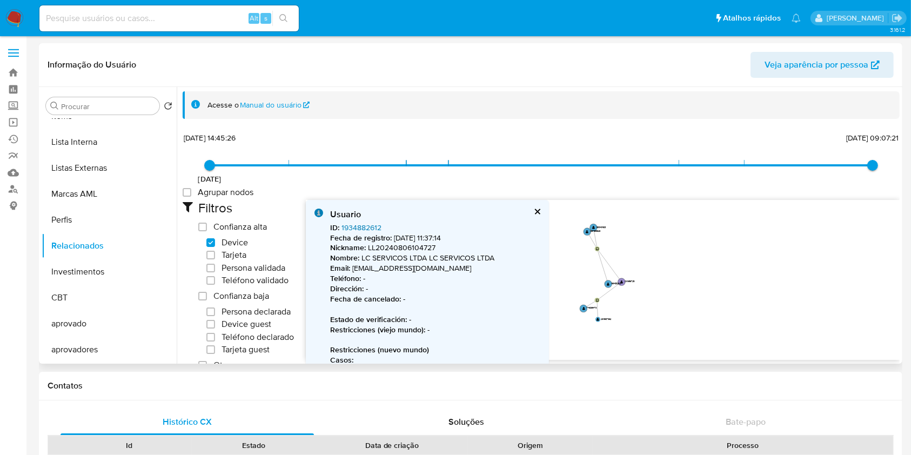
click at [374, 228] on link "1934882612" at bounding box center [362, 227] width 40 height 11
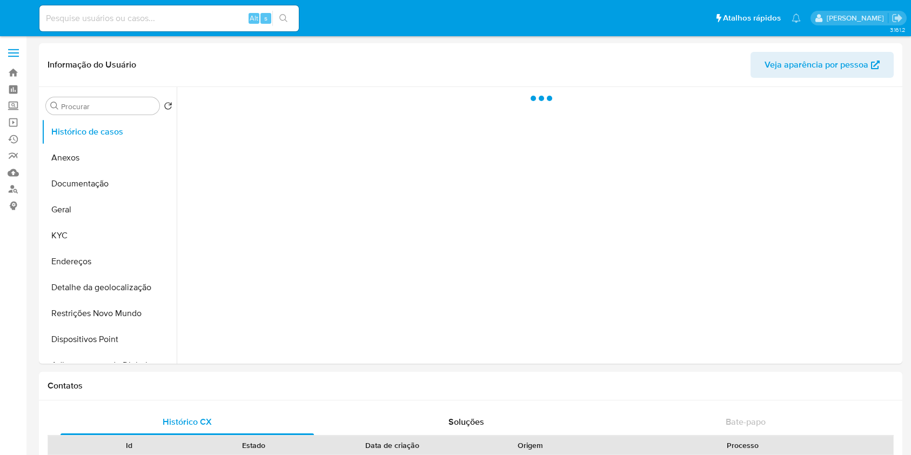
select select "10"
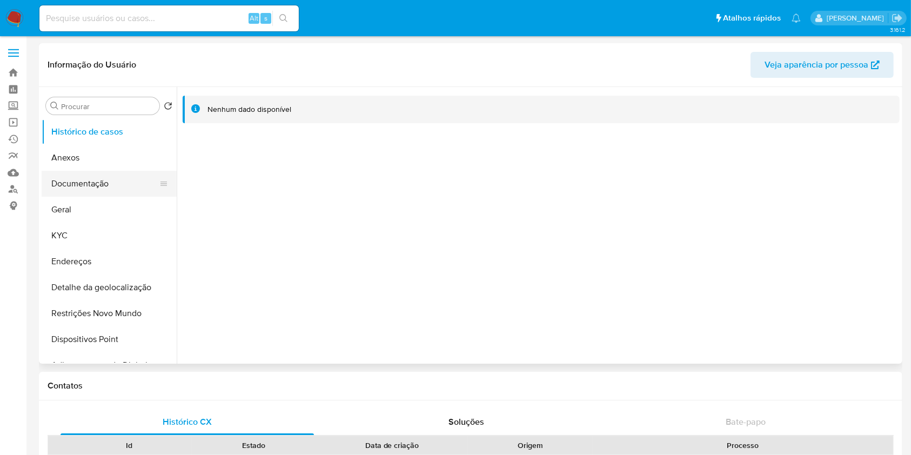
click at [95, 188] on button "Documentação" at bounding box center [105, 184] width 126 height 26
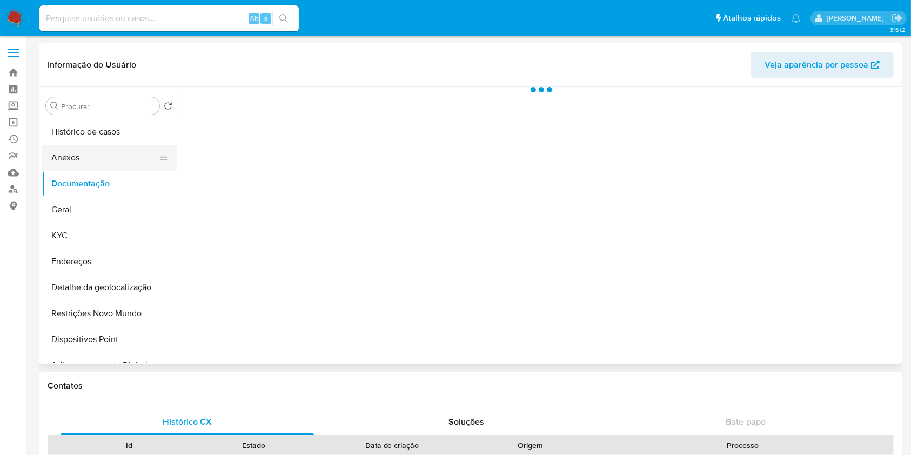
click at [94, 161] on button "Anexos" at bounding box center [105, 158] width 126 height 26
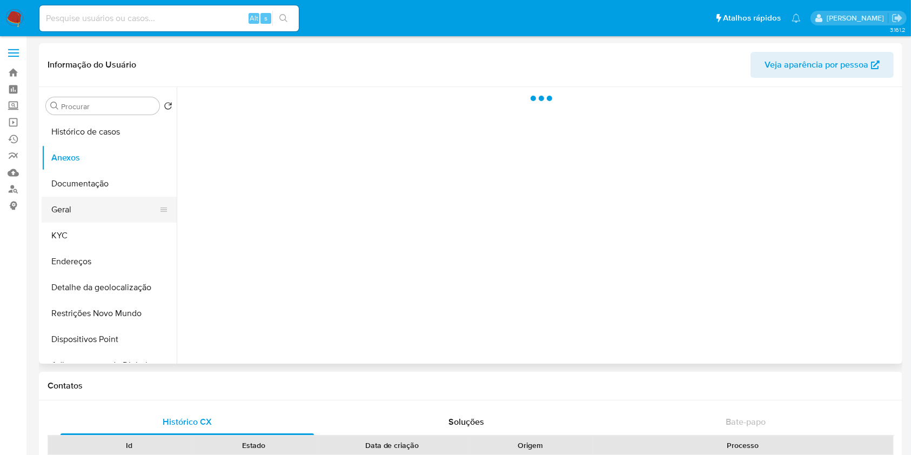
click at [102, 217] on button "Geral" at bounding box center [105, 210] width 126 height 26
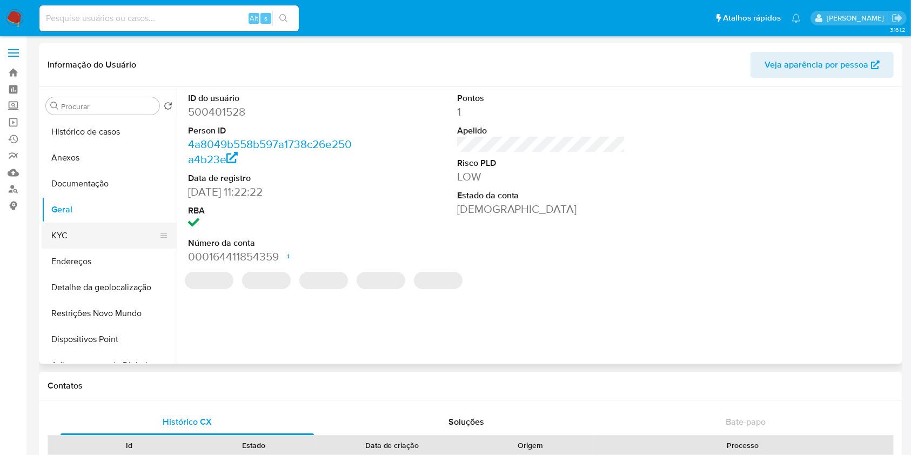
click at [102, 239] on button "KYC" at bounding box center [105, 236] width 126 height 26
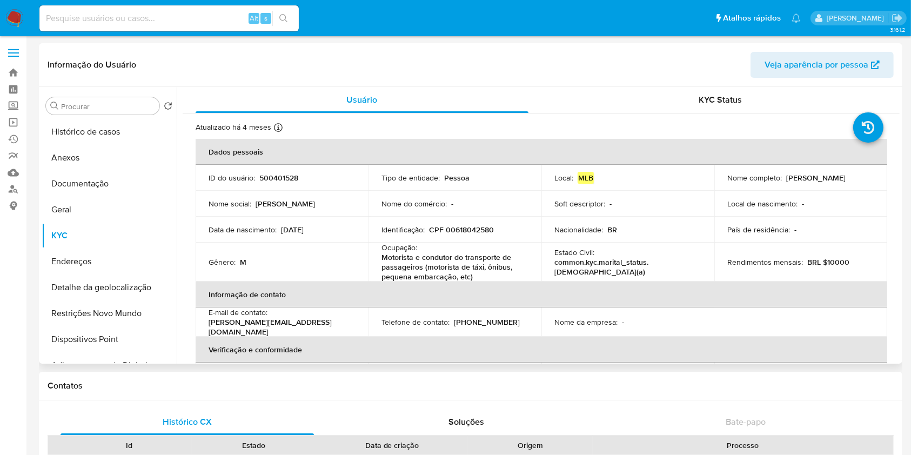
drag, startPoint x: 847, startPoint y: 183, endPoint x: 722, endPoint y: 185, distance: 125.4
click at [722, 185] on td "Nome completo : [PERSON_NAME]" at bounding box center [800, 178] width 173 height 26
copy p "[PERSON_NAME]"
click at [484, 226] on p "CPF 00618042580" at bounding box center [461, 230] width 65 height 10
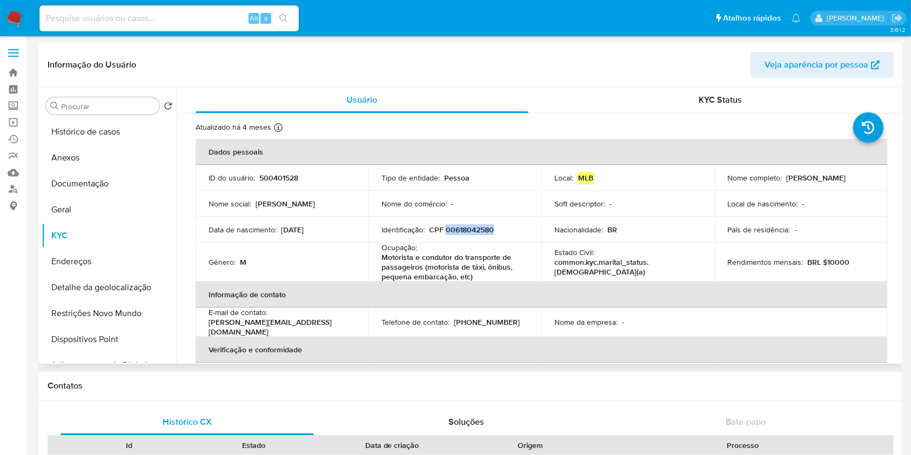
copy p "00618042580"
click at [437, 266] on p "Motorista e condutor do transporte de passageiros (motorista de táxi, ônibus, p…" at bounding box center [453, 266] width 143 height 29
copy div "Ocupação : Motorista e condutor do transporte de passageiros (motorista de táxi…"
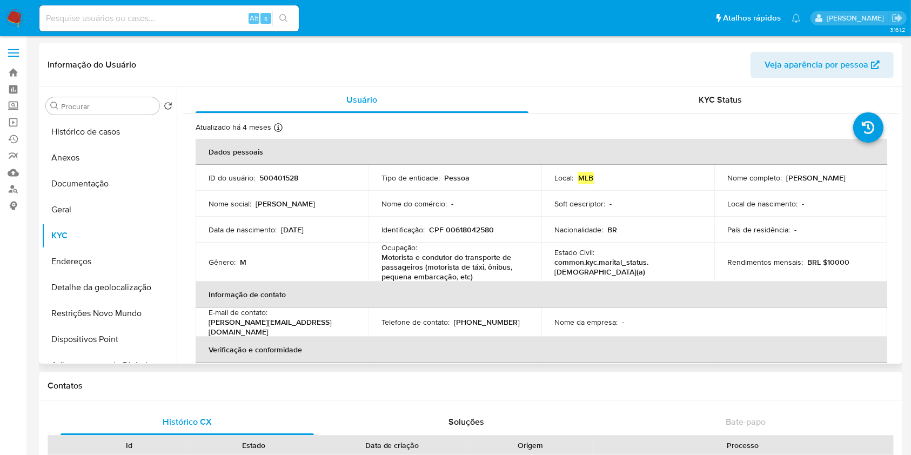
click at [476, 225] on p "CPF 00618042580" at bounding box center [461, 230] width 65 height 10
click at [476, 231] on p "CPF 00618042580" at bounding box center [461, 230] width 65 height 10
copy p "00618042580"
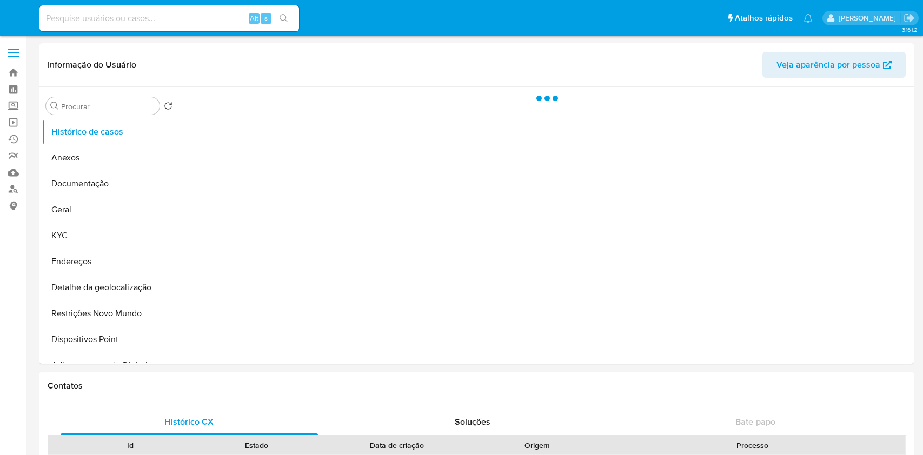
select select "10"
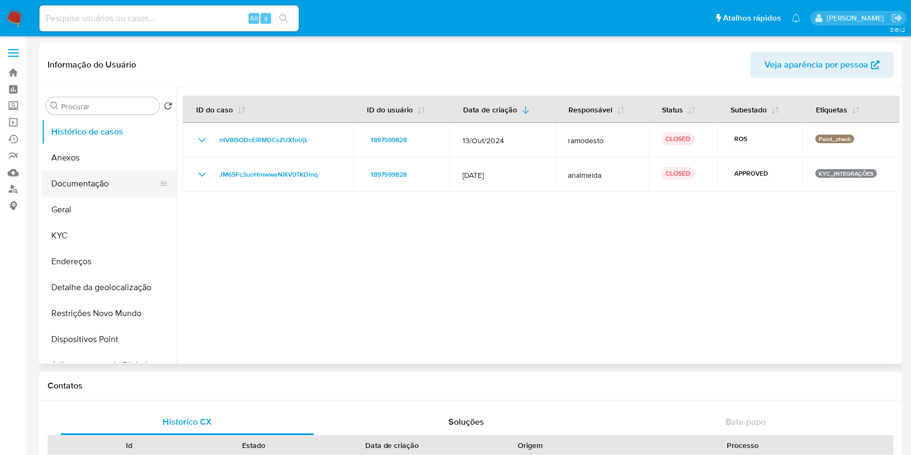
click at [90, 173] on button "Documentação" at bounding box center [105, 184] width 126 height 26
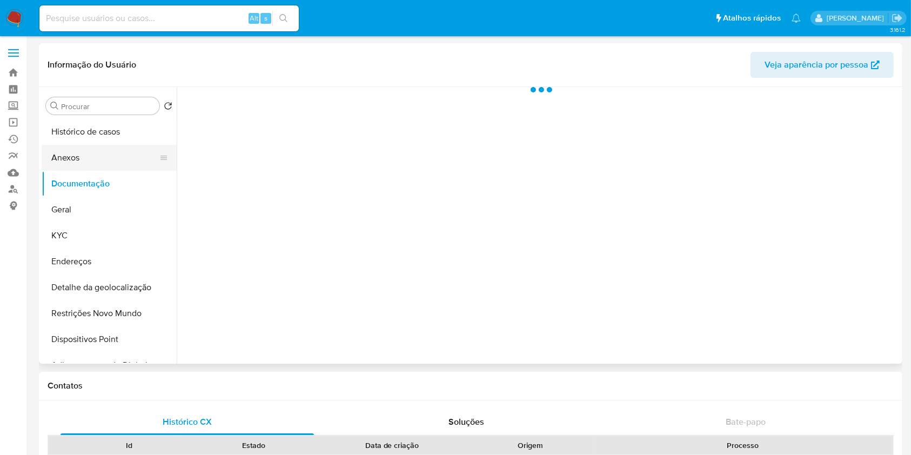
click at [99, 152] on button "Anexos" at bounding box center [105, 158] width 126 height 26
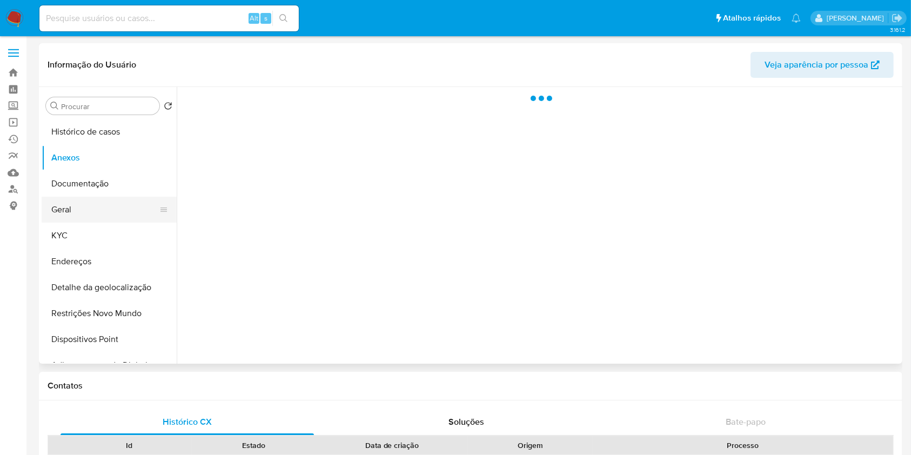
click at [79, 211] on button "Geral" at bounding box center [105, 210] width 126 height 26
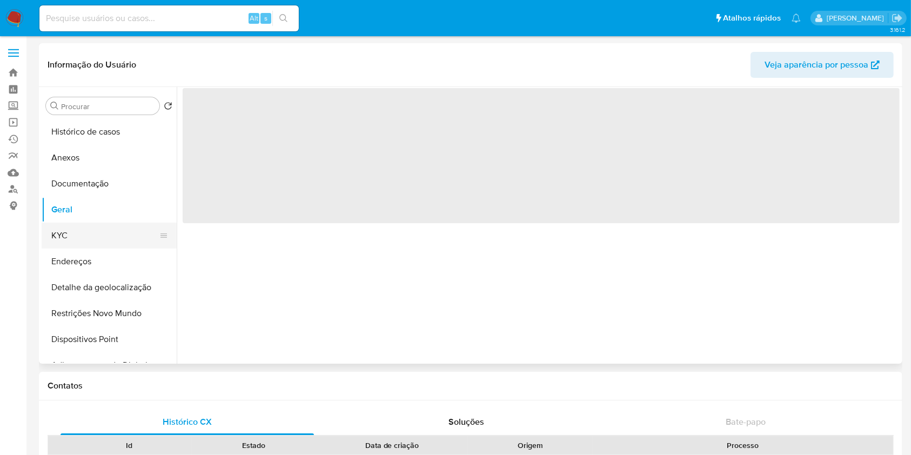
click at [79, 227] on button "KYC" at bounding box center [105, 236] width 126 height 26
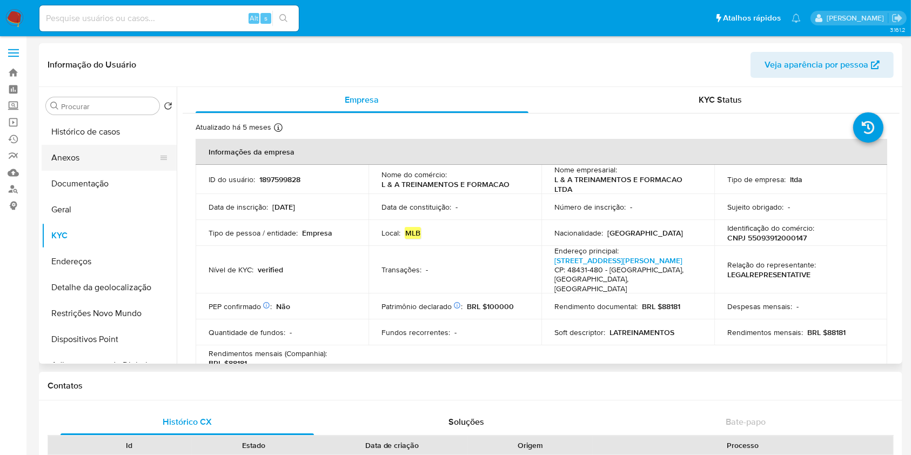
click at [116, 160] on button "Anexos" at bounding box center [105, 158] width 126 height 26
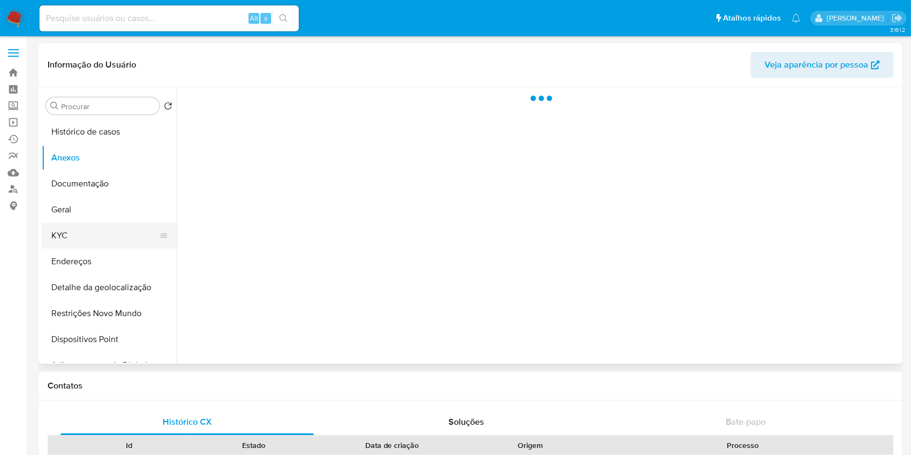
click at [103, 230] on button "KYC" at bounding box center [105, 236] width 126 height 26
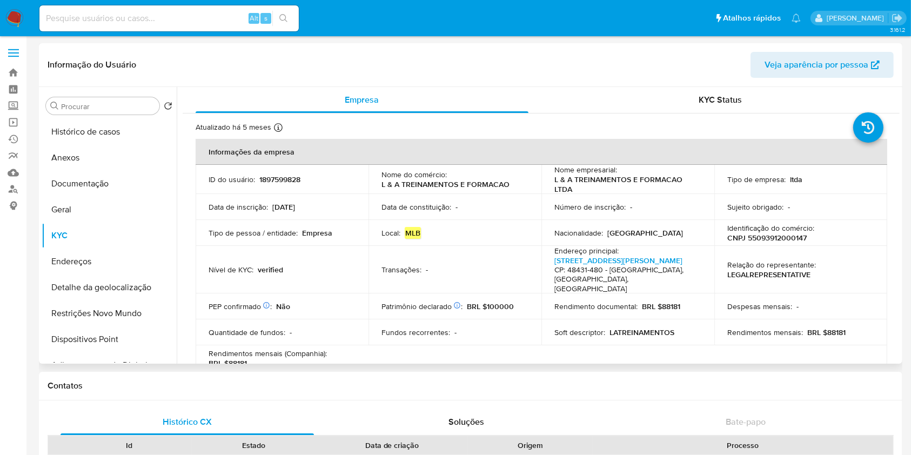
click at [495, 183] on p "L & A TREINAMENTOS E FORMACAO" at bounding box center [446, 184] width 128 height 10
click at [509, 179] on div "Nome do comércio : L & A TREINAMENTOS E FORMACAO" at bounding box center [455, 179] width 147 height 19
drag, startPoint x: 520, startPoint y: 186, endPoint x: 380, endPoint y: 185, distance: 139.4
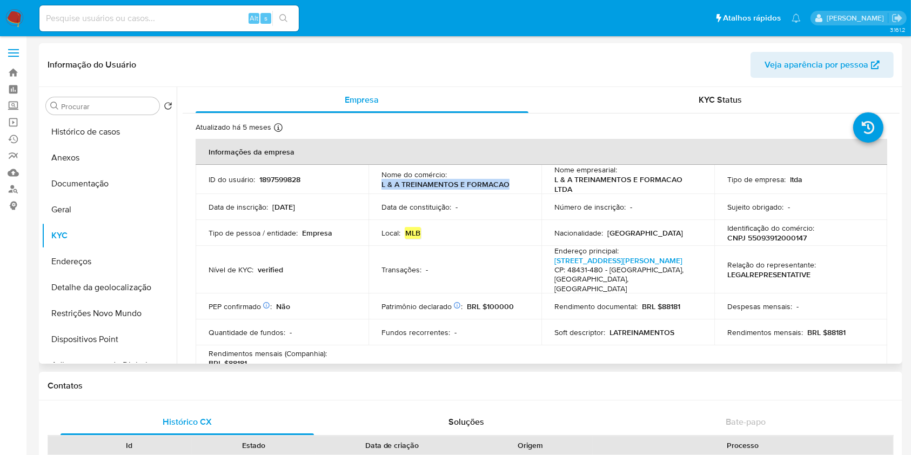
click at [382, 185] on div "Nome do comércio : L & A TREINAMENTOS E FORMACAO" at bounding box center [455, 179] width 147 height 19
copy p "L & A TREINAMENTOS E FORMACAO"
click at [489, 183] on p "L & A TREINAMENTOS E FORMACAO" at bounding box center [446, 184] width 128 height 10
drag, startPoint x: 506, startPoint y: 184, endPoint x: 377, endPoint y: 185, distance: 129.7
click at [377, 185] on td "Nome do comércio : L & A TREINAMENTOS E FORMACAO" at bounding box center [455, 179] width 173 height 29
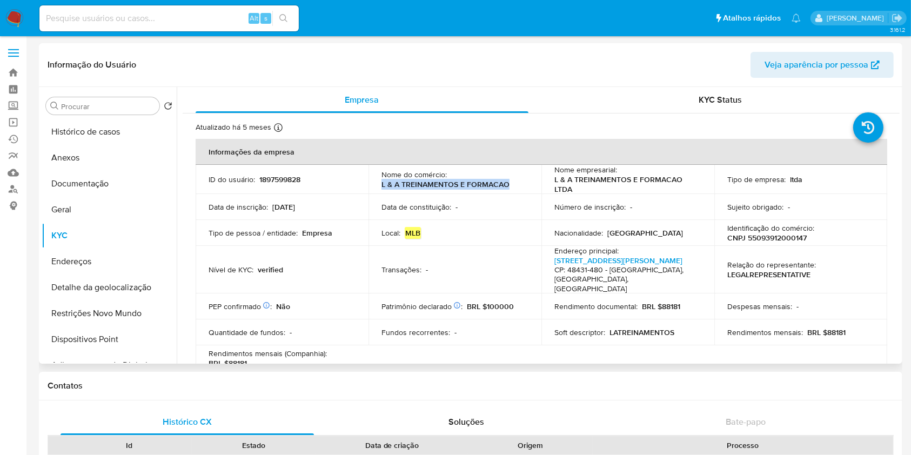
copy p "L & A TREINAMENTOS E FORMACAO"
click at [785, 238] on p "CNPJ 55093912000147" at bounding box center [766, 238] width 79 height 10
copy p "55093912000147"
click at [803, 236] on p "CNPJ 55093912000147" at bounding box center [766, 238] width 79 height 10
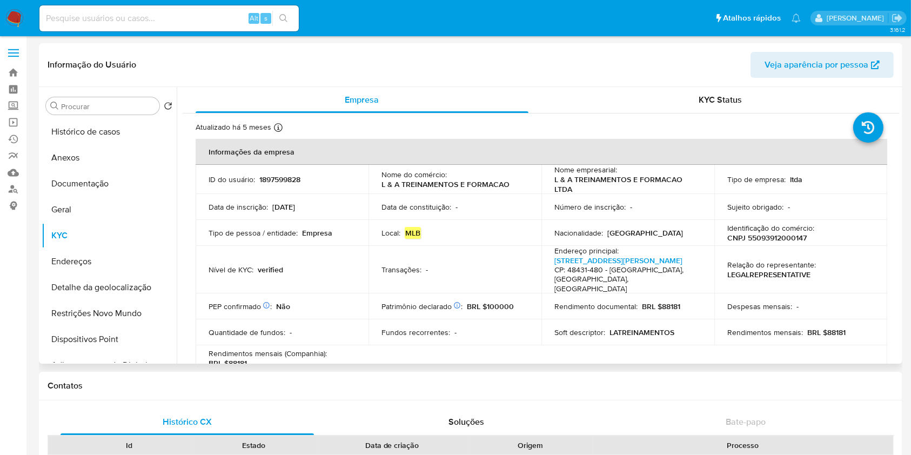
click at [803, 236] on p "CNPJ 55093912000147" at bounding box center [766, 238] width 79 height 10
click at [792, 240] on p "CNPJ 55093912000147" at bounding box center [766, 238] width 79 height 10
copy p "55093912000147"
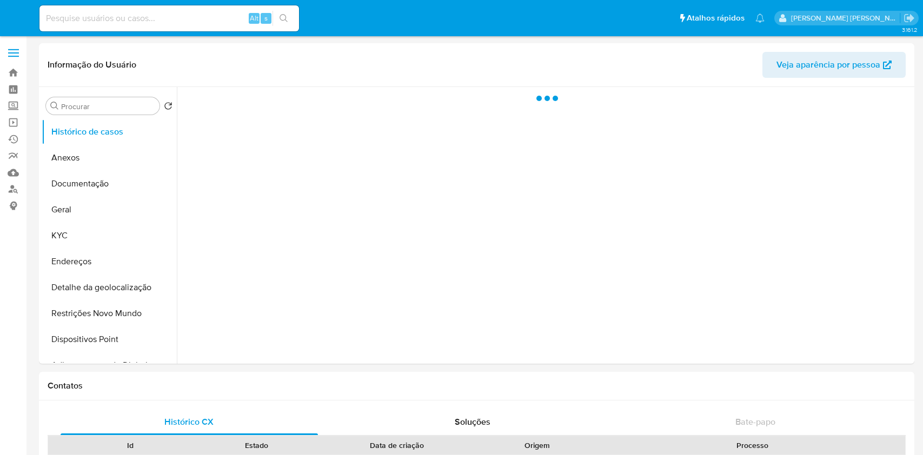
select select "10"
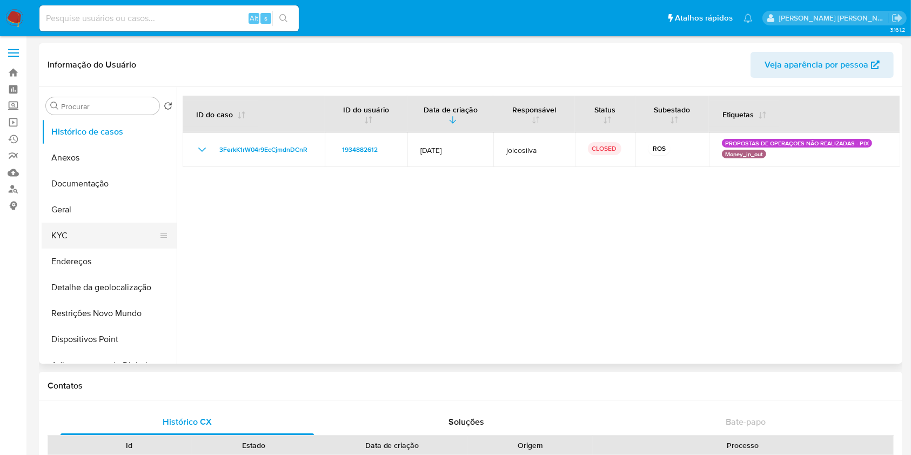
click at [62, 237] on button "KYC" at bounding box center [105, 236] width 126 height 26
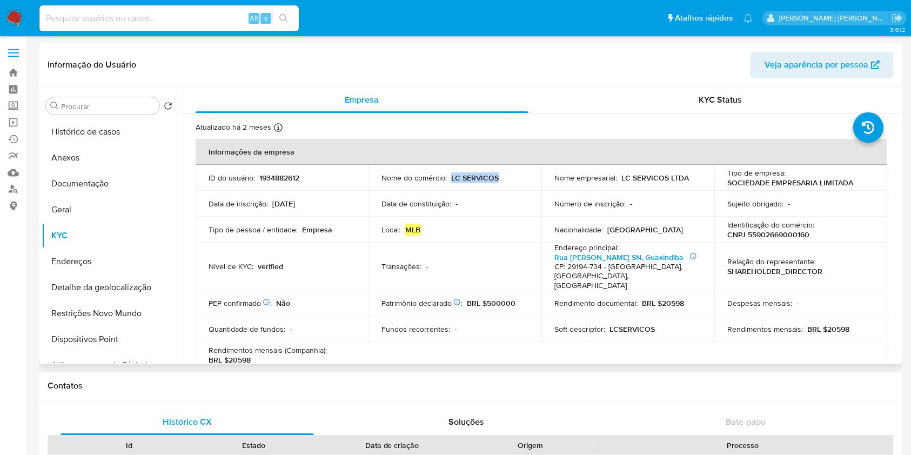
drag, startPoint x: 500, startPoint y: 181, endPoint x: 467, endPoint y: 175, distance: 33.0
click at [450, 179] on div "Nome do comércio : LC SERVICOS" at bounding box center [455, 178] width 147 height 10
click at [794, 236] on p "CNPJ 55902669000160" at bounding box center [768, 235] width 82 height 10
copy p "55902669000160"
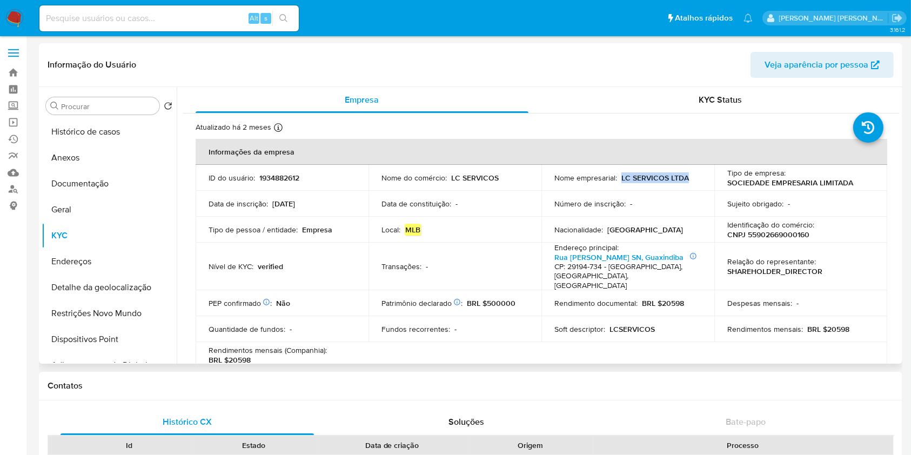
drag, startPoint x: 663, startPoint y: 180, endPoint x: 619, endPoint y: 179, distance: 43.8
click at [619, 179] on div "Nome empresarial : LC SERVICOS LTDA" at bounding box center [627, 178] width 147 height 10
copy p "LC SERVICOS LTDA"
click at [798, 236] on p "CNPJ 55902669000160" at bounding box center [768, 235] width 82 height 10
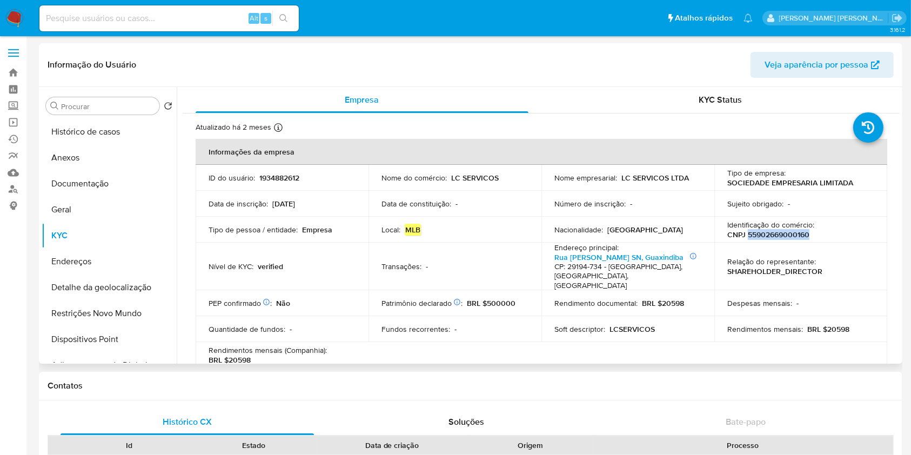
copy p "55902669000160"
click at [772, 239] on p "CNPJ 55902669000160" at bounding box center [768, 235] width 82 height 10
click at [772, 238] on p "CNPJ 55902669000160" at bounding box center [768, 235] width 82 height 10
click at [772, 235] on p "CNPJ 55902669000160" at bounding box center [768, 235] width 82 height 10
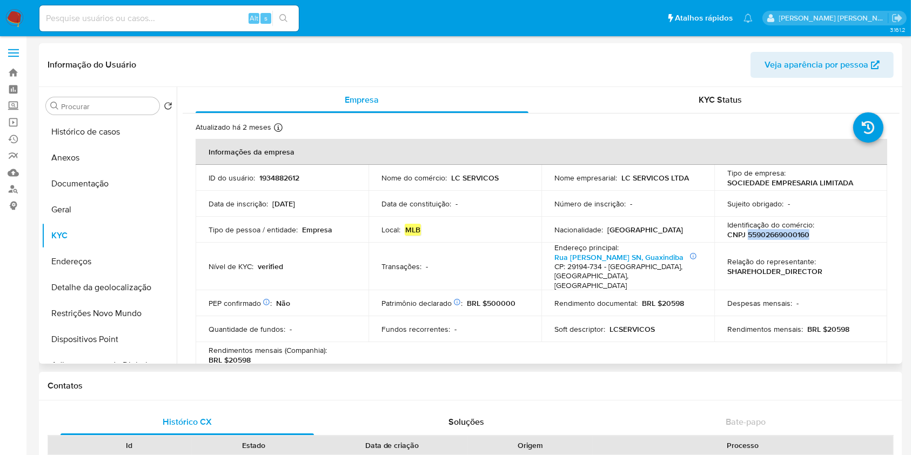
click at [772, 235] on p "CNPJ 55902669000160" at bounding box center [768, 235] width 82 height 10
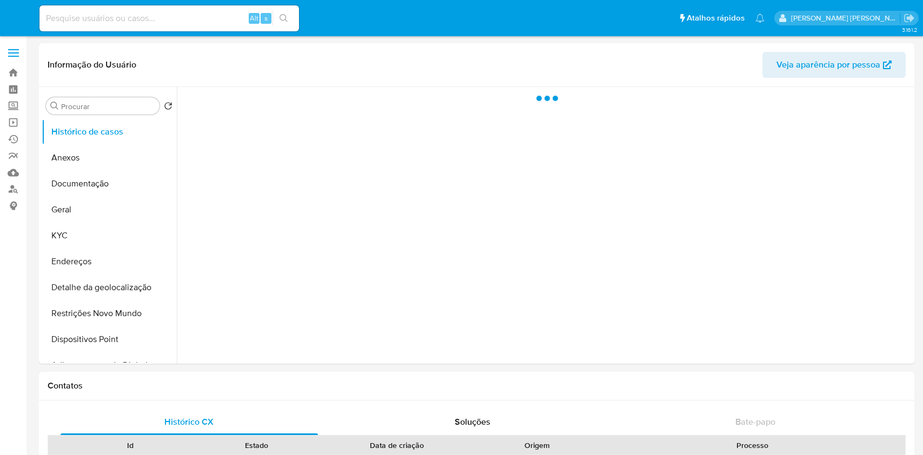
select select "10"
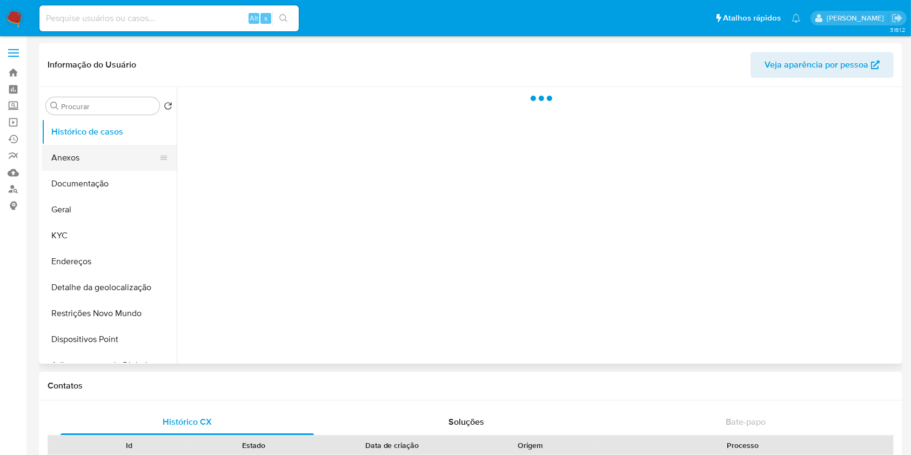
select select "10"
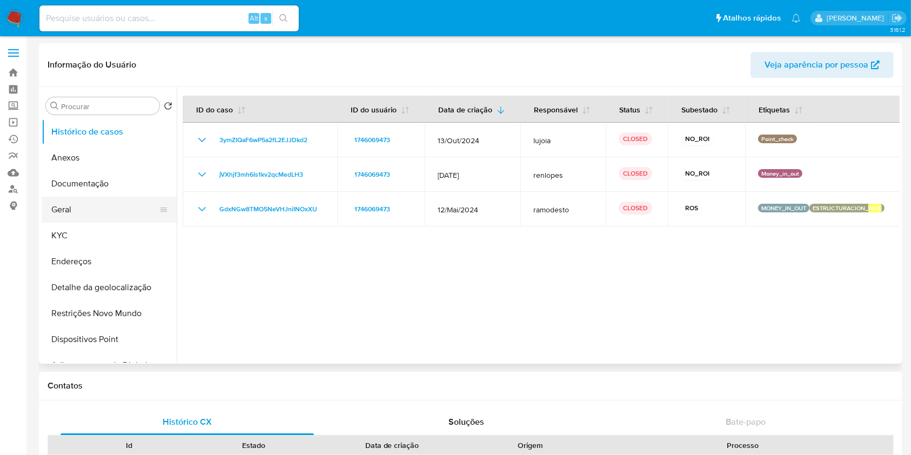
click at [83, 222] on button "Geral" at bounding box center [105, 210] width 126 height 26
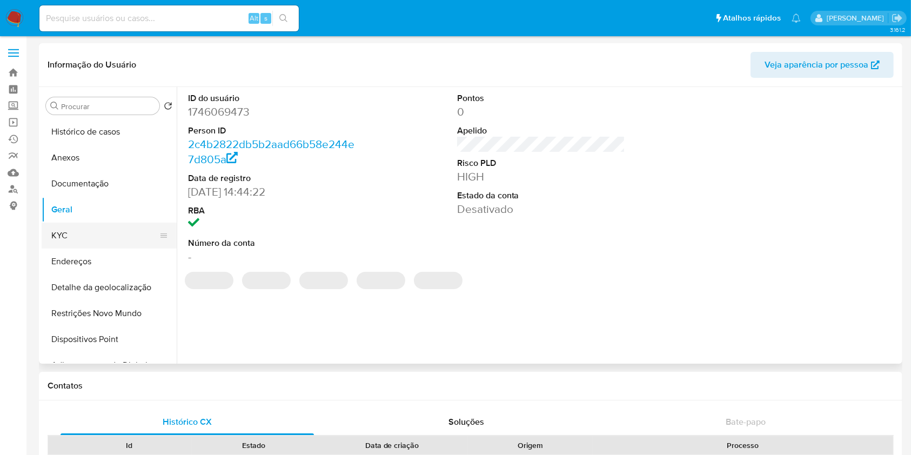
click at [83, 243] on button "KYC" at bounding box center [105, 236] width 126 height 26
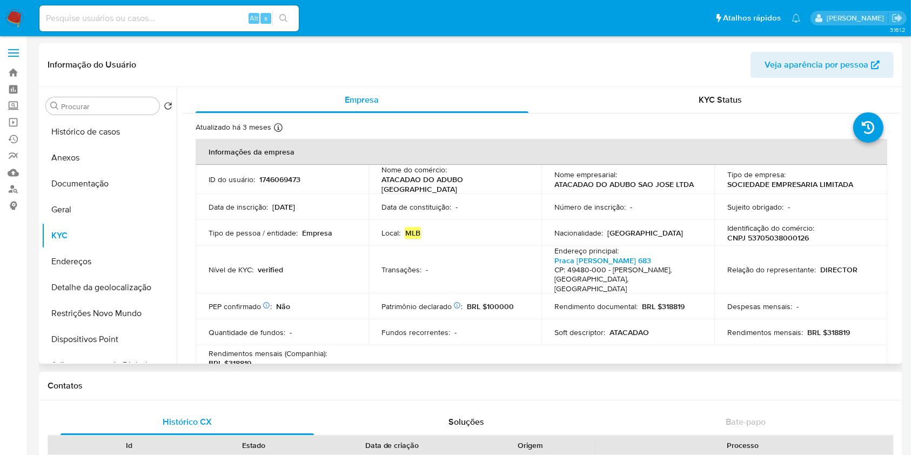
click at [636, 182] on p "ATACADAO DO ADUBO SAO JOSE LTDA" at bounding box center [623, 184] width 139 height 10
click at [677, 175] on div "Nome empresarial : ATACADAO DO ADUBO SAO JOSE LTDA" at bounding box center [627, 179] width 147 height 19
drag, startPoint x: 700, startPoint y: 181, endPoint x: 544, endPoint y: 184, distance: 156.8
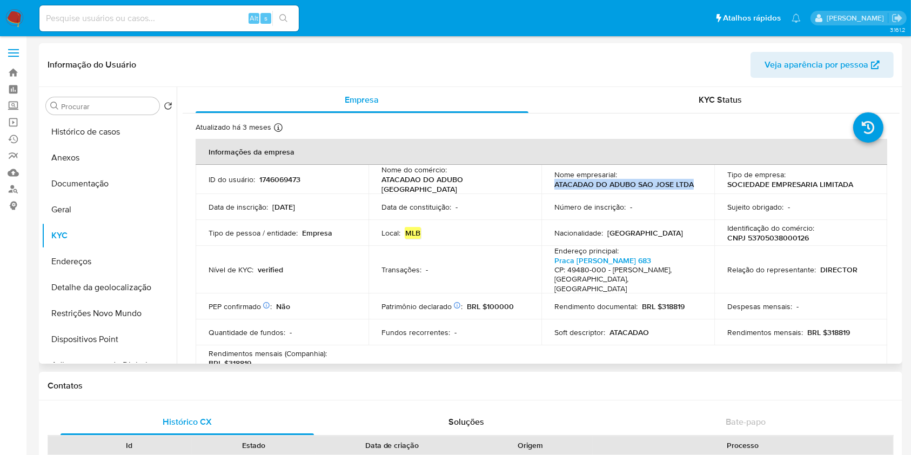
click at [544, 184] on td "Nome empresarial : ATACADAO DO ADUBO SAO JOSE LTDA" at bounding box center [628, 179] width 173 height 29
copy p "ATACADAO DO ADUBO SAO JOSE LTDA"
click at [770, 233] on p "CNPJ 53705038000126" at bounding box center [768, 238] width 82 height 10
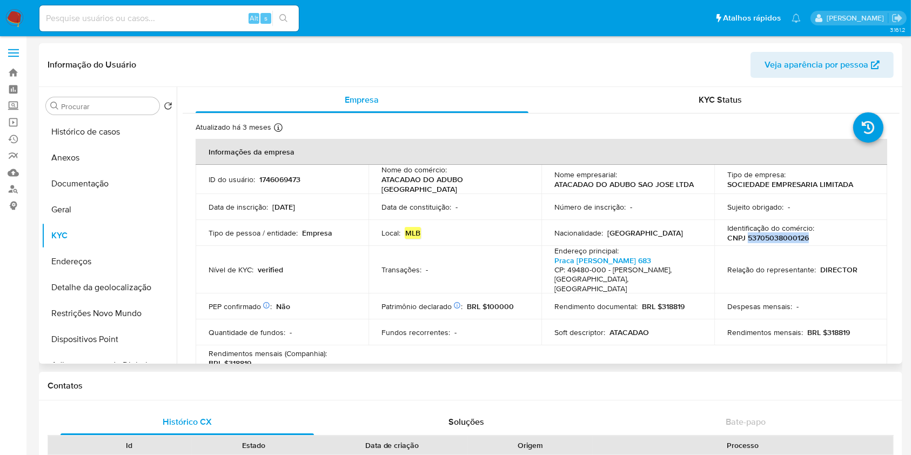
copy p "53705038000126"
click at [781, 233] on p "CNPJ 53705038000126" at bounding box center [768, 238] width 82 height 10
click at [90, 159] on button "Anexos" at bounding box center [105, 158] width 126 height 26
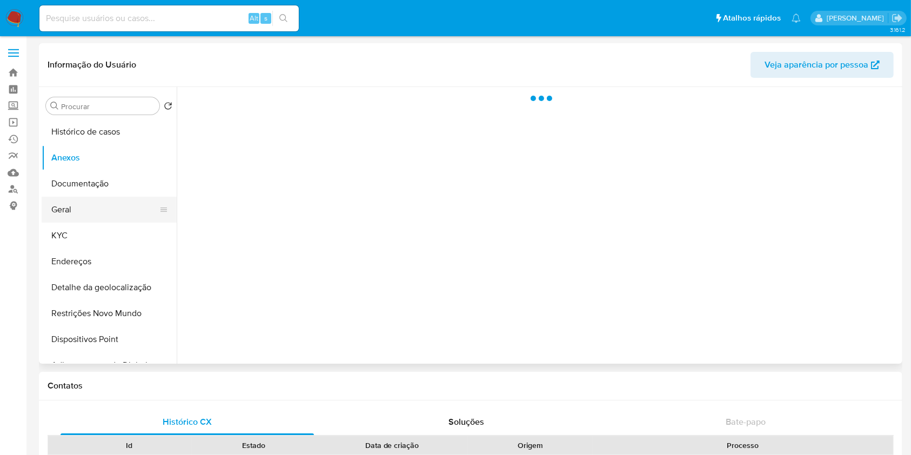
click at [95, 211] on button "Geral" at bounding box center [105, 210] width 126 height 26
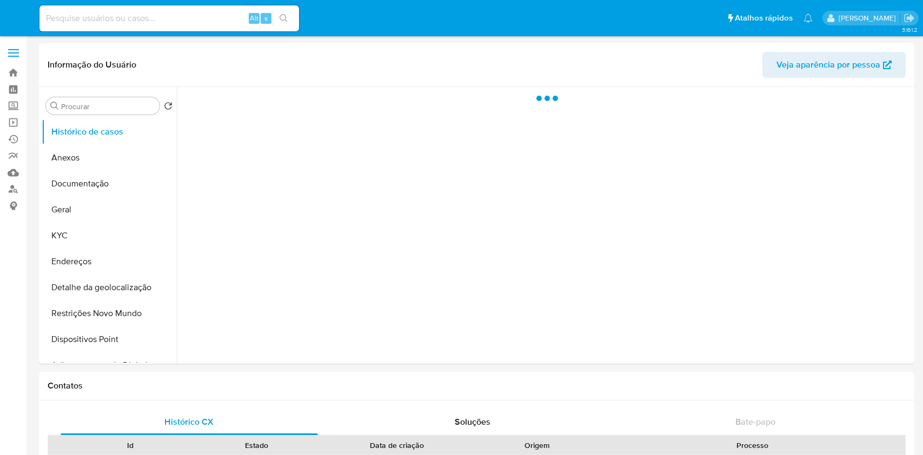
select select "10"
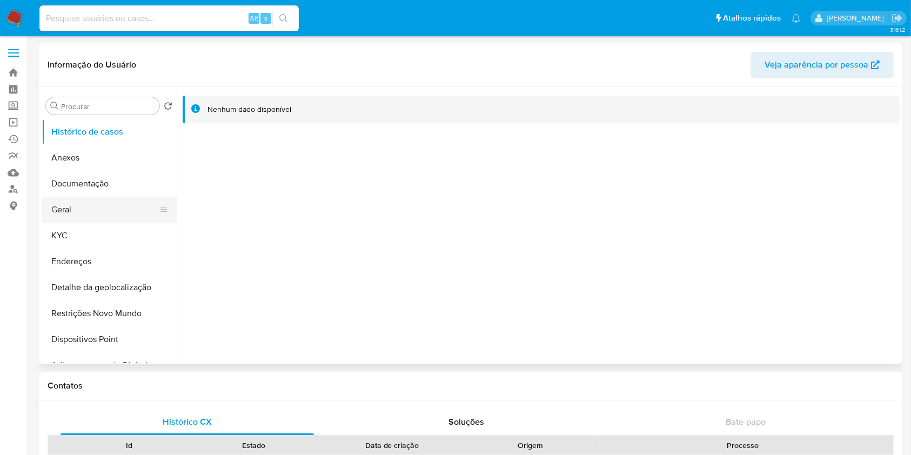
click at [97, 207] on button "Geral" at bounding box center [105, 210] width 126 height 26
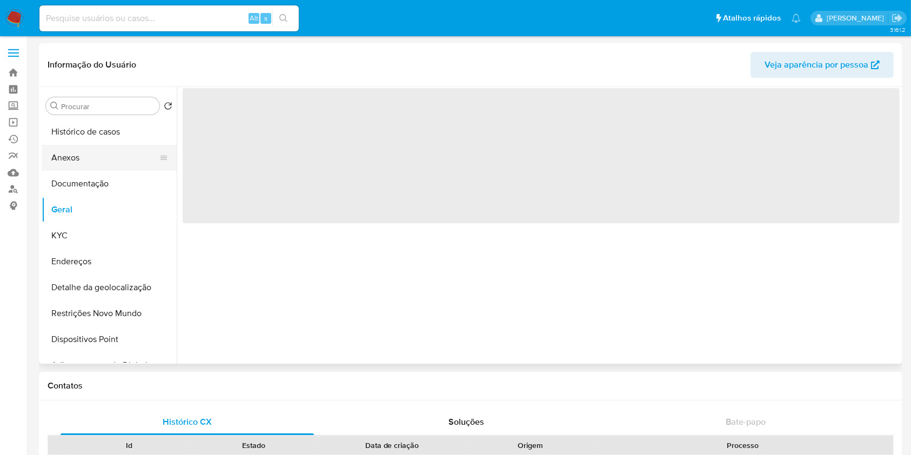
click at [110, 162] on button "Anexos" at bounding box center [105, 158] width 126 height 26
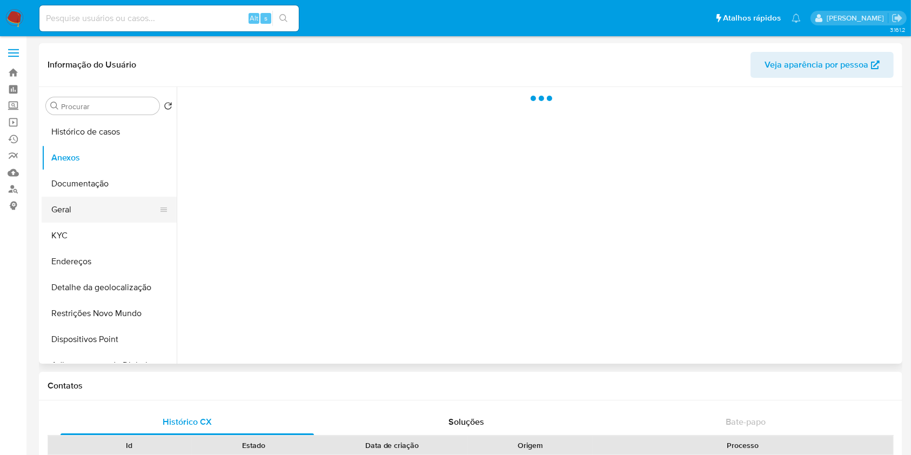
click at [97, 209] on button "Geral" at bounding box center [105, 210] width 126 height 26
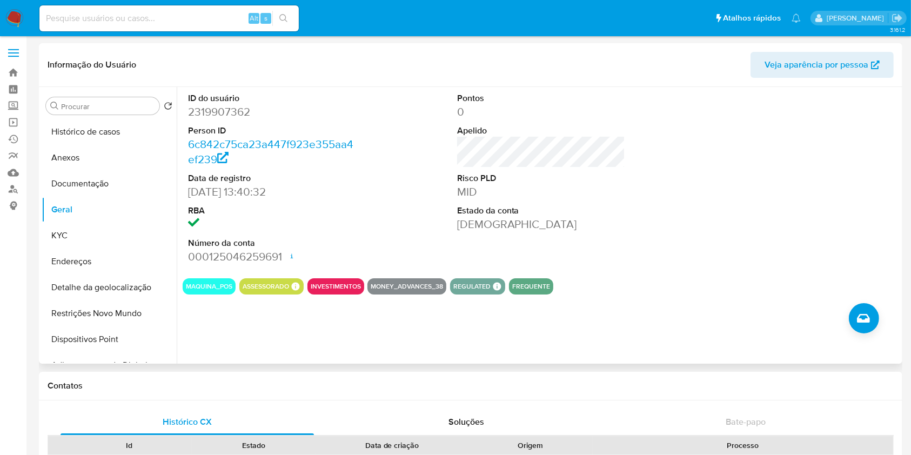
click at [213, 116] on dd "2319907362" at bounding box center [272, 111] width 169 height 15
copy dd "2319907362"
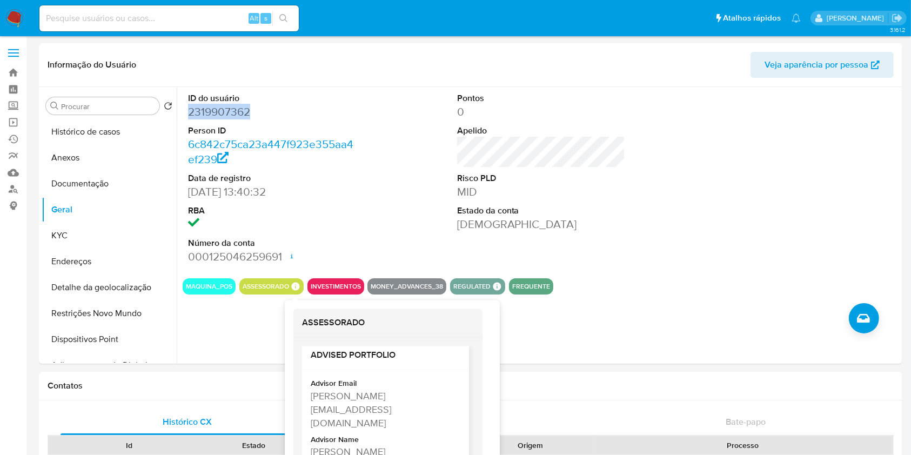
scroll to position [22, 0]
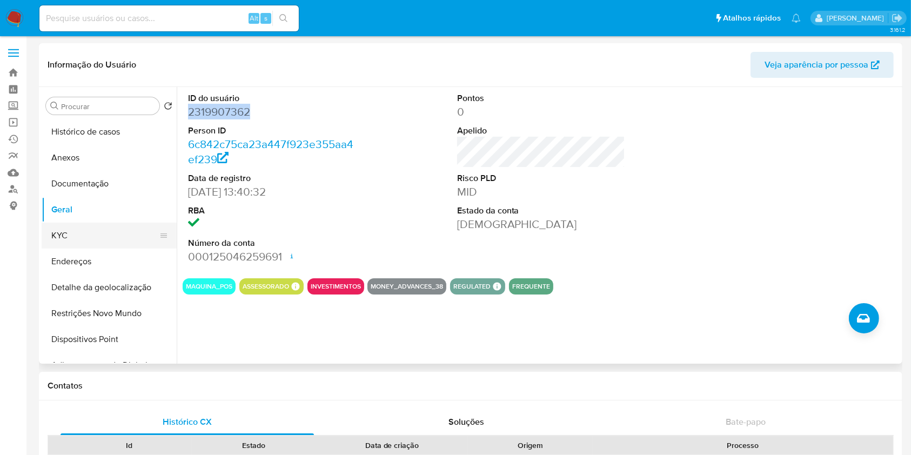
click at [119, 242] on button "KYC" at bounding box center [105, 236] width 126 height 26
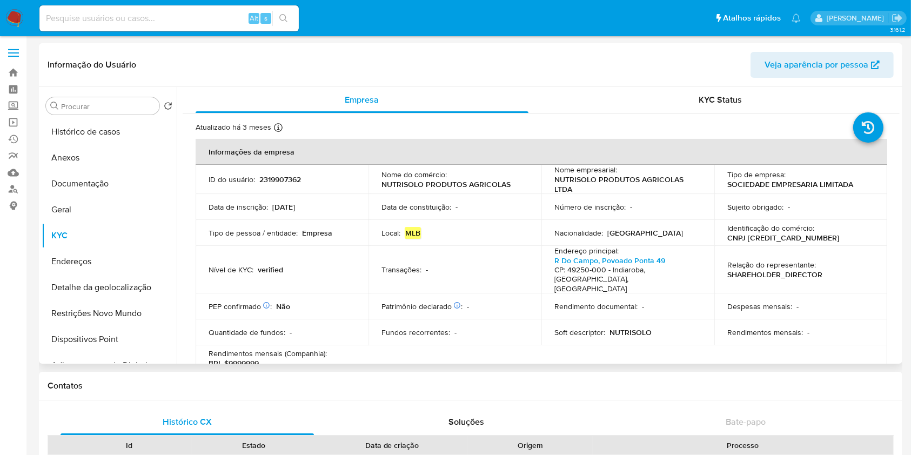
click at [787, 184] on p "SOCIEDADE EMPRESARIA LIMITADA" at bounding box center [790, 184] width 126 height 10
click at [642, 177] on p "NUTRISOLO PRODUTOS AGRICOLAS LTDA" at bounding box center [625, 184] width 143 height 19
click at [640, 179] on p "NUTRISOLO PRODUTOS AGRICOLAS LTDA" at bounding box center [625, 184] width 143 height 19
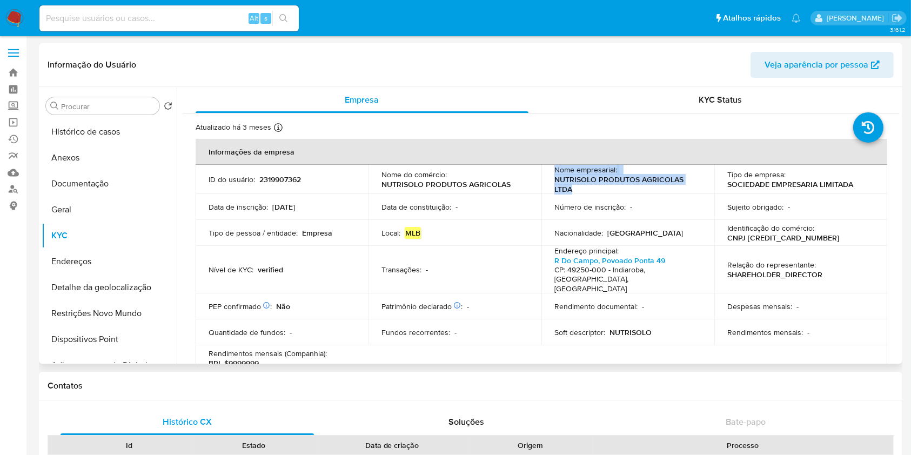
click at [640, 179] on p "NUTRISOLO PRODUTOS AGRICOLAS LTDA" at bounding box center [625, 184] width 143 height 19
click at [587, 196] on td "Número de inscrição : -" at bounding box center [628, 207] width 173 height 26
drag, startPoint x: 584, startPoint y: 186, endPoint x: 551, endPoint y: 181, distance: 33.5
click at [551, 181] on td "Nome empresarial : NUTRISOLO PRODUTOS AGRICOLAS LTDA" at bounding box center [628, 179] width 173 height 29
copy p "NUTRISOLO PRODUTOS AGRICOLAS LTDA"
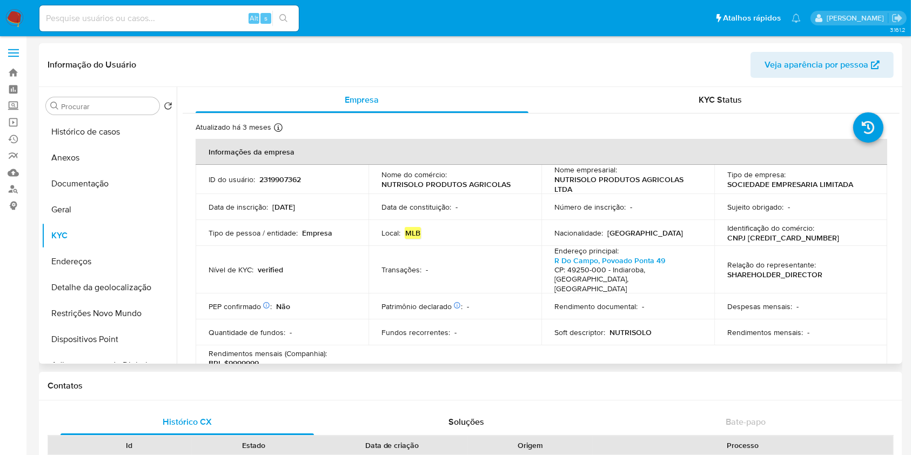
click at [762, 236] on p "CNPJ 59695230000165" at bounding box center [783, 238] width 112 height 10
copy p "59695230000165"
click at [778, 237] on p "CNPJ 59695230000165" at bounding box center [783, 238] width 112 height 10
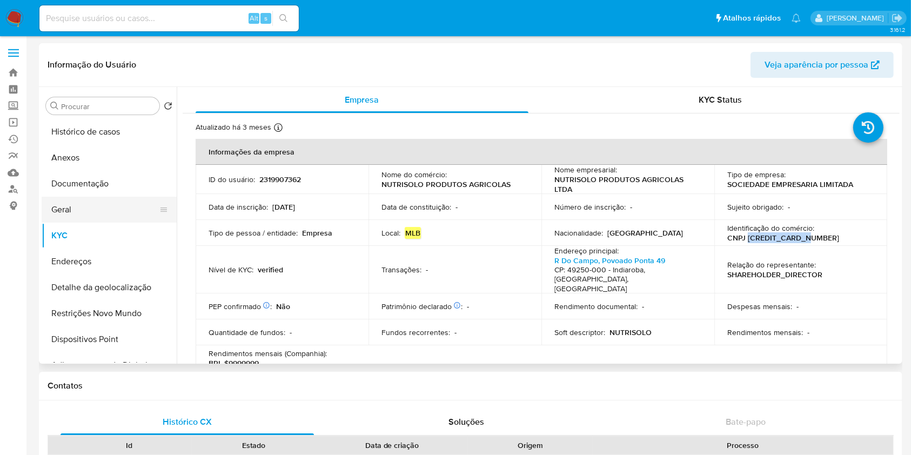
click at [72, 218] on button "Geral" at bounding box center [105, 210] width 126 height 26
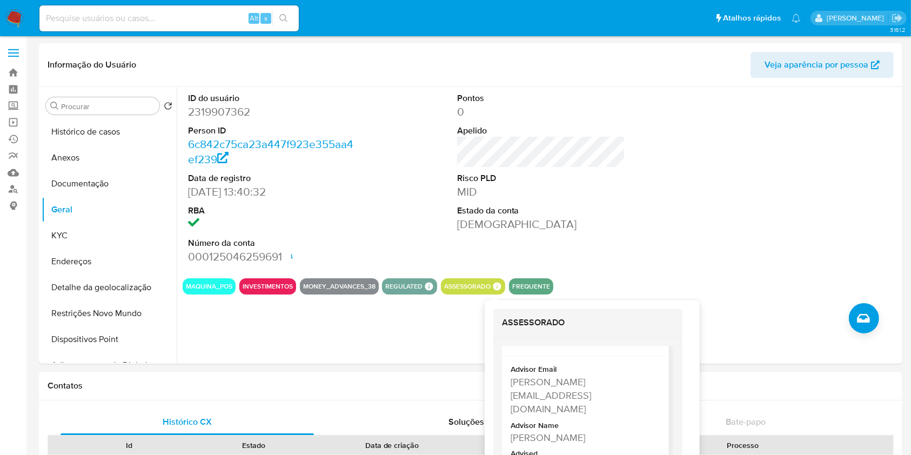
click at [583, 431] on div "Rodrigo Da Silva Lopes" at bounding box center [585, 438] width 148 height 14
copy div "Rodrigo Da Silva Lopes"
drag, startPoint x: 583, startPoint y: 422, endPoint x: 519, endPoint y: 425, distance: 63.9
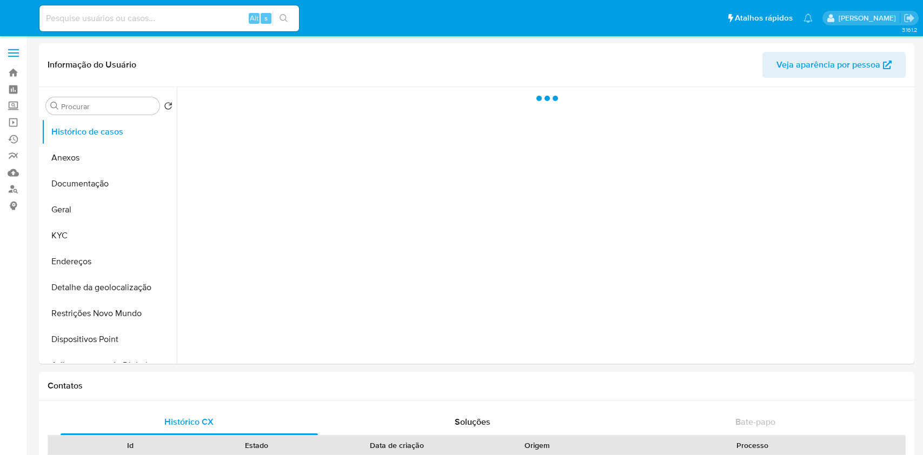
select select "10"
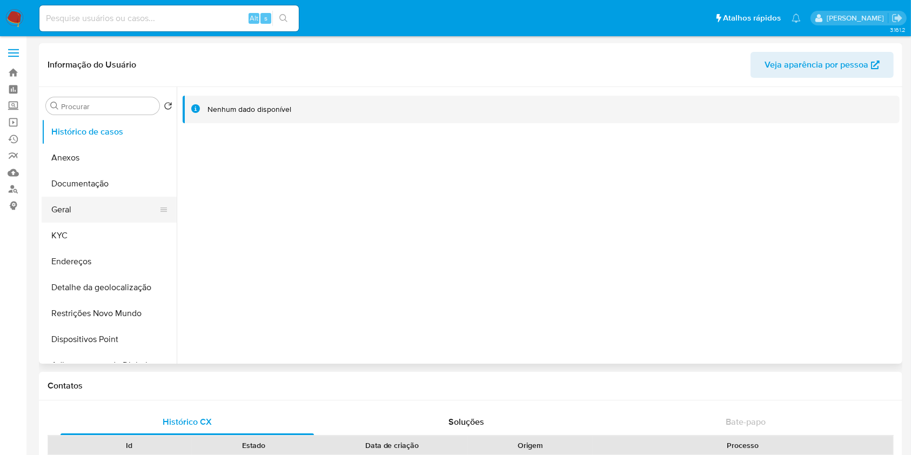
click at [82, 205] on button "Geral" at bounding box center [105, 210] width 126 height 26
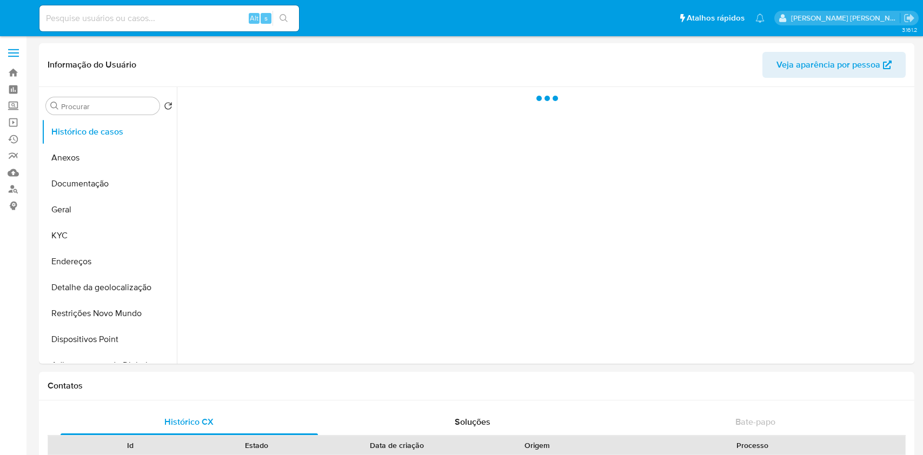
select select "10"
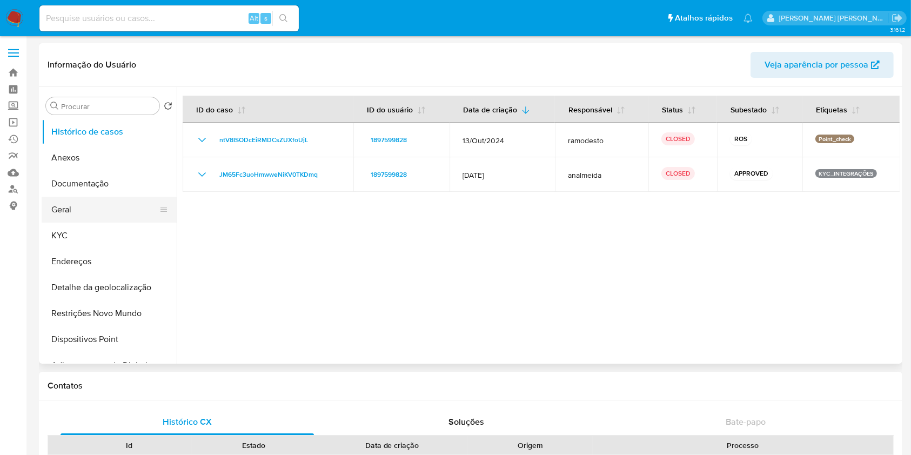
click at [58, 221] on button "Geral" at bounding box center [105, 210] width 126 height 26
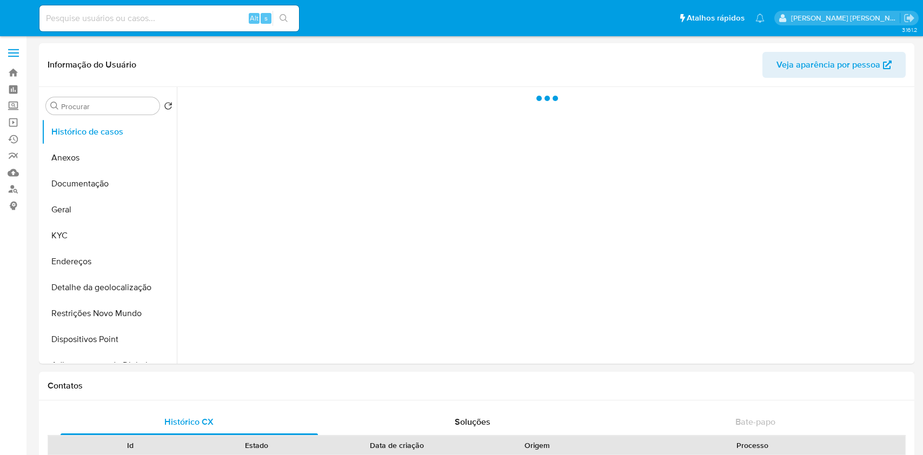
select select "10"
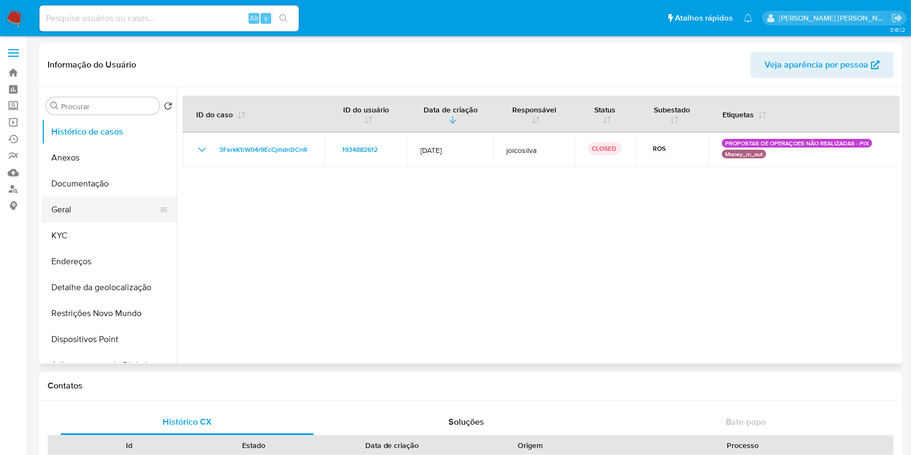
click at [79, 210] on button "Geral" at bounding box center [105, 210] width 126 height 26
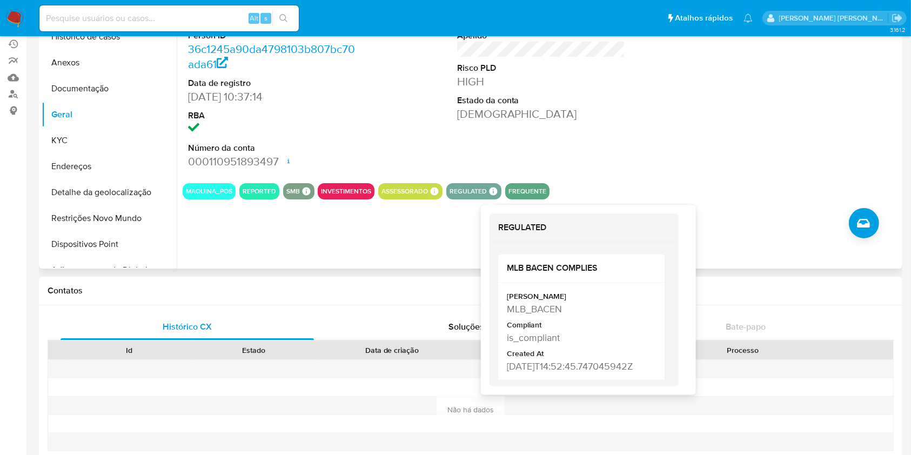
scroll to position [144, 0]
